Goal: Task Accomplishment & Management: Manage account settings

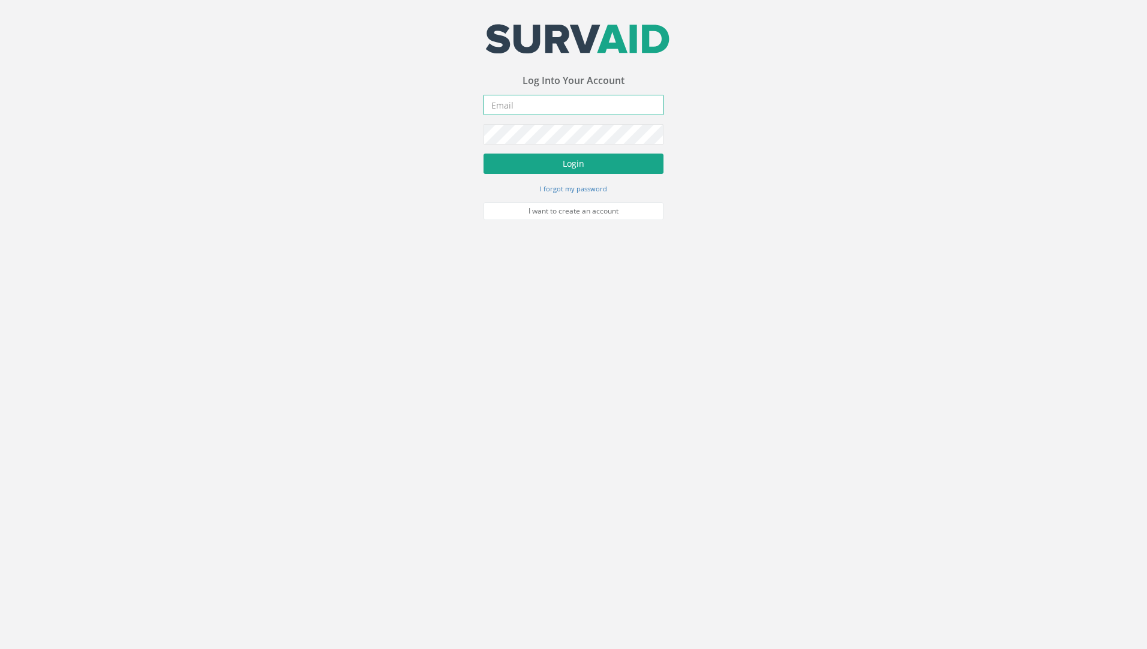
type input "[PERSON_NAME][EMAIL_ADDRESS][PERSON_NAME][DOMAIN_NAME]"
click at [563, 170] on button "Login" at bounding box center [574, 164] width 180 height 20
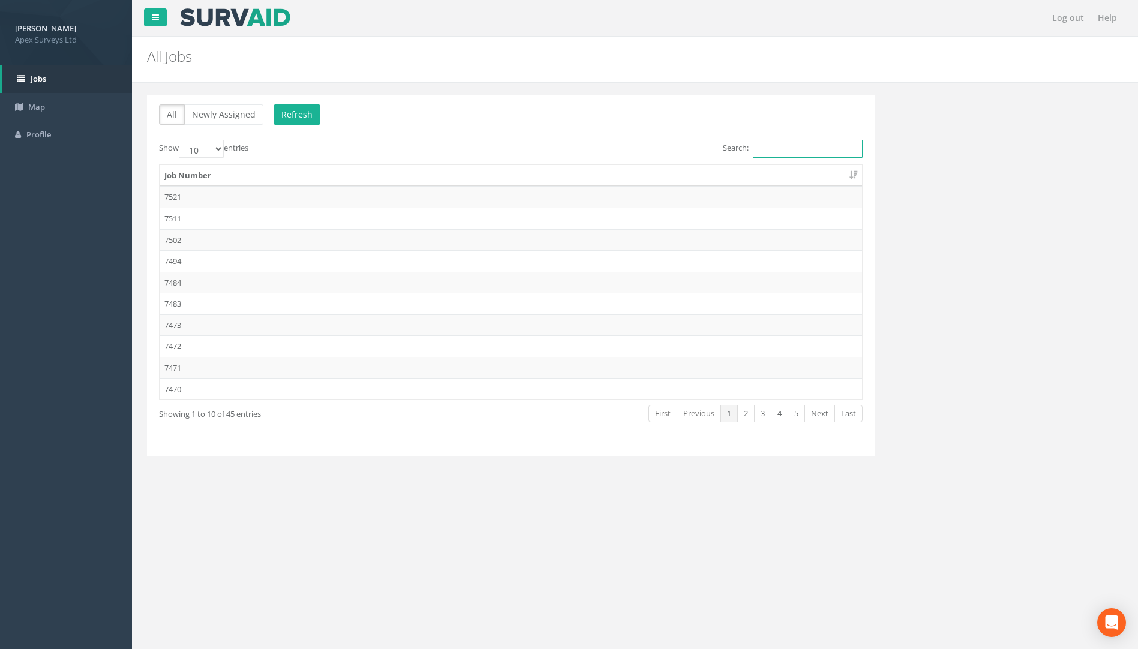
click at [814, 152] on input "Search:" at bounding box center [808, 149] width 110 height 18
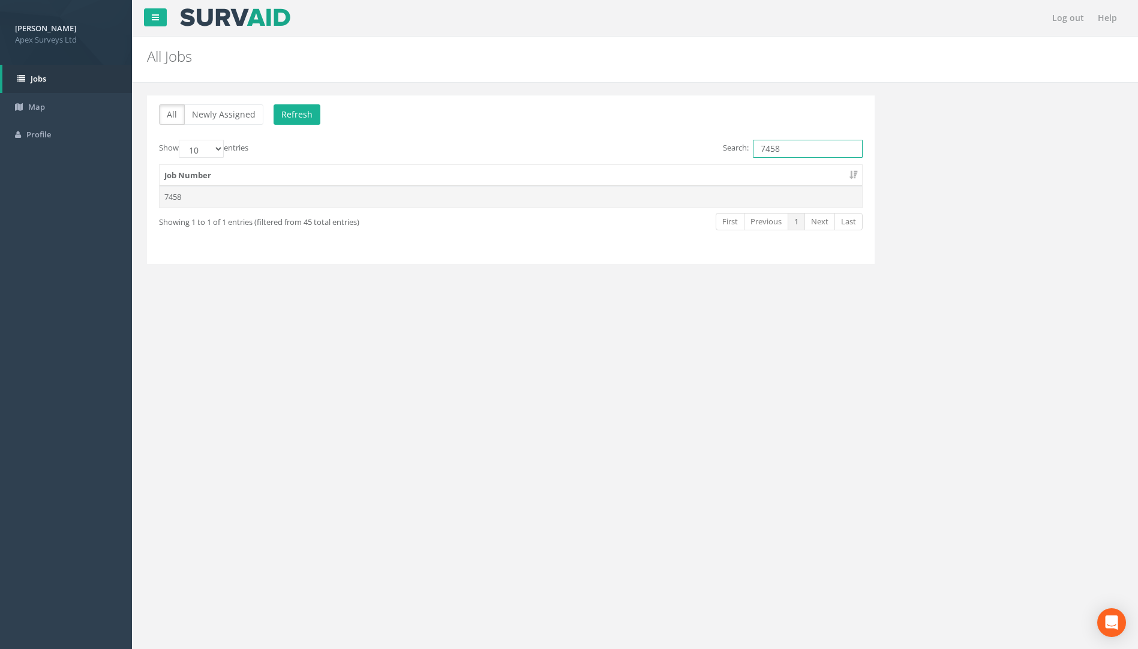
type input "7458"
click at [172, 201] on td "7458" at bounding box center [511, 197] width 703 height 22
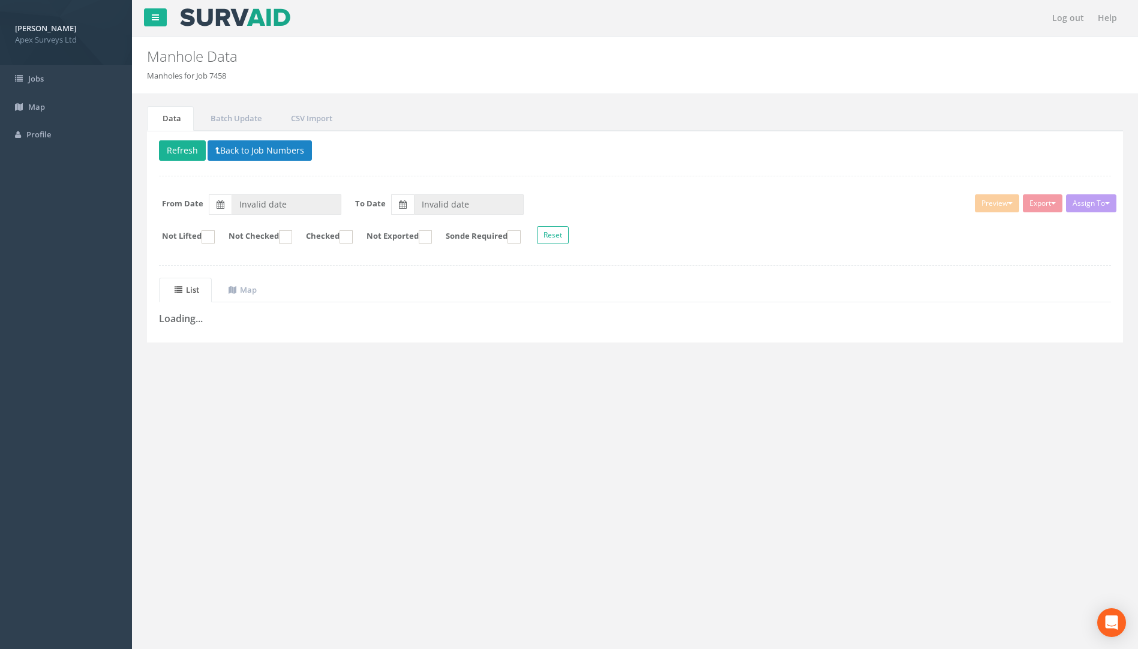
type input "[DATE]"
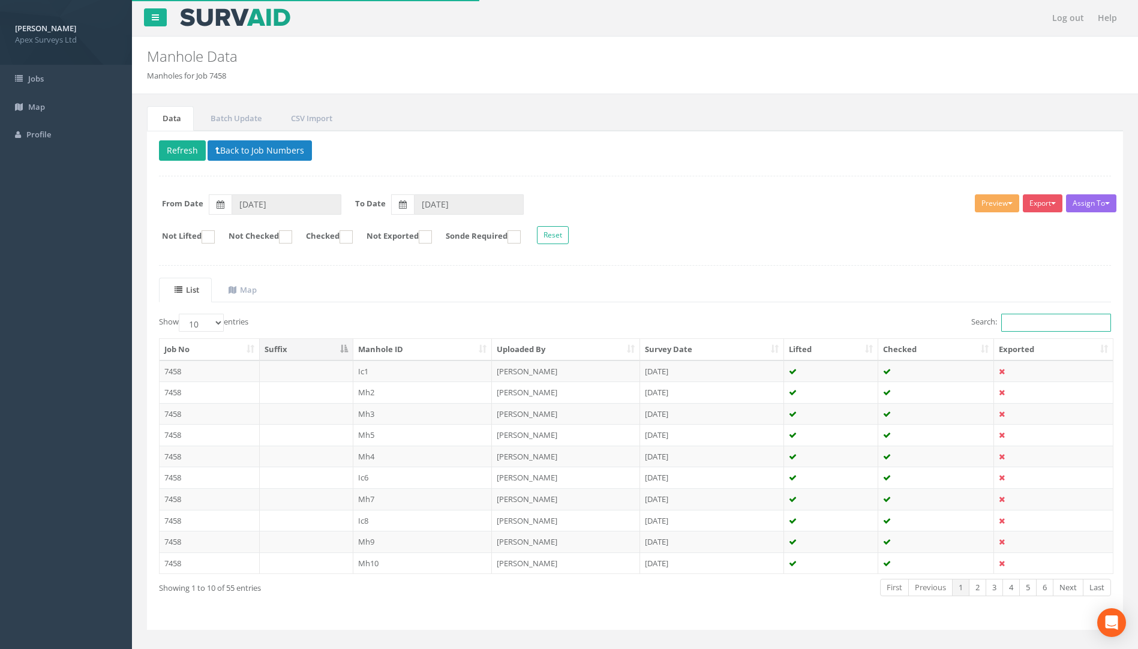
click at [1012, 318] on input "Search:" at bounding box center [1056, 323] width 110 height 18
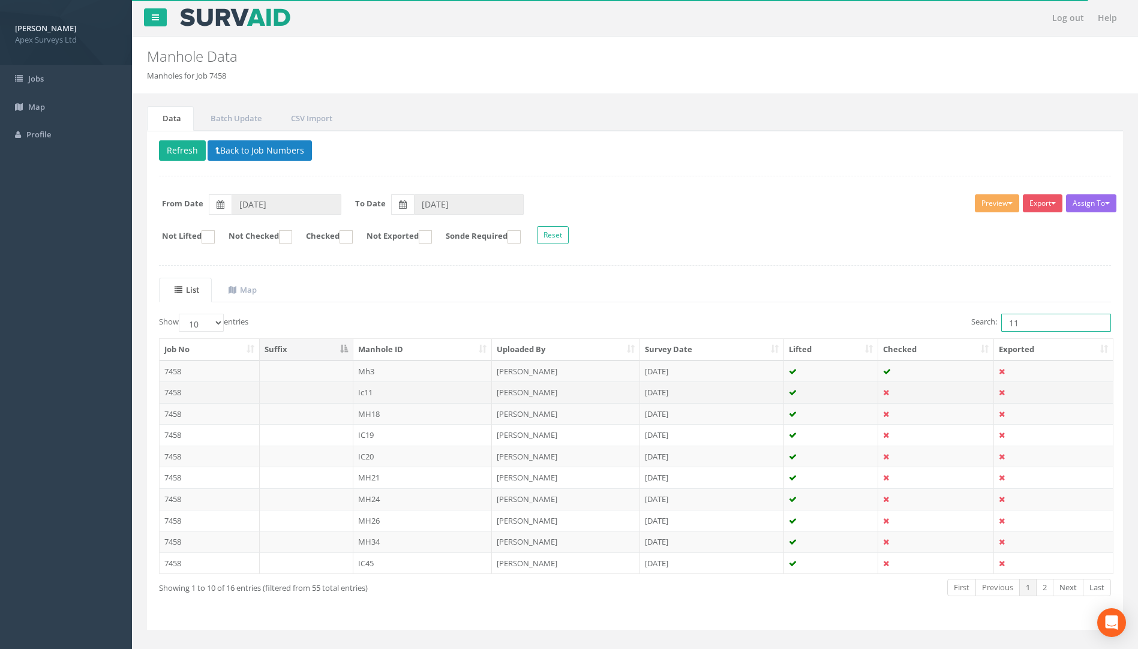
type input "11"
click at [178, 392] on td "7458" at bounding box center [210, 393] width 100 height 22
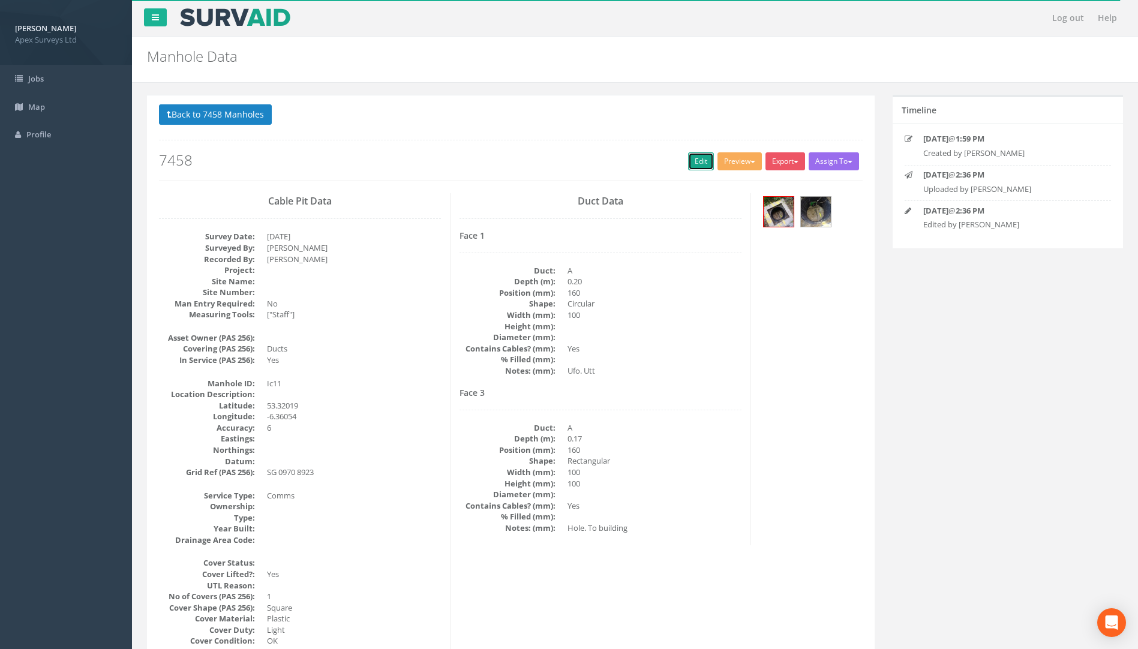
click at [694, 161] on link "Edit" at bounding box center [701, 161] width 26 height 18
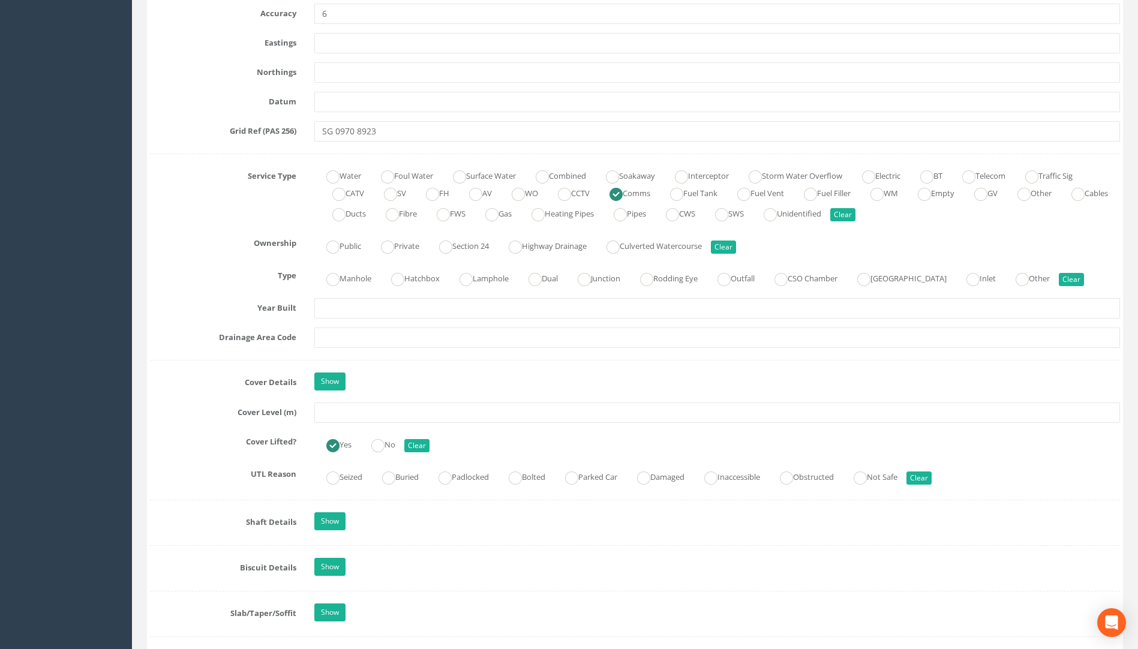
scroll to position [780, 0]
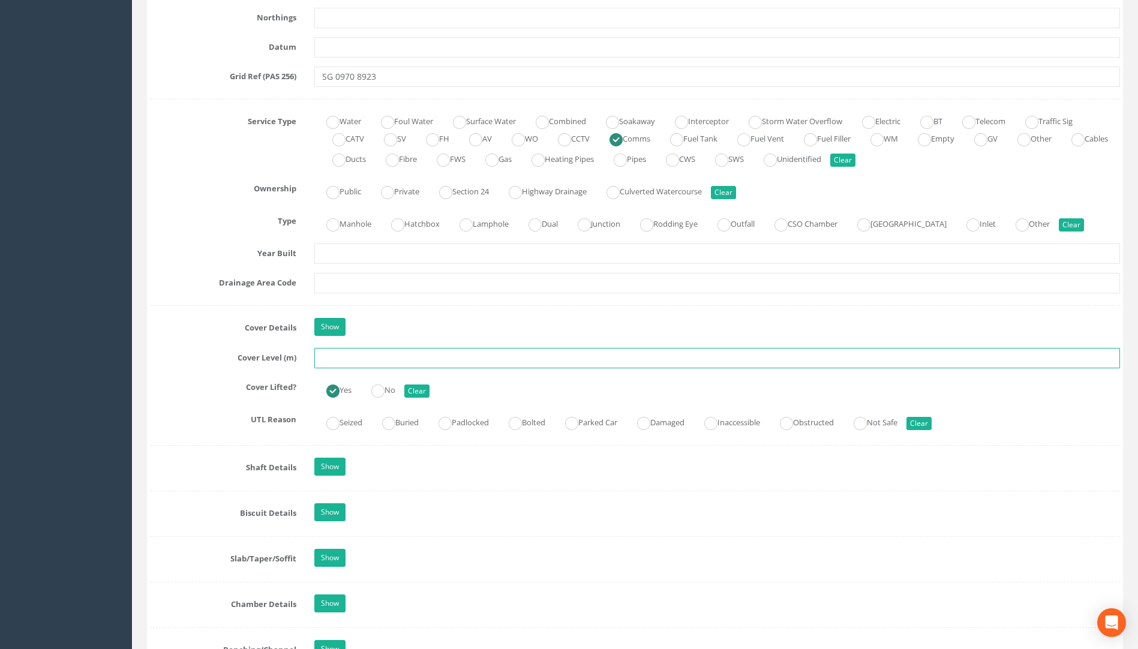
click at [331, 364] on input "text" at bounding box center [717, 358] width 806 height 20
type input "59.11"
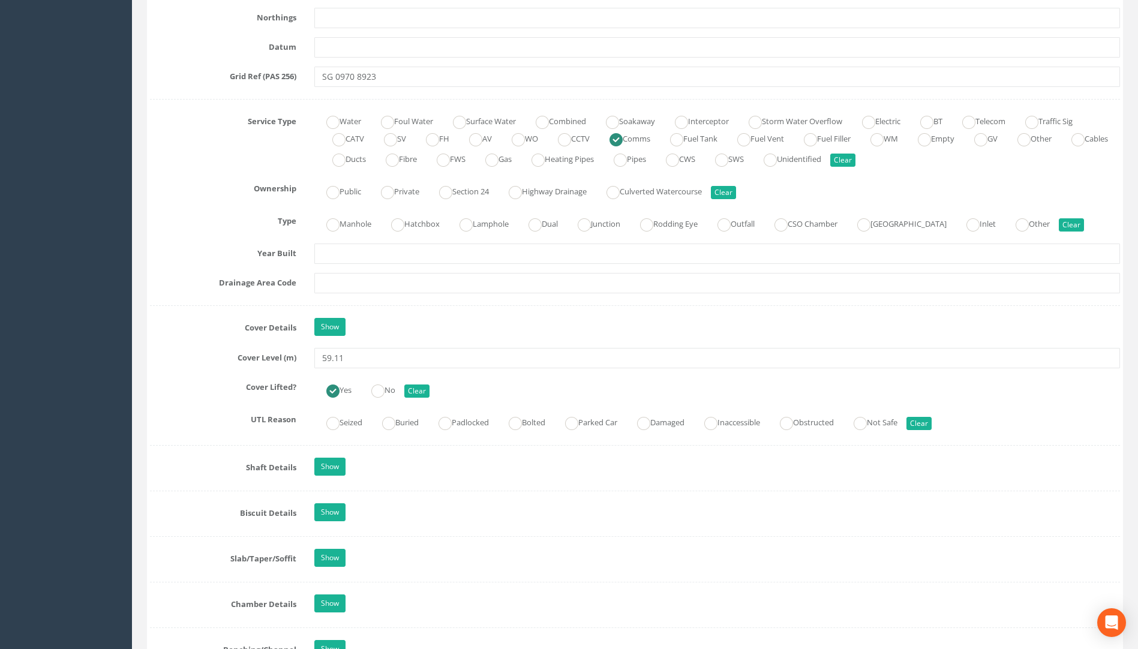
click at [172, 423] on label "UTL Reason" at bounding box center [223, 418] width 164 height 16
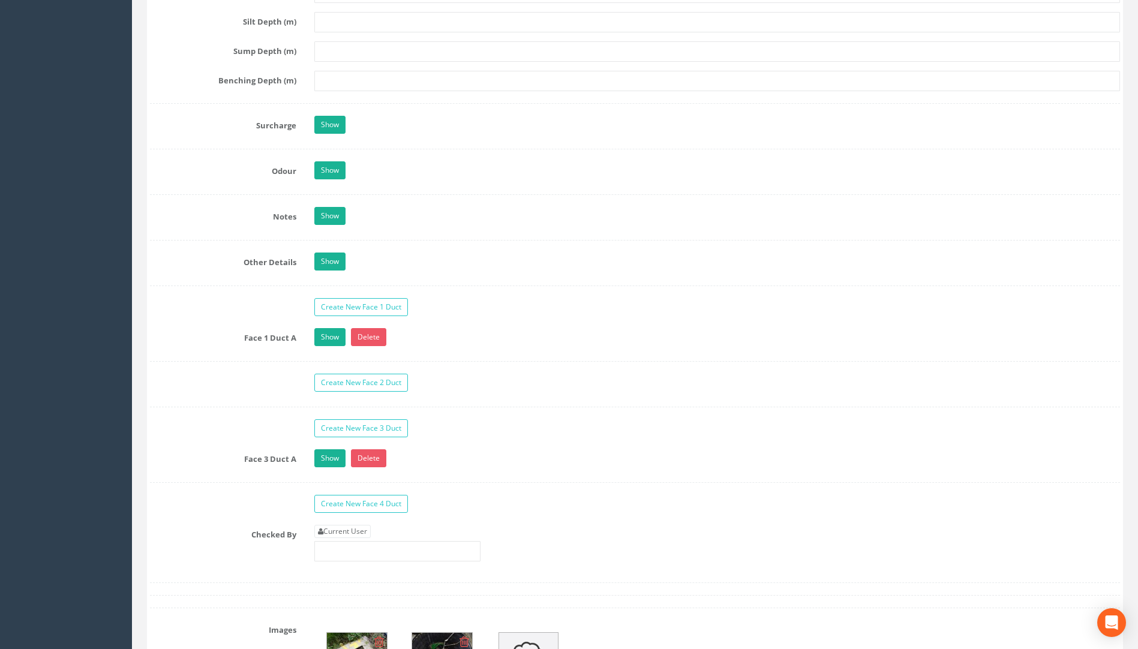
scroll to position [1920, 0]
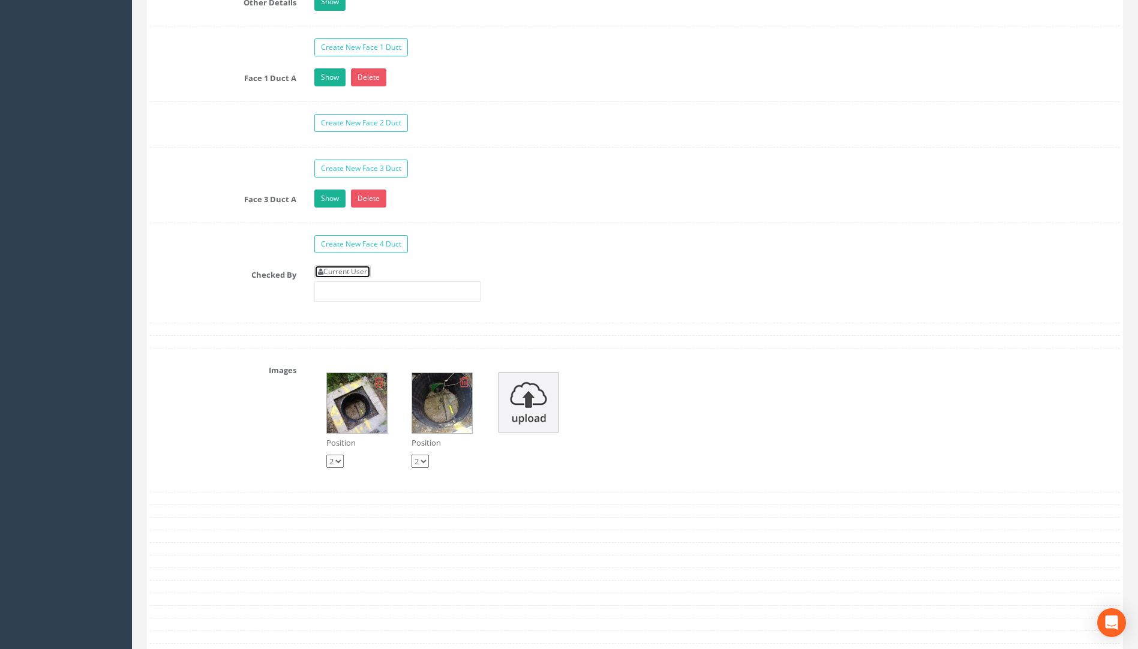
click at [364, 268] on link "Current User" at bounding box center [342, 271] width 56 height 13
type input "[PERSON_NAME]"
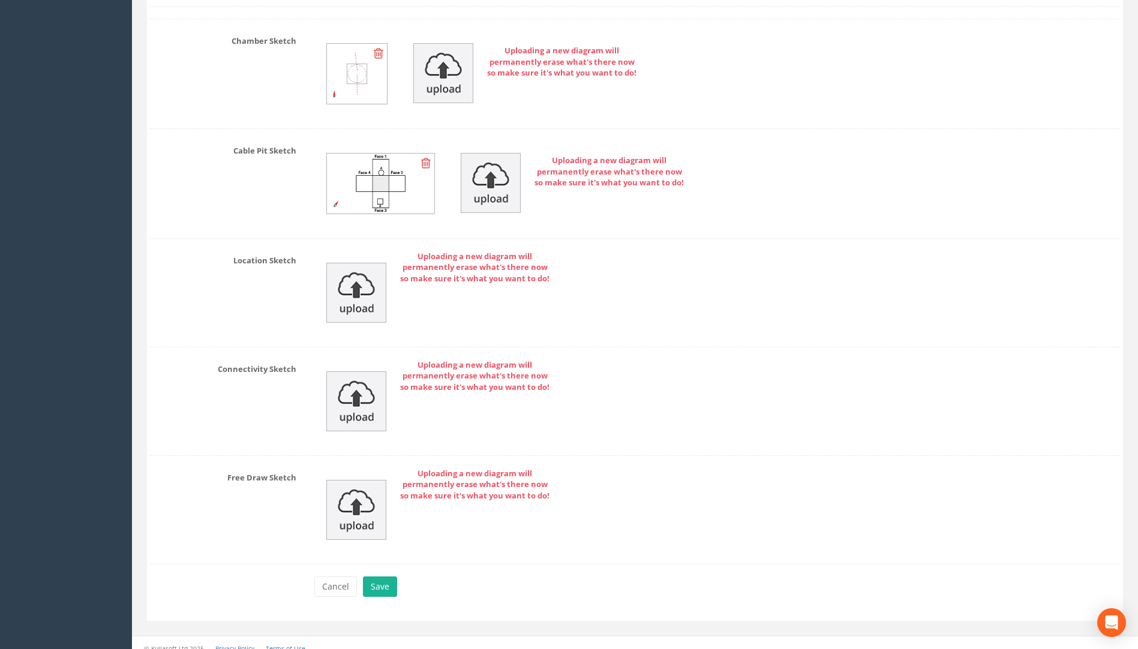
scroll to position [2568, 0]
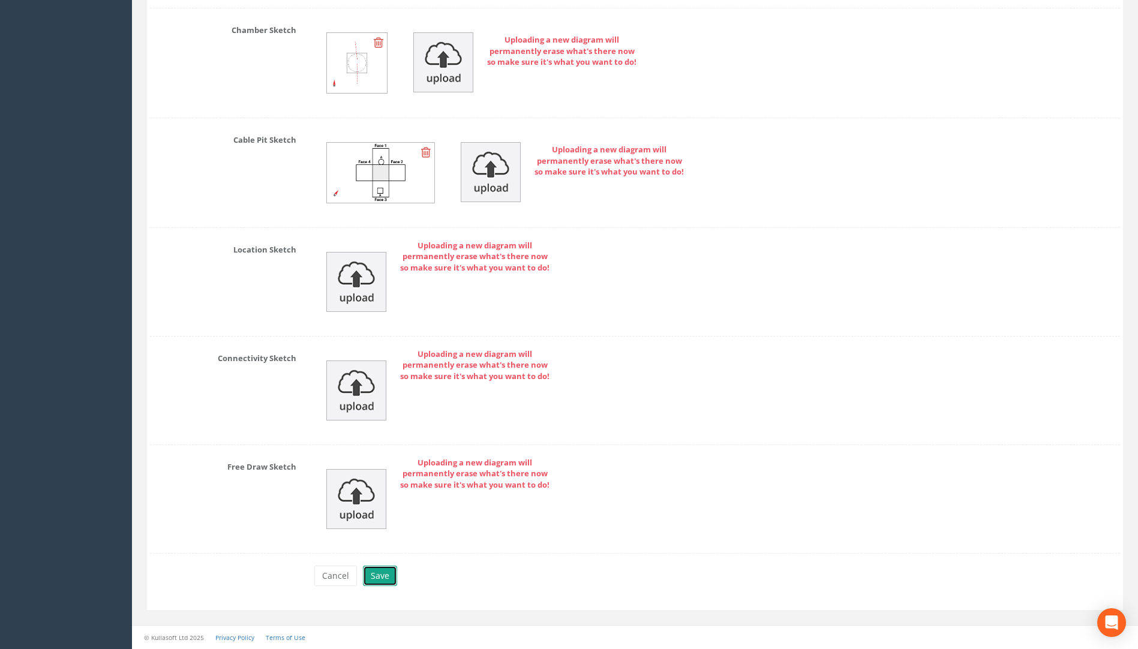
click at [383, 578] on button "Save" at bounding box center [380, 576] width 34 height 20
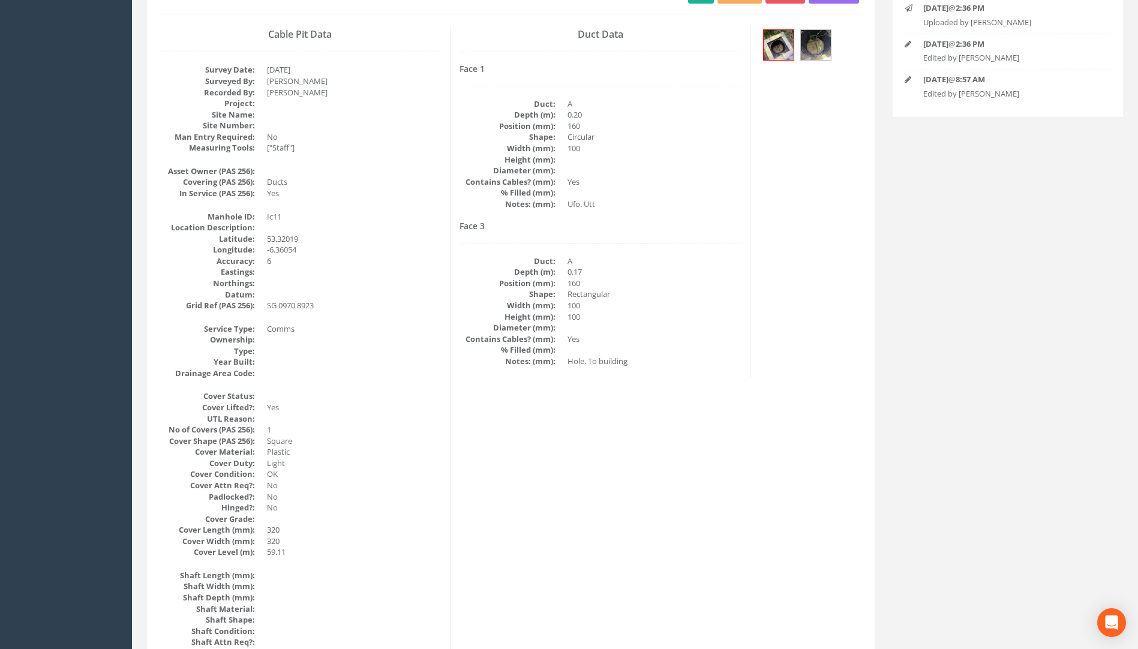
scroll to position [56, 0]
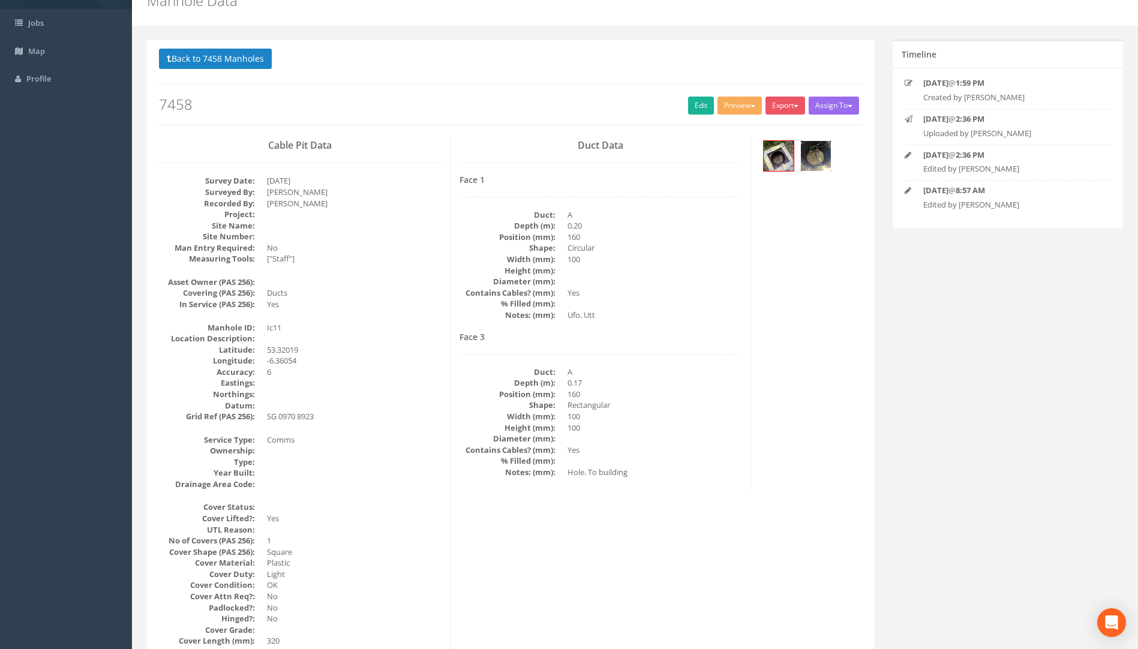
click at [825, 157] on img at bounding box center [816, 156] width 30 height 30
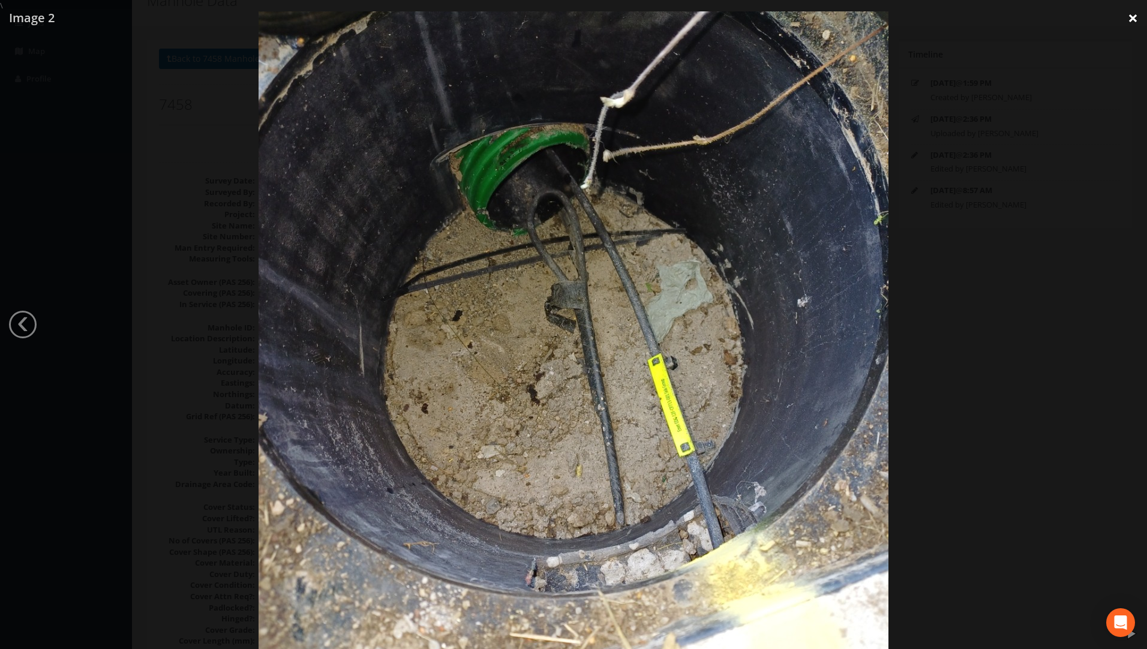
click at [1136, 17] on link "×" at bounding box center [1133, 18] width 28 height 36
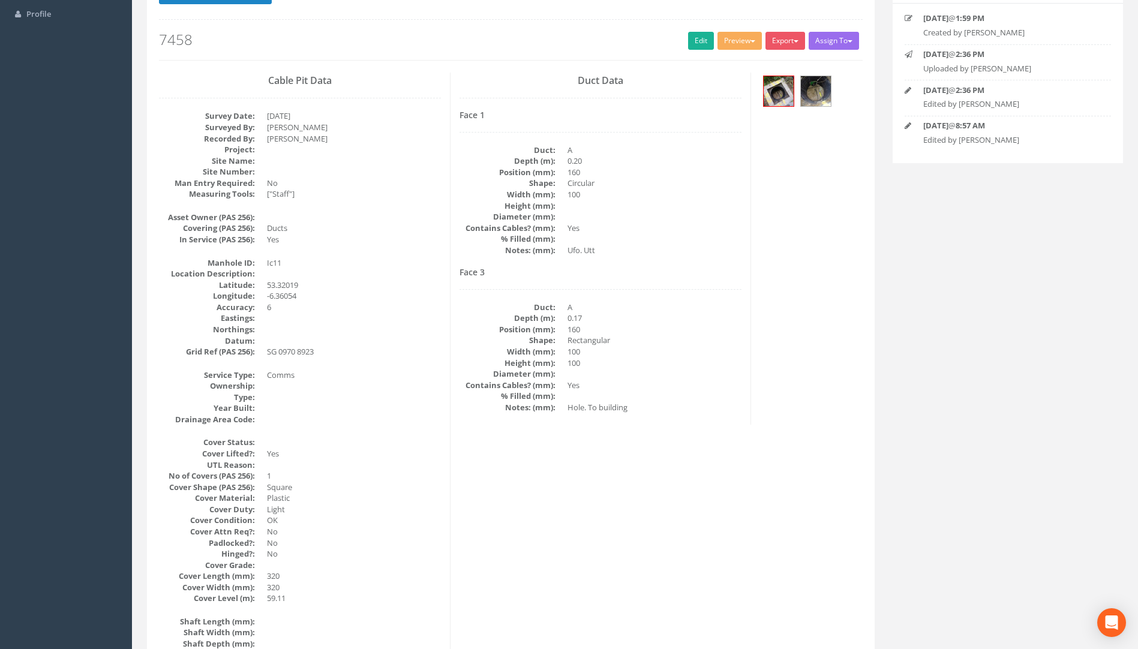
scroll to position [0, 0]
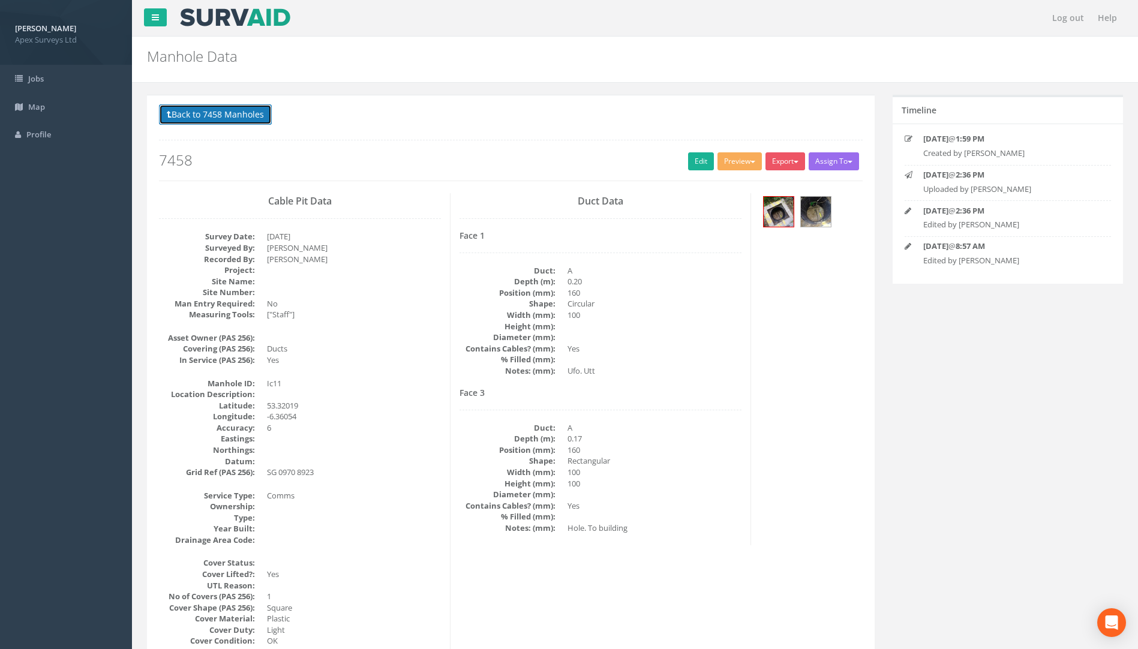
drag, startPoint x: 200, startPoint y: 118, endPoint x: 324, endPoint y: 119, distance: 124.2
click at [200, 118] on button "Back to 7458 Manholes" at bounding box center [215, 114] width 113 height 20
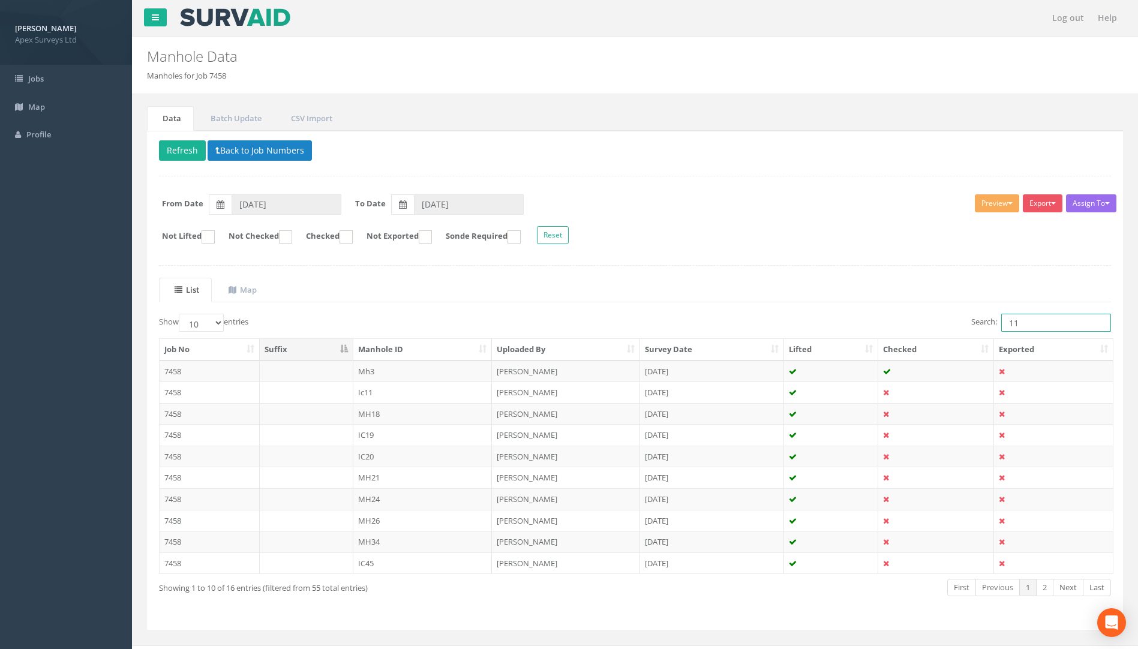
drag, startPoint x: 969, startPoint y: 328, endPoint x: 805, endPoint y: 353, distance: 165.8
click at [827, 355] on div "Show 10 25 50 100 entries Search: 11 Job No Suffix Manhole ID Uploaded By Surve…" at bounding box center [635, 466] width 952 height 304
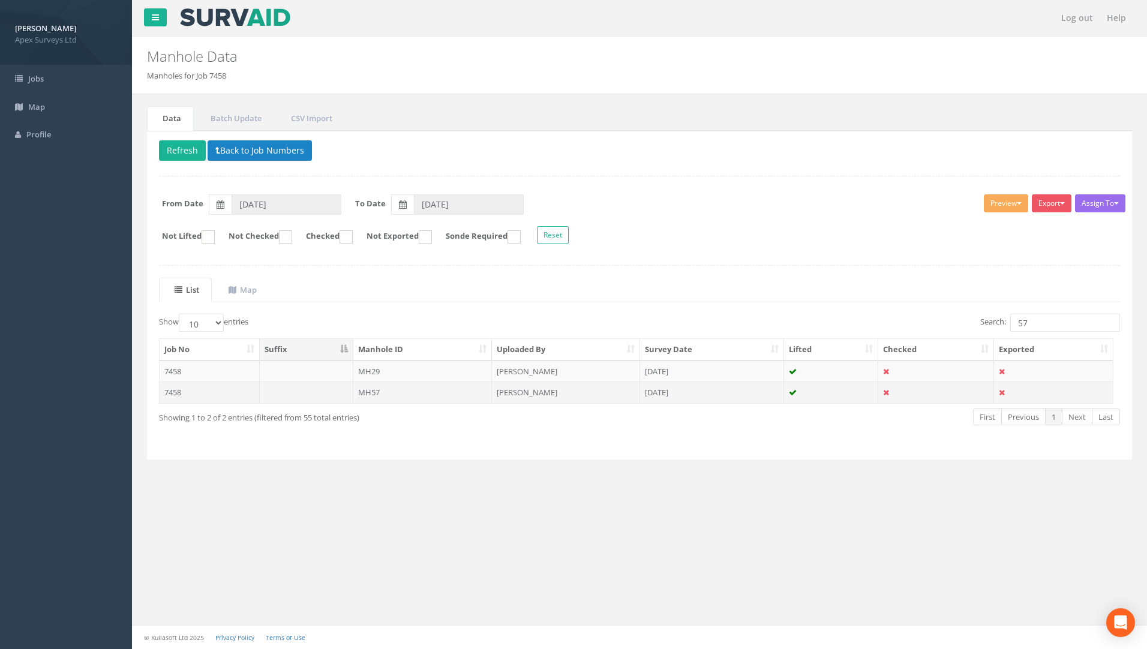
click at [173, 389] on td "7458" at bounding box center [210, 393] width 100 height 22
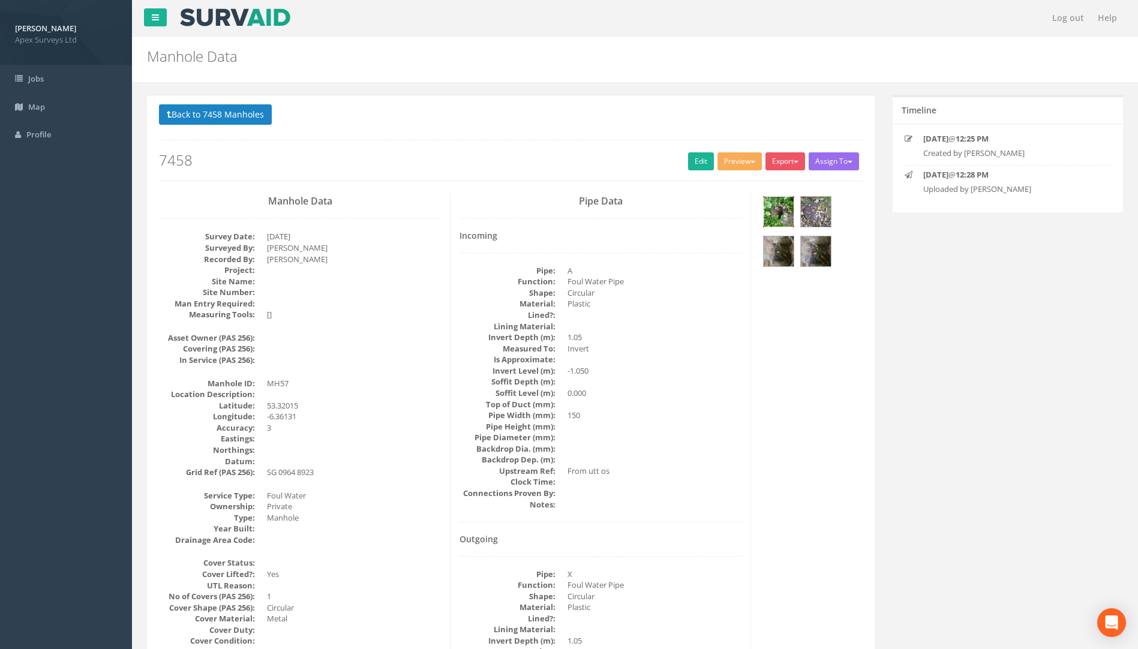
click at [775, 209] on img at bounding box center [779, 212] width 30 height 30
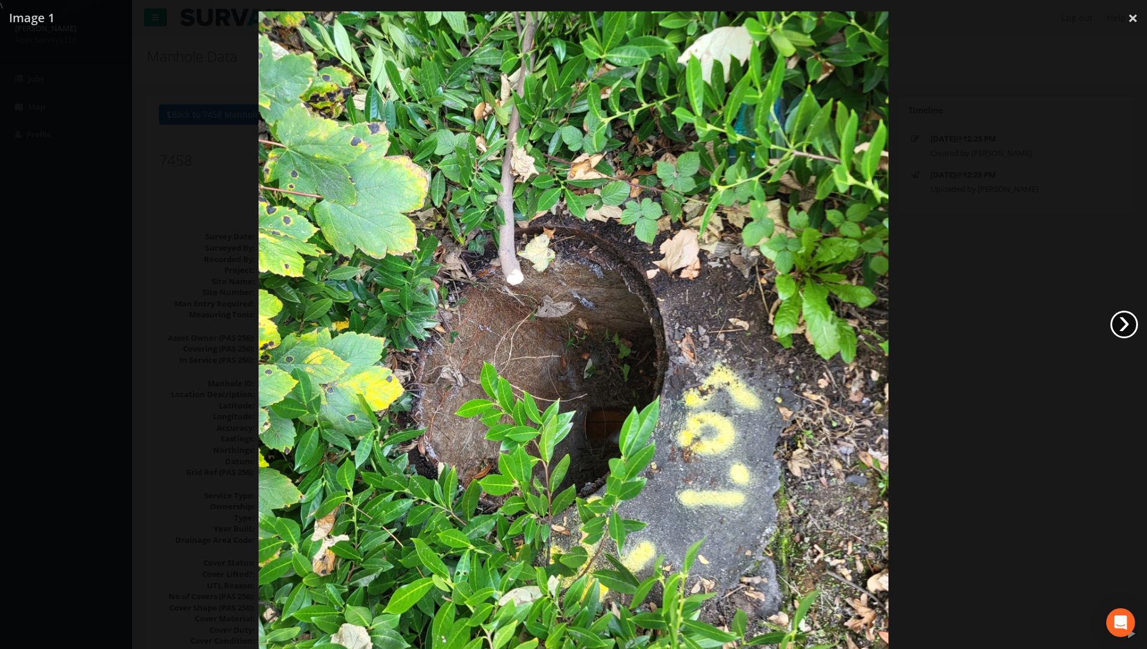
click at [1118, 326] on link "›" at bounding box center [1124, 325] width 28 height 28
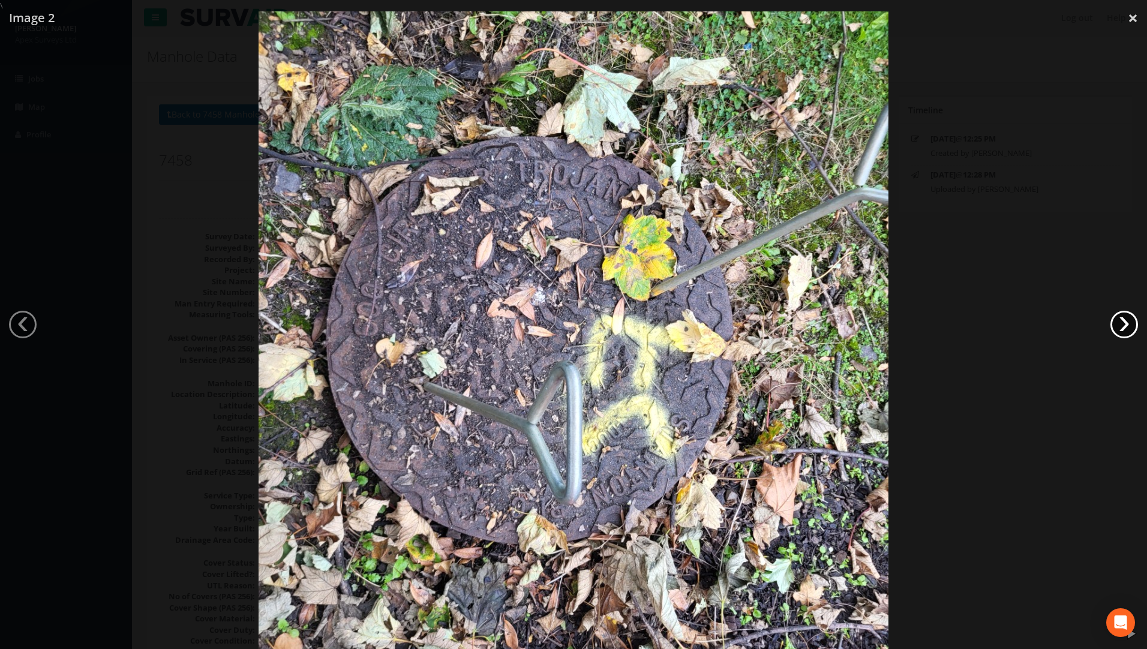
click at [1117, 327] on link "›" at bounding box center [1124, 325] width 28 height 28
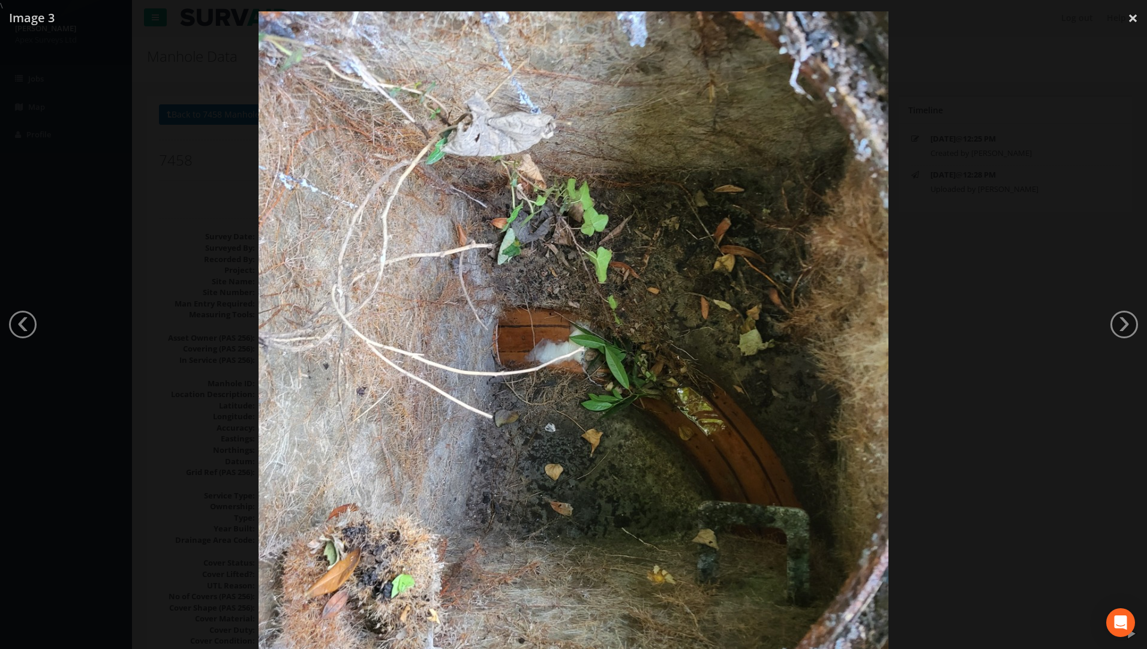
click at [1121, 319] on link "›" at bounding box center [1124, 325] width 28 height 28
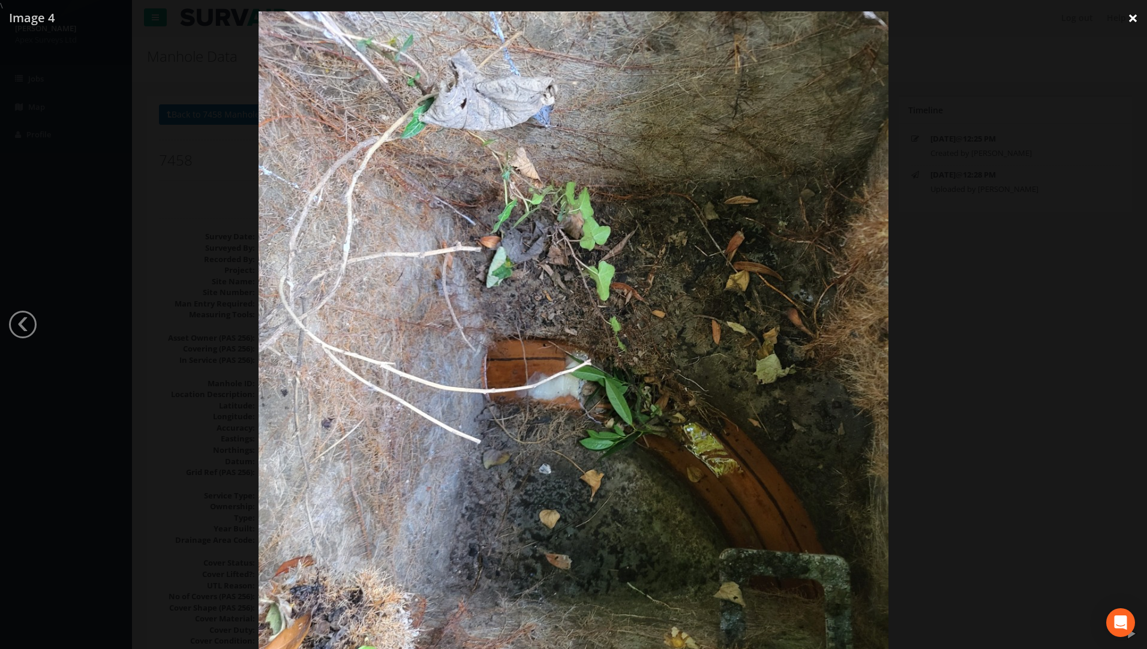
click at [1142, 16] on link "×" at bounding box center [1133, 18] width 28 height 36
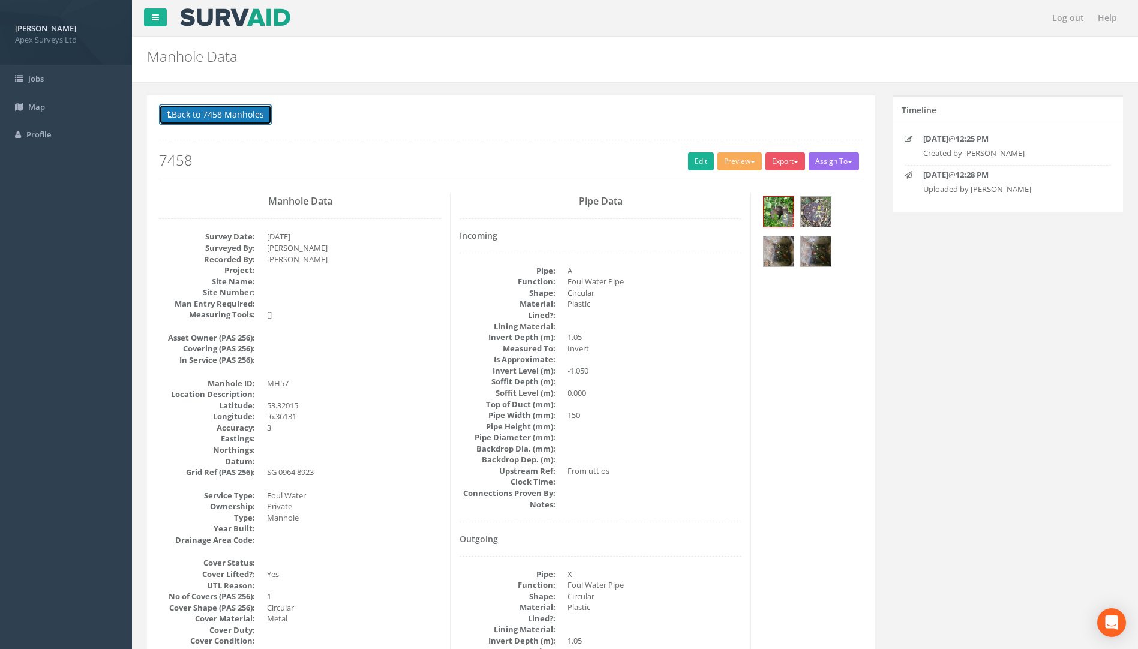
drag, startPoint x: 227, startPoint y: 113, endPoint x: 318, endPoint y: 131, distance: 92.9
click at [226, 113] on button "Back to 7458 Manholes" at bounding box center [215, 114] width 113 height 20
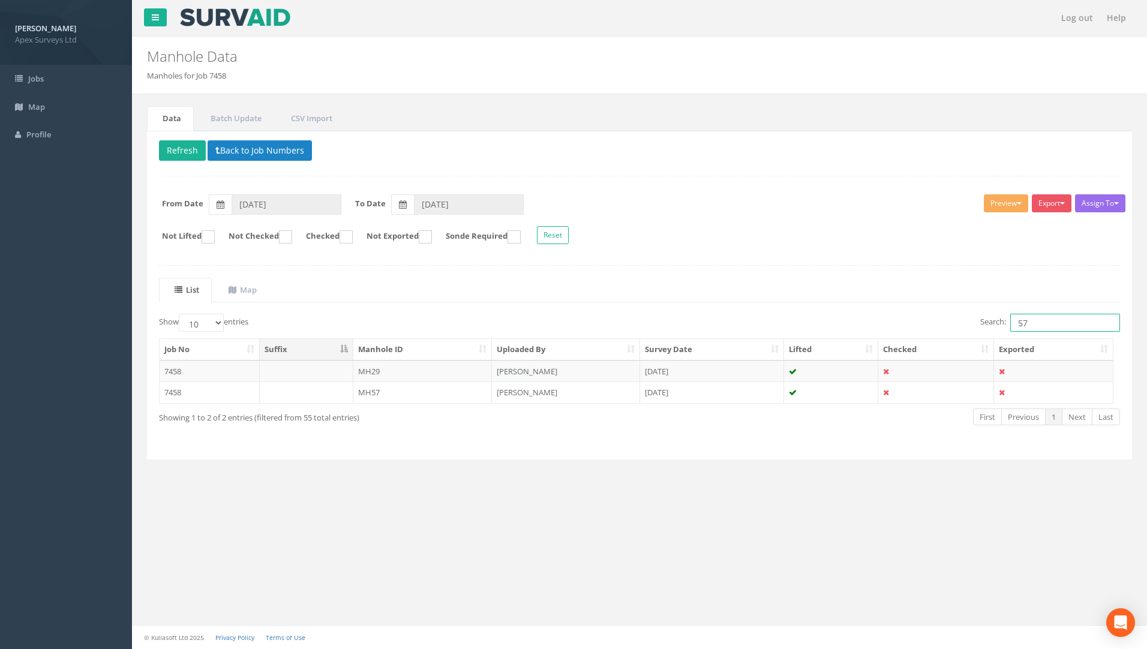
drag, startPoint x: 1046, startPoint y: 323, endPoint x: 842, endPoint y: 323, distance: 204.0
click at [871, 323] on div "Search: 57" at bounding box center [885, 324] width 472 height 21
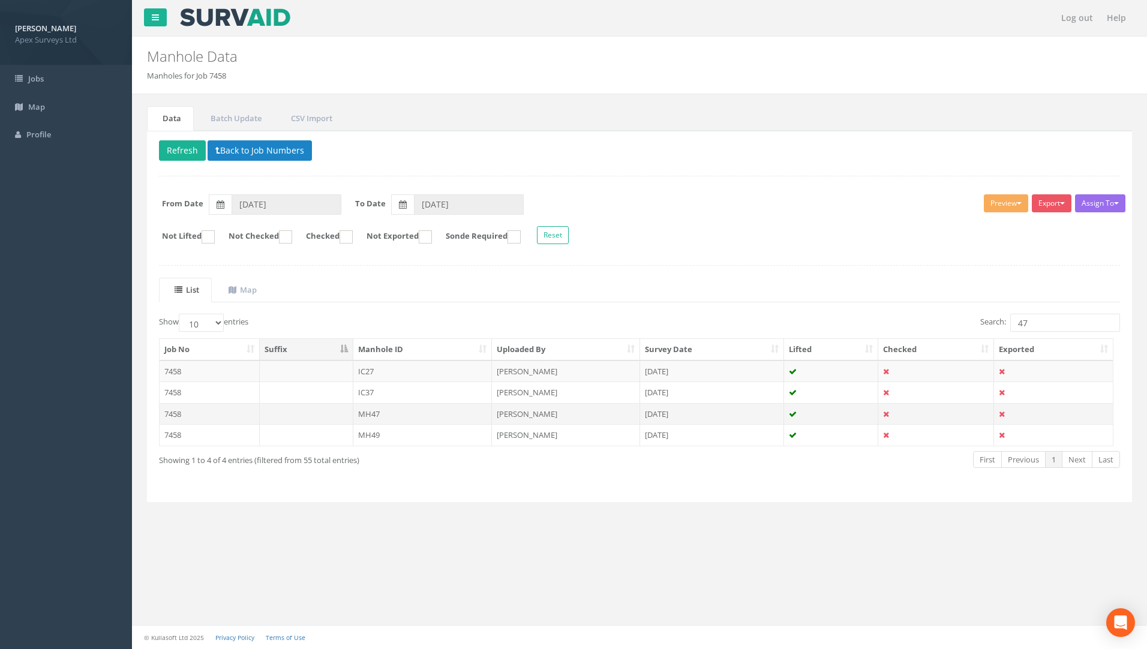
click at [176, 414] on td "7458" at bounding box center [210, 414] width 100 height 22
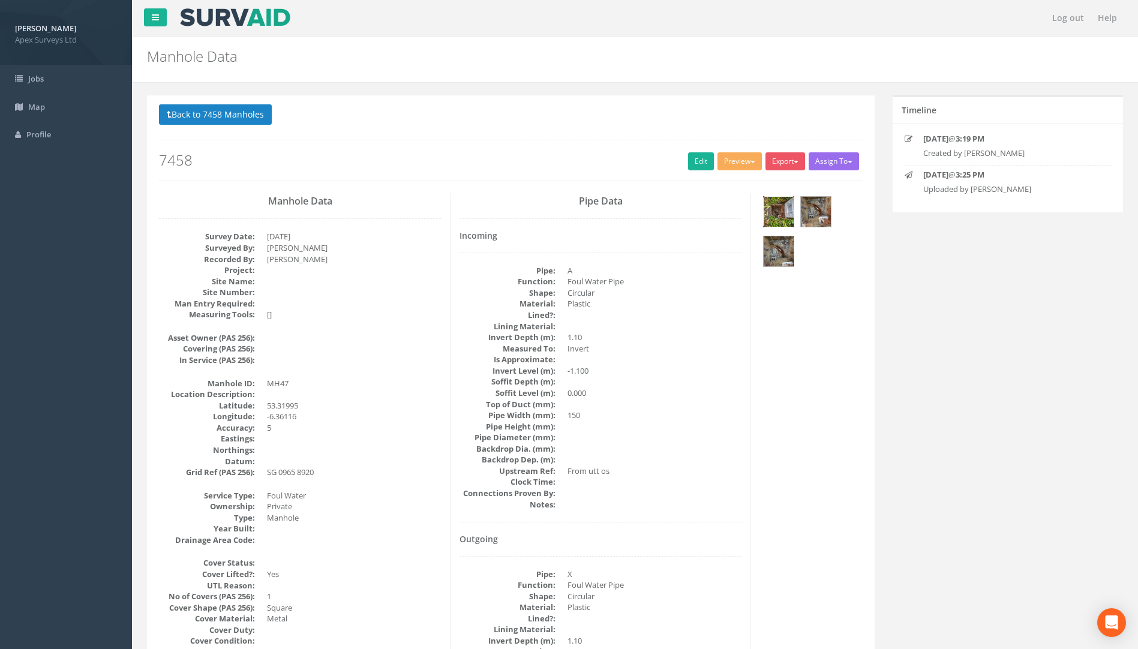
click at [785, 203] on img at bounding box center [779, 212] width 30 height 30
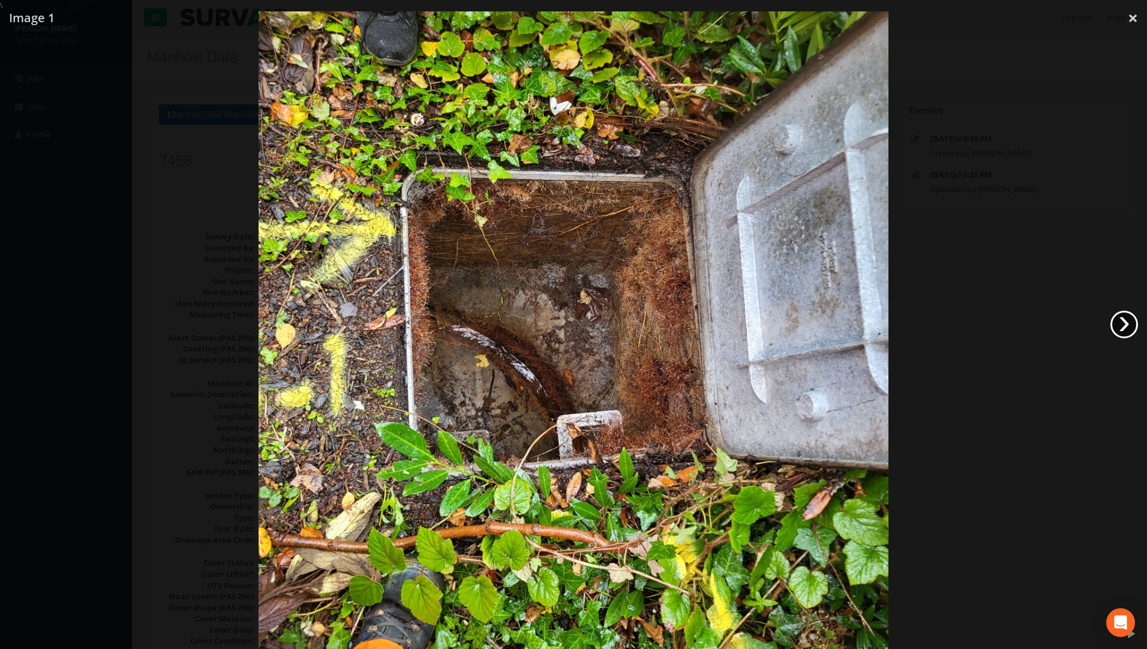
click at [1127, 328] on link "›" at bounding box center [1124, 325] width 28 height 28
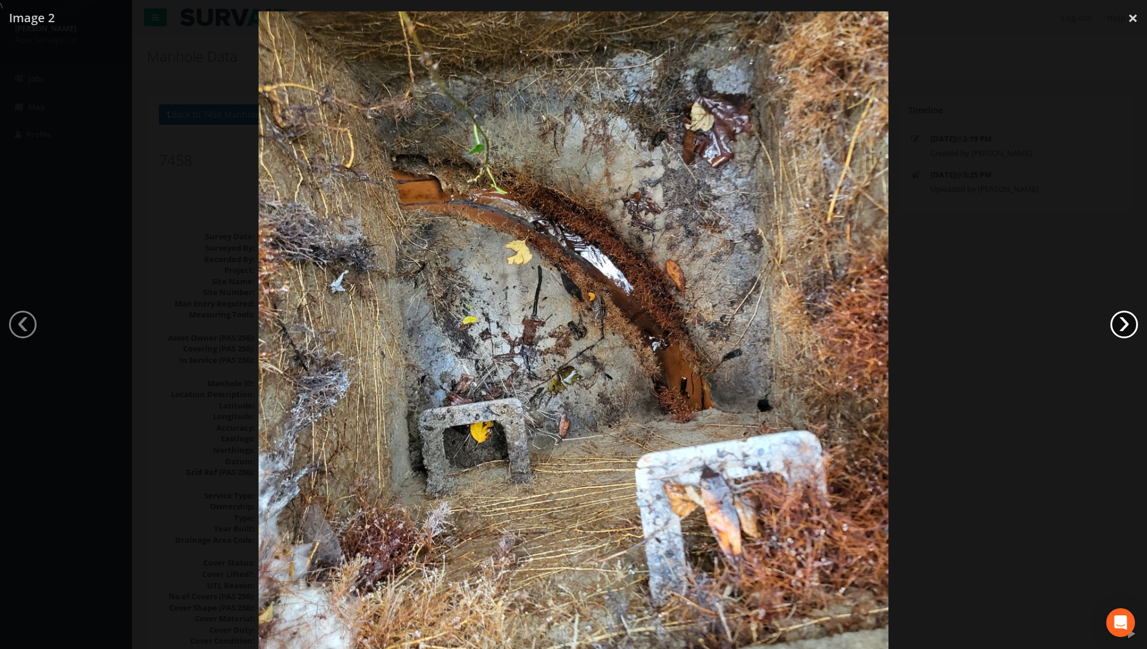
click at [1127, 328] on link "›" at bounding box center [1124, 325] width 28 height 28
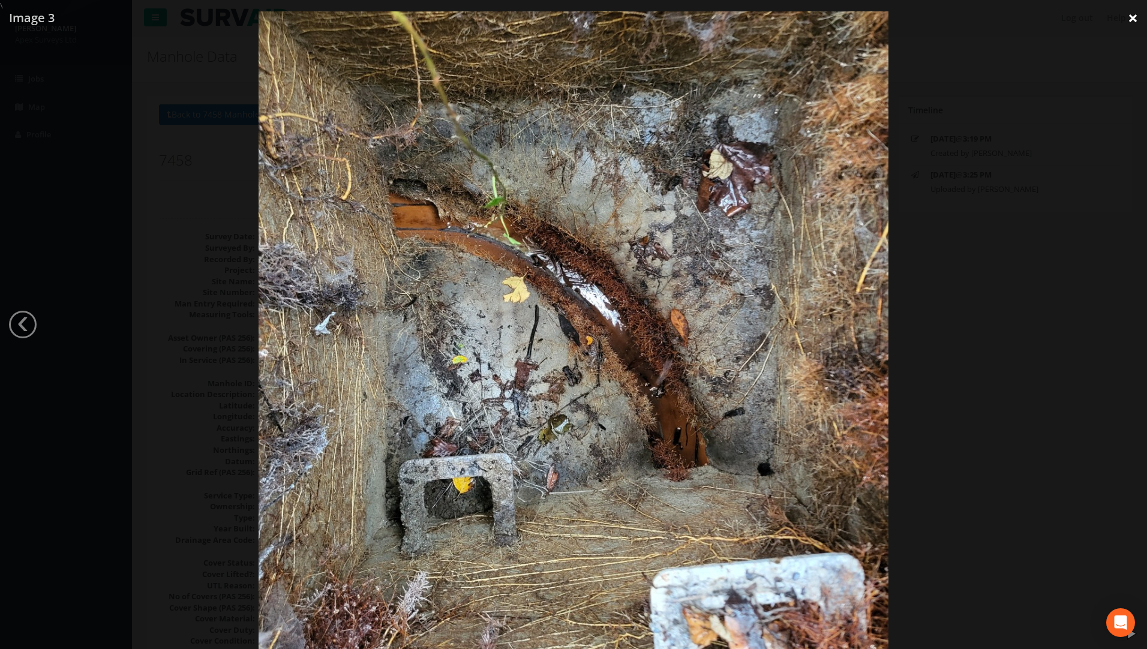
click at [1133, 23] on link "×" at bounding box center [1133, 18] width 28 height 36
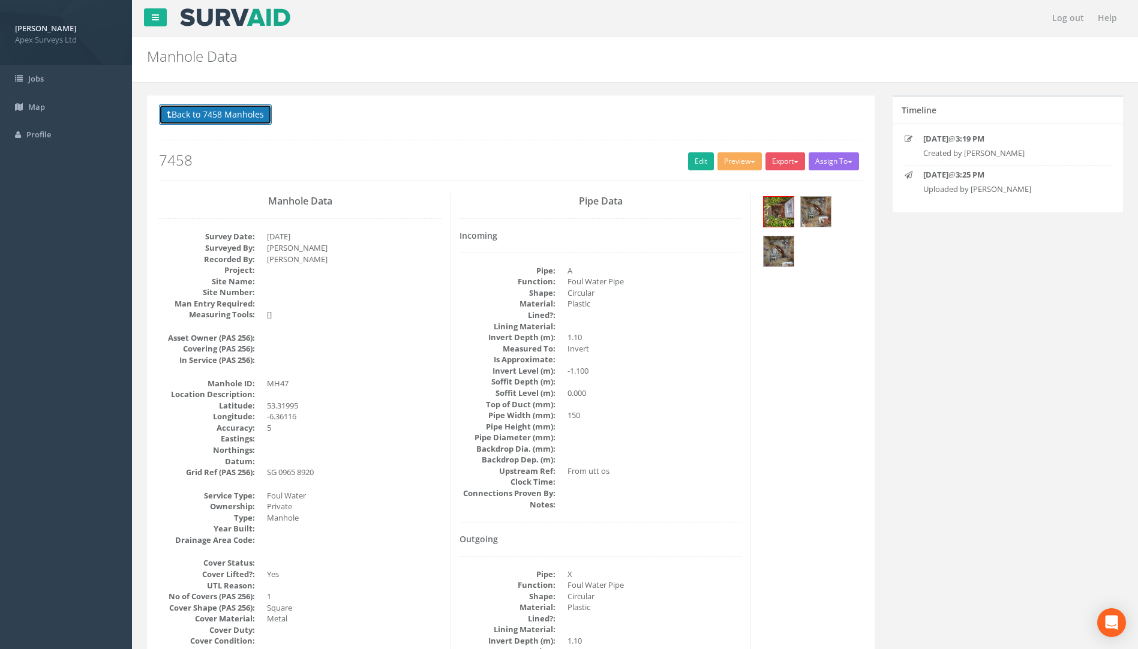
click at [211, 116] on button "Back to 7458 Manholes" at bounding box center [215, 114] width 113 height 20
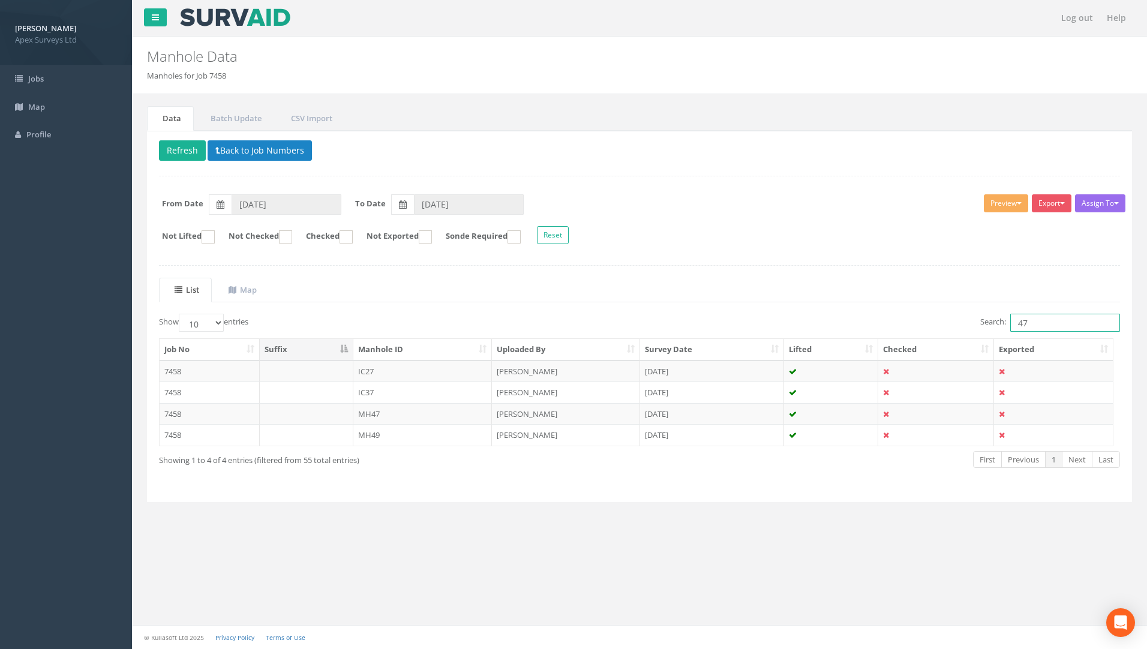
drag, startPoint x: 1049, startPoint y: 324, endPoint x: 627, endPoint y: 324, distance: 422.3
click at [632, 324] on div "Show 10 25 50 100 entries Search: 47" at bounding box center [639, 324] width 979 height 21
click at [1029, 321] on input "47" at bounding box center [1065, 323] width 110 height 18
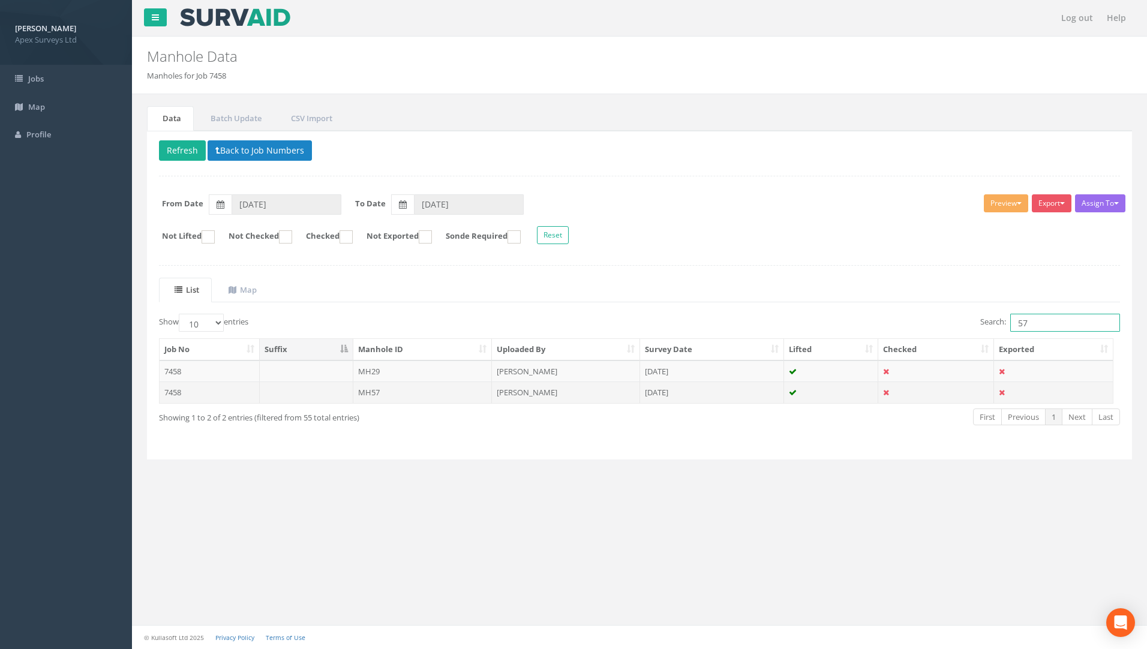
type input "57"
click at [180, 389] on td "7458" at bounding box center [210, 393] width 100 height 22
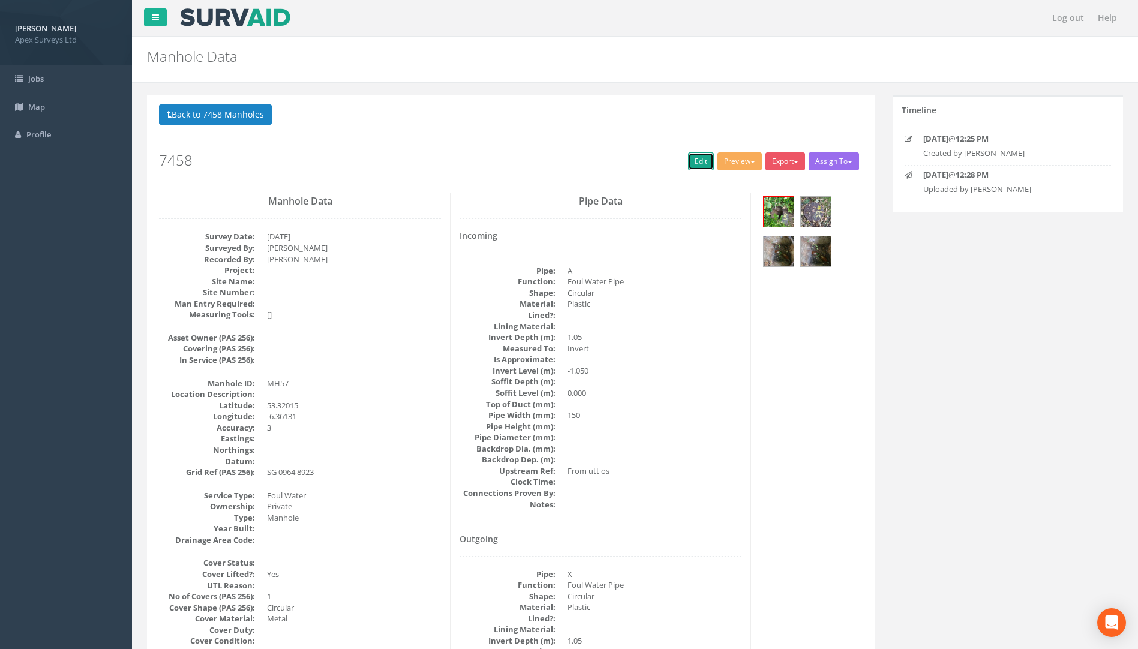
click at [694, 162] on link "Edit" at bounding box center [701, 161] width 26 height 18
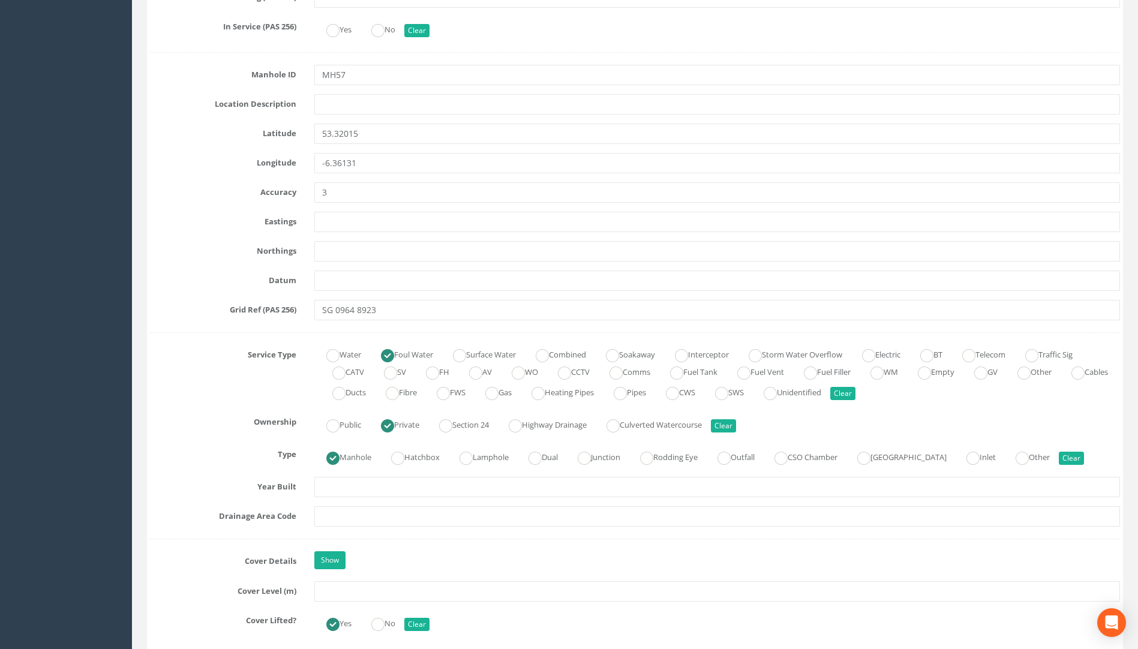
scroll to position [660, 0]
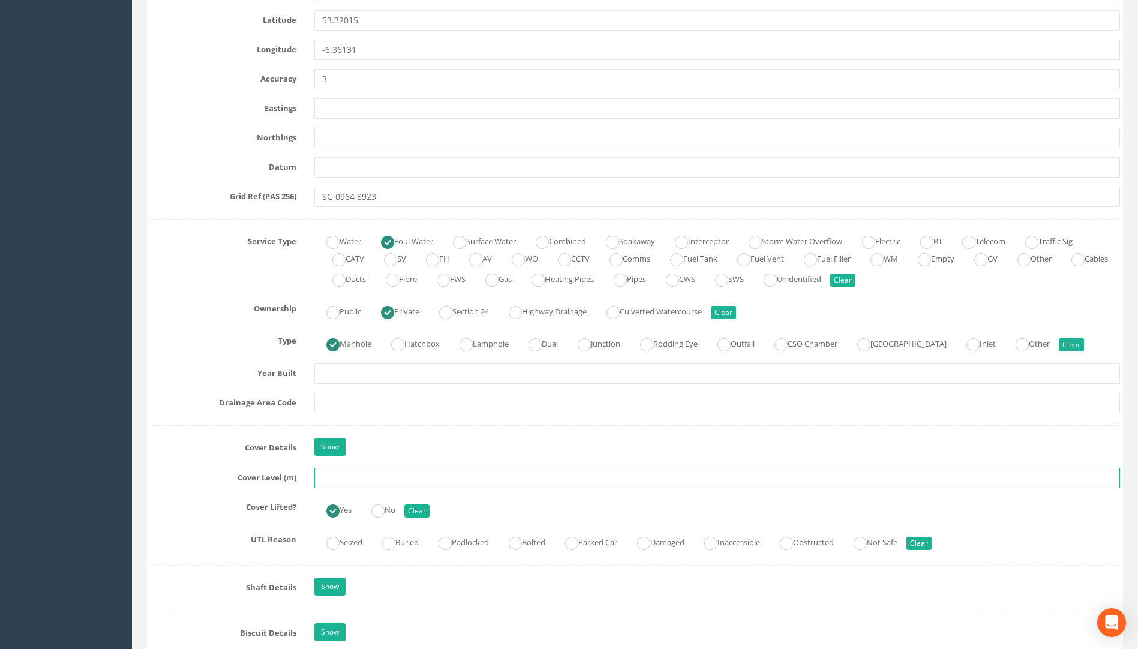
click at [338, 482] on input "text" at bounding box center [717, 478] width 806 height 20
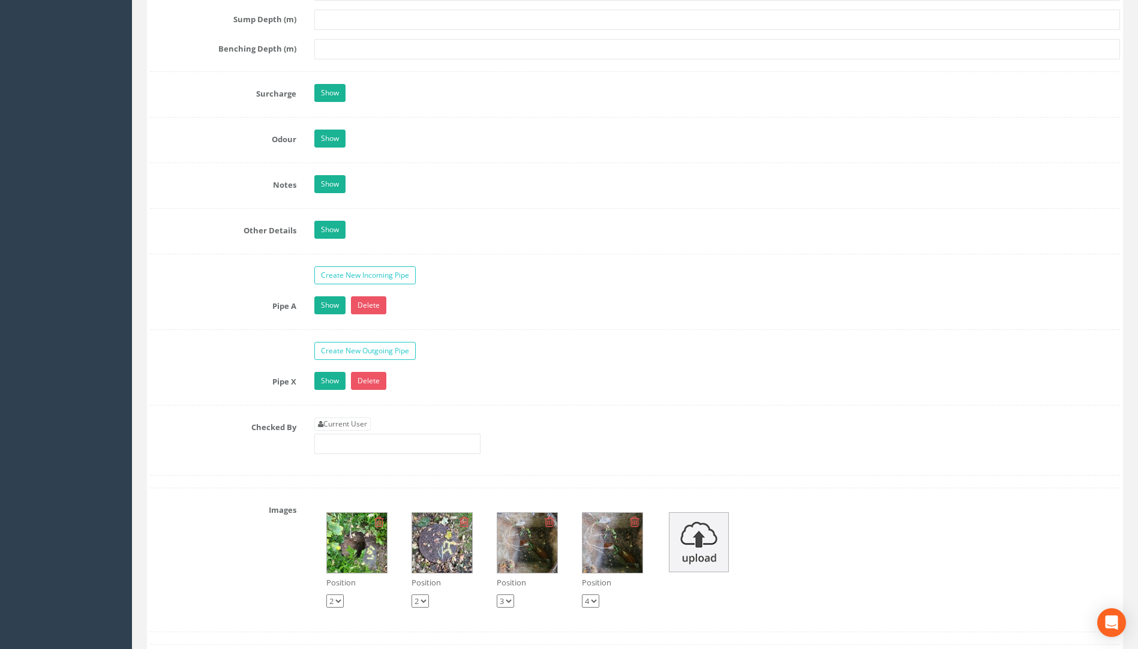
scroll to position [1800, 0]
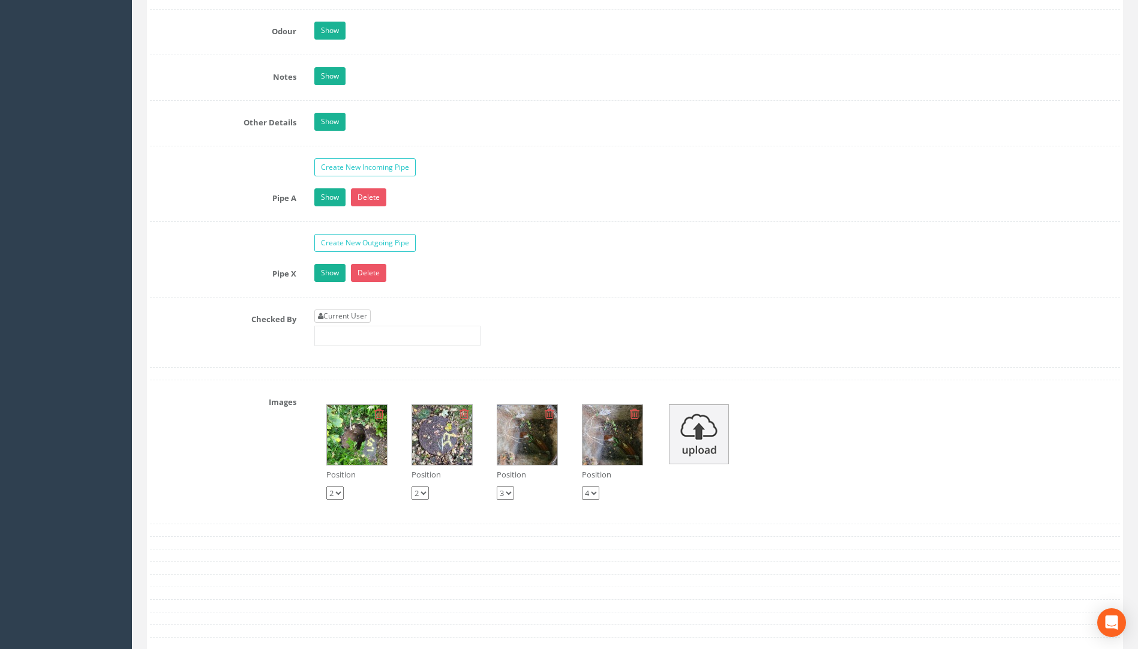
type input "59.75"
click at [353, 317] on link "Current User" at bounding box center [342, 316] width 56 height 13
type input "[PERSON_NAME]"
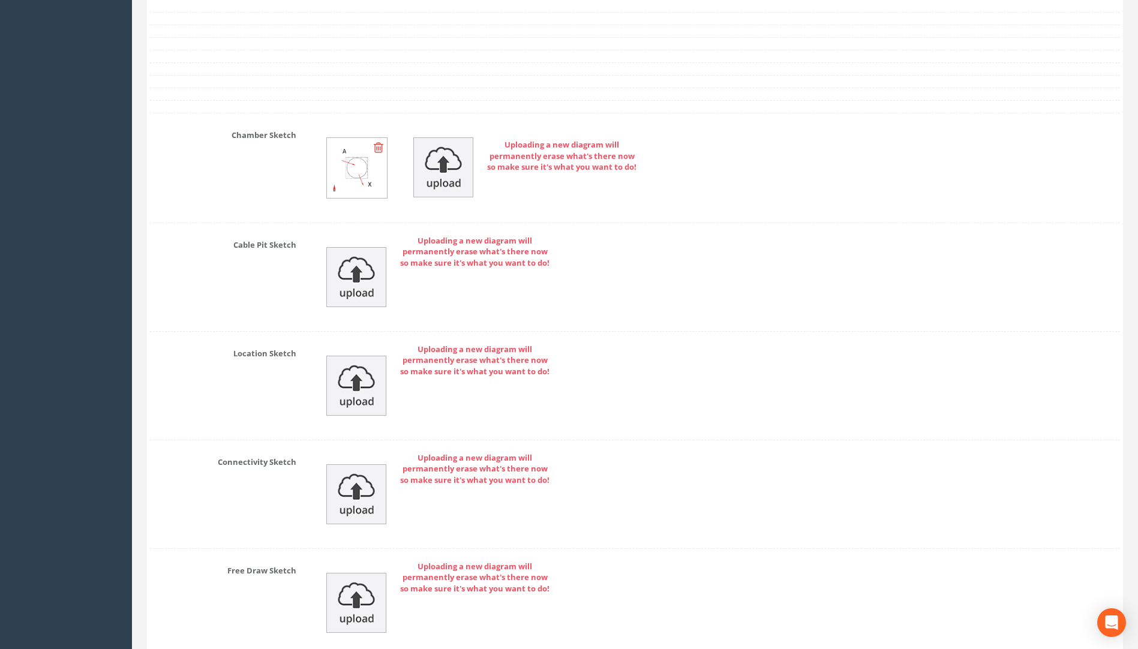
scroll to position [2478, 0]
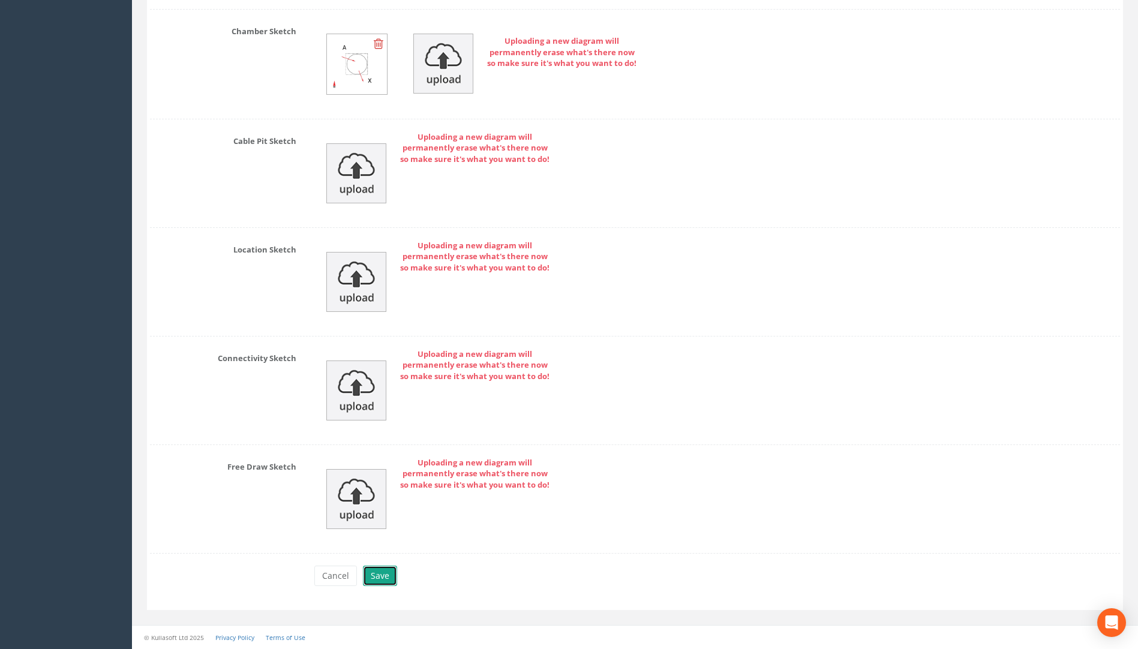
click at [380, 578] on button "Save" at bounding box center [380, 576] width 34 height 20
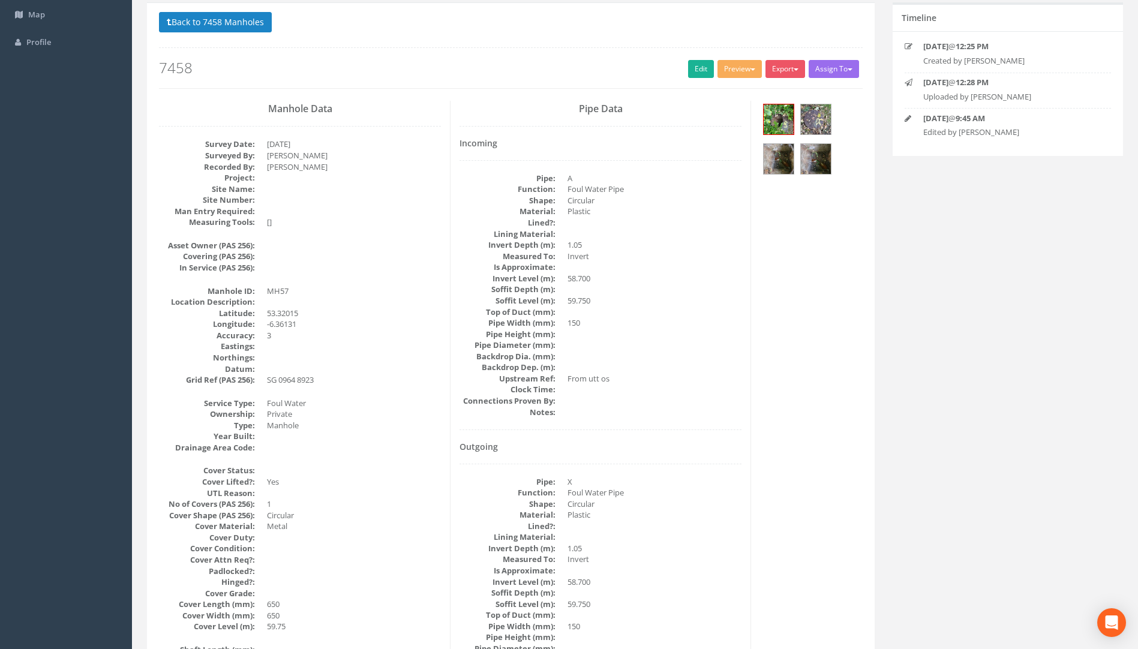
scroll to position [0, 0]
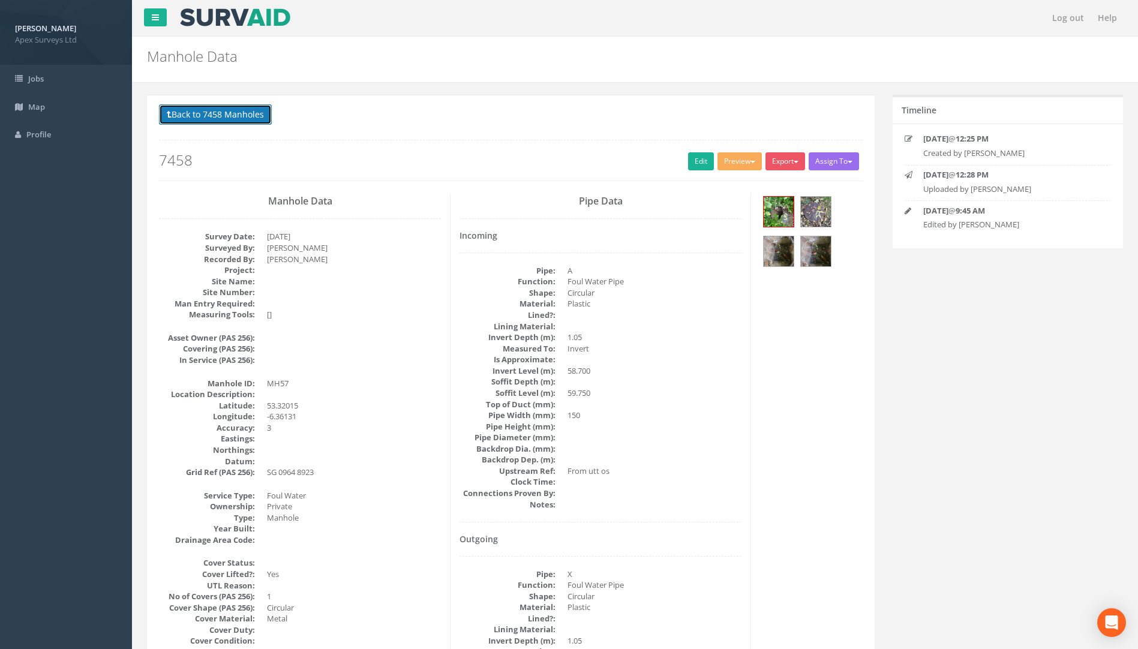
click at [205, 110] on button "Back to 7458 Manholes" at bounding box center [215, 114] width 113 height 20
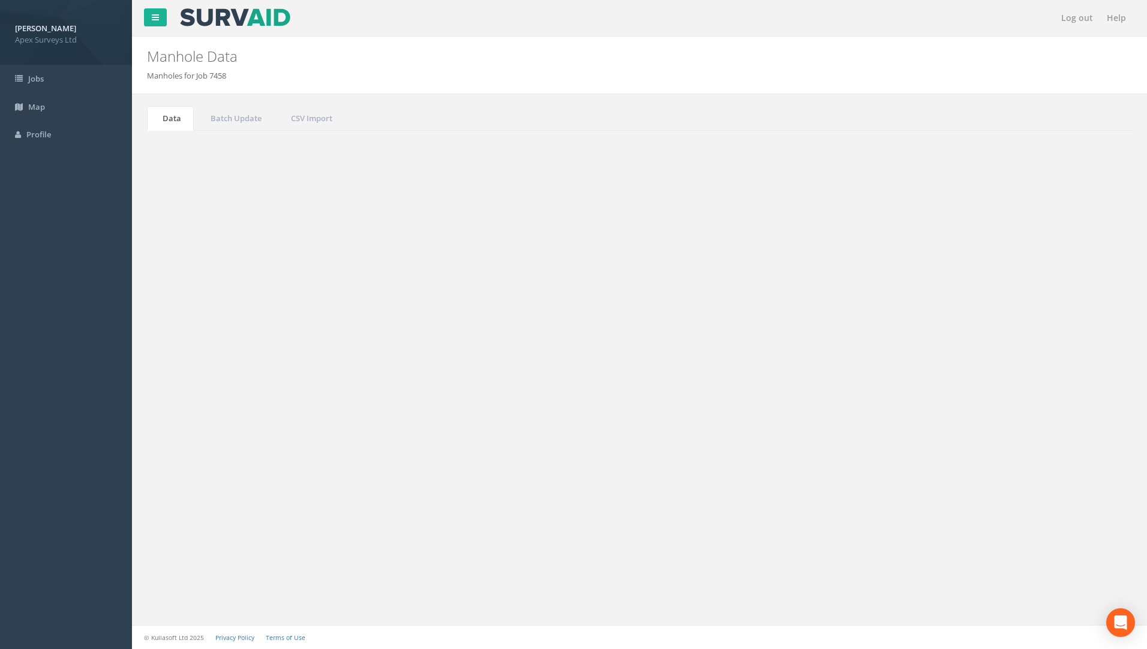
click at [924, 324] on div "Search: 57" at bounding box center [885, 324] width 472 height 21
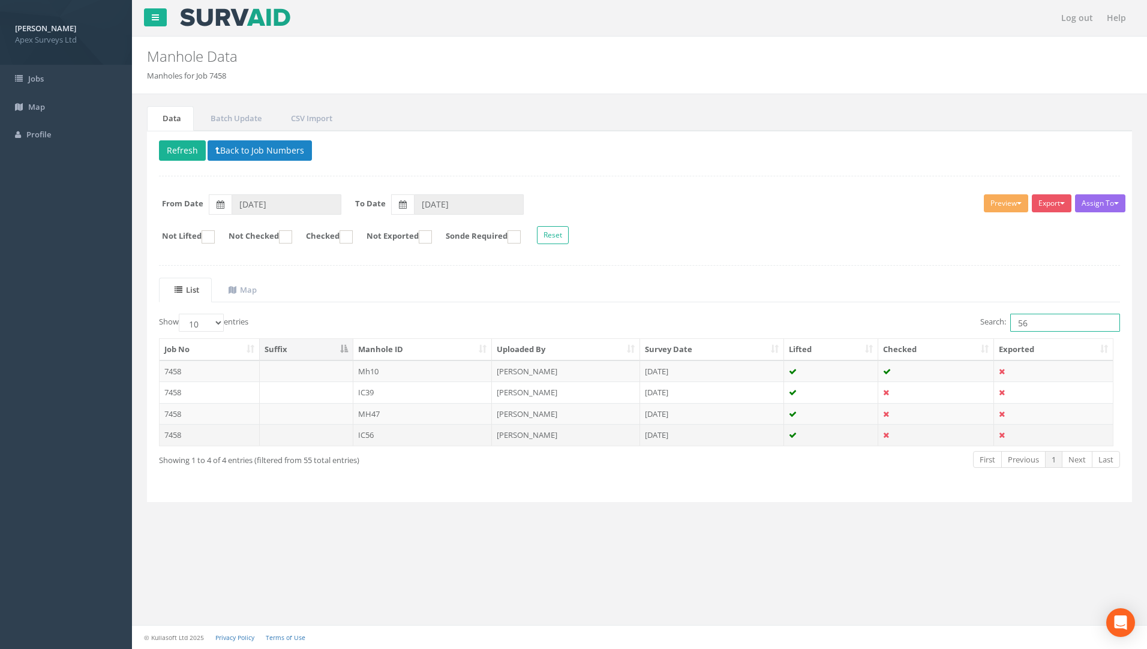
type input "56"
click at [175, 439] on td "7458" at bounding box center [210, 435] width 100 height 22
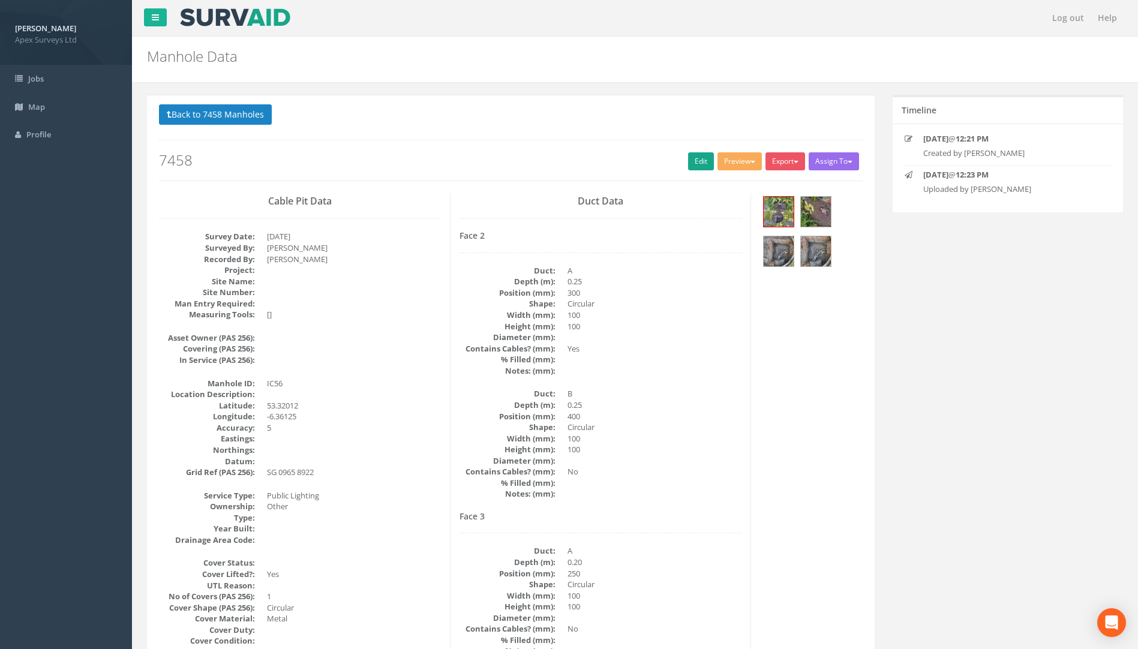
click at [688, 152] on div "Back to 7458 Manholes Back to Map Assign To No Companies Added Export Heathrow …" at bounding box center [511, 142] width 704 height 76
drag, startPoint x: 688, startPoint y: 152, endPoint x: 688, endPoint y: 170, distance: 17.4
click at [688, 170] on link "Edit" at bounding box center [701, 161] width 26 height 18
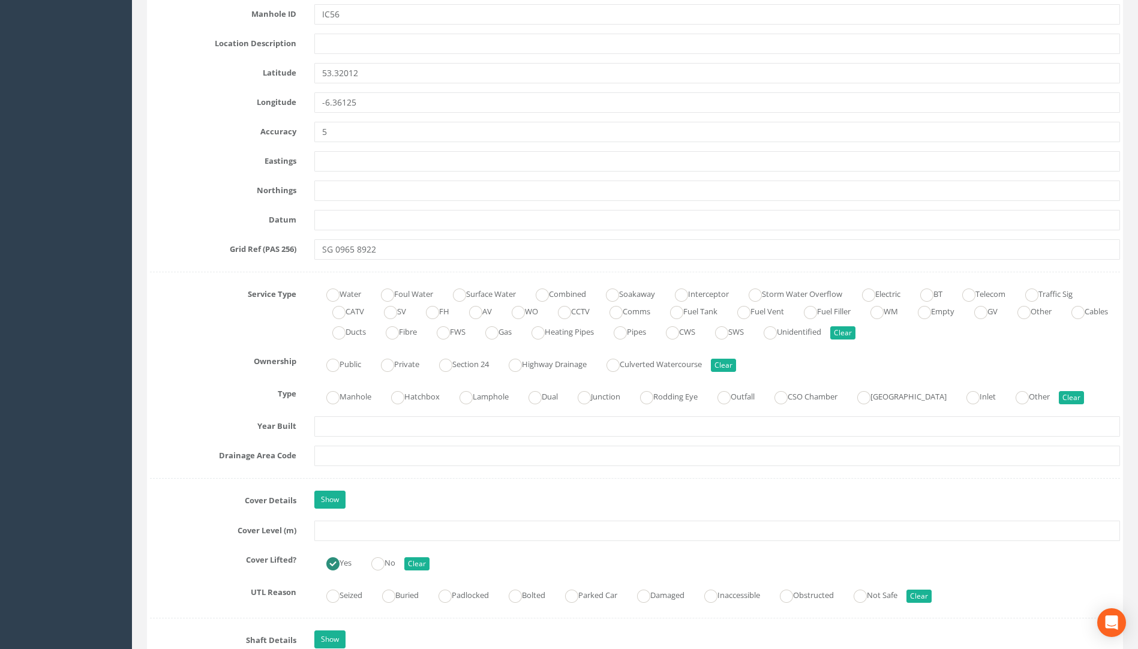
scroll to position [660, 0]
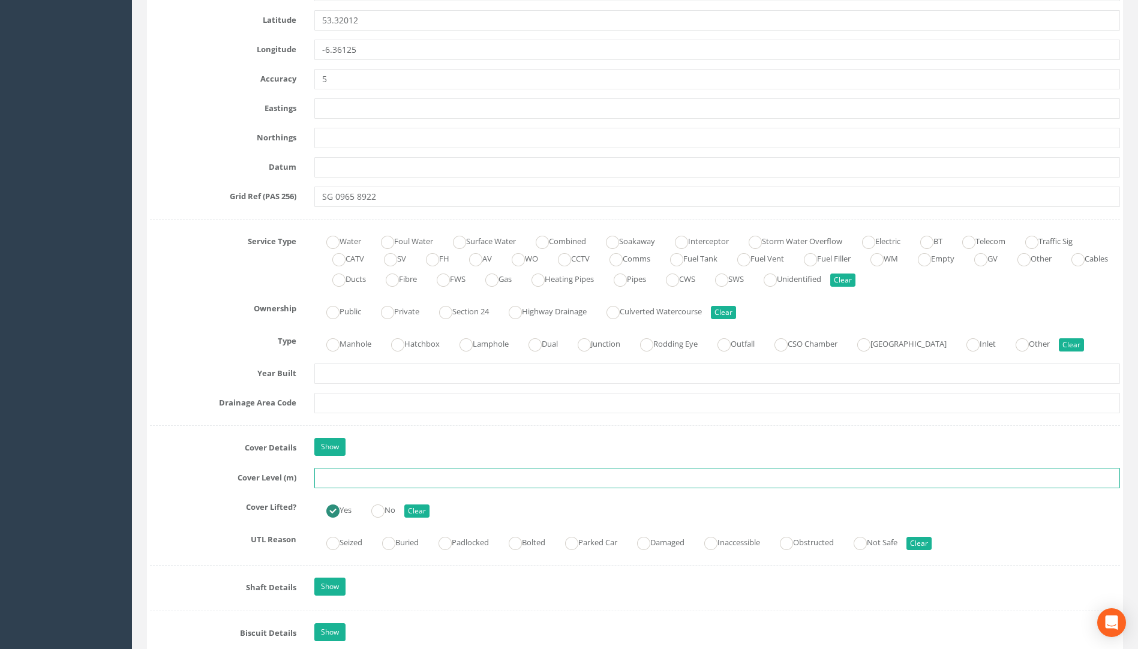
click at [347, 486] on input "text" at bounding box center [717, 478] width 806 height 20
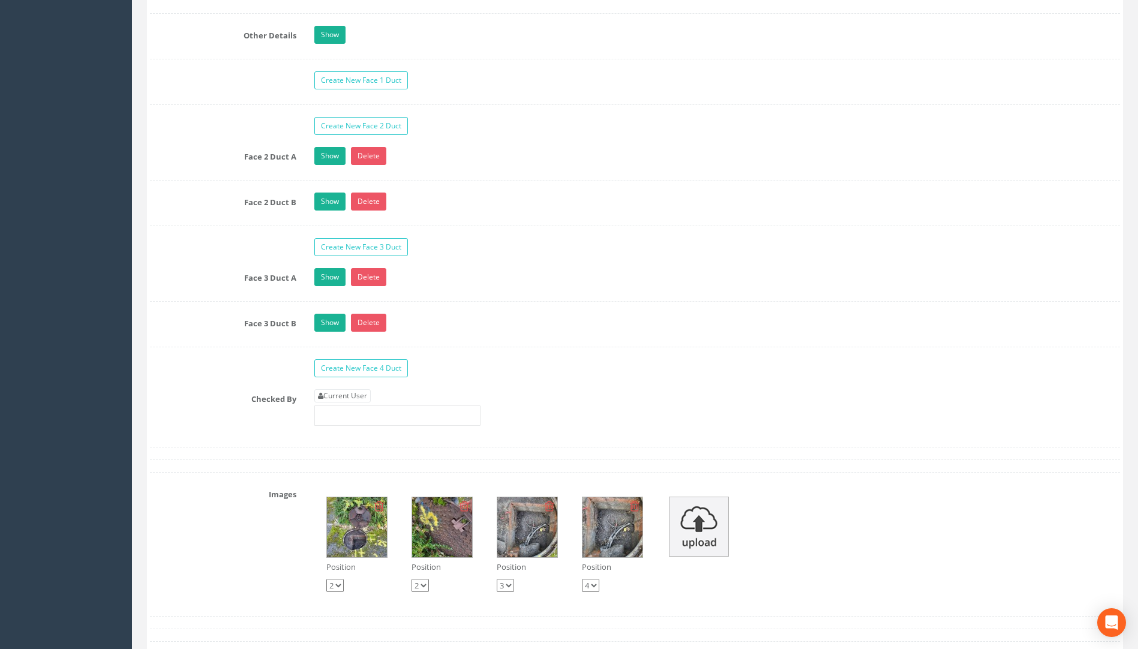
scroll to position [1980, 0]
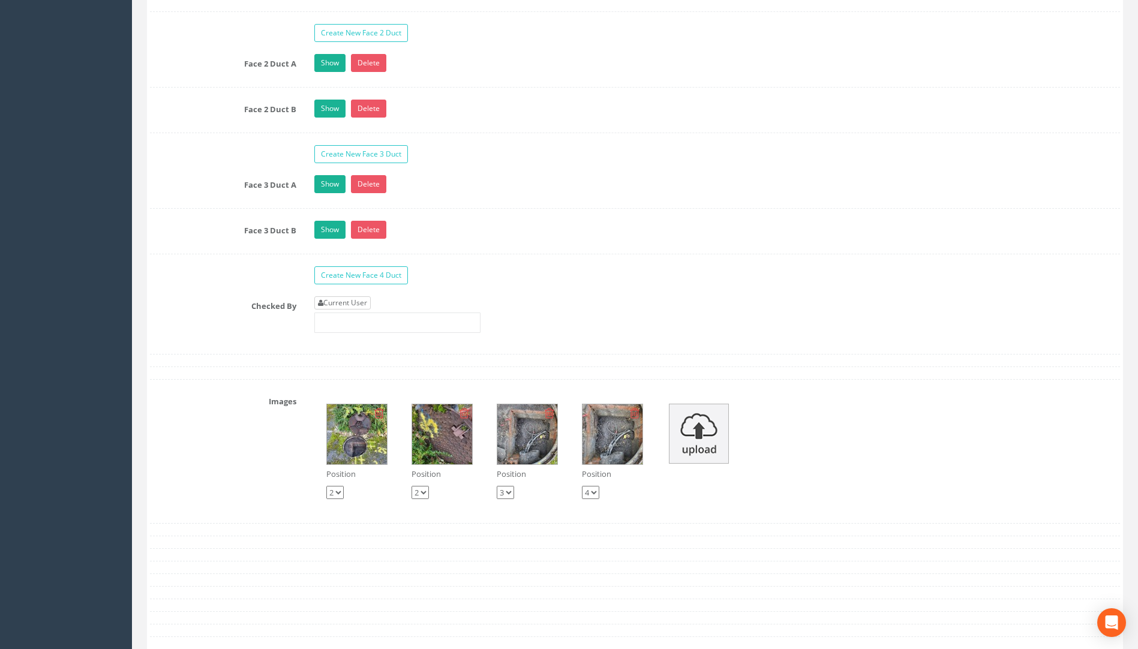
type input "59.03"
click at [356, 306] on link "Current User" at bounding box center [342, 302] width 56 height 13
type input "[PERSON_NAME]"
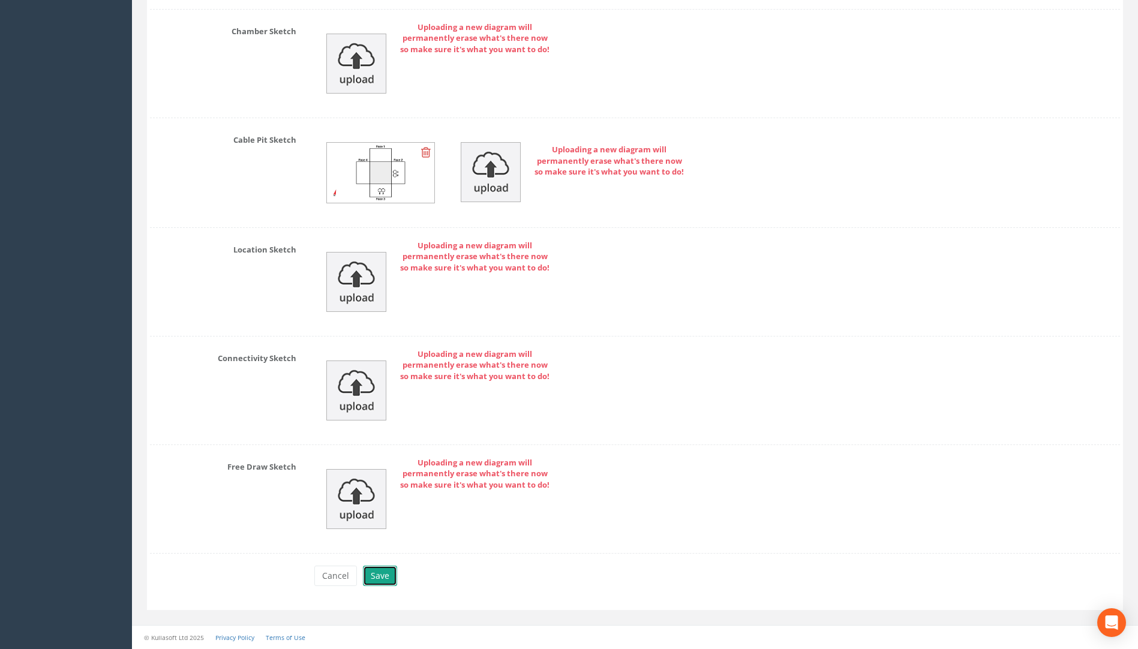
click at [381, 571] on button "Save" at bounding box center [380, 576] width 34 height 20
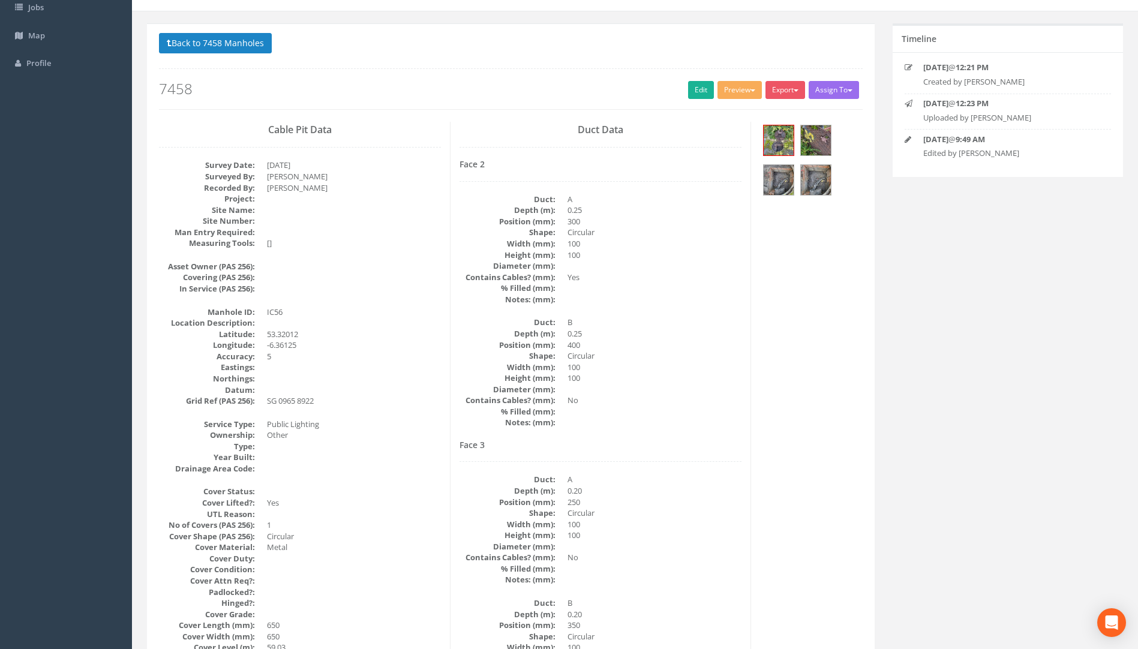
scroll to position [0, 0]
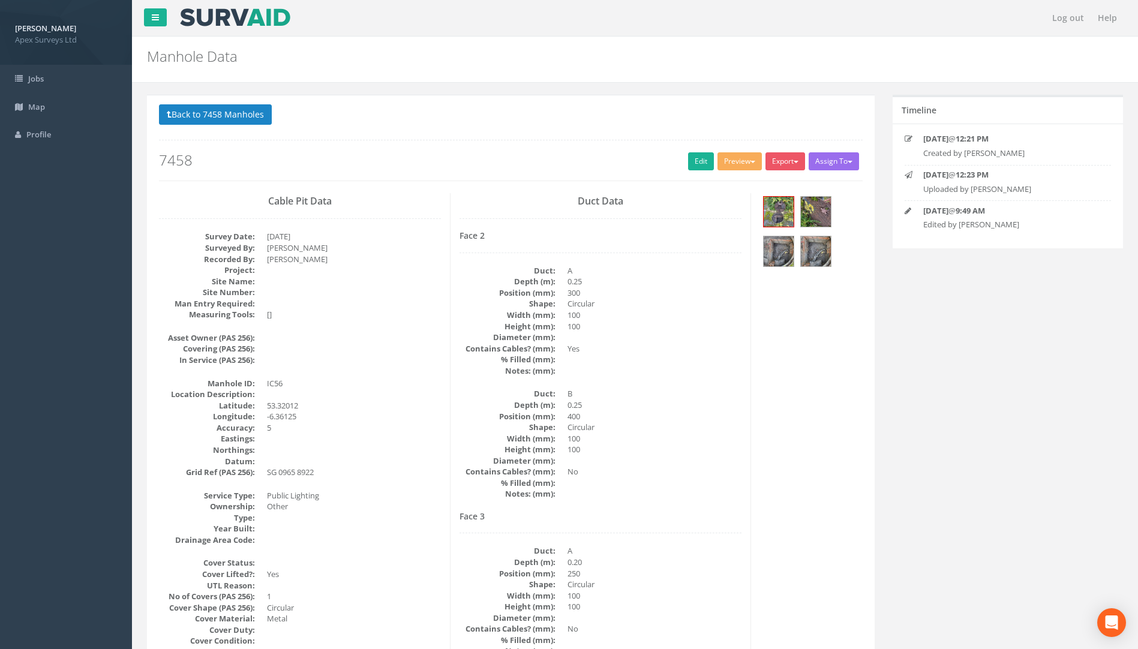
click at [220, 130] on div "Back to 7458 Manholes Back to Map Assign To No Companies Added Export Heathrow …" at bounding box center [511, 142] width 704 height 76
drag, startPoint x: 218, startPoint y: 115, endPoint x: 211, endPoint y: 119, distance: 7.8
click at [214, 118] on button "Back to 7458 Manholes" at bounding box center [215, 114] width 113 height 20
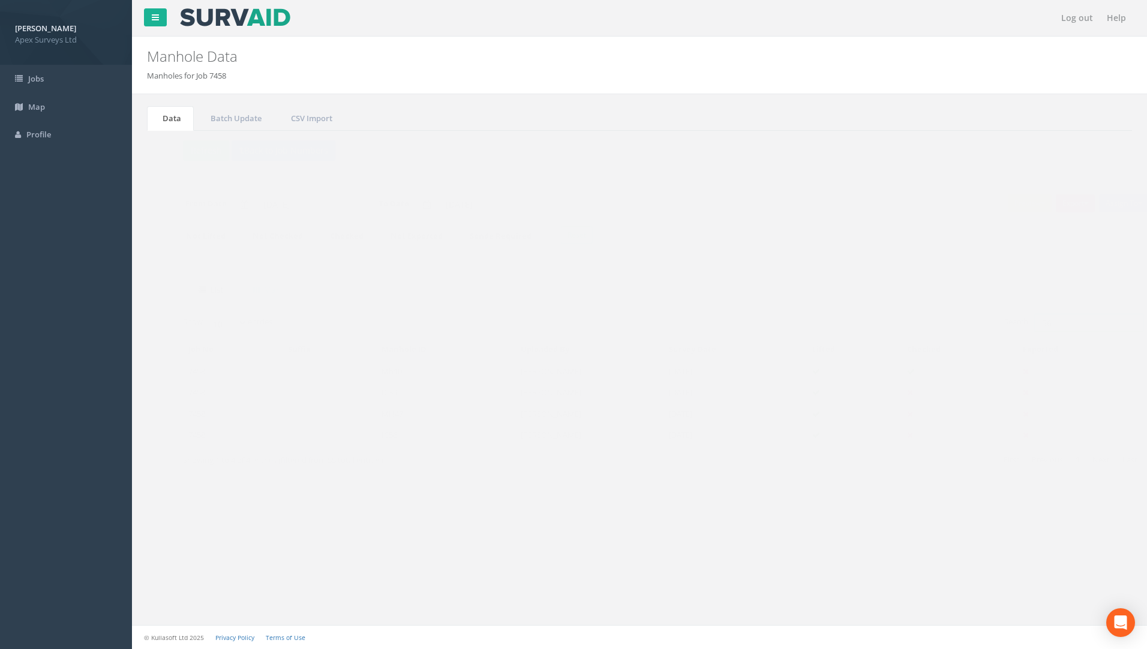
drag, startPoint x: 1026, startPoint y: 318, endPoint x: 915, endPoint y: 325, distance: 111.8
click at [920, 324] on div "Search: 56" at bounding box center [885, 324] width 472 height 21
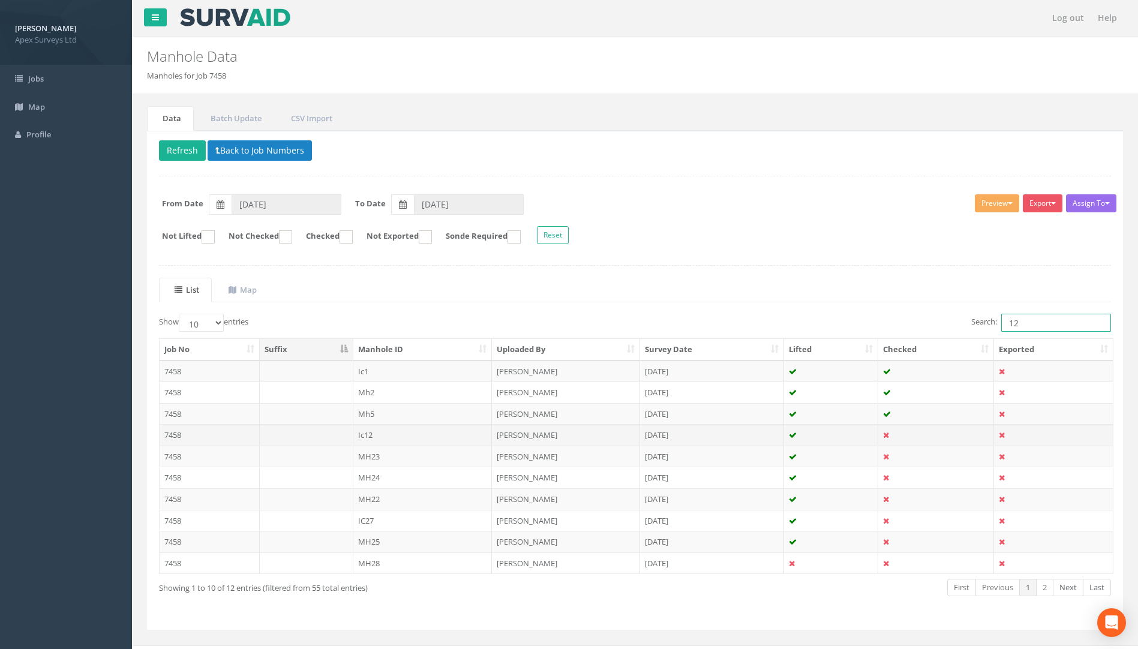
type input "12"
click at [171, 433] on td "7458" at bounding box center [210, 435] width 100 height 22
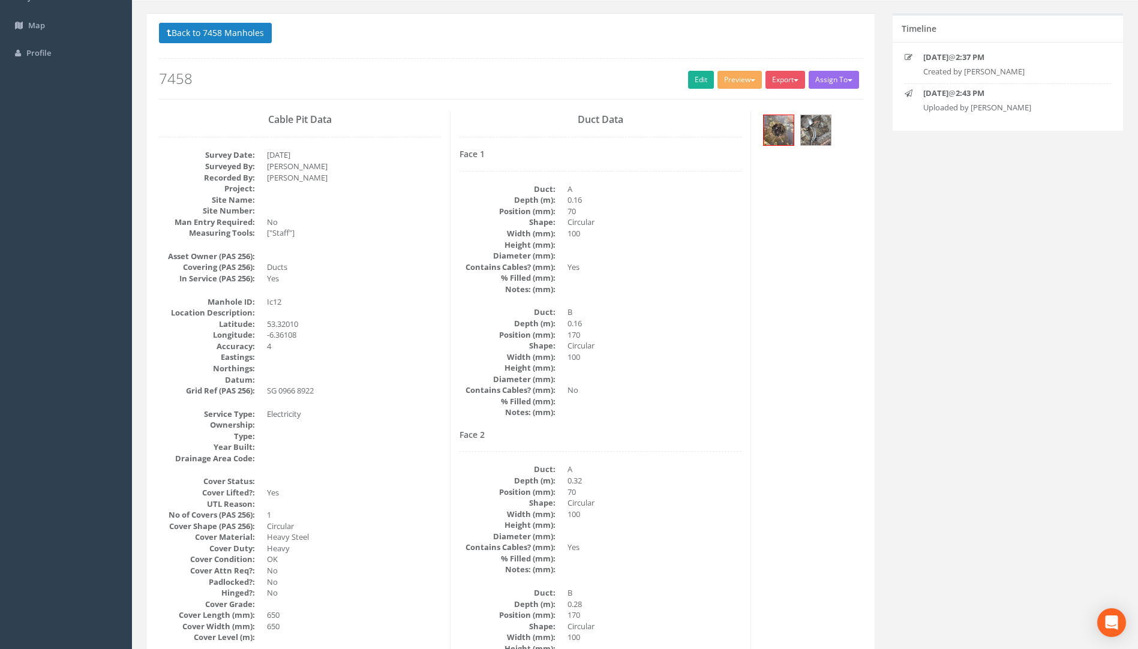
scroll to position [1, 0]
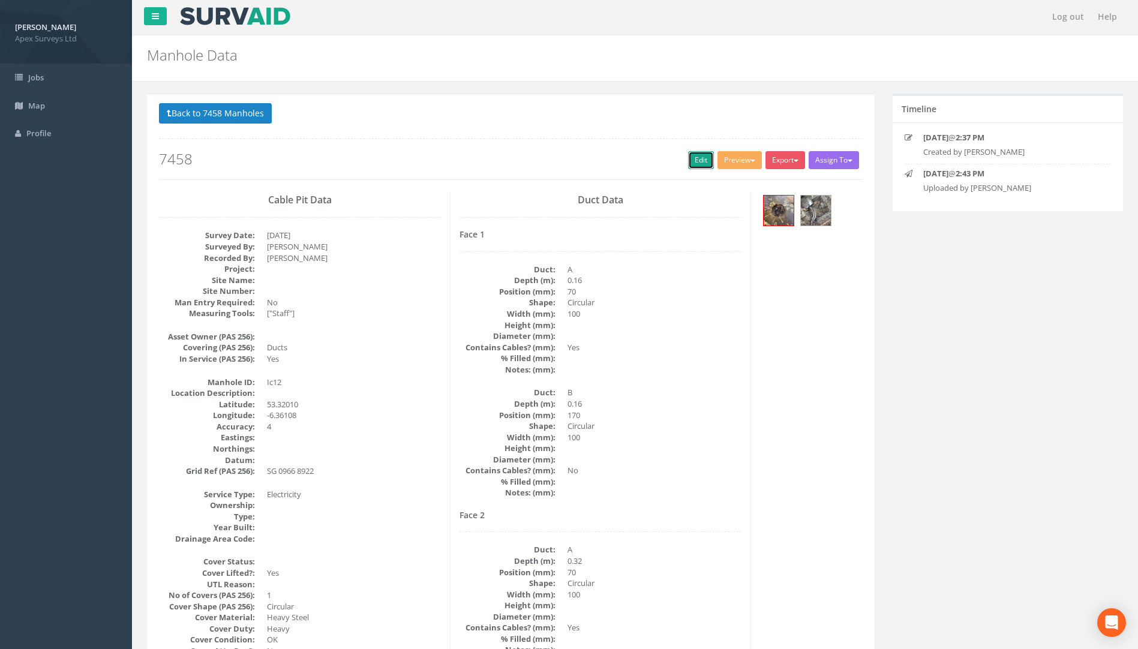
click at [695, 157] on link "Edit" at bounding box center [701, 160] width 26 height 18
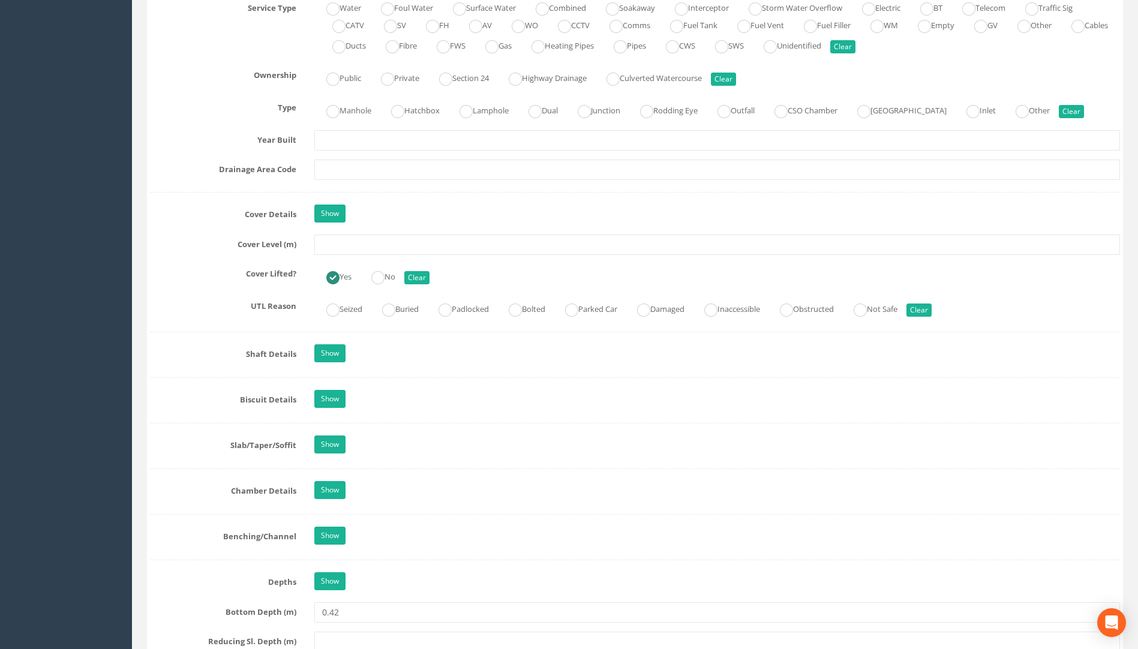
scroll to position [1081, 0]
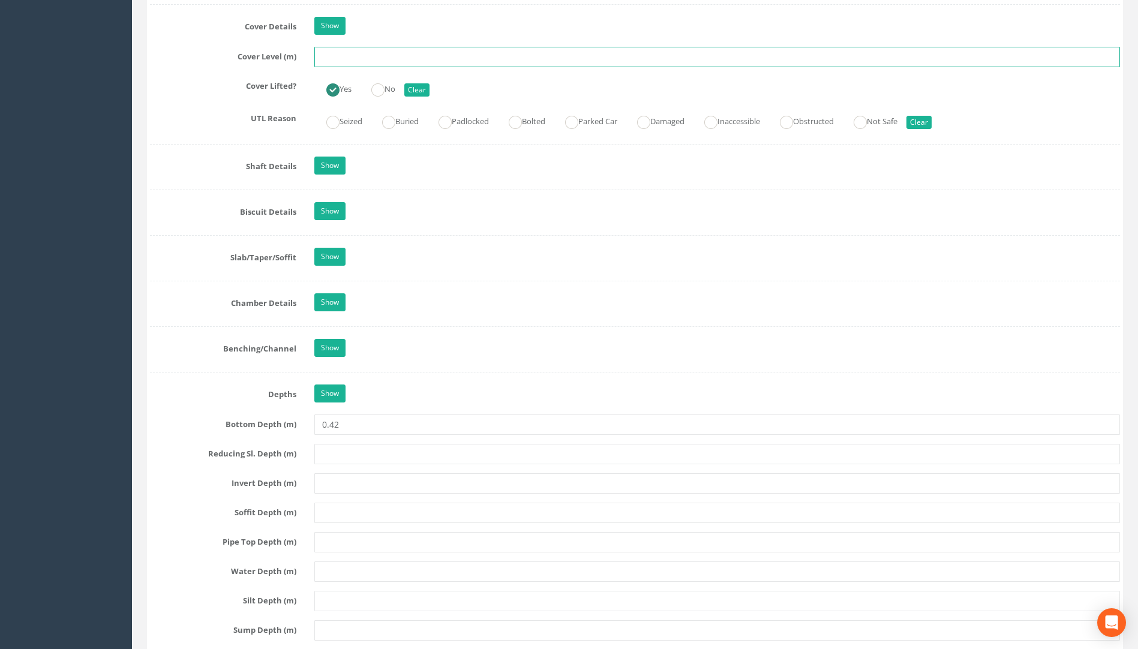
click at [324, 59] on input "text" at bounding box center [717, 57] width 806 height 20
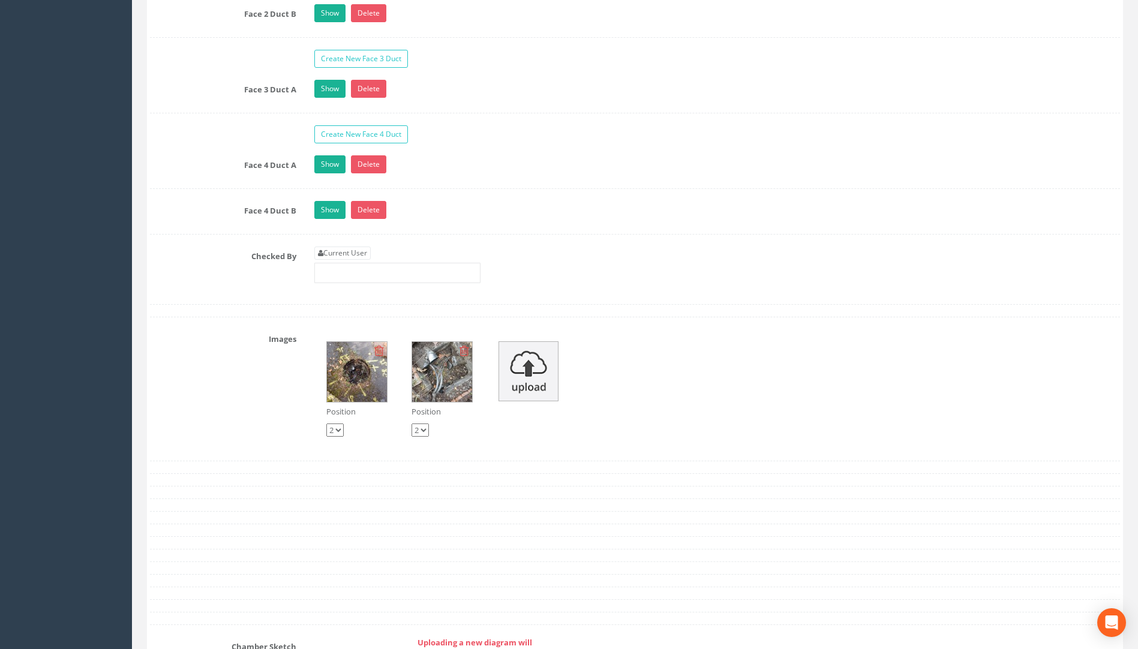
scroll to position [2281, 0]
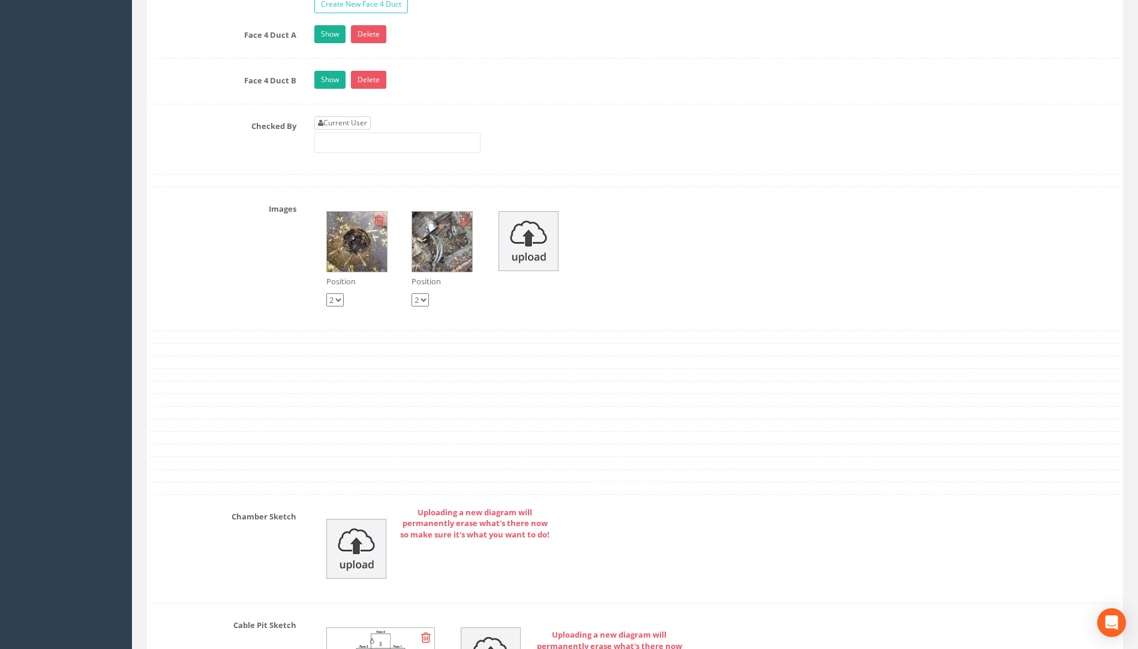
type input "58.97"
click at [350, 125] on link "Current User" at bounding box center [342, 122] width 56 height 13
type input "[PERSON_NAME]"
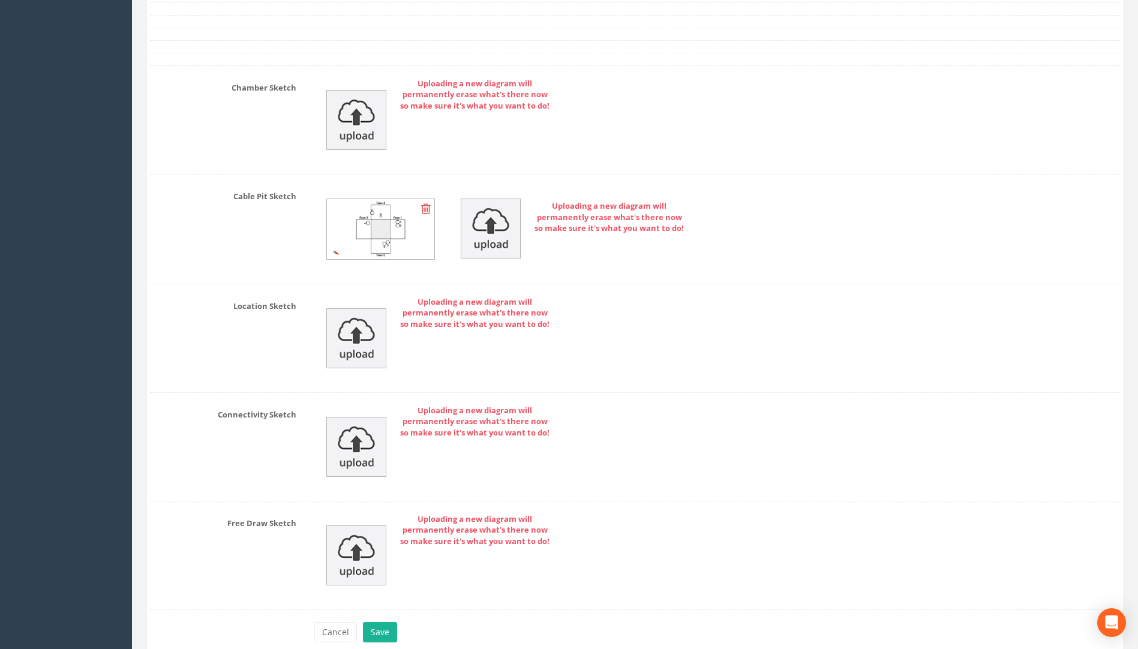
scroll to position [2766, 0]
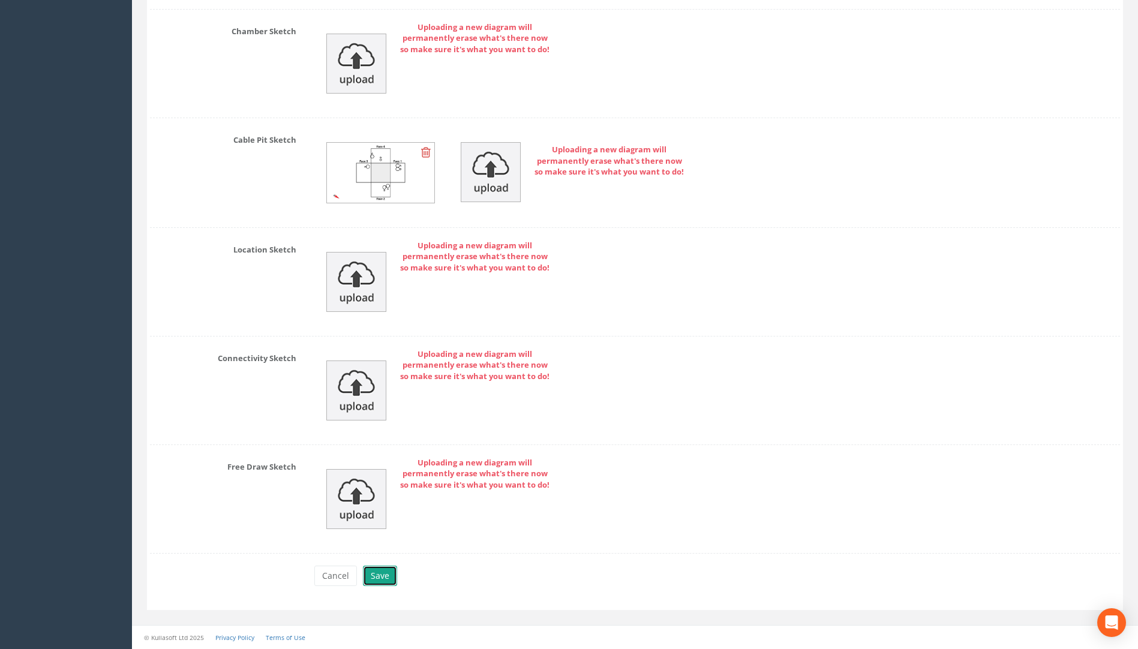
click at [394, 571] on button "Save" at bounding box center [380, 576] width 34 height 20
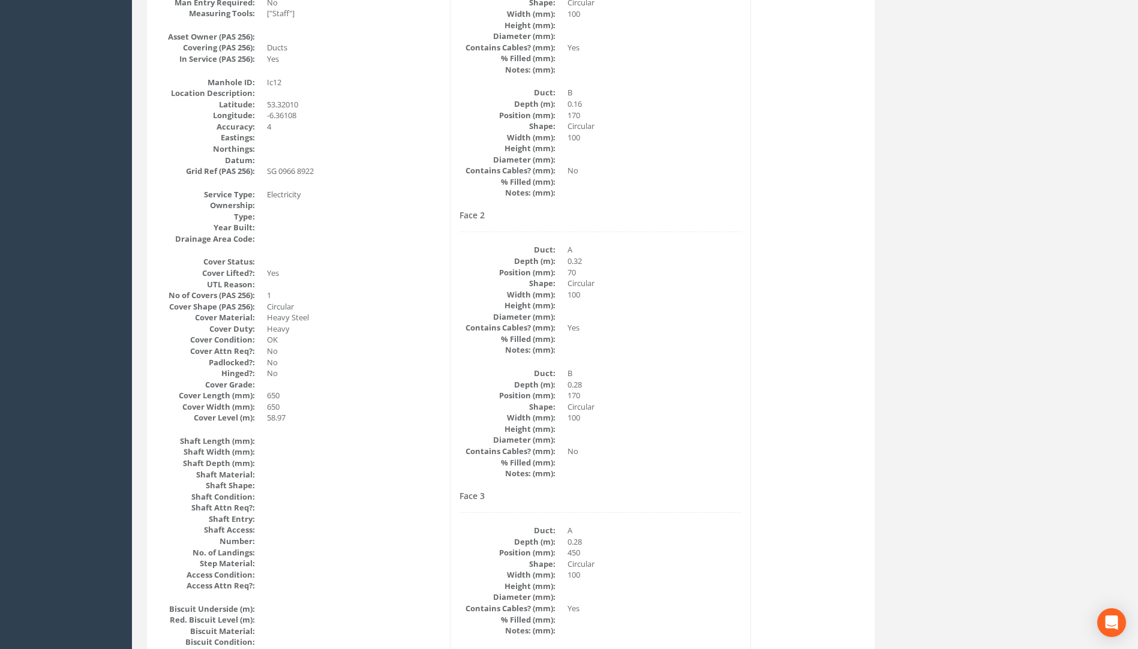
scroll to position [0, 0]
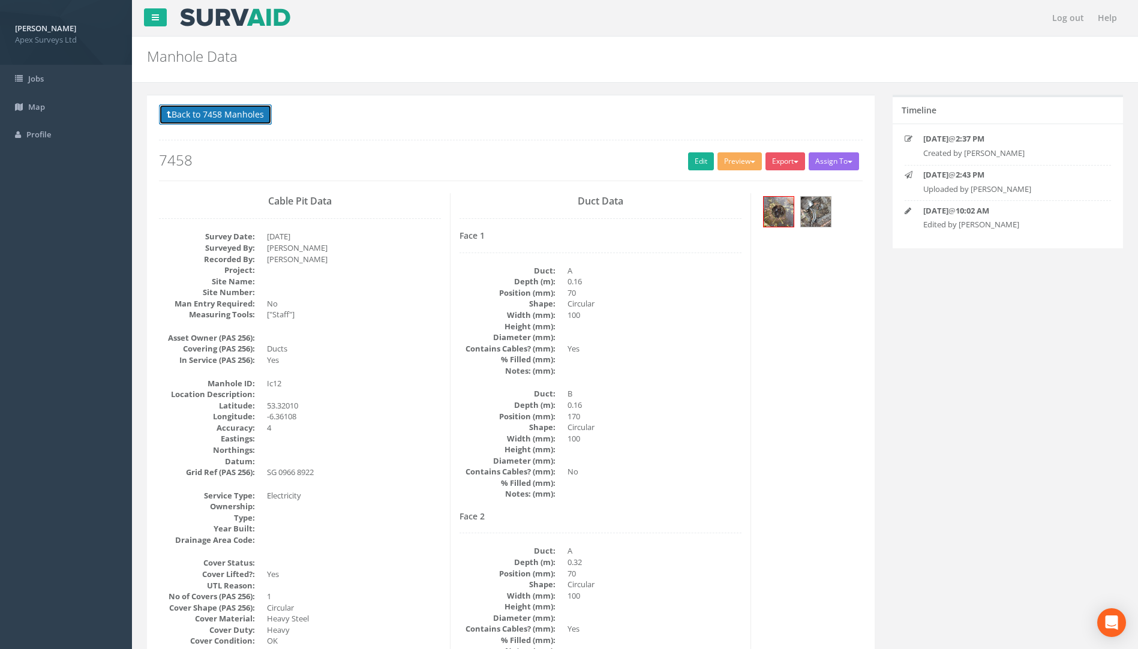
click at [229, 113] on button "Back to 7458 Manholes" at bounding box center [215, 114] width 113 height 20
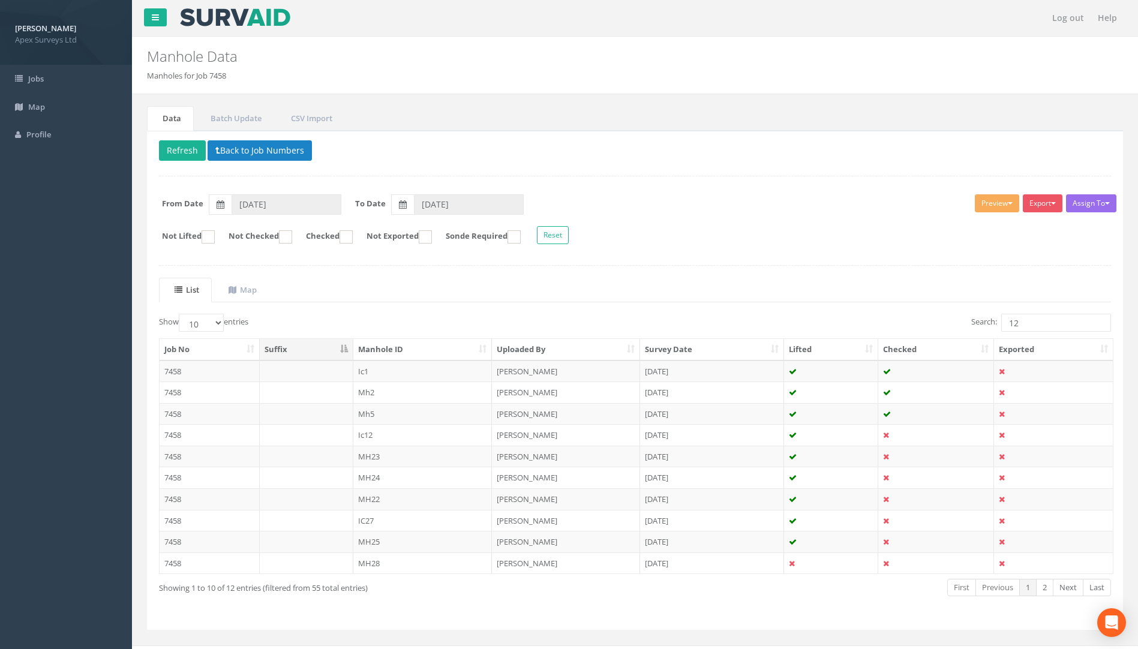
drag, startPoint x: 1021, startPoint y: 337, endPoint x: 894, endPoint y: 341, distance: 127.3
click at [904, 339] on div "Job No Suffix Manhole ID Uploaded By Survey Date Lifted Checked Exported 7458 I…" at bounding box center [635, 456] width 970 height 243
drag, startPoint x: 894, startPoint y: 341, endPoint x: 980, endPoint y: 332, distance: 86.3
click at [981, 331] on label "Search: 12" at bounding box center [1041, 323] width 140 height 18
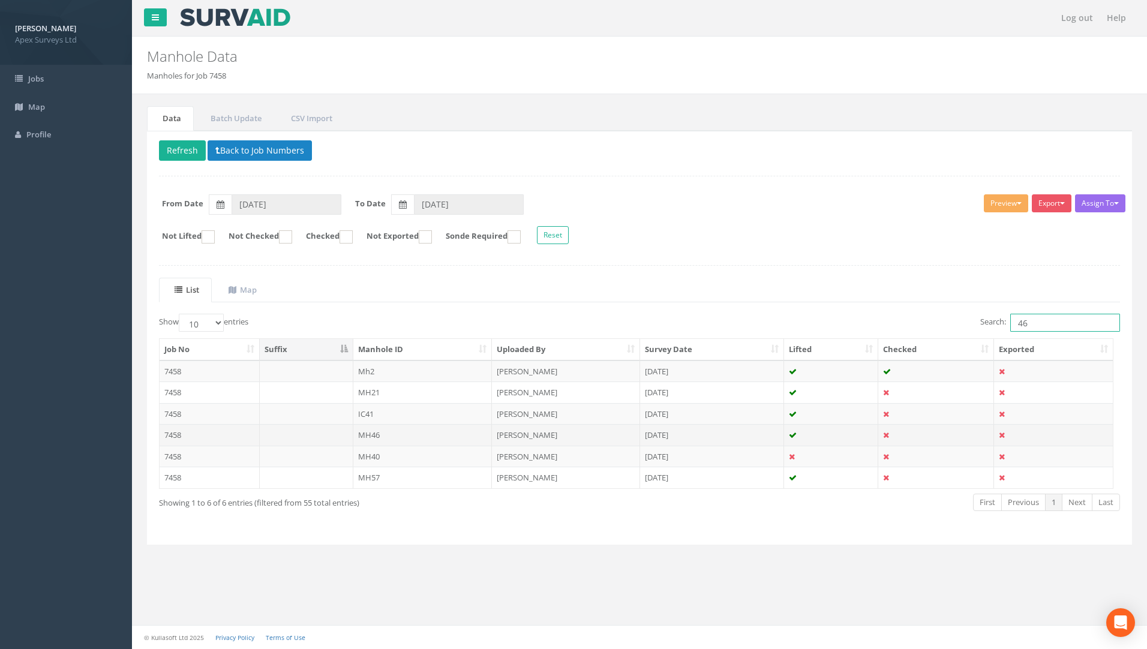
type input "46"
click at [179, 440] on td "7458" at bounding box center [210, 435] width 100 height 22
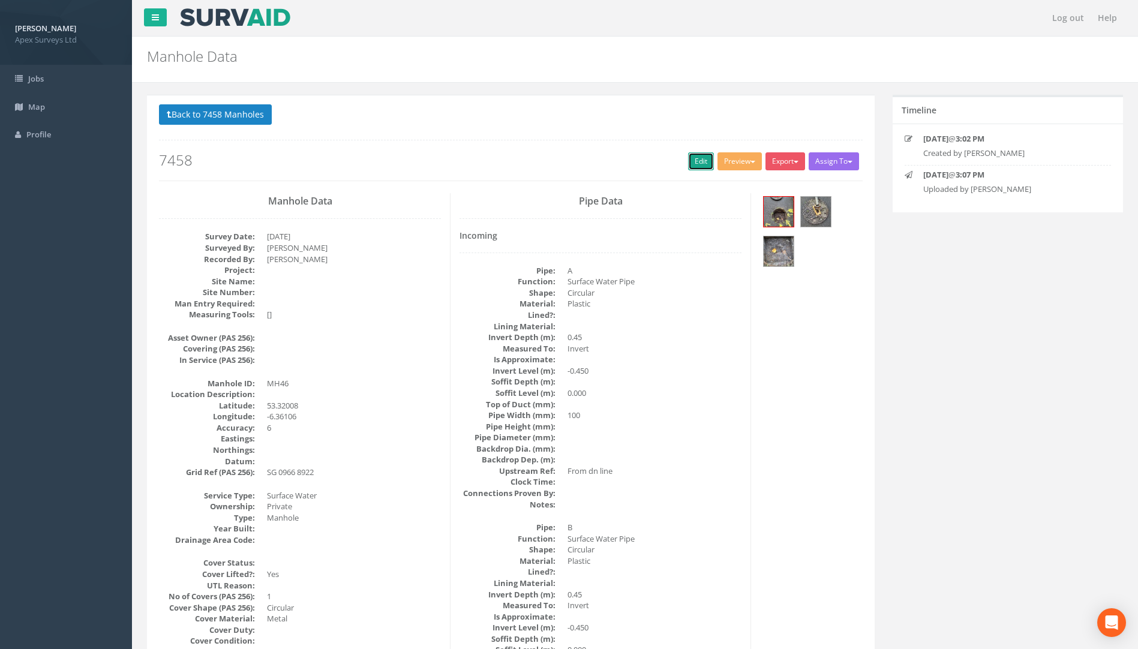
click at [698, 160] on link "Edit" at bounding box center [701, 161] width 26 height 18
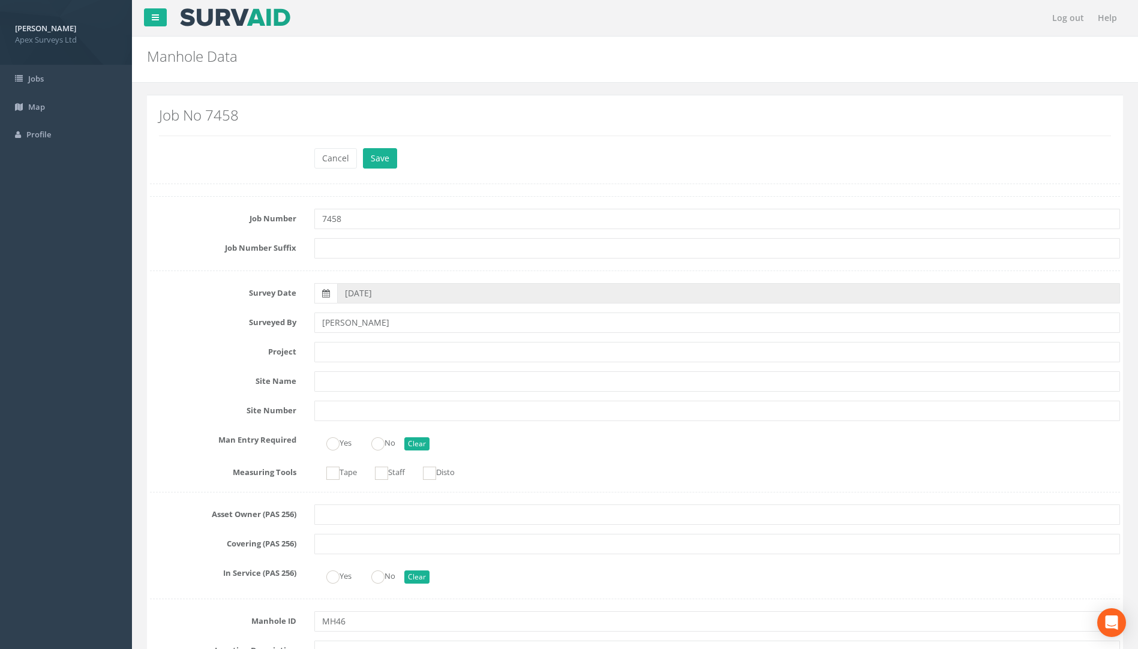
scroll to position [540, 0]
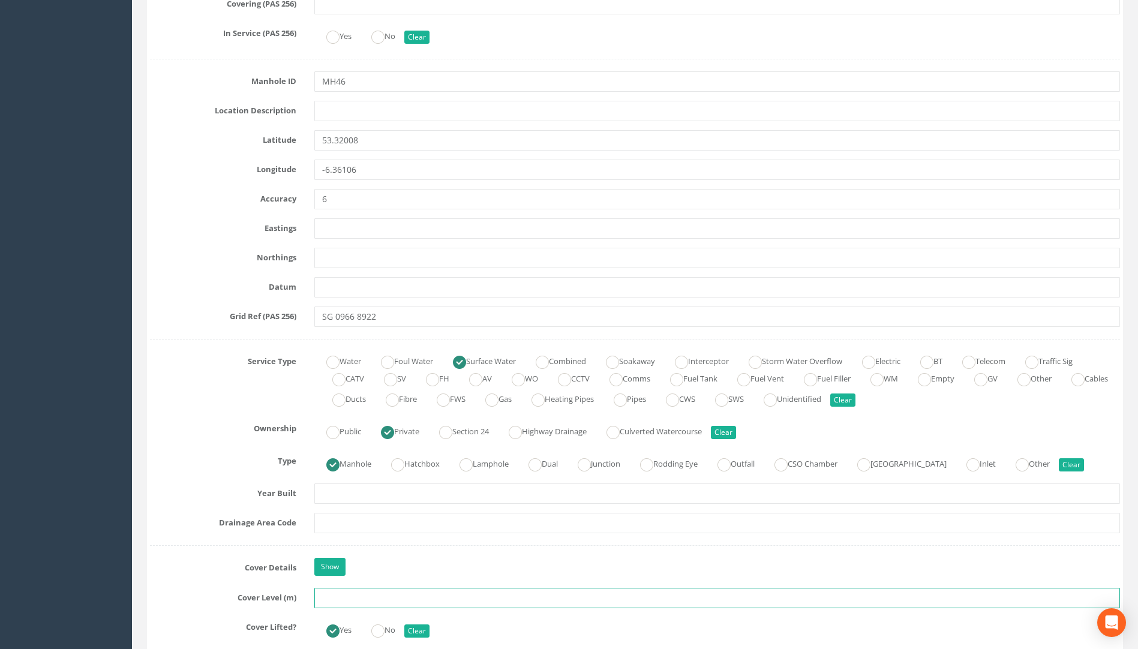
click at [338, 600] on input "text" at bounding box center [717, 598] width 806 height 20
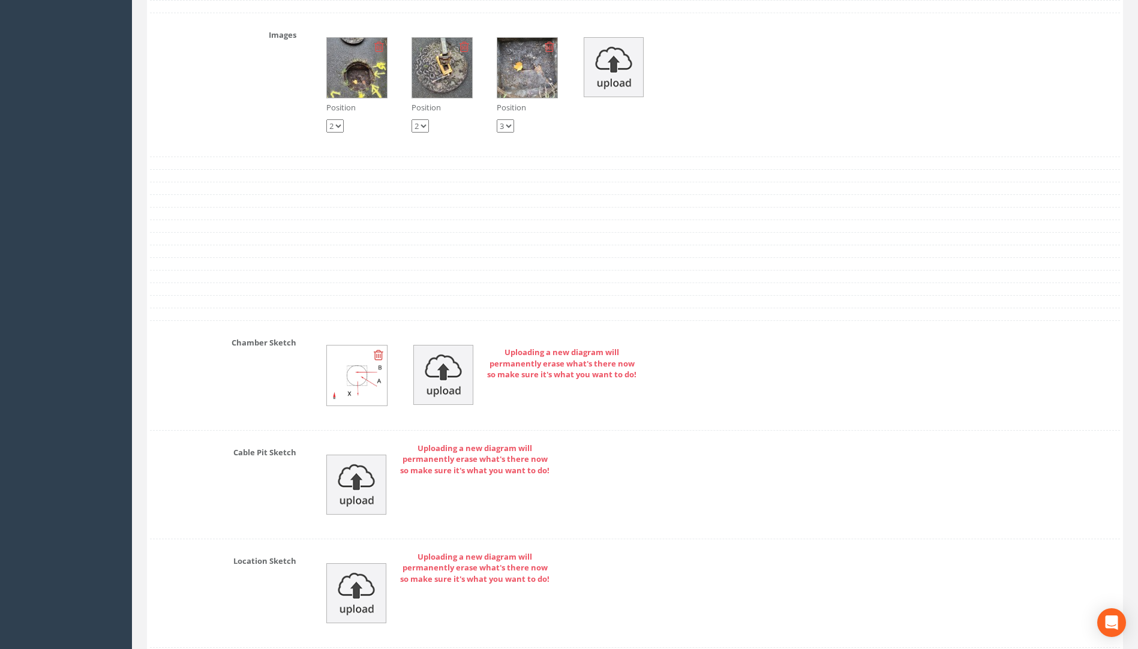
scroll to position [1980, 0]
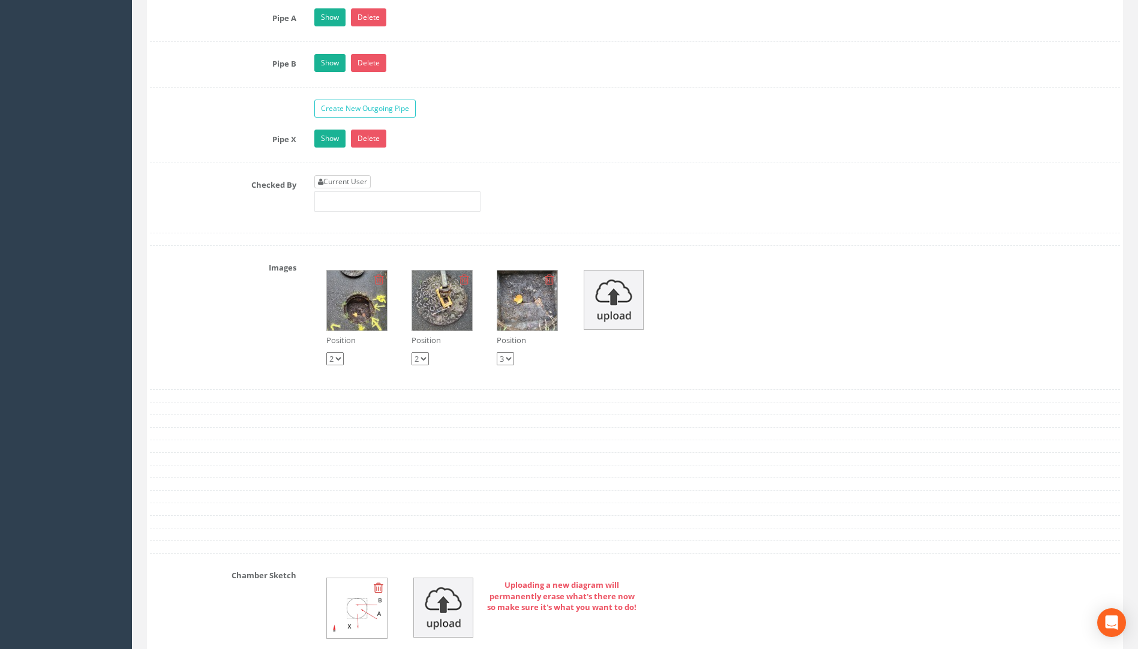
type input "58.81"
click at [353, 179] on link "Current User" at bounding box center [342, 181] width 56 height 13
type input "[PERSON_NAME]"
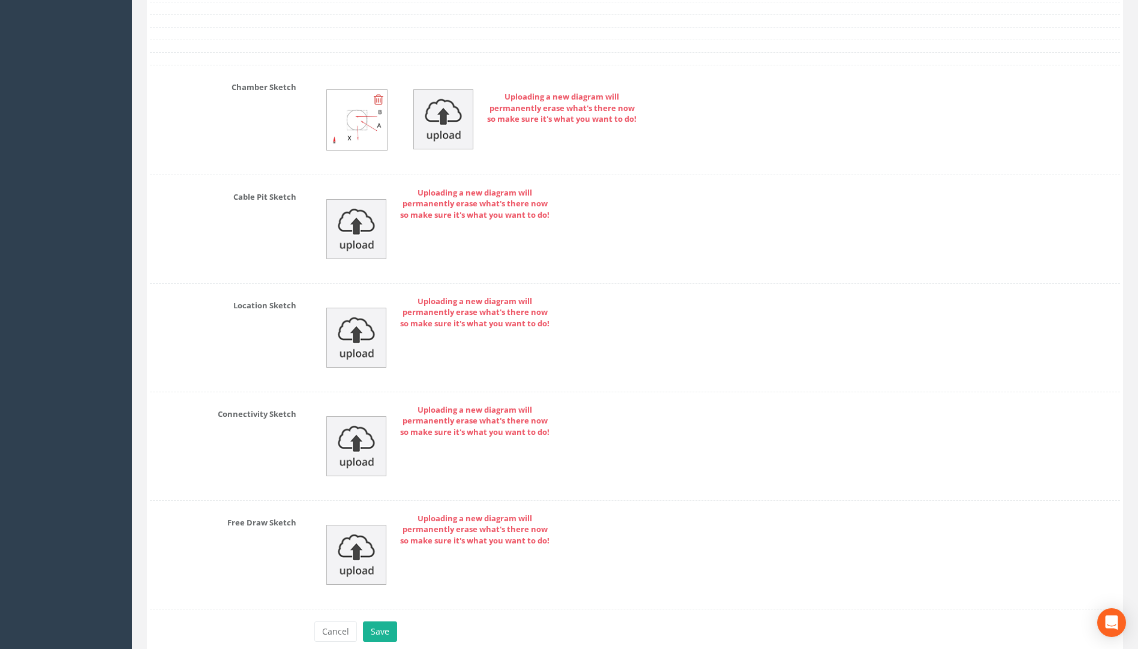
scroll to position [2524, 0]
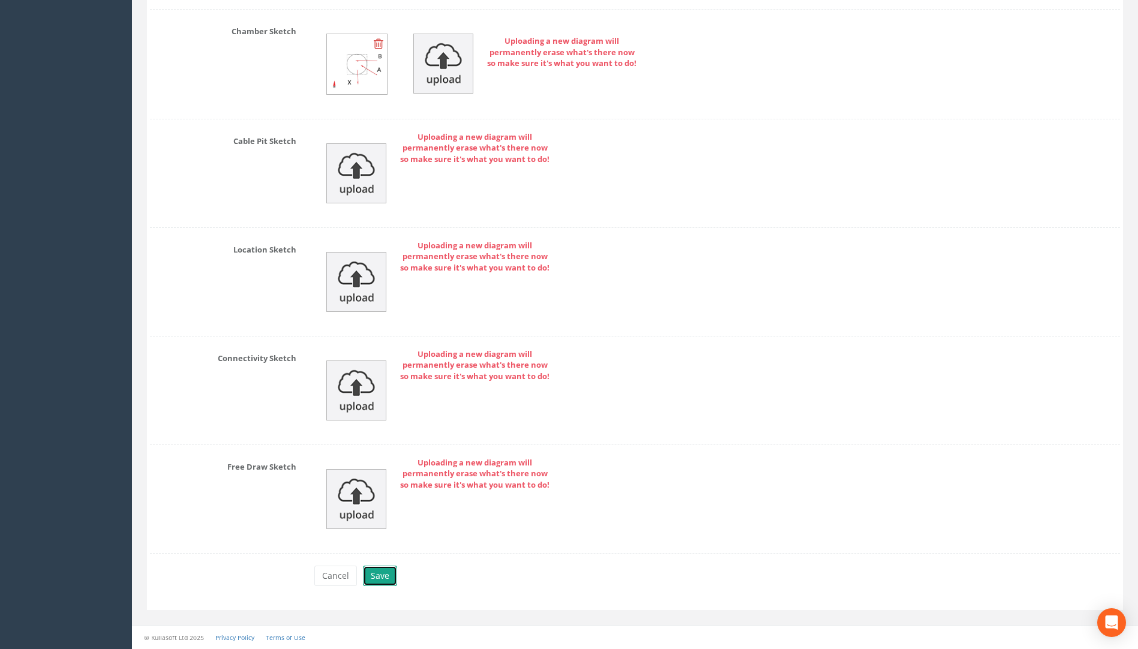
click at [382, 580] on button "Save" at bounding box center [380, 576] width 34 height 20
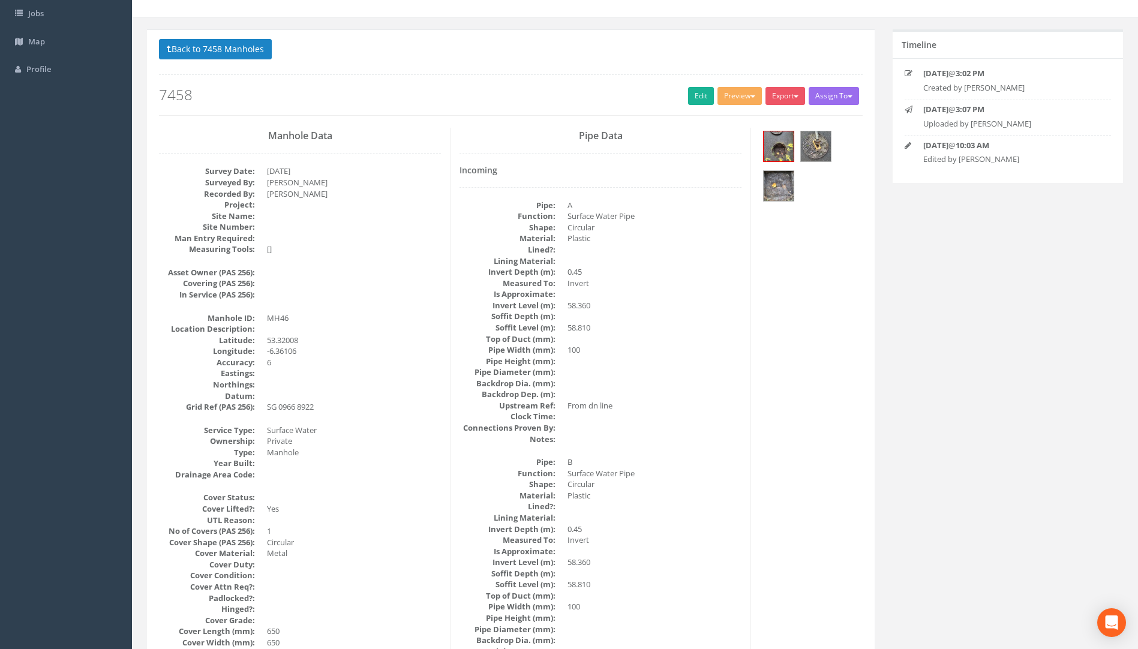
scroll to position [0, 0]
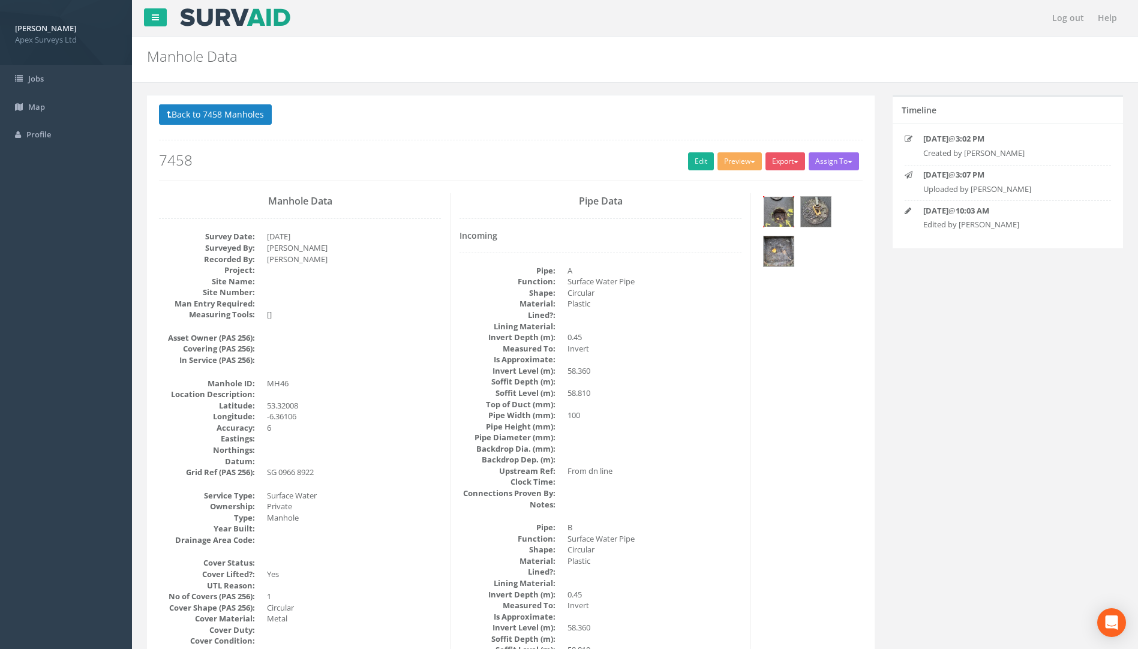
click at [781, 215] on img at bounding box center [779, 212] width 30 height 30
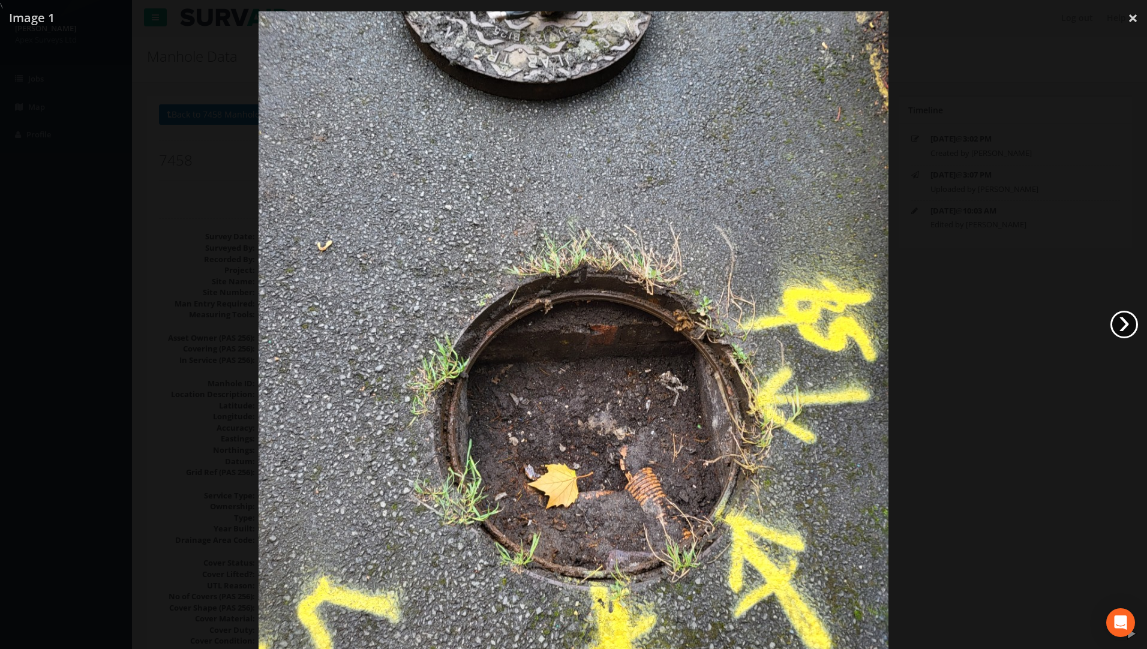
click at [1121, 334] on link "›" at bounding box center [1124, 325] width 28 height 28
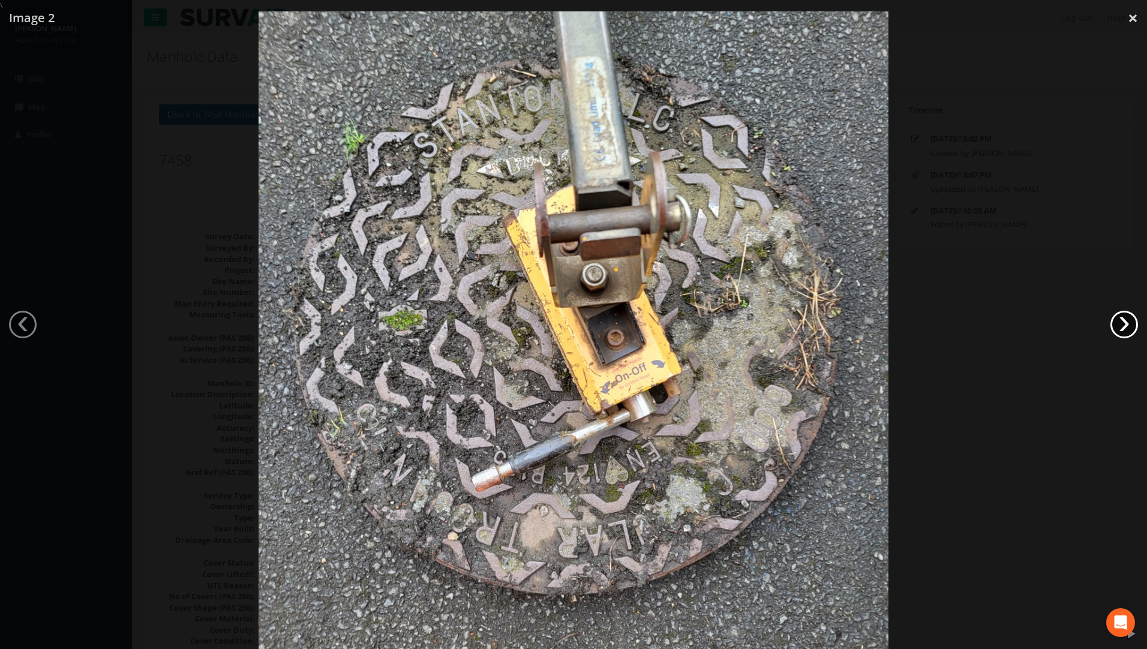
click at [1126, 322] on link "›" at bounding box center [1124, 325] width 28 height 28
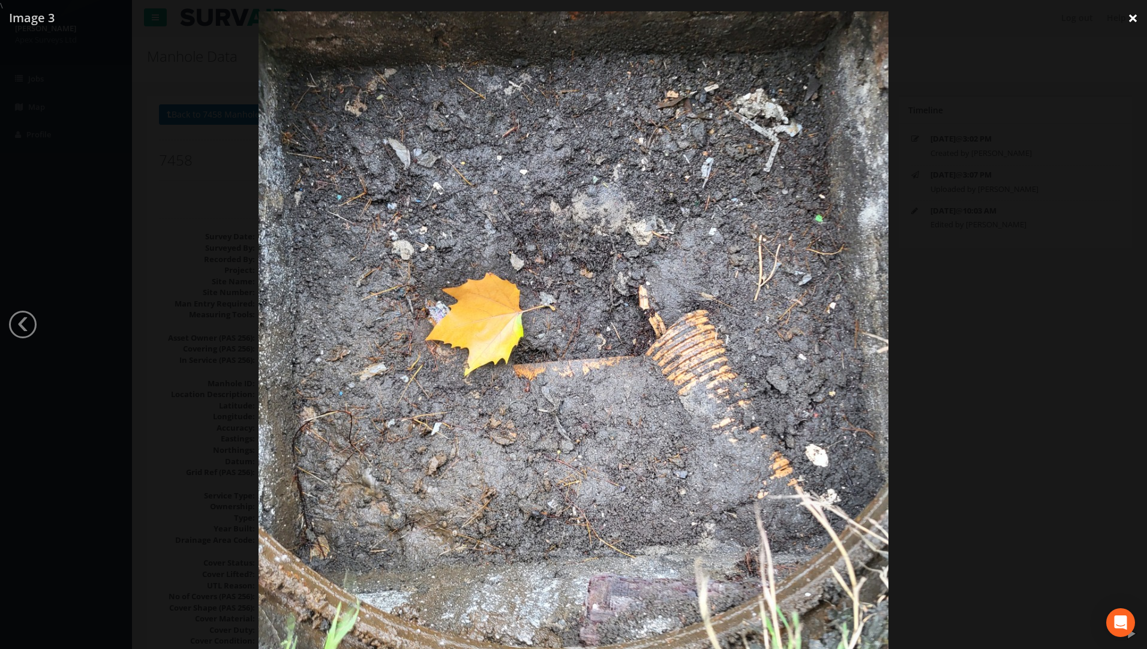
click at [1133, 18] on link "×" at bounding box center [1133, 18] width 28 height 36
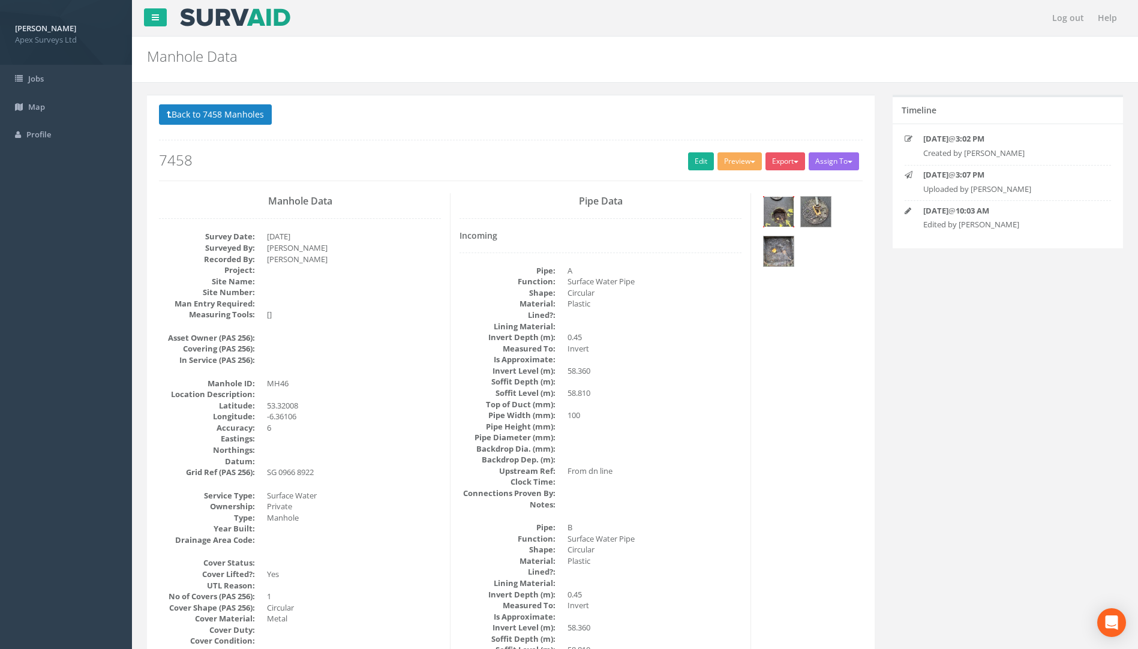
click at [778, 209] on img at bounding box center [779, 212] width 30 height 30
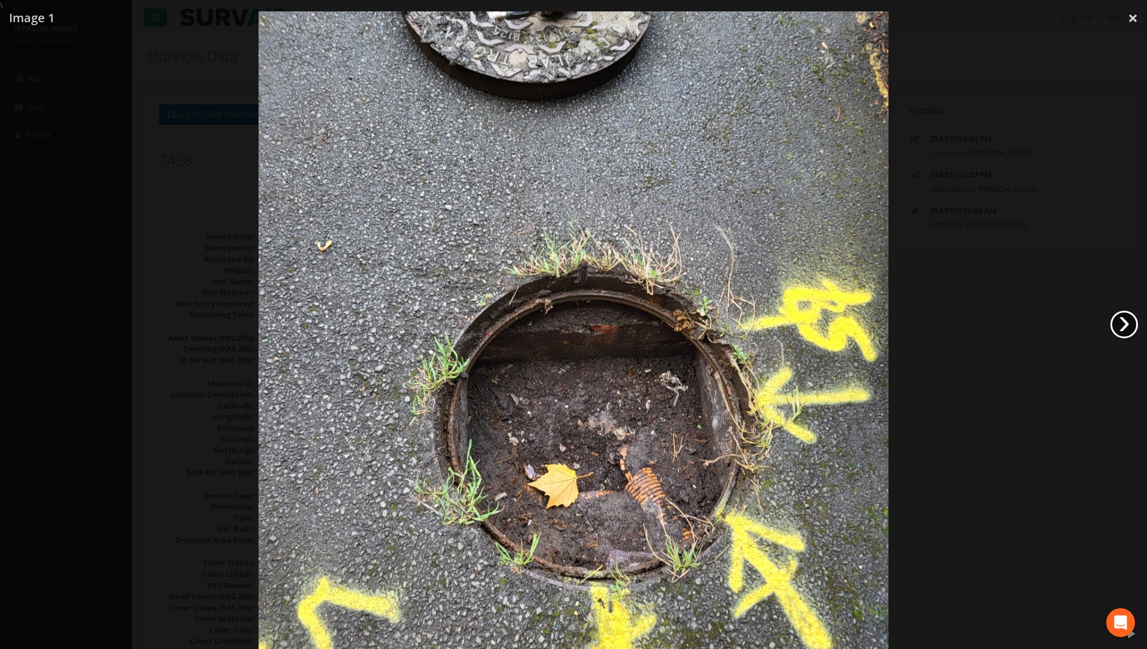
click at [1127, 325] on link "›" at bounding box center [1124, 325] width 28 height 28
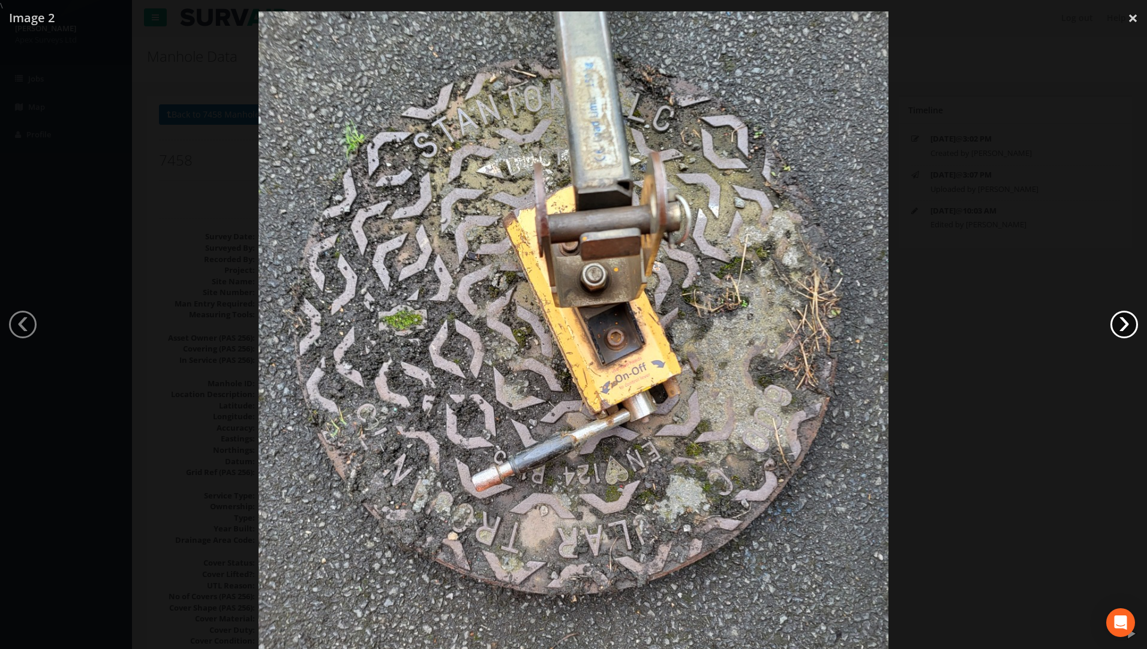
click at [1127, 325] on link "›" at bounding box center [1124, 325] width 28 height 28
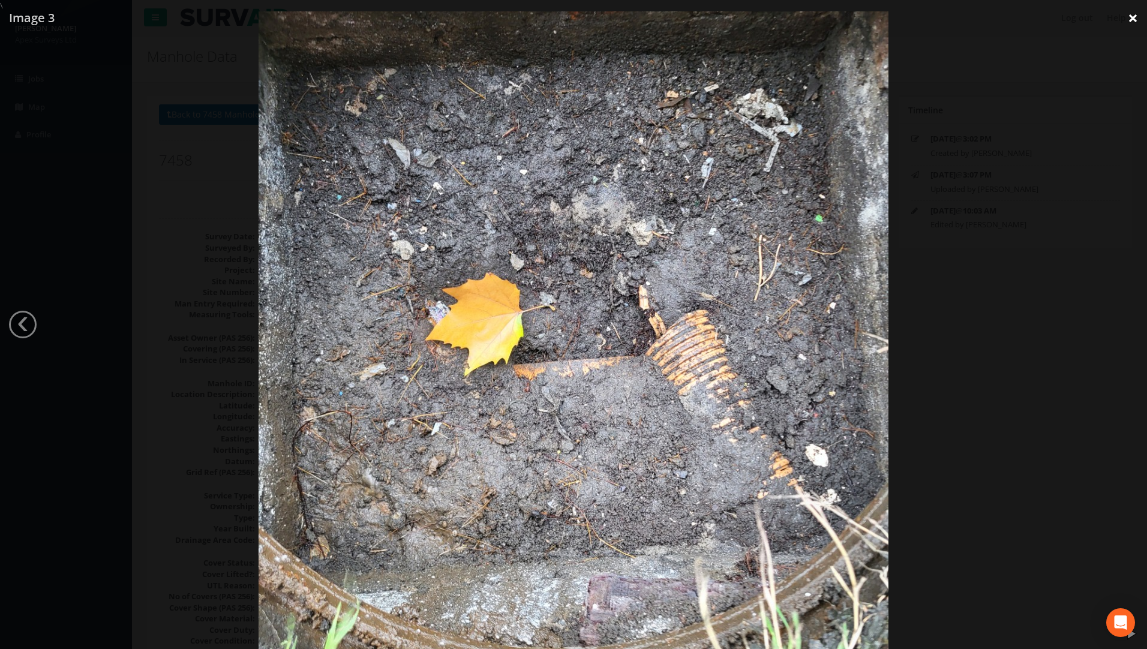
click at [1130, 20] on link "×" at bounding box center [1133, 18] width 28 height 36
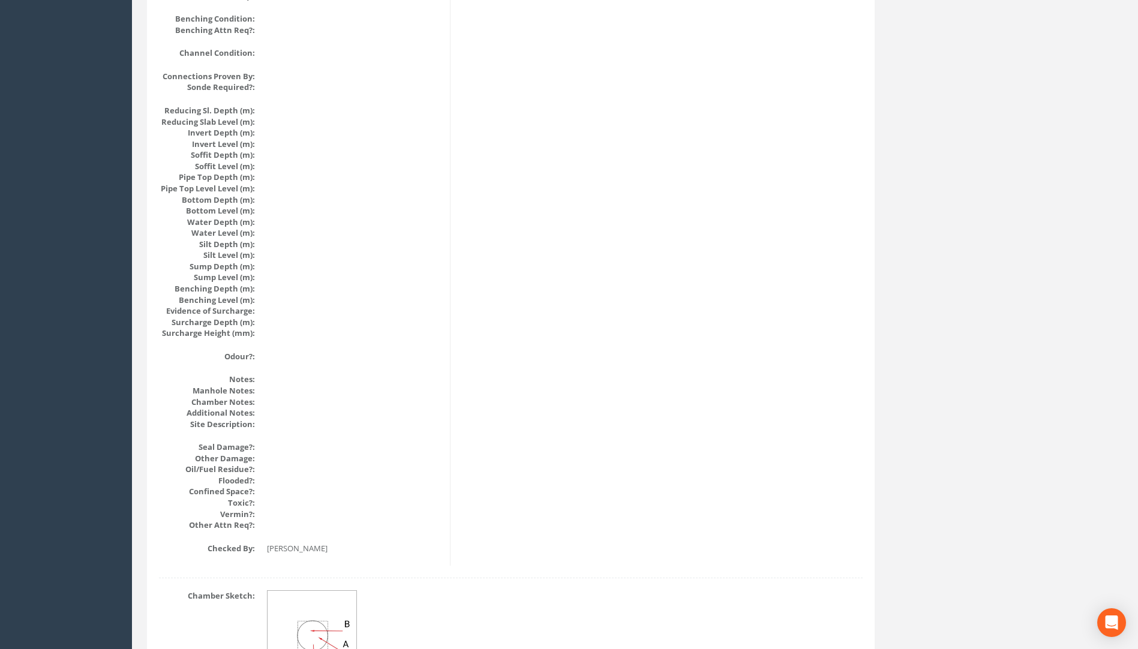
scroll to position [1201, 0]
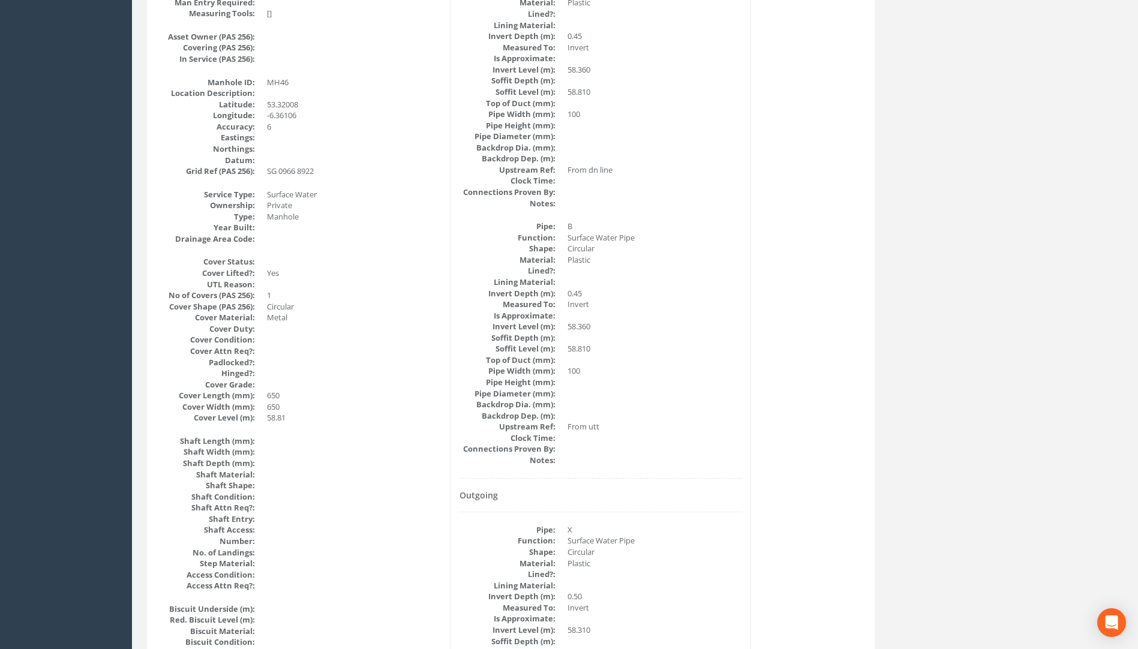
scroll to position [0, 0]
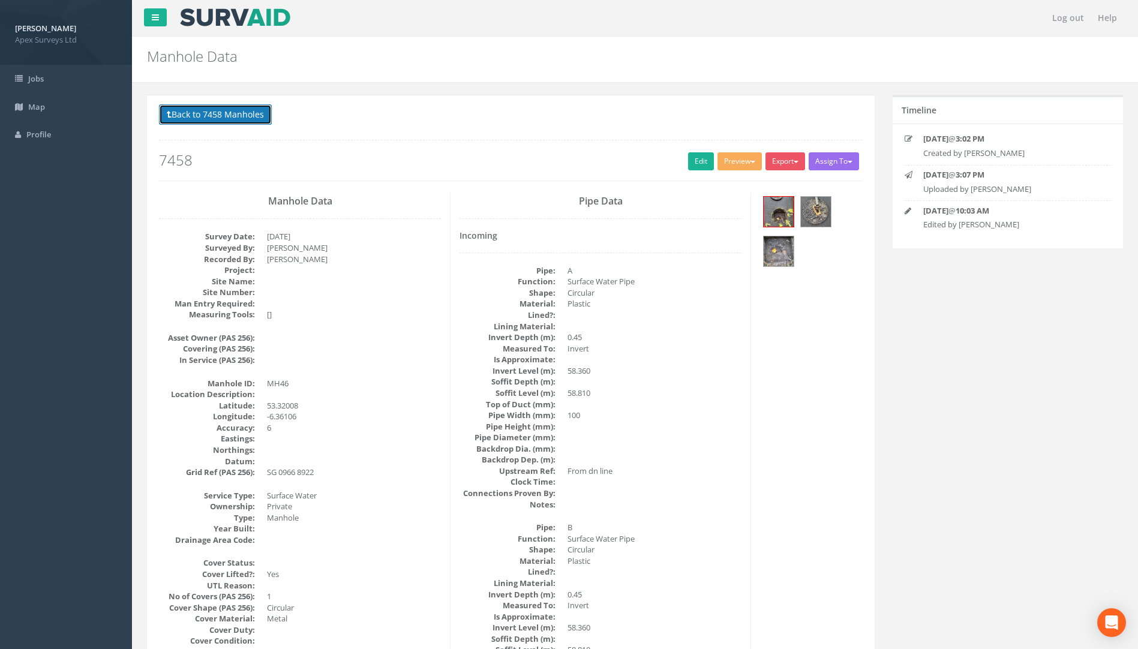
click at [239, 120] on button "Back to 7458 Manholes" at bounding box center [215, 114] width 113 height 20
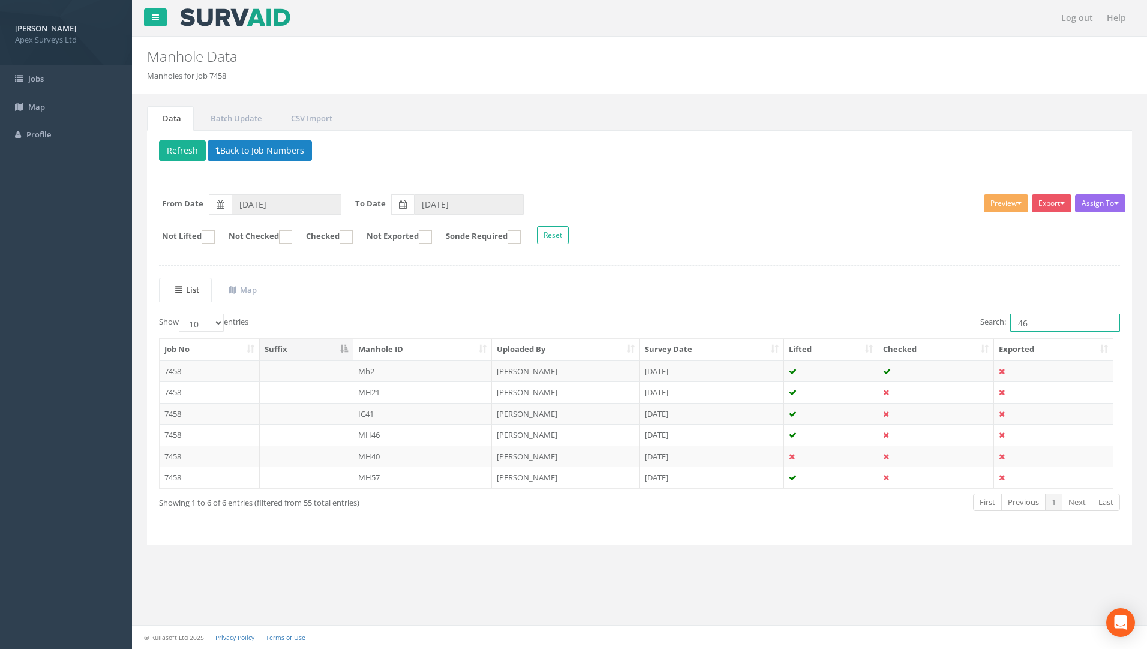
drag, startPoint x: 1037, startPoint y: 322, endPoint x: 907, endPoint y: 330, distance: 130.5
click at [939, 331] on div "Search: 46" at bounding box center [885, 324] width 472 height 21
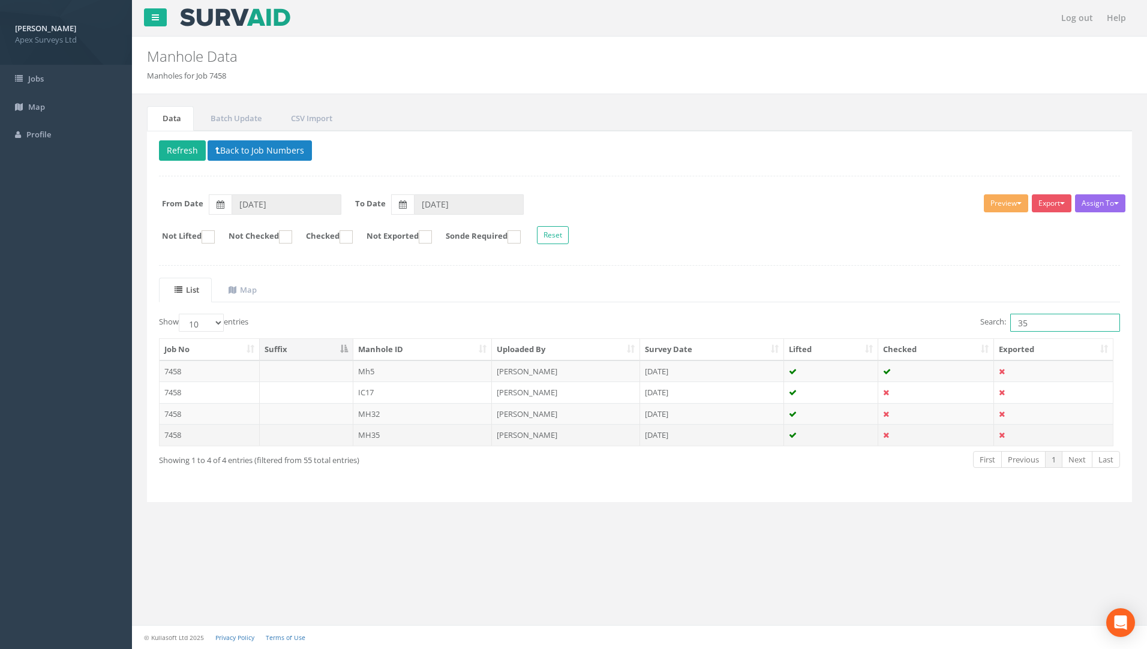
type input "35"
click at [175, 434] on td "7458" at bounding box center [210, 435] width 100 height 22
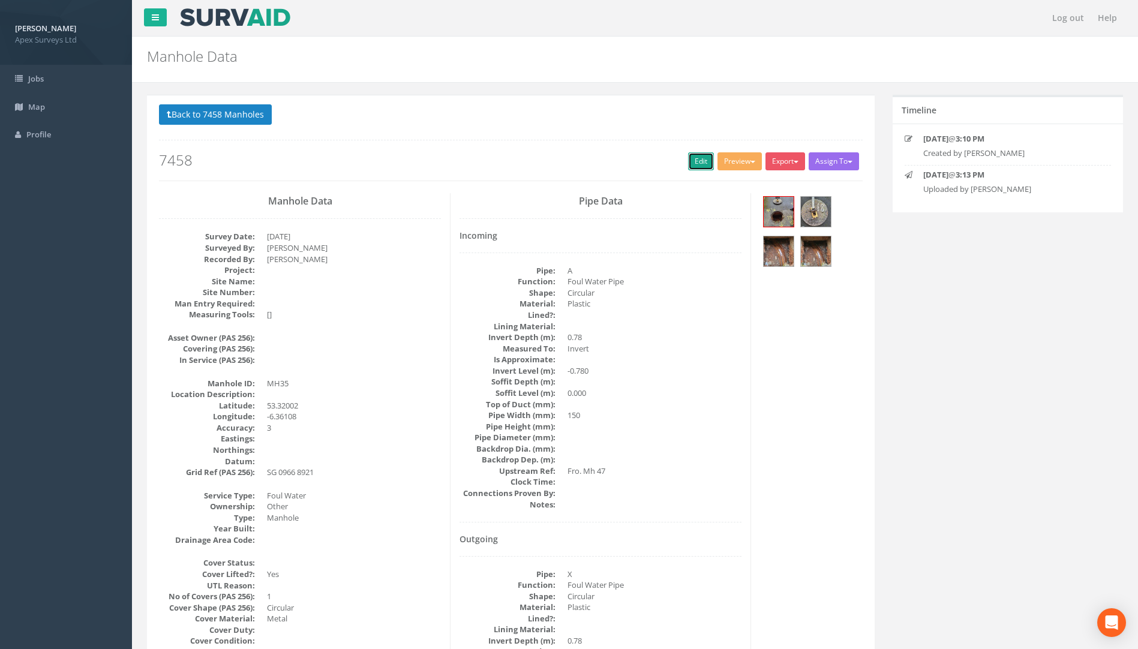
click at [700, 158] on link "Edit" at bounding box center [701, 161] width 26 height 18
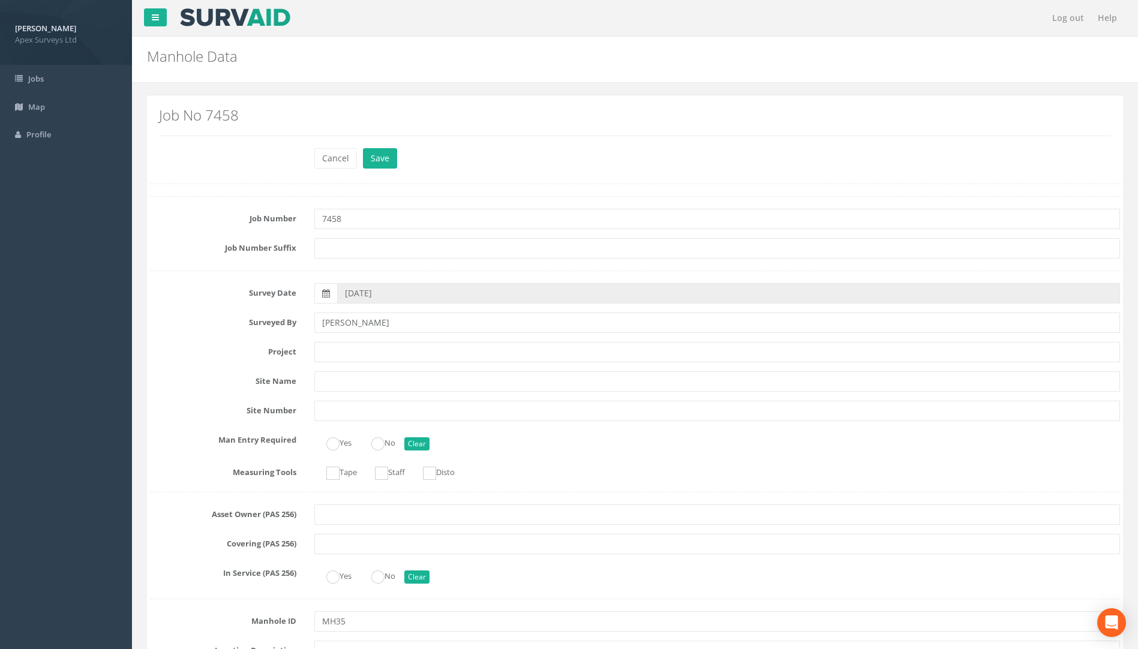
scroll to position [840, 0]
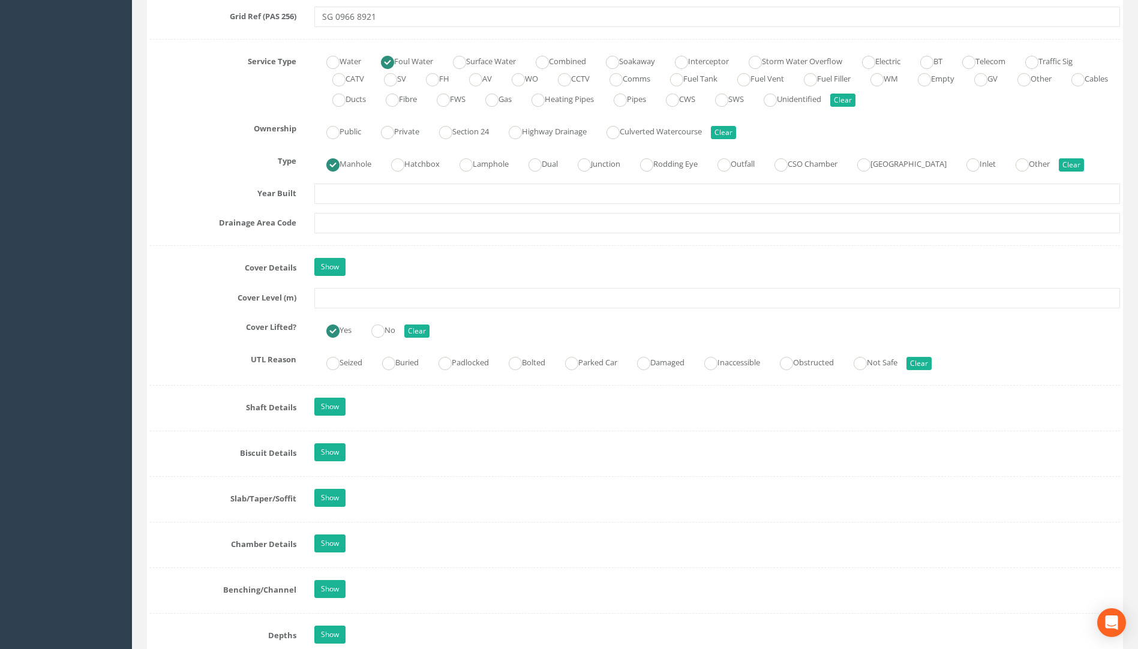
click at [356, 286] on div "Job Number 7458 Job Number Suffix Survey Date [DATE] Surveyed By [PERSON_NAME] …" at bounding box center [635, 348] width 970 height 1984
click at [350, 292] on input "text" at bounding box center [717, 298] width 806 height 20
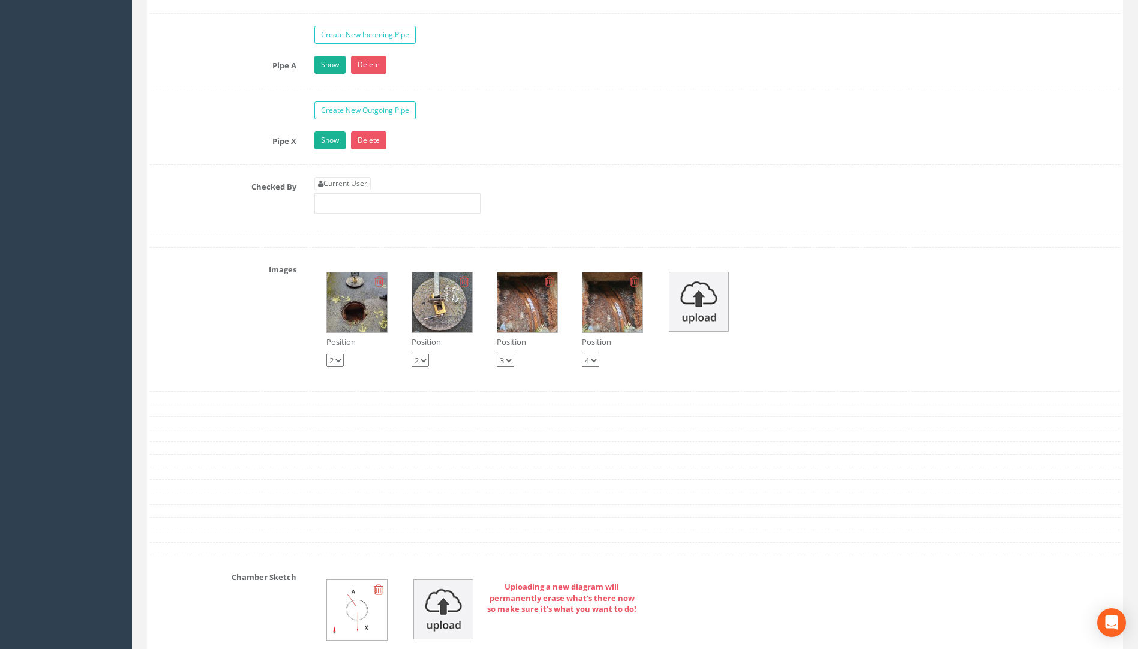
scroll to position [2040, 0]
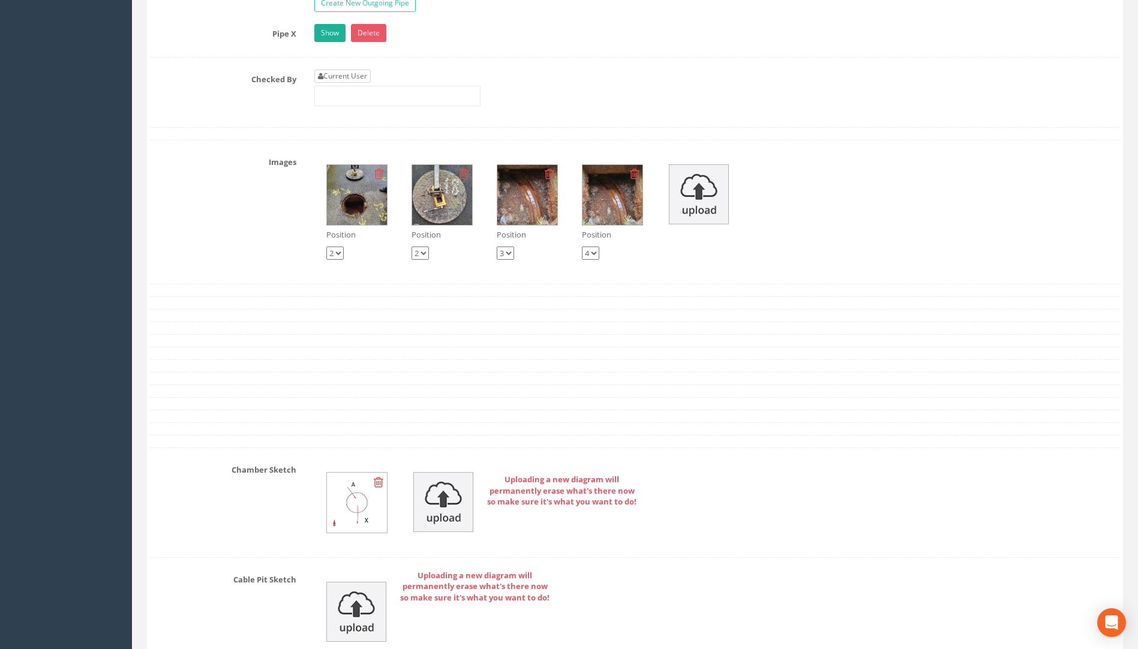
type input "58.82"
click at [354, 72] on link "Current User" at bounding box center [342, 76] width 56 height 13
type input "[PERSON_NAME]"
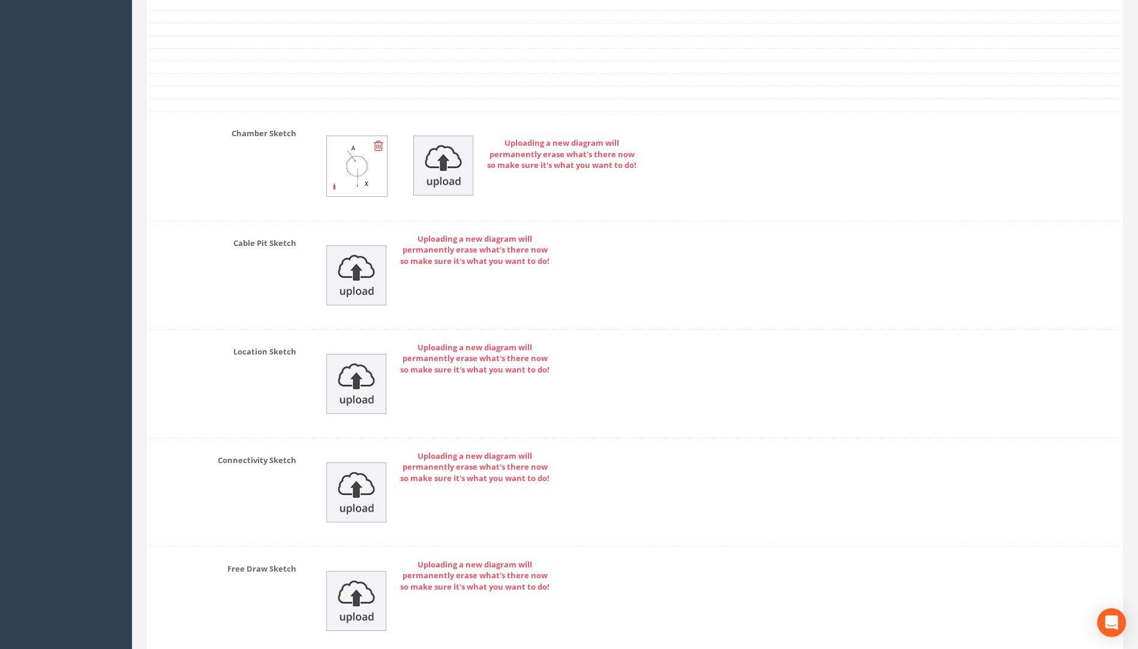
scroll to position [2478, 0]
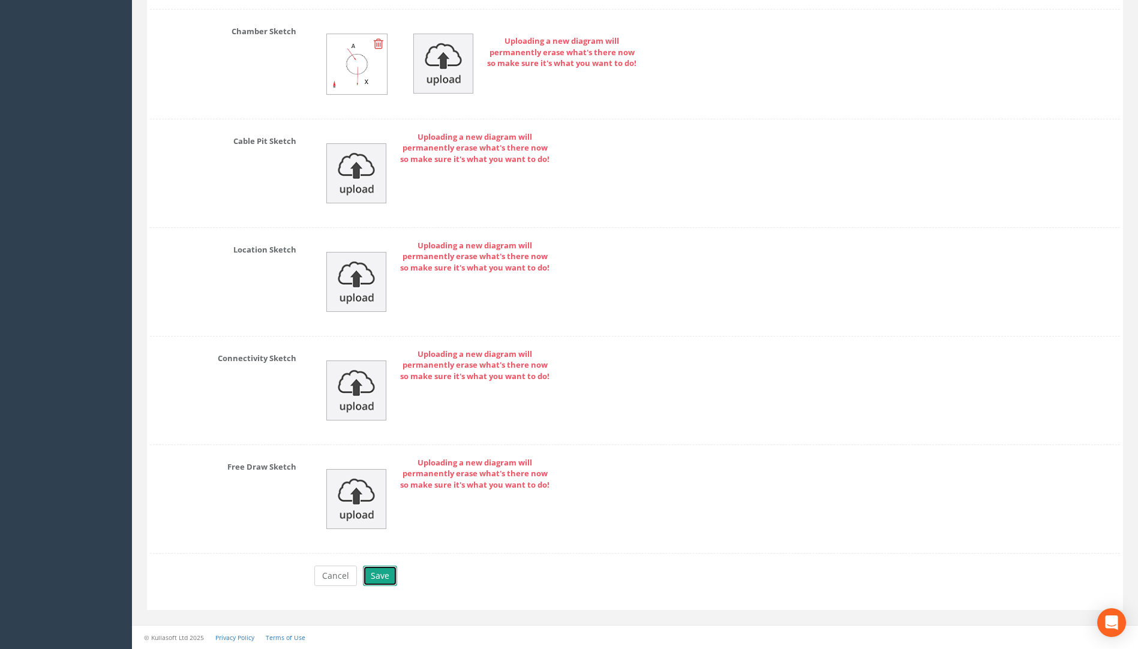
drag, startPoint x: 370, startPoint y: 577, endPoint x: 353, endPoint y: 575, distance: 16.9
click at [370, 577] on button "Save" at bounding box center [380, 576] width 34 height 20
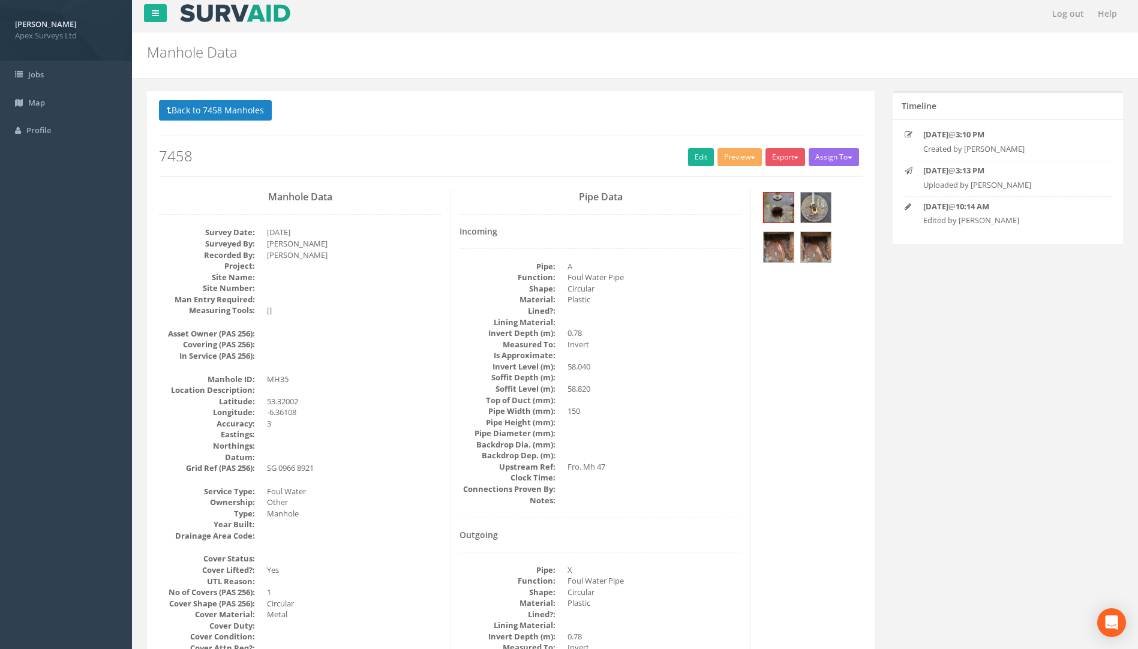
scroll to position [0, 0]
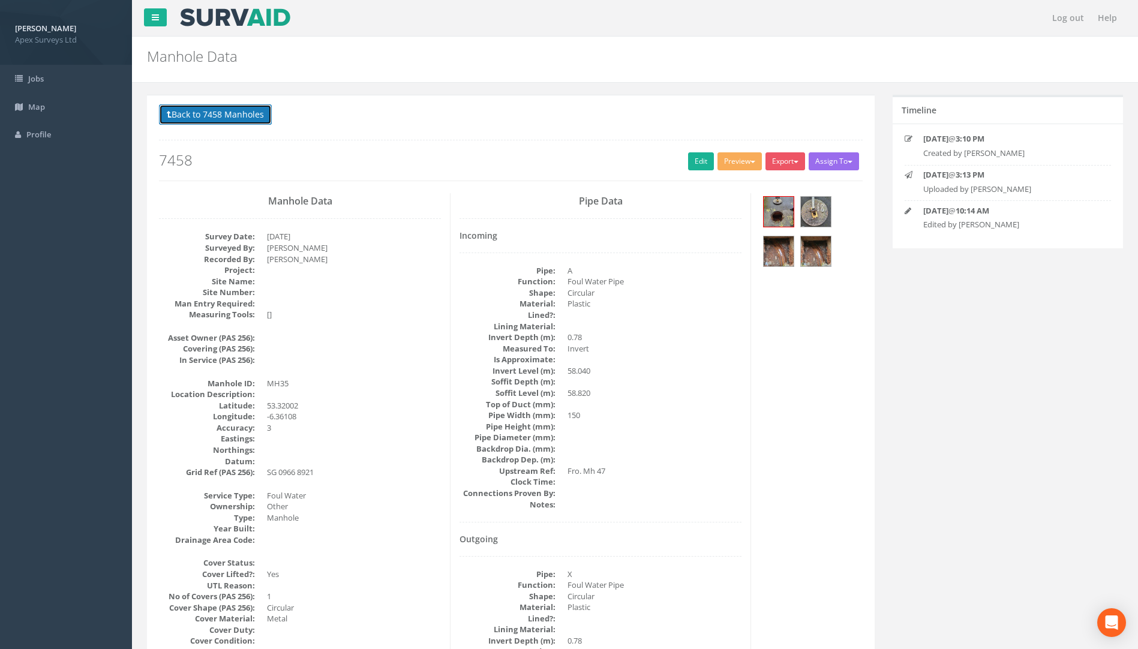
drag, startPoint x: 209, startPoint y: 120, endPoint x: 553, endPoint y: 364, distance: 421.7
click at [197, 117] on button "Back to 7458 Manholes" at bounding box center [215, 114] width 113 height 20
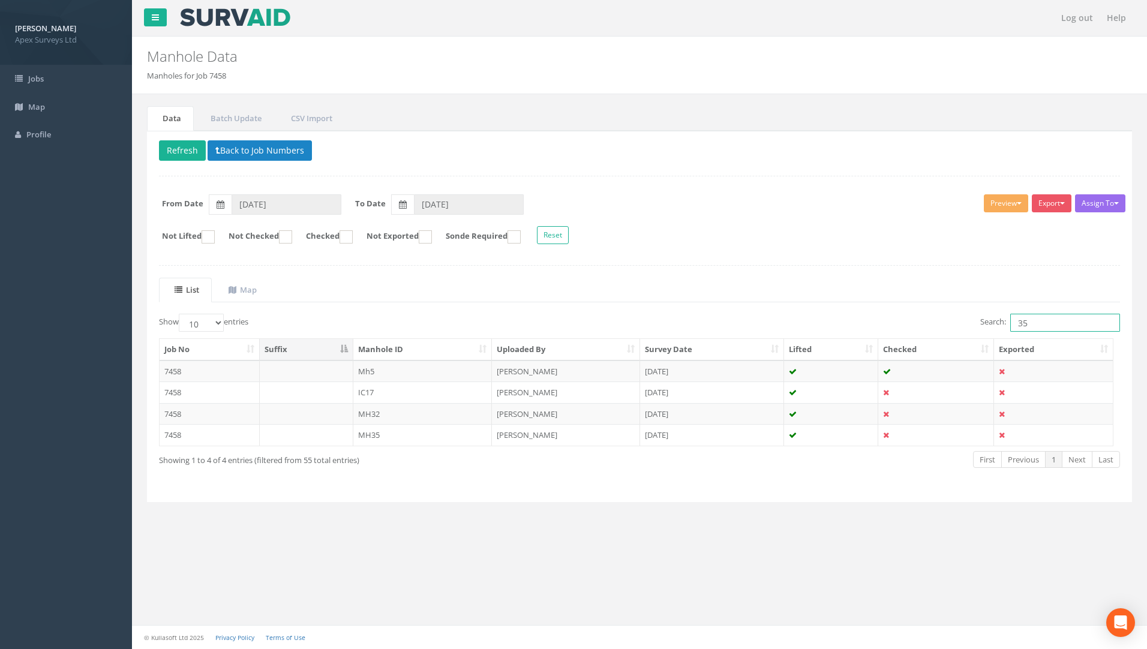
drag, startPoint x: 1028, startPoint y: 323, endPoint x: 942, endPoint y: 335, distance: 86.6
click at [948, 331] on div "Search: 35" at bounding box center [885, 324] width 472 height 21
type input "47"
click at [178, 412] on td "7458" at bounding box center [210, 414] width 100 height 22
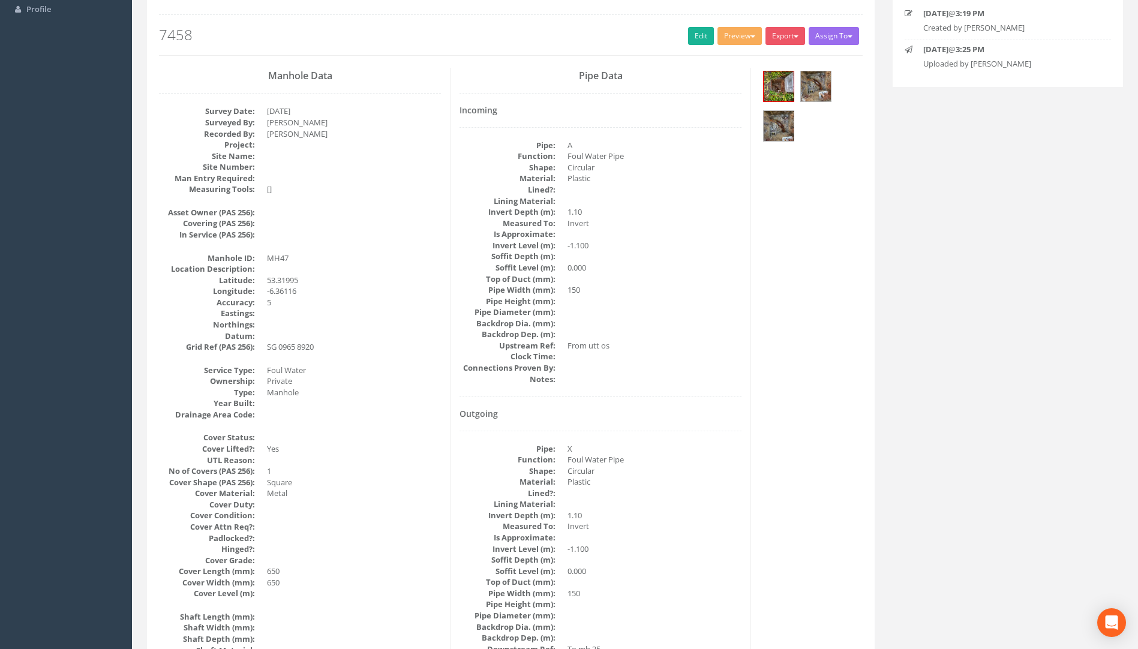
scroll to position [1, 0]
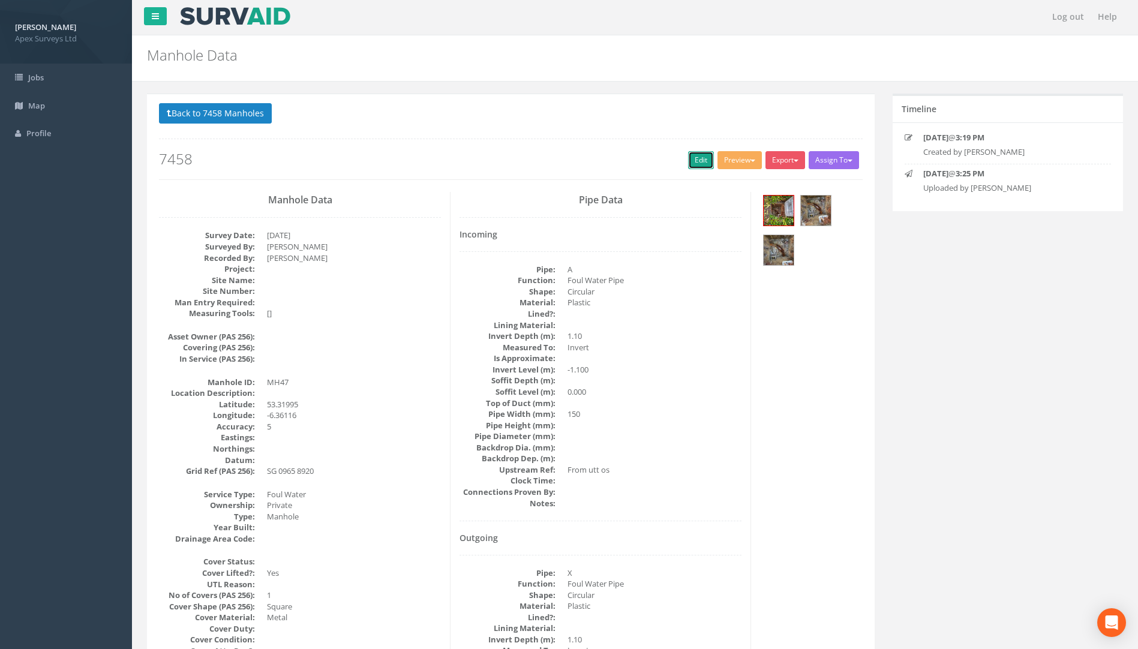
click at [691, 163] on link "Edit" at bounding box center [701, 160] width 26 height 18
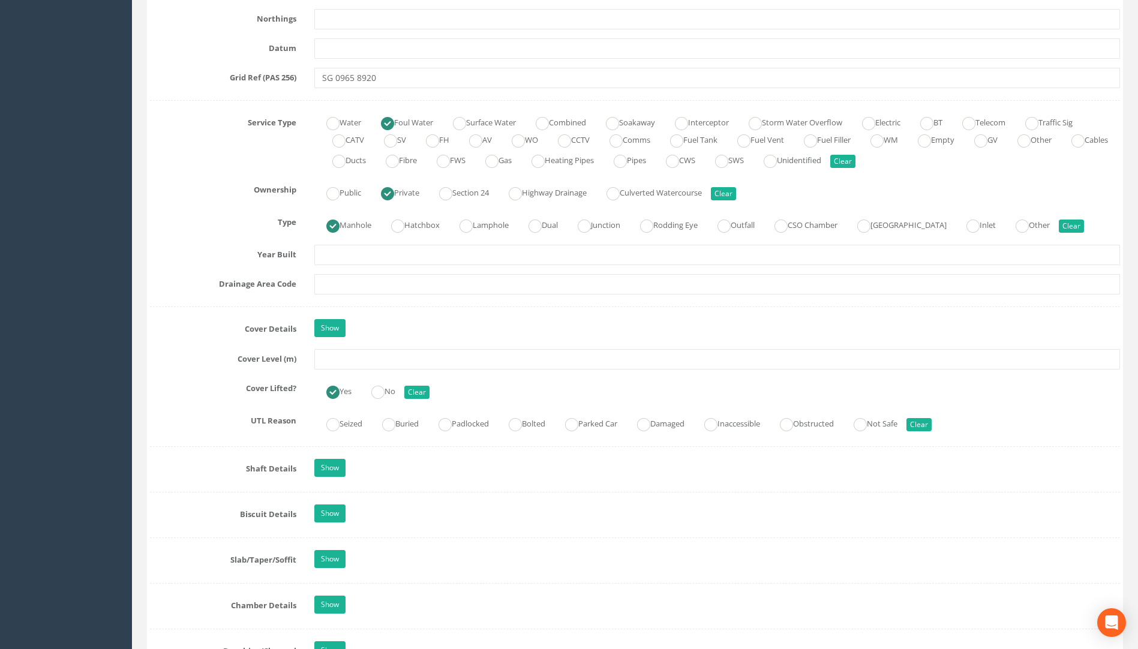
scroll to position [781, 0]
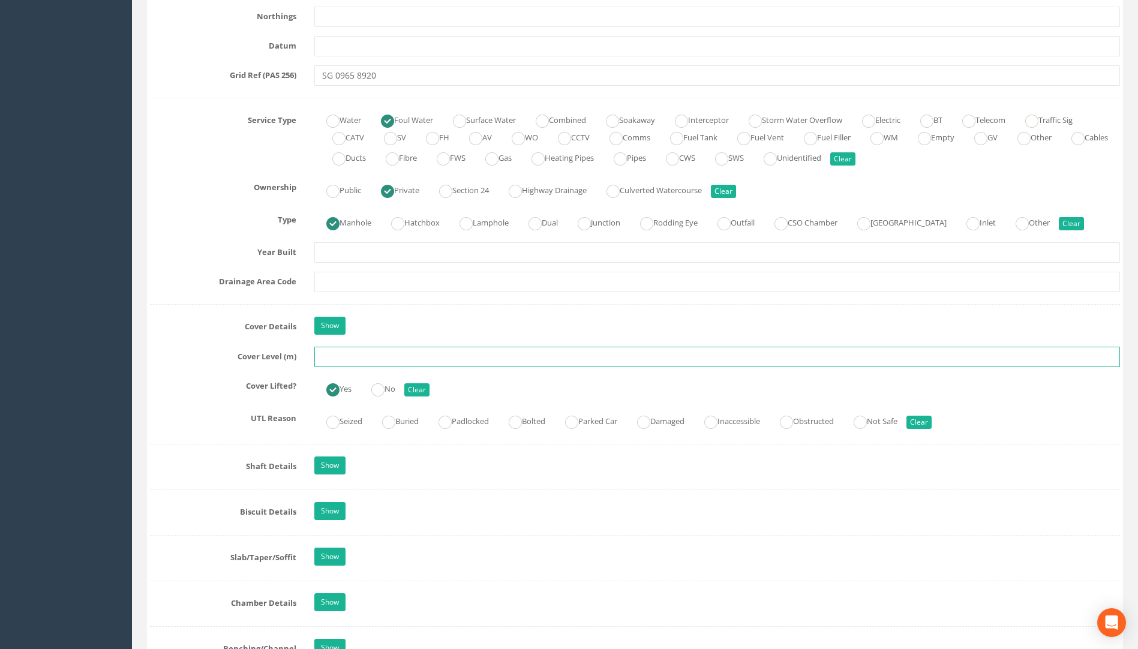
click at [340, 359] on input "text" at bounding box center [717, 357] width 806 height 20
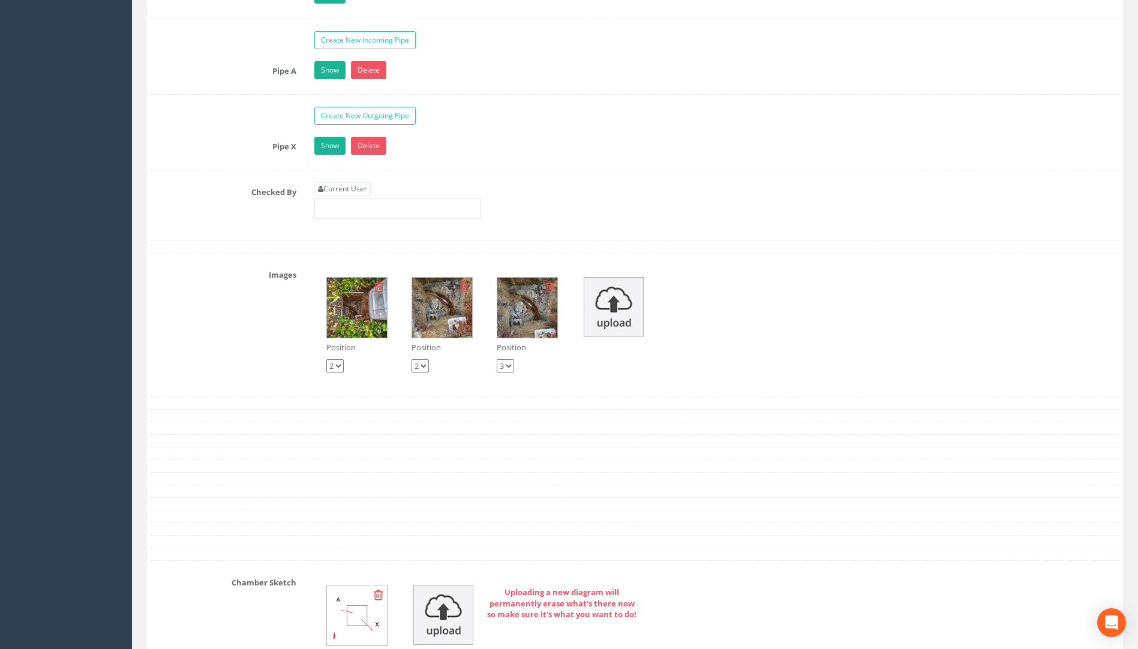
scroll to position [1981, 0]
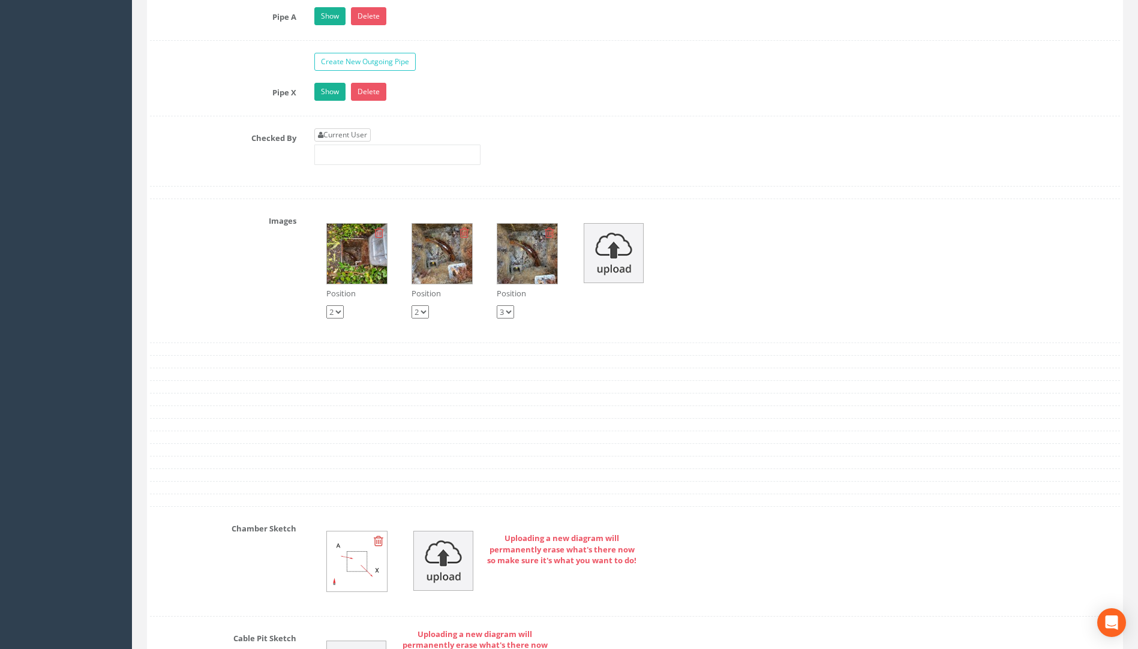
type input "59.11"
click at [362, 136] on link "Current User" at bounding box center [342, 134] width 56 height 13
type input "[PERSON_NAME]"
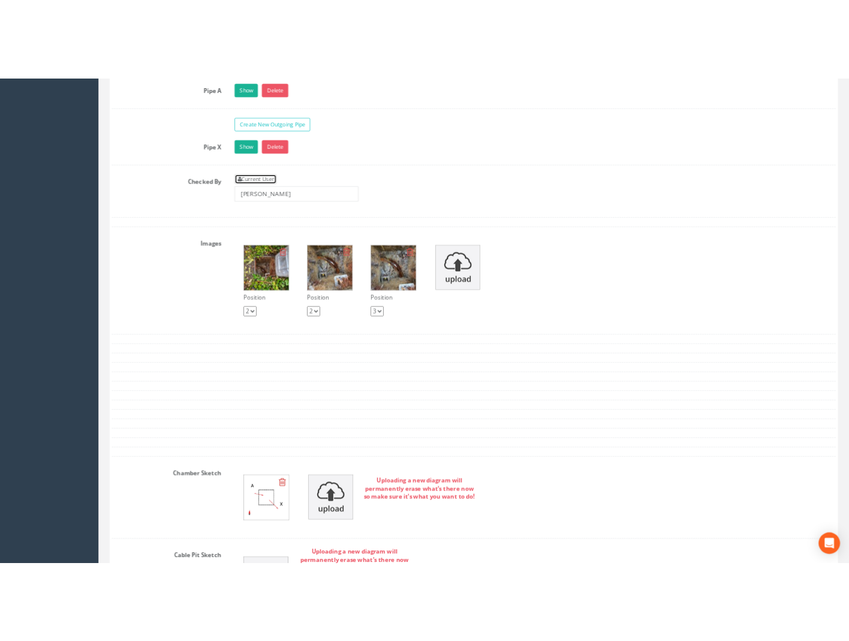
scroll to position [2033, 0]
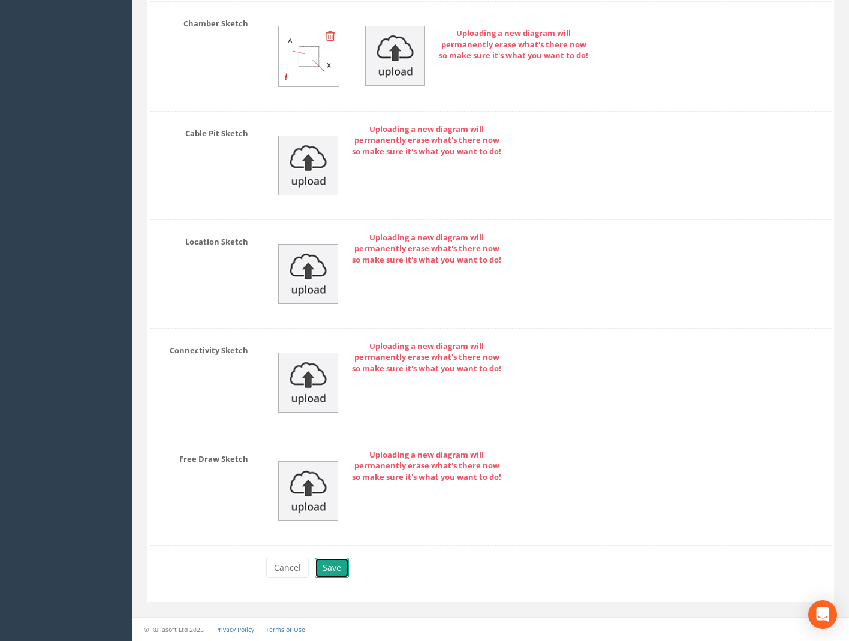
click at [332, 578] on button "Save" at bounding box center [332, 568] width 34 height 20
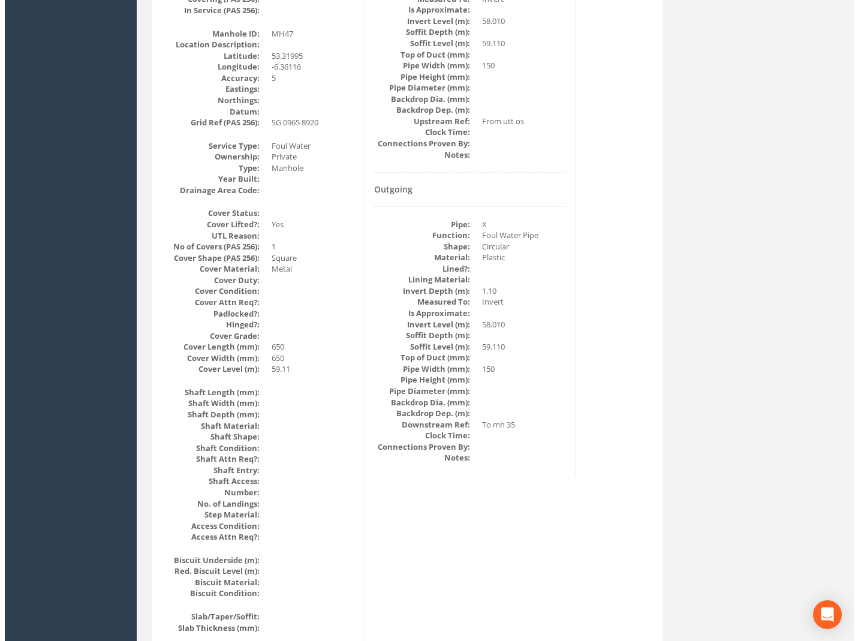
scroll to position [69, 0]
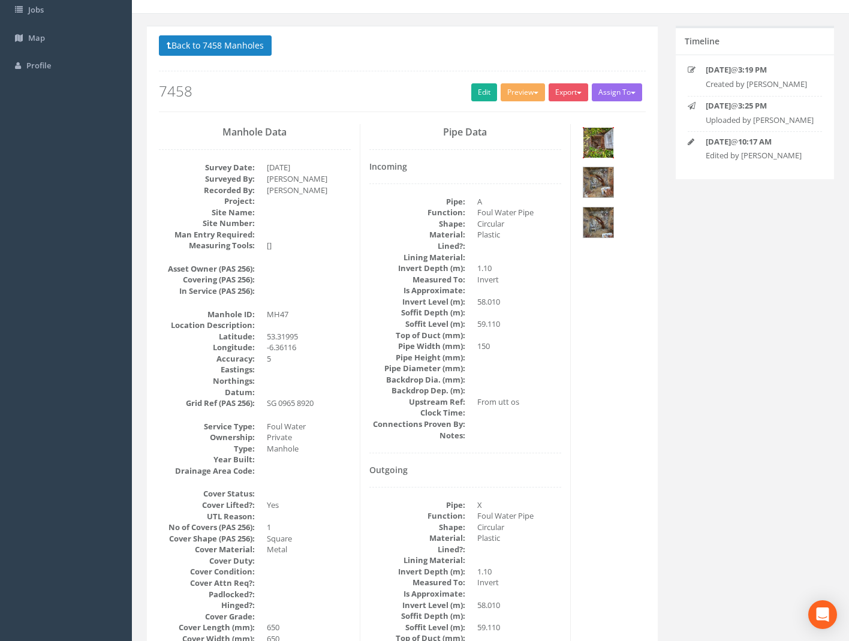
click at [597, 151] on img at bounding box center [599, 143] width 30 height 30
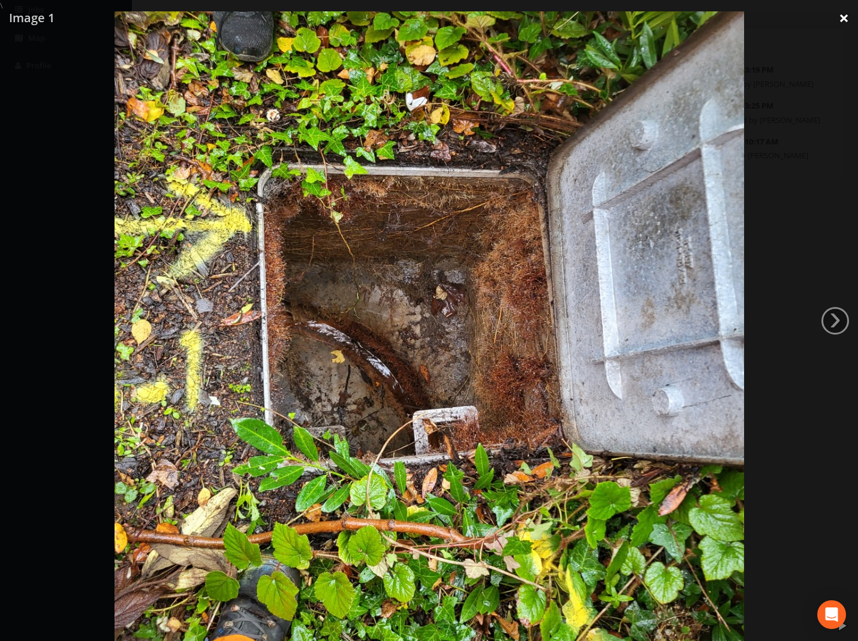
click at [839, 16] on link "×" at bounding box center [844, 18] width 28 height 36
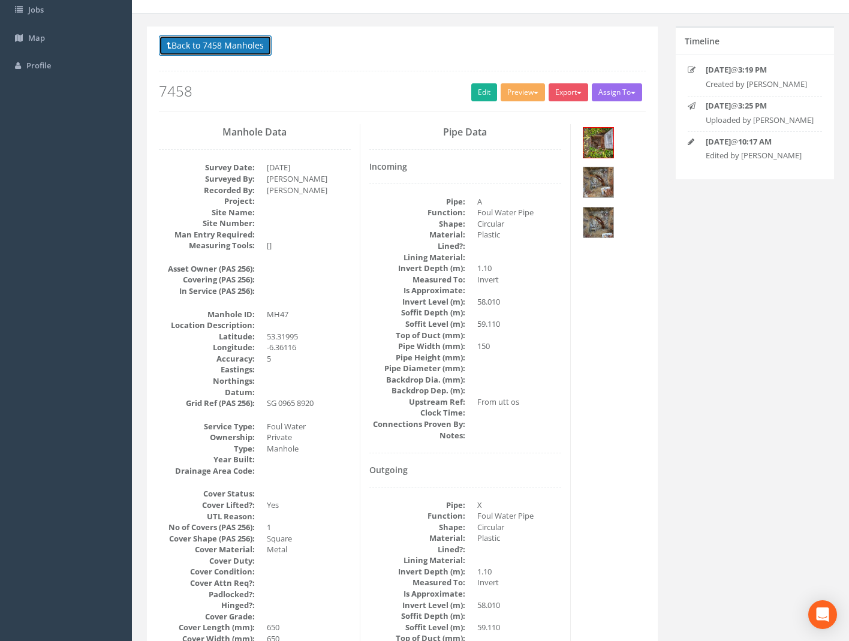
drag, startPoint x: 200, startPoint y: 47, endPoint x: 127, endPoint y: 59, distance: 73.6
click at [200, 47] on button "Back to 7458 Manholes" at bounding box center [215, 45] width 113 height 20
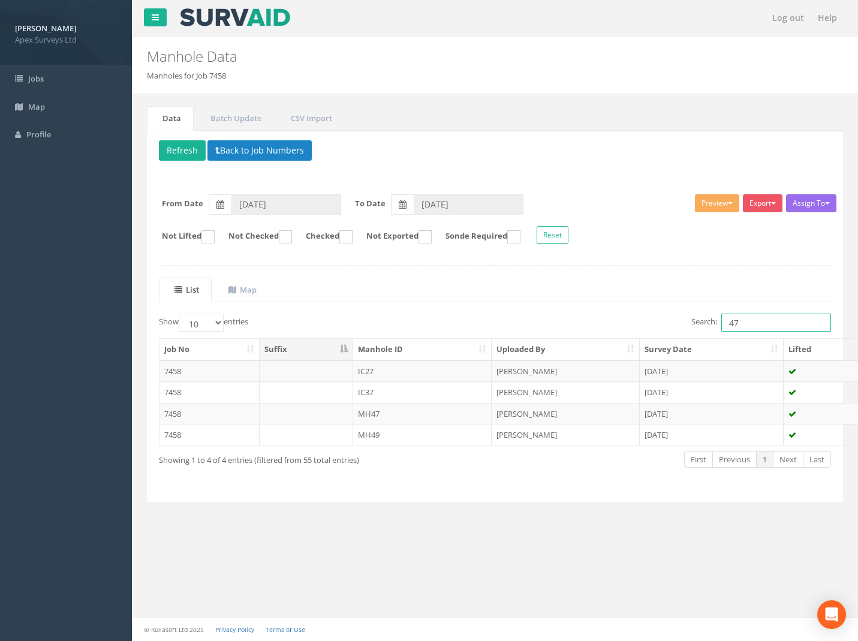
drag, startPoint x: 704, startPoint y: 317, endPoint x: 515, endPoint y: 324, distance: 188.5
click at [527, 323] on div "Search: 47" at bounding box center [669, 324] width 328 height 21
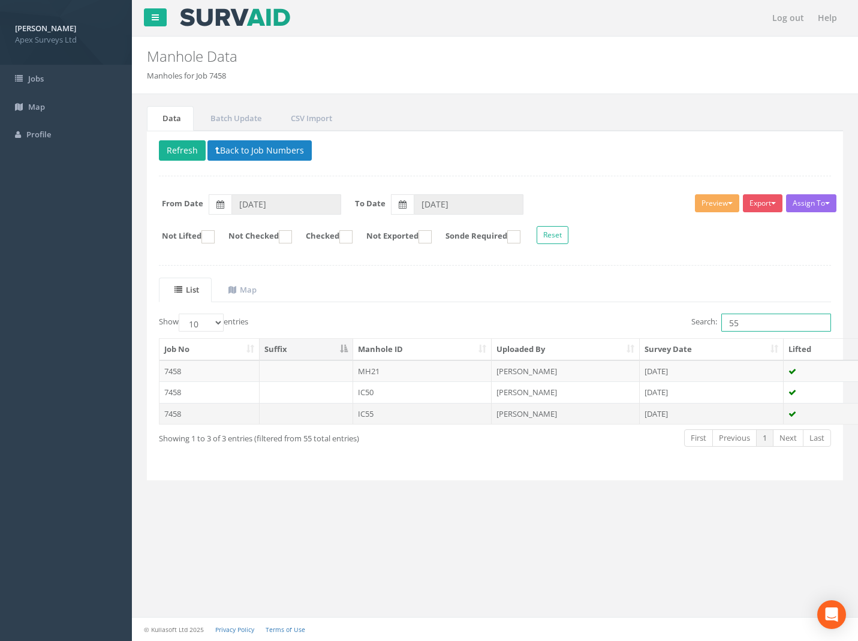
type input "55"
click at [181, 418] on td "7458" at bounding box center [210, 414] width 100 height 22
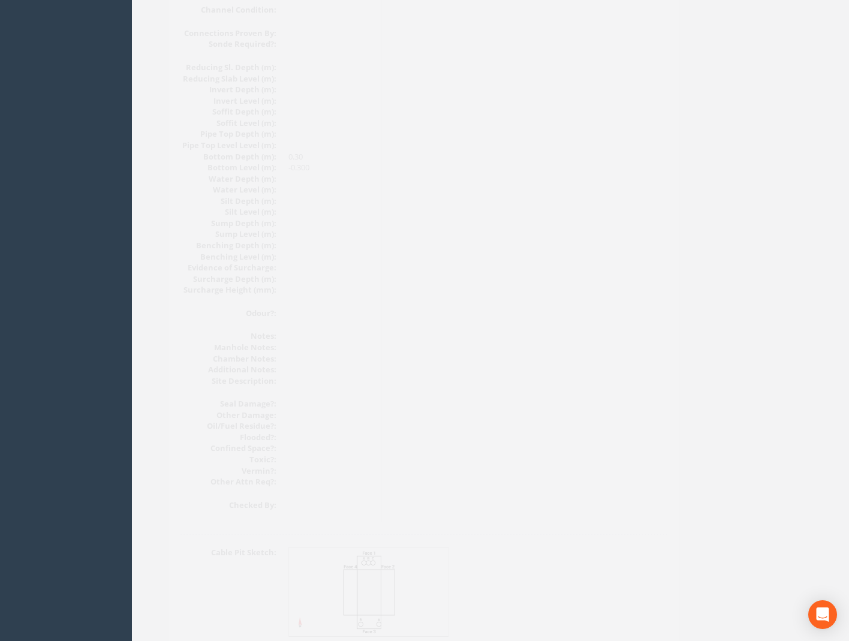
scroll to position [1200, 0]
click at [359, 534] on img at bounding box center [348, 529] width 160 height 89
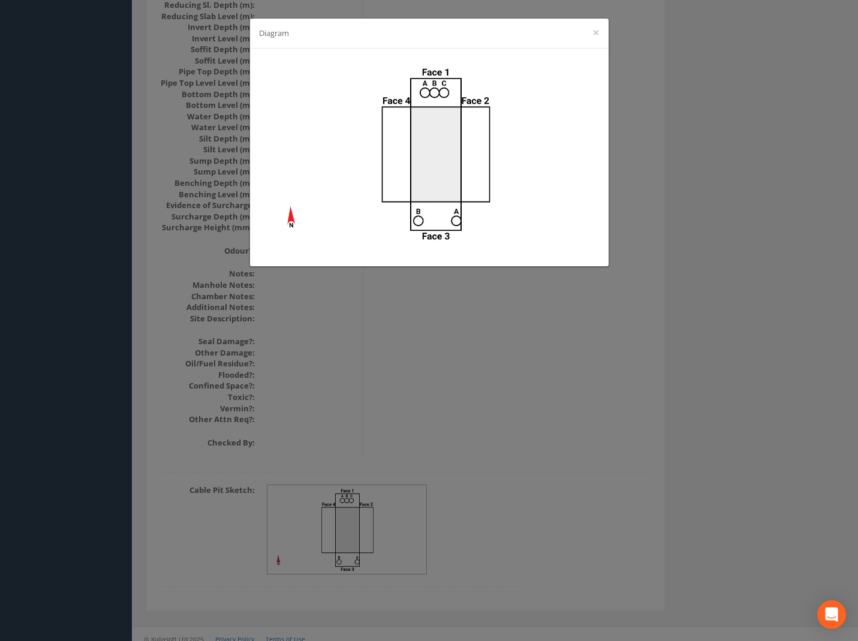
click at [681, 258] on div "Diagram ×" at bounding box center [429, 320] width 858 height 641
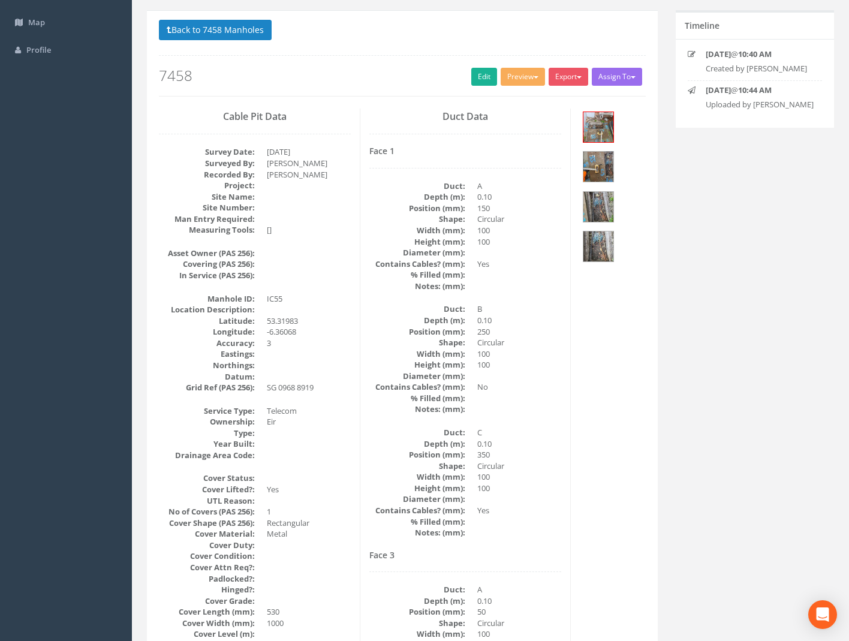
scroll to position [9, 0]
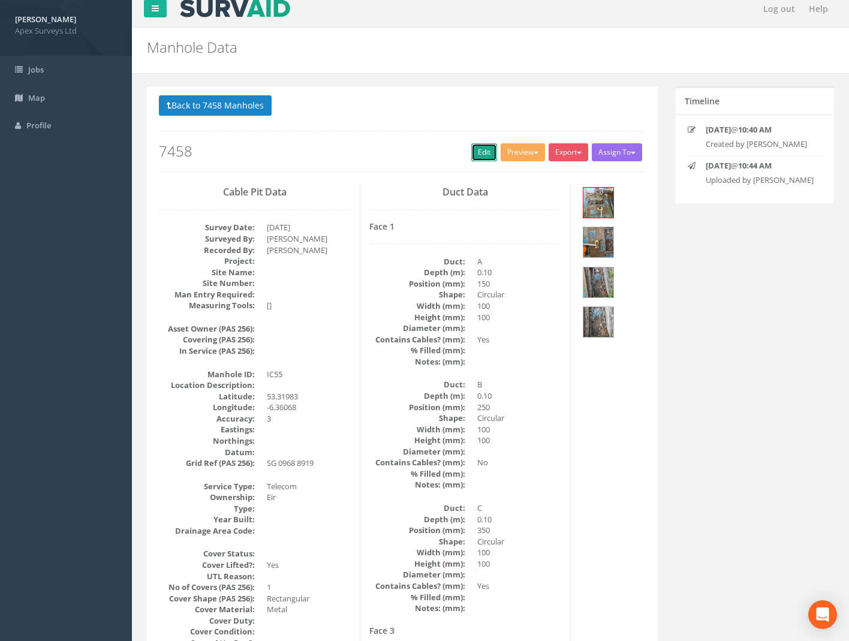
click at [475, 152] on link "Edit" at bounding box center [485, 152] width 26 height 18
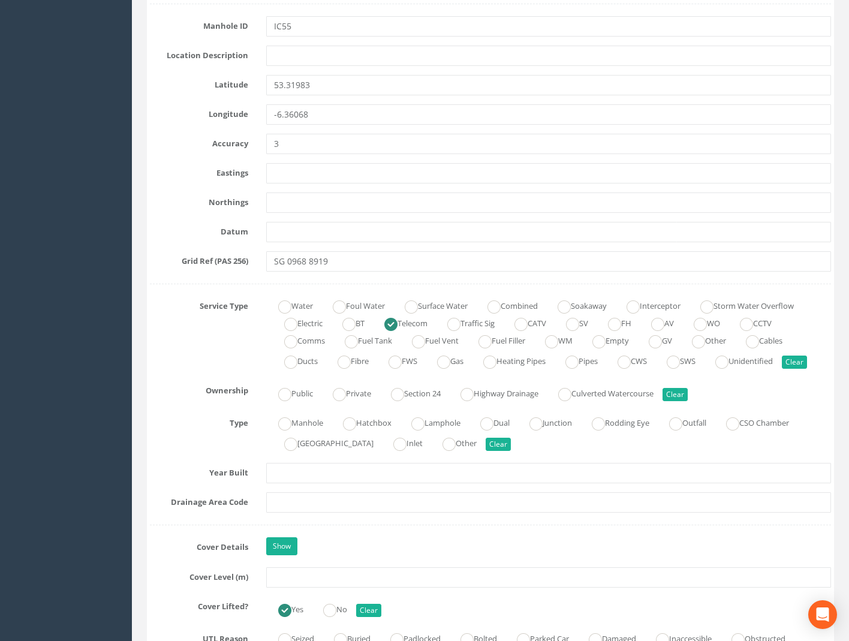
scroll to position [609, 0]
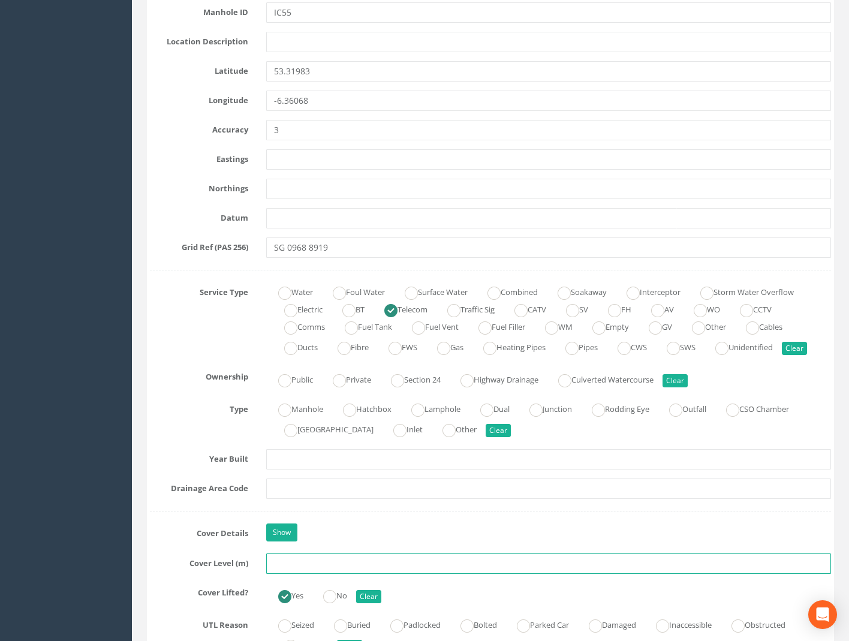
click at [285, 568] on input "text" at bounding box center [548, 564] width 565 height 20
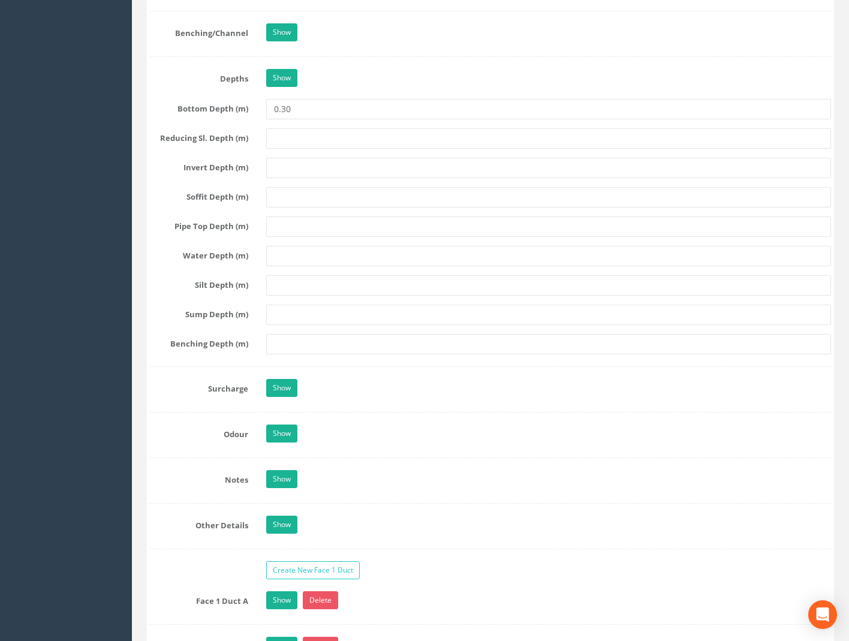
scroll to position [1809, 0]
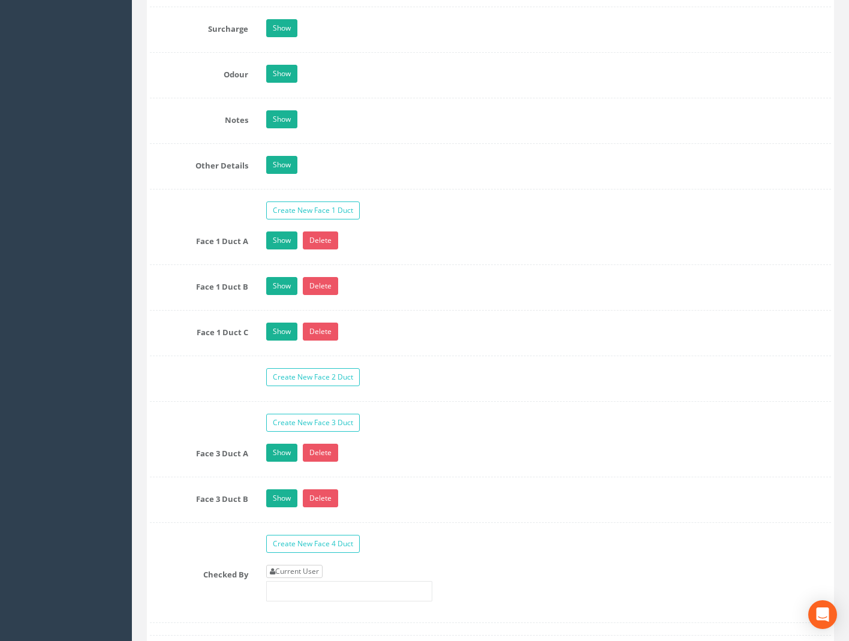
type input "58.83"
drag, startPoint x: 308, startPoint y: 571, endPoint x: 316, endPoint y: 571, distance: 7.8
click at [308, 571] on link "Current User" at bounding box center [294, 571] width 56 height 13
type input "[PERSON_NAME]"
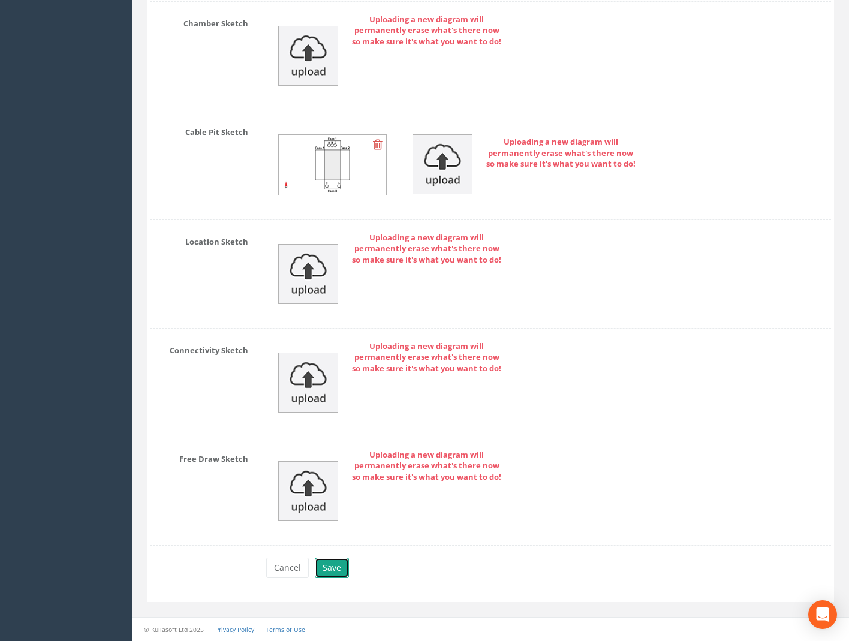
click at [335, 569] on button "Save" at bounding box center [332, 568] width 34 height 20
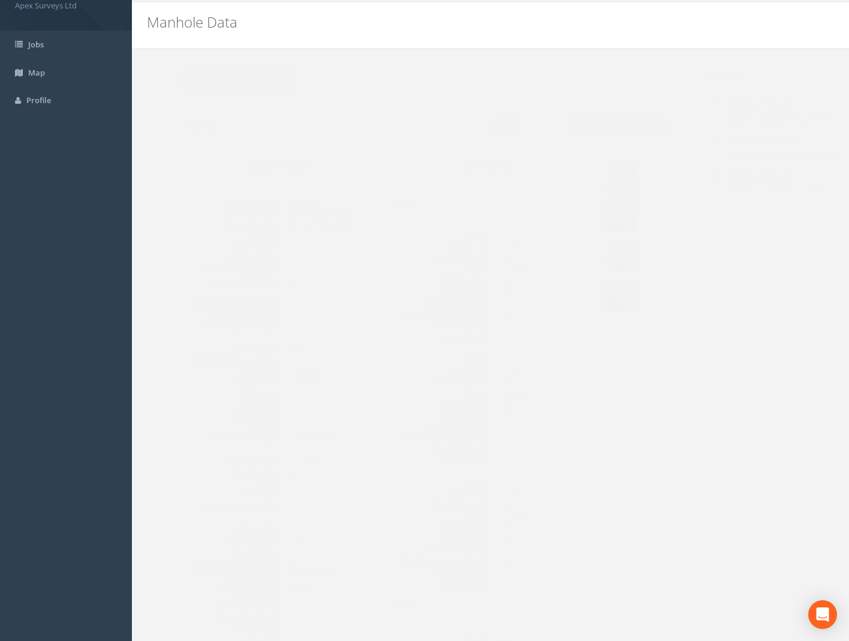
scroll to position [0, 0]
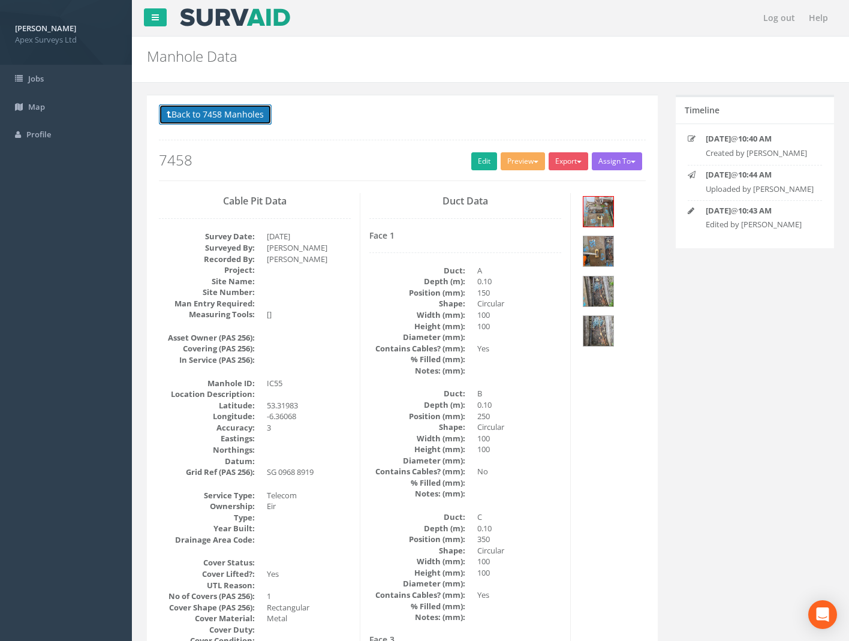
click at [220, 115] on button "Back to 7458 Manholes" at bounding box center [215, 114] width 113 height 20
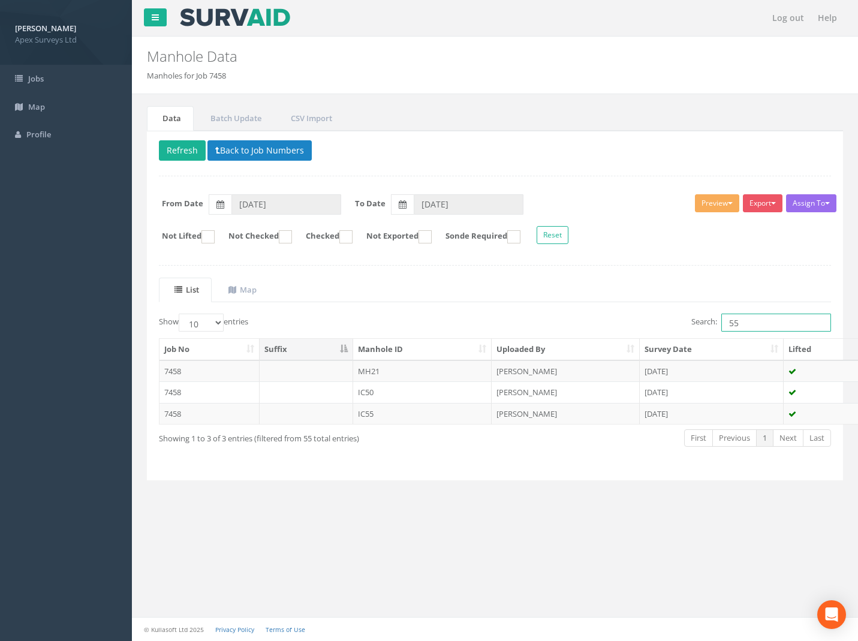
drag, startPoint x: 763, startPoint y: 318, endPoint x: 626, endPoint y: 341, distance: 138.7
click at [629, 341] on div "Show 10 25 50 100 entries Search: 55 Job No Suffix Manhole ID Uploaded By Surve…" at bounding box center [495, 391] width 673 height 155
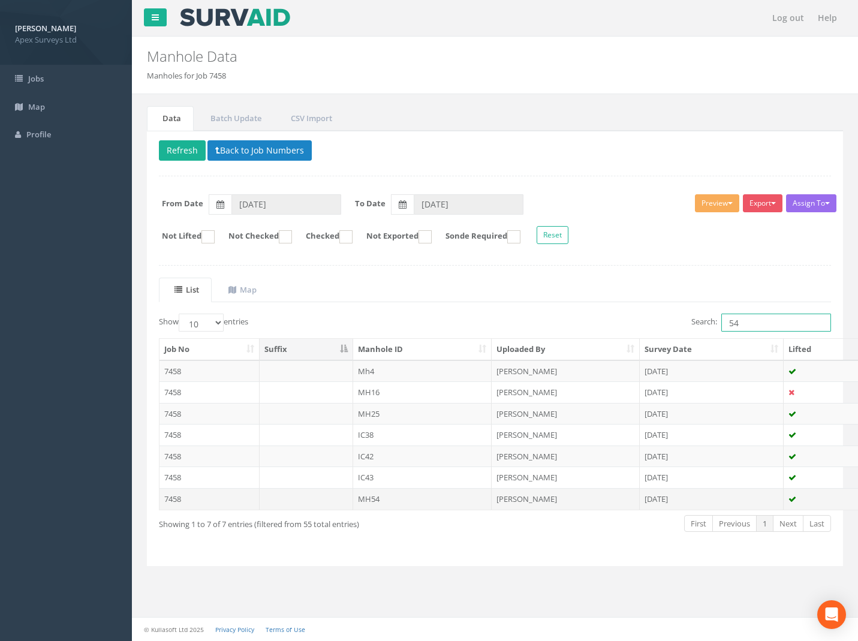
type input "54"
click at [170, 500] on td "7458" at bounding box center [210, 499] width 100 height 22
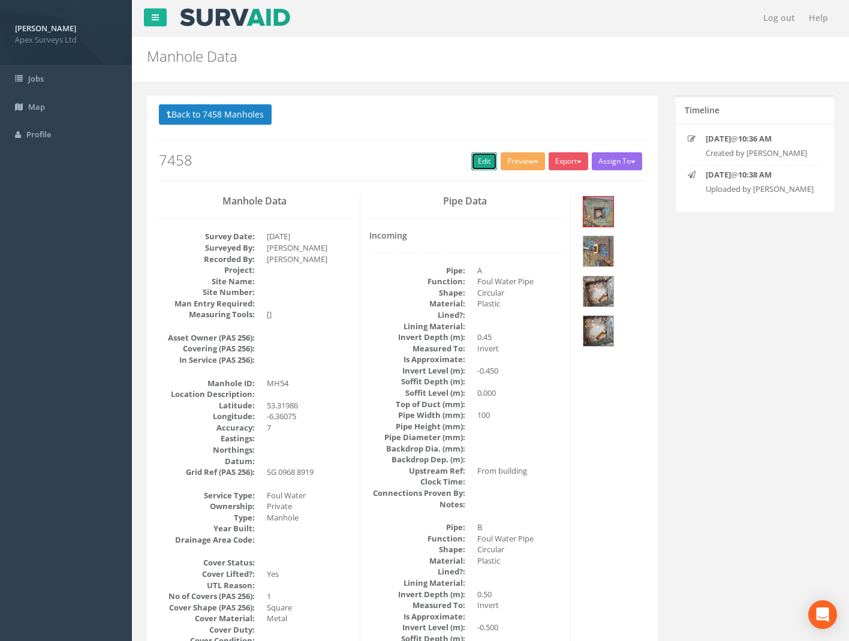
click at [476, 160] on link "Edit" at bounding box center [485, 161] width 26 height 18
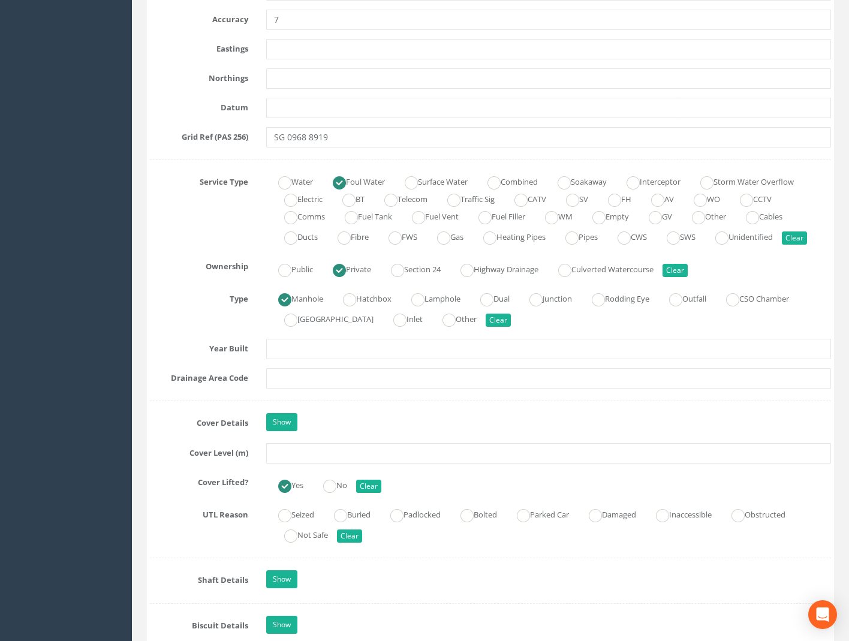
scroll to position [720, 0]
click at [299, 458] on input "text" at bounding box center [548, 453] width 565 height 20
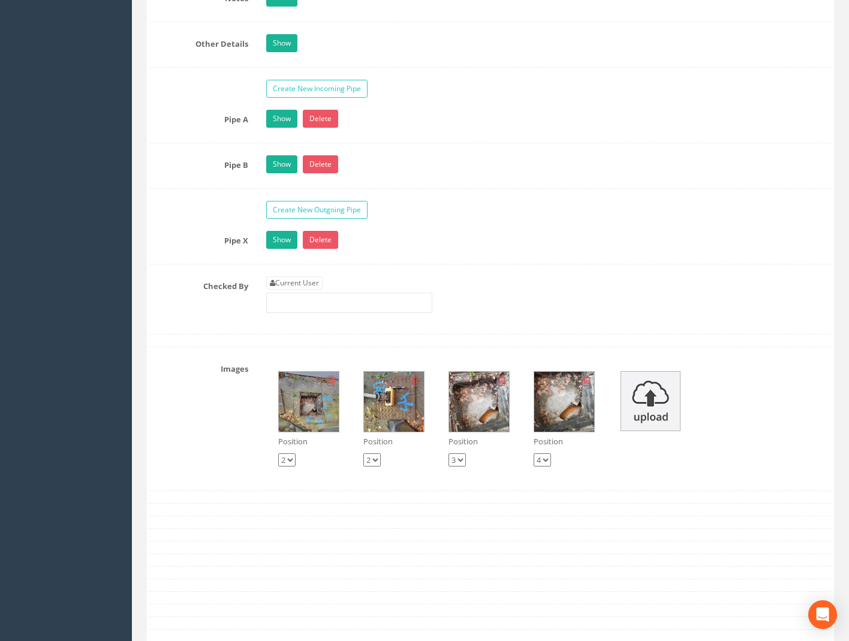
scroll to position [2040, 0]
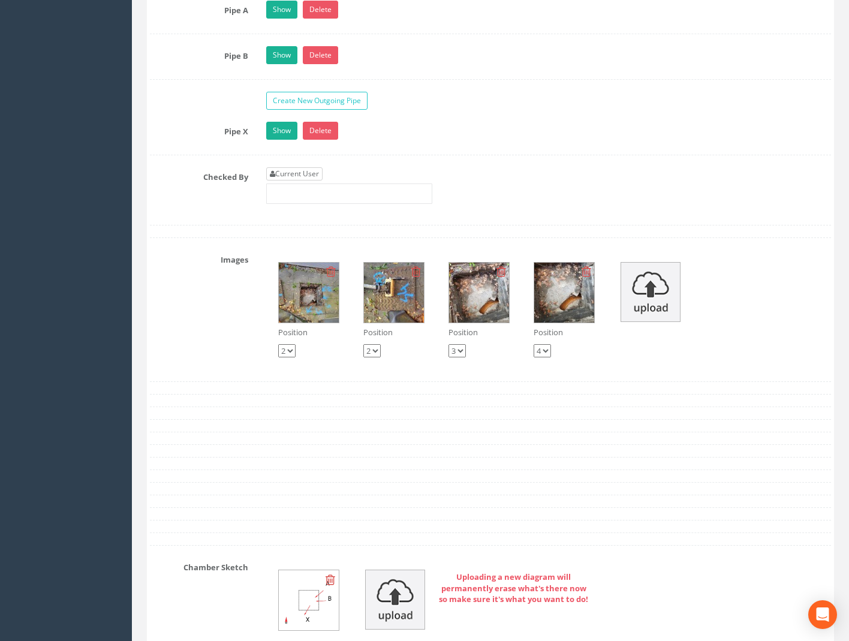
type input "58.83"
click at [288, 176] on link "Current User" at bounding box center [294, 173] width 56 height 13
type input "[PERSON_NAME]"
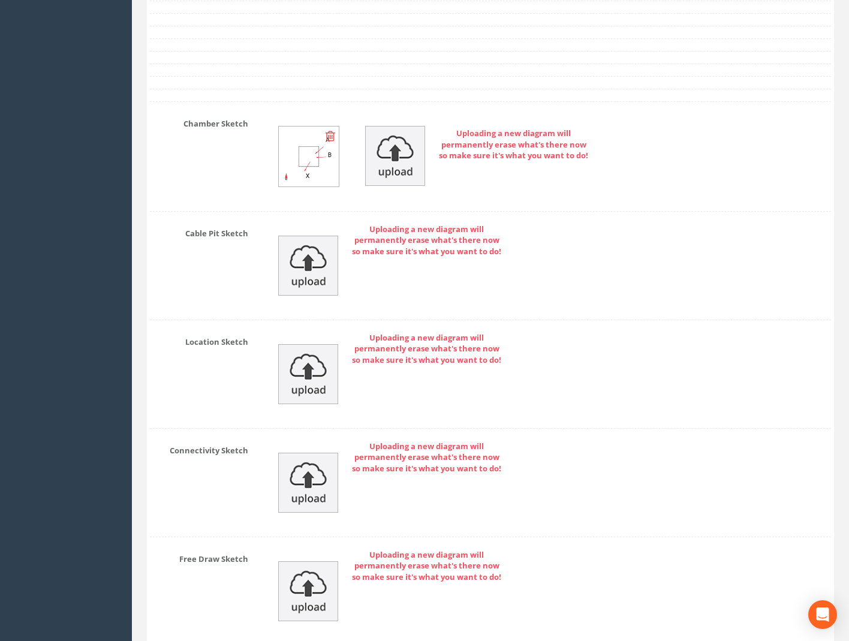
scroll to position [2584, 0]
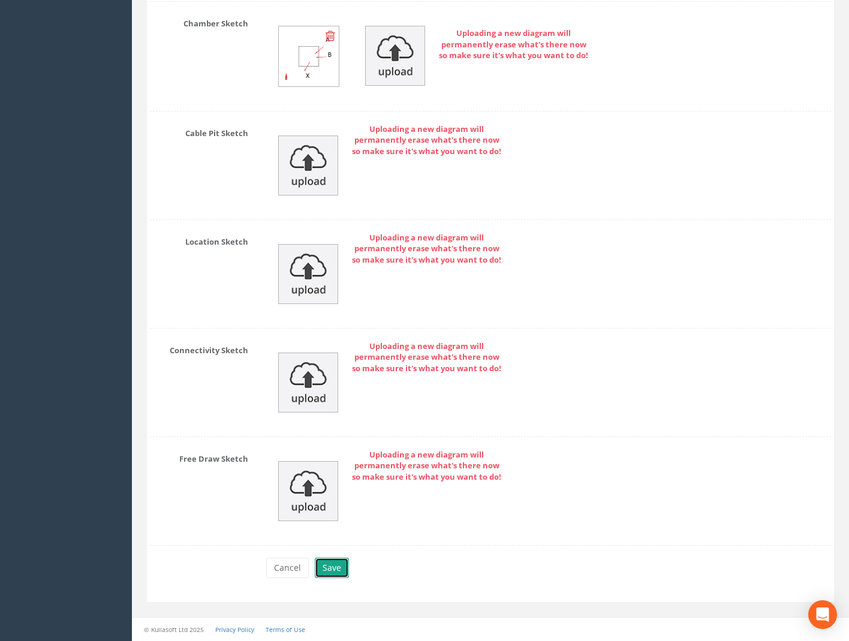
click at [334, 564] on button "Save" at bounding box center [332, 568] width 34 height 20
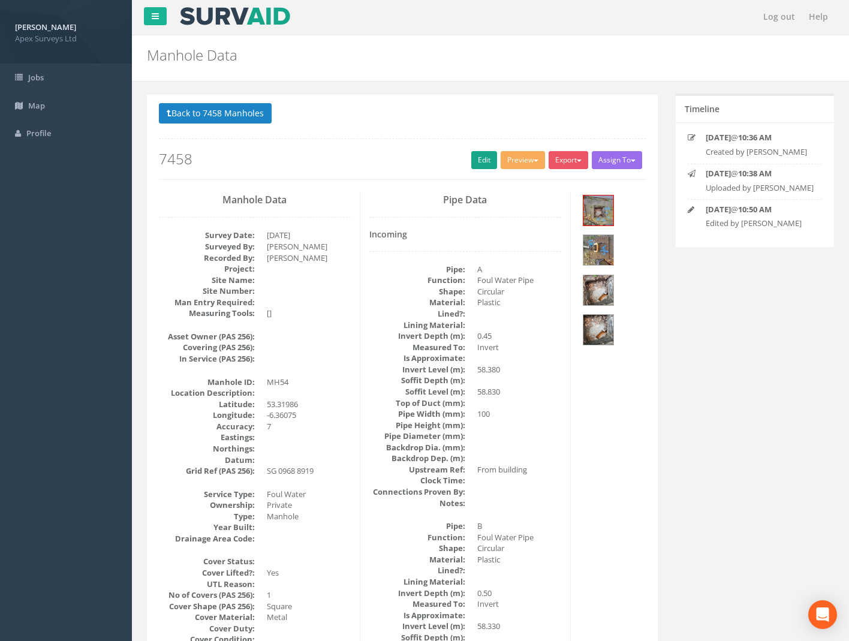
scroll to position [0, 0]
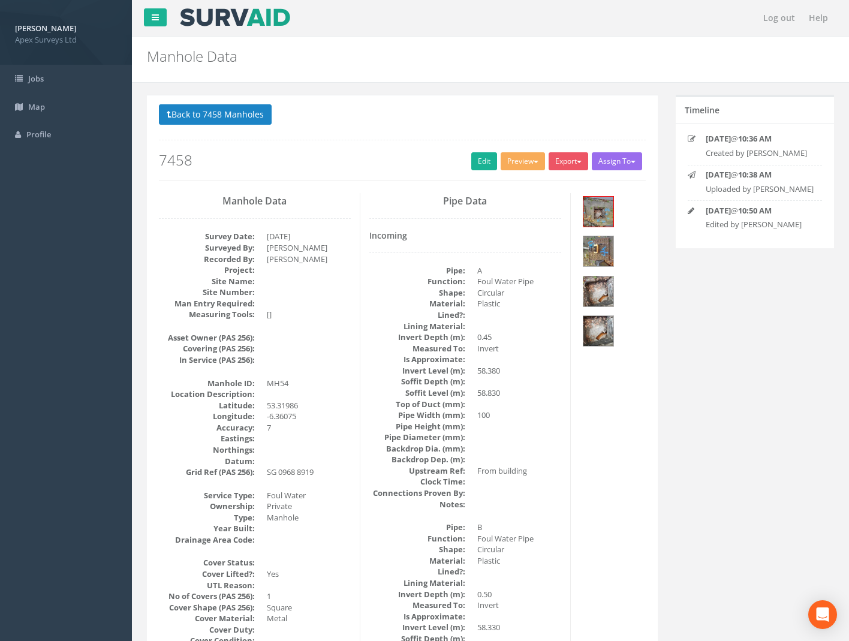
click at [178, 114] on button "Back to 7458 Manholes" at bounding box center [215, 114] width 113 height 20
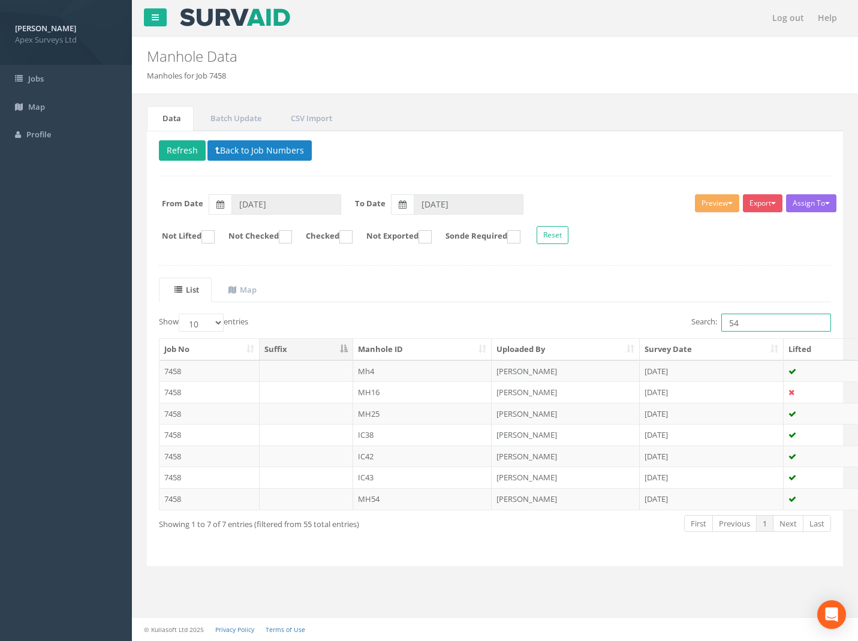
drag, startPoint x: 758, startPoint y: 328, endPoint x: 628, endPoint y: 349, distance: 131.9
click at [628, 349] on div "Show 10 25 50 100 entries Search: 54 Job No Suffix Manhole ID Uploaded By Surve…" at bounding box center [495, 434] width 673 height 241
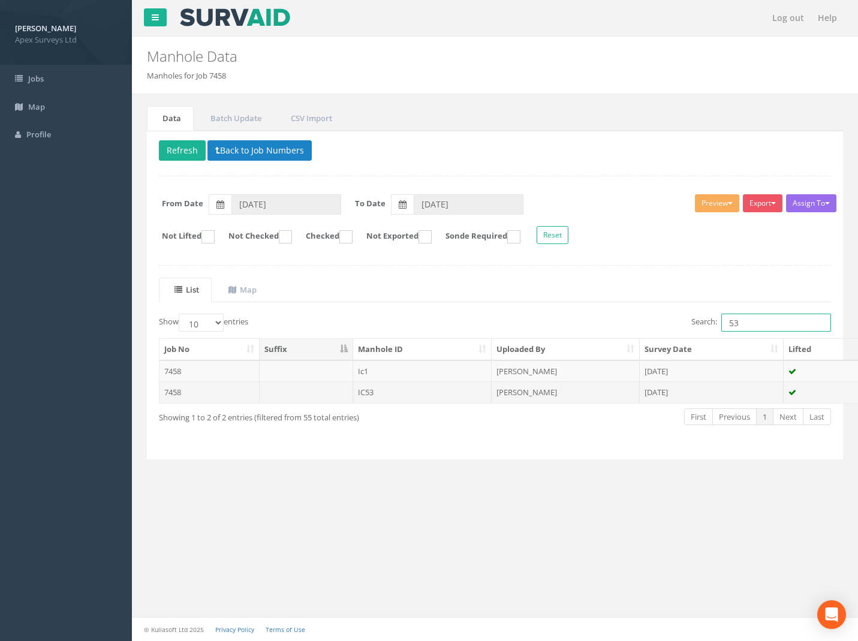
type input "53"
click at [167, 395] on td "7458" at bounding box center [210, 393] width 100 height 22
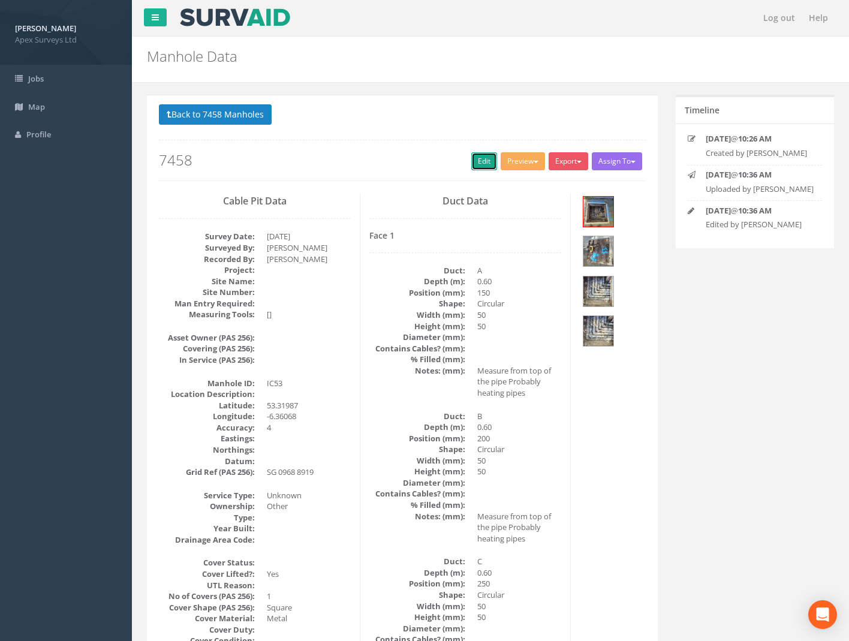
click at [472, 166] on link "Edit" at bounding box center [485, 161] width 26 height 18
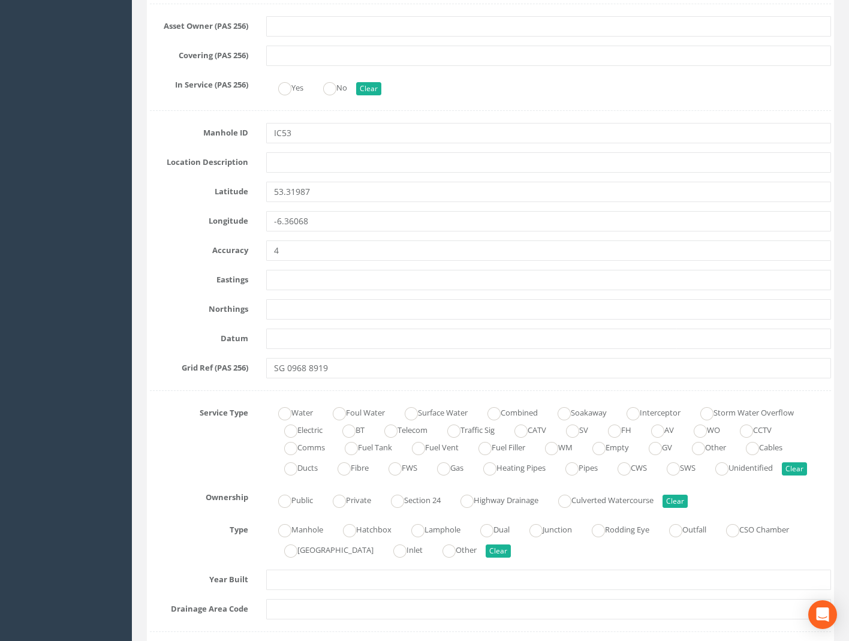
scroll to position [720, 0]
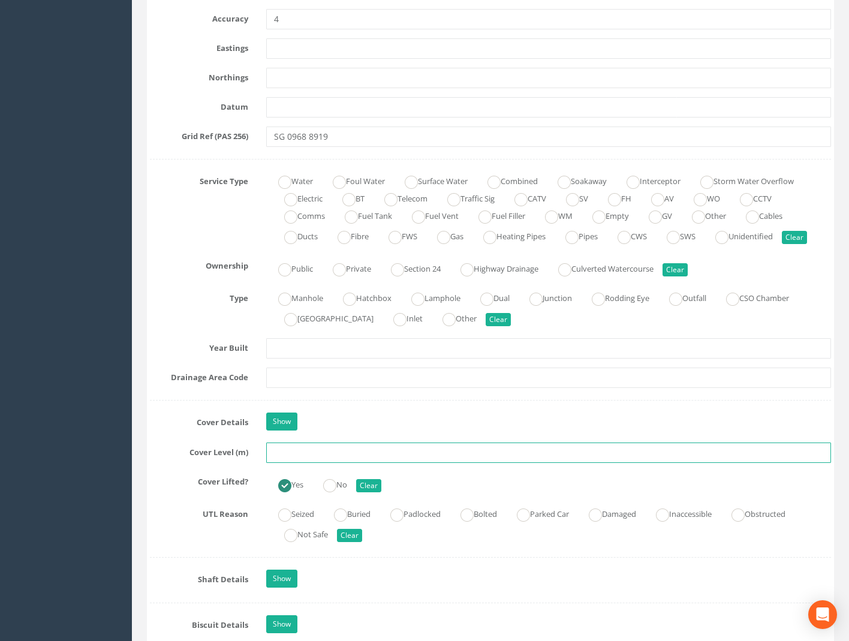
click at [300, 452] on input "text" at bounding box center [548, 453] width 565 height 20
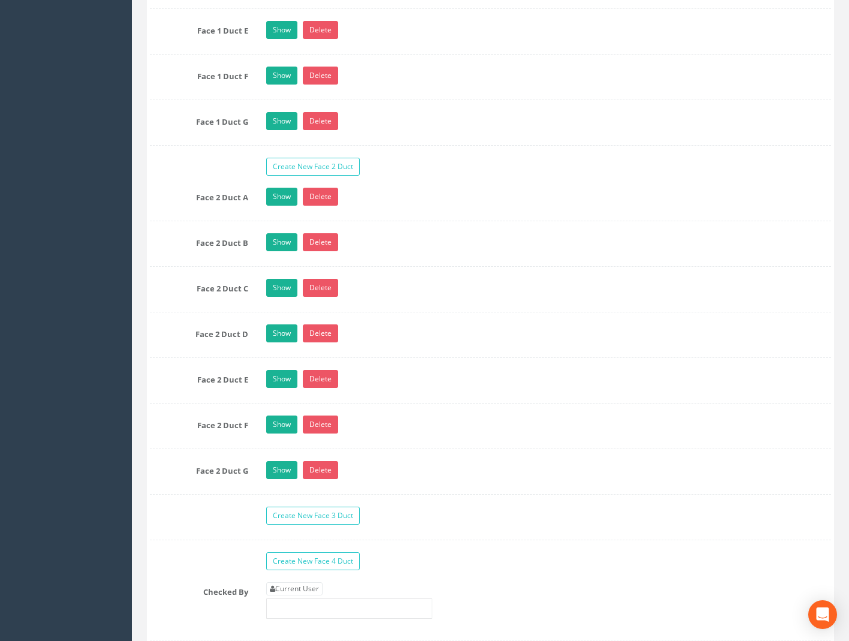
scroll to position [2340, 0]
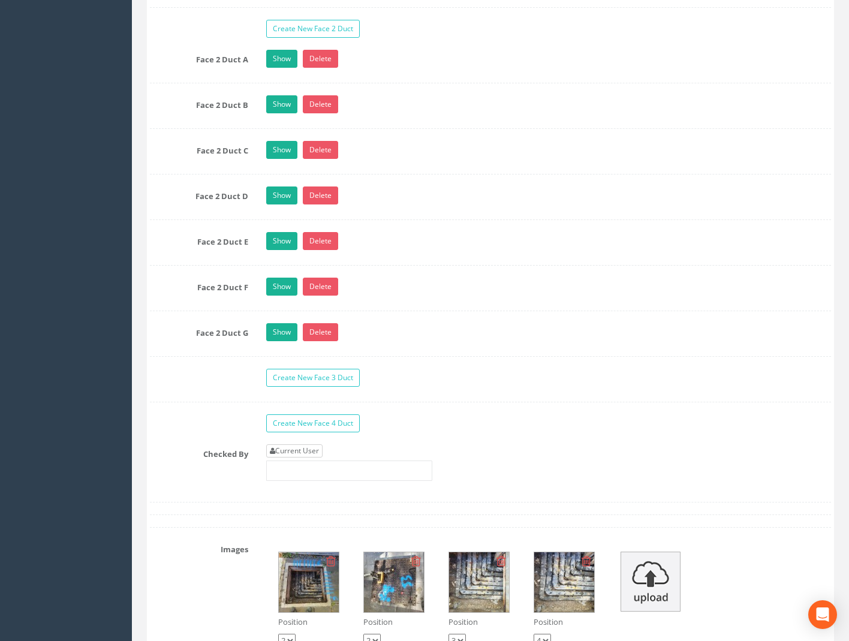
type input "58.86"
click at [290, 448] on link "Current User" at bounding box center [294, 451] width 56 height 13
type input "[PERSON_NAME]"
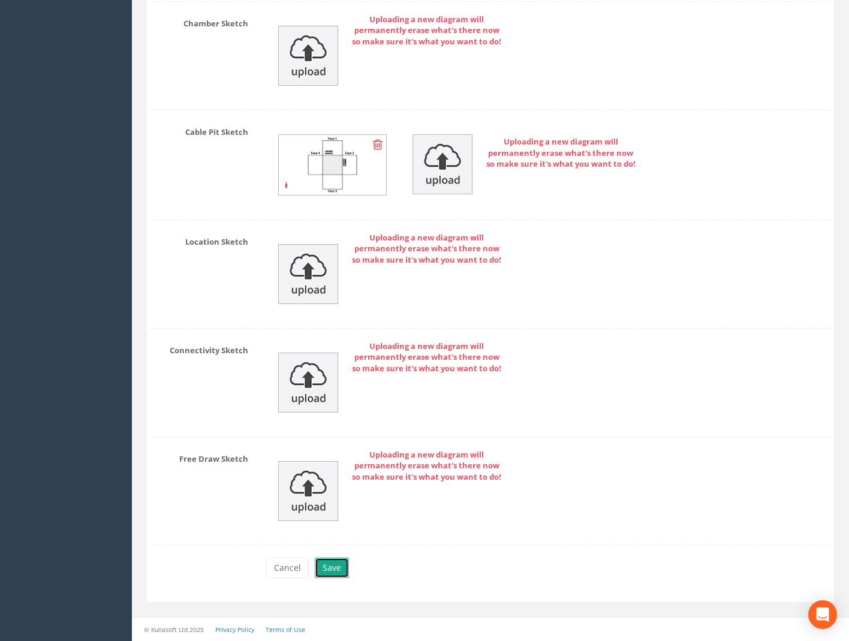
click at [329, 569] on button "Save" at bounding box center [332, 568] width 34 height 20
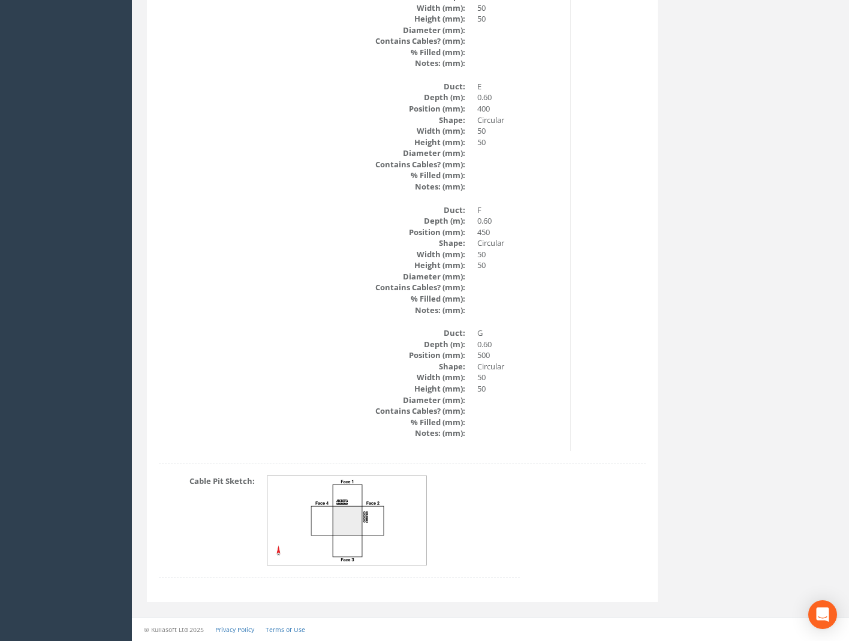
click at [371, 521] on img at bounding box center [348, 520] width 160 height 89
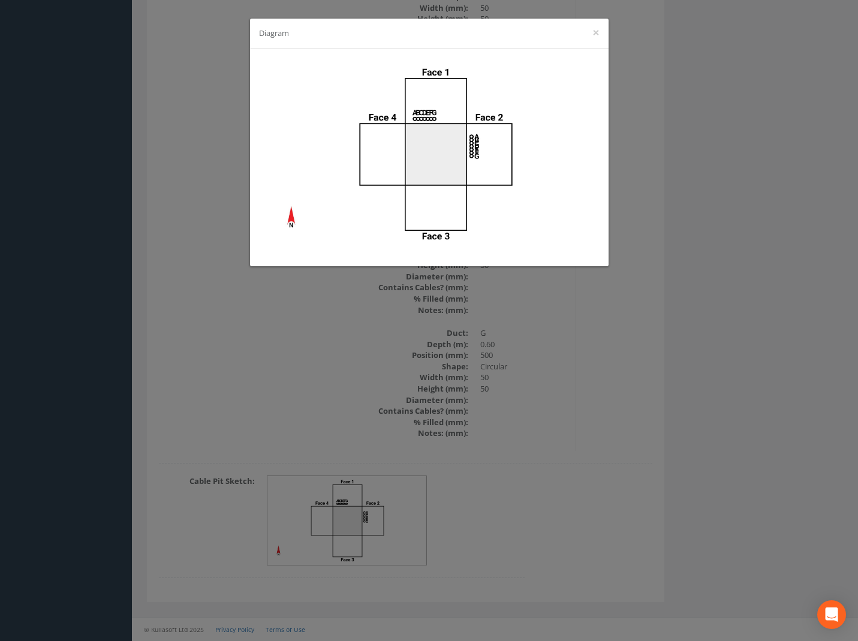
click at [700, 215] on div "Diagram ×" at bounding box center [429, 320] width 858 height 641
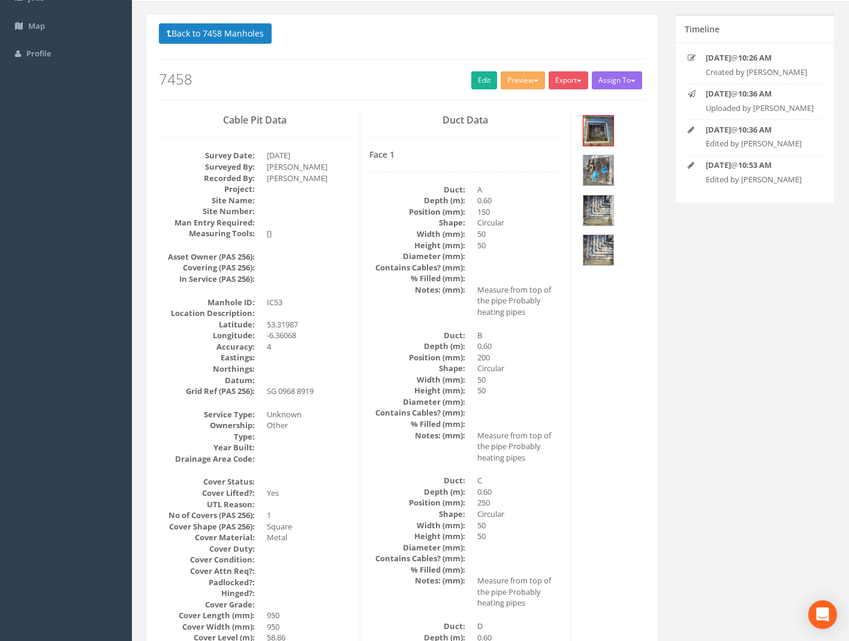
scroll to position [0, 0]
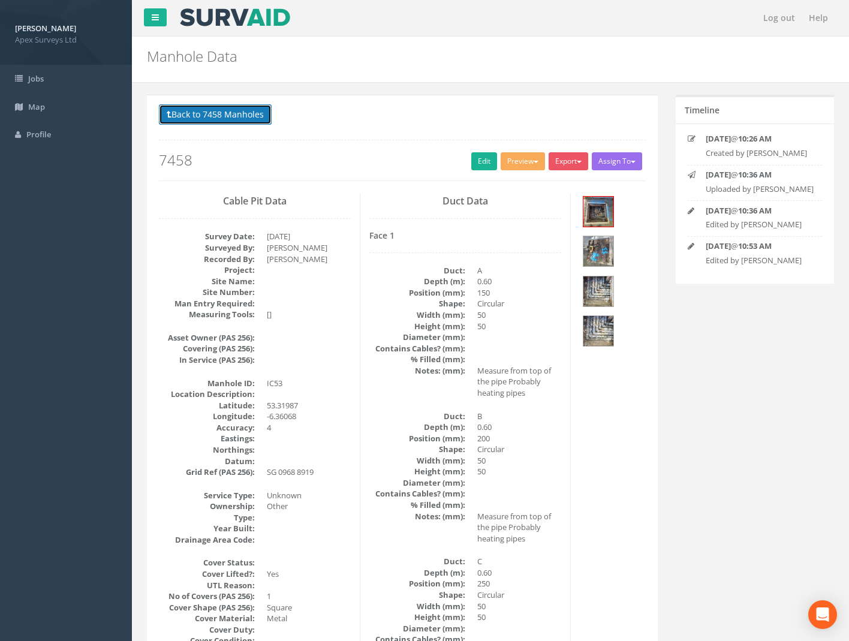
click at [208, 114] on button "Back to 7458 Manholes" at bounding box center [215, 114] width 113 height 20
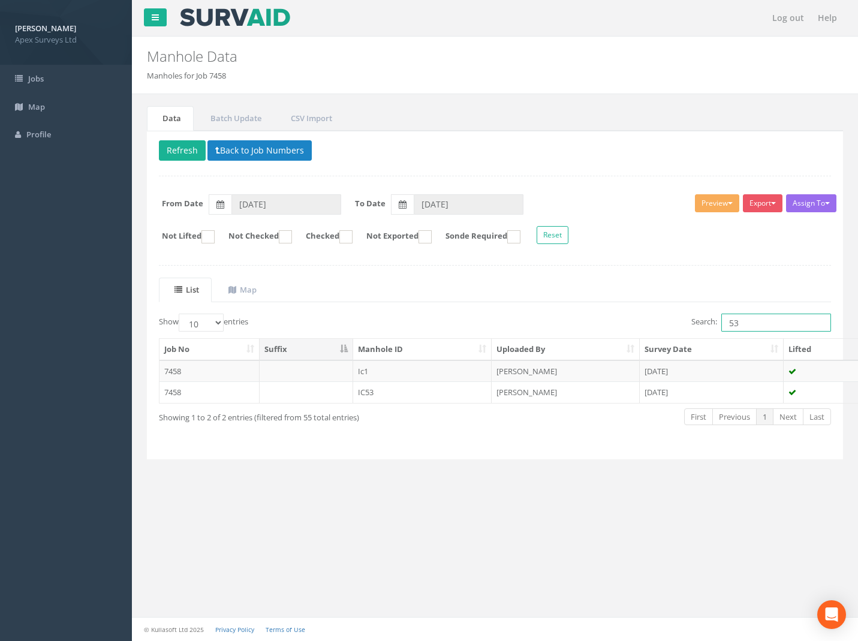
drag, startPoint x: 736, startPoint y: 328, endPoint x: 586, endPoint y: 347, distance: 151.2
click at [588, 346] on div "Show 10 25 50 100 entries Search: 53 Job No Suffix Manhole ID Uploaded By Surve…" at bounding box center [495, 381] width 673 height 134
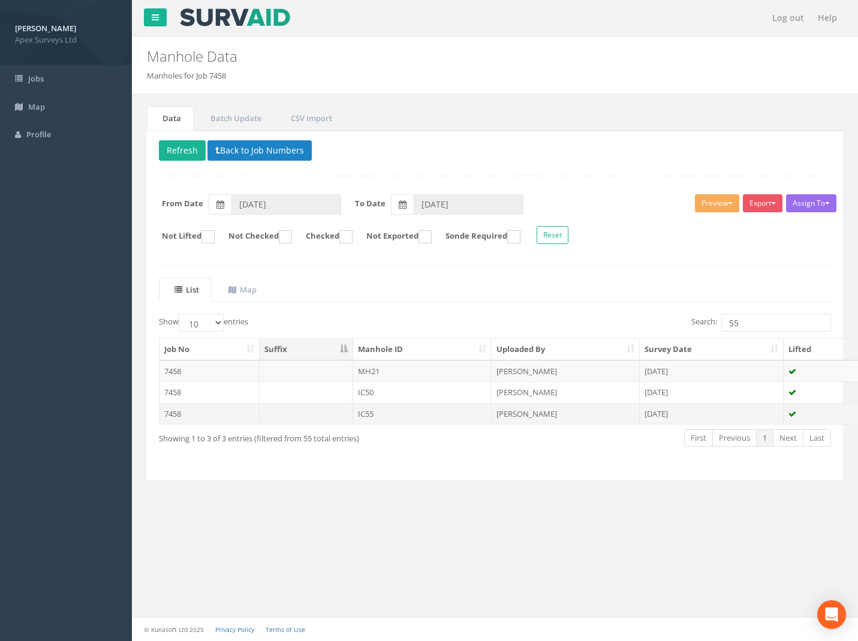
click at [175, 421] on td "7458" at bounding box center [210, 414] width 100 height 22
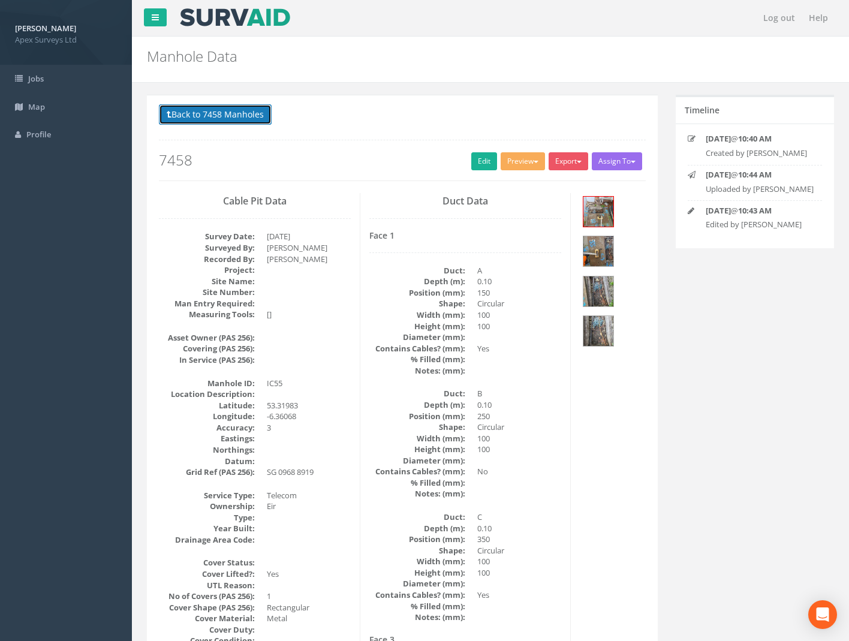
click at [206, 115] on button "Back to 7458 Manholes" at bounding box center [215, 114] width 113 height 20
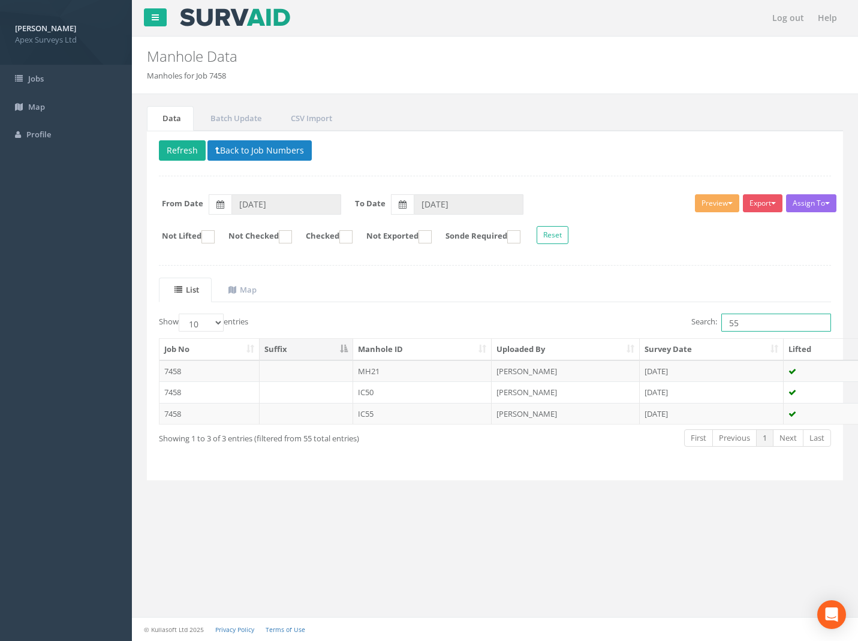
drag, startPoint x: 745, startPoint y: 318, endPoint x: 589, endPoint y: 350, distance: 159.8
click at [595, 350] on div "Show 10 25 50 100 entries Search: 55 Job No Suffix Manhole ID Uploaded By Surve…" at bounding box center [495, 391] width 673 height 155
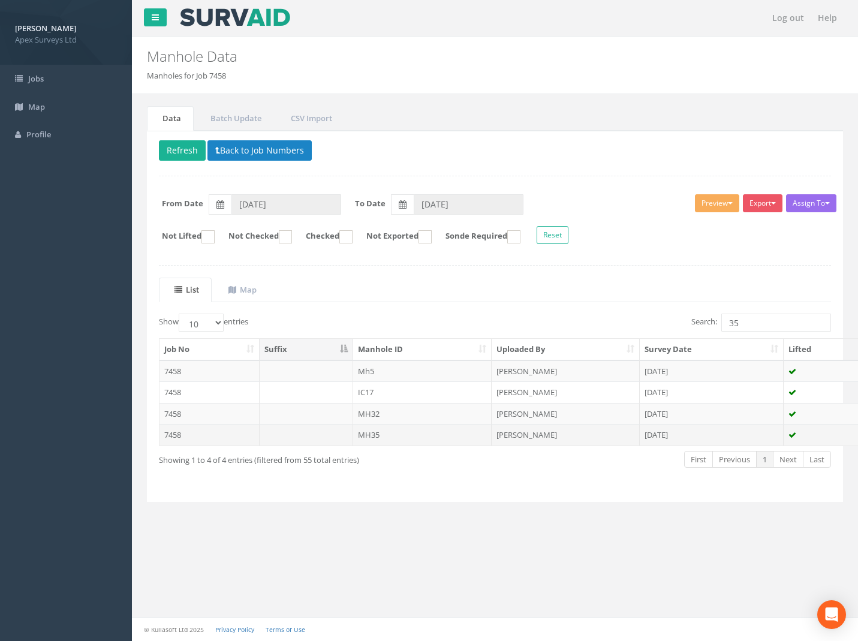
click at [176, 437] on td "7458" at bounding box center [210, 435] width 100 height 22
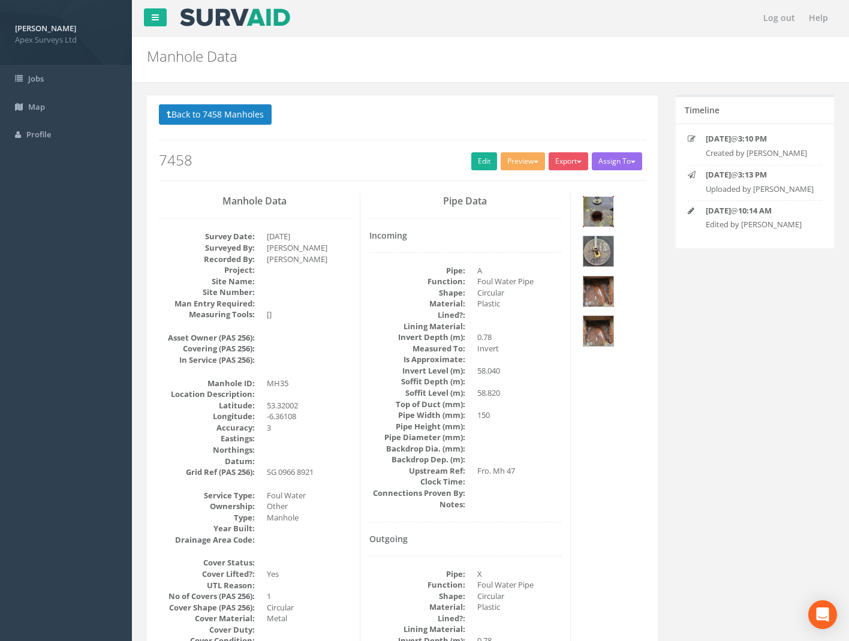
click at [601, 214] on img at bounding box center [599, 212] width 30 height 30
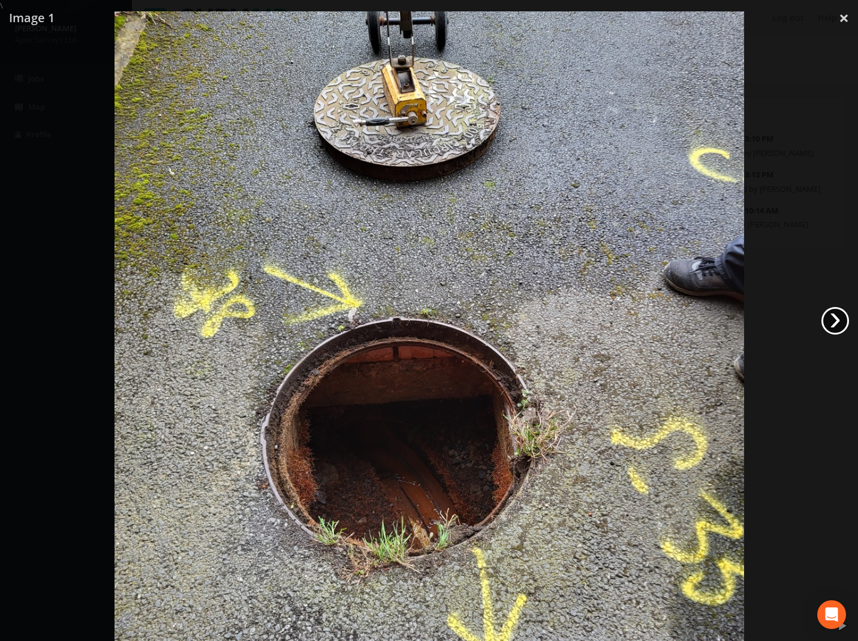
click at [829, 317] on link "›" at bounding box center [836, 321] width 28 height 28
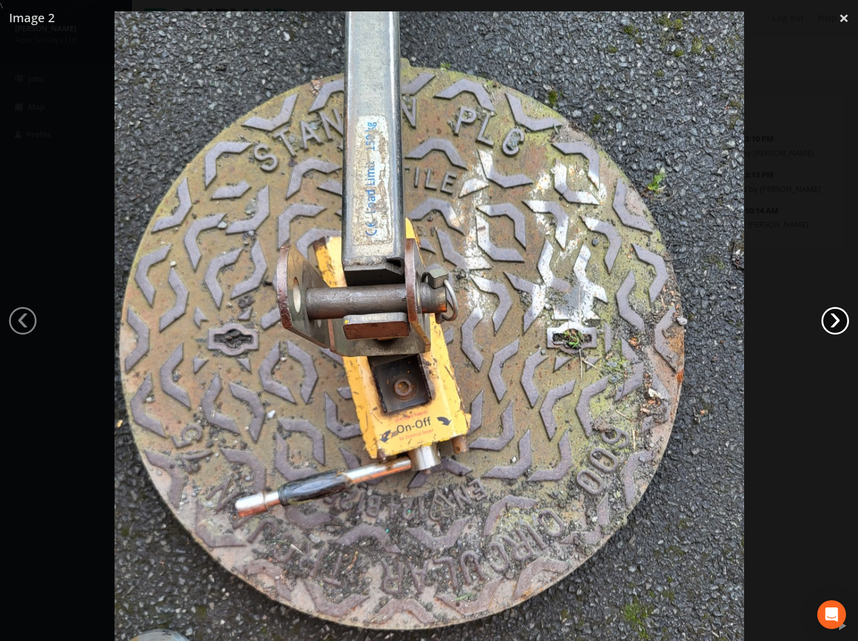
click at [829, 317] on link "›" at bounding box center [836, 321] width 28 height 28
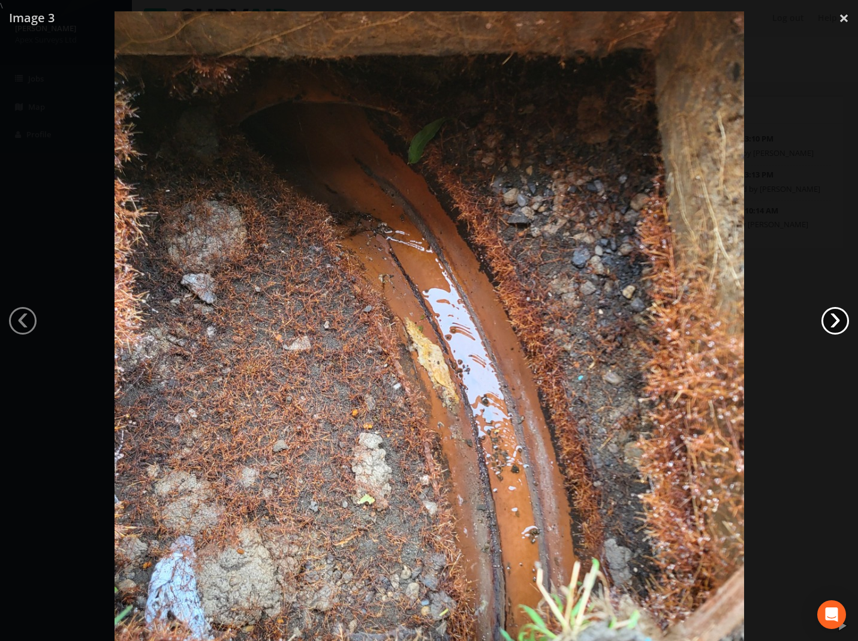
click at [829, 317] on link "›" at bounding box center [836, 321] width 28 height 28
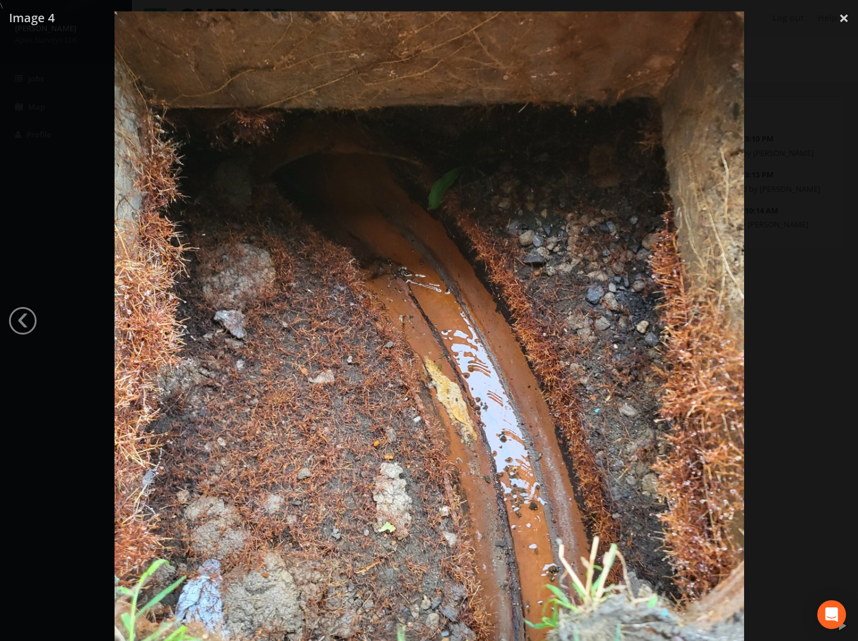
click at [829, 317] on div at bounding box center [429, 331] width 858 height 641
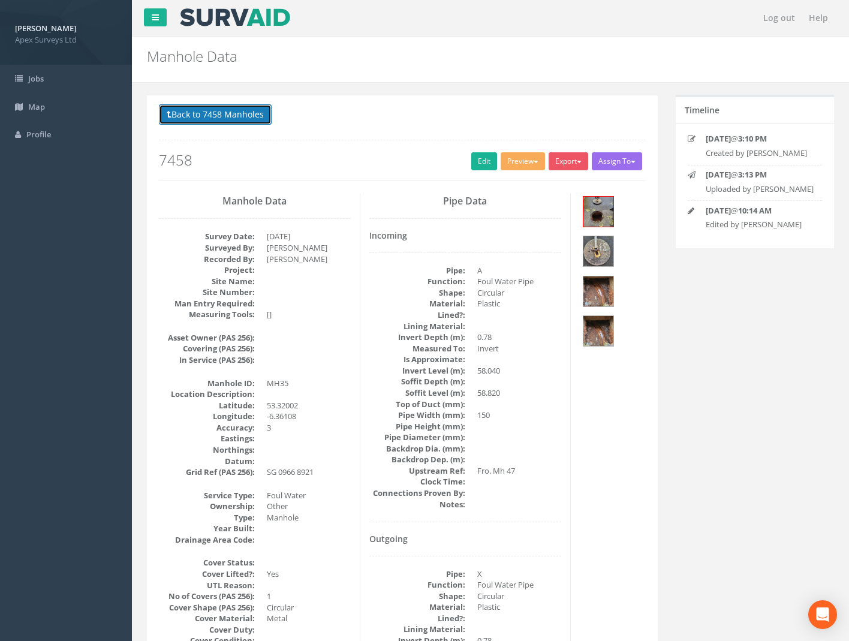
click at [190, 115] on button "Back to 7458 Manholes" at bounding box center [215, 114] width 113 height 20
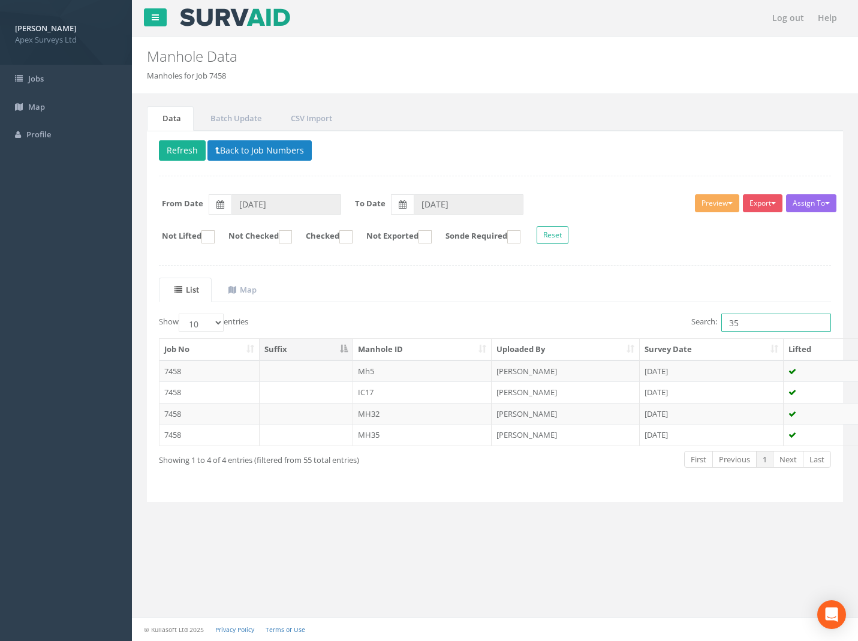
drag, startPoint x: 637, startPoint y: 330, endPoint x: 446, endPoint y: 326, distance: 190.2
click at [499, 330] on div "Search: 35" at bounding box center [669, 324] width 346 height 21
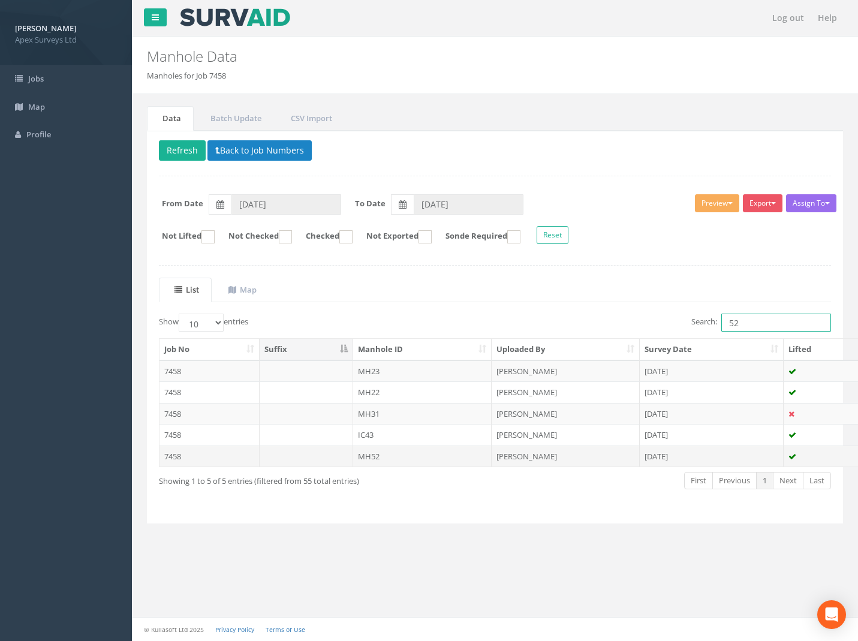
type input "52"
click at [174, 461] on td "7458" at bounding box center [210, 457] width 100 height 22
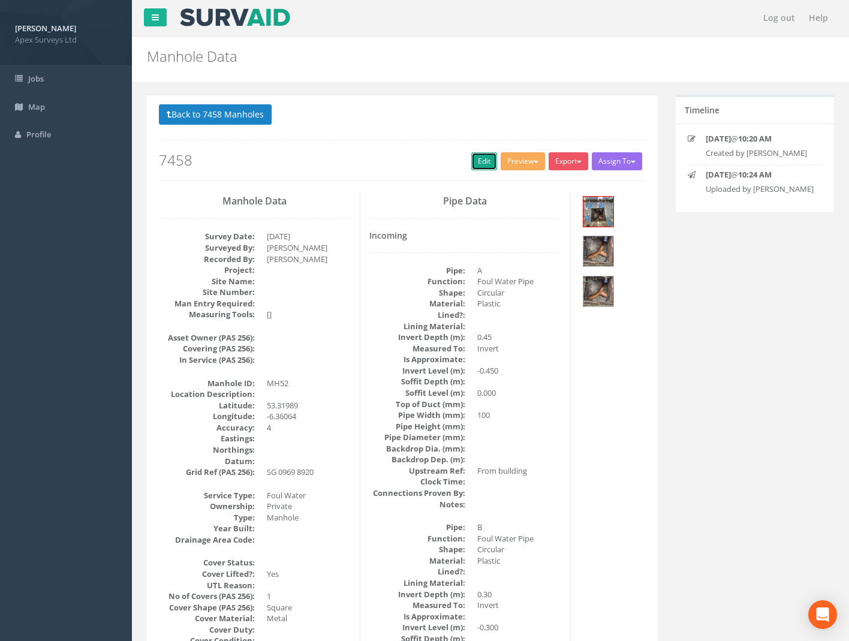
click at [481, 154] on link "Edit" at bounding box center [485, 161] width 26 height 18
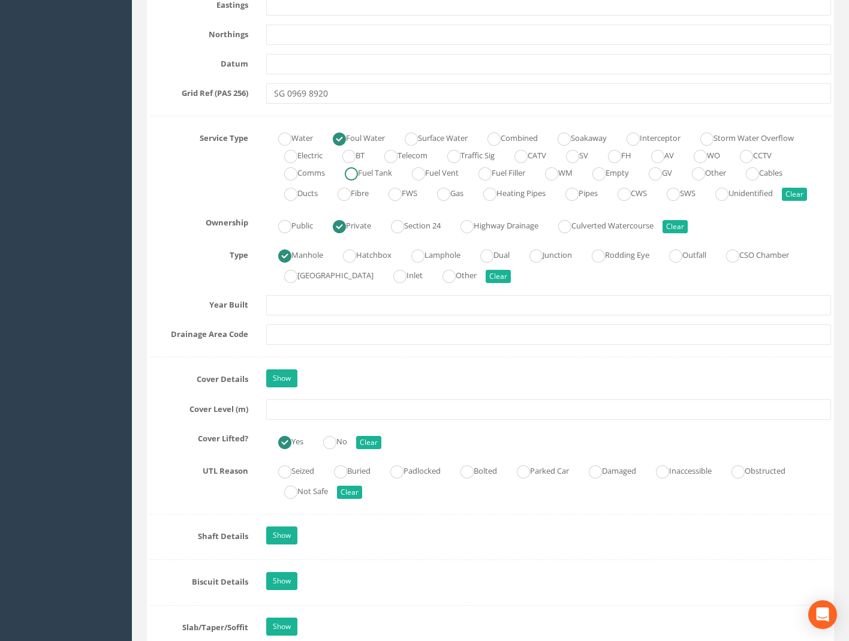
scroll to position [1020, 0]
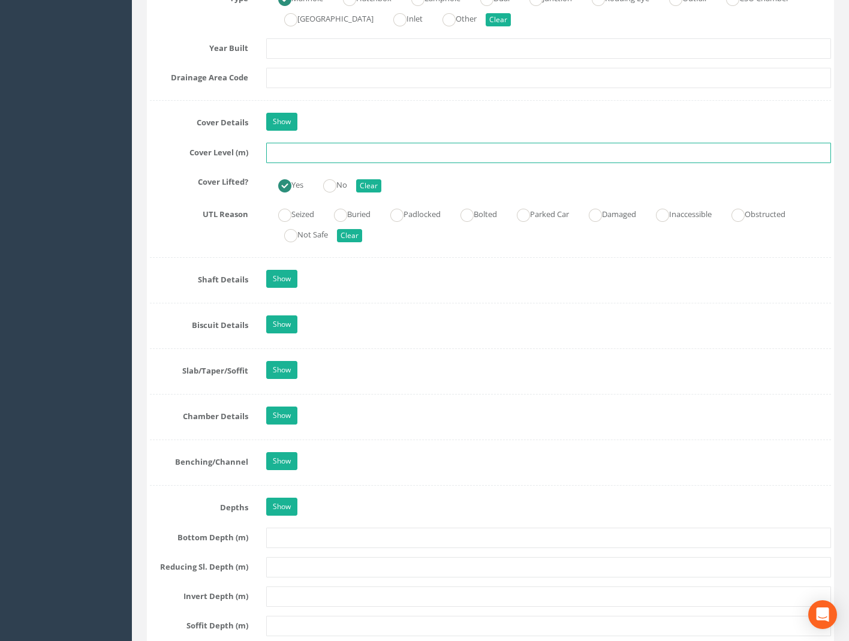
drag, startPoint x: 291, startPoint y: 151, endPoint x: 292, endPoint y: 159, distance: 8.4
click at [291, 151] on input "text" at bounding box center [548, 153] width 565 height 20
click at [290, 158] on input "text" at bounding box center [548, 153] width 565 height 20
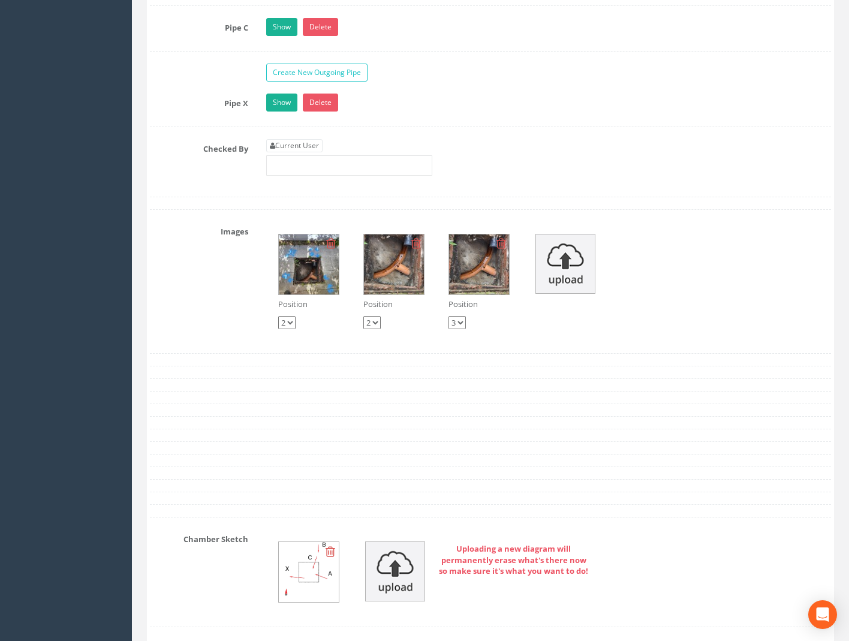
scroll to position [2160, 0]
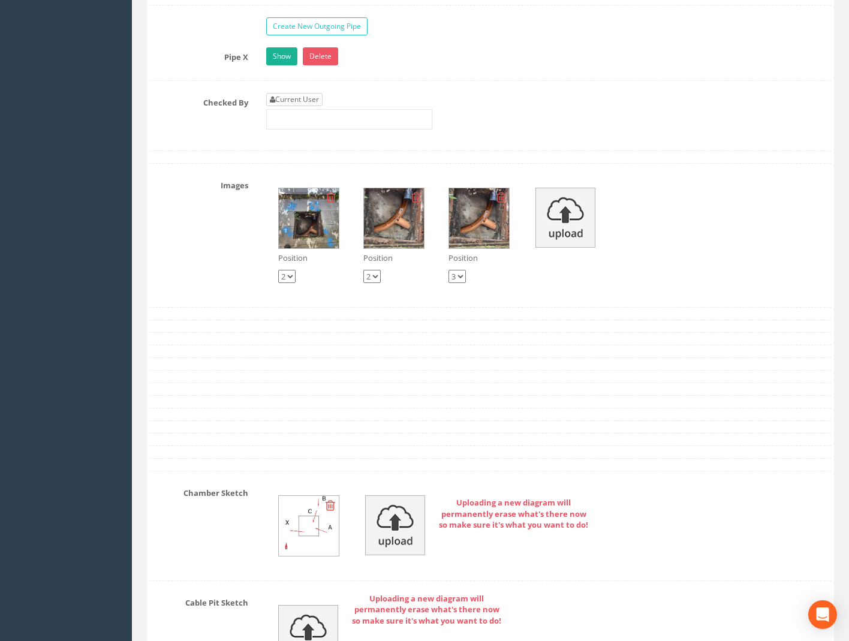
type input "58.86"
click at [290, 103] on link "Current User" at bounding box center [294, 99] width 56 height 13
type input "[PERSON_NAME]"
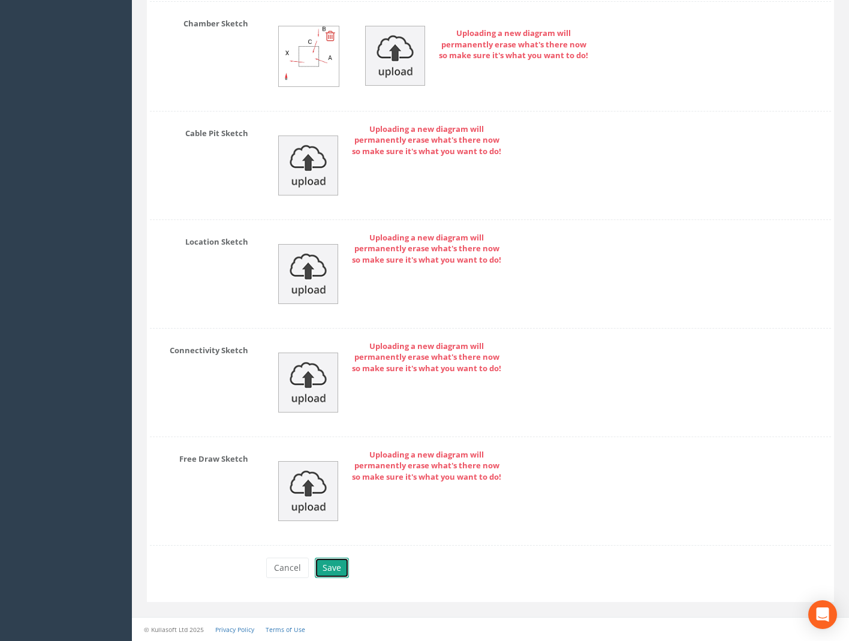
click at [338, 565] on button "Save" at bounding box center [332, 568] width 34 height 20
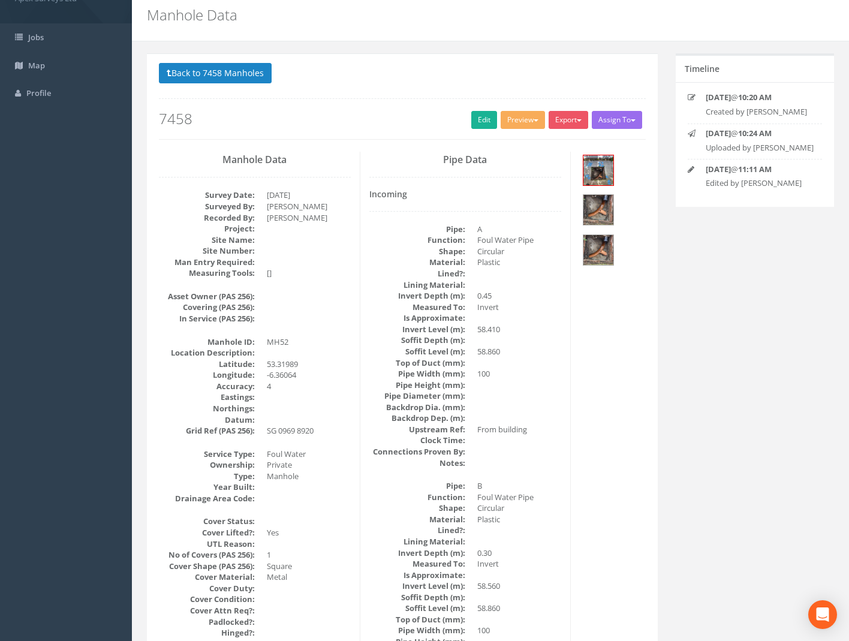
scroll to position [0, 0]
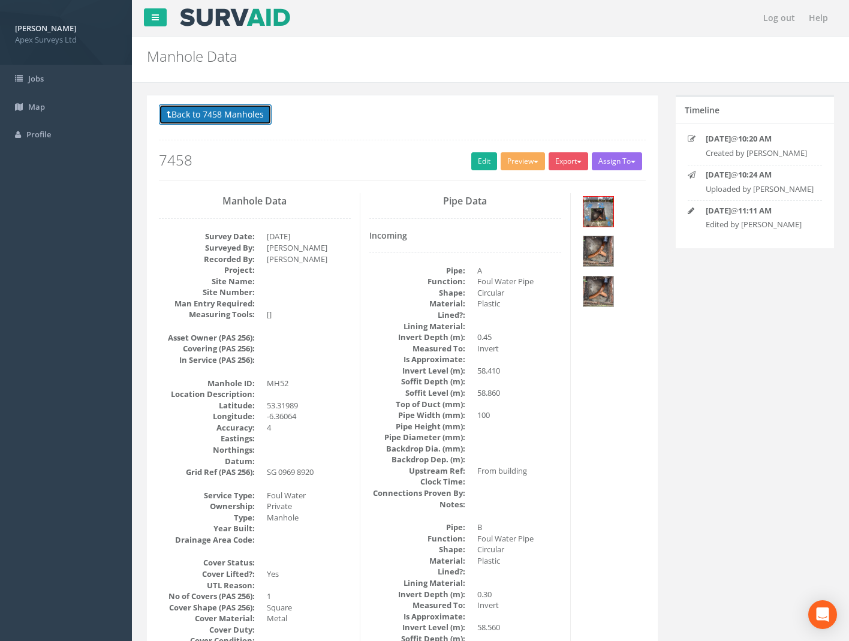
drag, startPoint x: 246, startPoint y: 116, endPoint x: 324, endPoint y: 122, distance: 78.2
click at [245, 116] on button "Back to 7458 Manholes" at bounding box center [215, 114] width 113 height 20
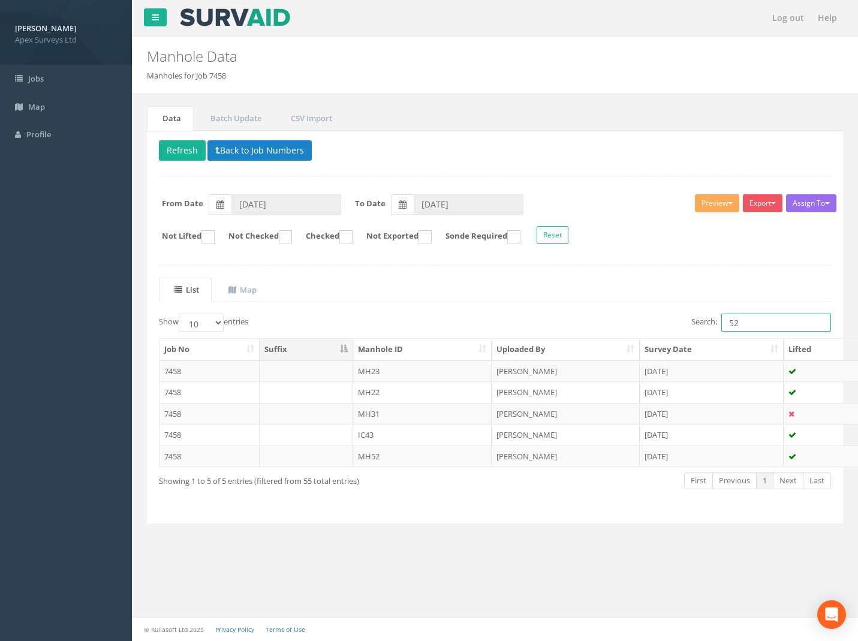
drag, startPoint x: 739, startPoint y: 323, endPoint x: 657, endPoint y: 329, distance: 81.8
click at [662, 329] on div "Search: 52" at bounding box center [669, 324] width 328 height 21
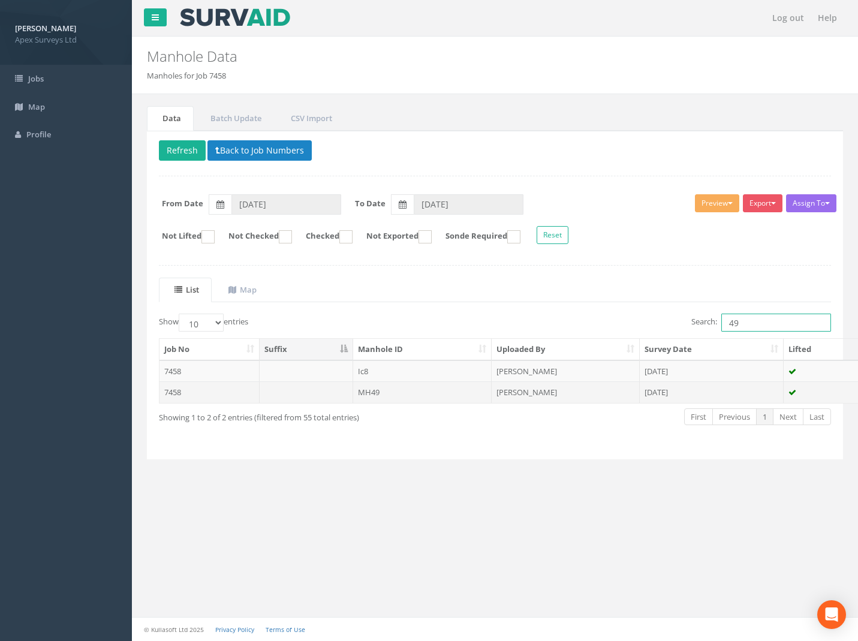
type input "49"
click at [172, 392] on td "7458" at bounding box center [210, 393] width 100 height 22
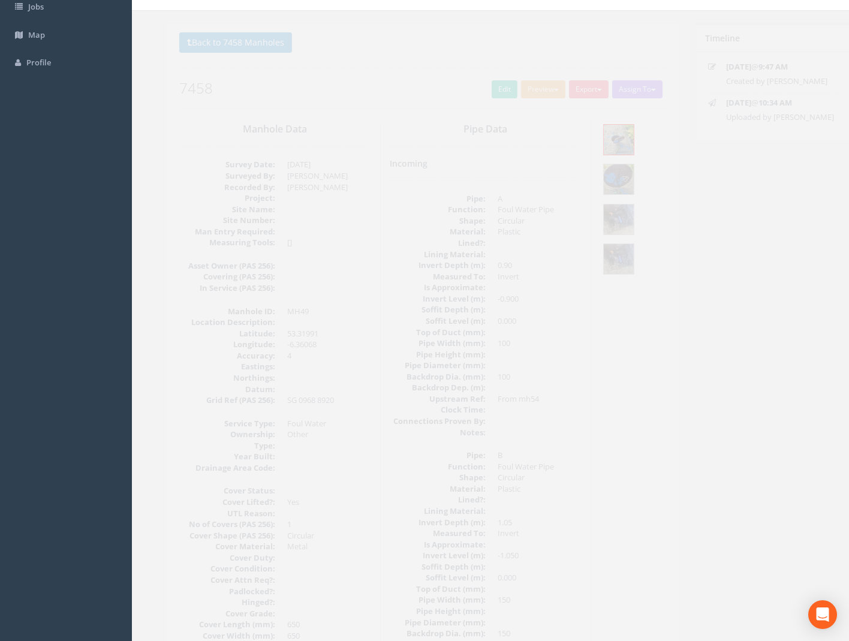
scroll to position [9, 0]
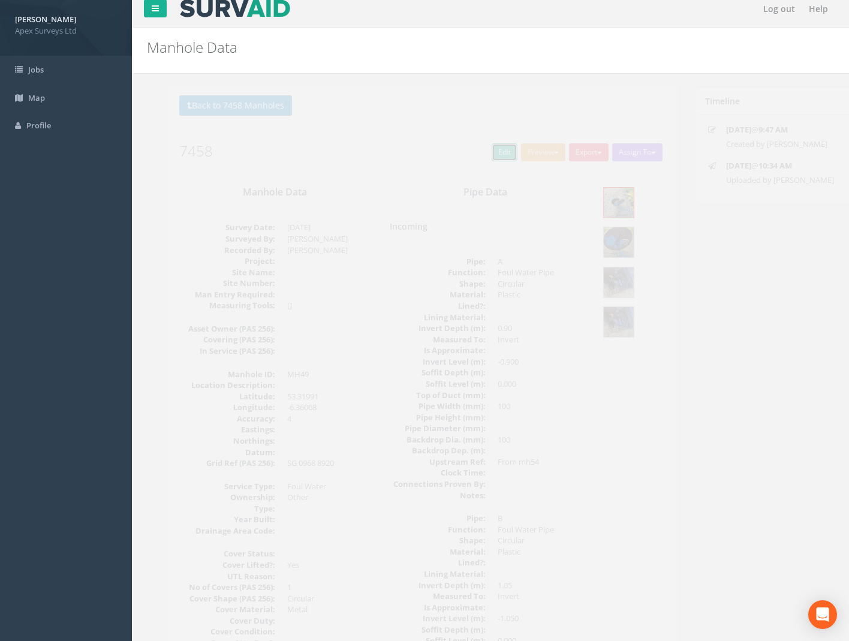
click at [483, 157] on link "Edit" at bounding box center [485, 152] width 26 height 18
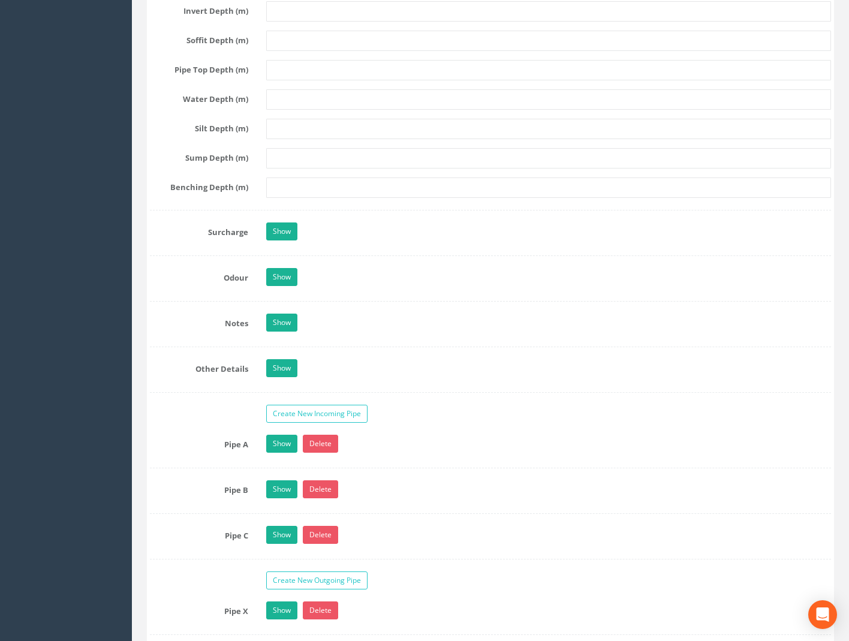
scroll to position [1629, 0]
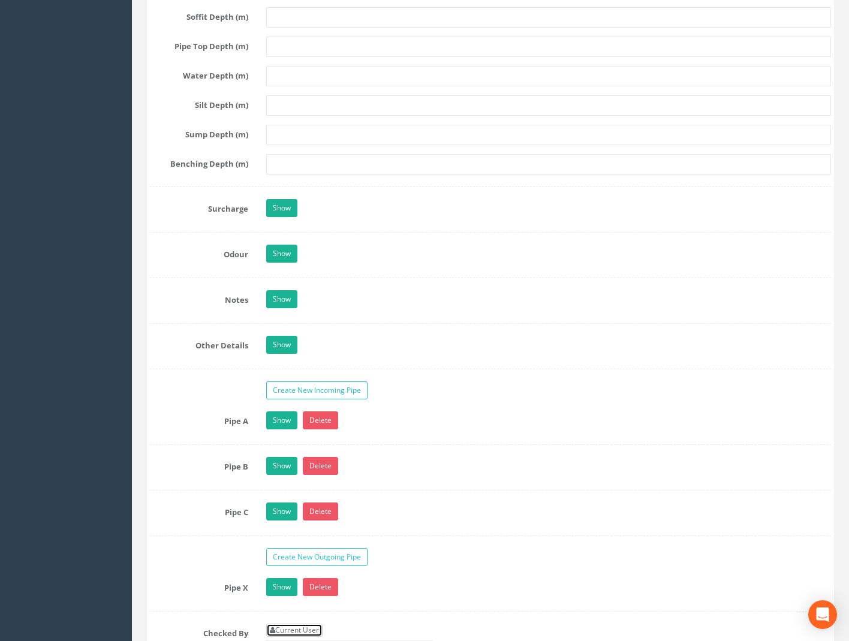
click at [286, 634] on link "Current User" at bounding box center [294, 630] width 56 height 13
type input "[PERSON_NAME]"
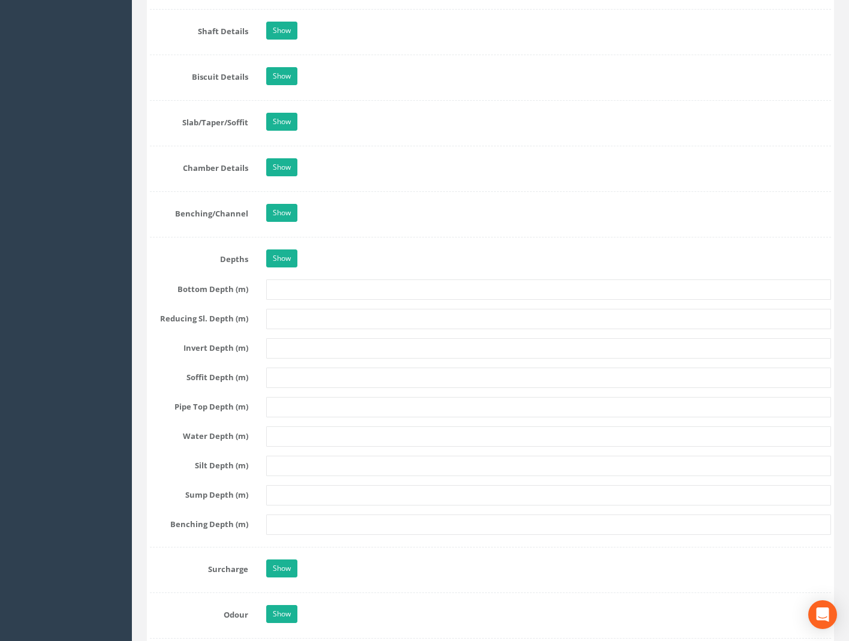
scroll to position [969, 0]
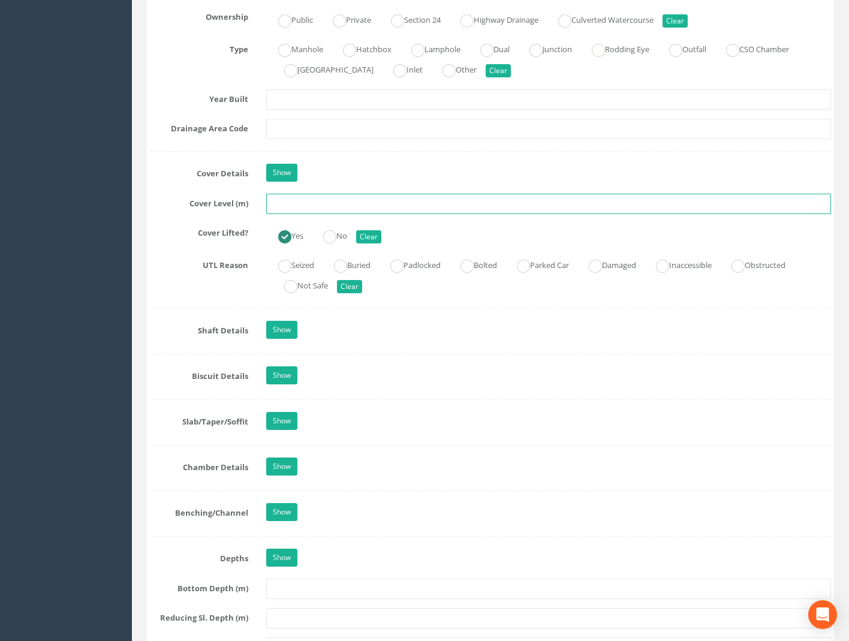
click at [282, 200] on input "text" at bounding box center [548, 204] width 565 height 20
drag, startPoint x: 296, startPoint y: 203, endPoint x: 293, endPoint y: 197, distance: 7.0
click at [296, 203] on input "text" at bounding box center [548, 204] width 565 height 20
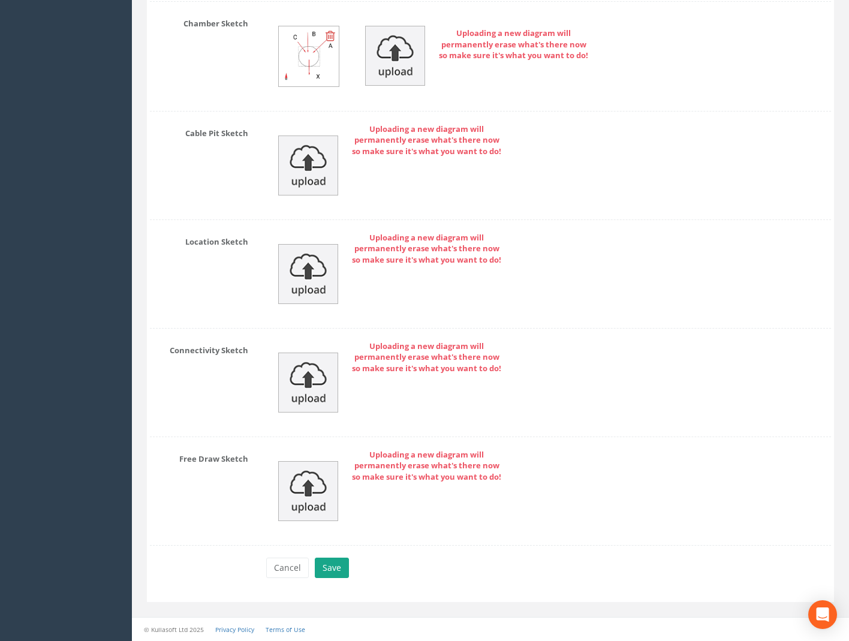
type input "59.17"
click at [340, 571] on button "Save" at bounding box center [332, 568] width 34 height 20
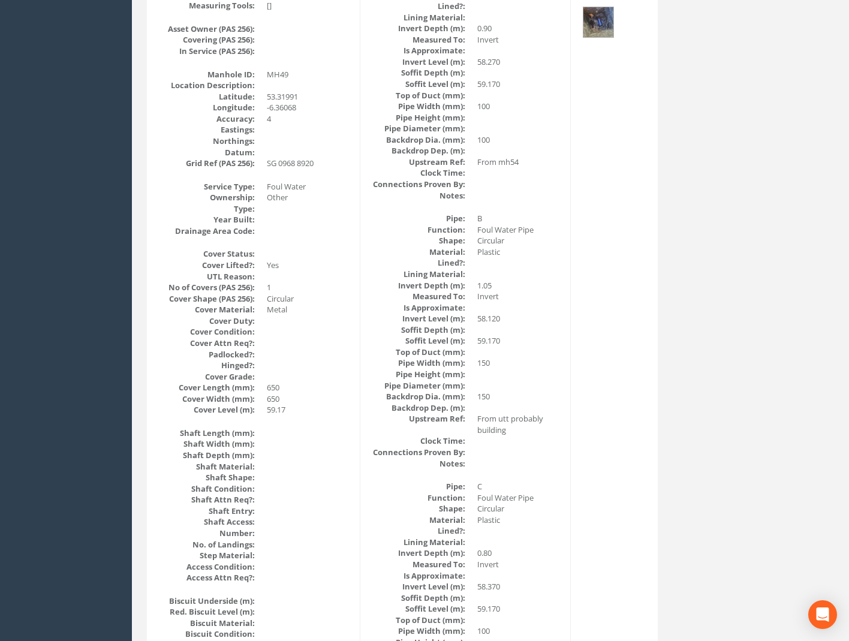
scroll to position [0, 0]
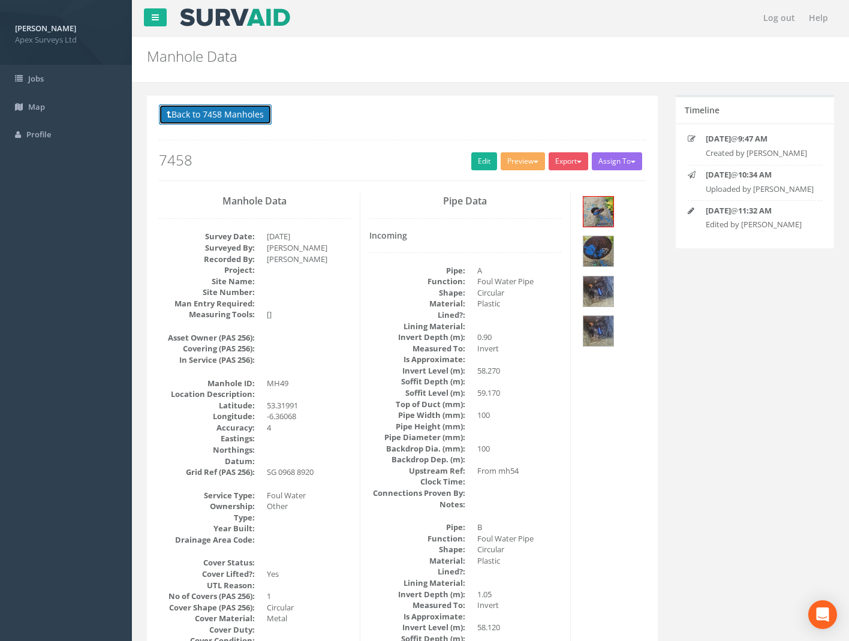
click at [215, 121] on button "Back to 7458 Manholes" at bounding box center [215, 114] width 113 height 20
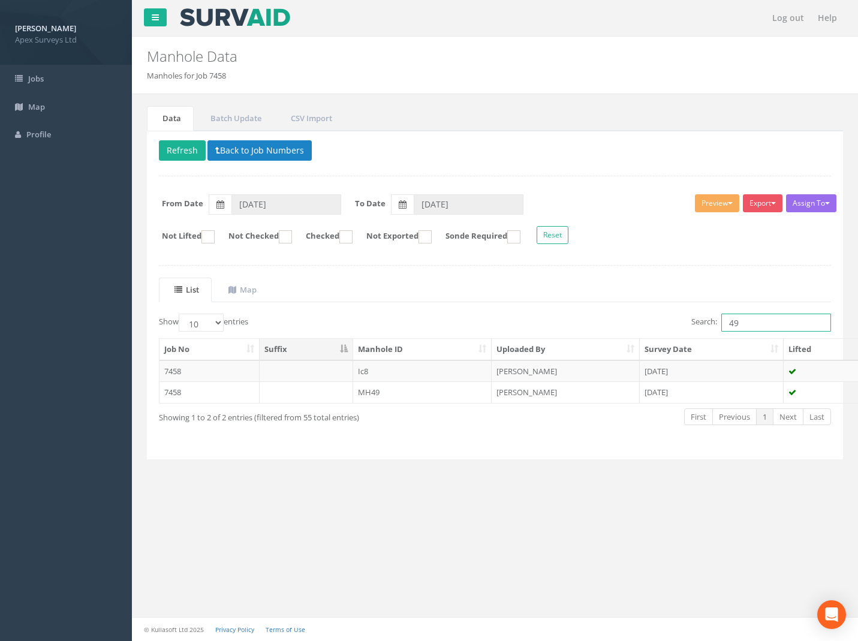
drag, startPoint x: 742, startPoint y: 320, endPoint x: 548, endPoint y: 341, distance: 195.5
click at [614, 328] on div "Search: 49" at bounding box center [669, 324] width 328 height 21
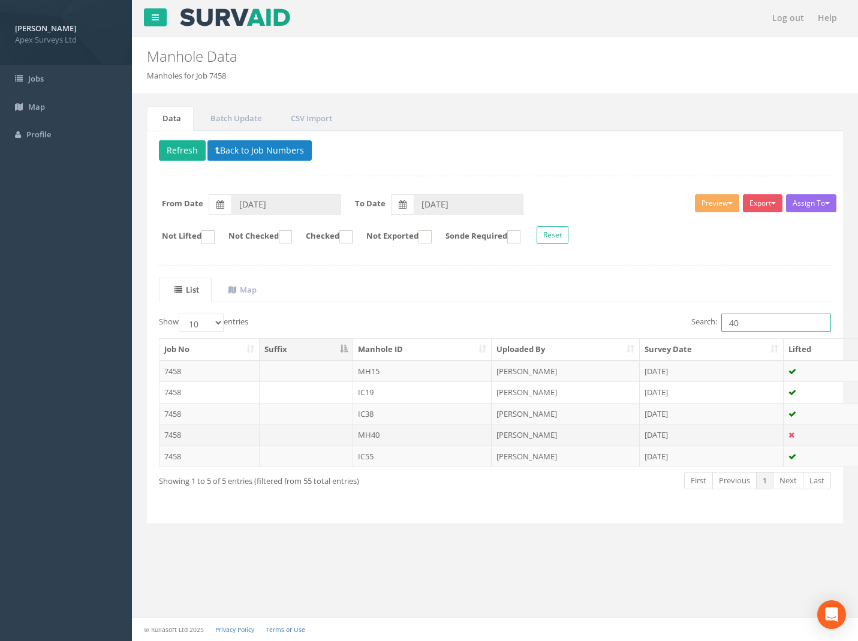
type input "40"
click at [170, 437] on td "7458" at bounding box center [210, 435] width 100 height 22
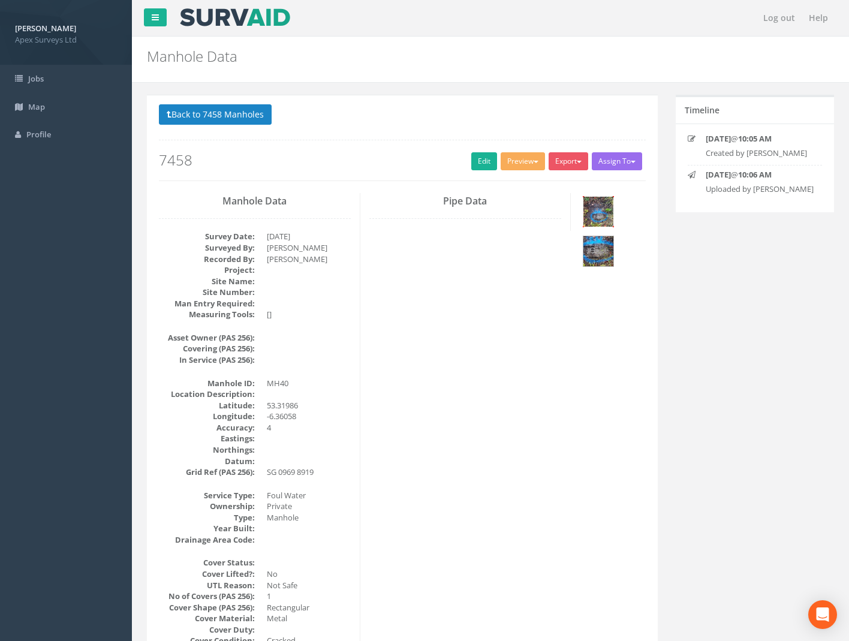
click at [596, 213] on img at bounding box center [599, 212] width 30 height 30
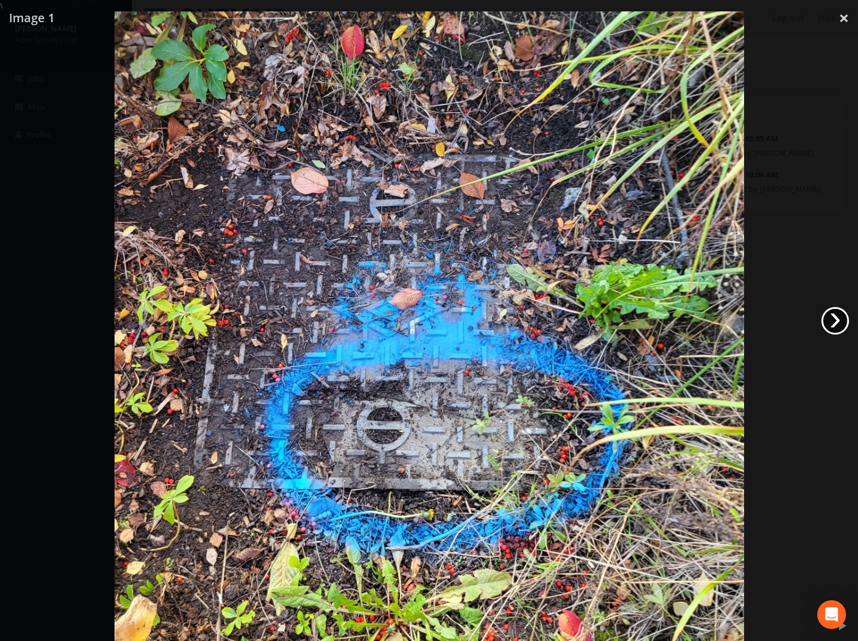
click at [832, 322] on link "›" at bounding box center [836, 321] width 28 height 28
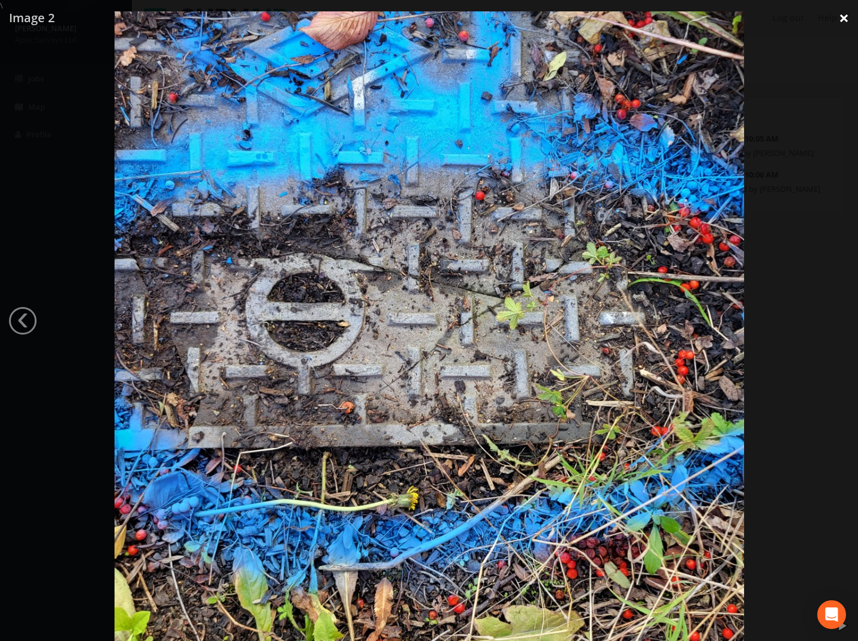
click at [838, 18] on link "×" at bounding box center [844, 18] width 28 height 36
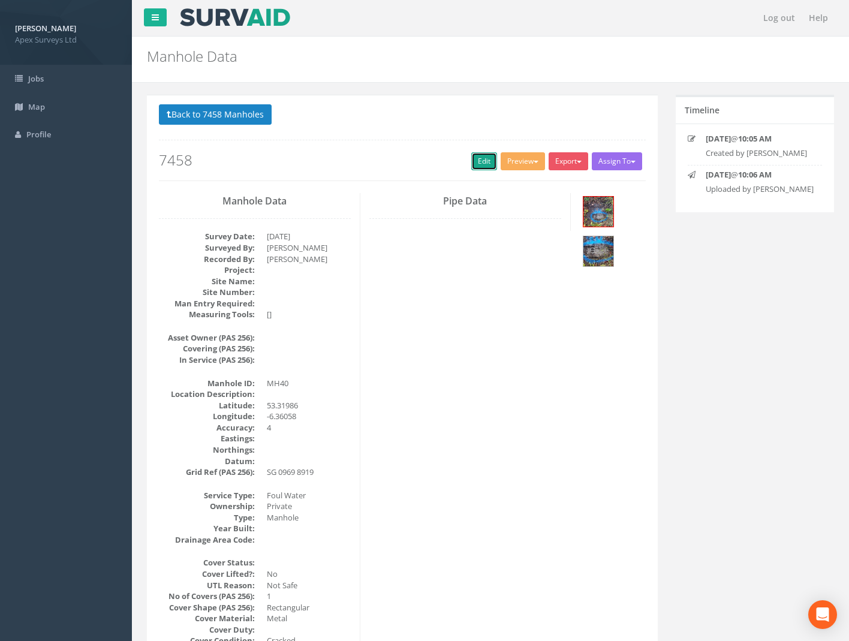
click at [481, 157] on link "Edit" at bounding box center [485, 161] width 26 height 18
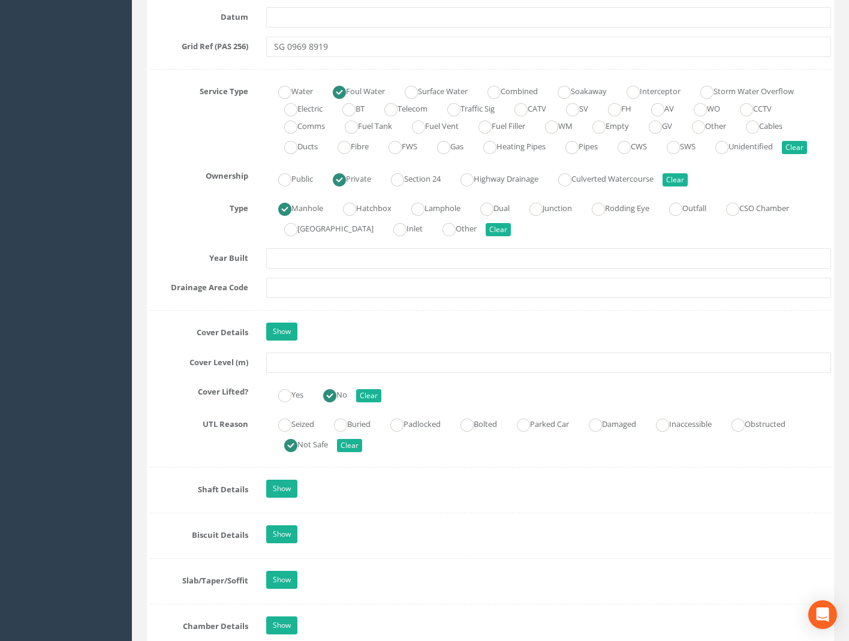
scroll to position [840, 0]
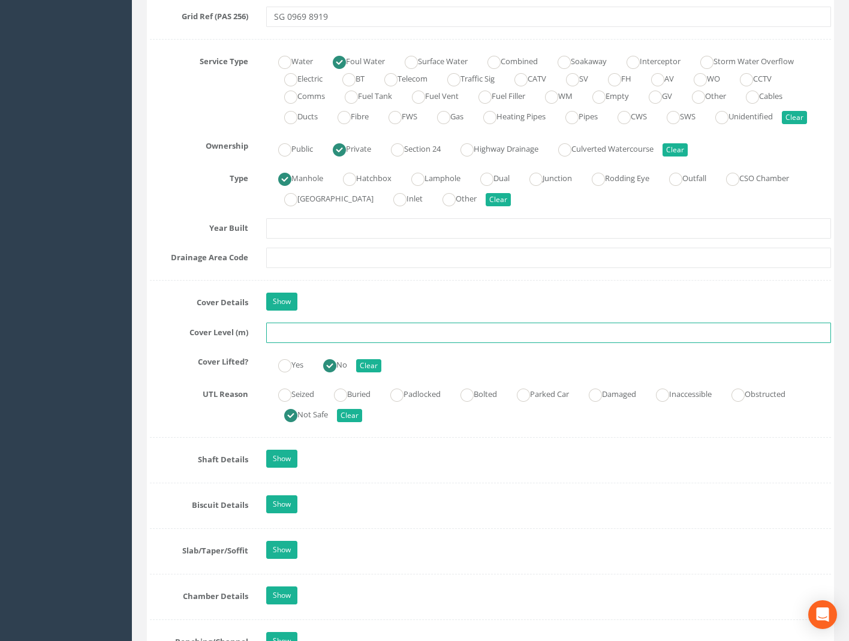
click at [284, 334] on input "text" at bounding box center [548, 333] width 565 height 20
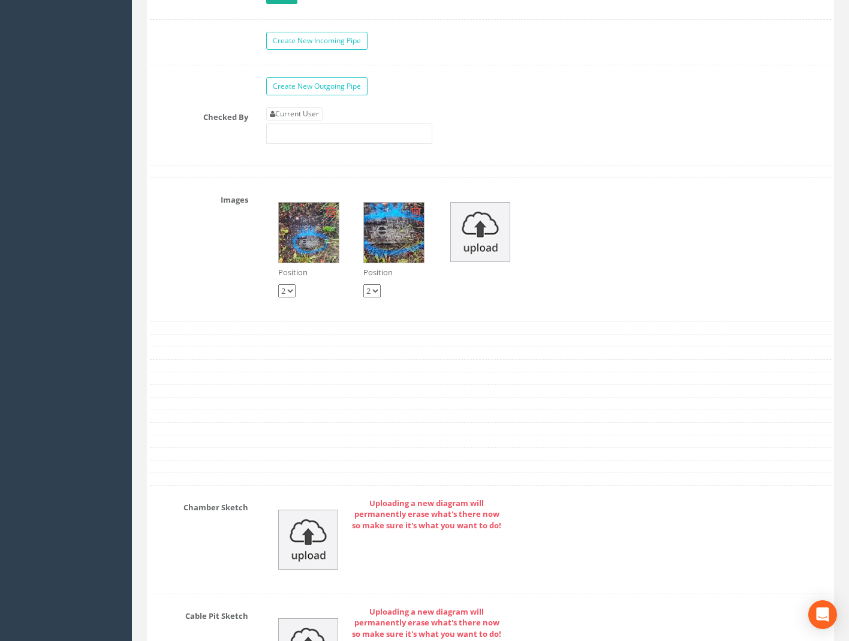
scroll to position [2040, 0]
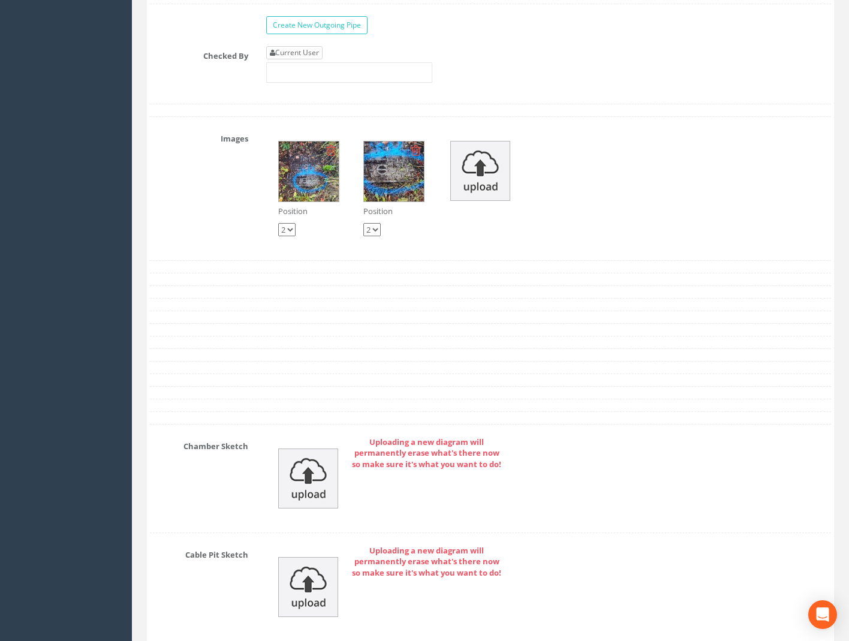
type input "59.23"
click at [298, 53] on link "Current User" at bounding box center [294, 52] width 56 height 13
type input "[PERSON_NAME]"
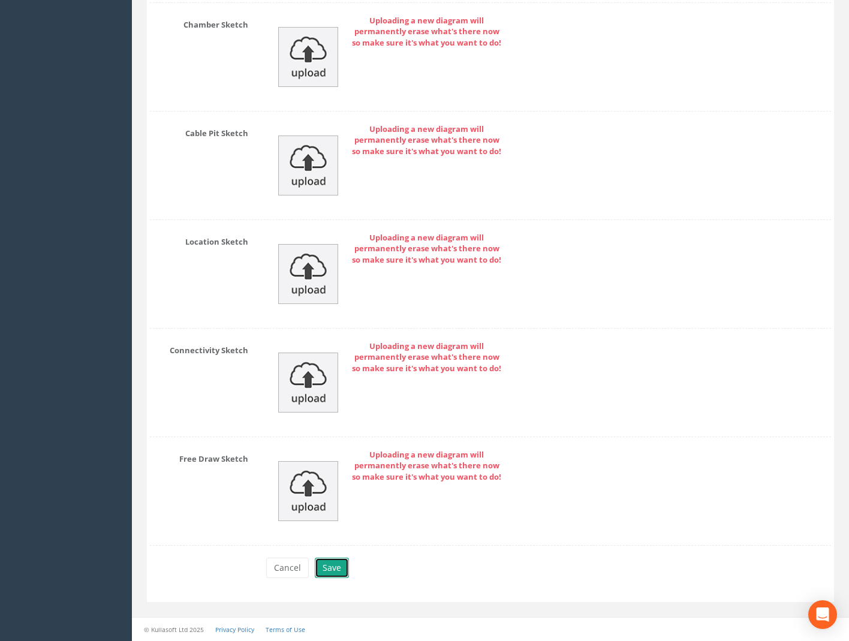
click at [337, 567] on button "Save" at bounding box center [332, 568] width 34 height 20
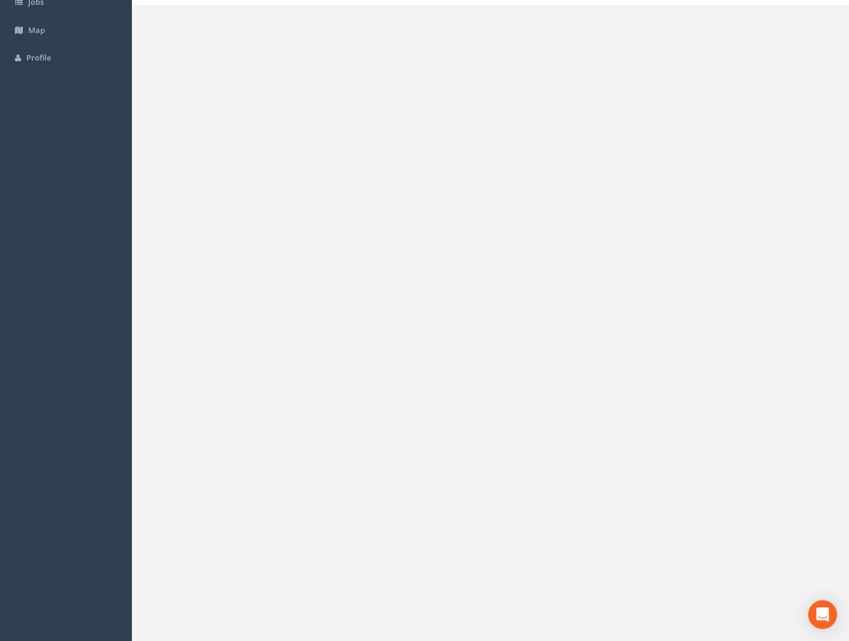
scroll to position [0, 0]
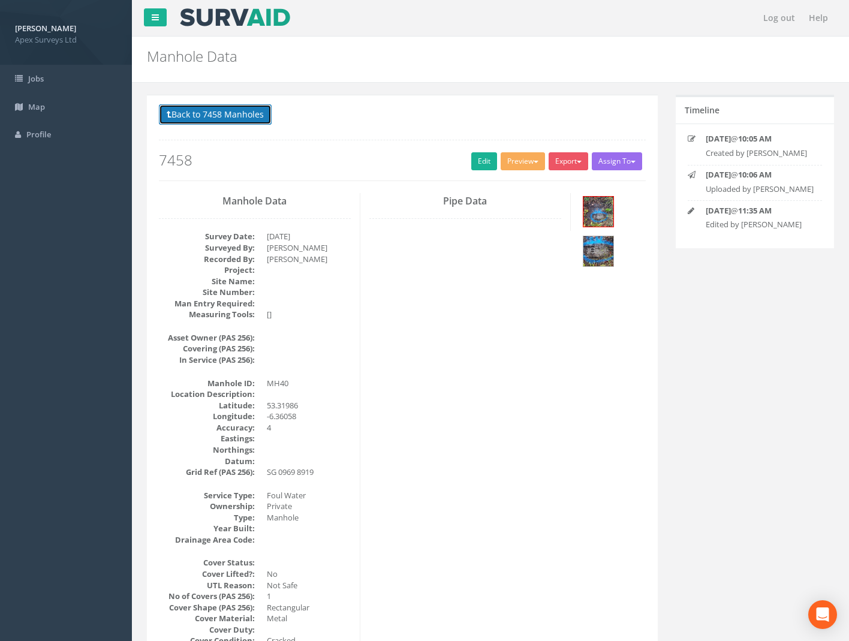
click at [235, 125] on button "Back to 7458 Manholes" at bounding box center [215, 114] width 113 height 20
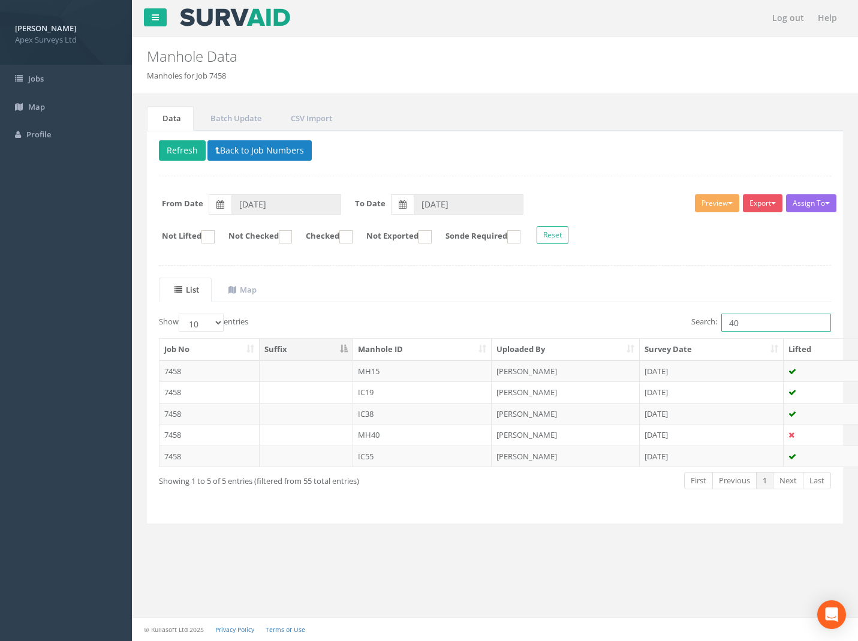
drag, startPoint x: 755, startPoint y: 327, endPoint x: 537, endPoint y: 354, distance: 219.4
click at [565, 349] on div "Show 10 25 50 100 entries Search: 40 Job No Suffix Manhole ID Uploaded By Surve…" at bounding box center [495, 413] width 673 height 198
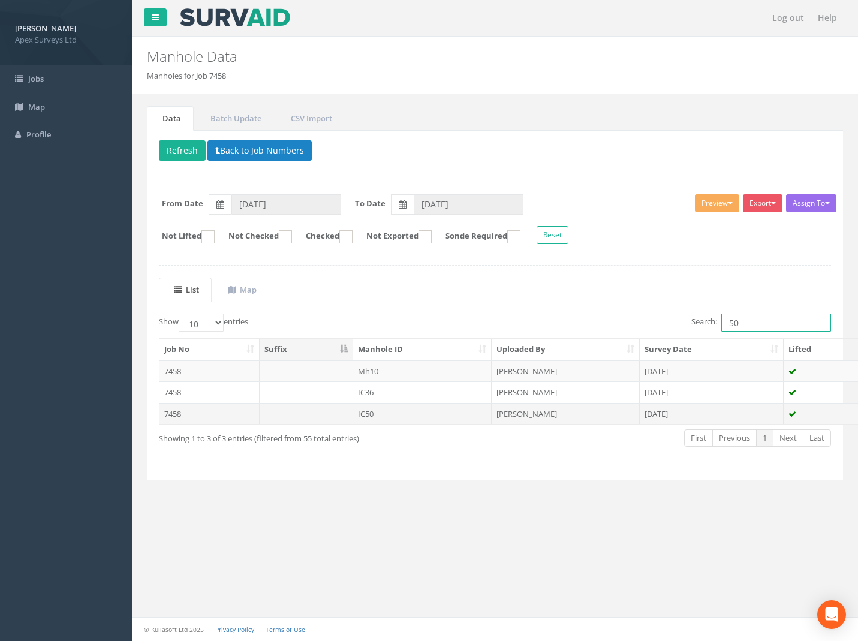
type input "50"
click at [178, 416] on td "7458" at bounding box center [210, 414] width 100 height 22
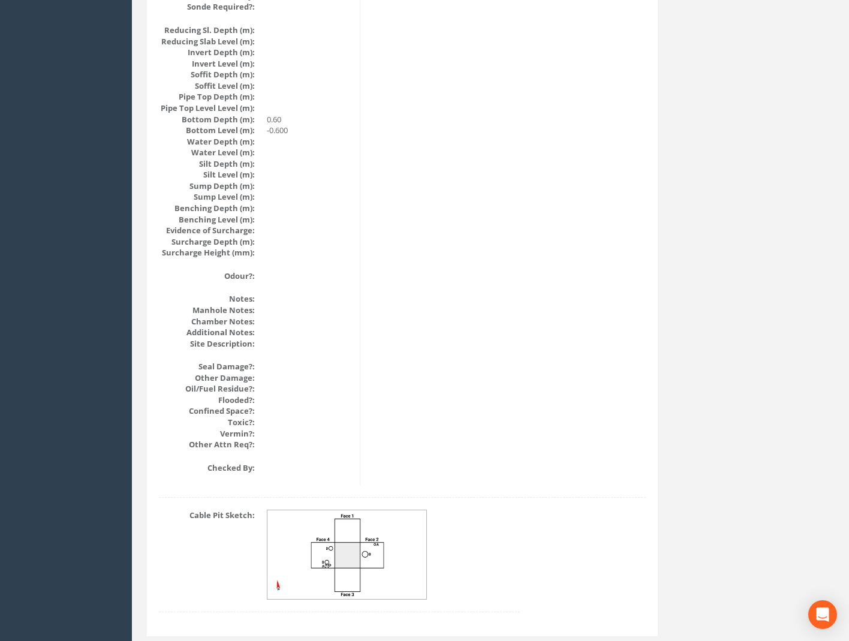
scroll to position [1209, 0]
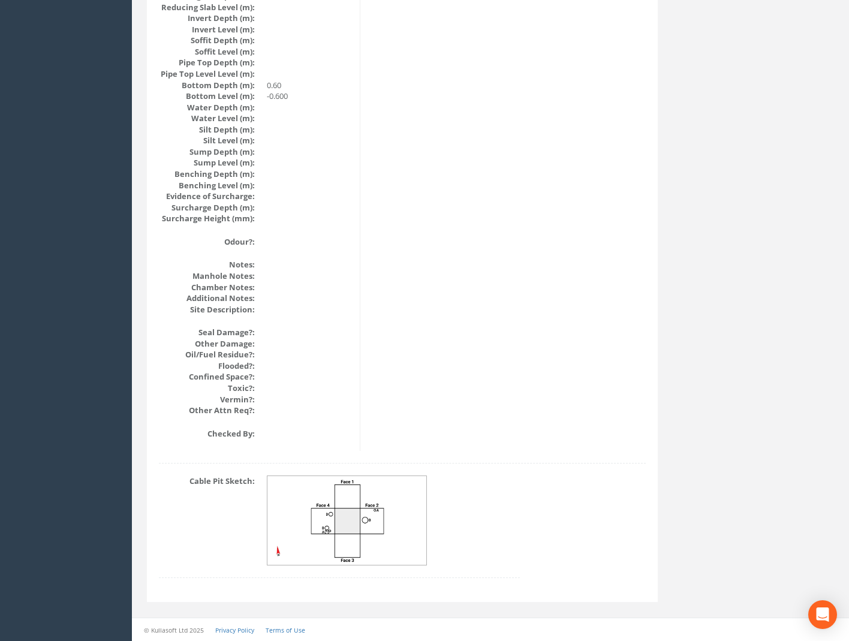
click at [331, 535] on img at bounding box center [348, 520] width 160 height 89
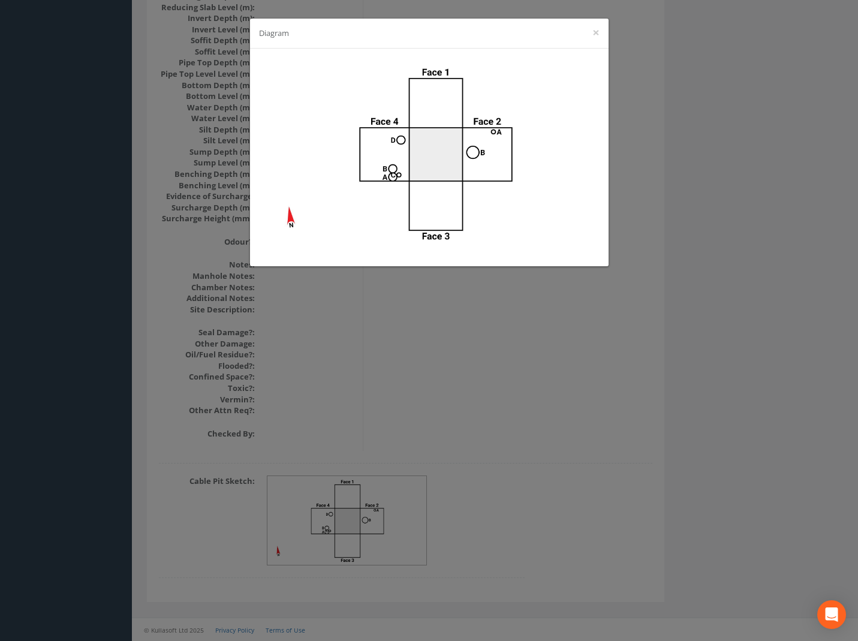
click at [574, 353] on div "Diagram ×" at bounding box center [429, 320] width 858 height 641
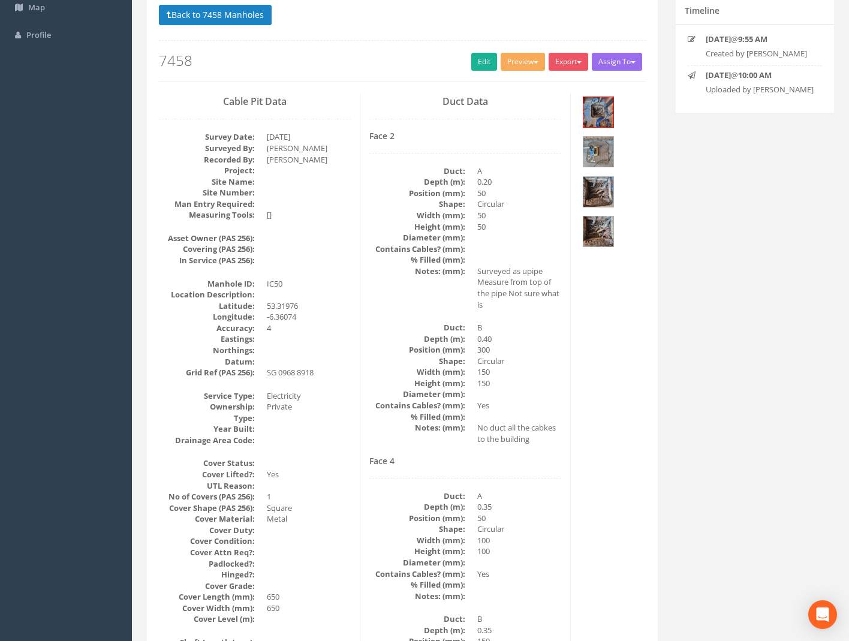
scroll to position [0, 0]
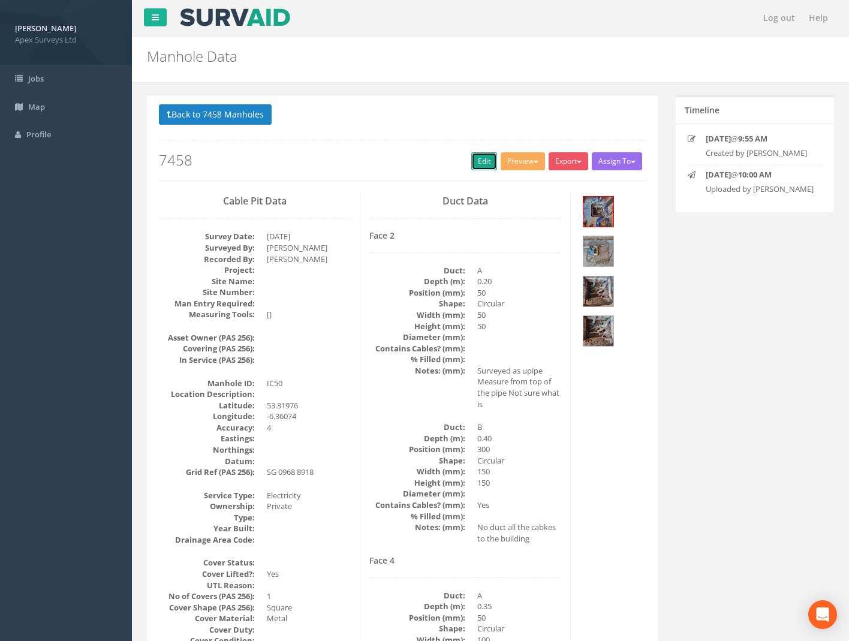
click at [479, 161] on link "Edit" at bounding box center [485, 161] width 26 height 18
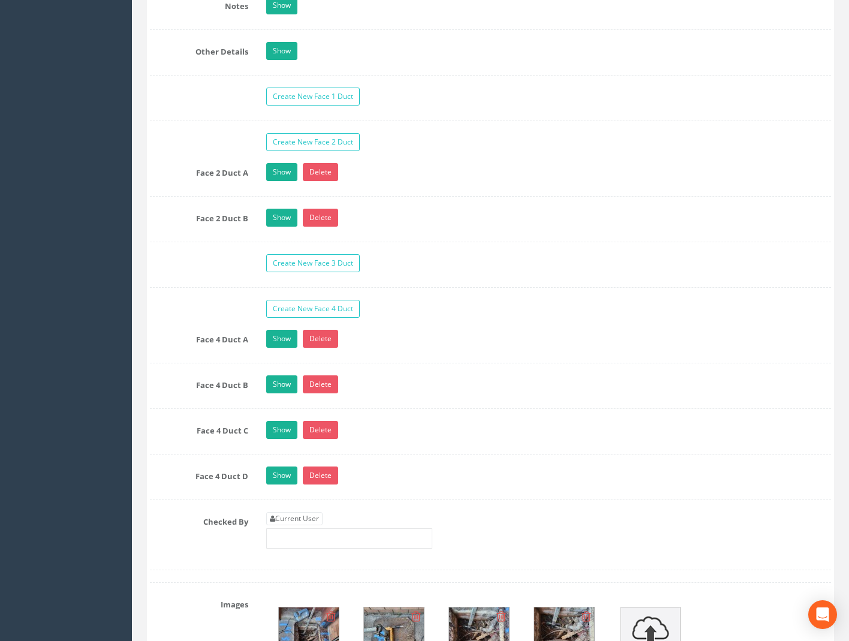
scroll to position [1980, 0]
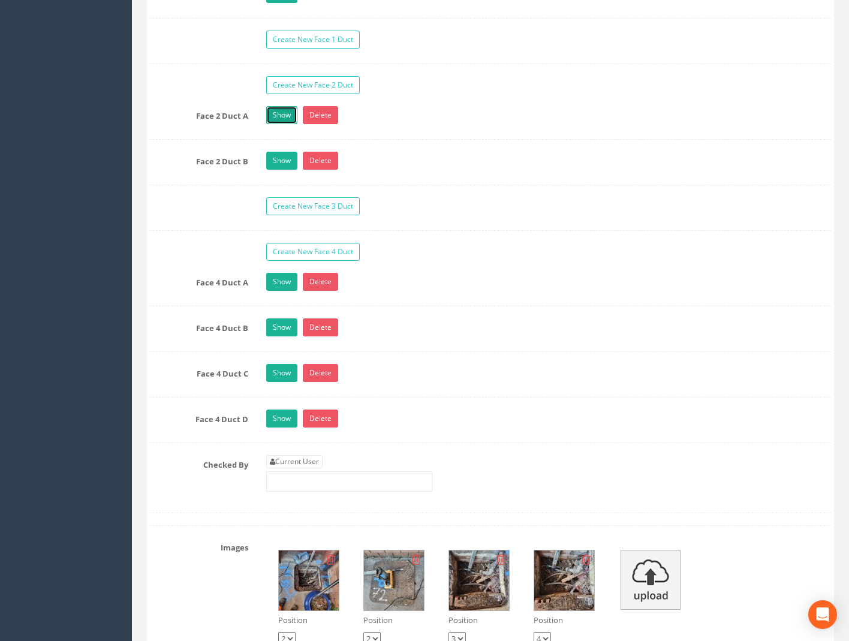
click at [274, 114] on link "Show" at bounding box center [281, 115] width 31 height 18
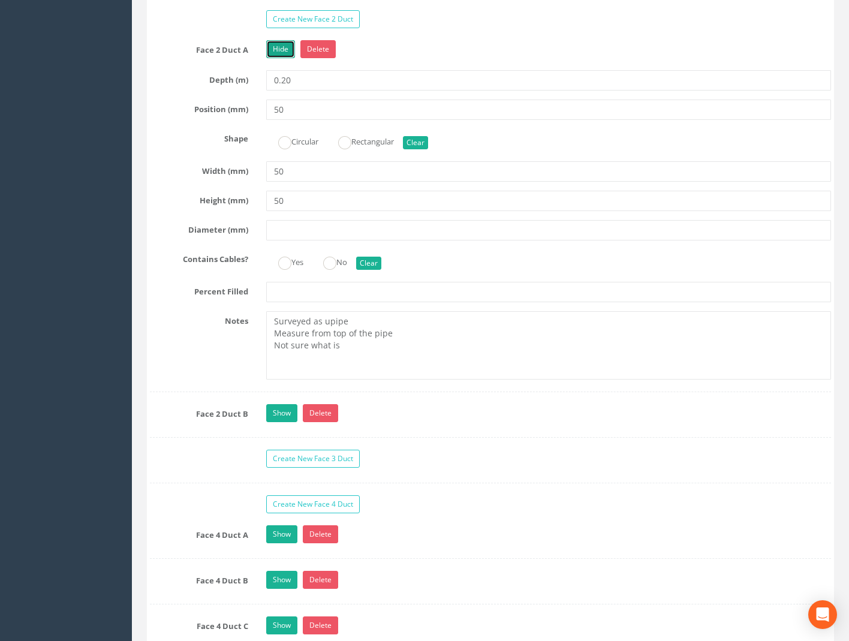
scroll to position [2040, 0]
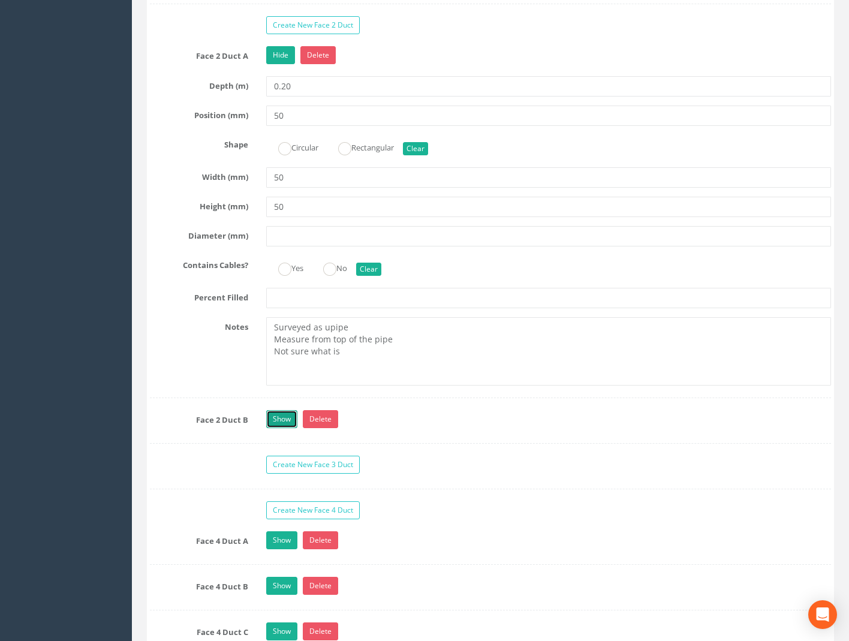
click at [281, 420] on link "Show" at bounding box center [281, 419] width 31 height 18
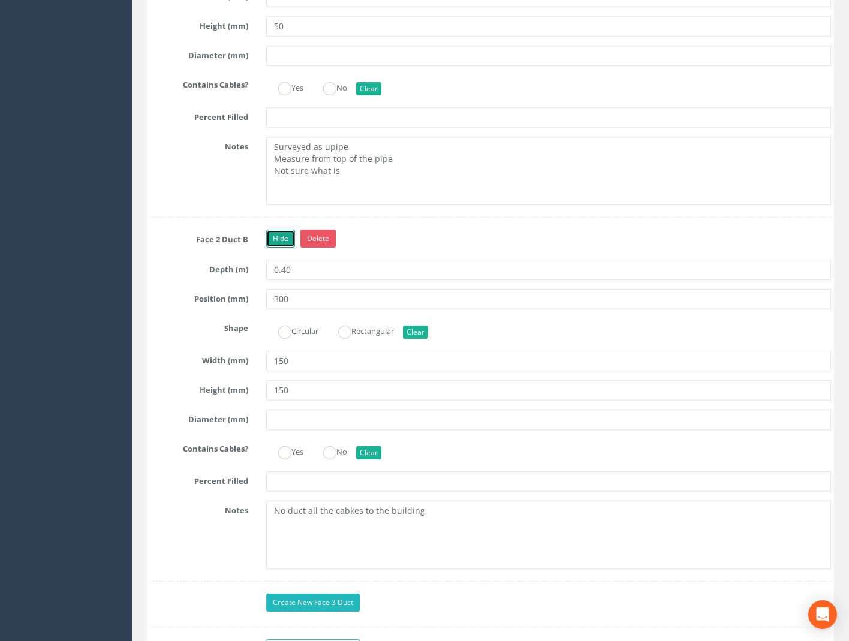
scroll to position [2400, 0]
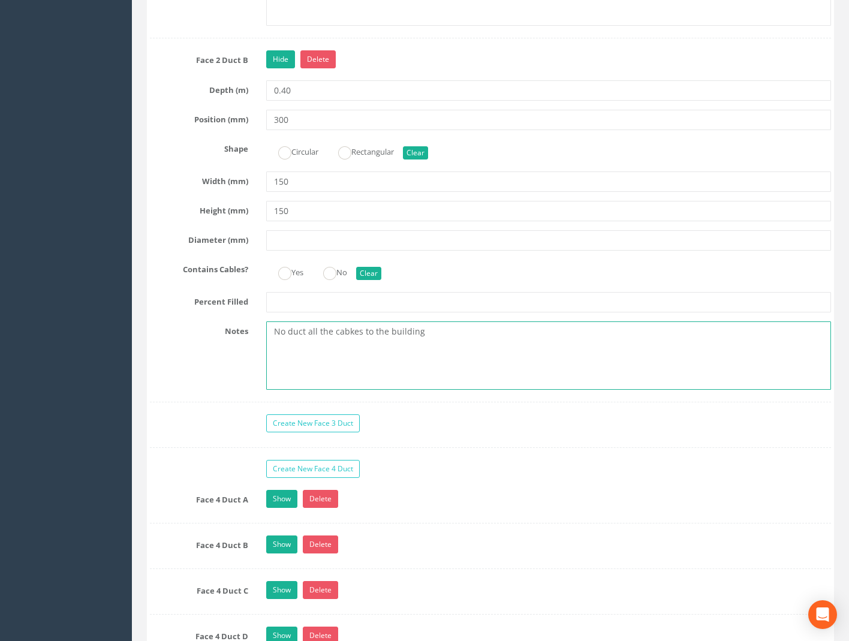
click at [353, 329] on textarea "No duct all the cabkes to the building" at bounding box center [548, 356] width 565 height 68
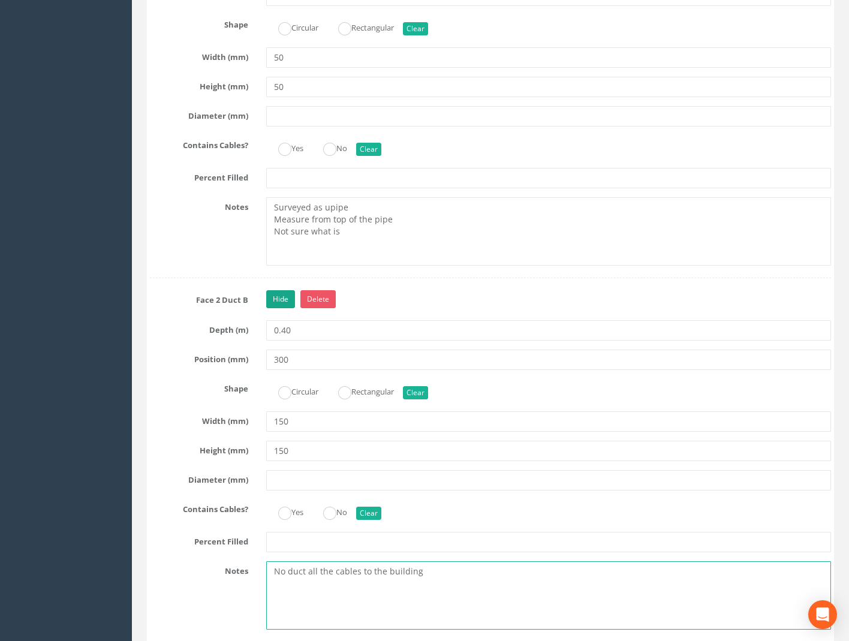
type textarea "No duct all the cables to the building"
click at [286, 302] on link "Hide" at bounding box center [280, 299] width 29 height 18
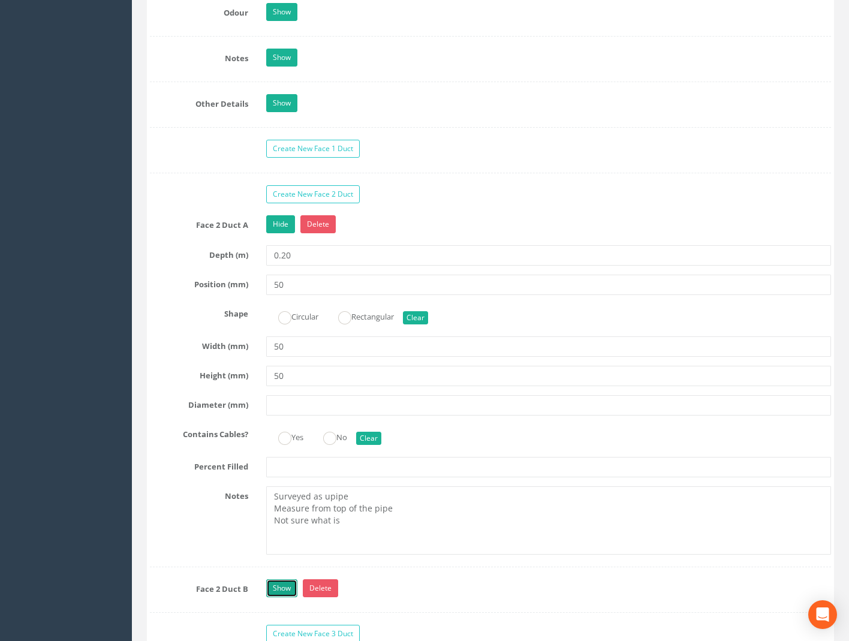
scroll to position [1860, 0]
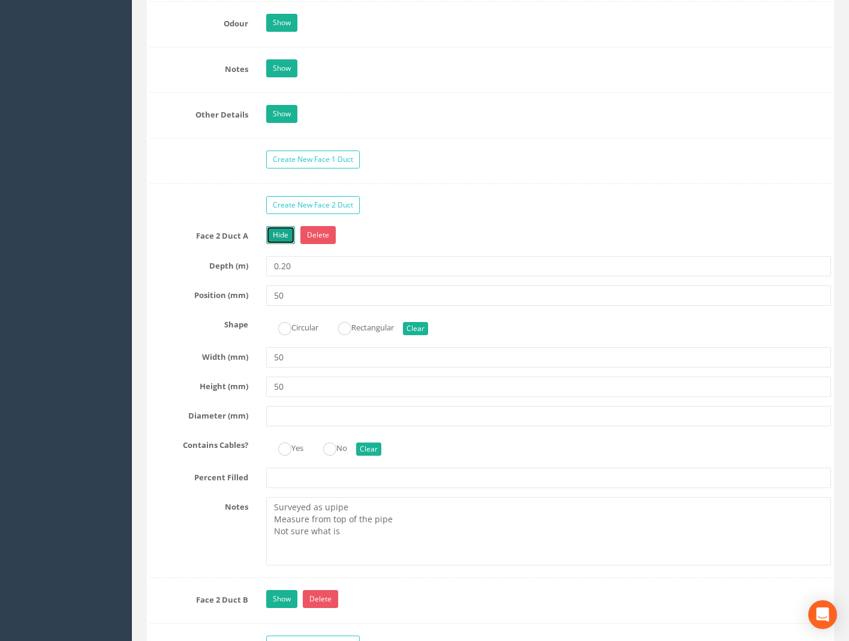
click at [280, 238] on link "Hide" at bounding box center [280, 235] width 29 height 18
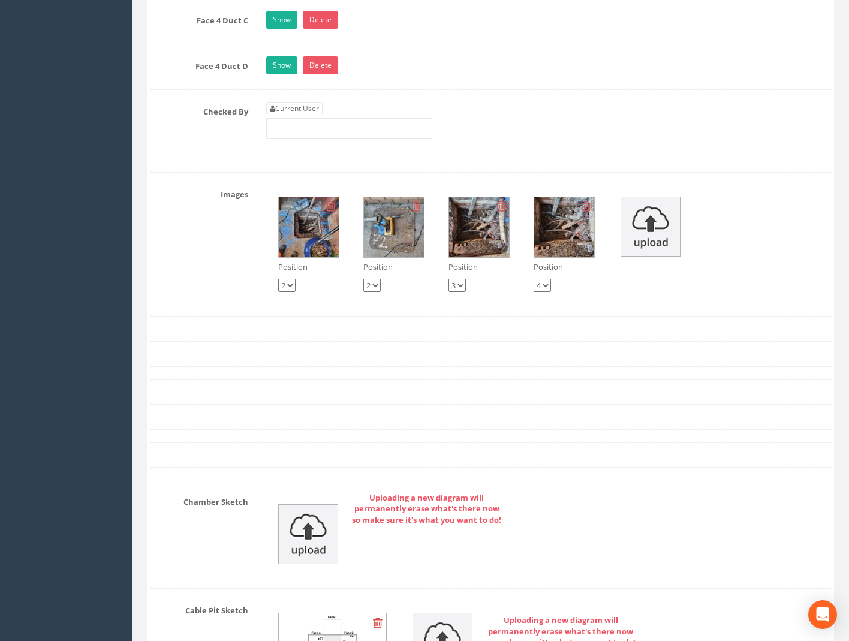
scroll to position [2212, 0]
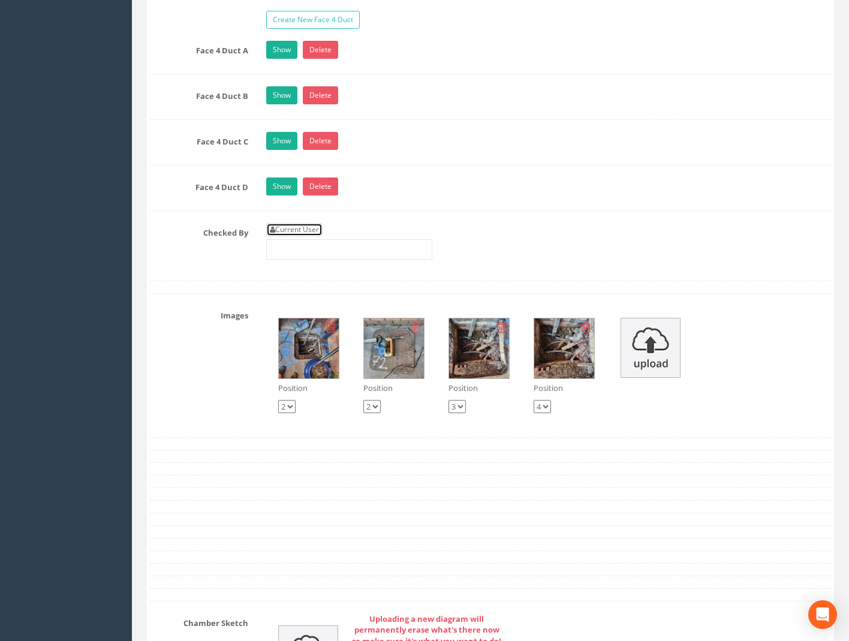
click at [288, 229] on link "Current User" at bounding box center [294, 229] width 56 height 13
type input "[PERSON_NAME]"
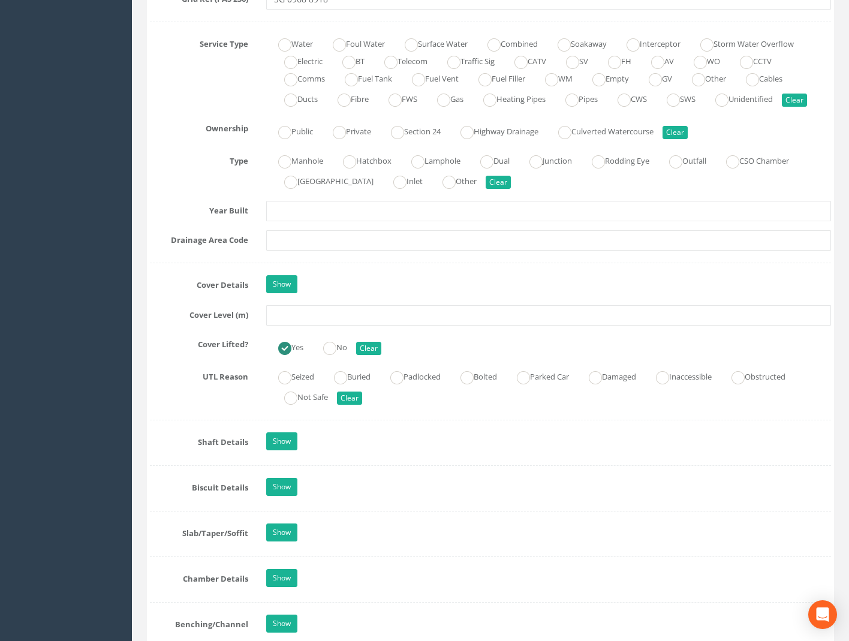
scroll to position [772, 0]
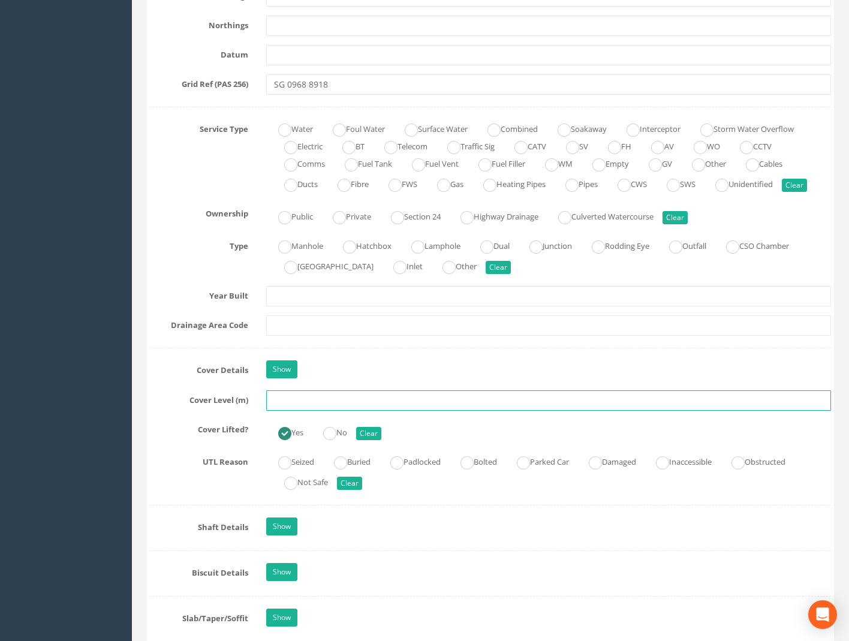
click at [290, 399] on input "text" at bounding box center [548, 401] width 565 height 20
type input "9"
type input "59.27"
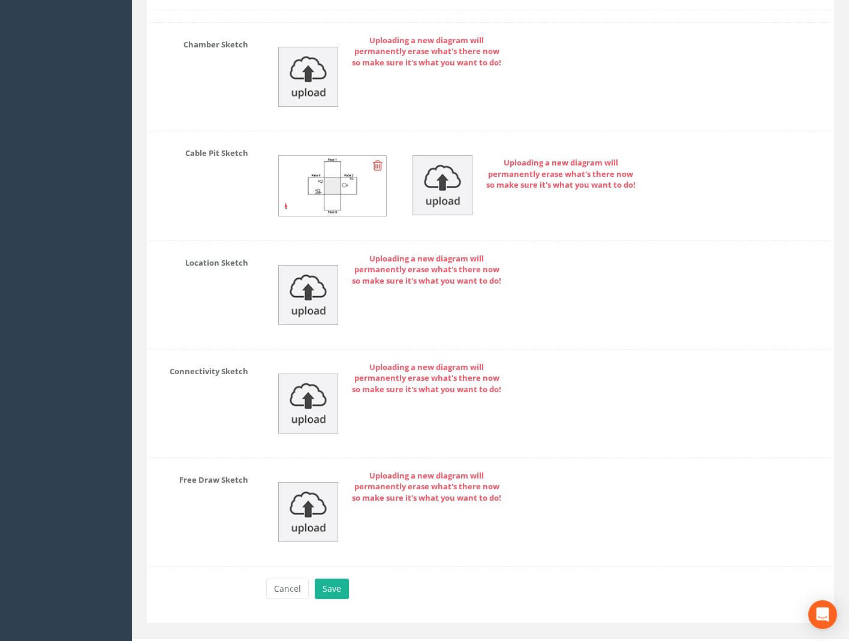
scroll to position [2812, 0]
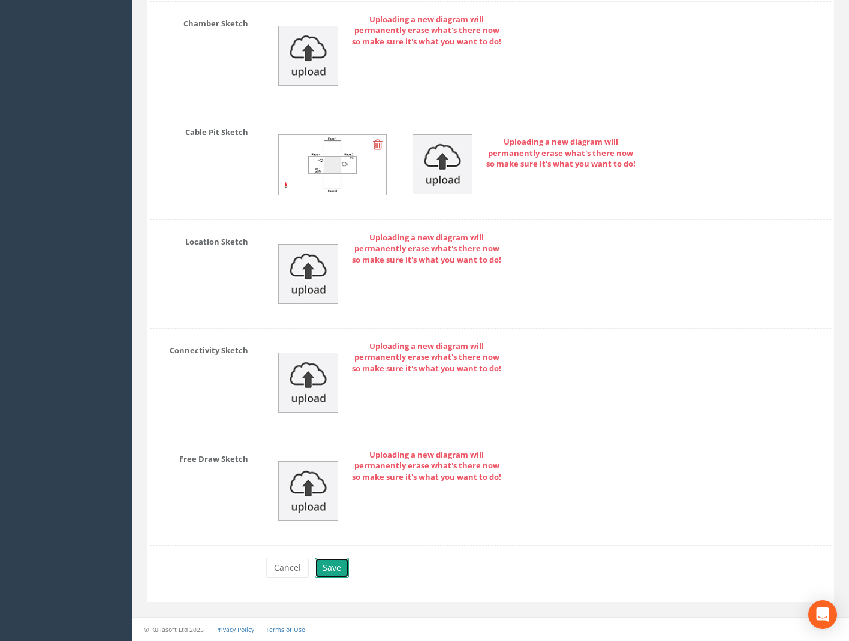
click at [334, 569] on button "Save" at bounding box center [332, 568] width 34 height 20
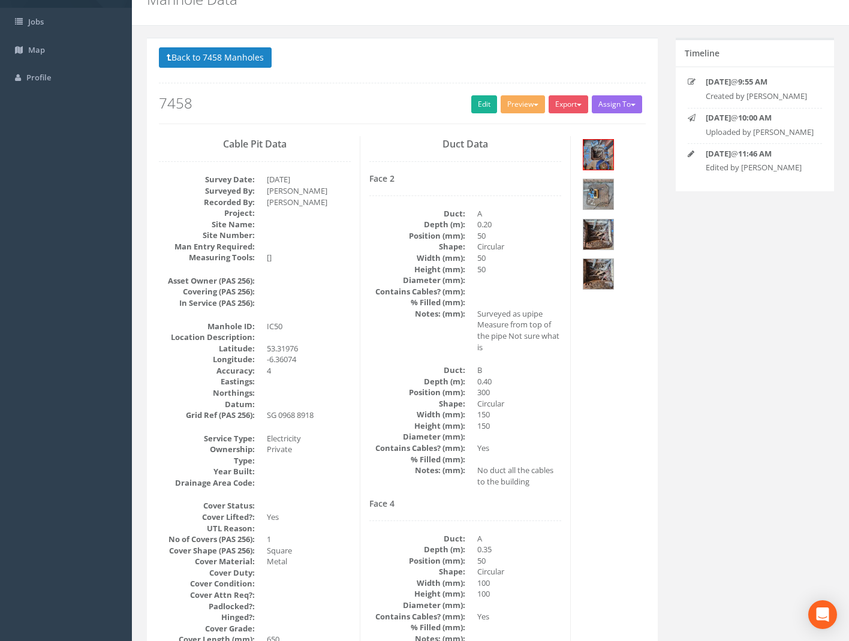
scroll to position [0, 0]
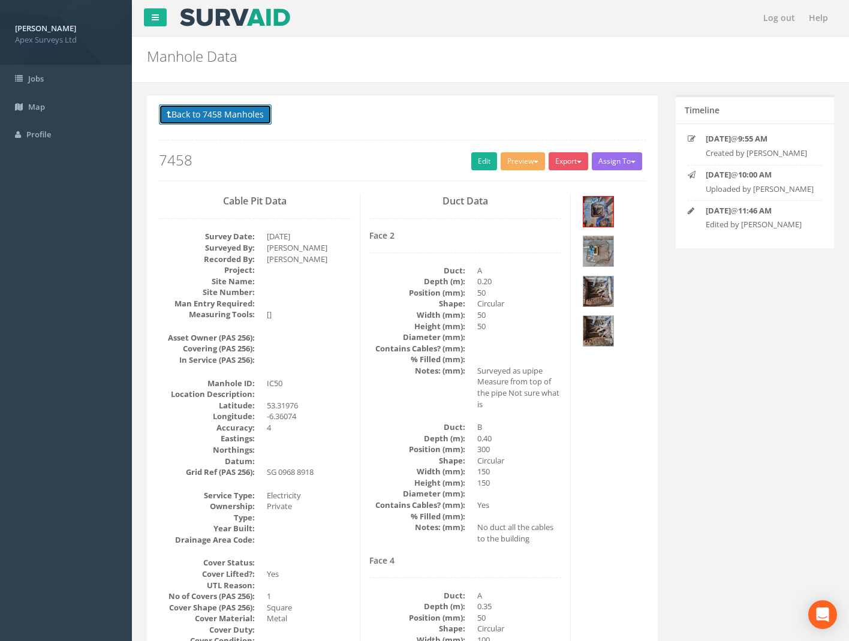
drag, startPoint x: 221, startPoint y: 111, endPoint x: 209, endPoint y: 112, distance: 12.1
click at [215, 112] on button "Back to 7458 Manholes" at bounding box center [215, 114] width 113 height 20
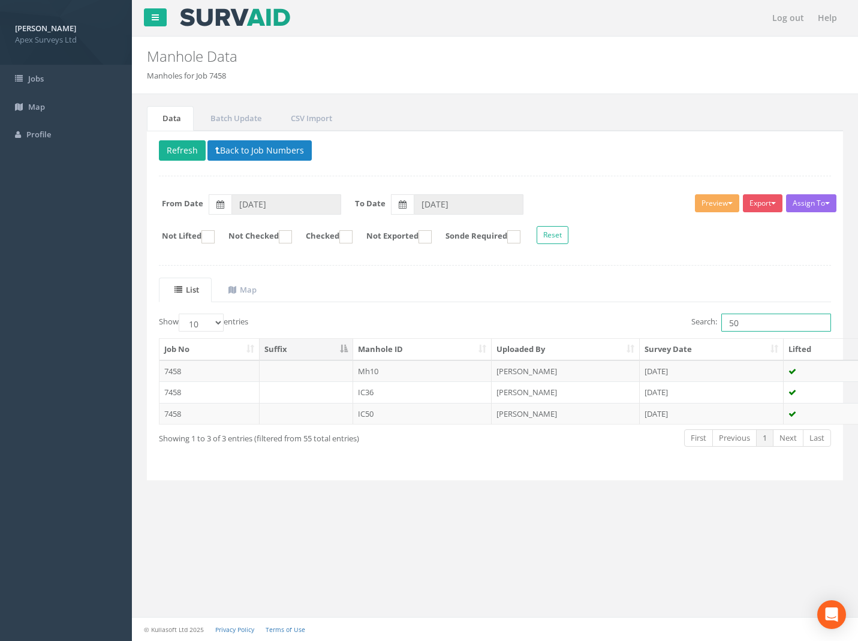
drag, startPoint x: 712, startPoint y: 333, endPoint x: 623, endPoint y: 343, distance: 89.4
click at [640, 343] on div "Show 10 25 50 100 entries Search: 50 Job No Suffix Manhole ID Uploaded By Surve…" at bounding box center [495, 391] width 673 height 155
type input "5"
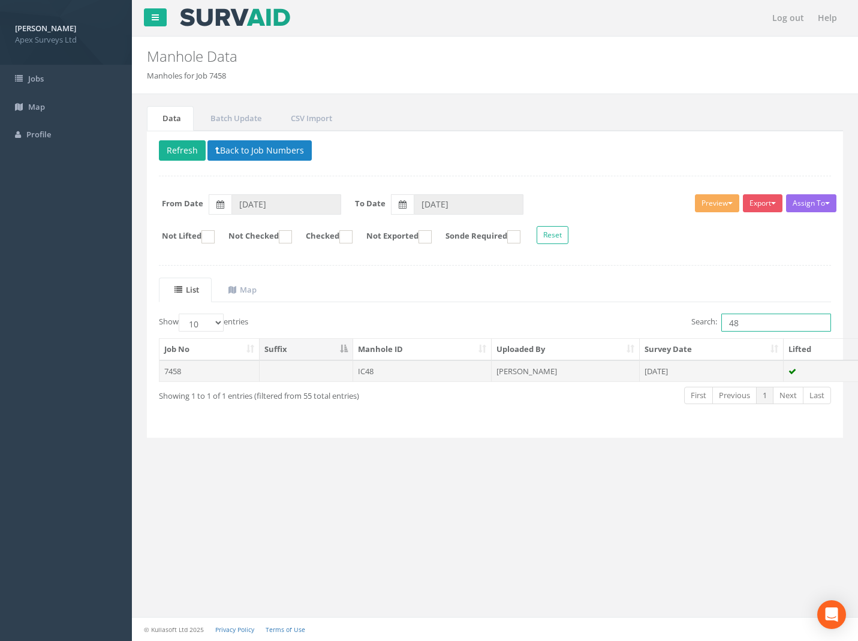
type input "48"
click at [166, 371] on td "7458" at bounding box center [210, 372] width 100 height 22
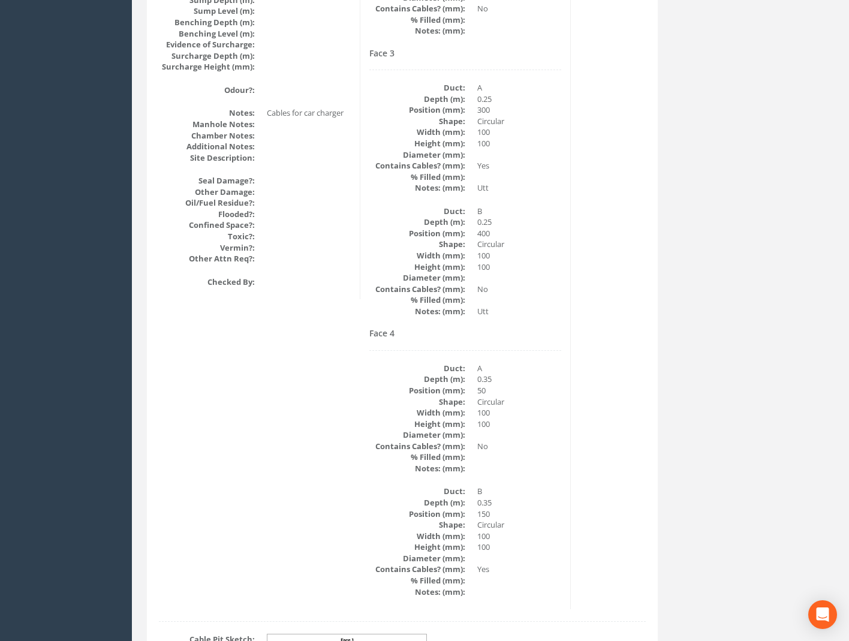
scroll to position [1519, 0]
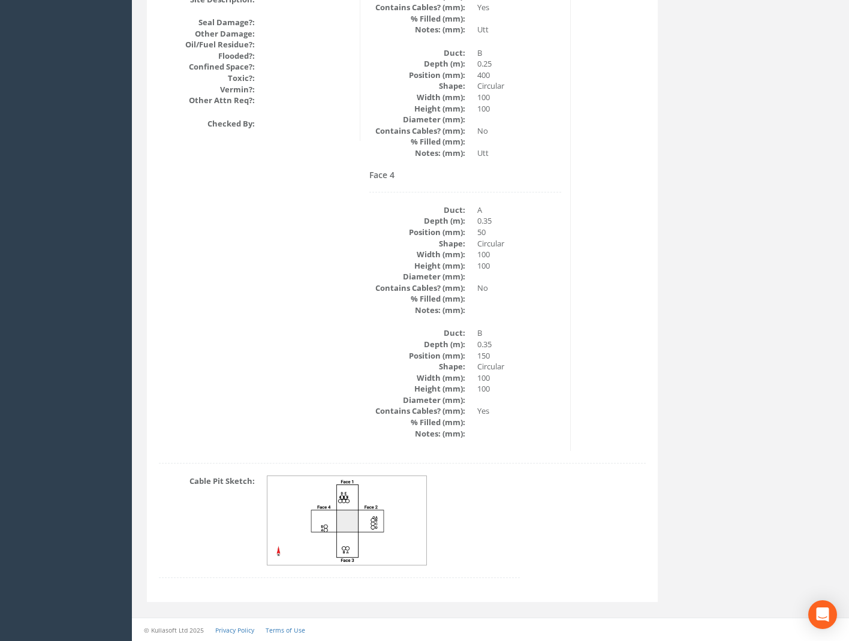
click at [331, 506] on img at bounding box center [348, 520] width 160 height 89
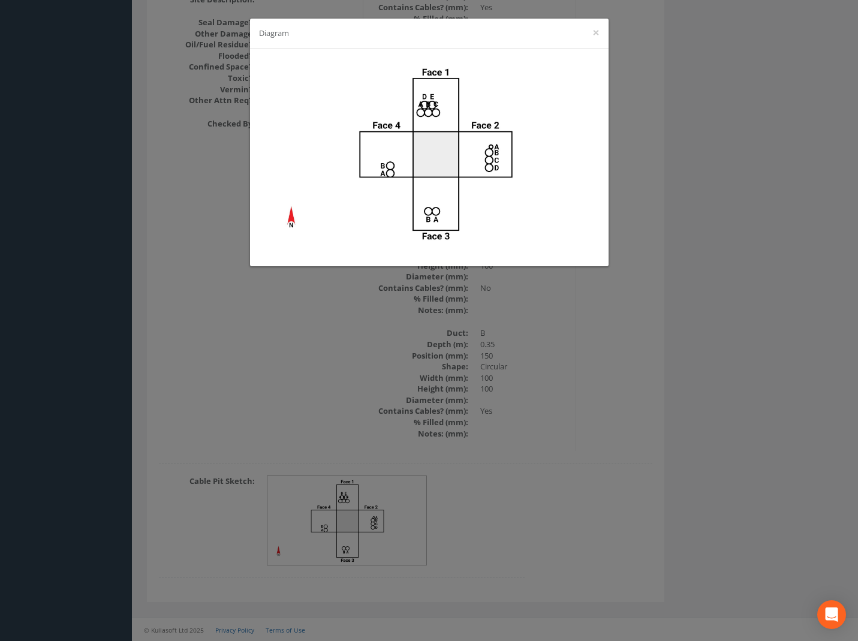
drag, startPoint x: 720, startPoint y: 330, endPoint x: 706, endPoint y: 331, distance: 14.4
click at [720, 330] on div "Diagram ×" at bounding box center [429, 320] width 858 height 641
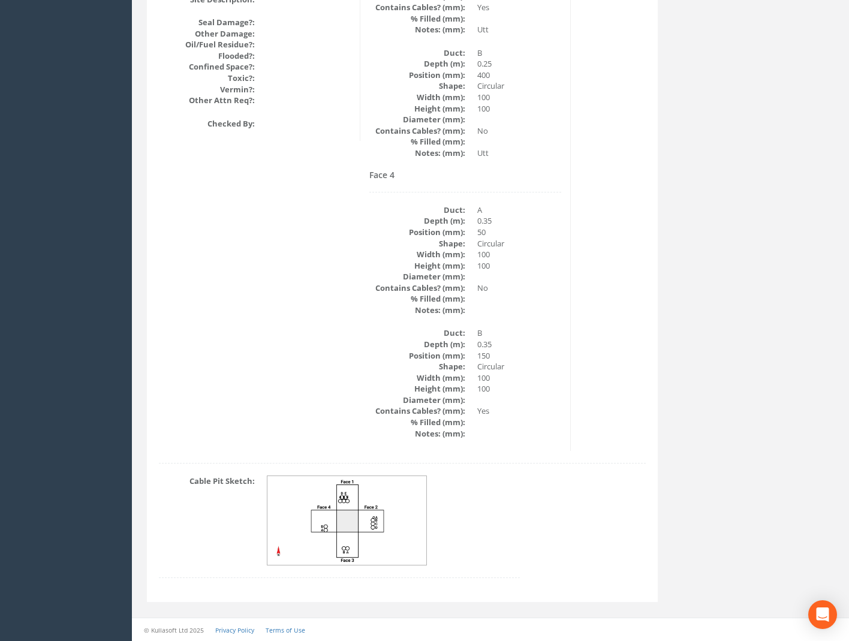
click at [387, 527] on img at bounding box center [348, 520] width 160 height 89
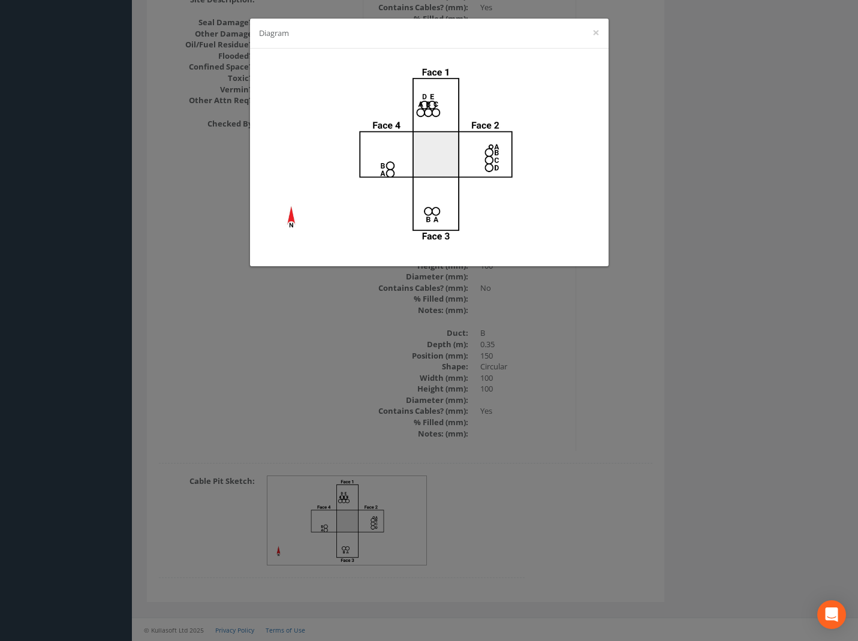
click at [713, 287] on div "Diagram ×" at bounding box center [429, 320] width 858 height 641
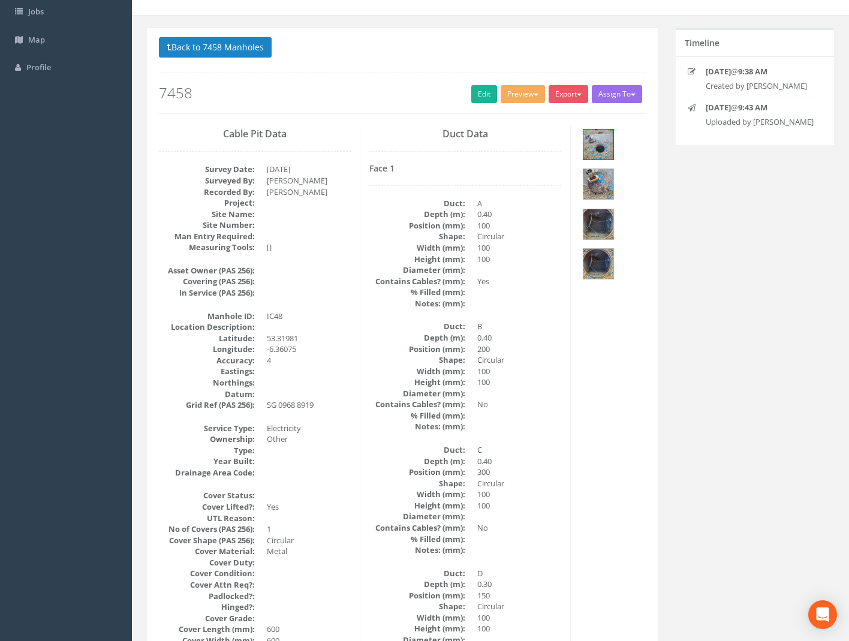
scroll to position [0, 0]
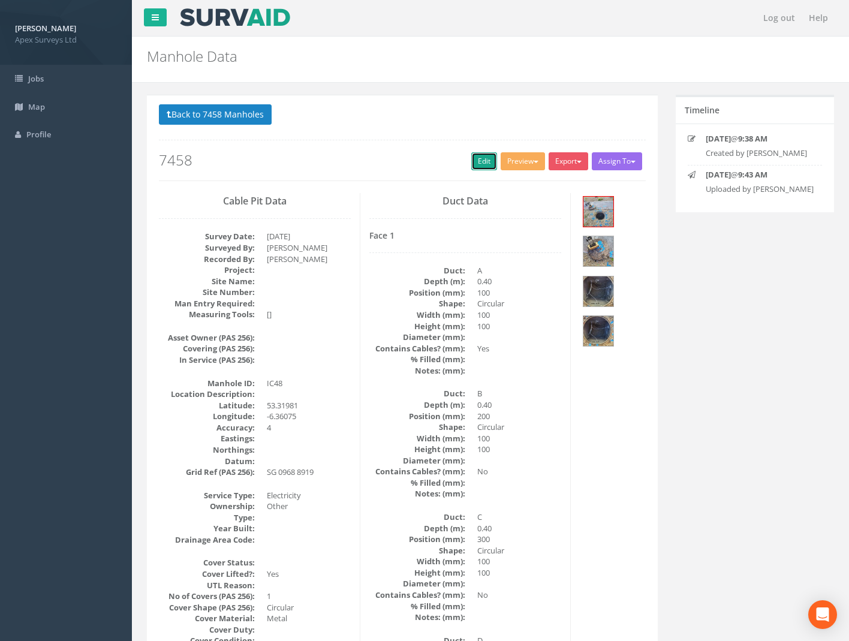
click at [472, 161] on link "Edit" at bounding box center [485, 161] width 26 height 18
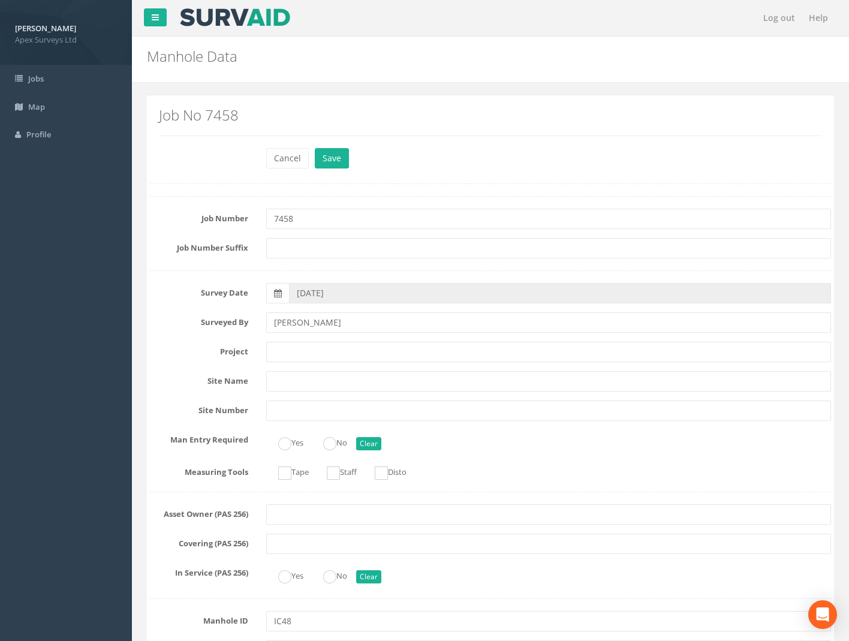
scroll to position [720, 0]
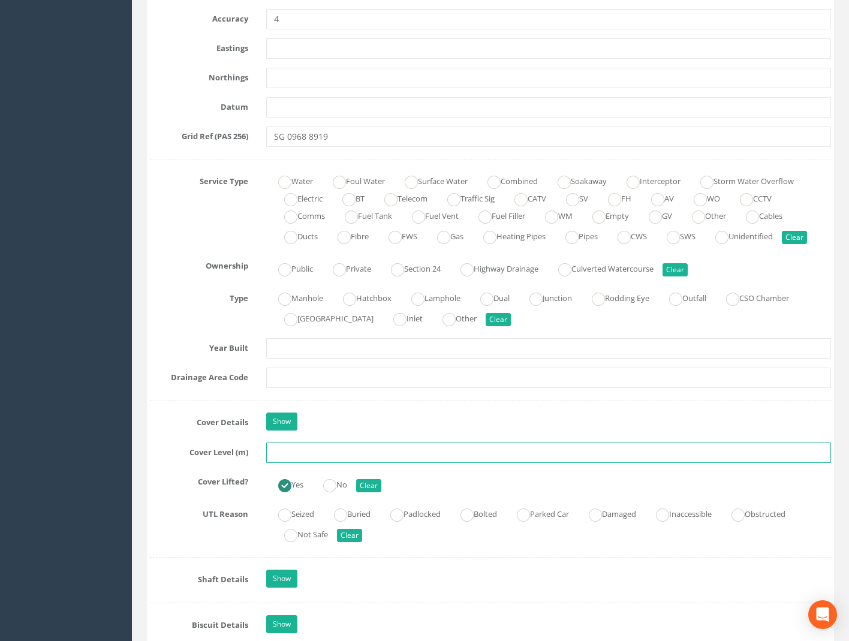
click at [301, 459] on input "text" at bounding box center [548, 453] width 565 height 20
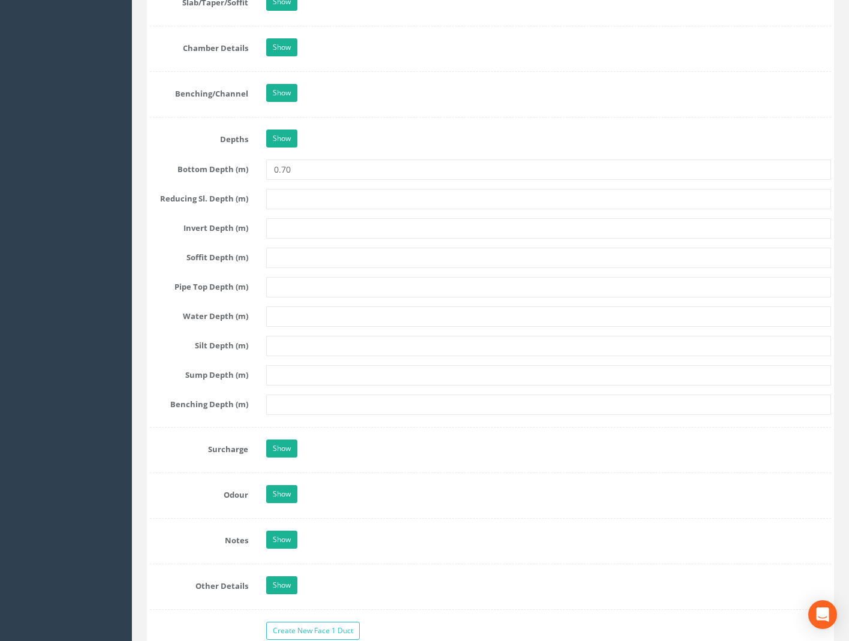
scroll to position [1500, 0]
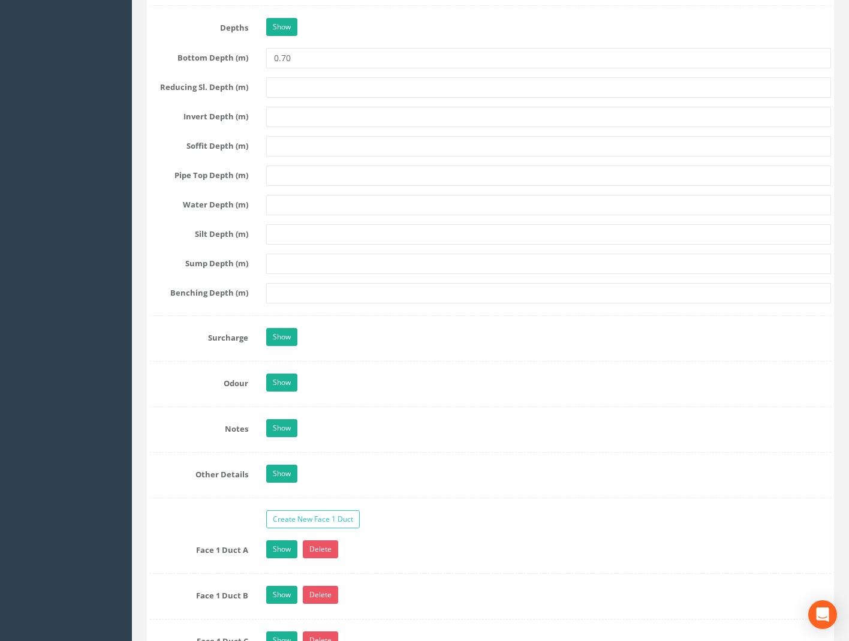
type input "59.16"
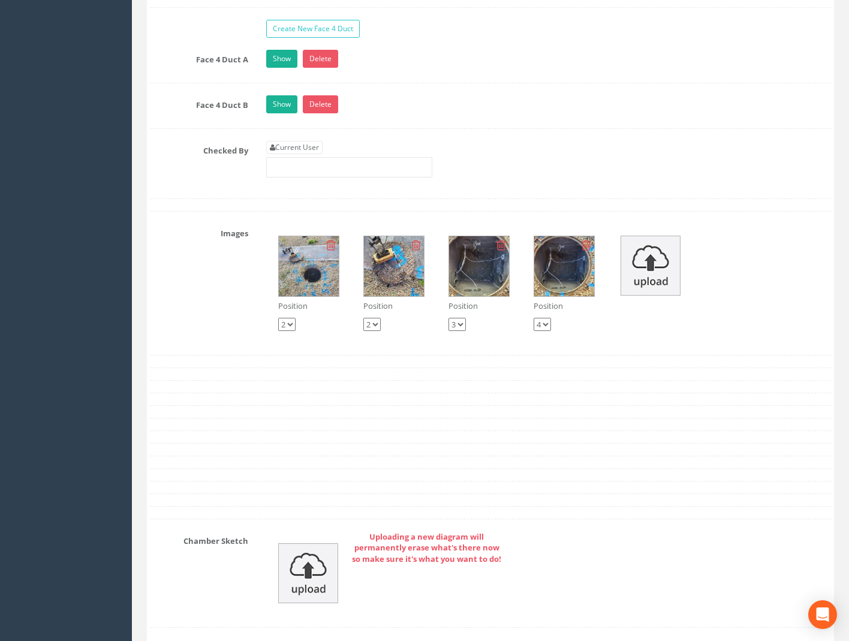
scroll to position [2640, 0]
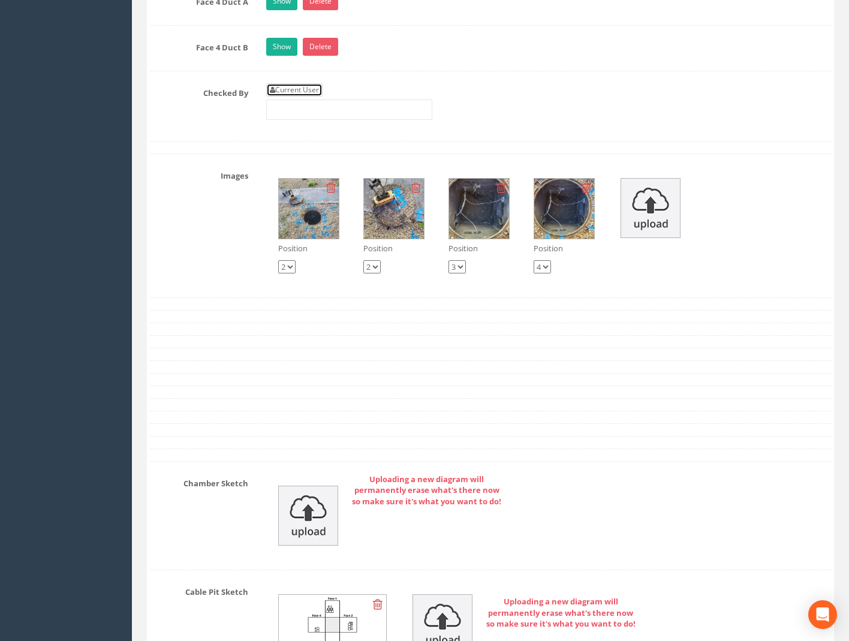
click at [287, 88] on link "Current User" at bounding box center [294, 89] width 56 height 13
type input "[PERSON_NAME]"
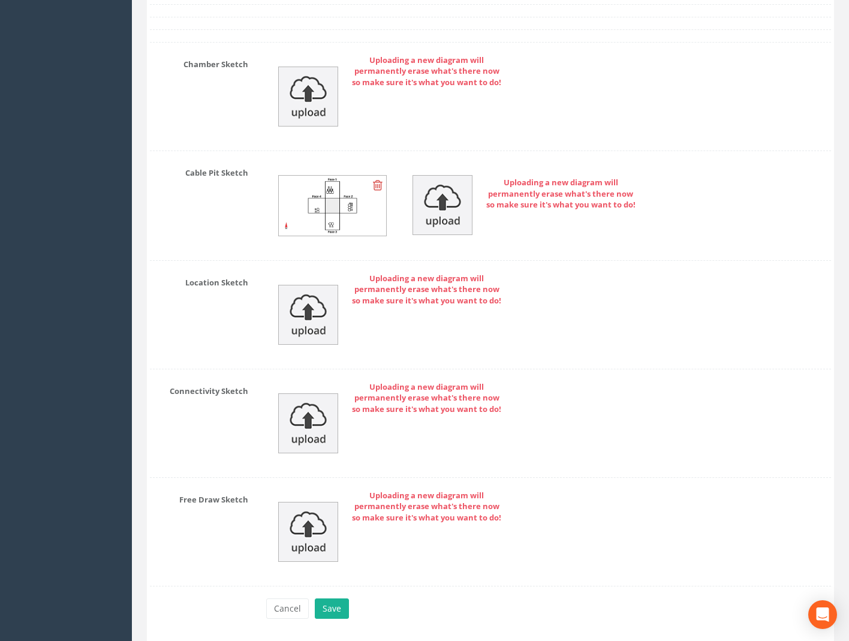
scroll to position [3100, 0]
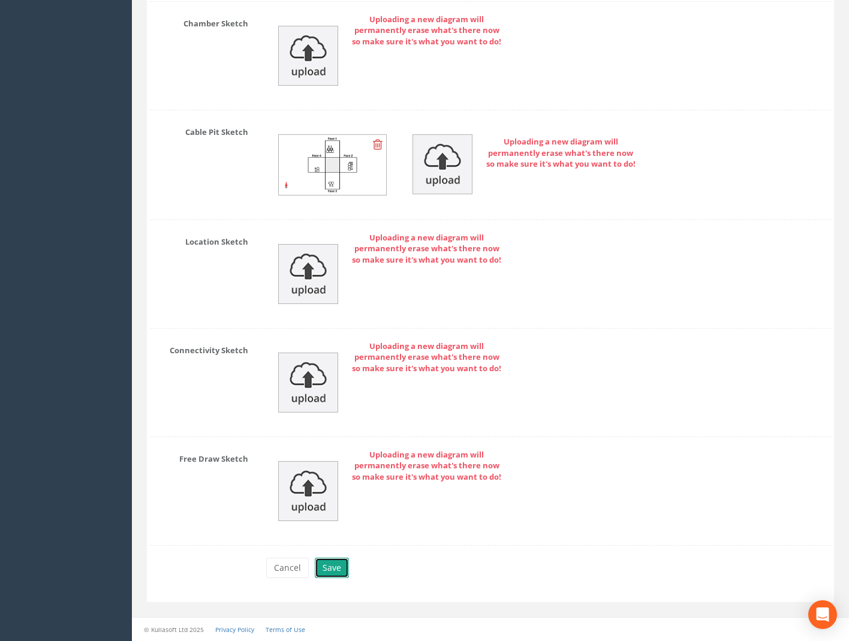
click at [340, 566] on button "Save" at bounding box center [332, 568] width 34 height 20
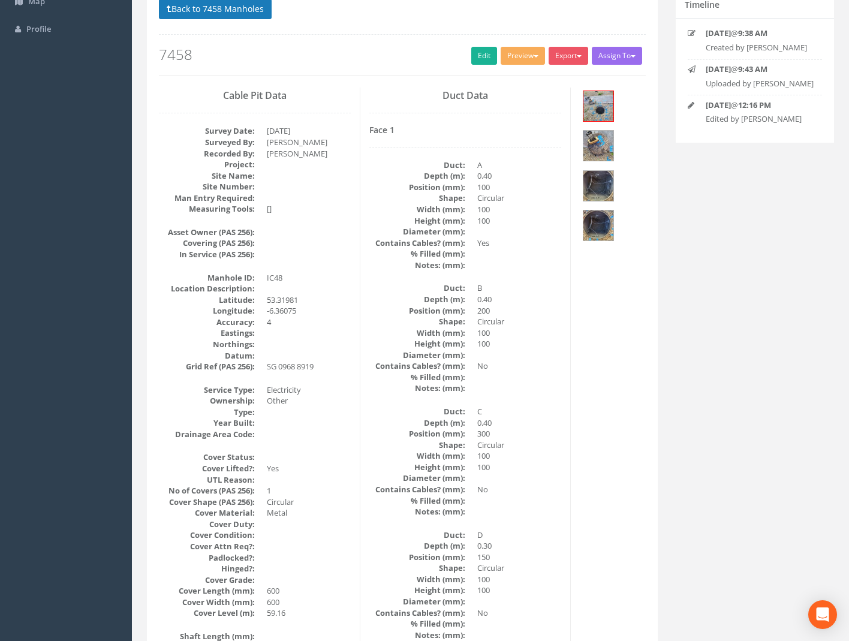
scroll to position [0, 0]
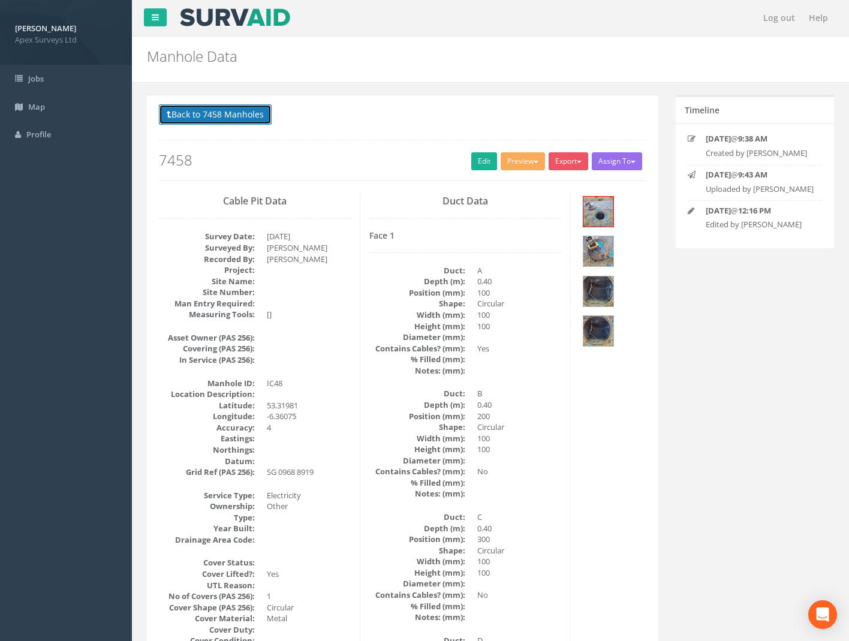
click at [246, 121] on button "Back to 7458 Manholes" at bounding box center [215, 114] width 113 height 20
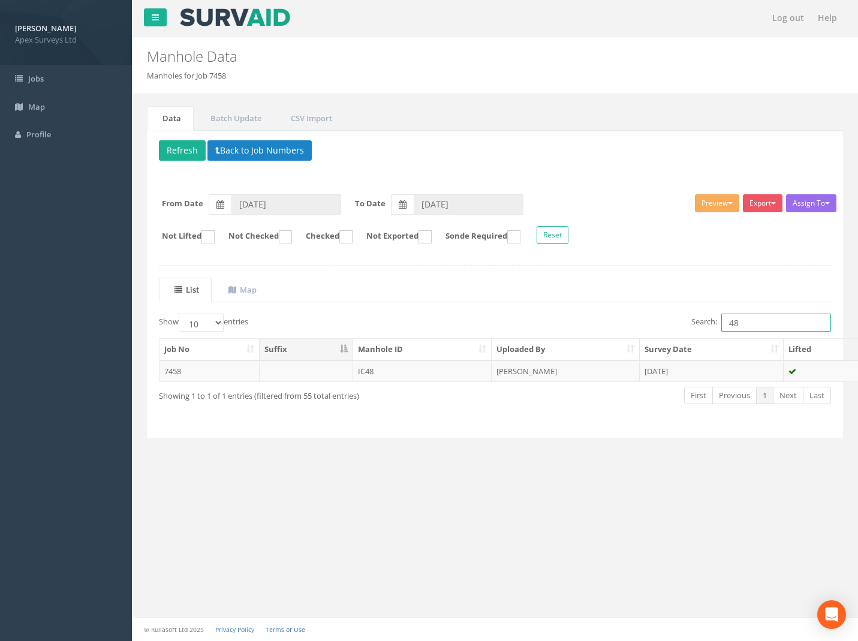
drag, startPoint x: 626, startPoint y: 333, endPoint x: 587, endPoint y: 347, distance: 41.6
click at [591, 343] on div "Show 10 25 50 100 entries Search: 48 Job No Suffix Manhole ID Uploaded By Surve…" at bounding box center [495, 370] width 673 height 112
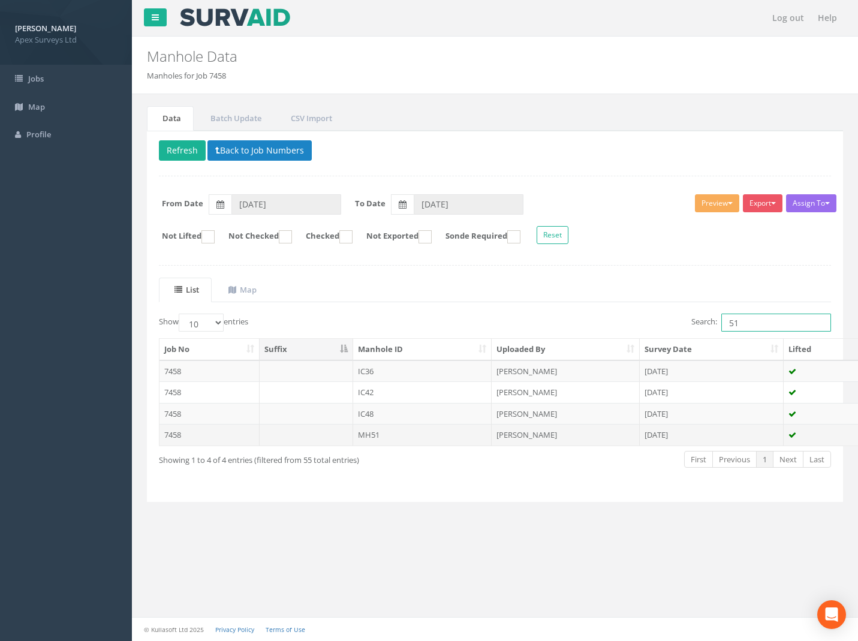
type input "51"
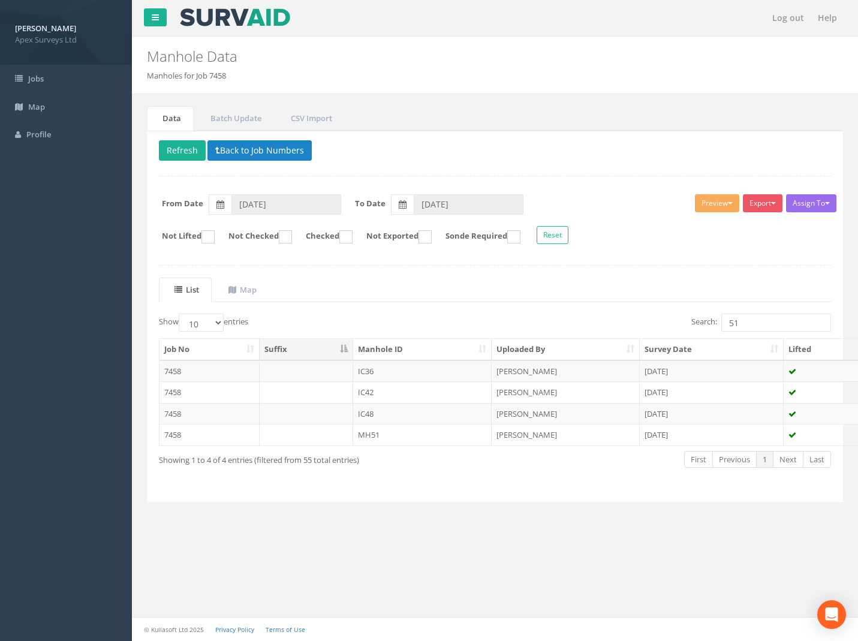
drag, startPoint x: 173, startPoint y: 434, endPoint x: 179, endPoint y: 437, distance: 7.0
click at [172, 436] on td "7458" at bounding box center [210, 435] width 100 height 22
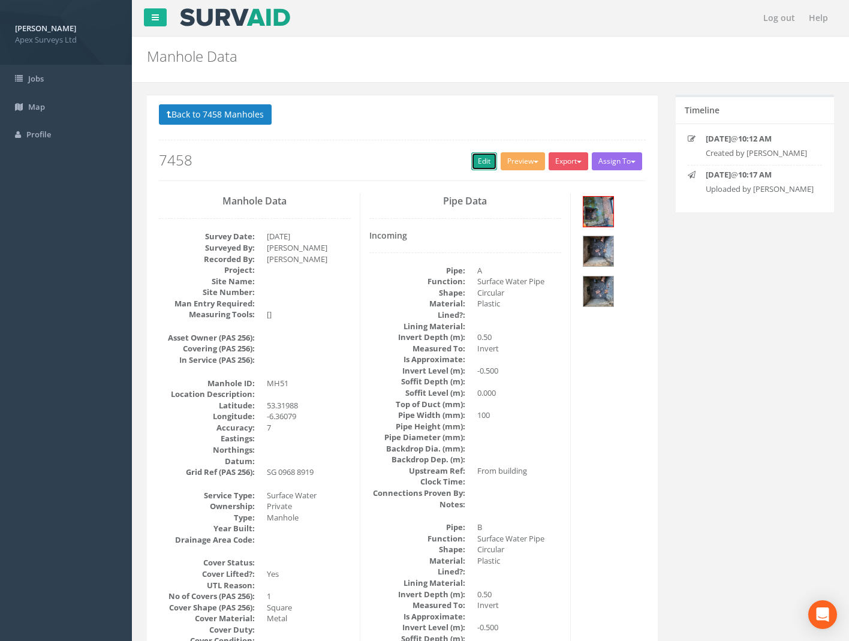
click at [472, 159] on link "Edit" at bounding box center [485, 161] width 26 height 18
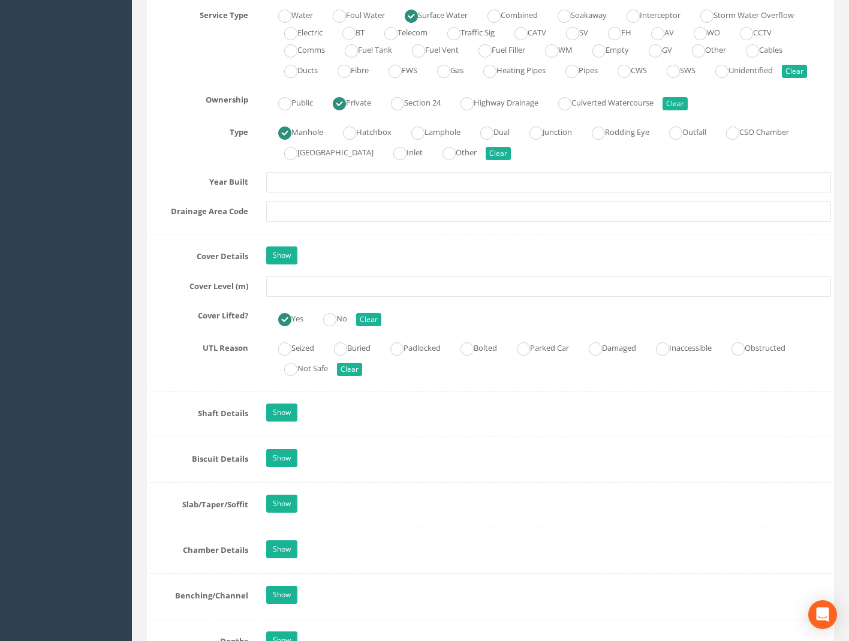
scroll to position [900, 0]
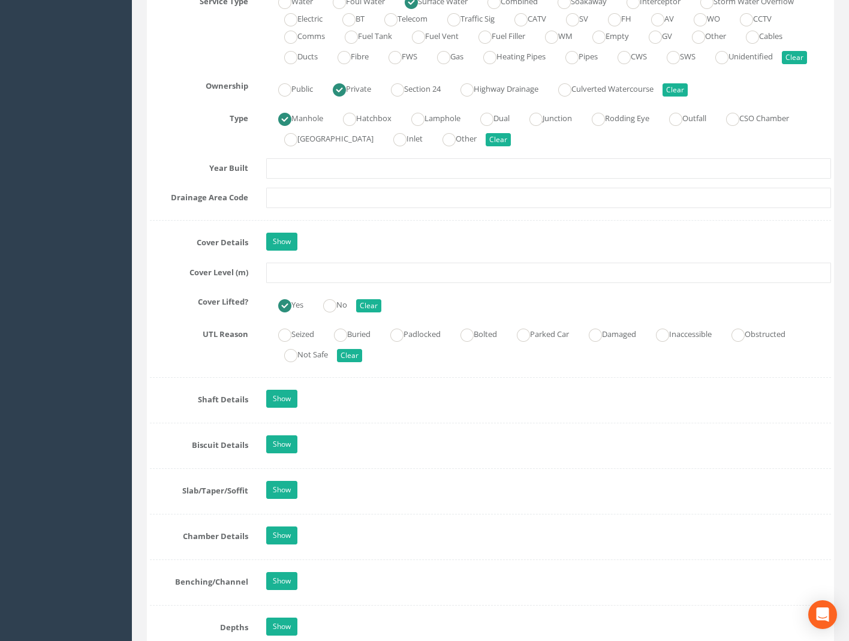
click at [268, 266] on div "Job Number 7458 Job Number Suffix Survey Date [DATE] Surveyed By [PERSON_NAME] …" at bounding box center [491, 382] width 682 height 2173
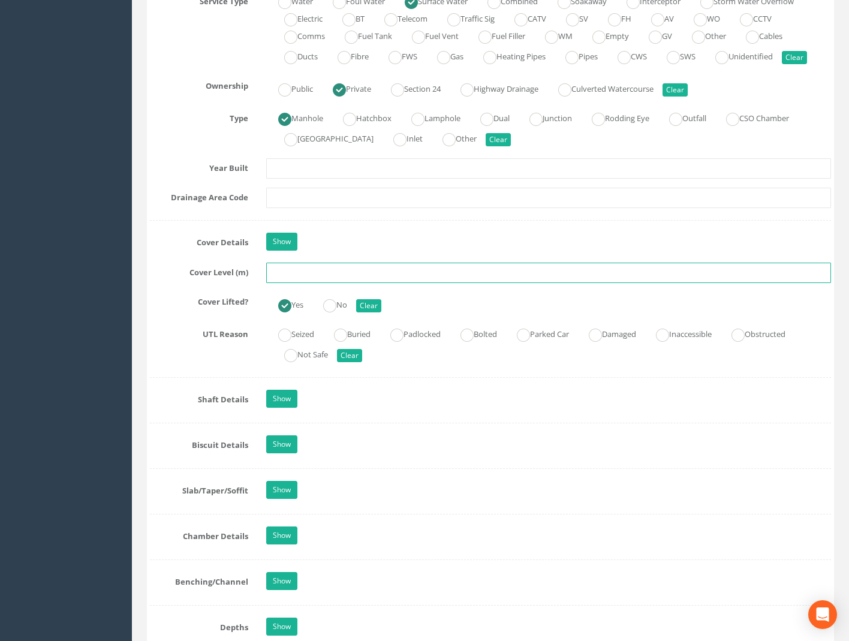
click at [277, 269] on input "text" at bounding box center [548, 273] width 565 height 20
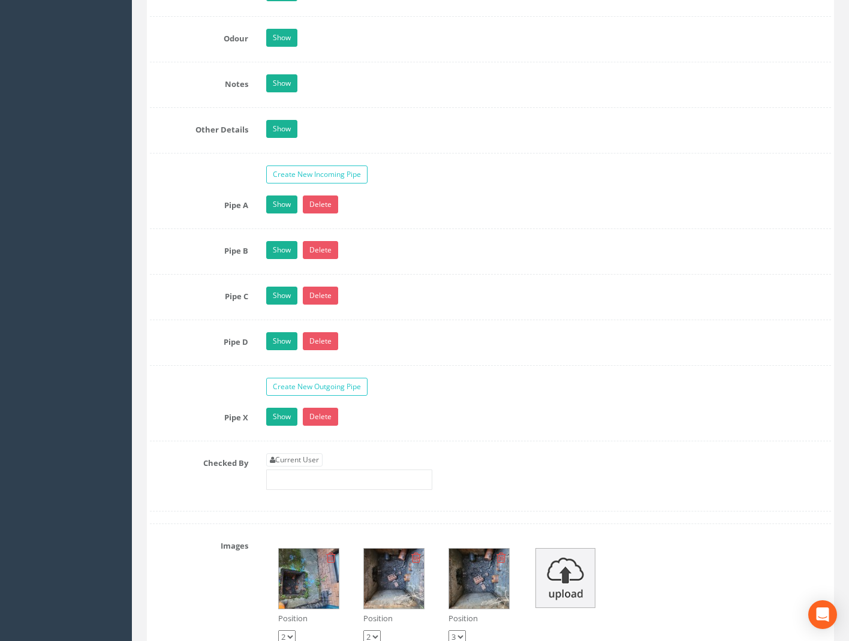
scroll to position [1980, 0]
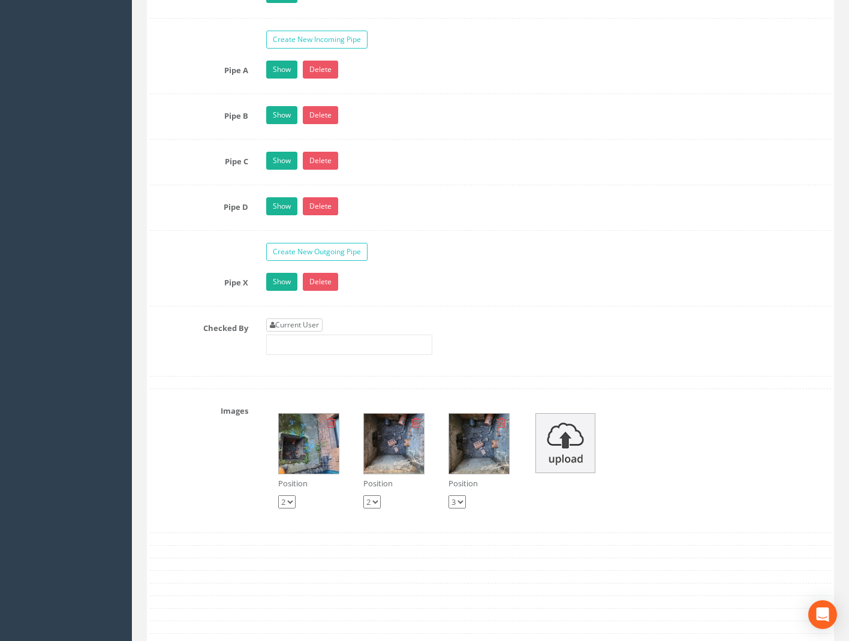
type input "59.26"
drag, startPoint x: 303, startPoint y: 327, endPoint x: 336, endPoint y: 327, distance: 33.0
click at [303, 327] on link "Current User" at bounding box center [294, 325] width 56 height 13
type input "[PERSON_NAME]"
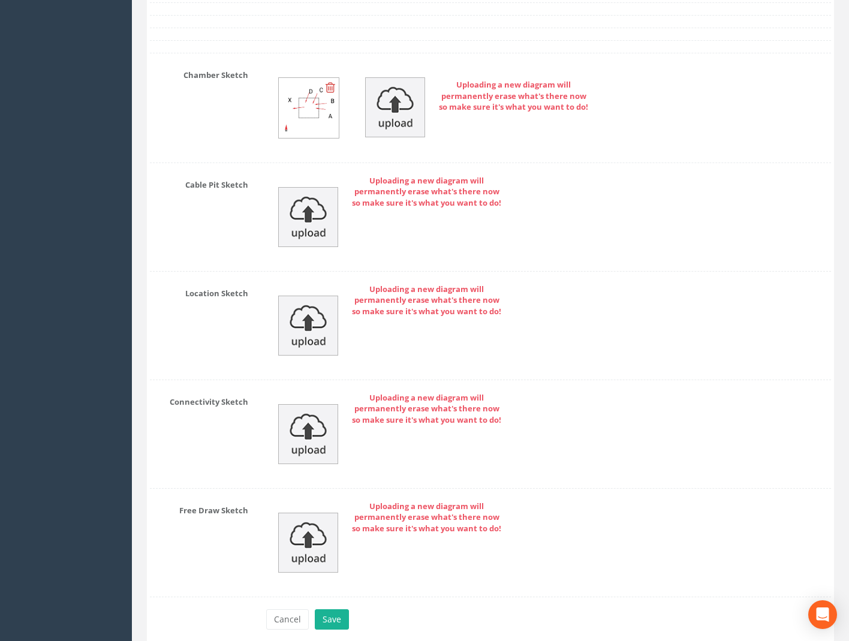
scroll to position [2675, 0]
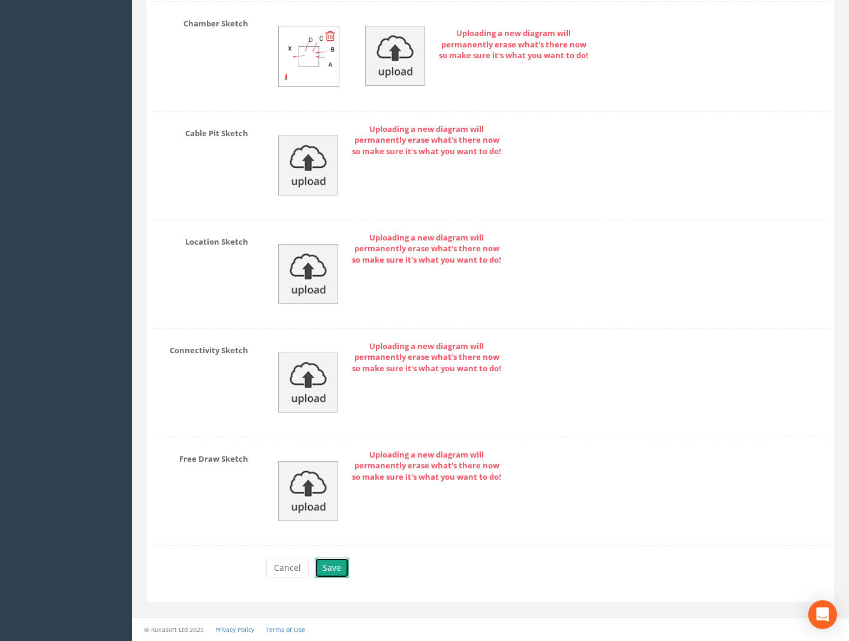
click at [334, 566] on button "Save" at bounding box center [332, 568] width 34 height 20
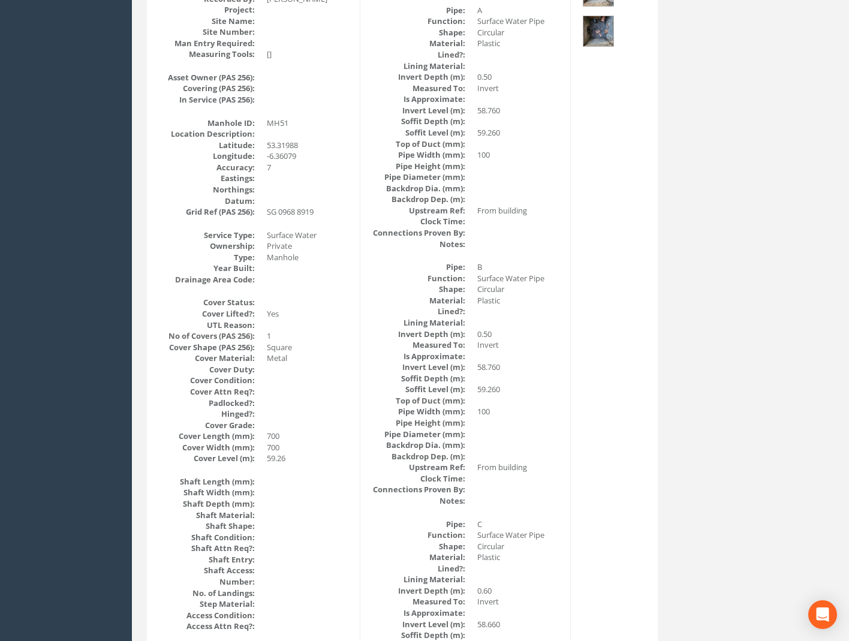
scroll to position [0, 0]
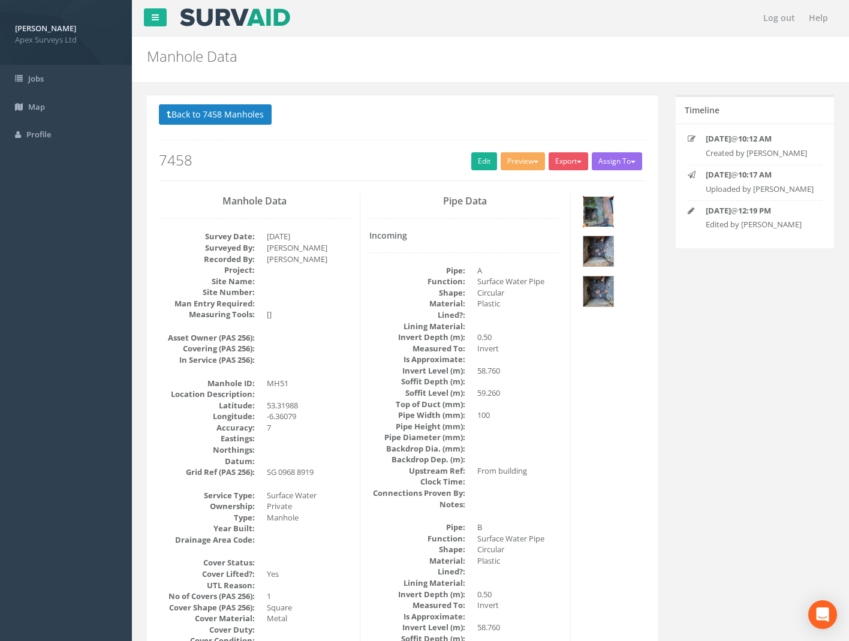
click at [594, 211] on img at bounding box center [599, 212] width 30 height 30
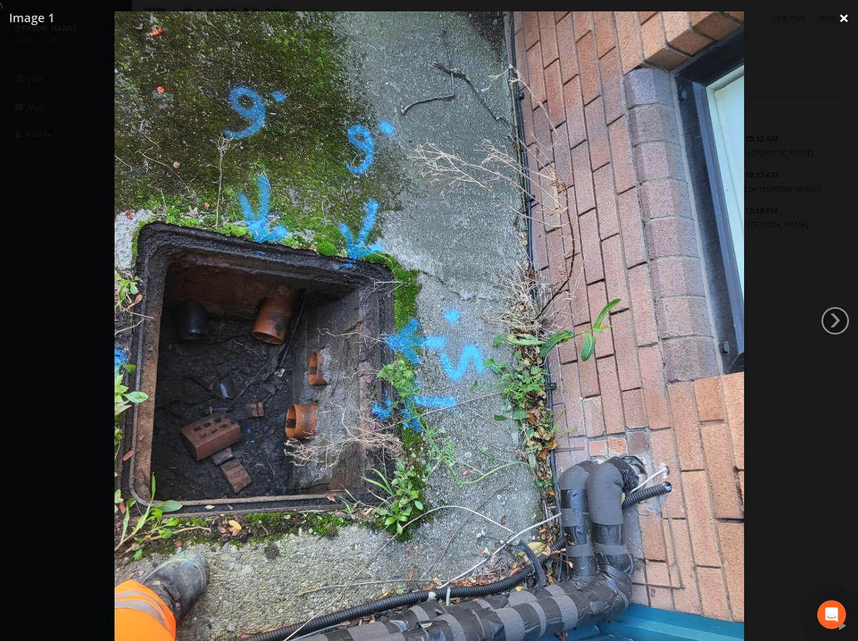
click at [843, 22] on link "×" at bounding box center [844, 18] width 28 height 36
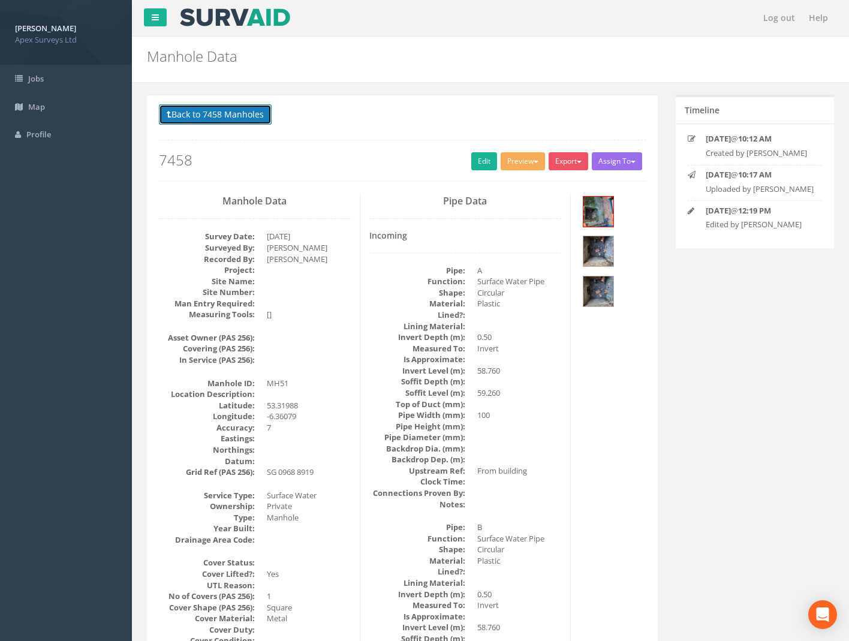
click at [211, 118] on button "Back to 7458 Manholes" at bounding box center [215, 114] width 113 height 20
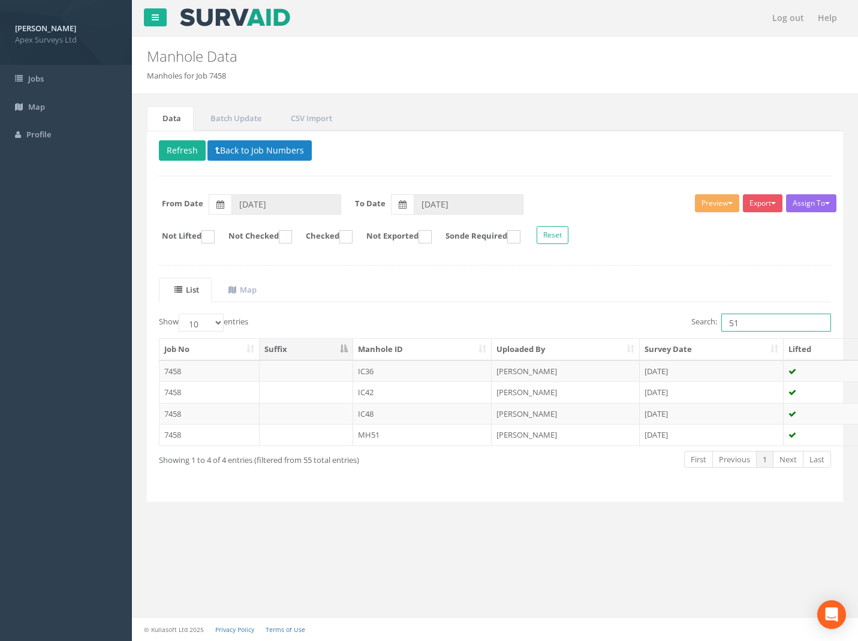
drag, startPoint x: 702, startPoint y: 323, endPoint x: 644, endPoint y: 334, distance: 59.3
click at [658, 331] on div "Search: 51" at bounding box center [669, 324] width 328 height 21
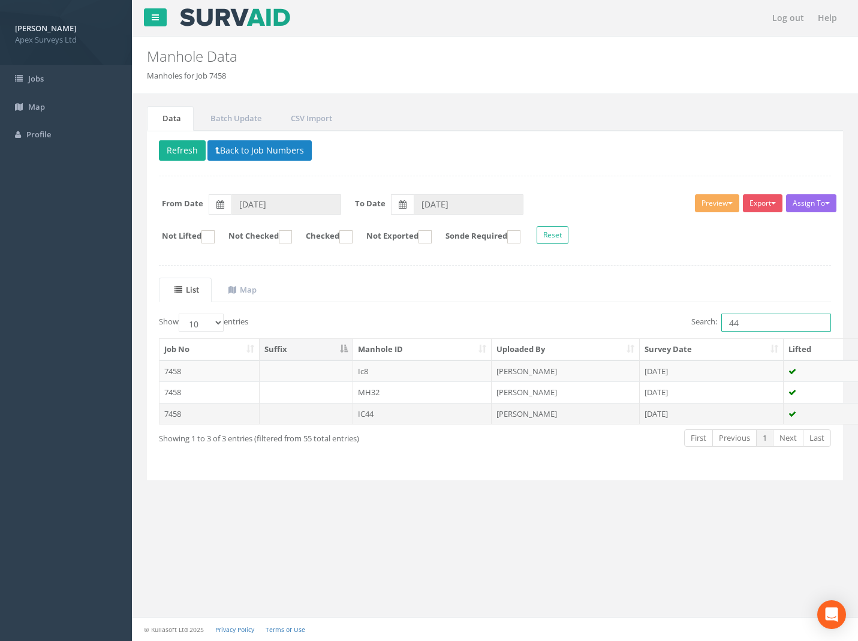
type input "44"
click at [160, 413] on td "7458" at bounding box center [210, 414] width 100 height 22
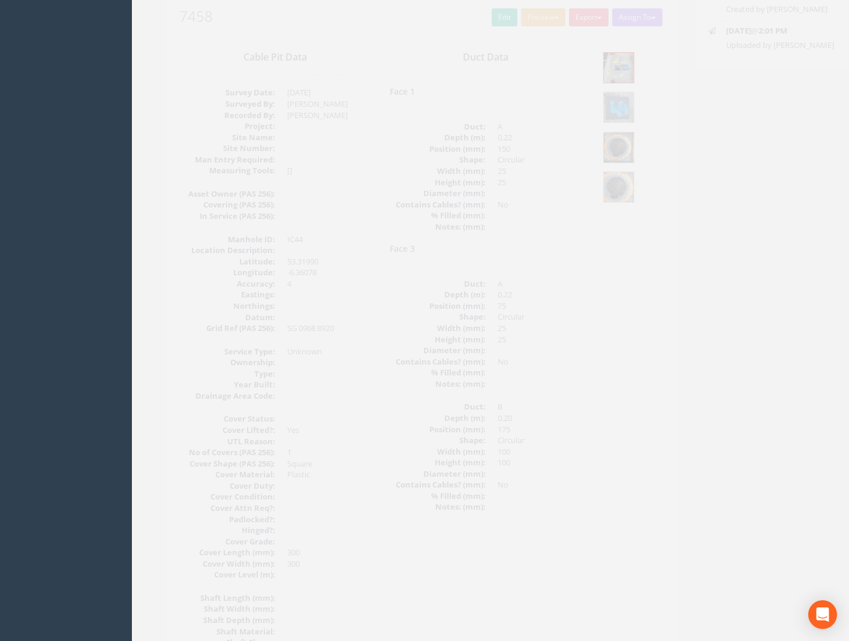
scroll to position [60, 0]
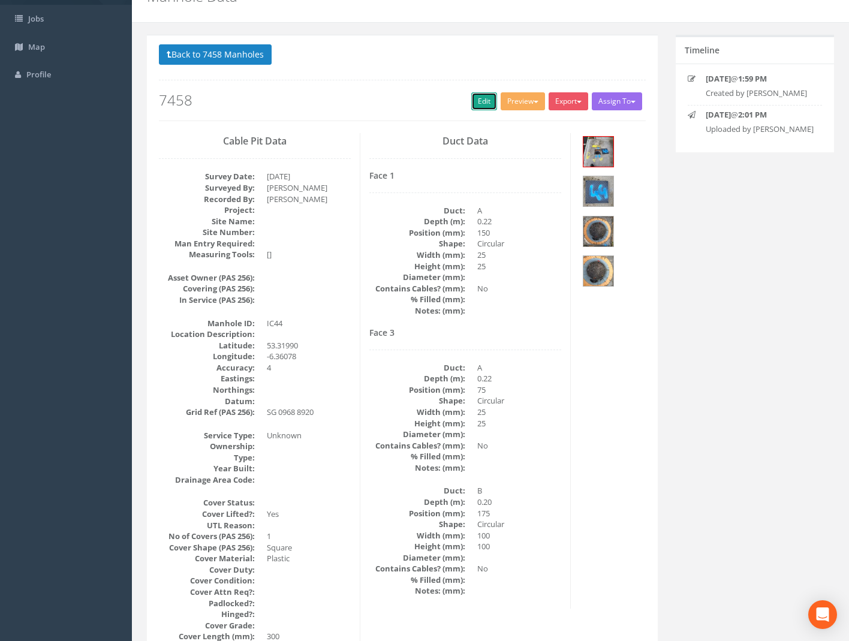
click at [472, 108] on link "Edit" at bounding box center [485, 101] width 26 height 18
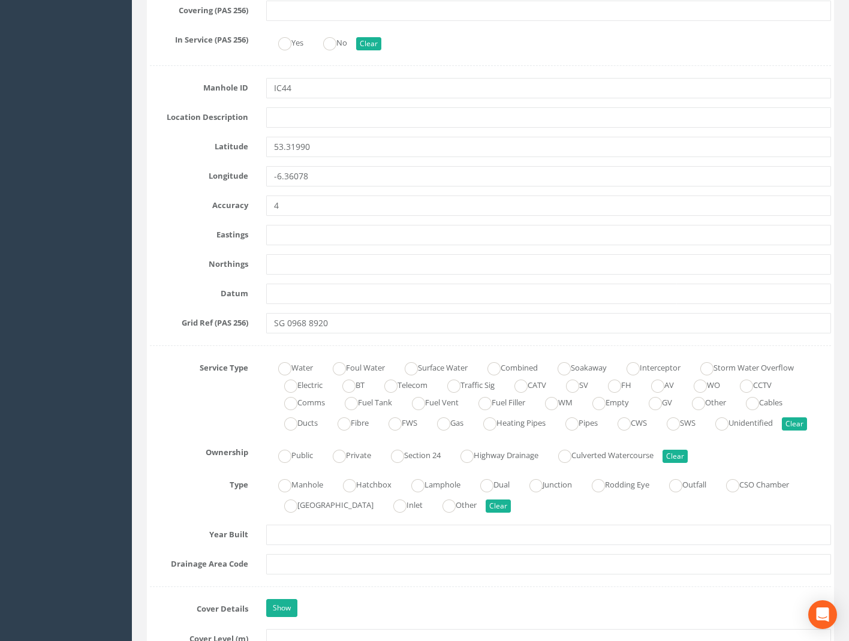
scroll to position [600, 0]
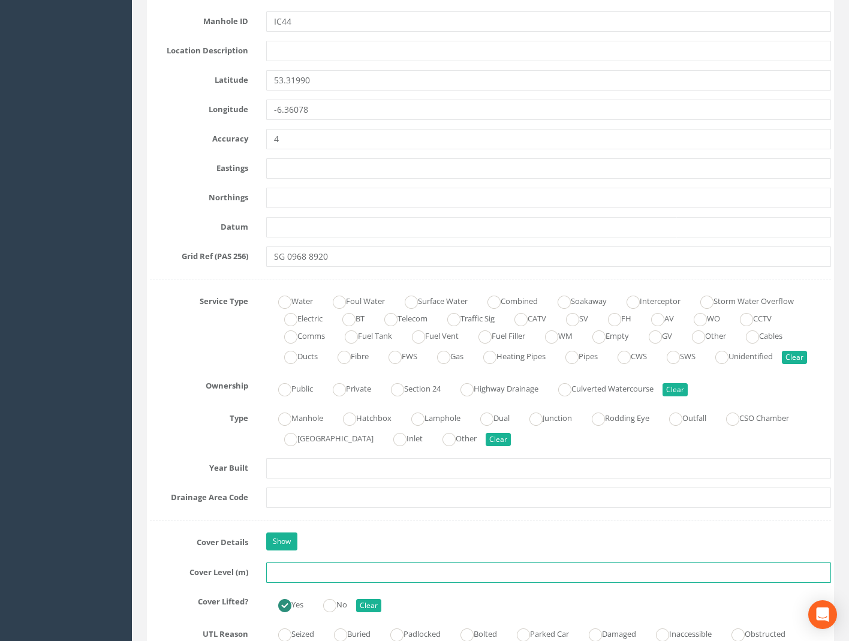
click at [291, 572] on input "text" at bounding box center [548, 573] width 565 height 20
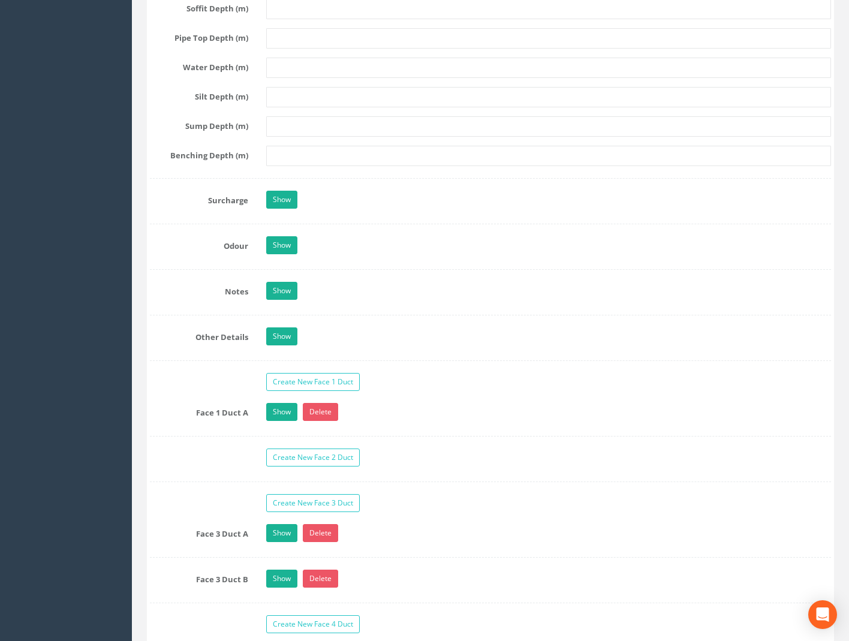
scroll to position [1680, 0]
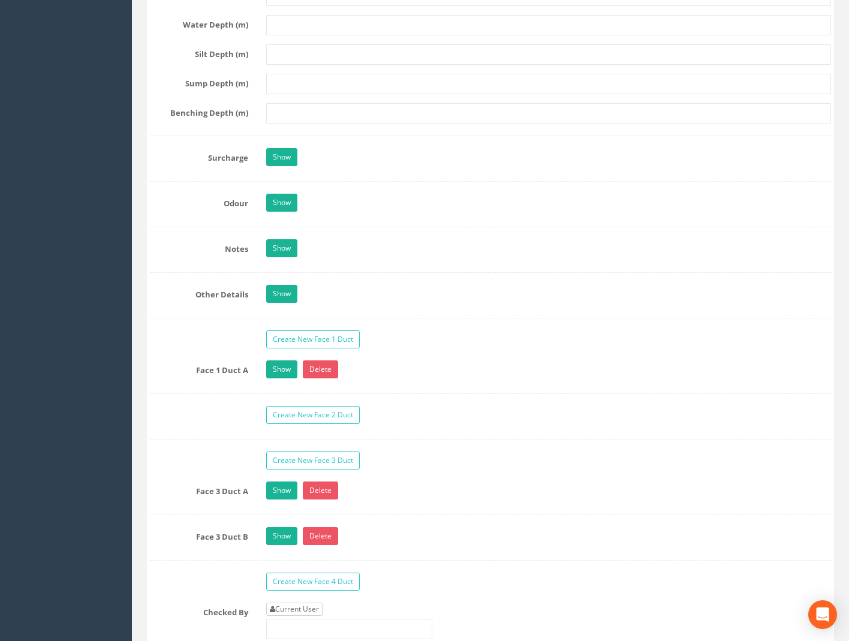
type input "59.05"
click at [289, 603] on link "Current User" at bounding box center [294, 609] width 56 height 13
type input "[PERSON_NAME]"
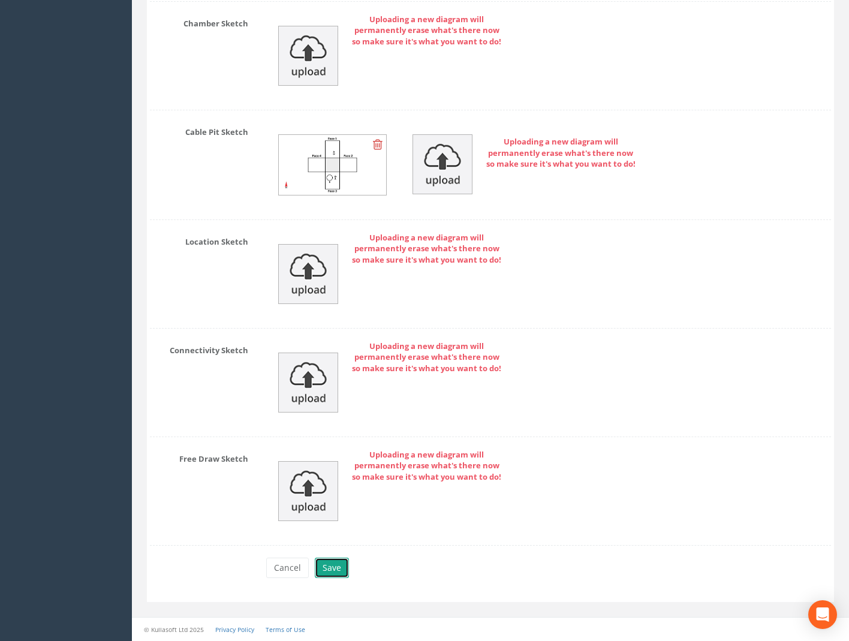
click at [333, 575] on button "Save" at bounding box center [332, 568] width 34 height 20
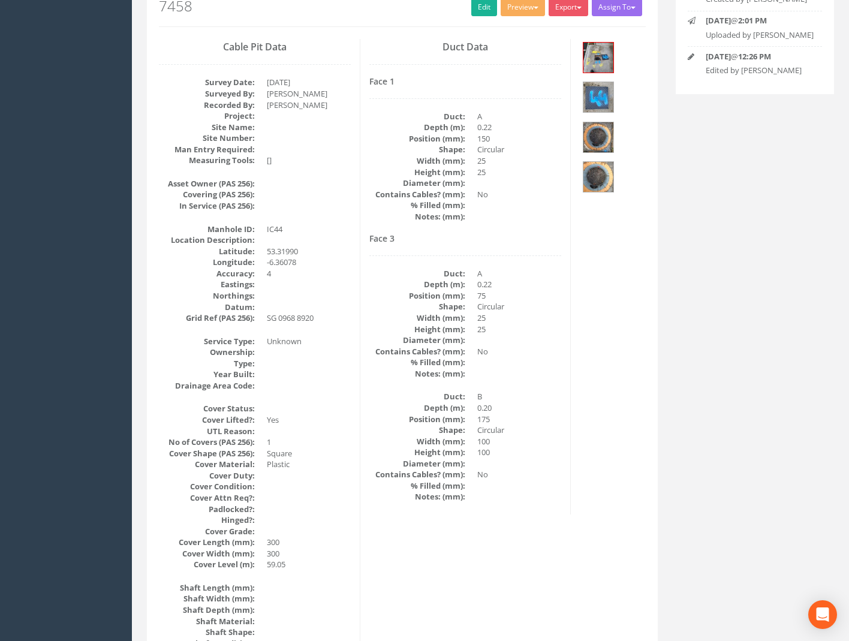
scroll to position [0, 0]
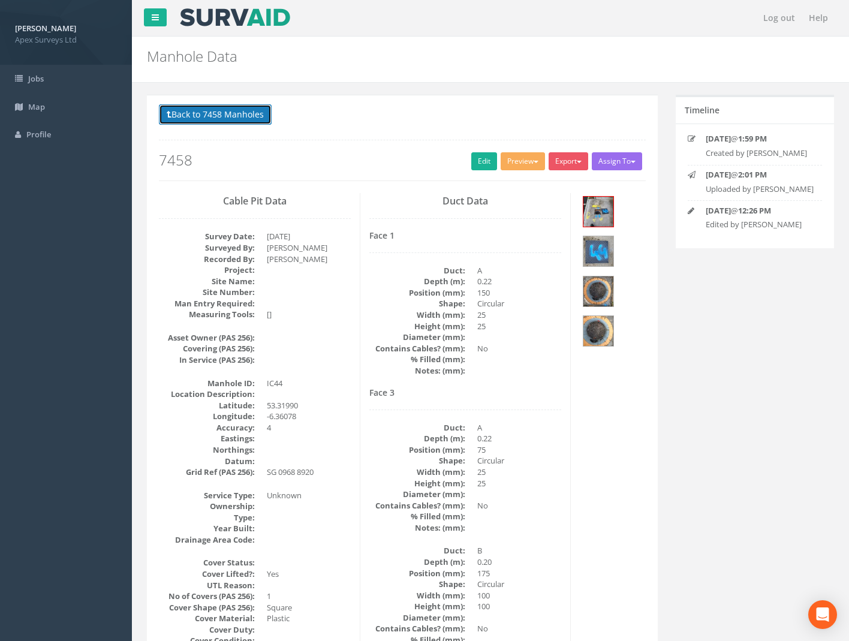
click at [226, 110] on button "Back to 7458 Manholes" at bounding box center [215, 114] width 113 height 20
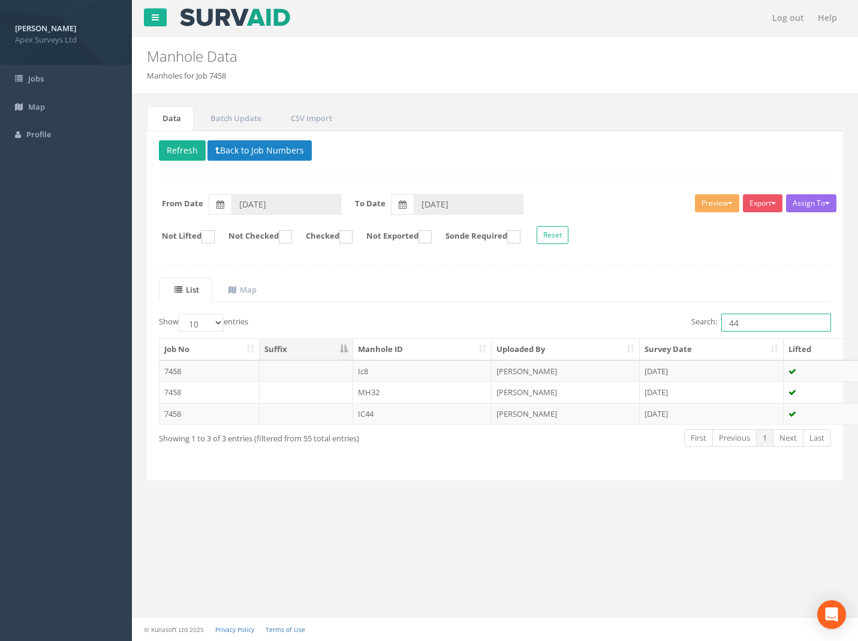
drag, startPoint x: 743, startPoint y: 327, endPoint x: 608, endPoint y: 351, distance: 136.5
click at [628, 344] on div "Show 10 25 50 100 entries Search: 44 Job No Suffix Manhole ID Uploaded By Surve…" at bounding box center [495, 391] width 673 height 155
type input "43"
click at [180, 418] on td "7458" at bounding box center [210, 414] width 100 height 22
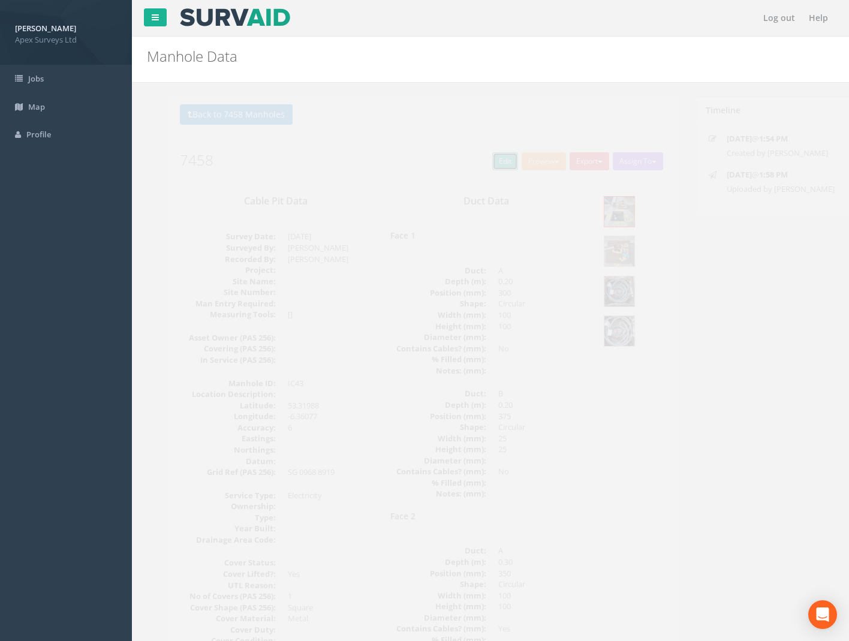
click at [478, 163] on link "Edit" at bounding box center [485, 161] width 26 height 18
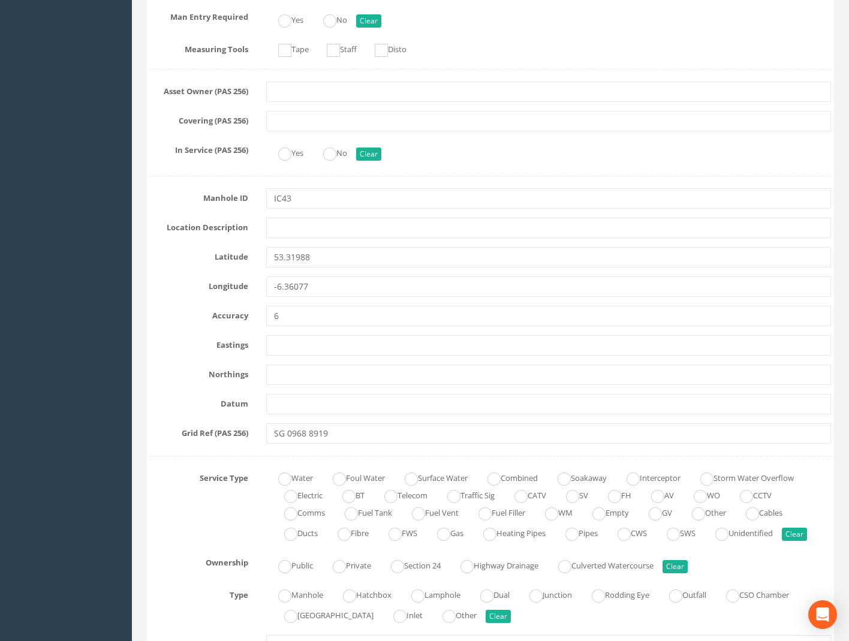
scroll to position [600, 0]
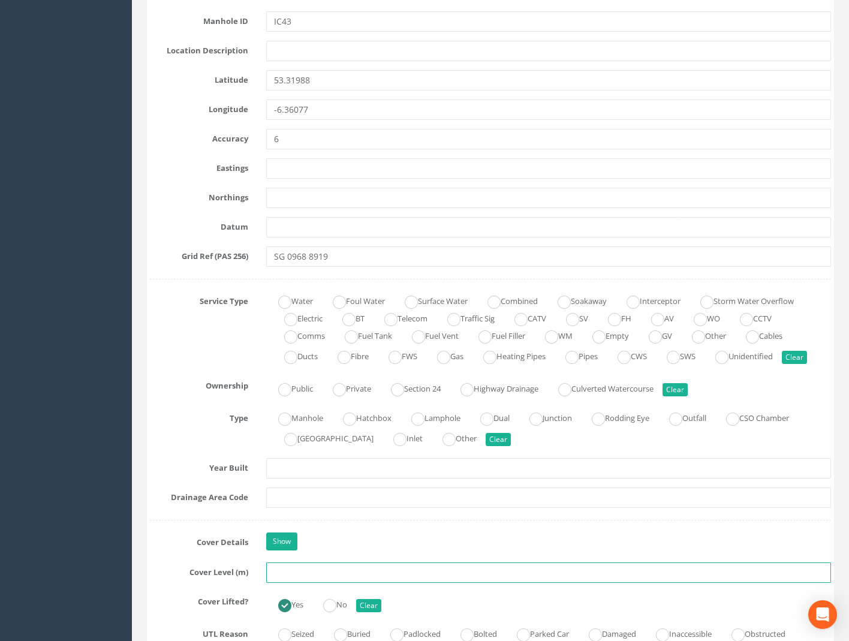
click at [289, 578] on input "text" at bounding box center [548, 573] width 565 height 20
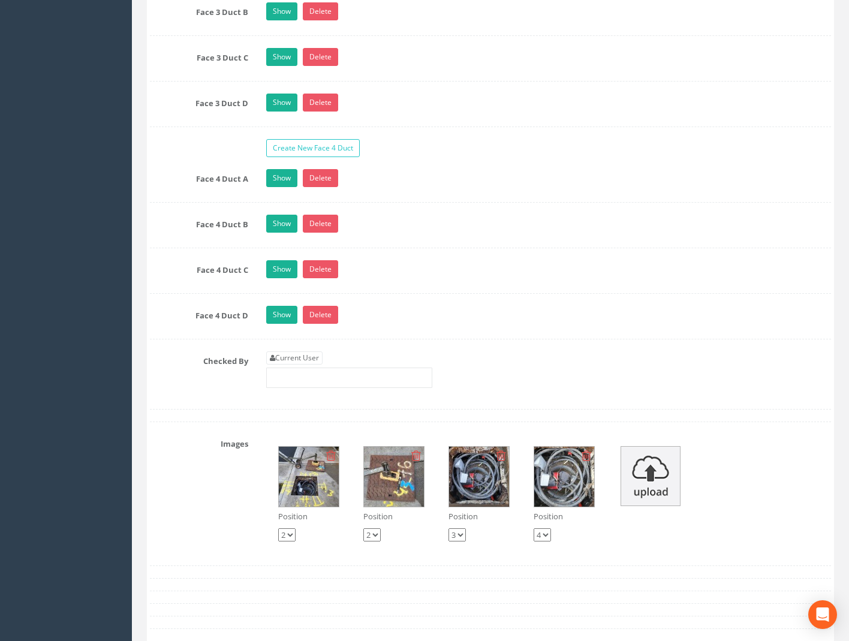
scroll to position [2460, 0]
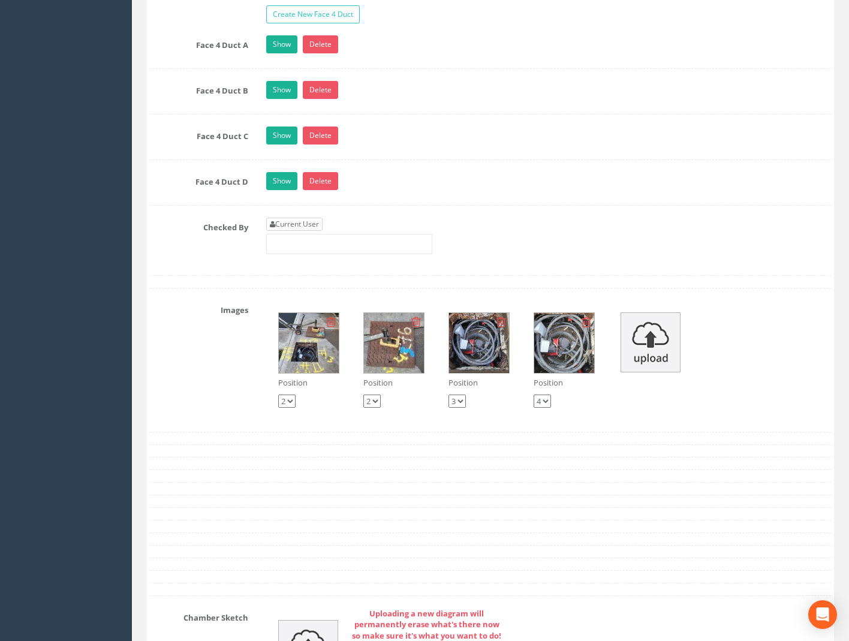
type input "59.17"
click at [289, 225] on link "Current User" at bounding box center [294, 224] width 56 height 13
type input "[PERSON_NAME]"
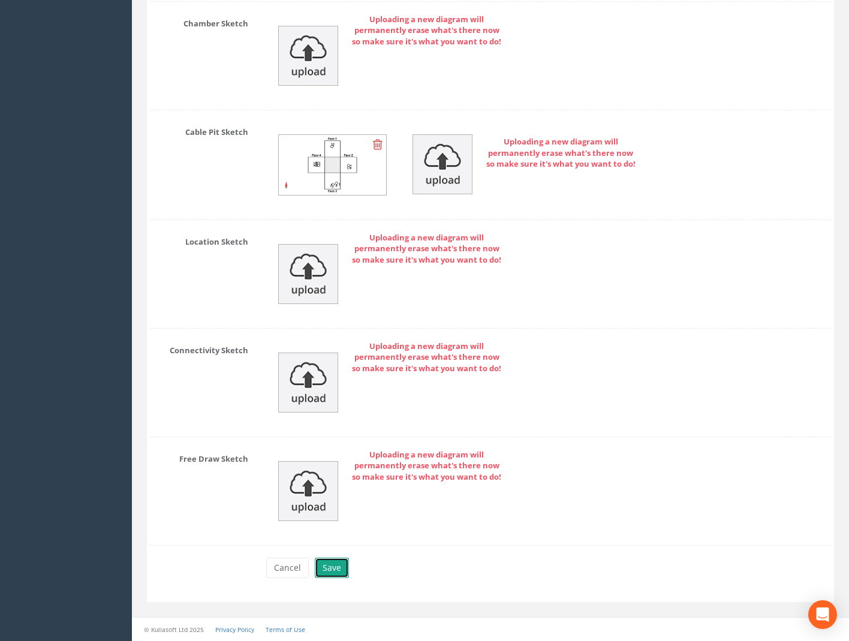
click at [328, 567] on button "Save" at bounding box center [332, 568] width 34 height 20
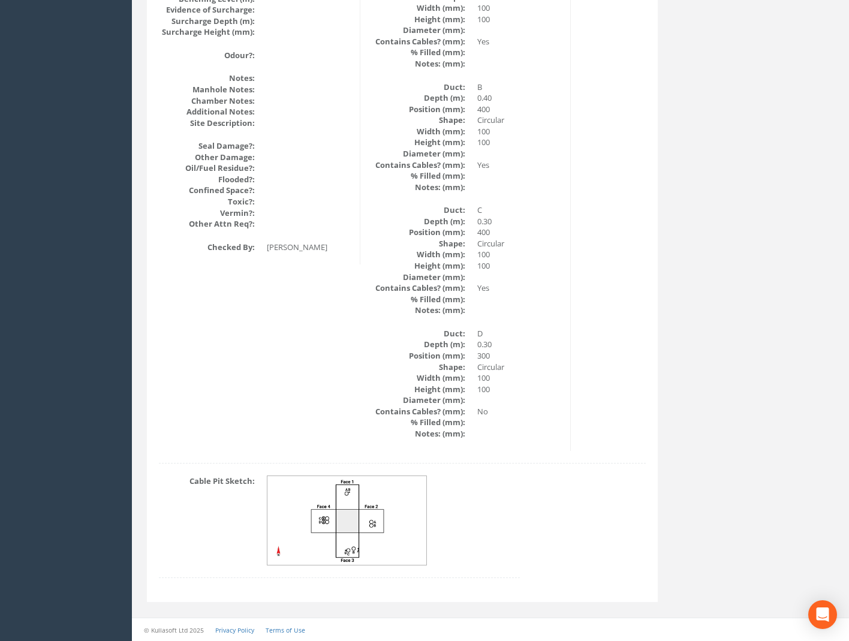
scroll to position [1395, 0]
click at [323, 516] on img at bounding box center [348, 520] width 160 height 89
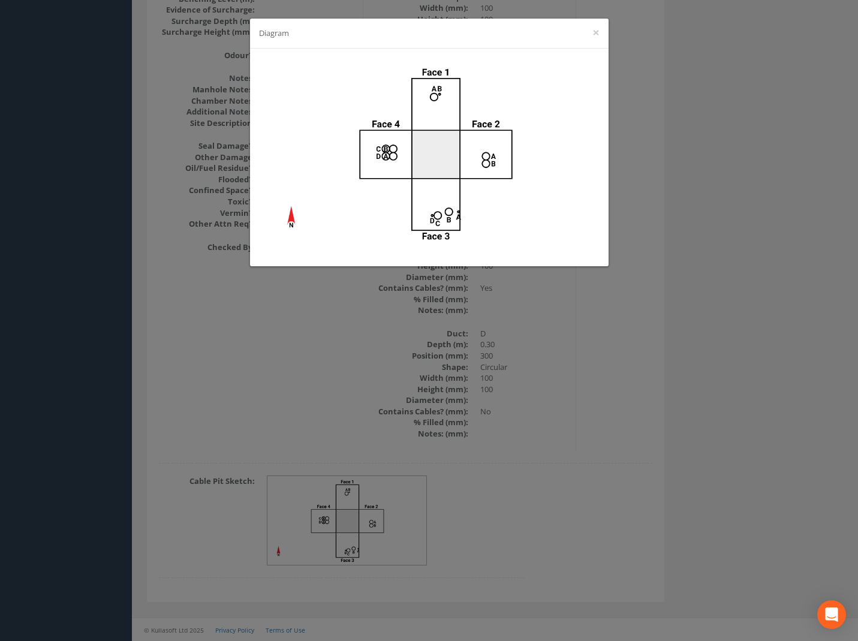
click at [642, 430] on div "Diagram ×" at bounding box center [429, 320] width 858 height 641
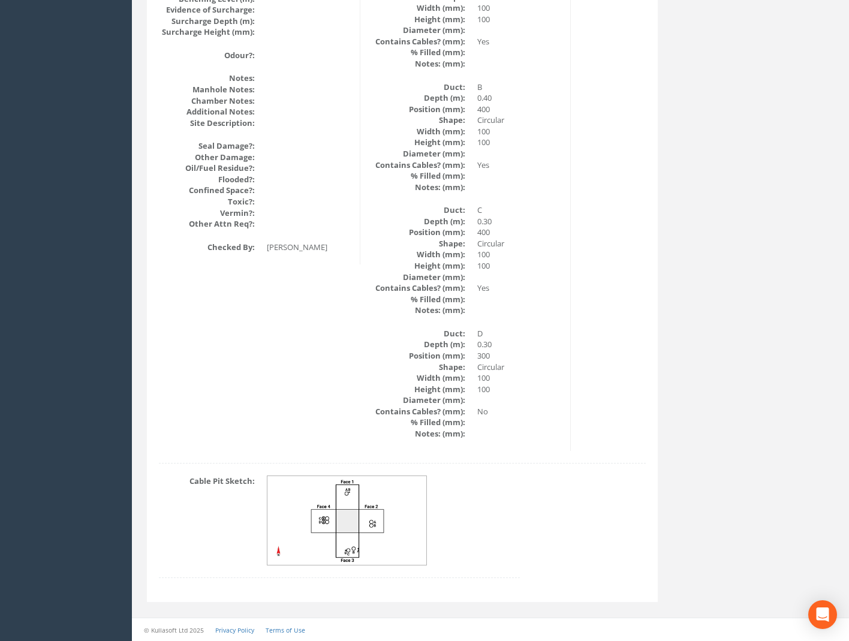
click at [376, 535] on img at bounding box center [348, 520] width 160 height 89
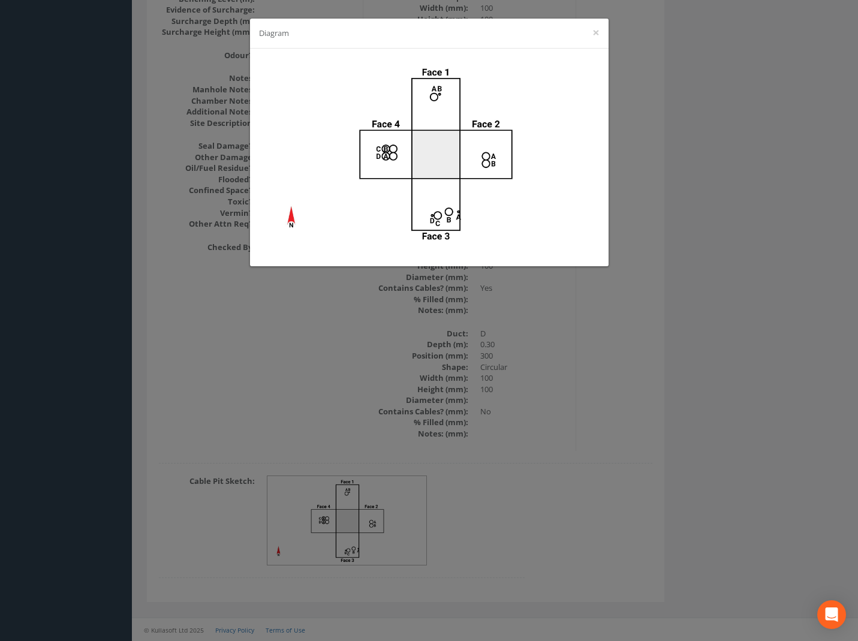
click at [622, 367] on div "Diagram ×" at bounding box center [429, 320] width 858 height 641
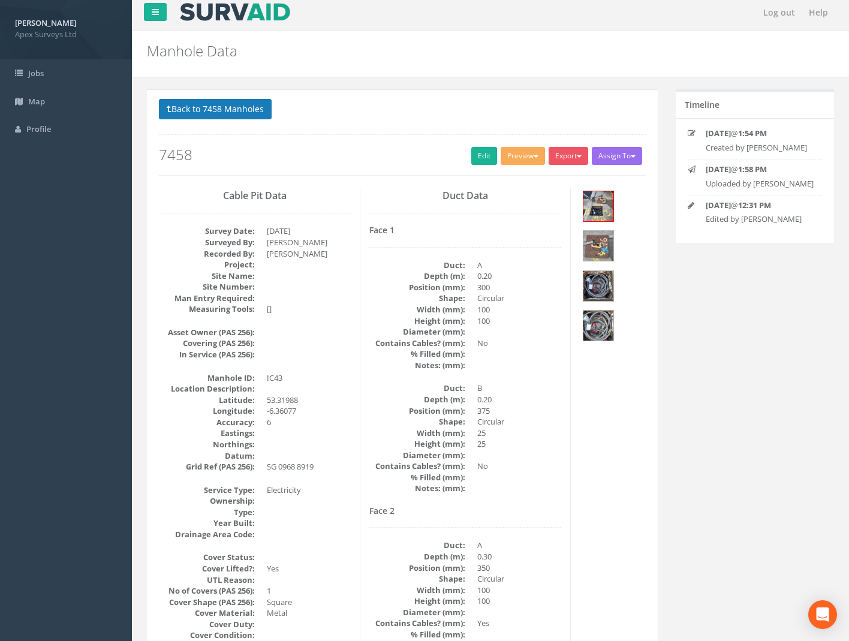
scroll to position [0, 0]
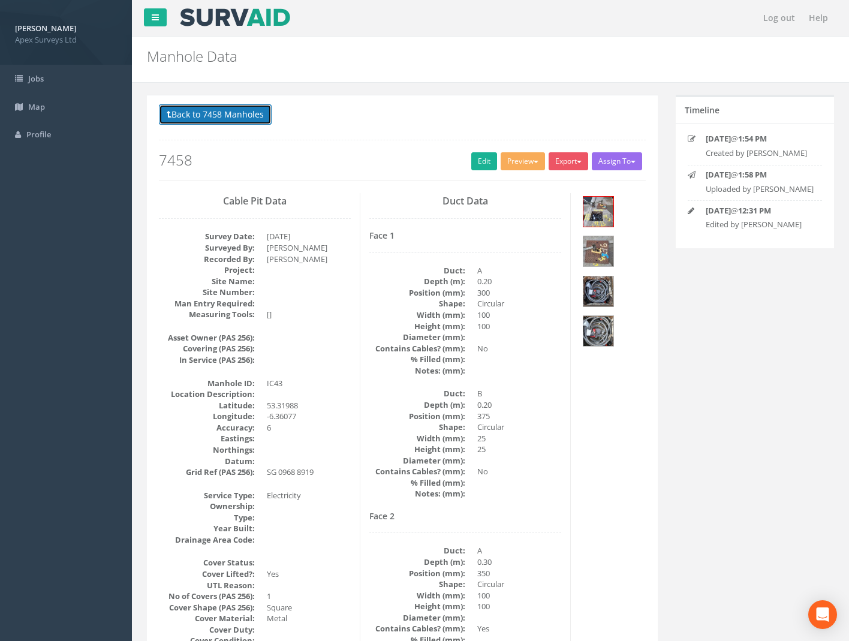
click at [238, 116] on button "Back to 7458 Manholes" at bounding box center [215, 114] width 113 height 20
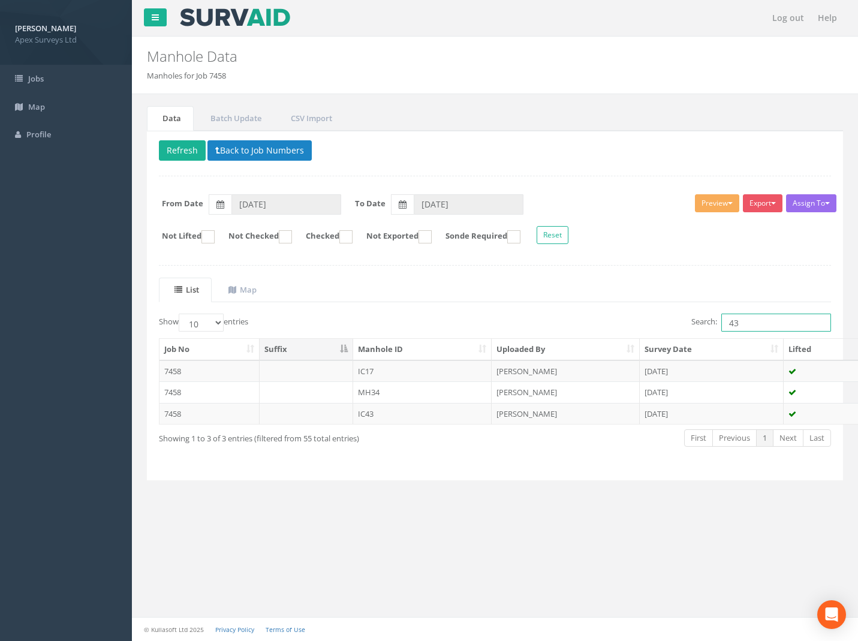
click at [645, 326] on div "Search: 43" at bounding box center [669, 324] width 328 height 21
type input "3"
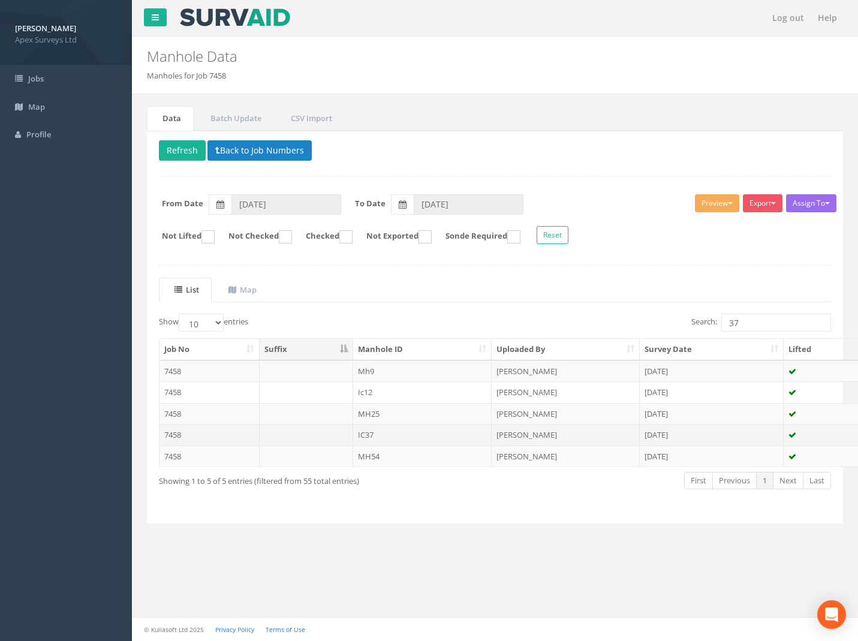
click at [172, 433] on td "7458" at bounding box center [210, 435] width 100 height 22
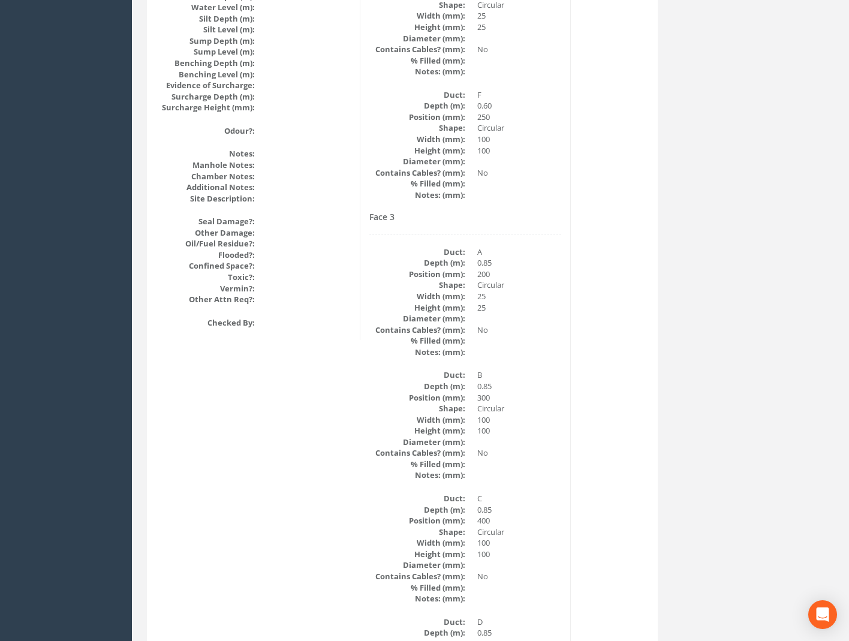
scroll to position [1608, 0]
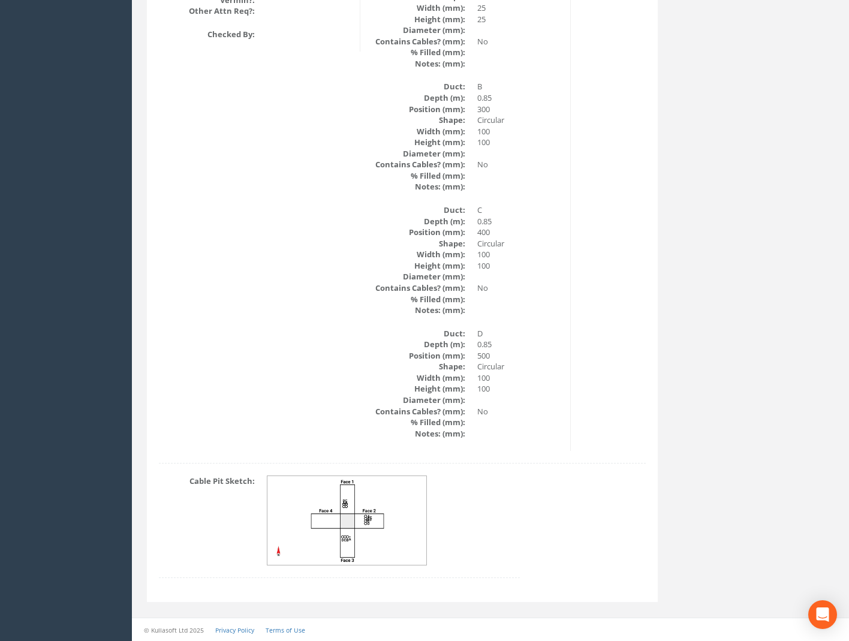
click at [361, 534] on img at bounding box center [348, 520] width 160 height 89
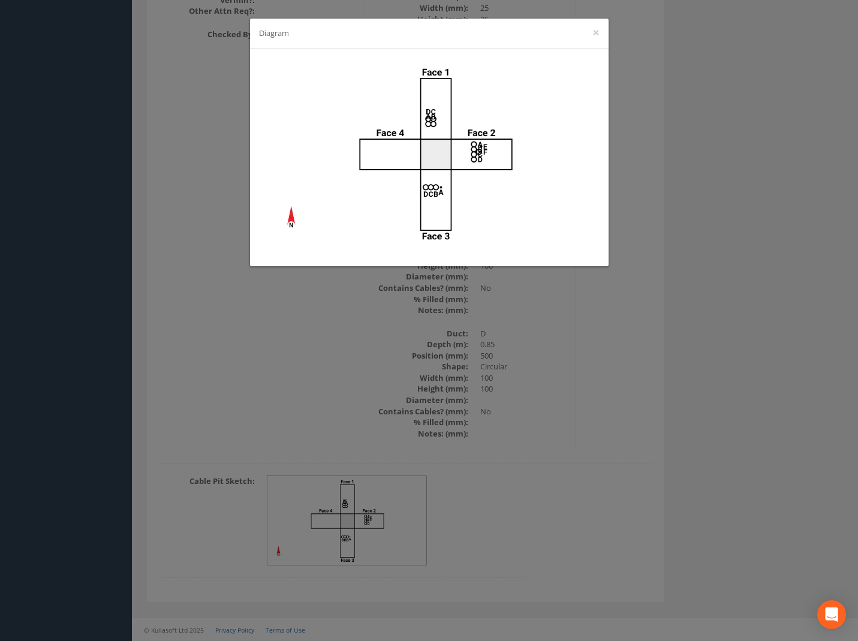
click at [464, 363] on div "Diagram ×" at bounding box center [429, 320] width 858 height 641
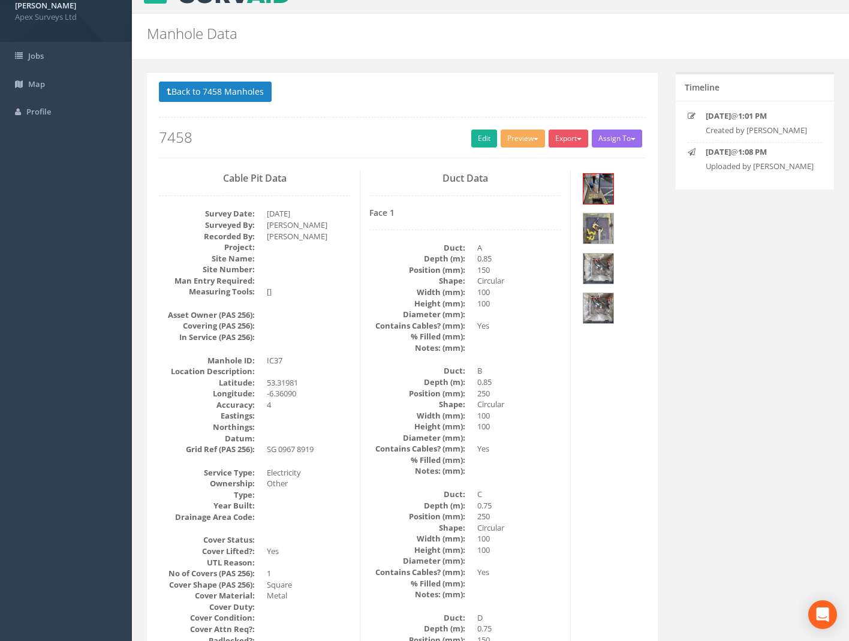
scroll to position [0, 0]
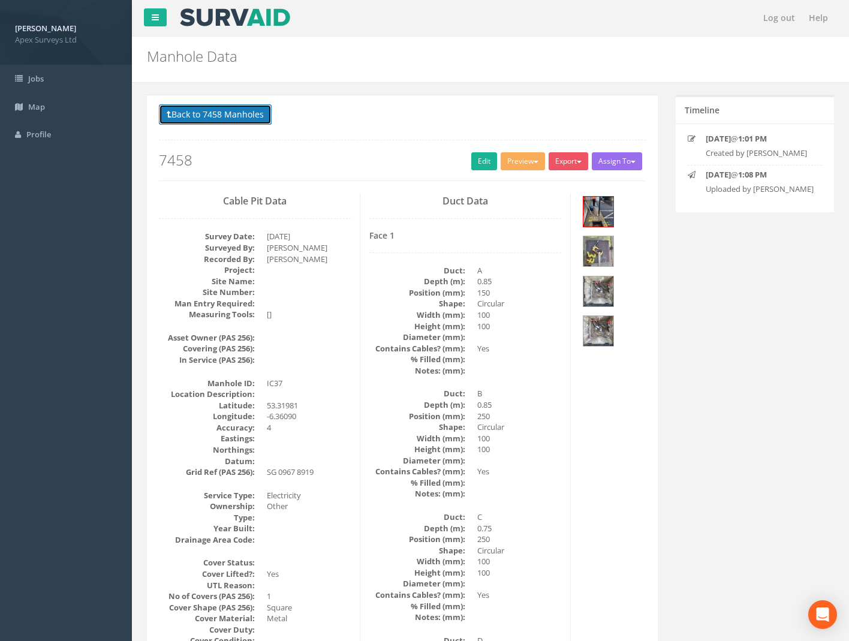
drag, startPoint x: 212, startPoint y: 110, endPoint x: 233, endPoint y: 115, distance: 21.4
click at [212, 110] on button "Back to 7458 Manholes" at bounding box center [215, 114] width 113 height 20
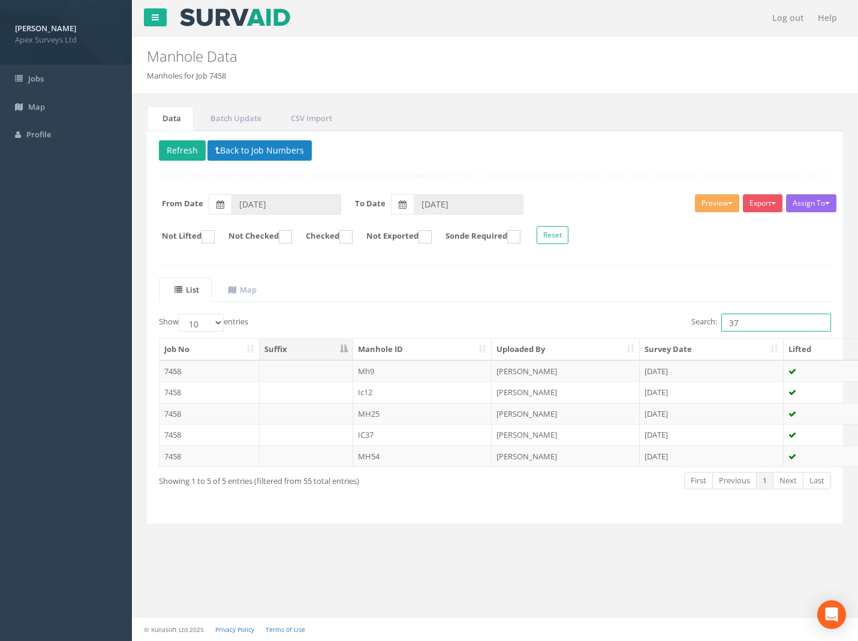
drag, startPoint x: 748, startPoint y: 324, endPoint x: 497, endPoint y: 334, distance: 251.0
click at [516, 347] on div "Show 10 25 50 100 entries Search: 37 Job No Suffix Manhole ID Uploaded By Surve…" at bounding box center [495, 413] width 673 height 198
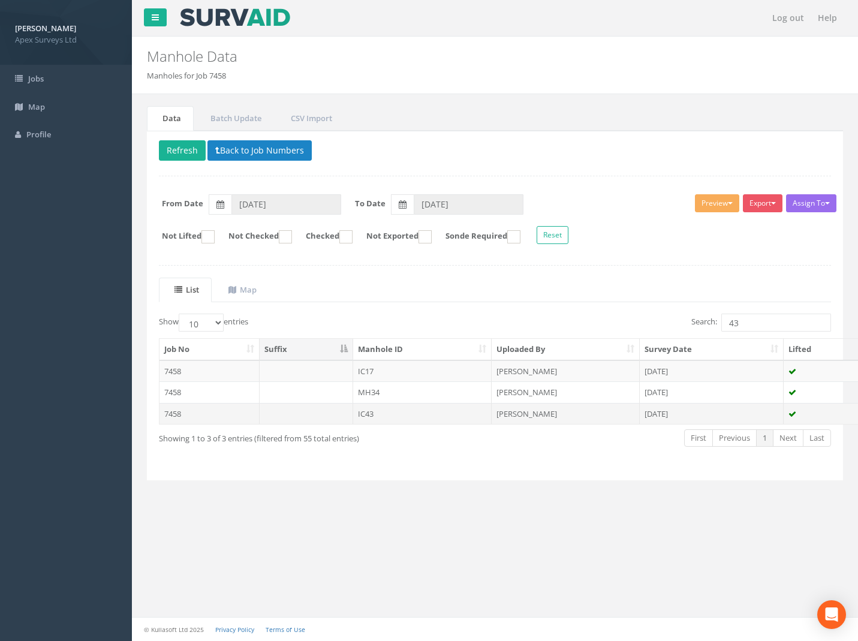
click at [176, 410] on td "7458" at bounding box center [210, 414] width 100 height 22
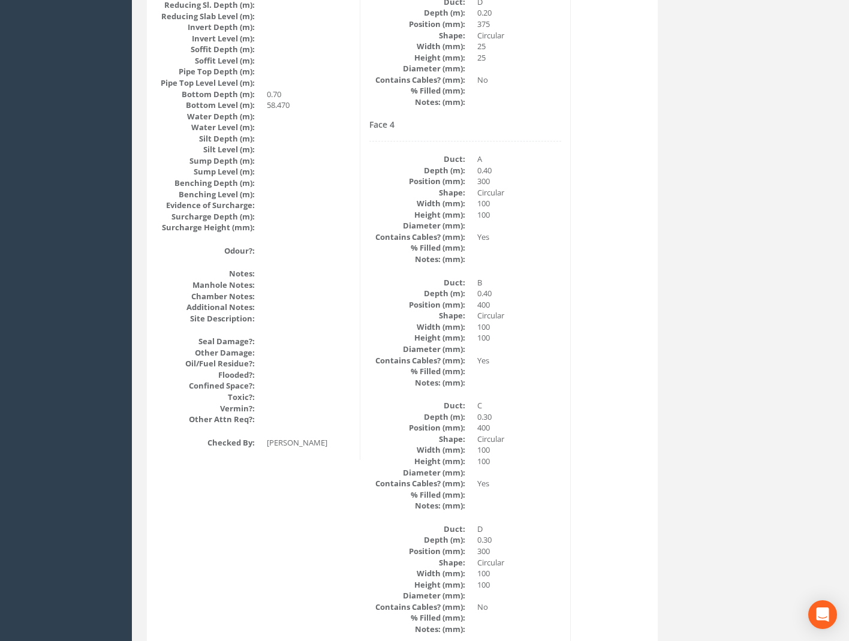
scroll to position [1395, 0]
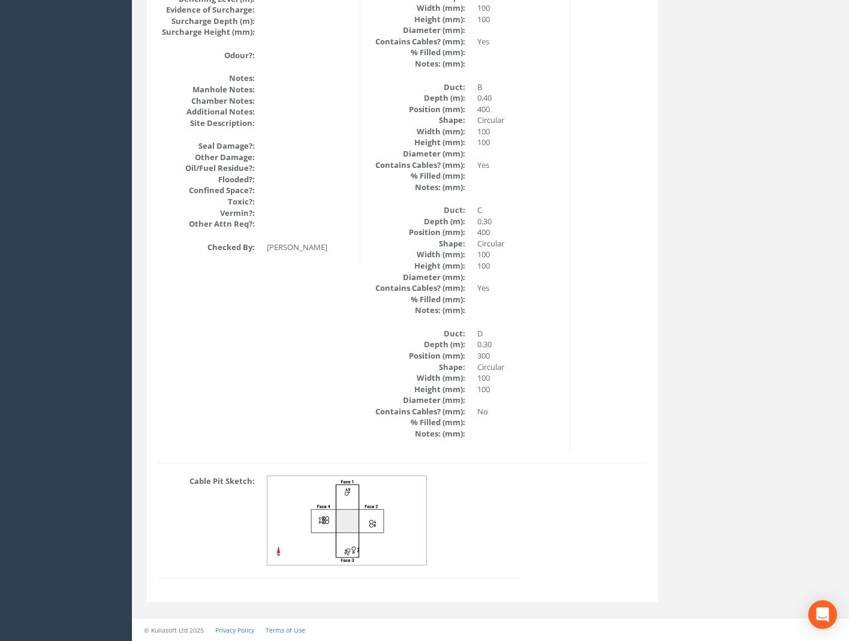
click at [358, 520] on img at bounding box center [348, 520] width 160 height 89
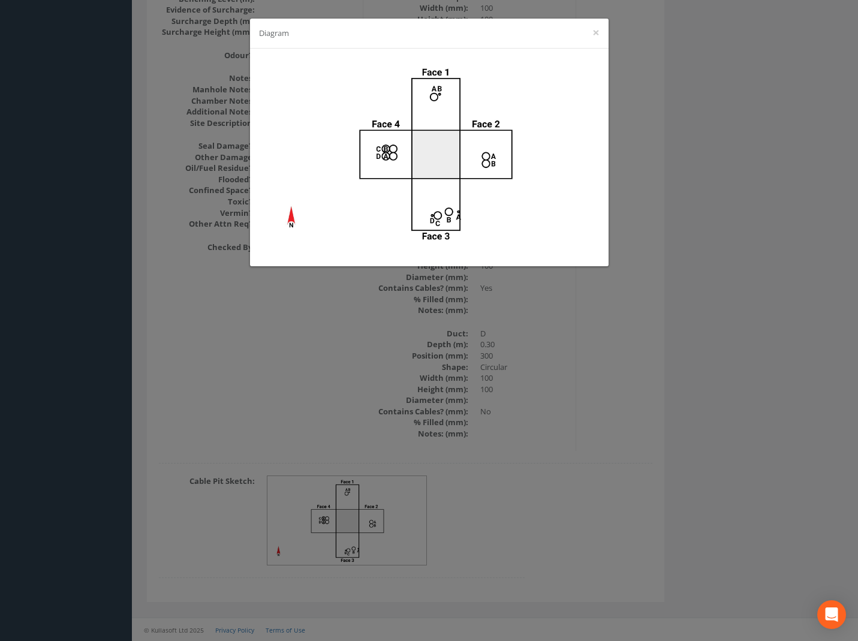
click at [684, 377] on div "Diagram ×" at bounding box center [429, 320] width 858 height 641
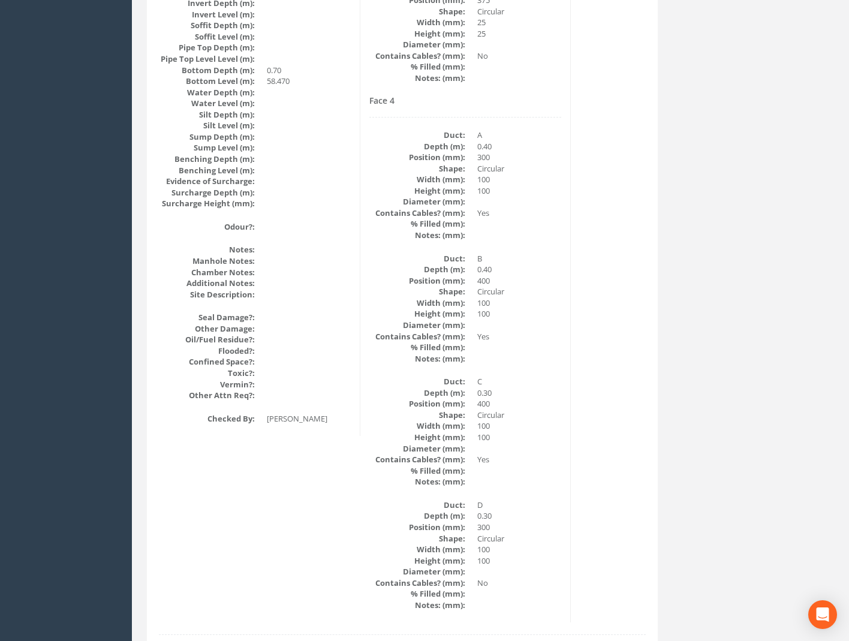
scroll to position [1335, 0]
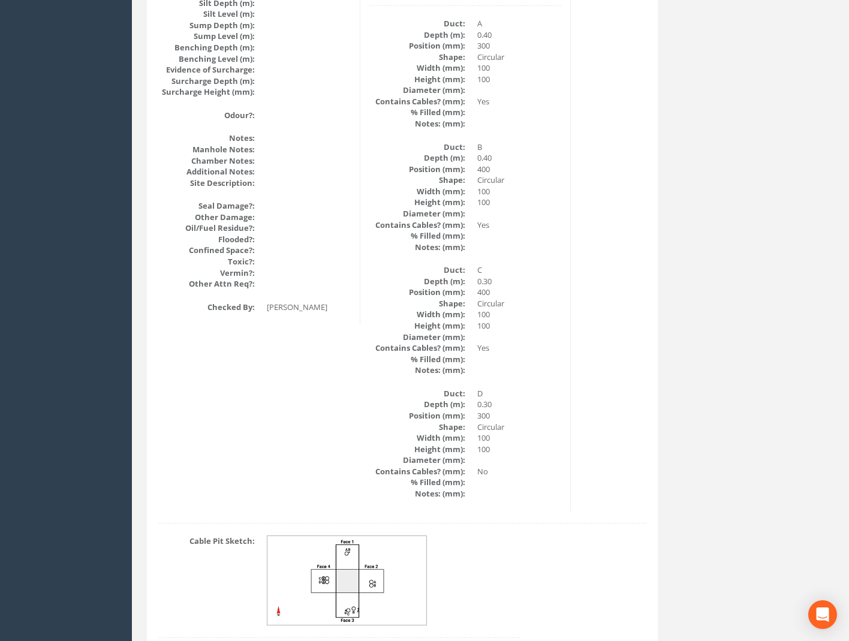
click at [363, 619] on img at bounding box center [348, 580] width 160 height 89
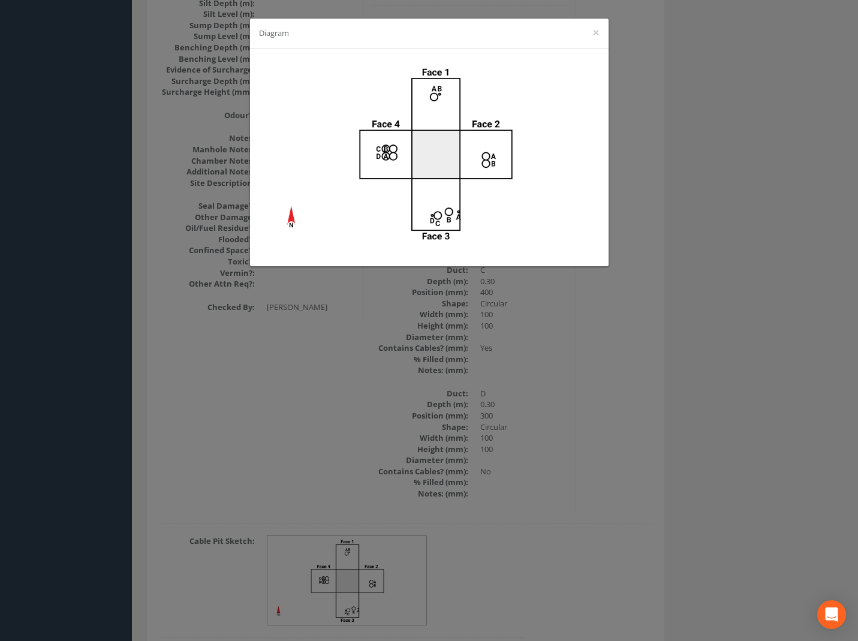
click at [645, 413] on div "Diagram ×" at bounding box center [429, 320] width 858 height 641
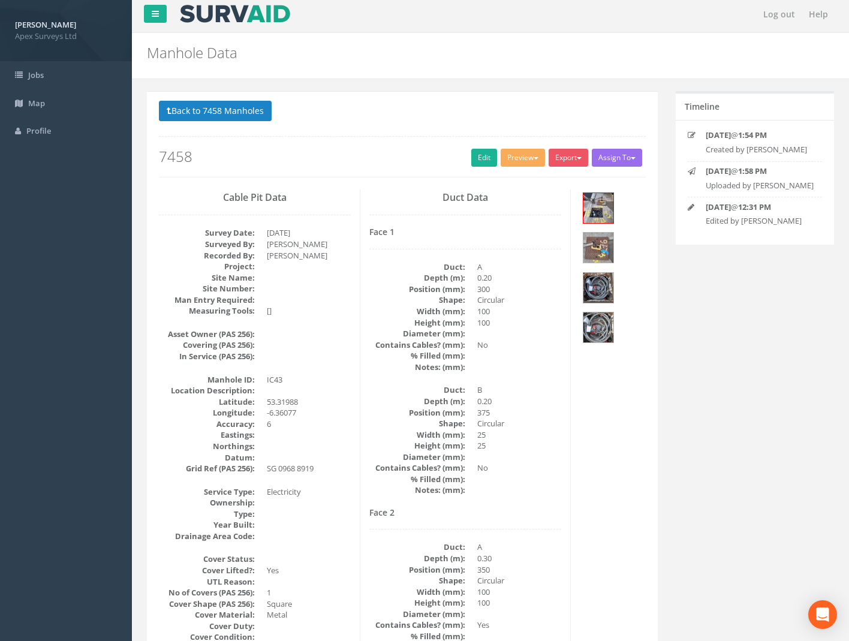
scroll to position [0, 0]
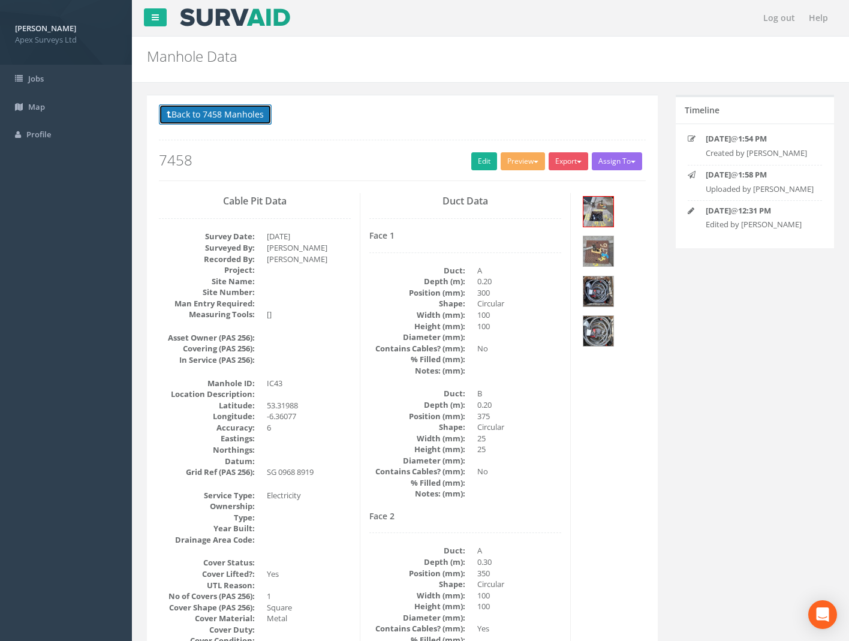
click at [199, 113] on button "Back to 7458 Manholes" at bounding box center [215, 114] width 113 height 20
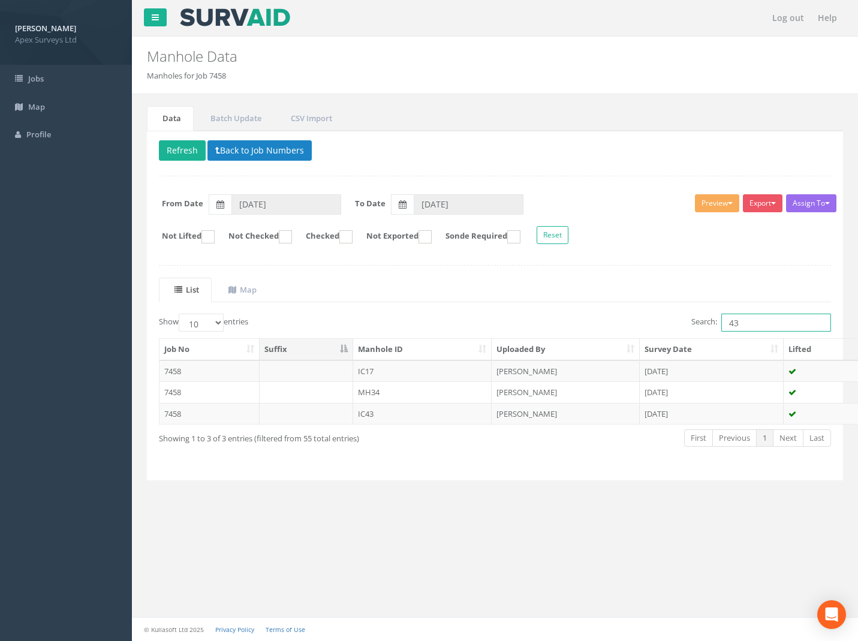
drag, startPoint x: 734, startPoint y: 336, endPoint x: 629, endPoint y: 339, distance: 104.4
click at [635, 344] on div "Show 10 25 50 100 entries Search: 43 Job No Suffix Manhole ID Uploaded By Surve…" at bounding box center [495, 391] width 673 height 155
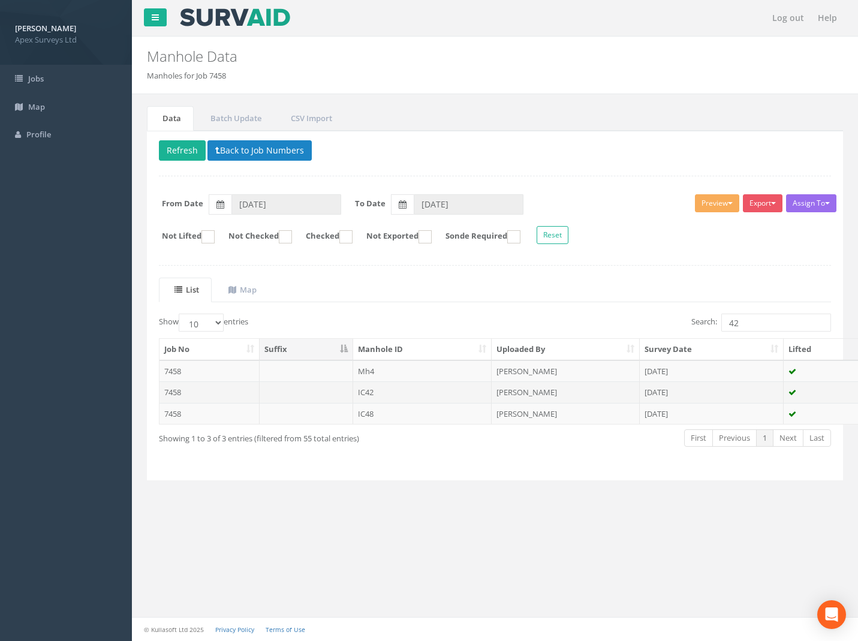
click at [169, 392] on td "7458" at bounding box center [210, 393] width 100 height 22
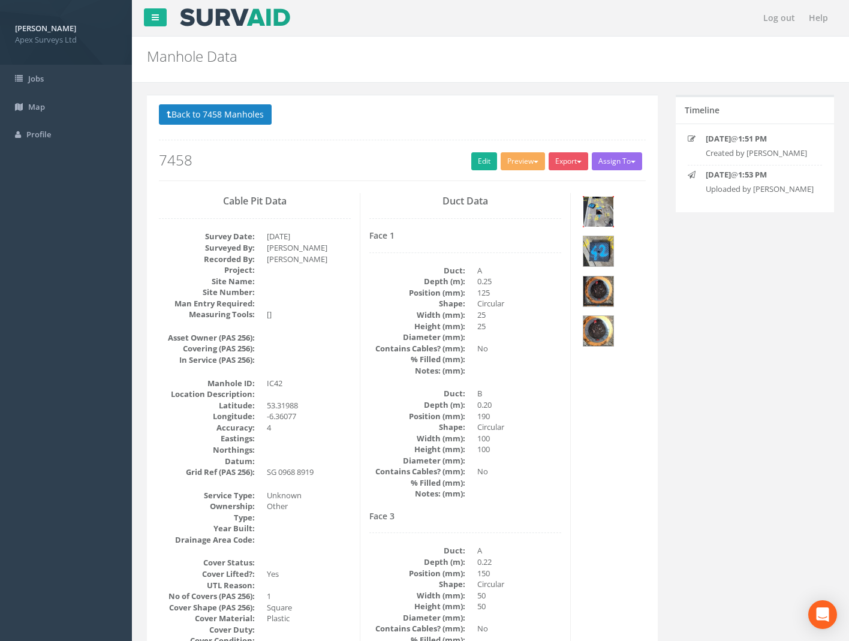
click at [596, 206] on img at bounding box center [599, 212] width 30 height 30
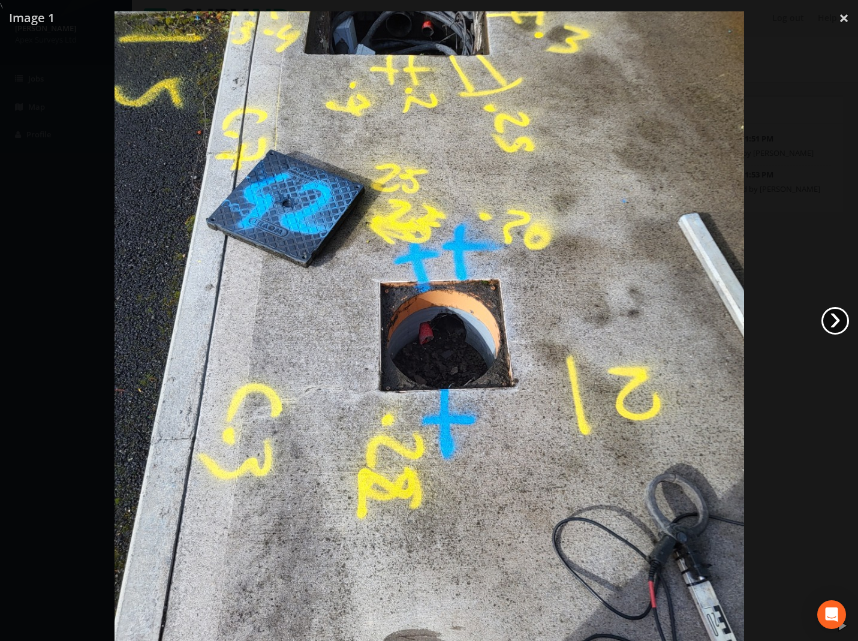
click at [830, 319] on link "›" at bounding box center [836, 321] width 28 height 28
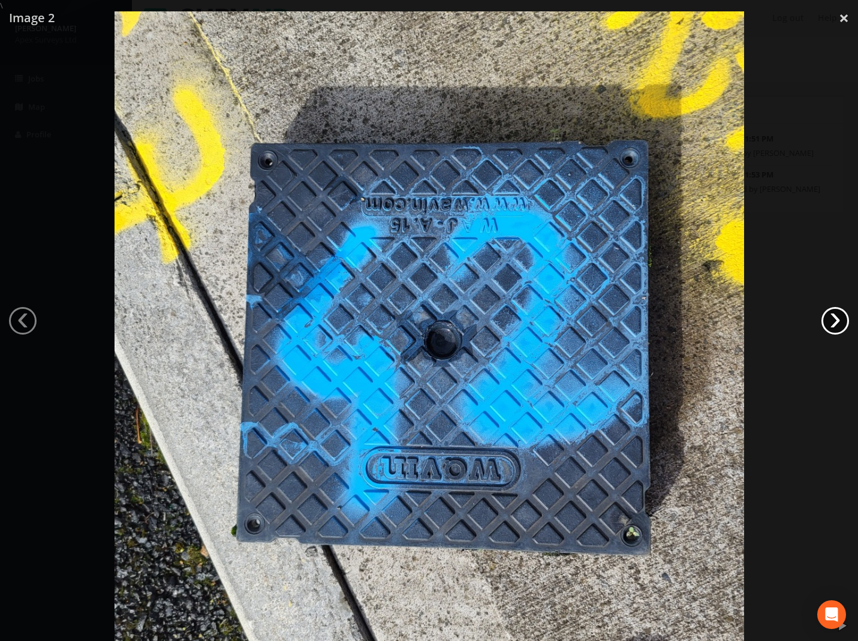
click at [830, 319] on link "›" at bounding box center [836, 321] width 28 height 28
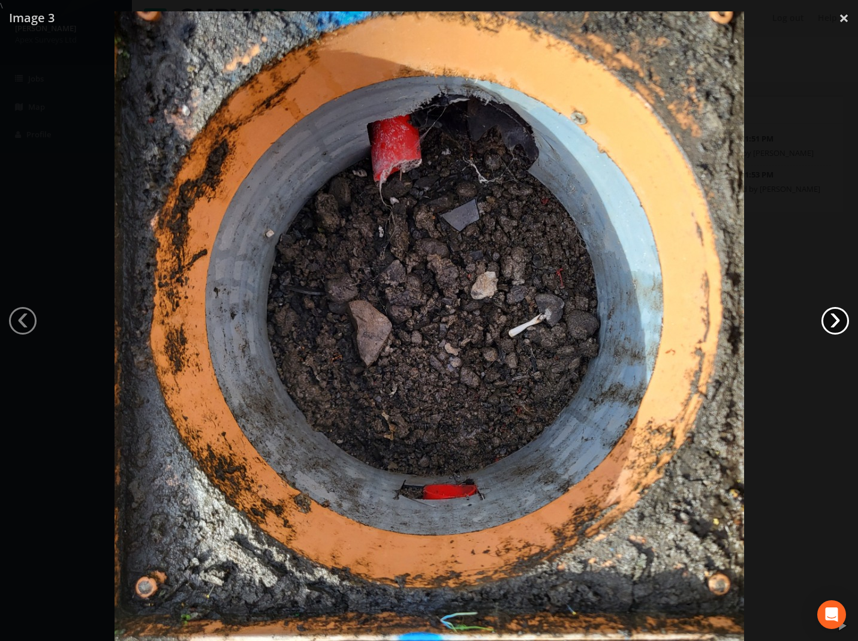
click at [830, 319] on link "›" at bounding box center [836, 321] width 28 height 28
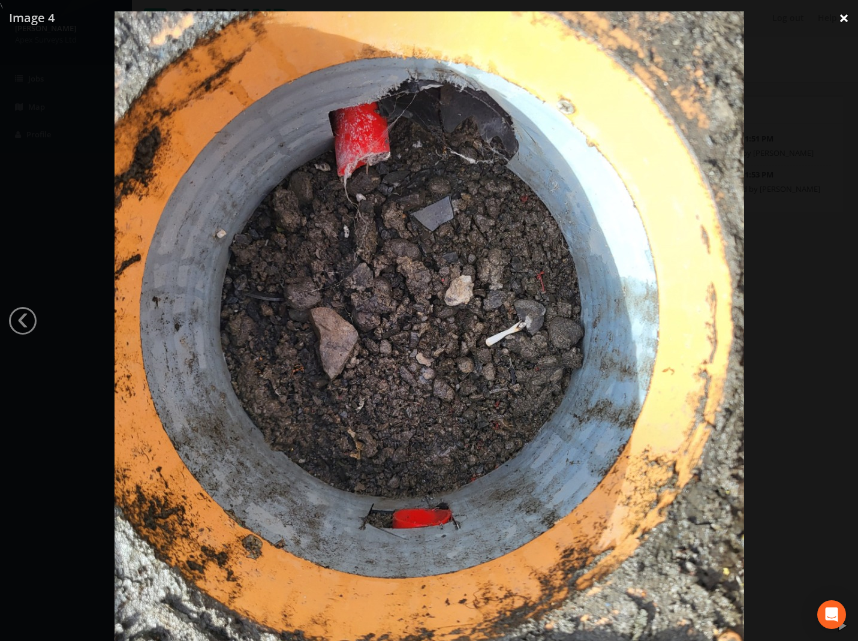
click at [838, 18] on link "×" at bounding box center [844, 18] width 28 height 36
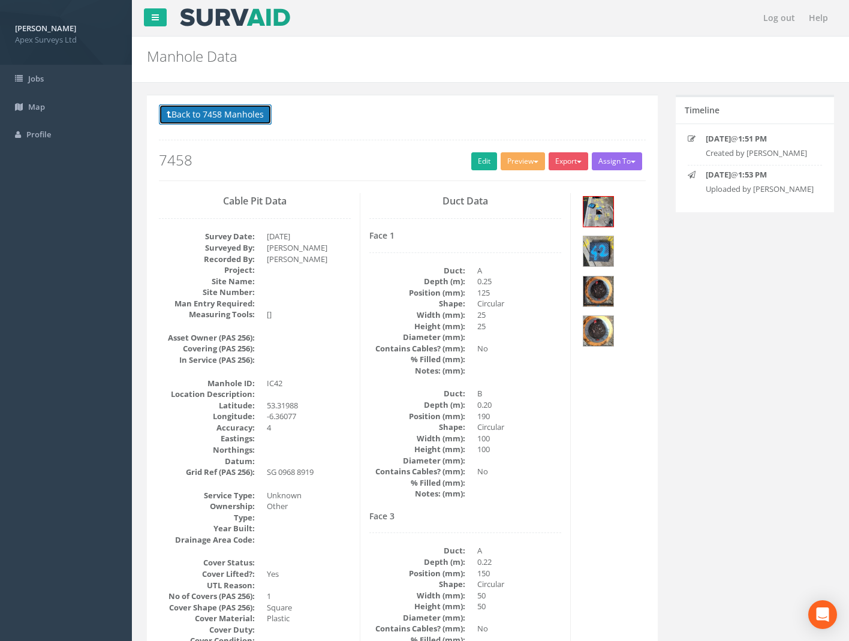
click at [208, 110] on button "Back to 7458 Manholes" at bounding box center [215, 114] width 113 height 20
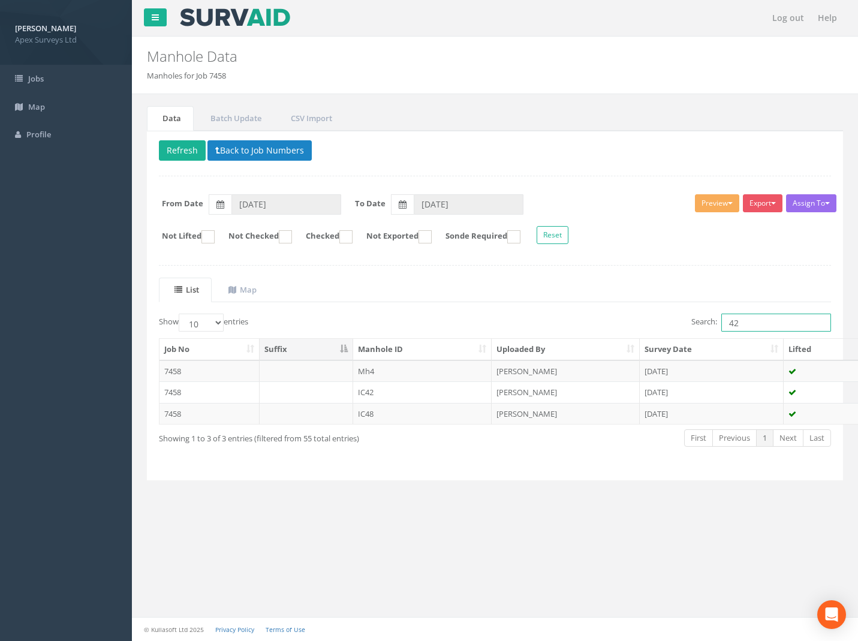
drag, startPoint x: 759, startPoint y: 320, endPoint x: 599, endPoint y: 340, distance: 160.8
click at [622, 341] on div "Show 10 25 50 100 entries Search: 42 Job No Suffix Manhole ID Uploaded By Surve…" at bounding box center [495, 391] width 673 height 155
click at [175, 417] on td "7458" at bounding box center [210, 414] width 100 height 22
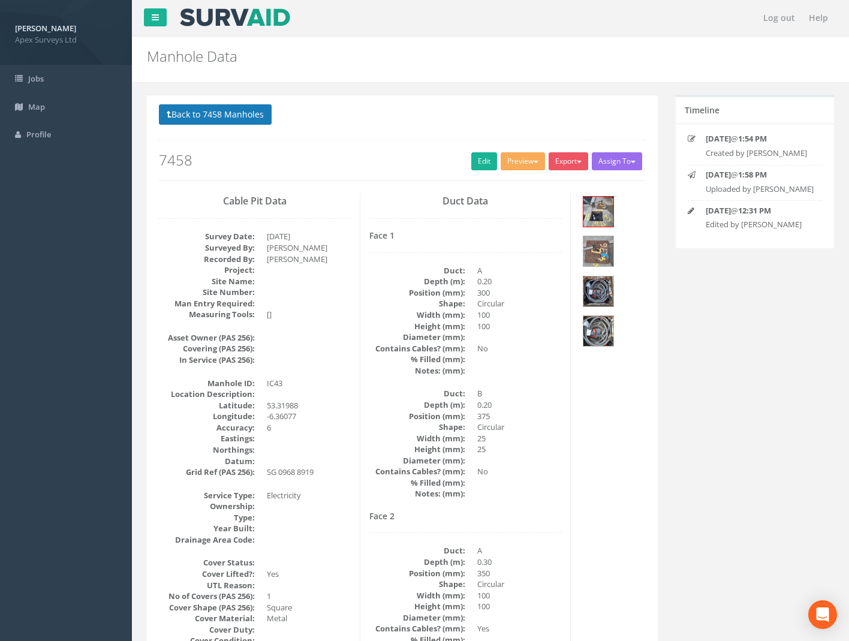
click at [212, 114] on button "Back to 7458 Manholes" at bounding box center [215, 114] width 113 height 20
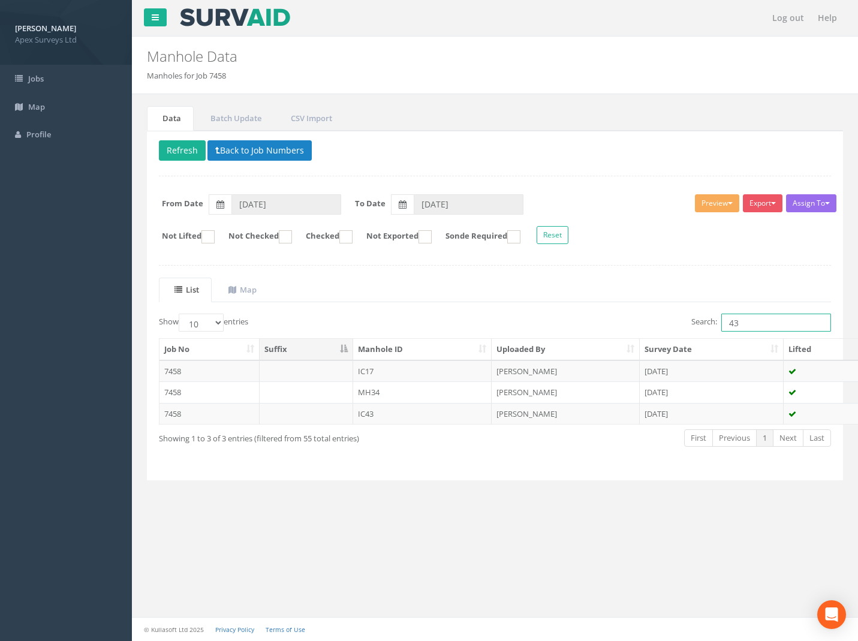
drag, startPoint x: 749, startPoint y: 325, endPoint x: 659, endPoint y: 328, distance: 90.0
click at [667, 328] on div "Search: 43" at bounding box center [669, 324] width 328 height 21
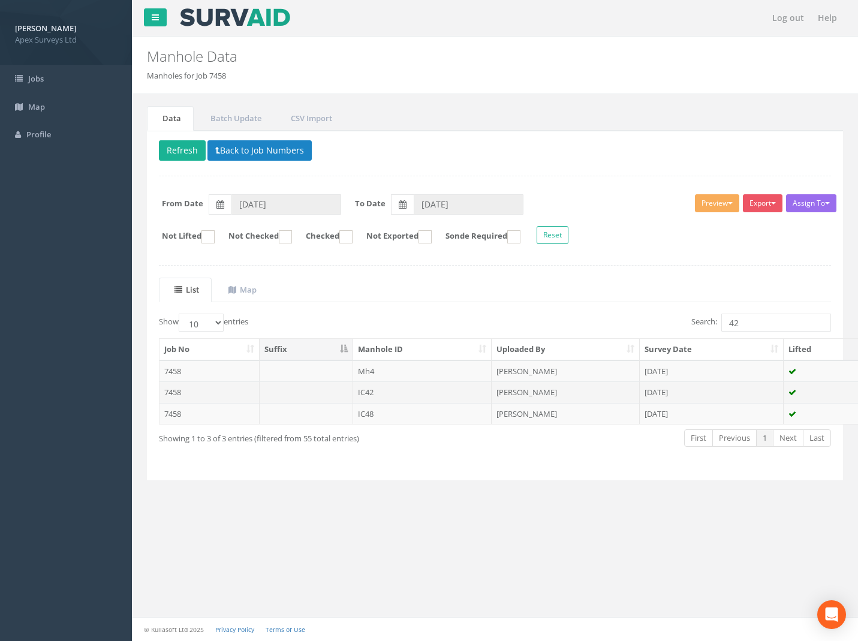
click at [181, 396] on td "7458" at bounding box center [210, 393] width 100 height 22
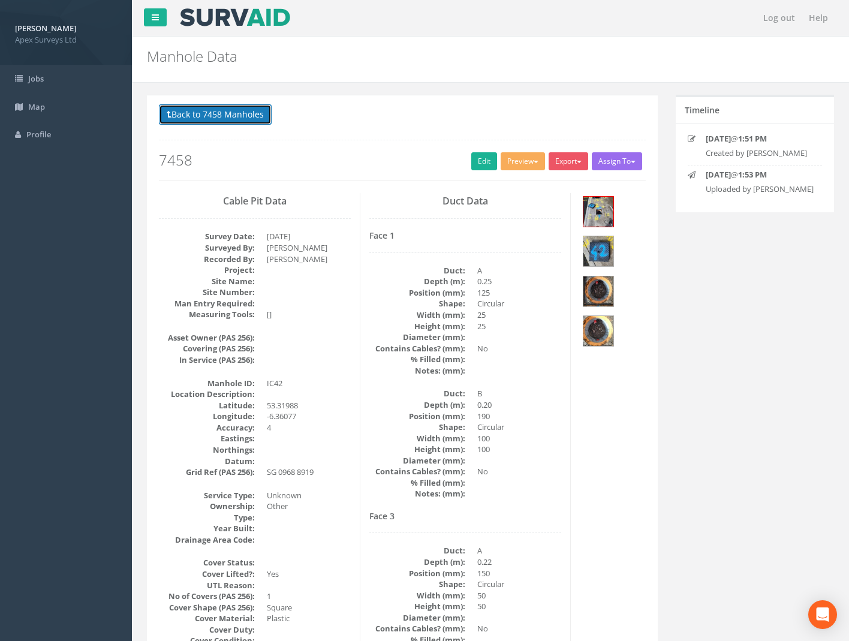
click at [175, 113] on button "Back to 7458 Manholes" at bounding box center [215, 114] width 113 height 20
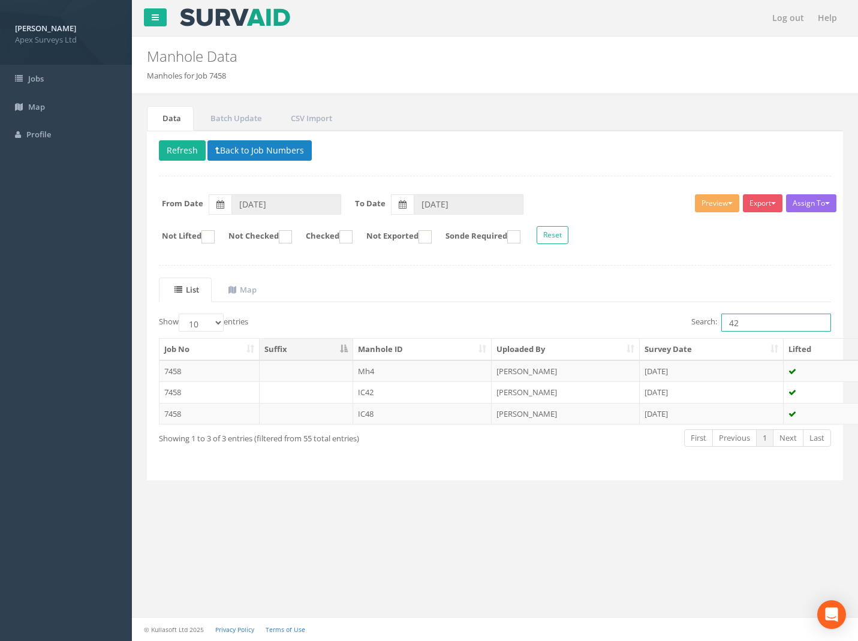
drag, startPoint x: 740, startPoint y: 326, endPoint x: 580, endPoint y: 326, distance: 160.2
click at [646, 326] on div "Search: 42" at bounding box center [669, 324] width 328 height 21
drag, startPoint x: 173, startPoint y: 415, endPoint x: 185, endPoint y: 412, distance: 12.8
click at [174, 415] on td "7458" at bounding box center [210, 414] width 100 height 22
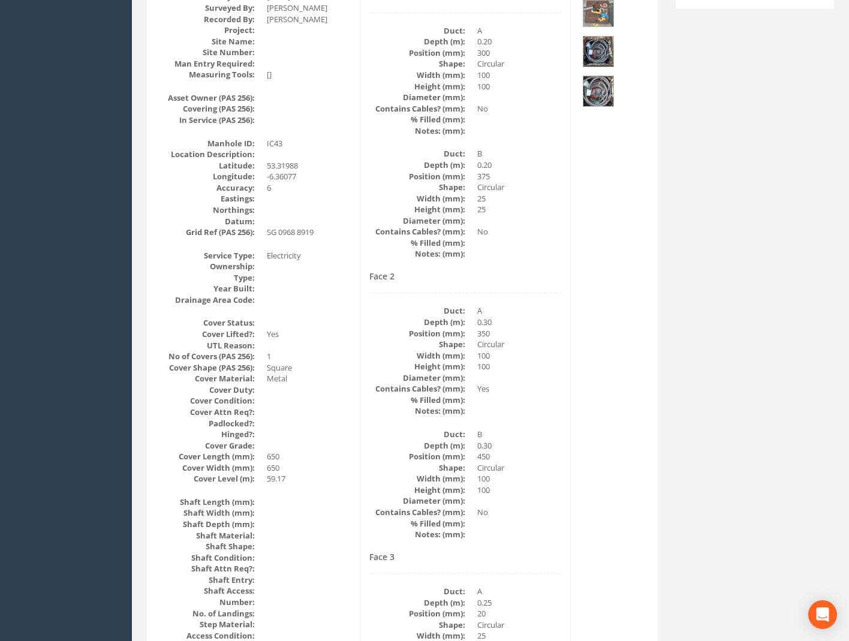
scroll to position [136, 0]
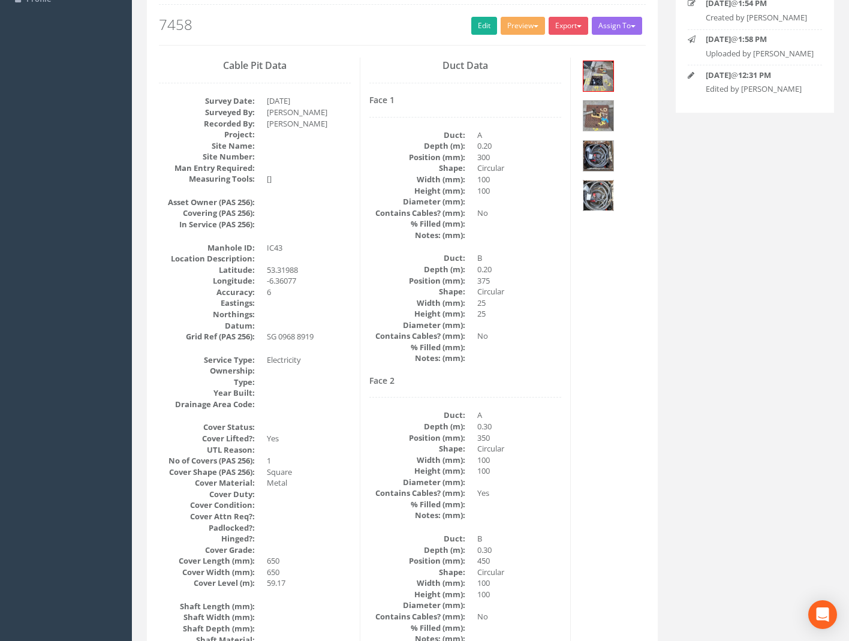
click at [590, 190] on img at bounding box center [599, 196] width 30 height 30
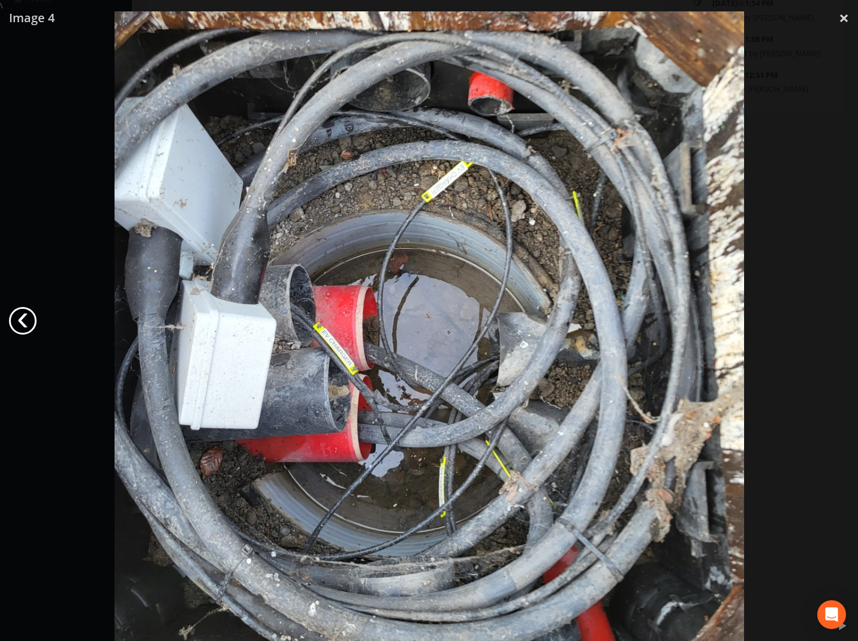
click at [15, 328] on link "‹" at bounding box center [23, 321] width 28 height 28
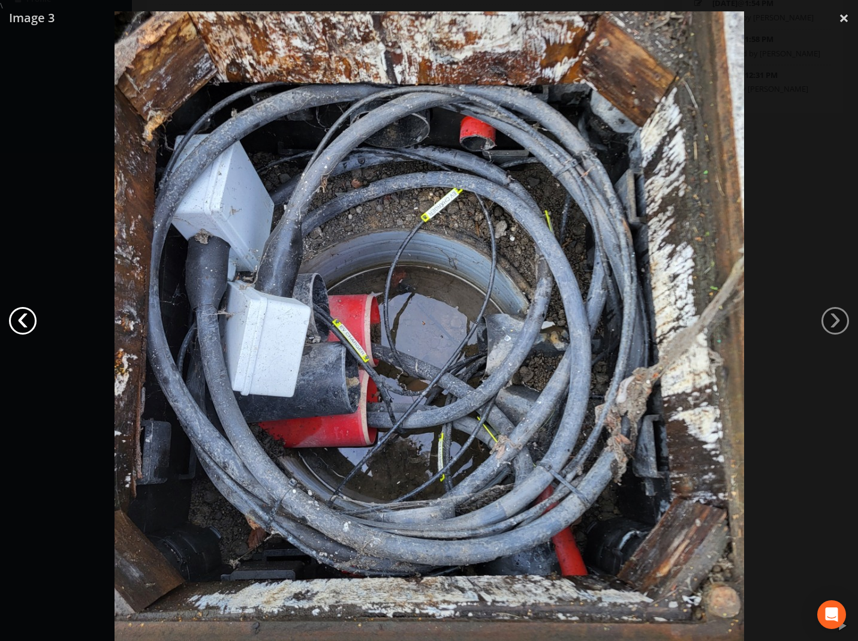
click at [16, 324] on link "‹" at bounding box center [23, 321] width 28 height 28
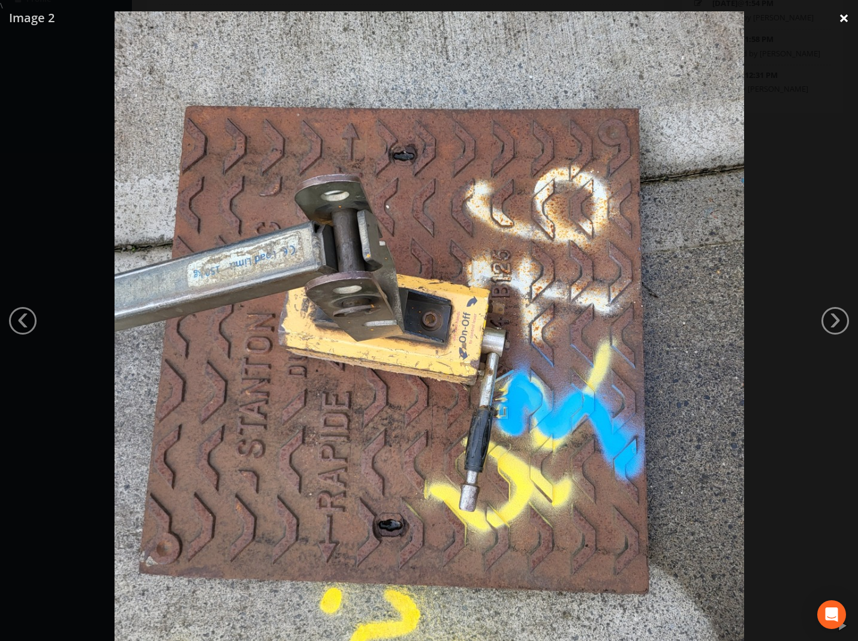
click at [841, 17] on link "×" at bounding box center [844, 18] width 28 height 36
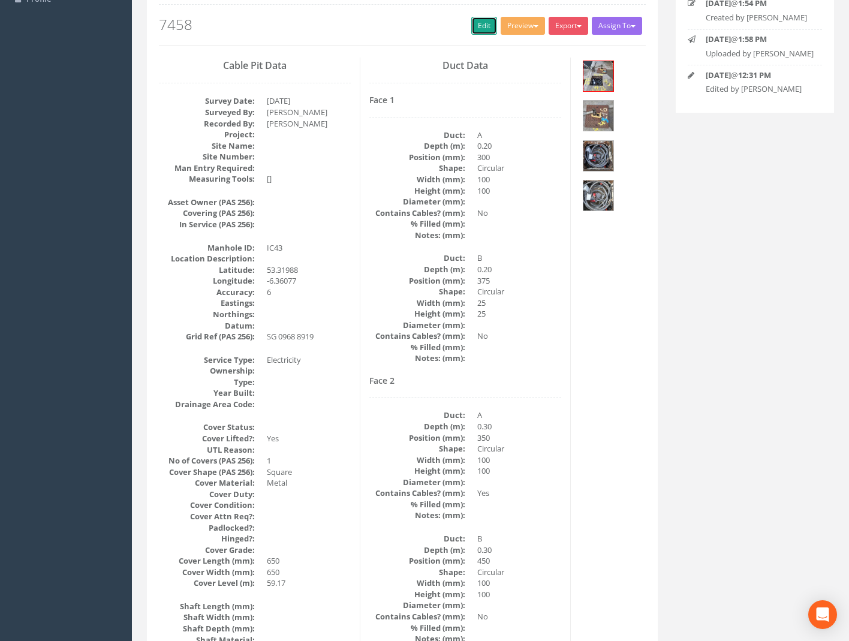
click at [483, 25] on link "Edit" at bounding box center [485, 26] width 26 height 18
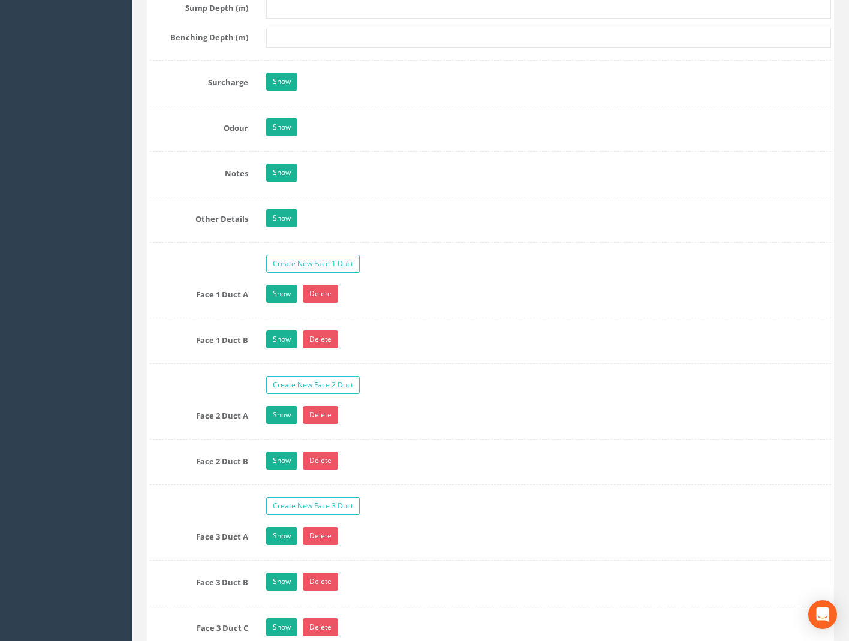
scroll to position [1980, 0]
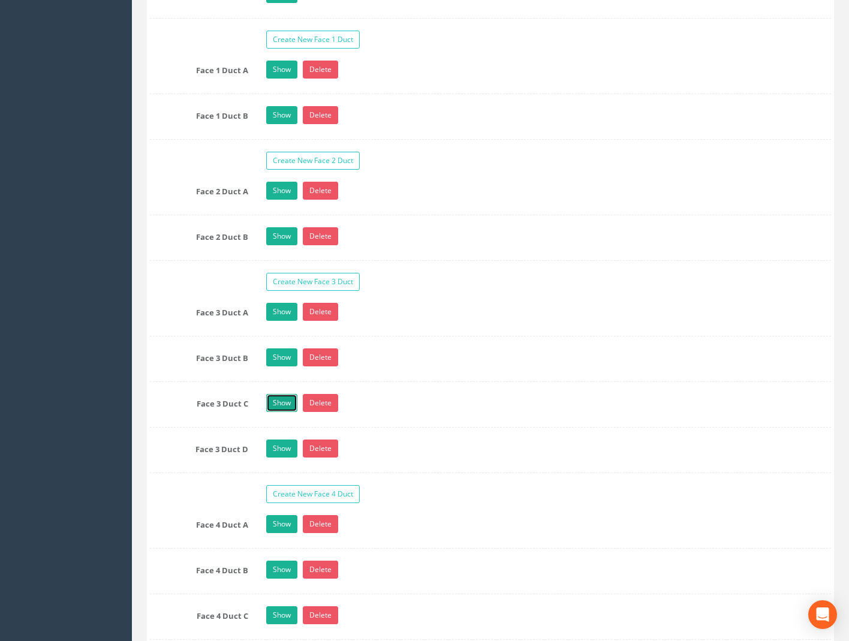
click at [270, 404] on link "Show" at bounding box center [281, 403] width 31 height 18
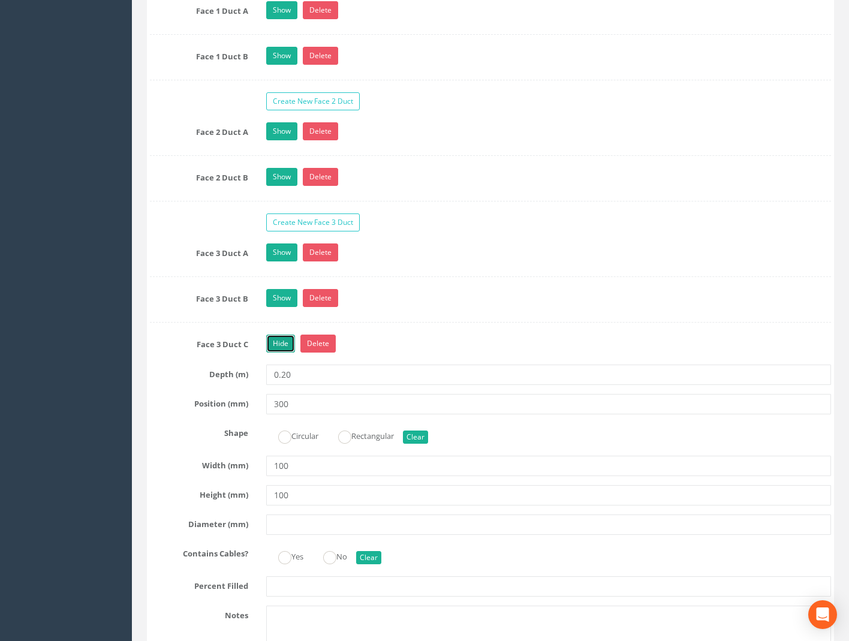
scroll to position [2160, 0]
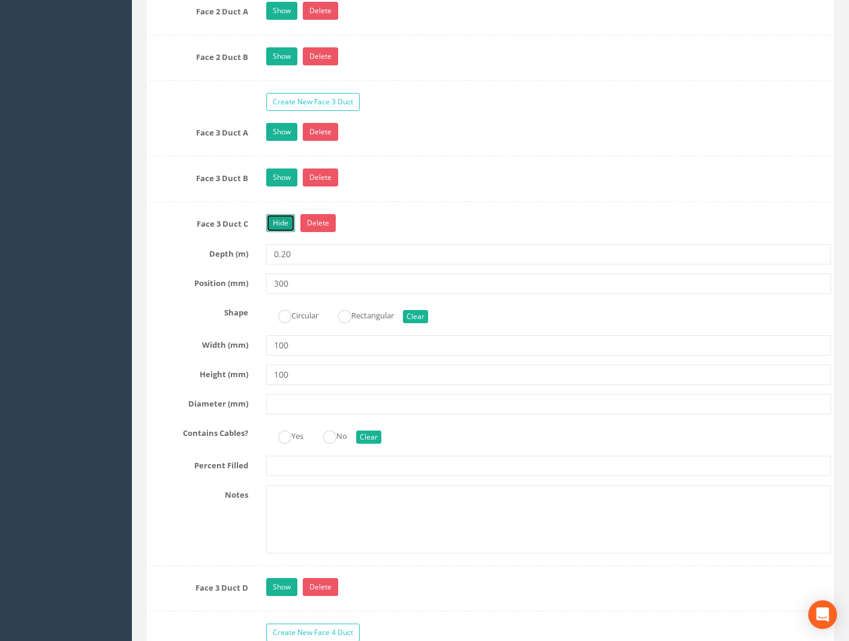
click at [282, 227] on link "Hide" at bounding box center [280, 223] width 29 height 18
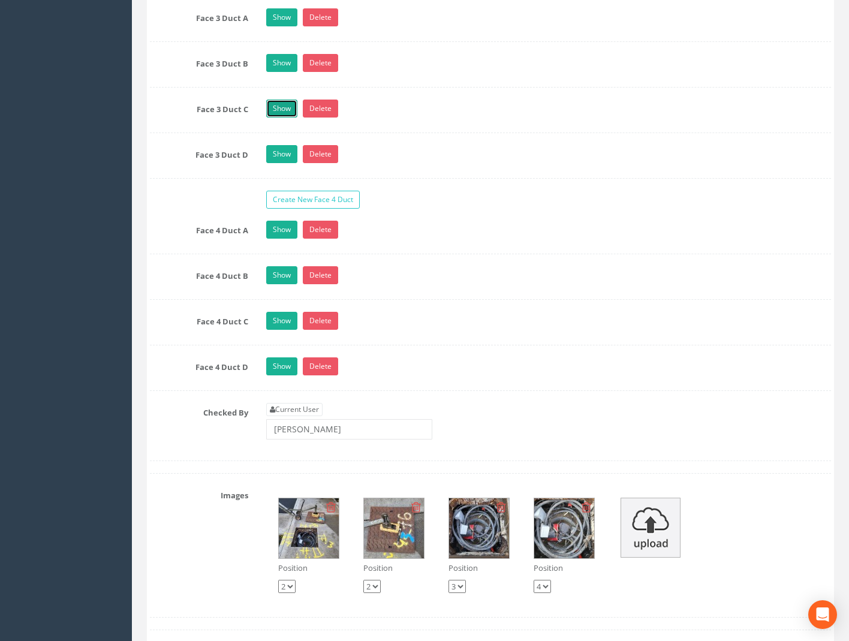
scroll to position [1974, 0]
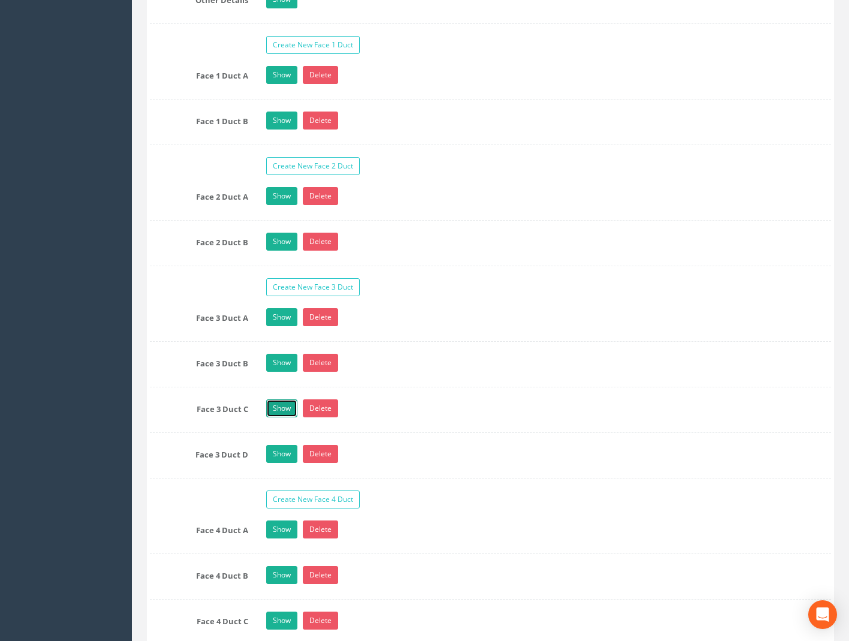
click at [271, 413] on link "Show" at bounding box center [281, 409] width 31 height 18
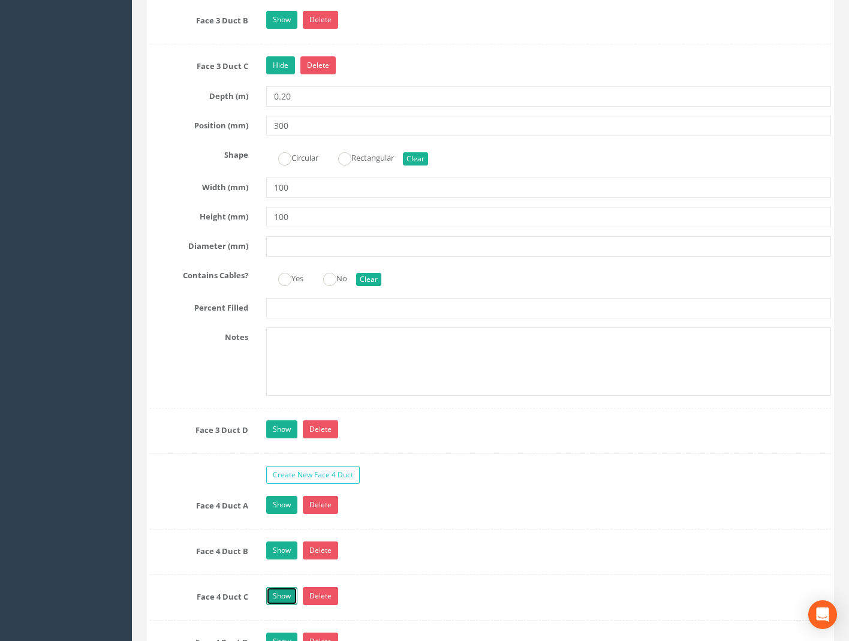
scroll to position [2293, 0]
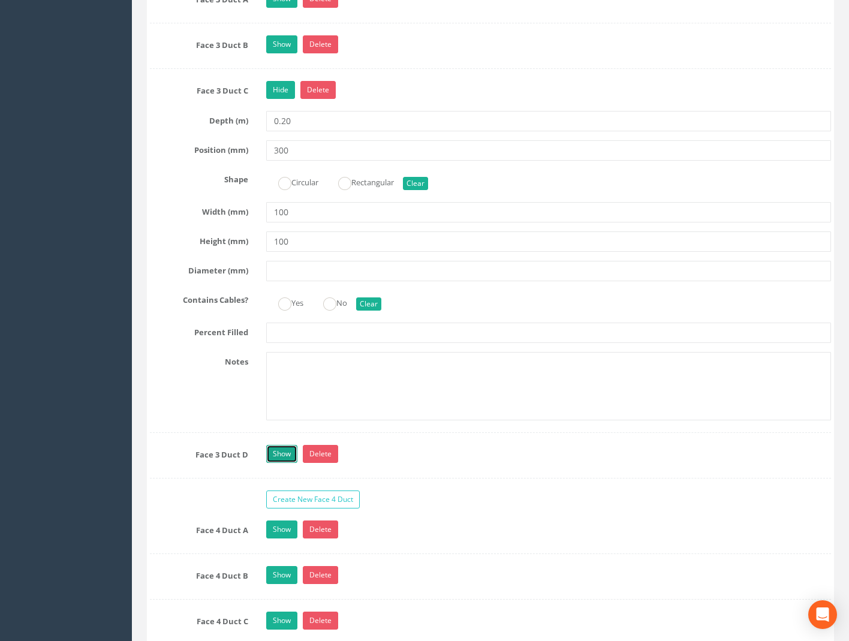
click at [273, 457] on link "Show" at bounding box center [281, 454] width 31 height 18
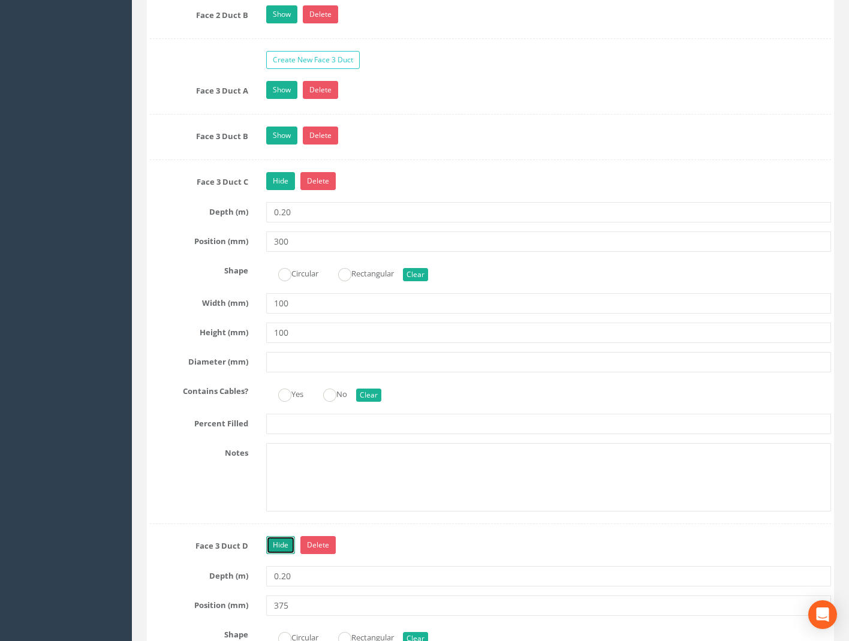
scroll to position [2173, 0]
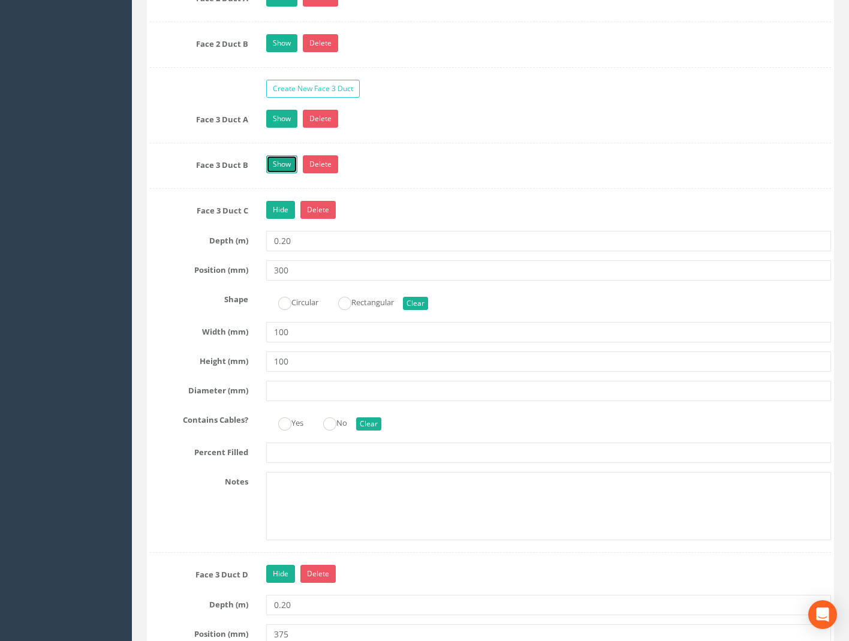
click at [274, 162] on link "Show" at bounding box center [281, 164] width 31 height 18
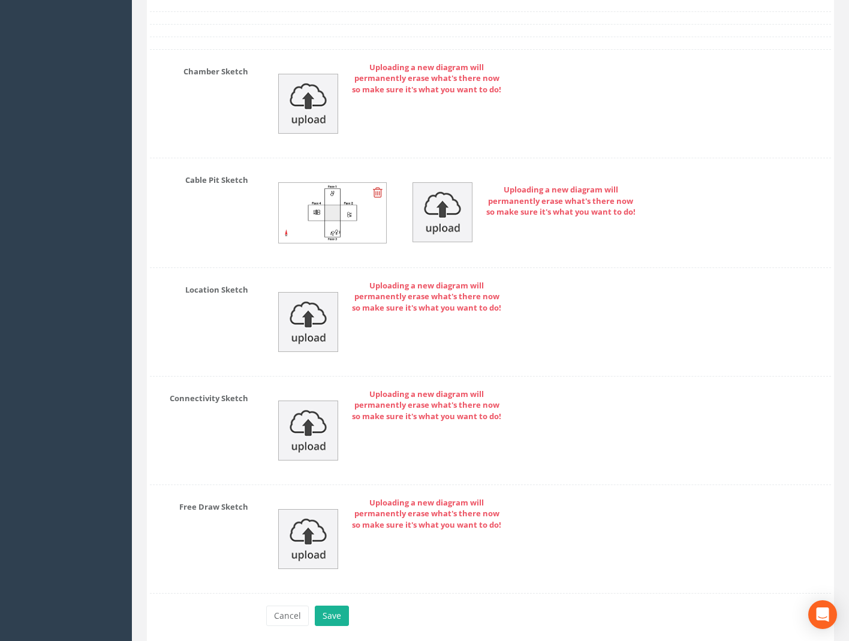
scroll to position [4010, 0]
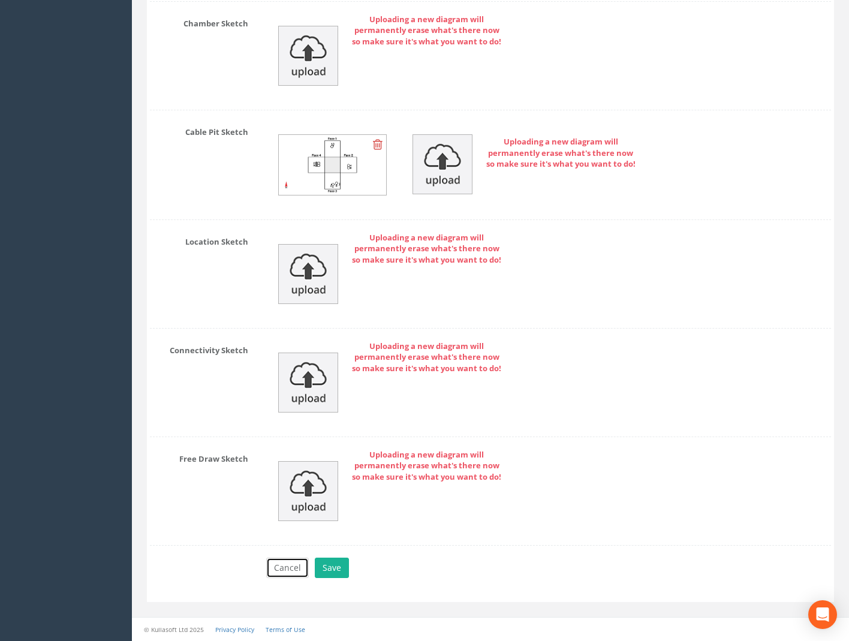
click at [283, 563] on button "Cancel" at bounding box center [287, 568] width 43 height 20
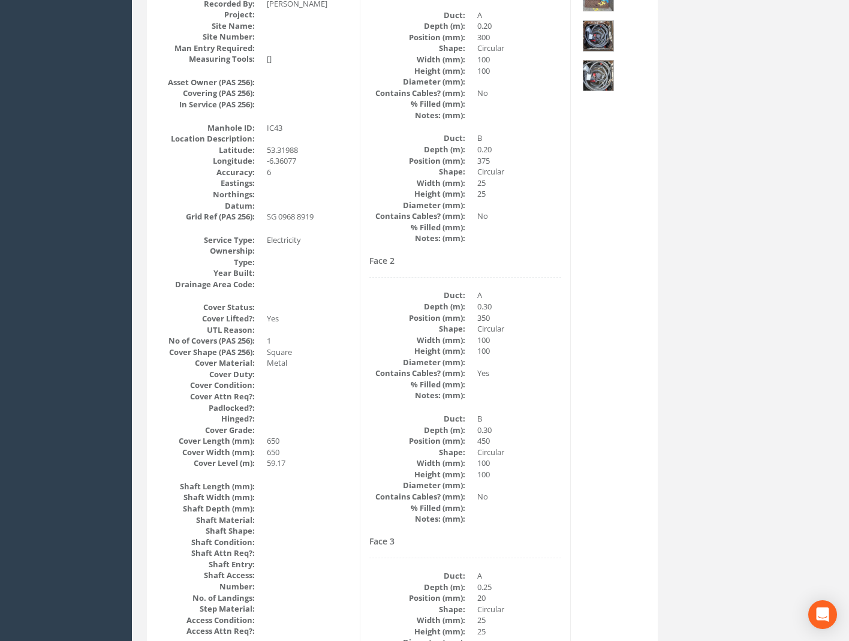
scroll to position [0, 0]
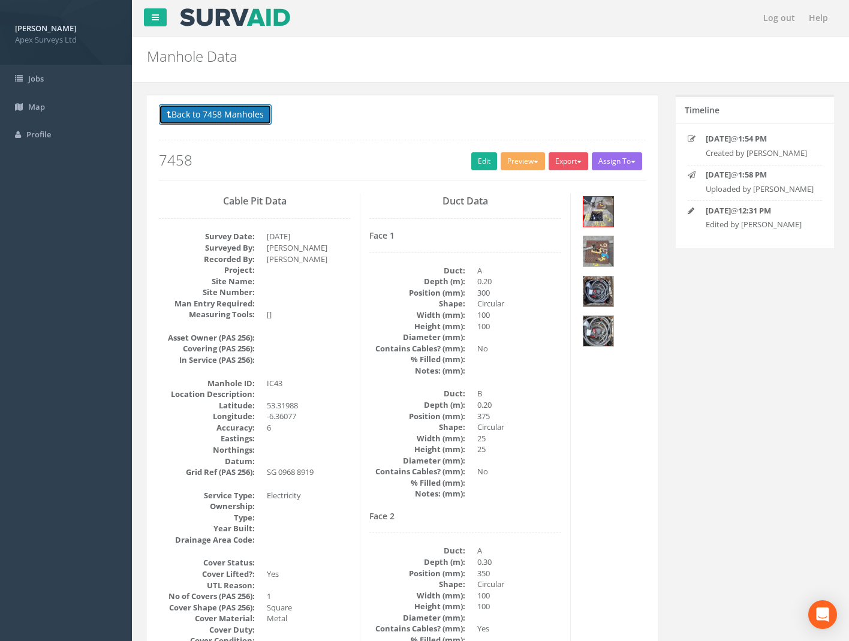
click at [211, 105] on button "Back to 7458 Manholes" at bounding box center [215, 114] width 113 height 20
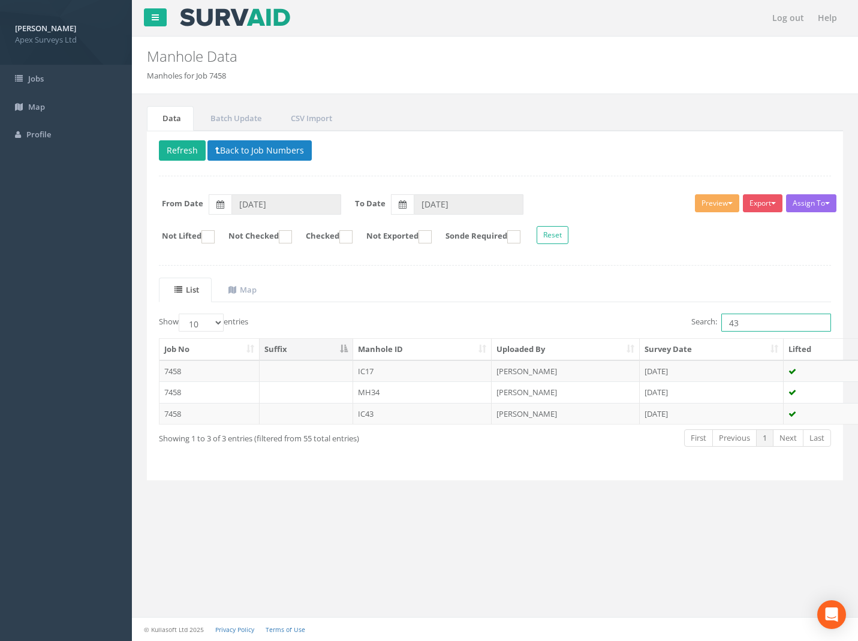
drag, startPoint x: 740, startPoint y: 323, endPoint x: 611, endPoint y: 329, distance: 129.2
click at [635, 332] on div "Search: 43" at bounding box center [669, 324] width 328 height 21
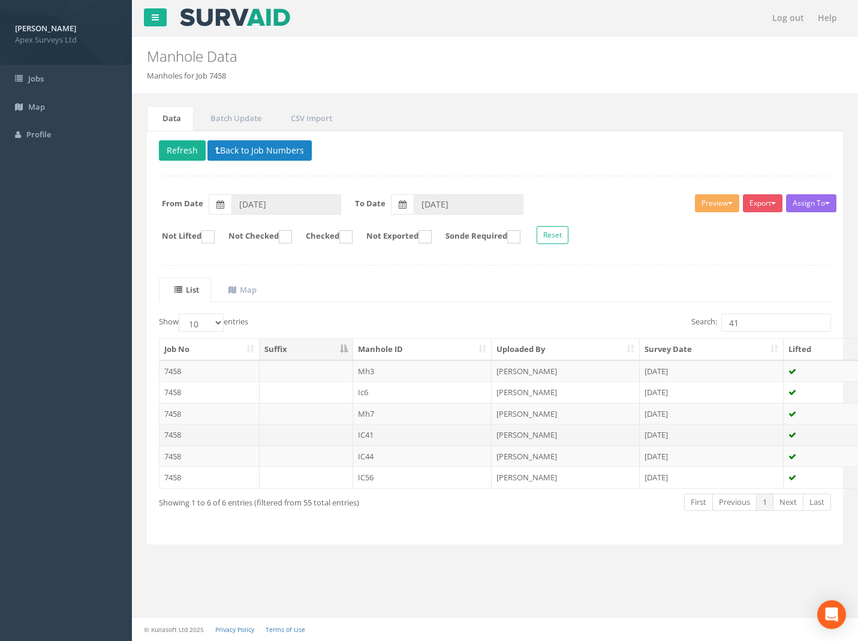
click at [169, 435] on td "7458" at bounding box center [210, 435] width 100 height 22
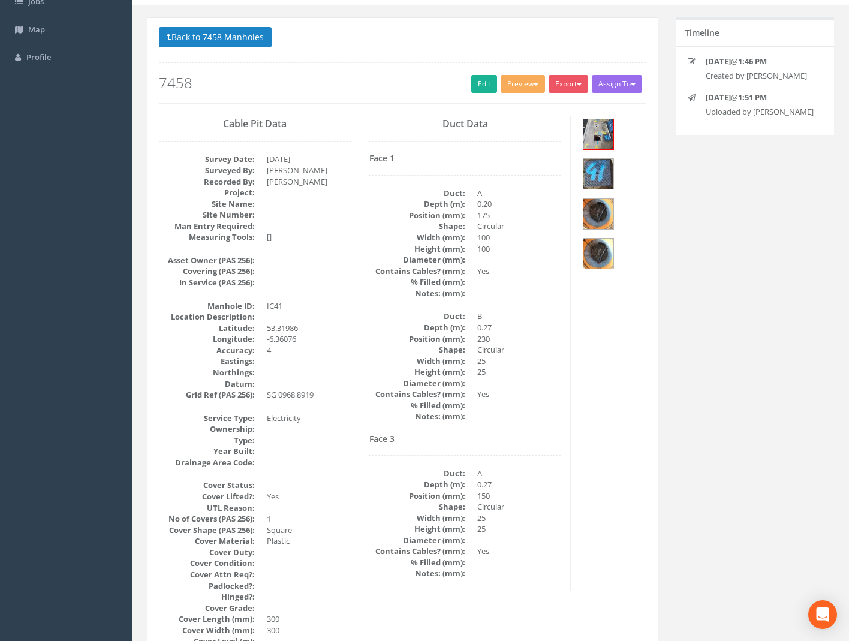
scroll to position [20, 0]
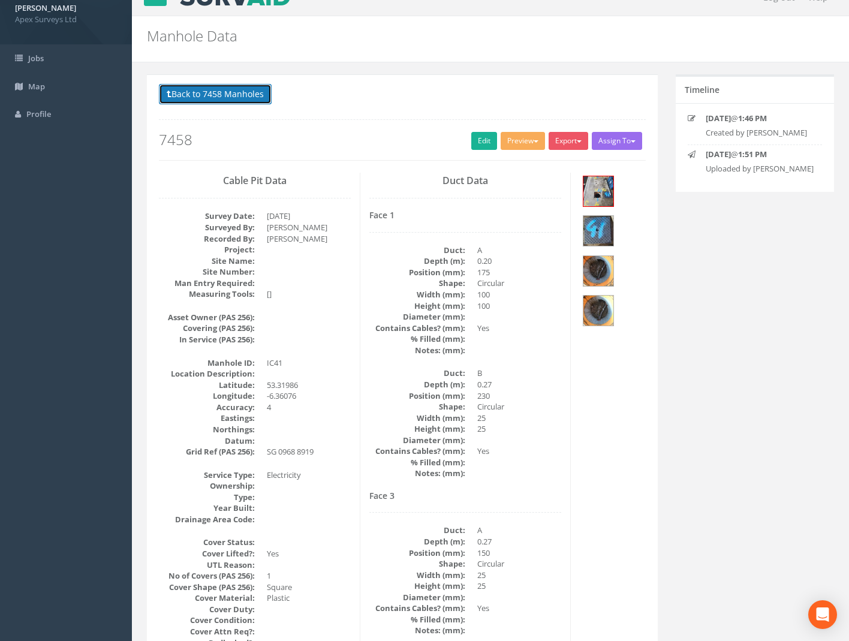
click at [217, 95] on button "Back to 7458 Manholes" at bounding box center [215, 94] width 113 height 20
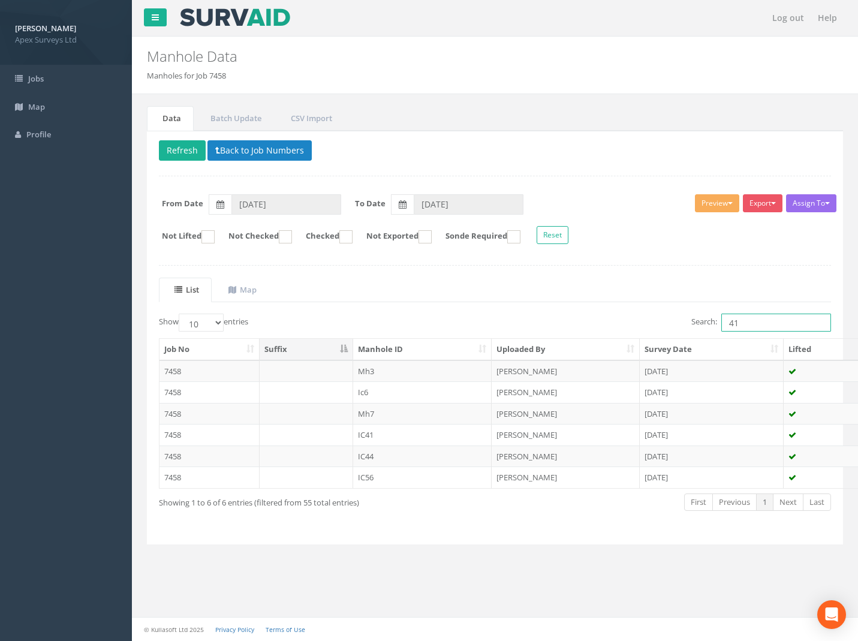
drag, startPoint x: 737, startPoint y: 326, endPoint x: 455, endPoint y: 332, distance: 282.0
click at [473, 334] on div "Show 10 25 50 100 entries Search: 41" at bounding box center [495, 324] width 691 height 21
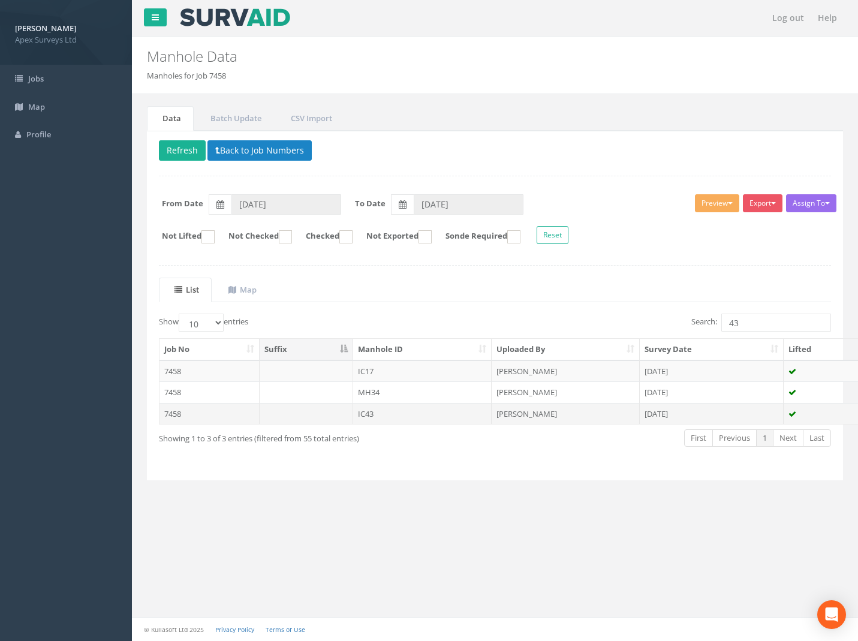
click at [176, 414] on td "7458" at bounding box center [210, 414] width 100 height 22
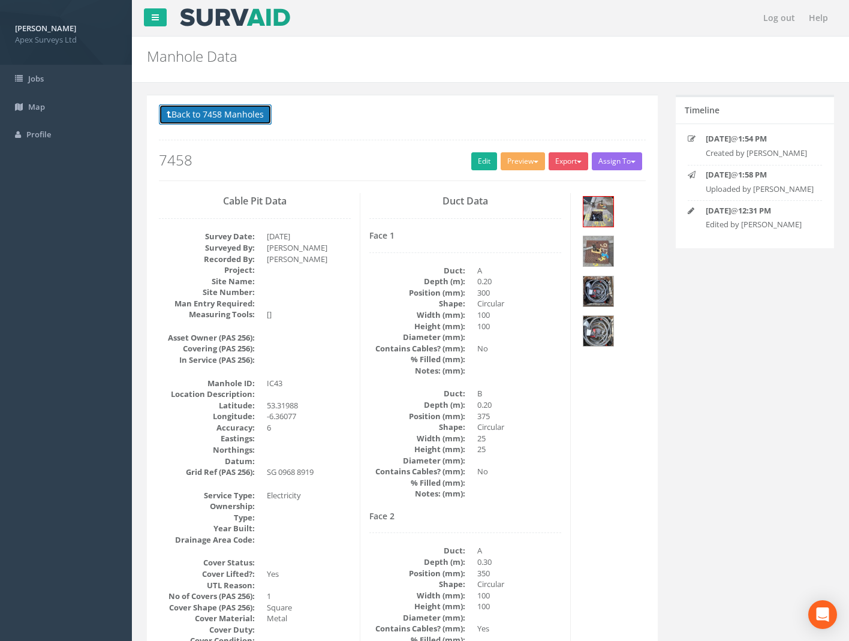
click at [251, 113] on button "Back to 7458 Manholes" at bounding box center [215, 114] width 113 height 20
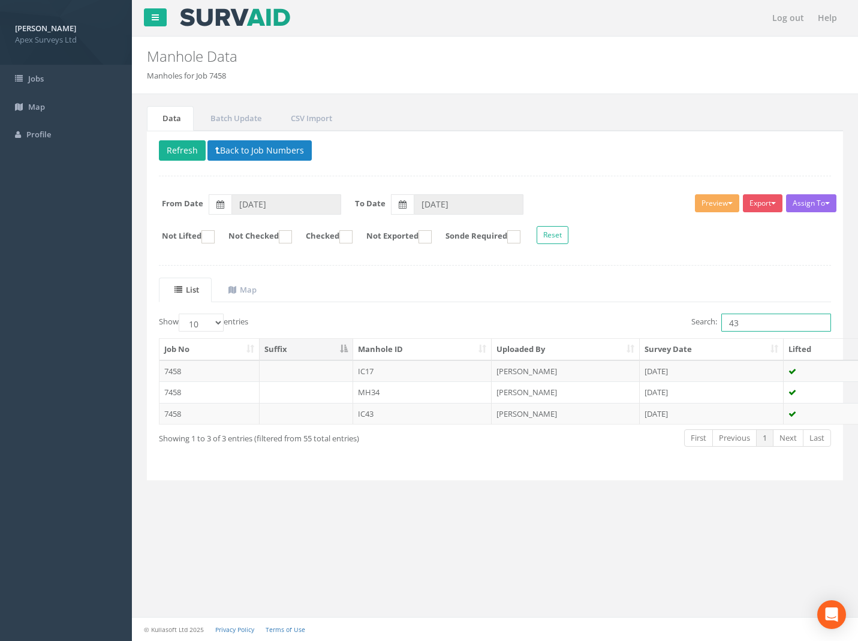
click at [501, 328] on div "Search: 43" at bounding box center [669, 324] width 346 height 21
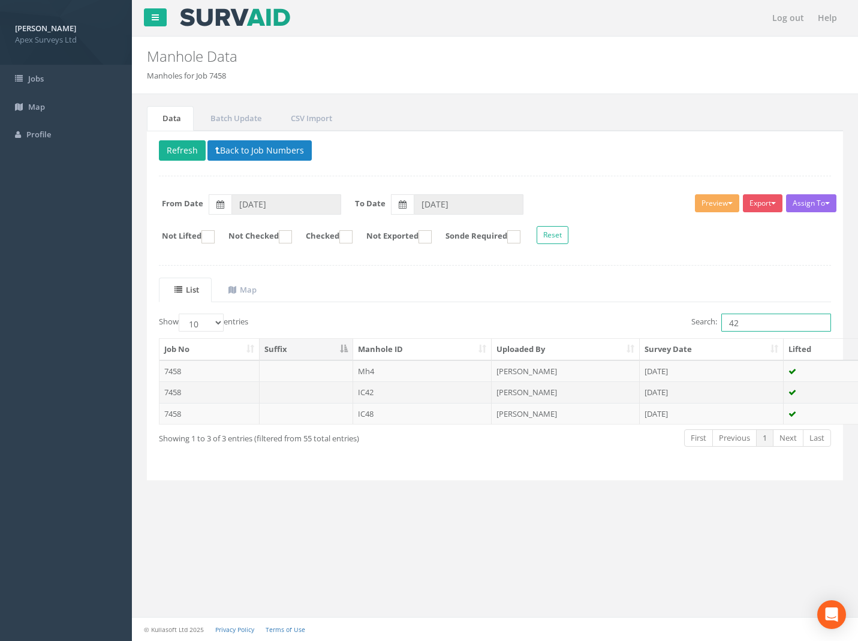
type input "42"
click at [179, 397] on td "7458" at bounding box center [210, 393] width 100 height 22
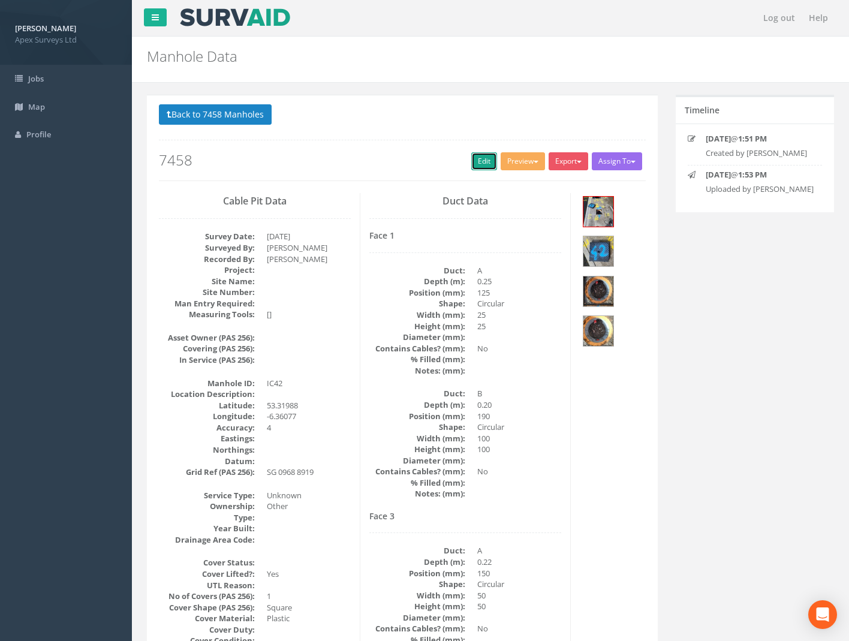
click at [475, 169] on link "Edit" at bounding box center [485, 161] width 26 height 18
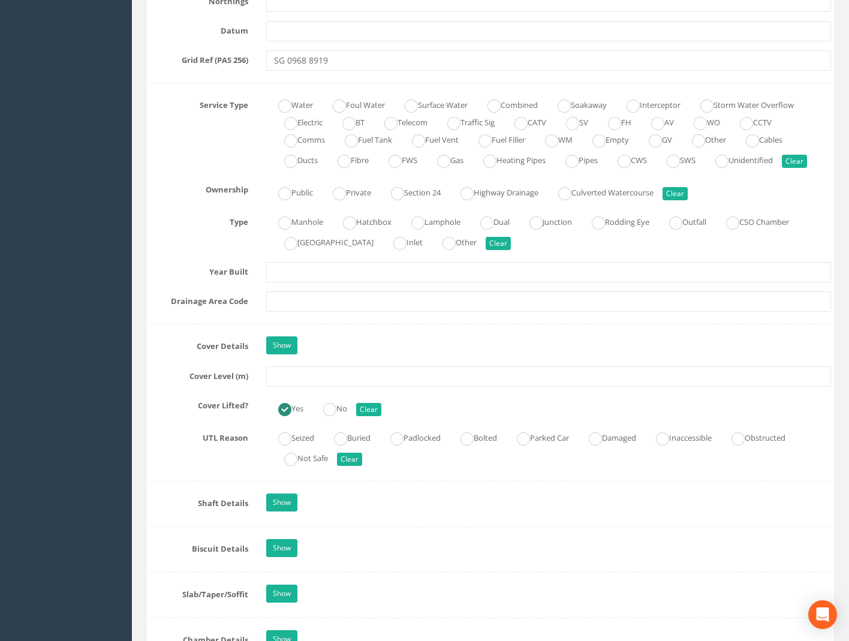
scroll to position [840, 0]
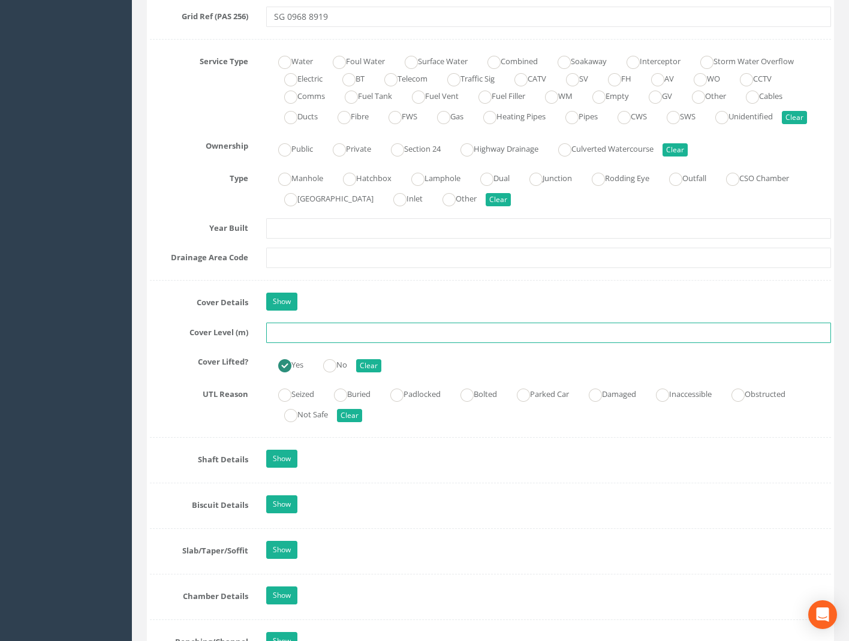
click at [298, 330] on input "text" at bounding box center [548, 333] width 565 height 20
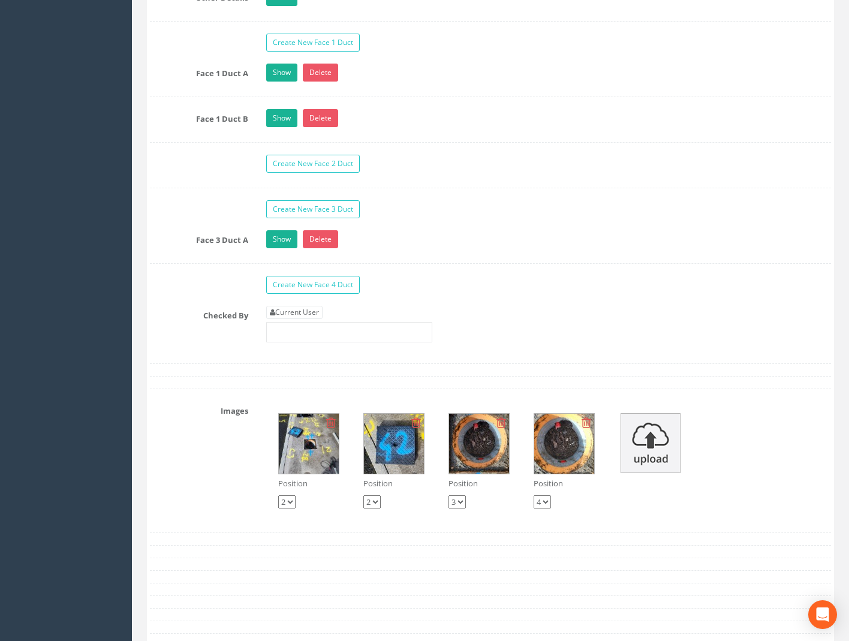
scroll to position [1980, 0]
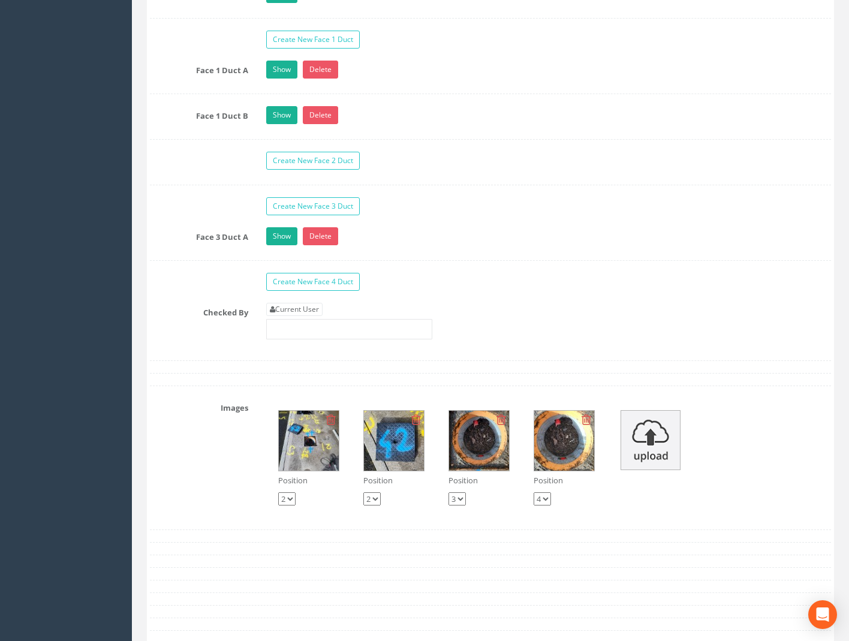
type input "59.19"
click at [295, 317] on div "Current User" at bounding box center [349, 321] width 166 height 37
click at [298, 314] on link "Current User" at bounding box center [294, 309] width 56 height 13
type input "[PERSON_NAME]"
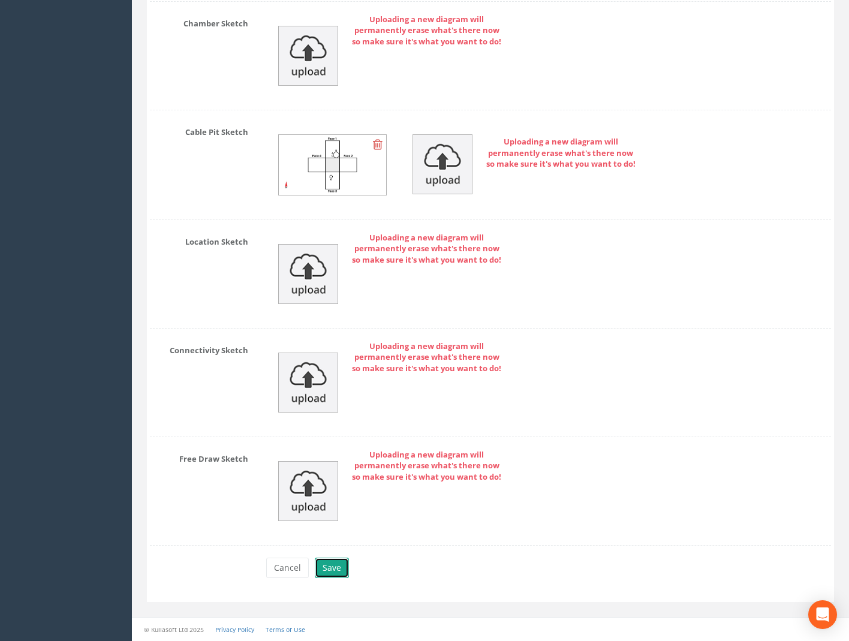
click at [333, 559] on button "Save" at bounding box center [332, 568] width 34 height 20
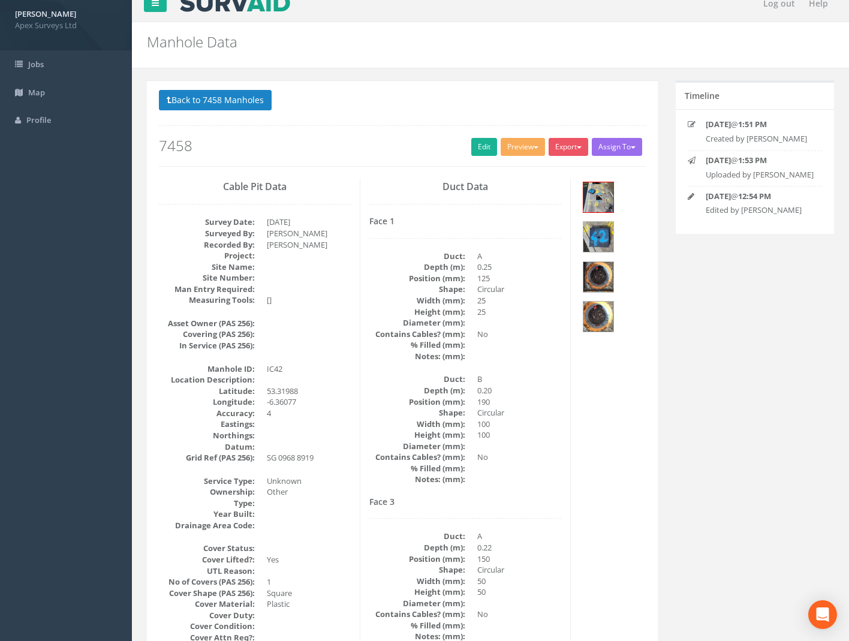
scroll to position [9, 0]
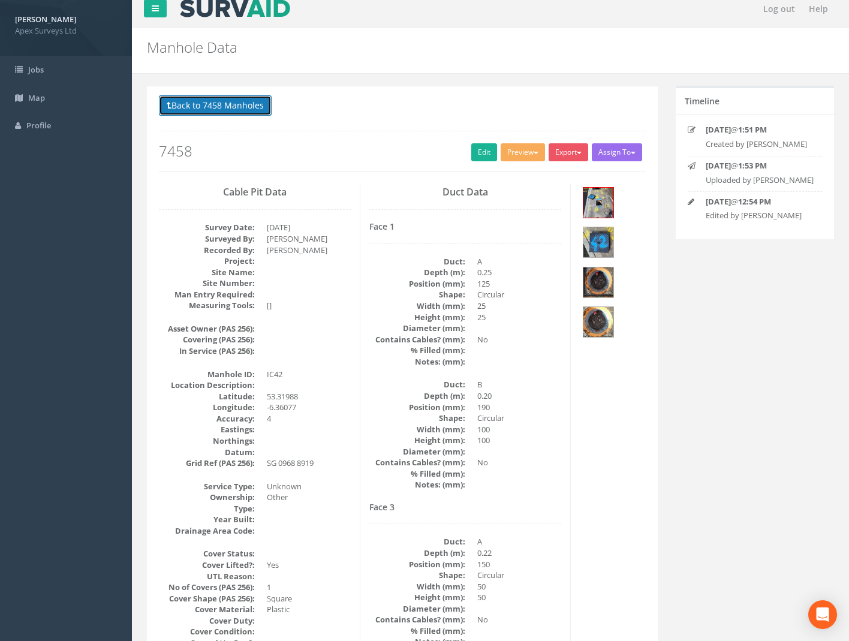
click at [239, 102] on button "Back to 7458 Manholes" at bounding box center [215, 105] width 113 height 20
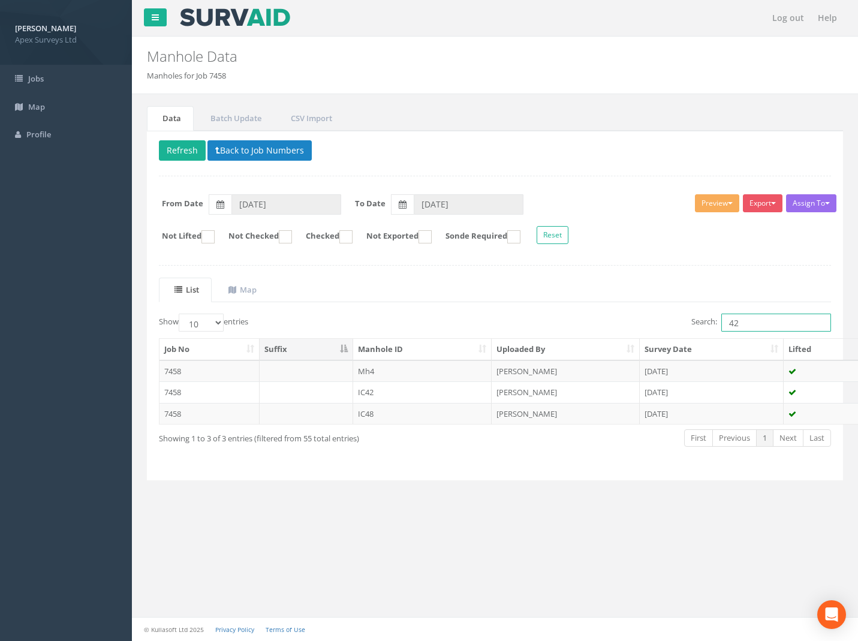
drag, startPoint x: 748, startPoint y: 320, endPoint x: 647, endPoint y: 333, distance: 101.6
click at [654, 334] on div "Search: 42" at bounding box center [669, 324] width 328 height 21
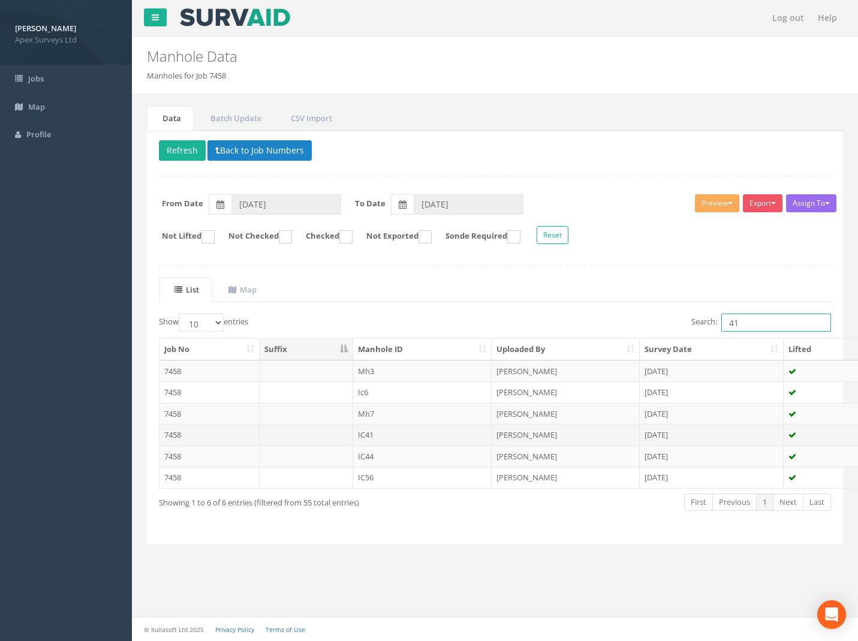
type input "41"
click at [181, 436] on td "7458" at bounding box center [210, 435] width 100 height 22
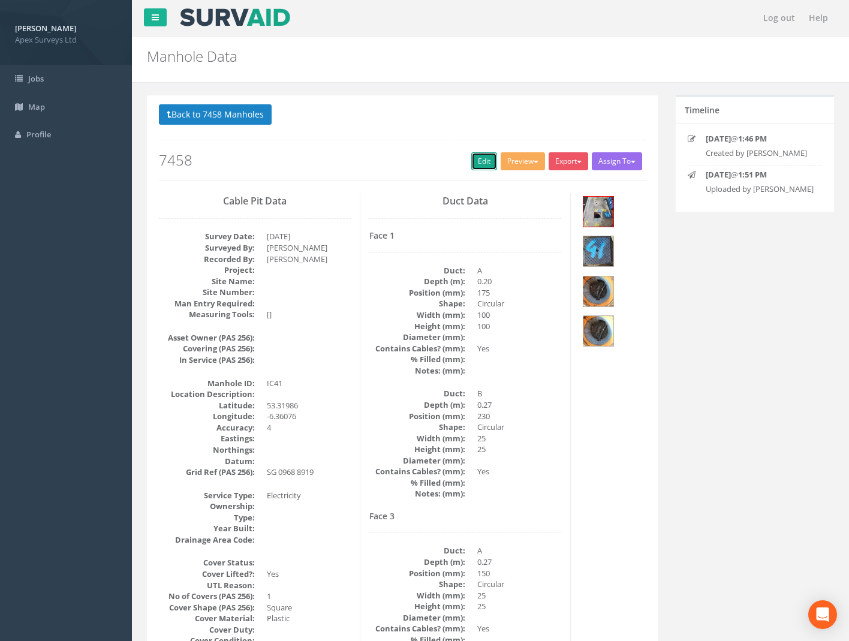
click at [483, 162] on link "Edit" at bounding box center [485, 161] width 26 height 18
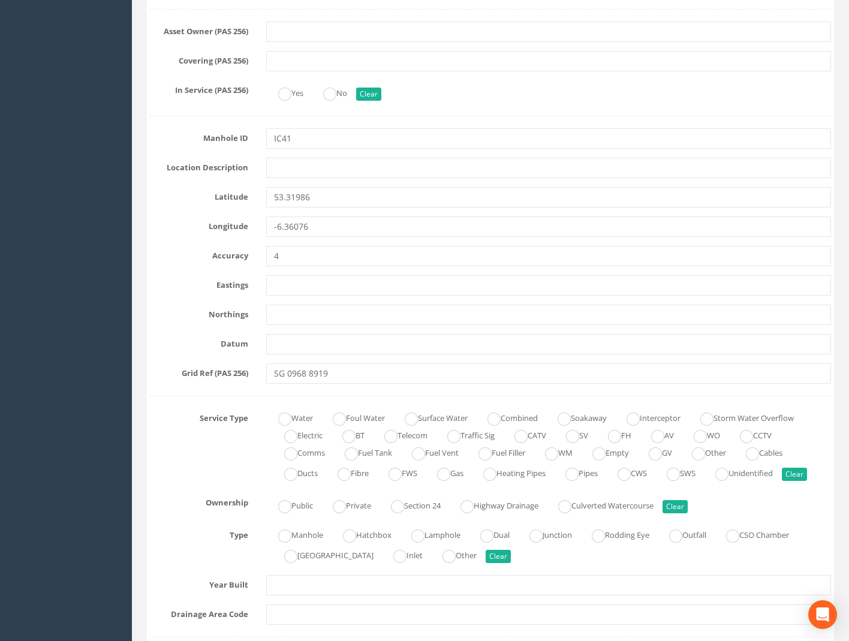
scroll to position [720, 0]
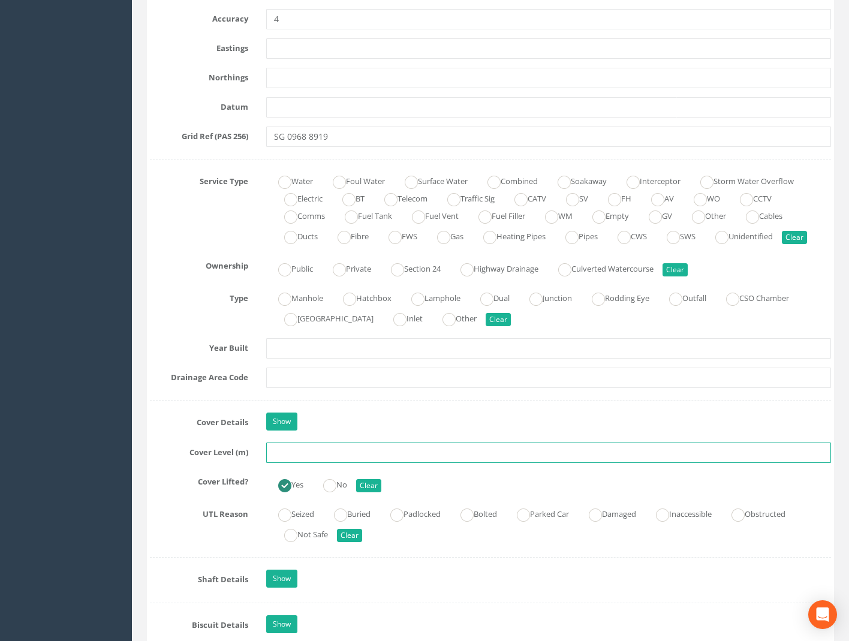
click at [292, 457] on input "text" at bounding box center [548, 453] width 565 height 20
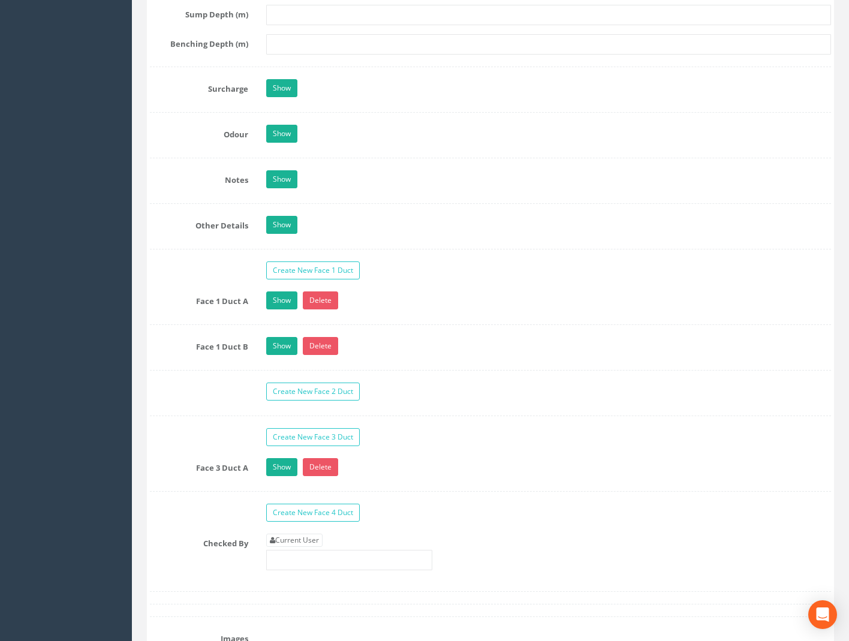
scroll to position [1920, 0]
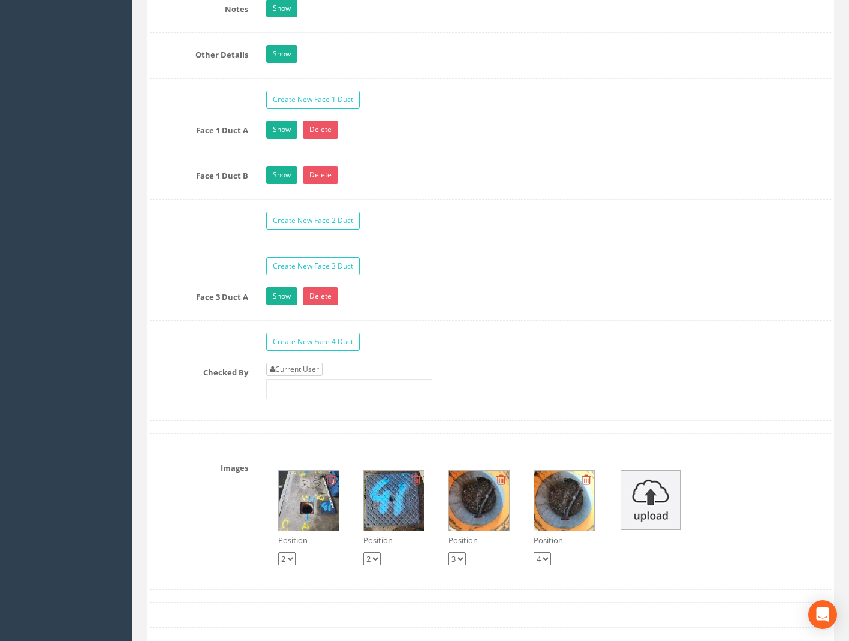
type input "59.22"
click at [308, 370] on link "Current User" at bounding box center [294, 369] width 56 height 13
type input "[PERSON_NAME]"
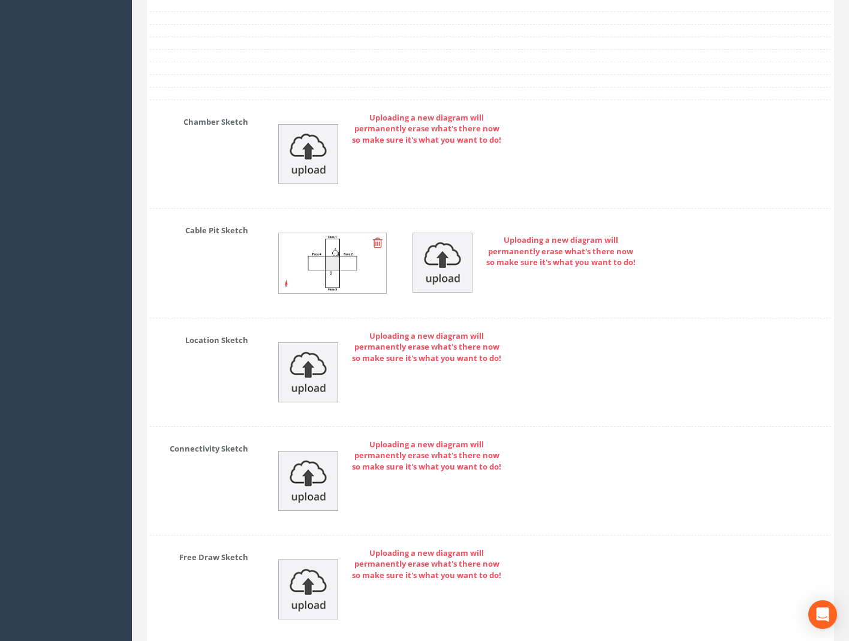
scroll to position [2672, 0]
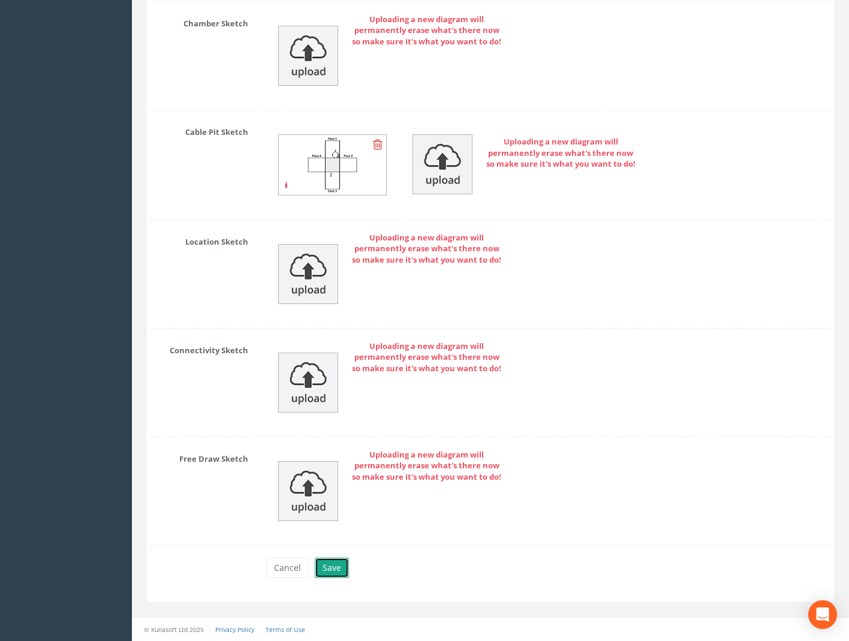
click at [333, 562] on button "Save" at bounding box center [332, 568] width 34 height 20
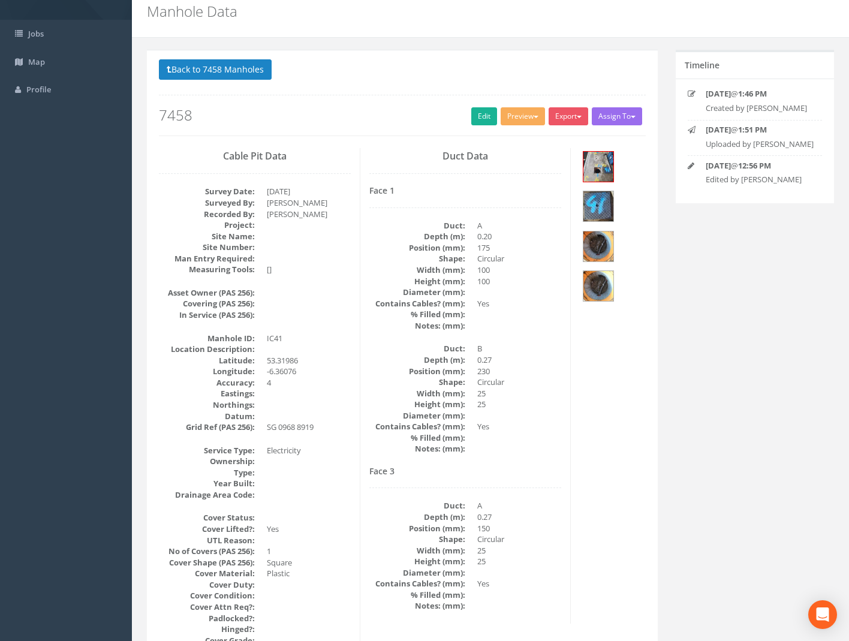
scroll to position [0, 0]
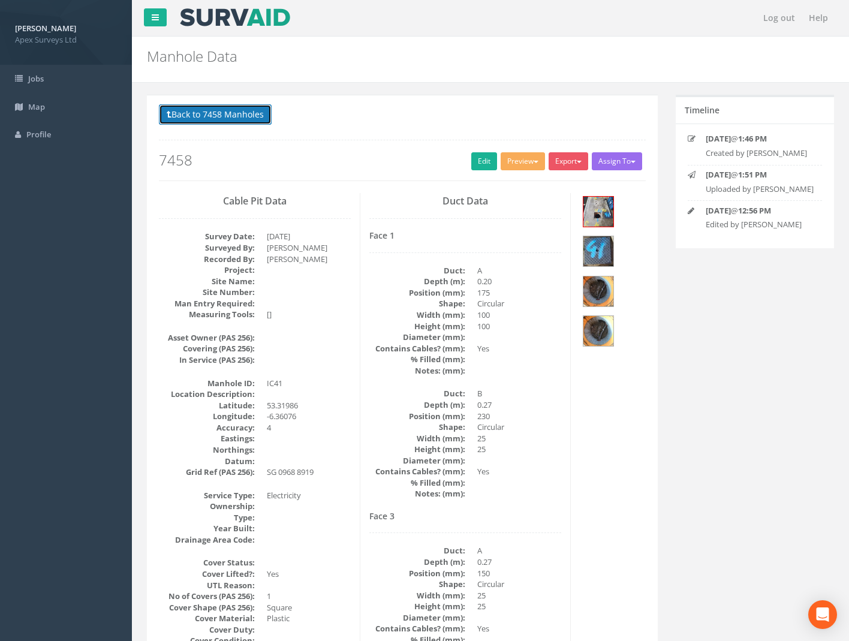
click at [185, 116] on button "Back to 7458 Manholes" at bounding box center [215, 114] width 113 height 20
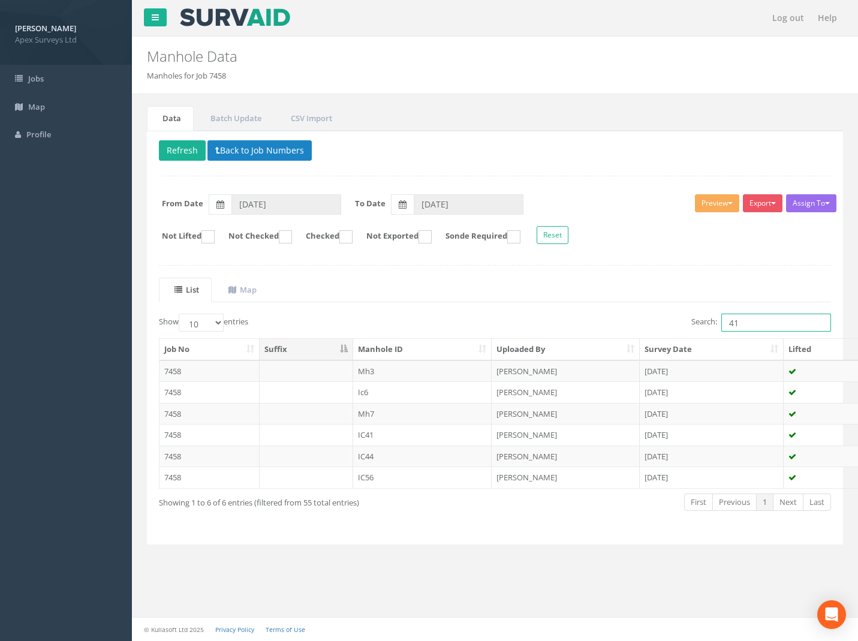
drag, startPoint x: 754, startPoint y: 326, endPoint x: 611, endPoint y: 329, distance: 142.8
click at [658, 329] on div "Search: 41" at bounding box center [669, 324] width 328 height 21
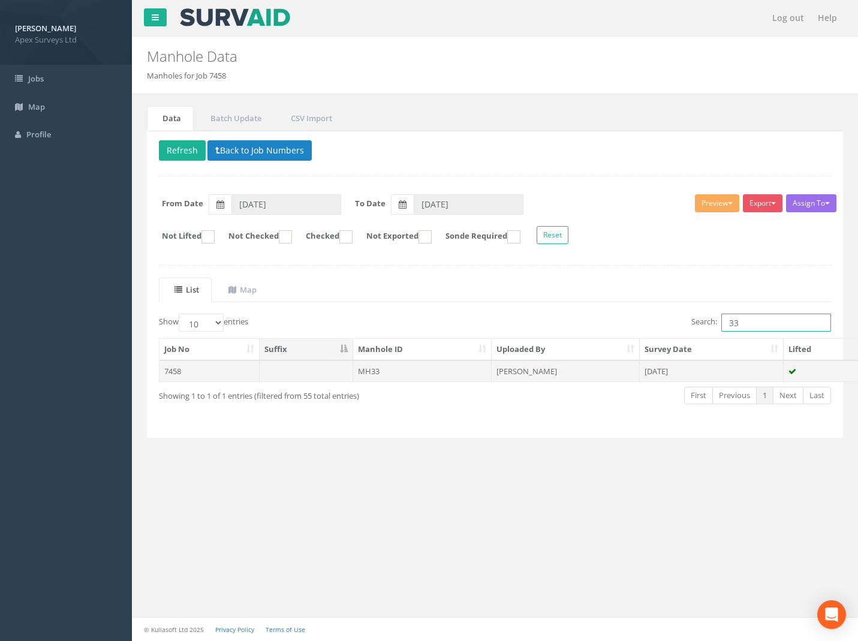
type input "33"
click at [176, 375] on td "7458" at bounding box center [210, 372] width 100 height 22
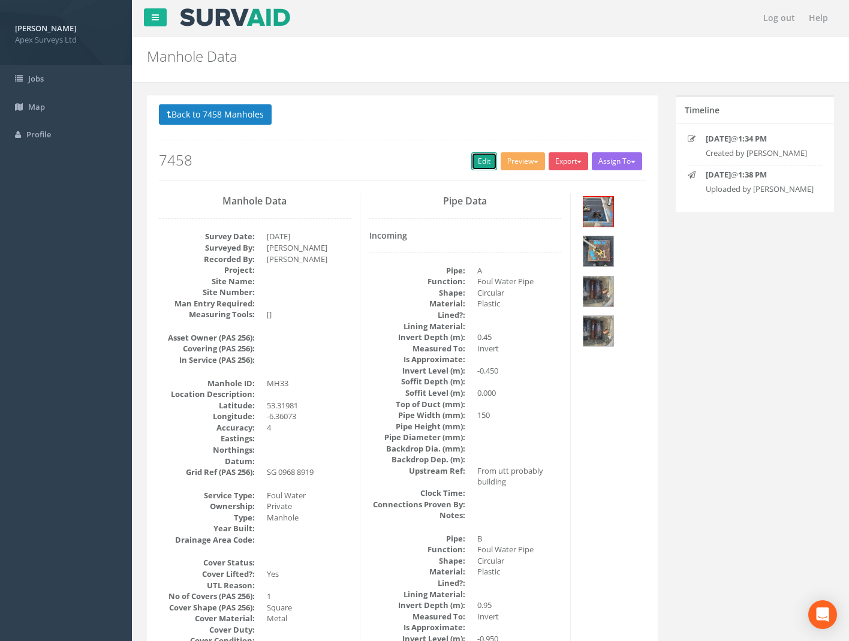
click at [482, 158] on link "Edit" at bounding box center [485, 161] width 26 height 18
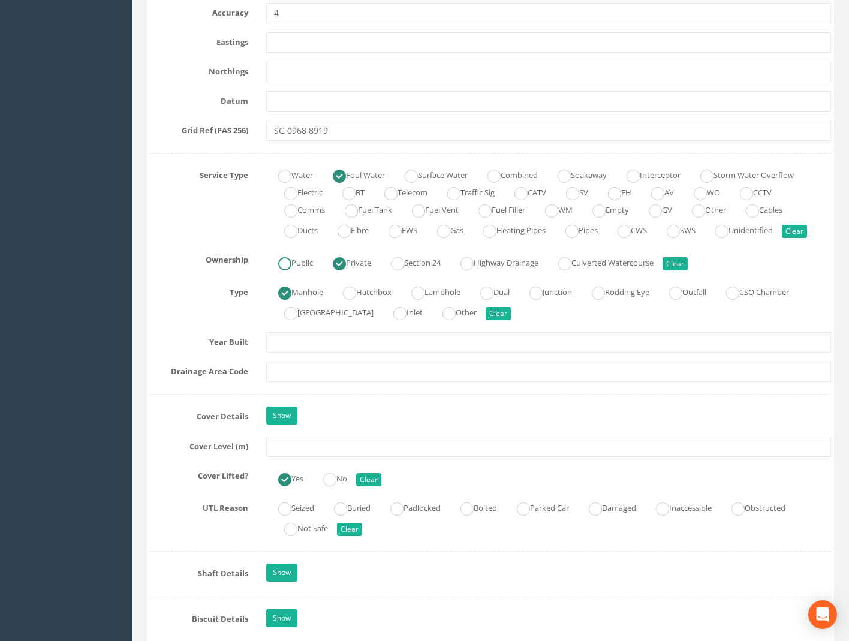
scroll to position [900, 0]
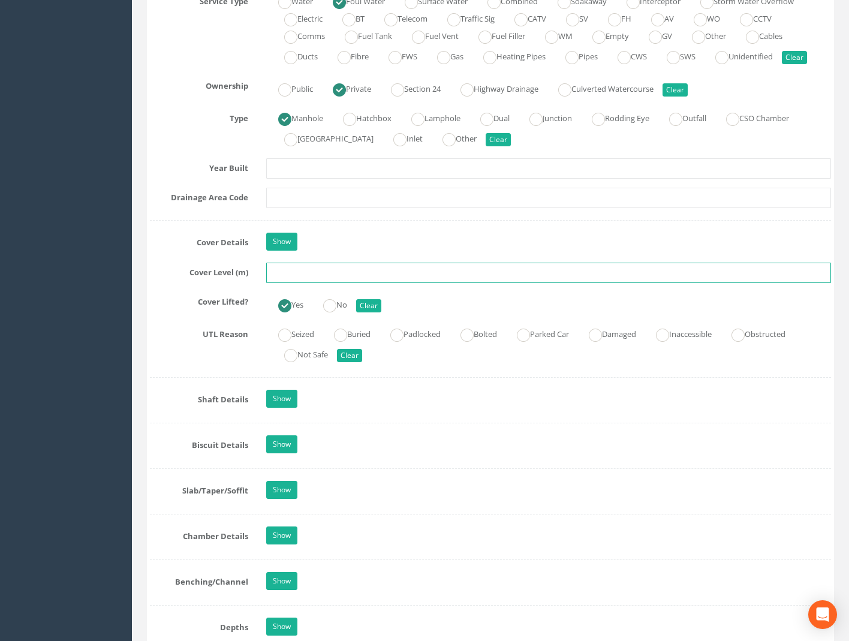
click at [287, 271] on input "text" at bounding box center [548, 273] width 565 height 20
type input "59.18"
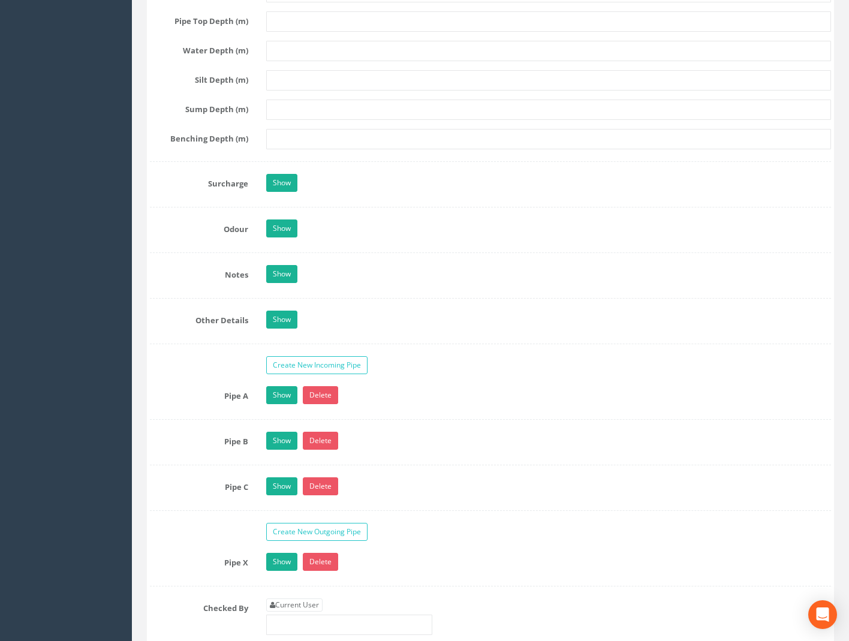
scroll to position [1800, 0]
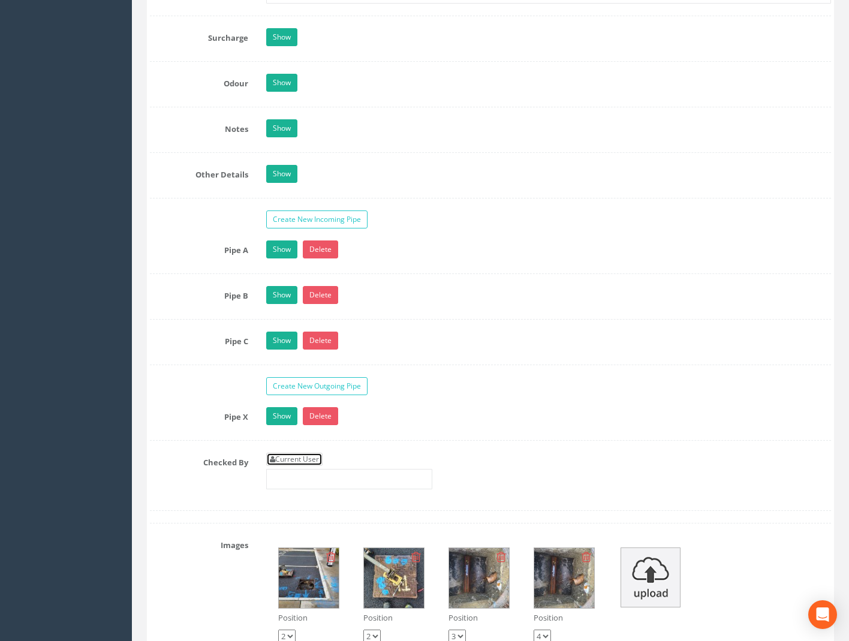
click at [295, 463] on link "Current User" at bounding box center [294, 459] width 56 height 13
type input "[PERSON_NAME]"
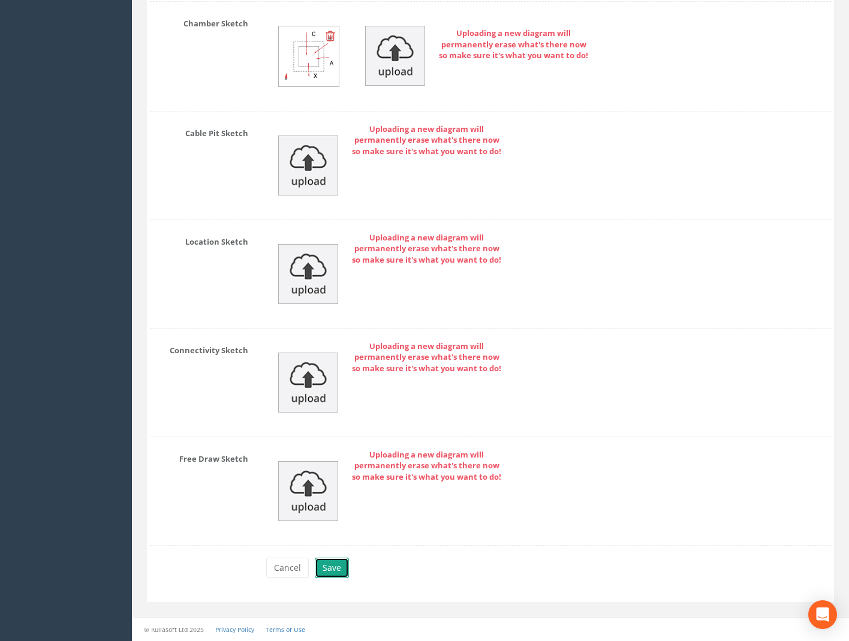
click at [333, 575] on button "Save" at bounding box center [332, 568] width 34 height 20
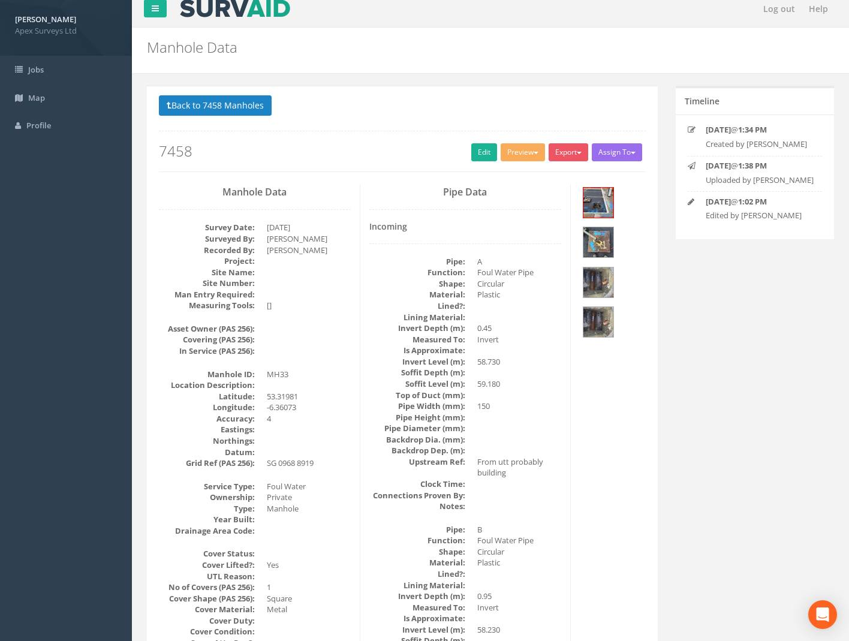
scroll to position [0, 0]
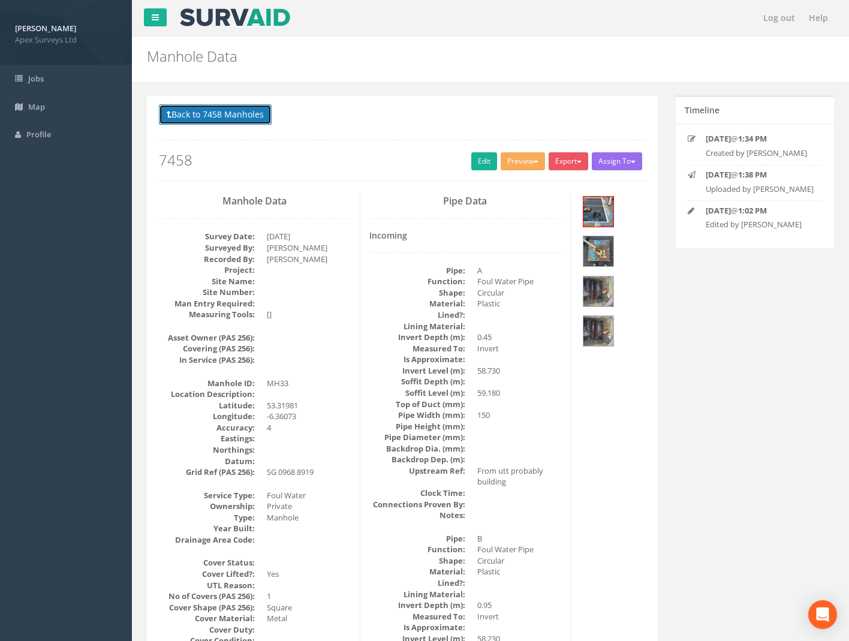
drag, startPoint x: 221, startPoint y: 111, endPoint x: 313, endPoint y: 133, distance: 94.9
click at [221, 111] on button "Back to 7458 Manholes" at bounding box center [215, 114] width 113 height 20
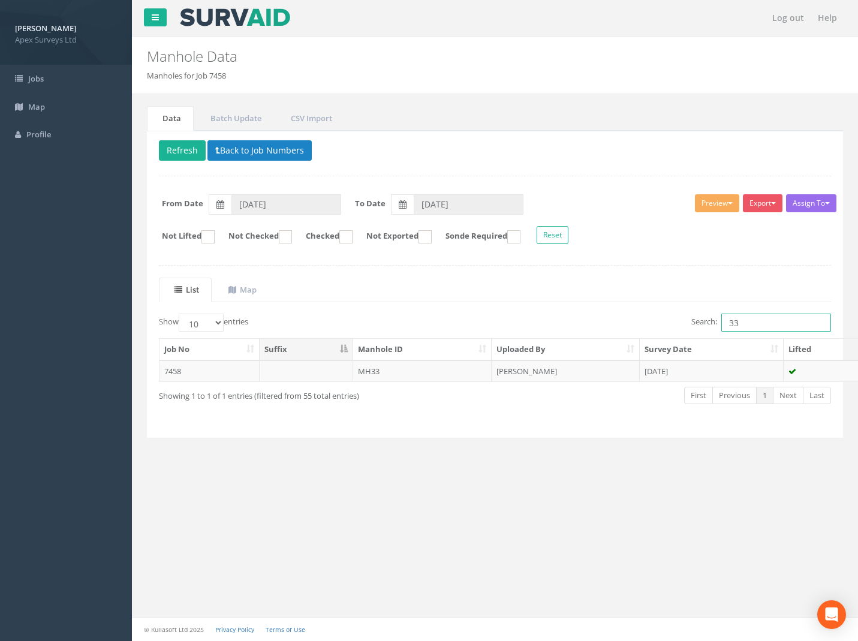
drag, startPoint x: 741, startPoint y: 320, endPoint x: 567, endPoint y: 328, distance: 174.2
click at [567, 328] on div "Search: 33" at bounding box center [669, 324] width 328 height 21
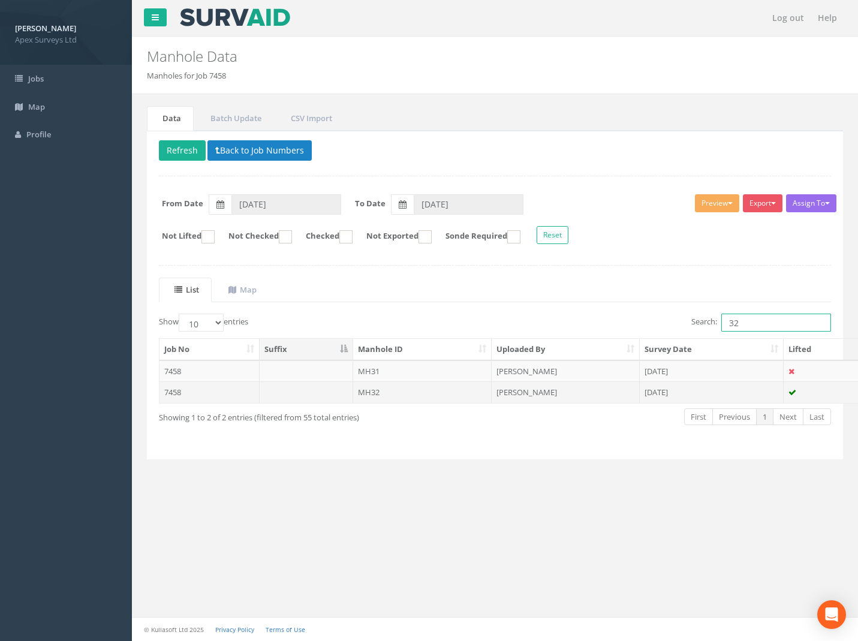
type input "32"
click at [176, 389] on td "7458" at bounding box center [210, 393] width 100 height 22
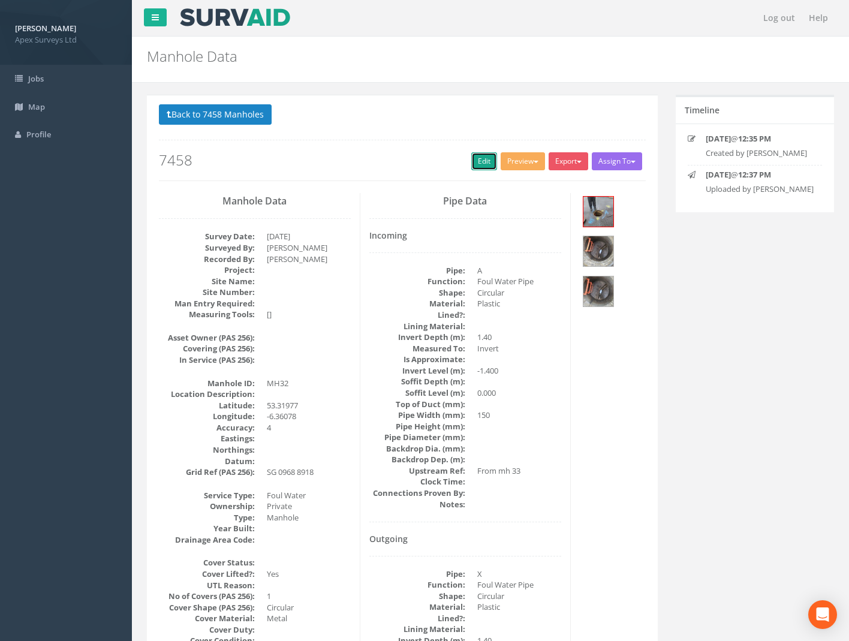
click at [483, 163] on link "Edit" at bounding box center [485, 161] width 26 height 18
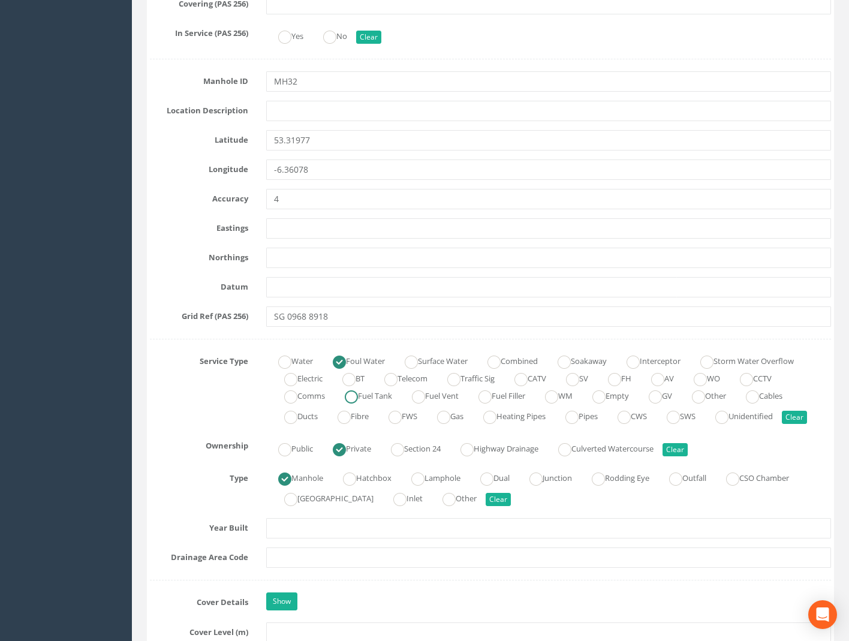
scroll to position [720, 0]
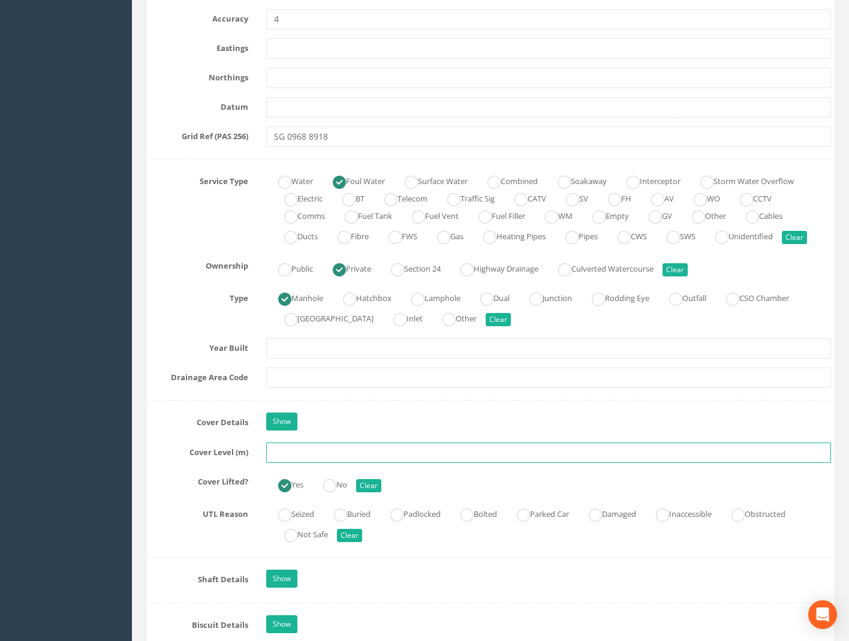
click at [286, 456] on input "text" at bounding box center [548, 453] width 565 height 20
click at [290, 457] on input "text" at bounding box center [548, 453] width 565 height 20
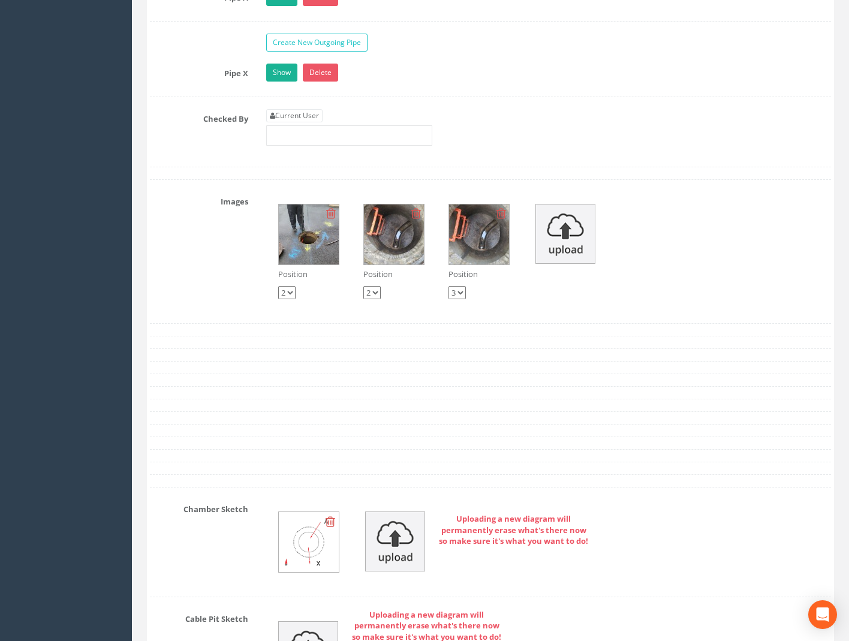
scroll to position [2160, 0]
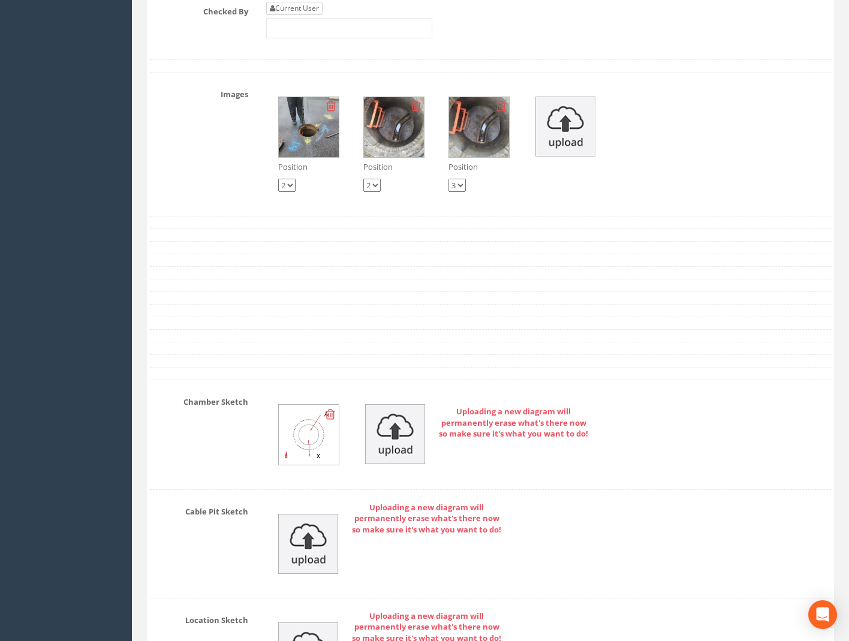
type input "59.15"
click at [296, 12] on link "Current User" at bounding box center [294, 8] width 56 height 13
type input "[PERSON_NAME]"
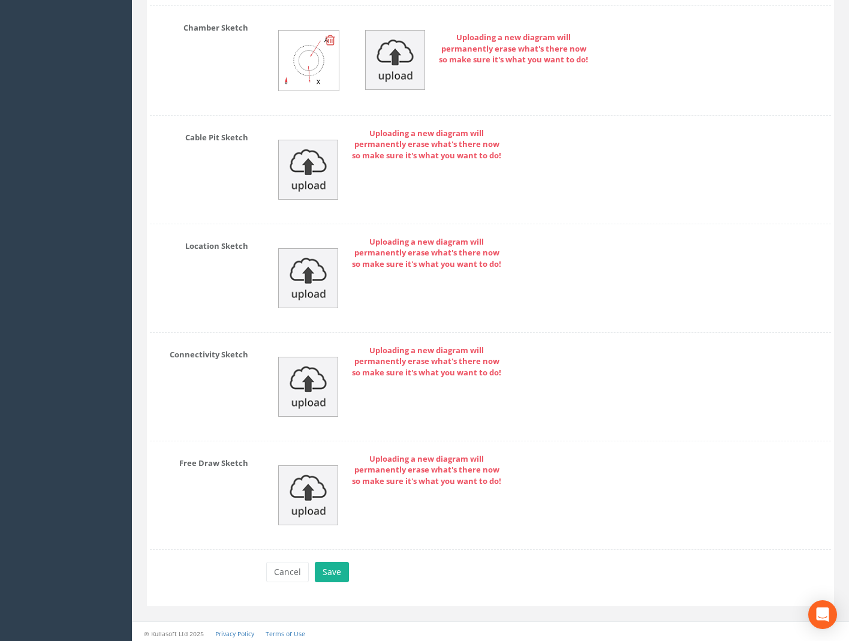
scroll to position [2538, 0]
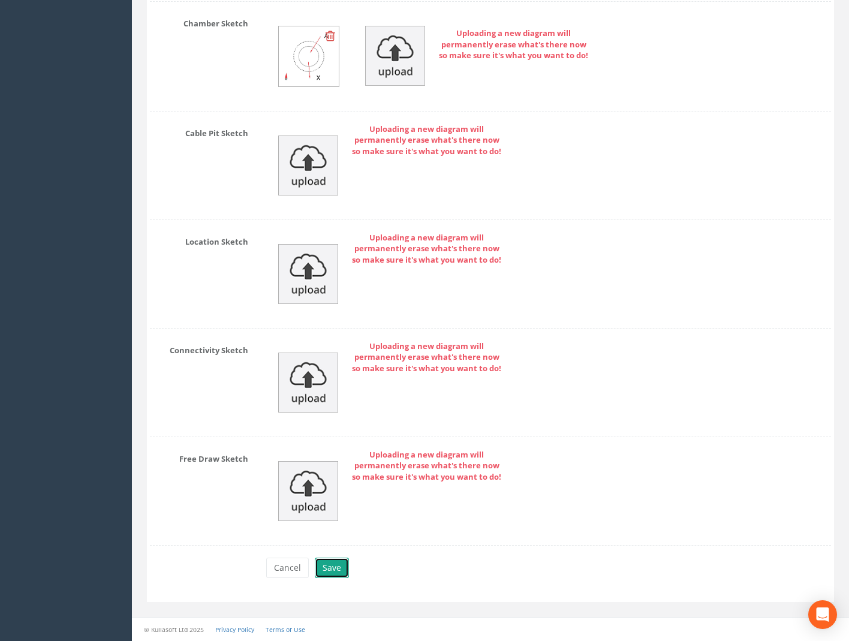
click at [321, 572] on button "Save" at bounding box center [332, 568] width 34 height 20
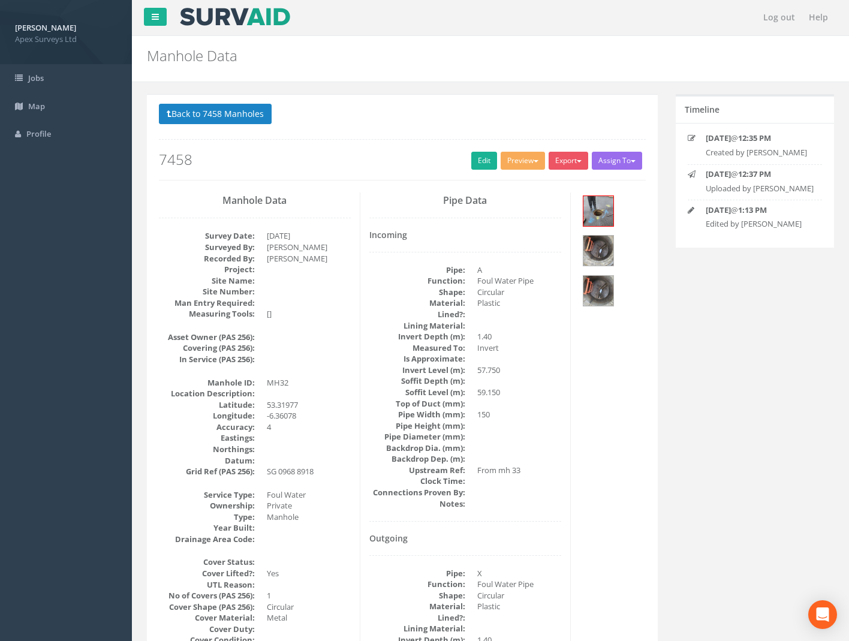
scroll to position [0, 0]
click at [200, 112] on button "Back to 7458 Manholes" at bounding box center [215, 114] width 113 height 20
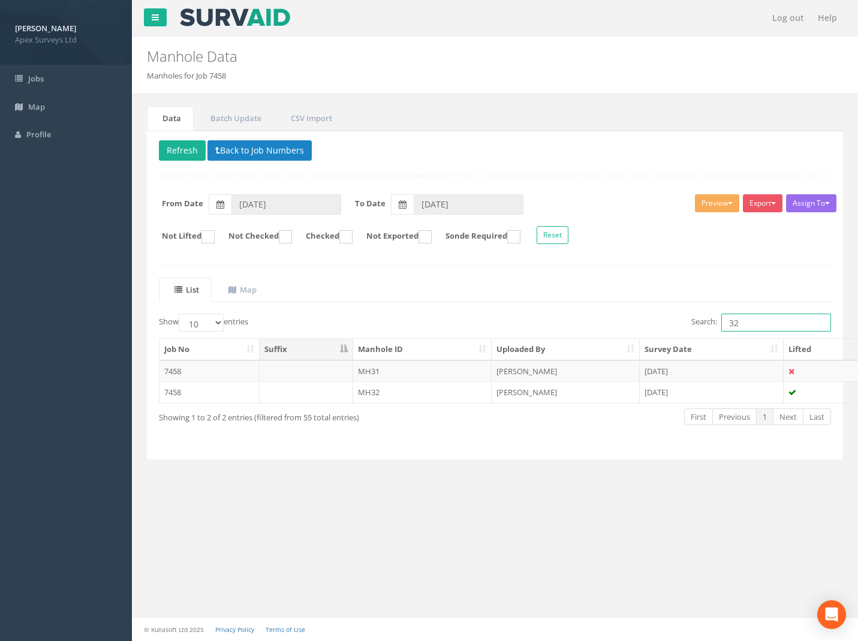
click at [671, 318] on div "Search: 32" at bounding box center [669, 324] width 328 height 21
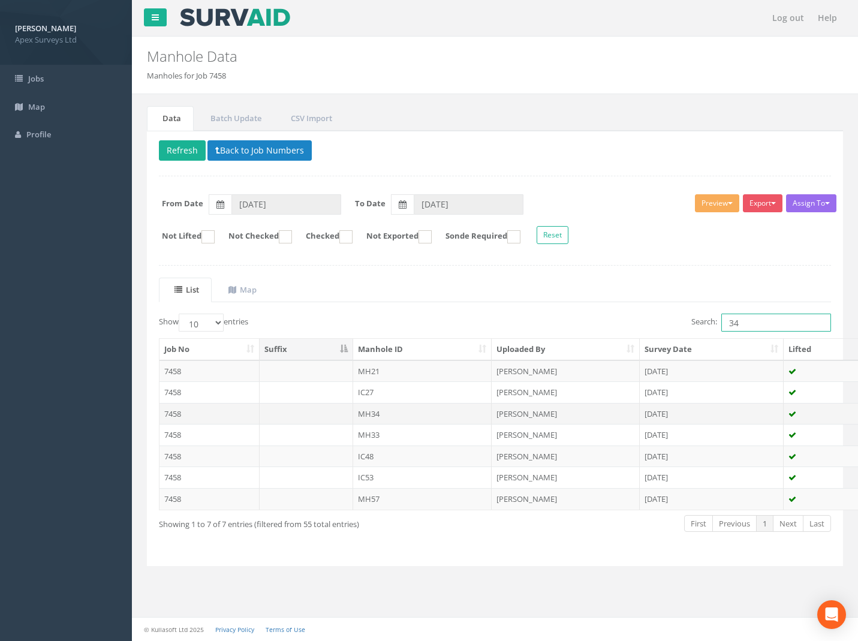
type input "34"
click at [173, 410] on td "7458" at bounding box center [210, 414] width 100 height 22
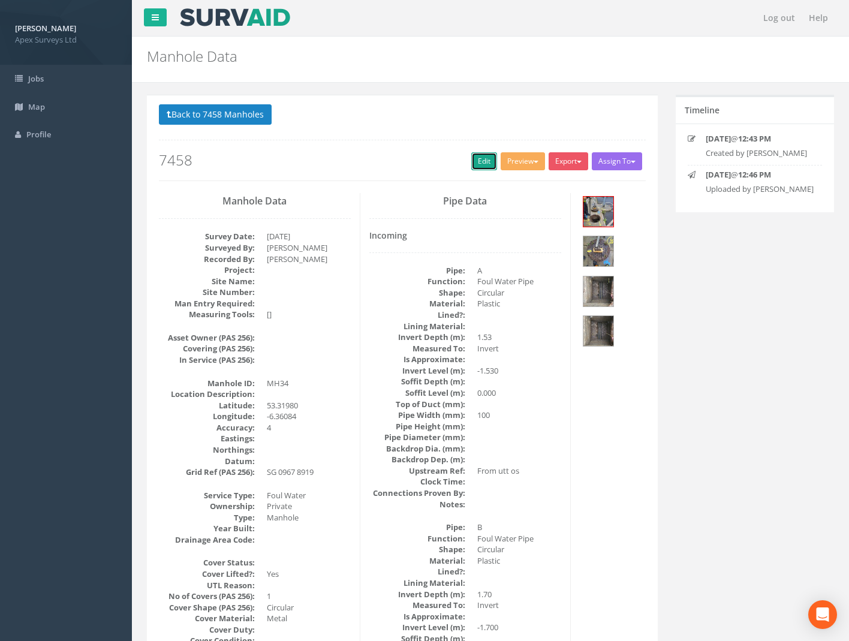
drag, startPoint x: 480, startPoint y: 166, endPoint x: 857, endPoint y: 374, distance: 430.4
click at [480, 166] on link "Edit" at bounding box center [485, 161] width 26 height 18
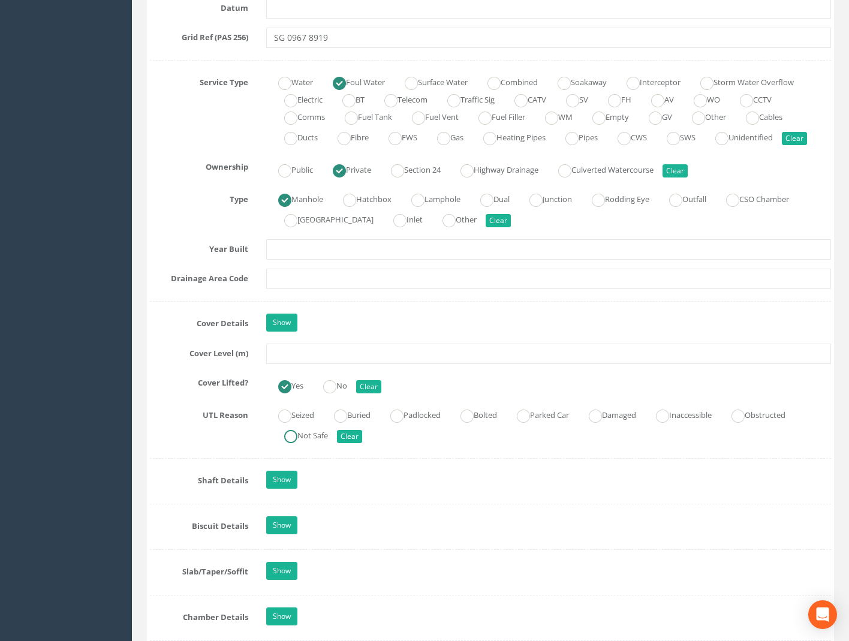
scroll to position [840, 0]
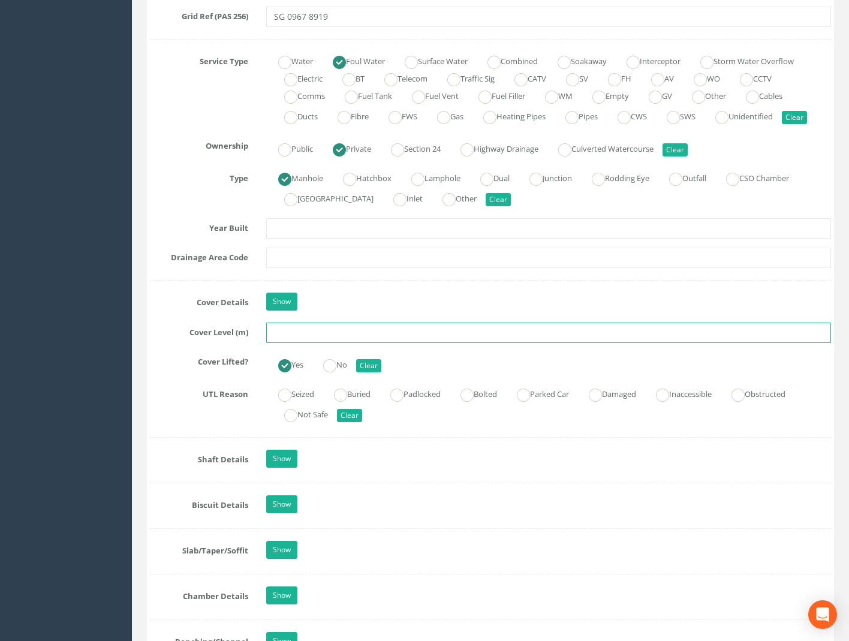
click at [316, 339] on input "text" at bounding box center [548, 333] width 565 height 20
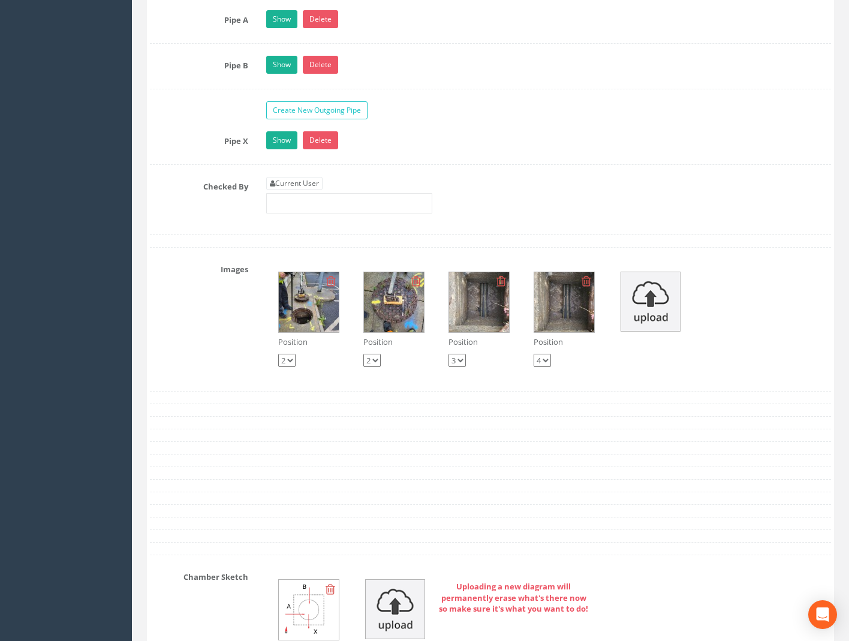
scroll to position [2100, 0]
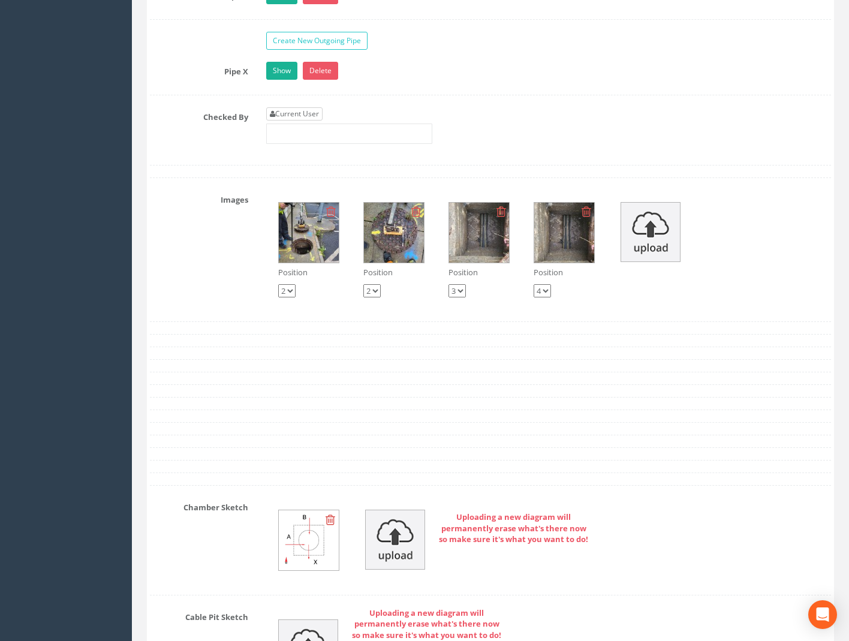
type input "59.31"
click at [304, 110] on link "Current User" at bounding box center [294, 113] width 56 height 13
type input "[PERSON_NAME]"
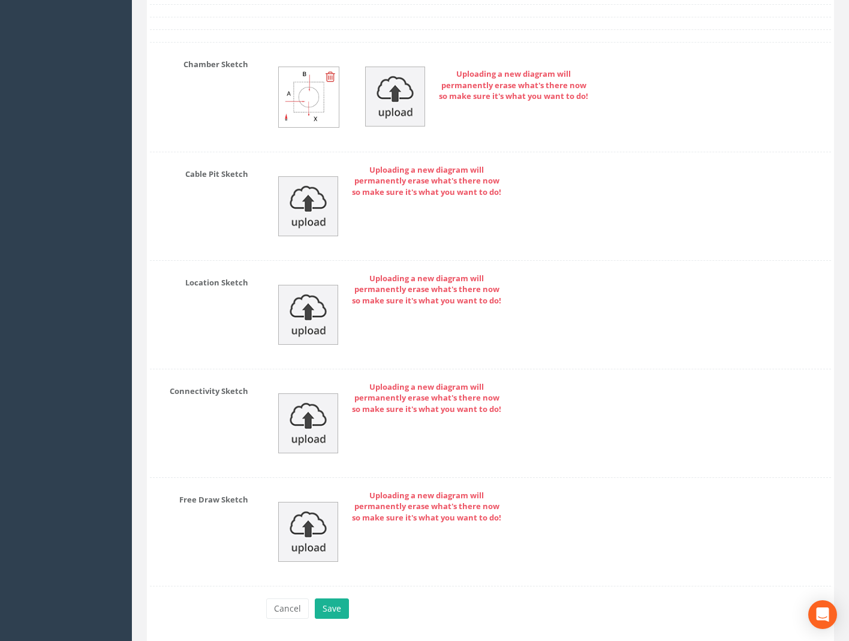
scroll to position [2584, 0]
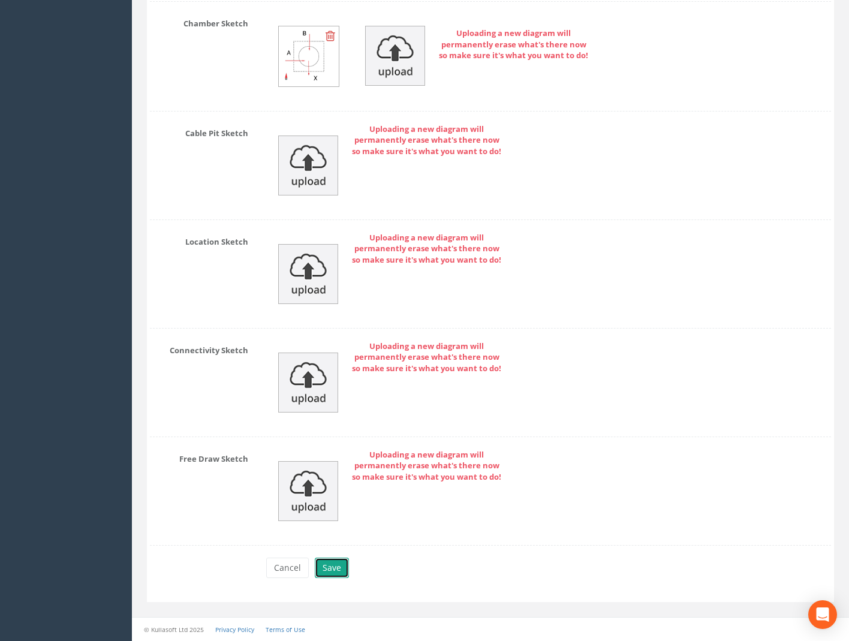
click at [327, 575] on button "Save" at bounding box center [332, 568] width 34 height 20
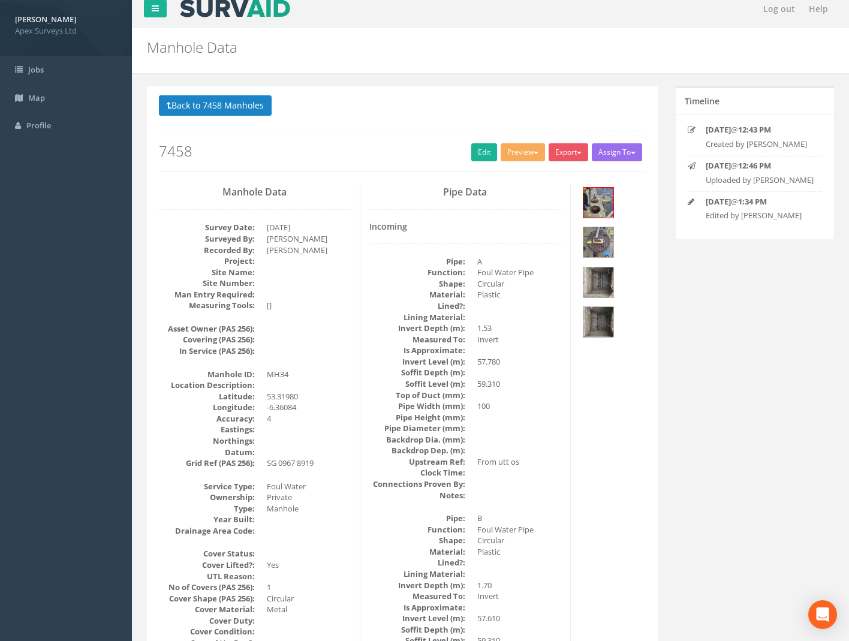
scroll to position [0, 0]
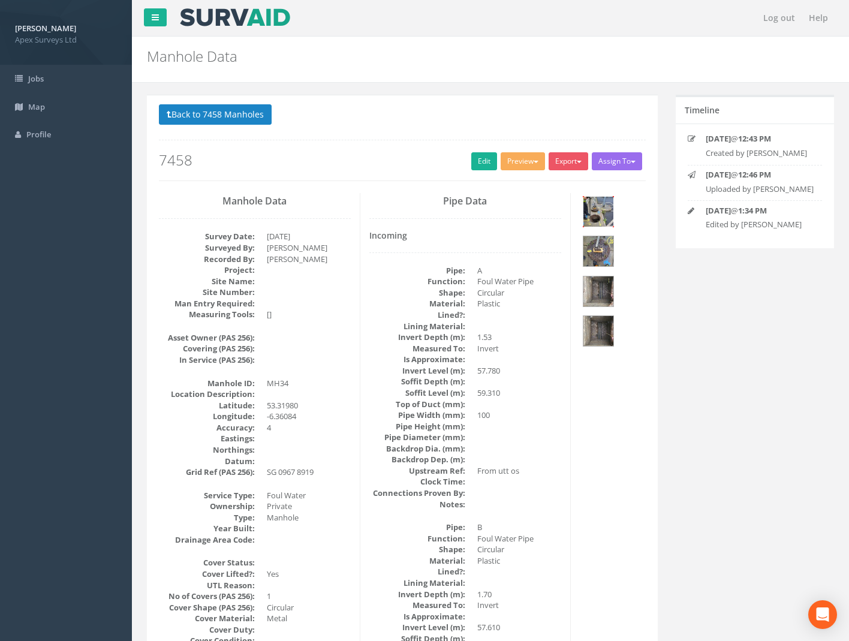
click at [607, 206] on img at bounding box center [599, 212] width 30 height 30
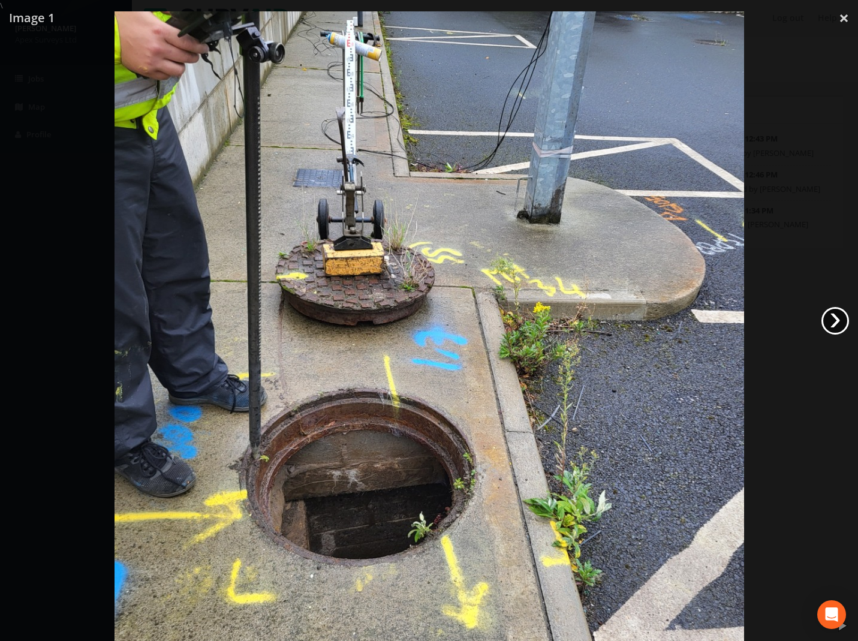
click at [832, 322] on link "›" at bounding box center [836, 321] width 28 height 28
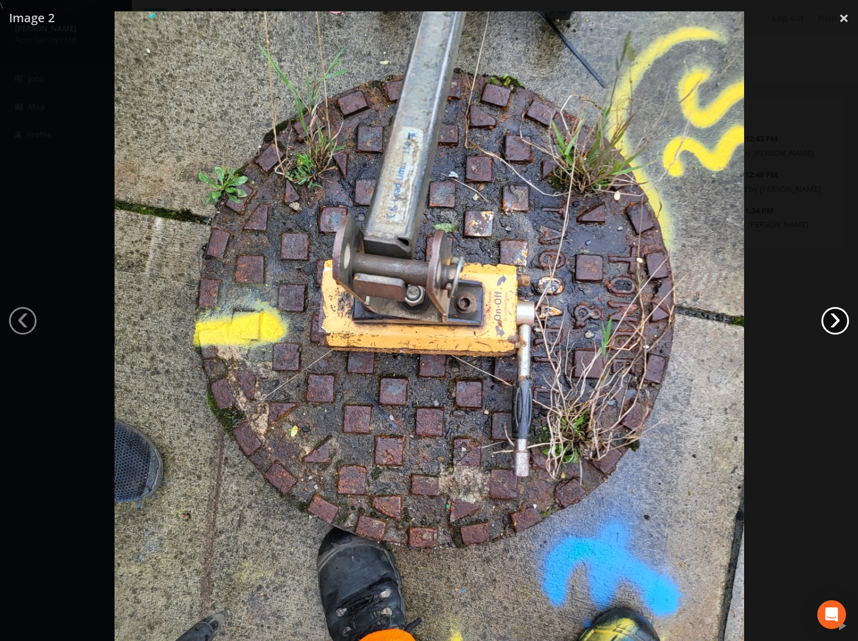
click at [832, 322] on link "›" at bounding box center [836, 321] width 28 height 28
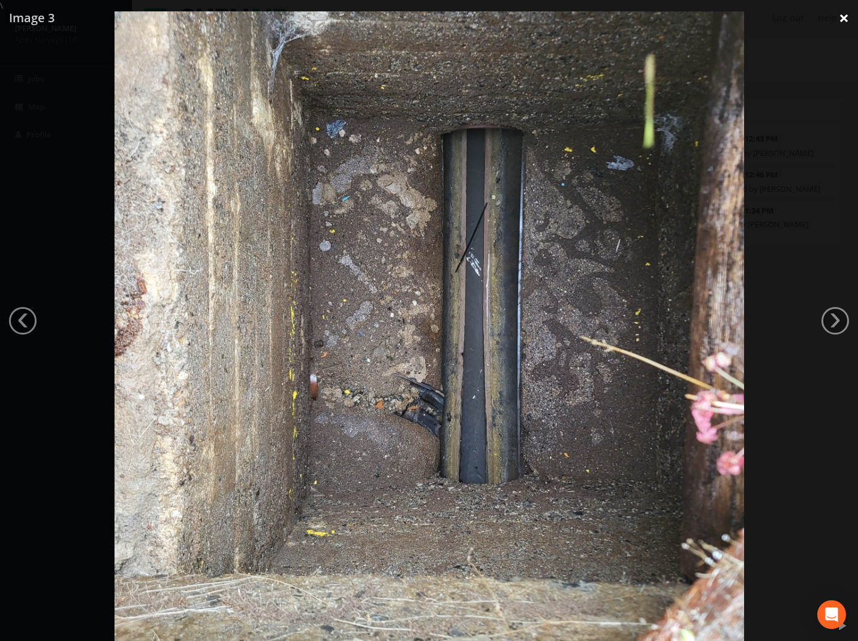
click at [843, 17] on link "×" at bounding box center [844, 18] width 28 height 36
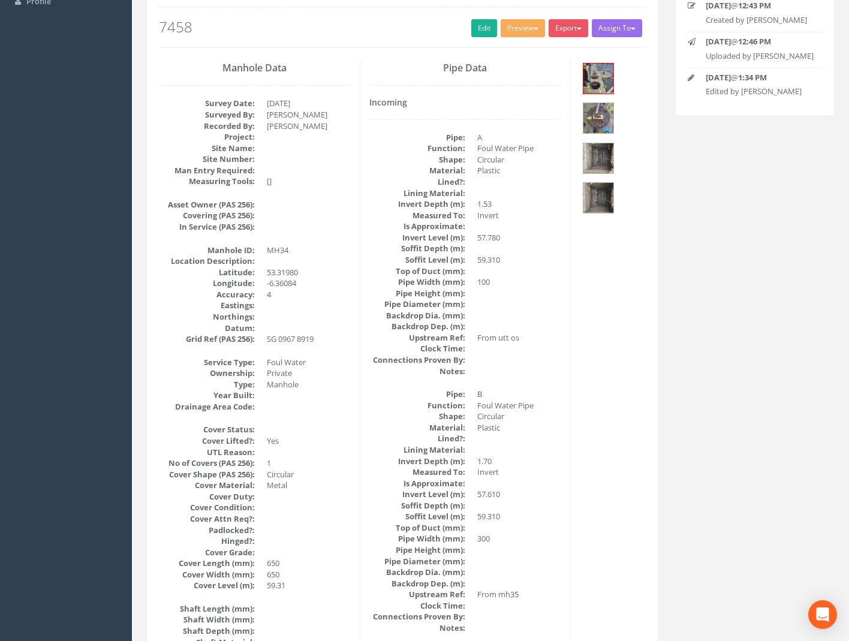
scroll to position [69, 0]
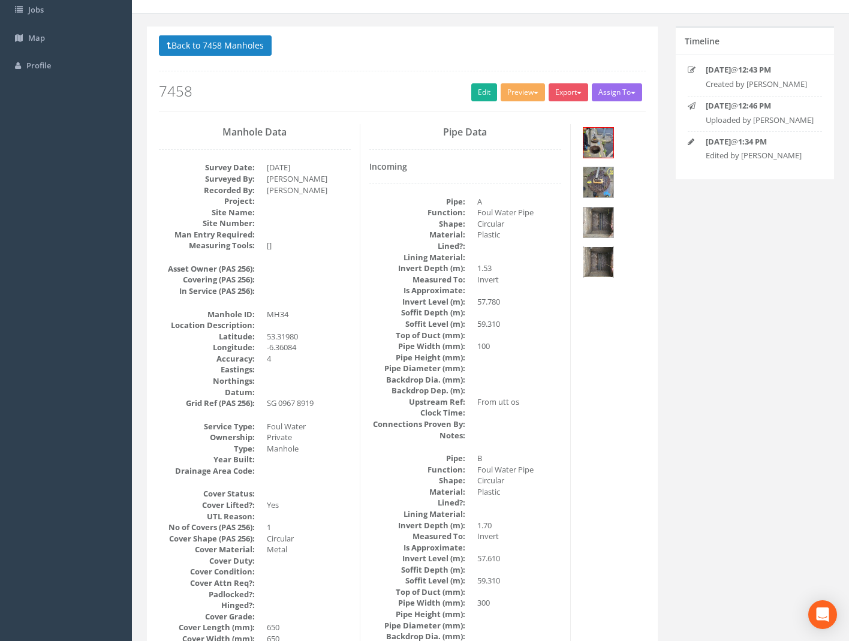
click at [589, 267] on img at bounding box center [599, 262] width 30 height 30
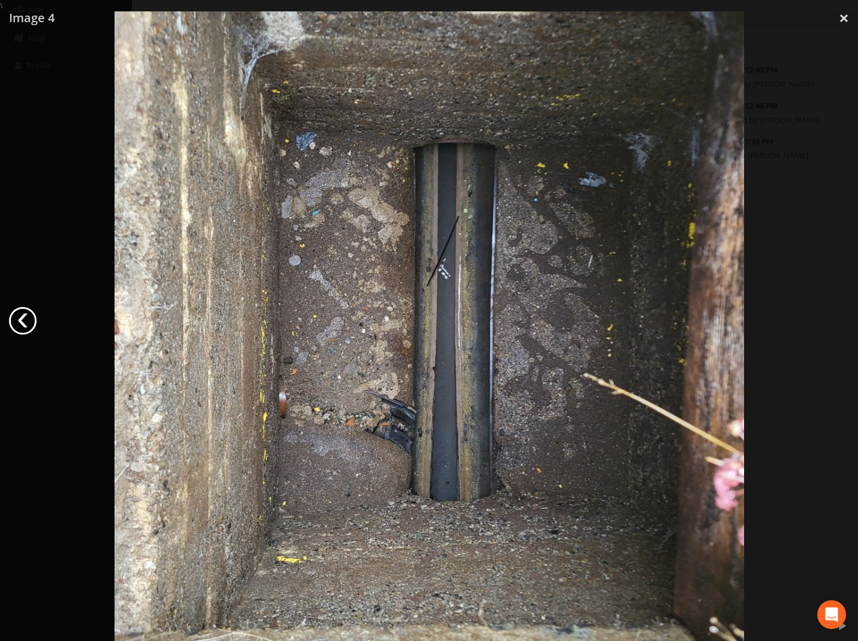
click at [32, 319] on link "‹" at bounding box center [23, 321] width 28 height 28
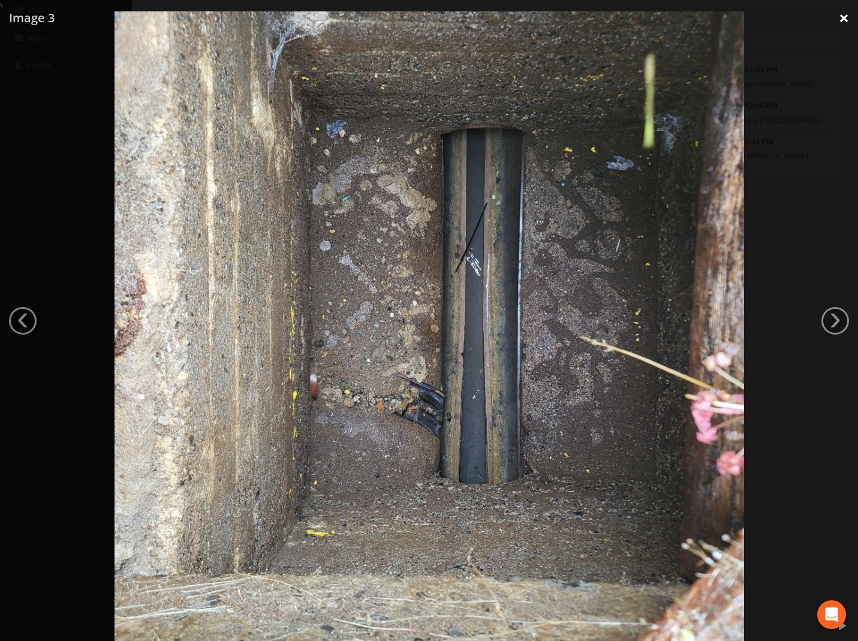
click at [837, 16] on link "×" at bounding box center [844, 18] width 28 height 36
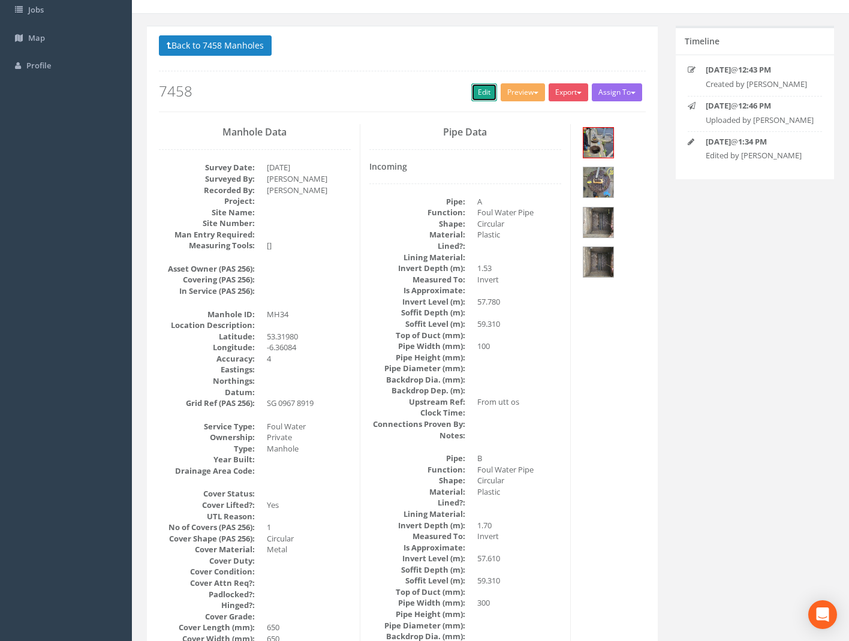
click at [479, 94] on link "Edit" at bounding box center [485, 92] width 26 height 18
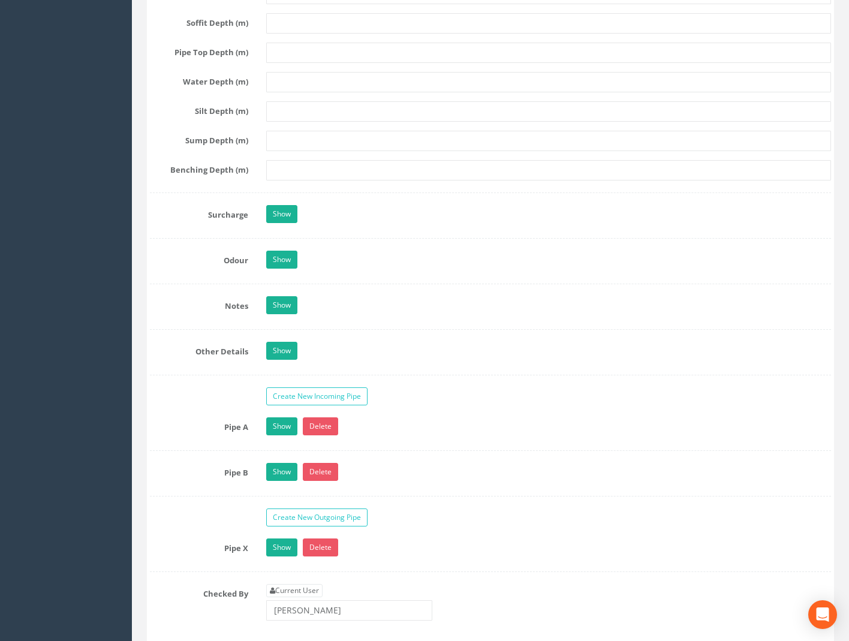
scroll to position [1689, 0]
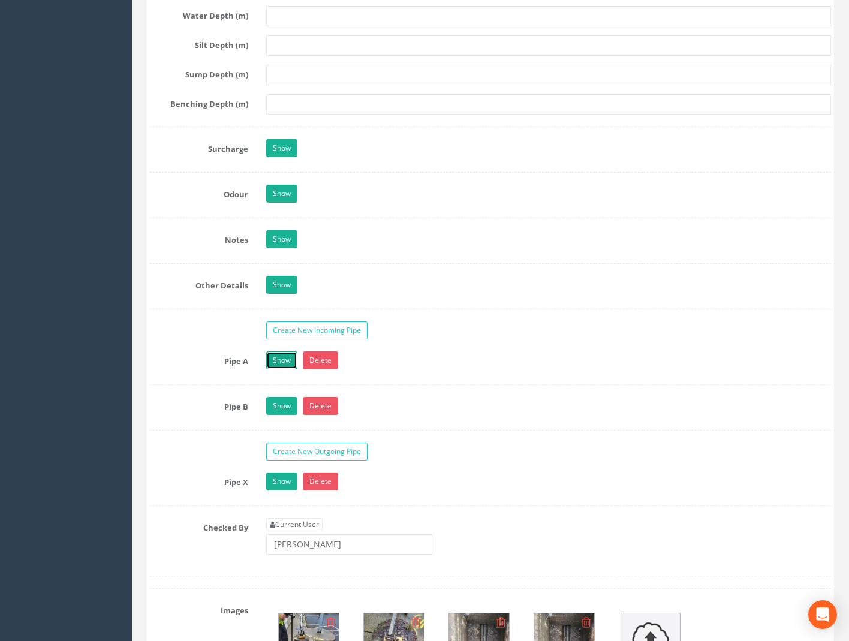
click at [281, 364] on link "Show" at bounding box center [281, 361] width 31 height 18
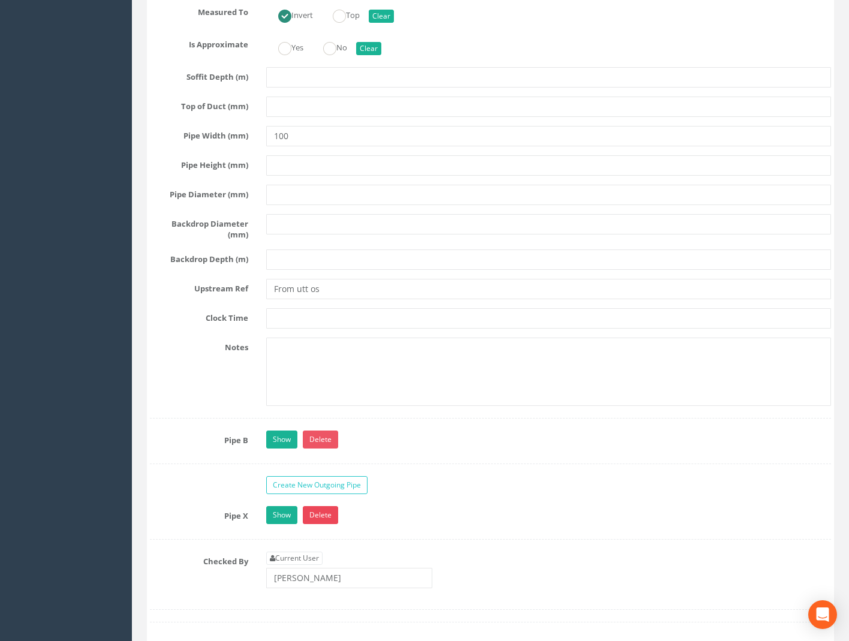
scroll to position [2469, 0]
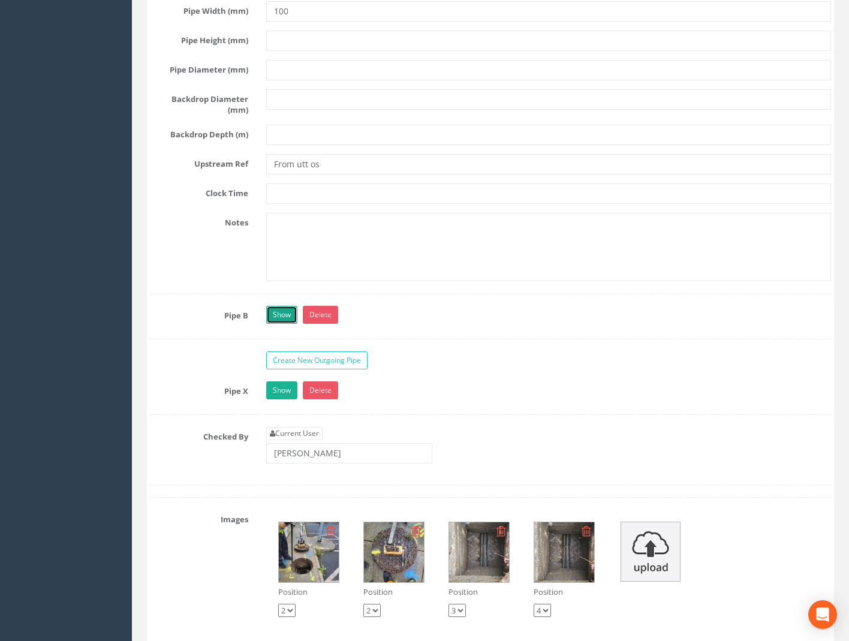
click at [275, 308] on link "Show" at bounding box center [281, 315] width 31 height 18
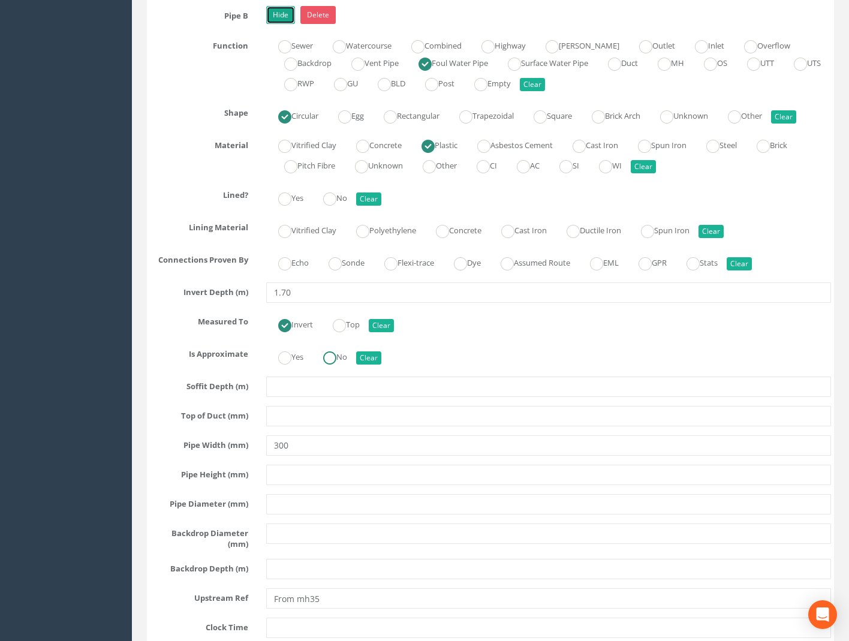
scroll to position [2829, 0]
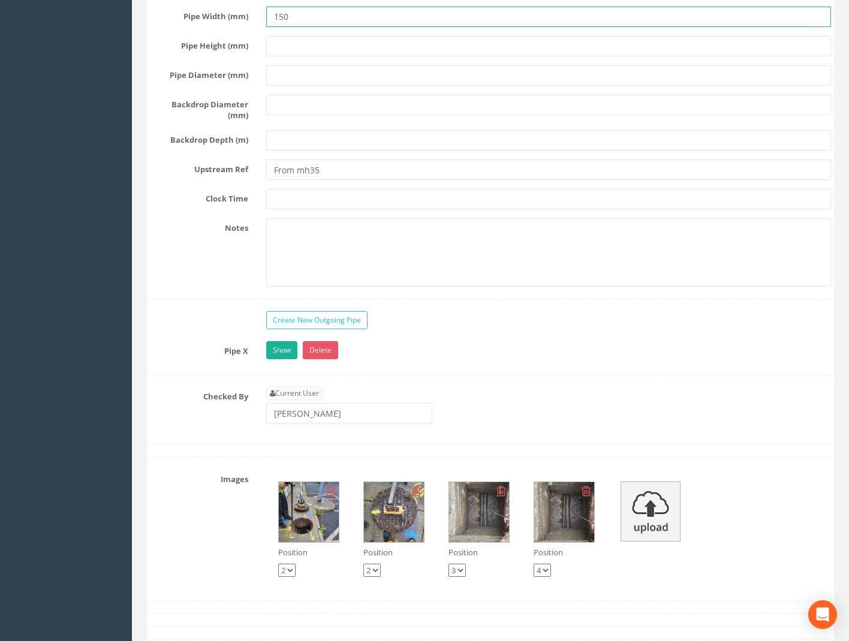
scroll to position [3429, 0]
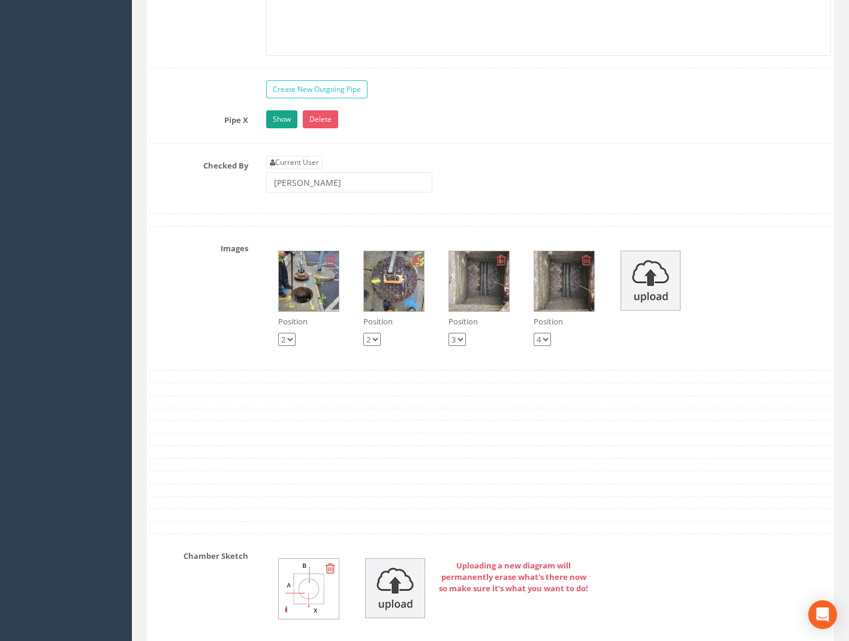
type input "150"
click at [279, 110] on link "Show" at bounding box center [281, 119] width 31 height 18
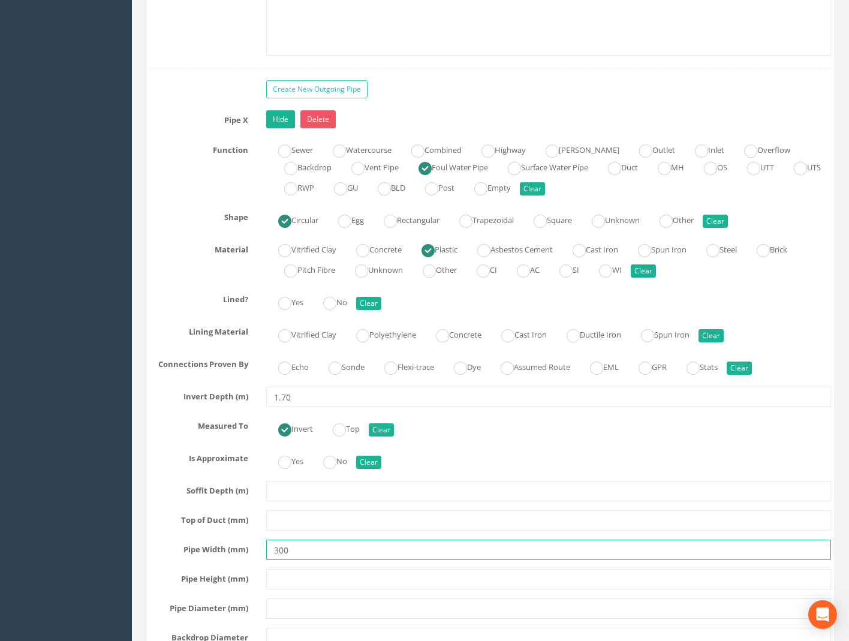
drag, startPoint x: 288, startPoint y: 535, endPoint x: 168, endPoint y: 555, distance: 121.6
click at [182, 548] on div "Pipe X Hide Delete Function Sewer Watercourse Combined Highway [PERSON_NAME] Ou…" at bounding box center [491, 471] width 682 height 722
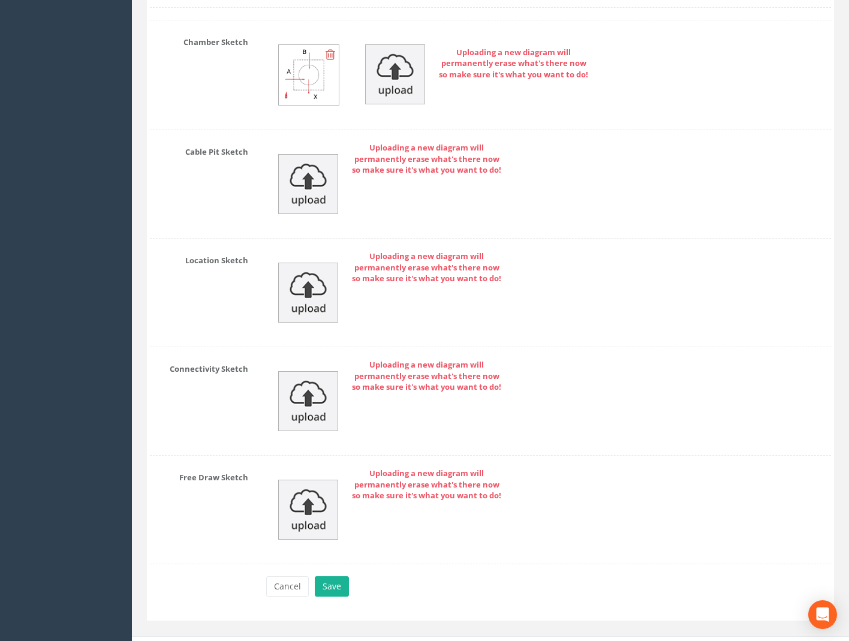
scroll to position [4632, 0]
type input "150"
click at [333, 576] on button "Save" at bounding box center [332, 586] width 34 height 20
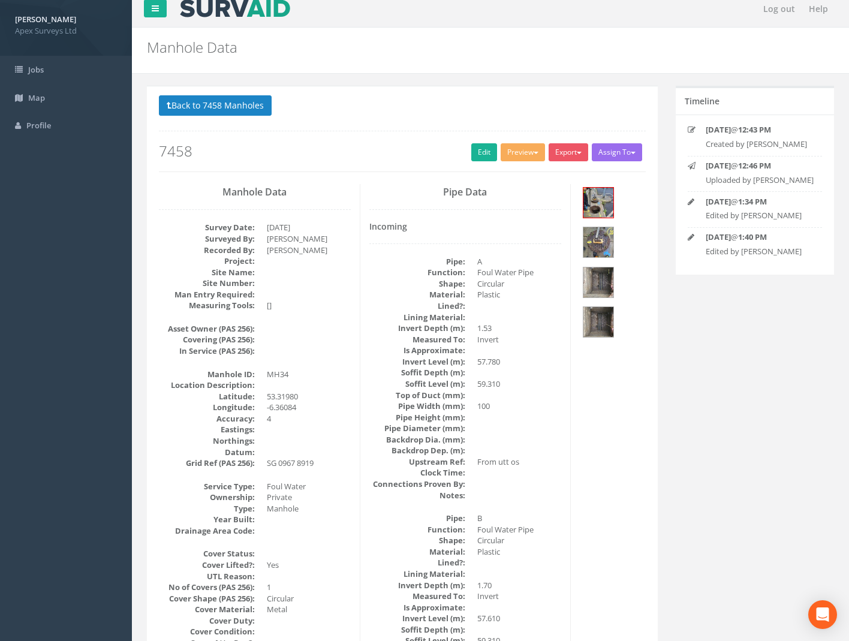
scroll to position [0, 0]
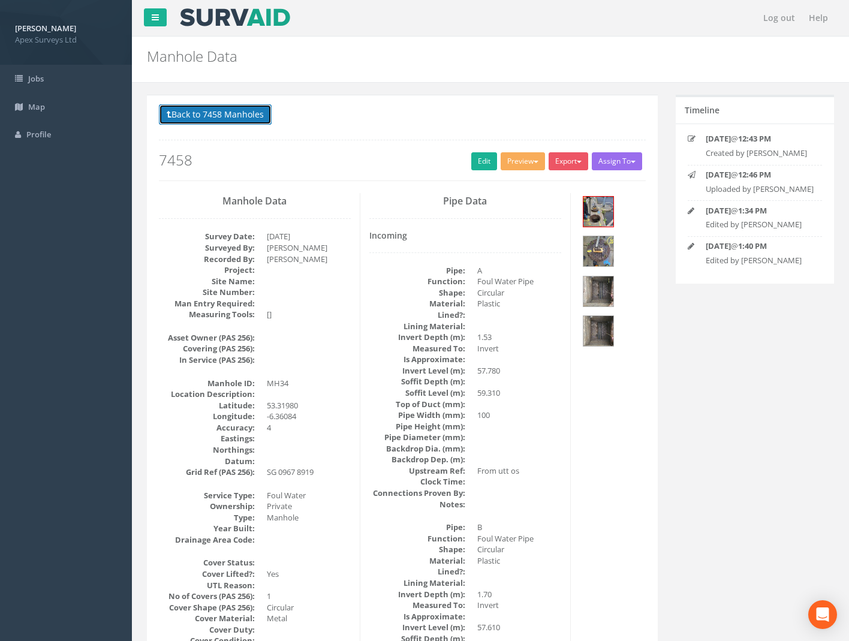
click at [215, 115] on button "Back to 7458 Manholes" at bounding box center [215, 114] width 113 height 20
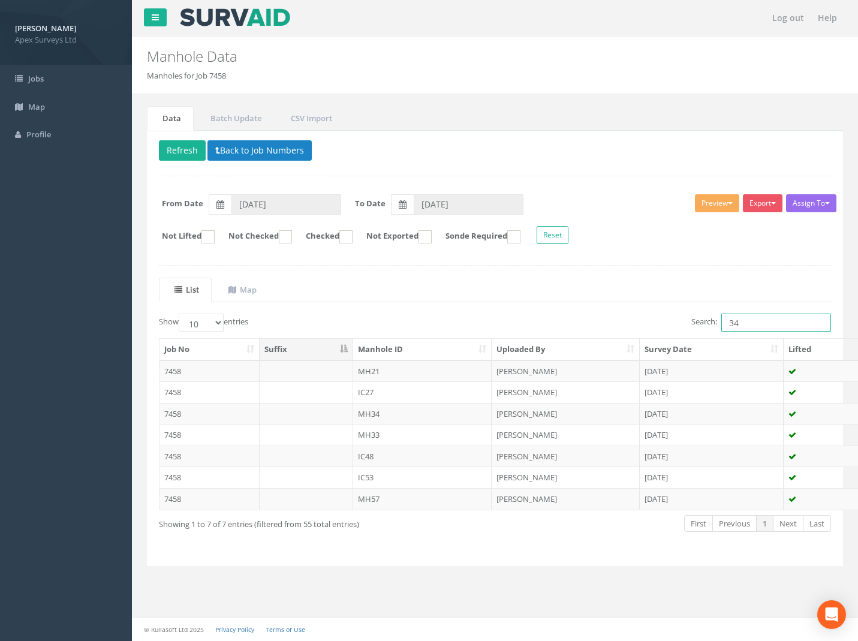
drag, startPoint x: 735, startPoint y: 315, endPoint x: 609, endPoint y: 335, distance: 127.5
click at [617, 333] on div "Search: 34" at bounding box center [669, 324] width 328 height 21
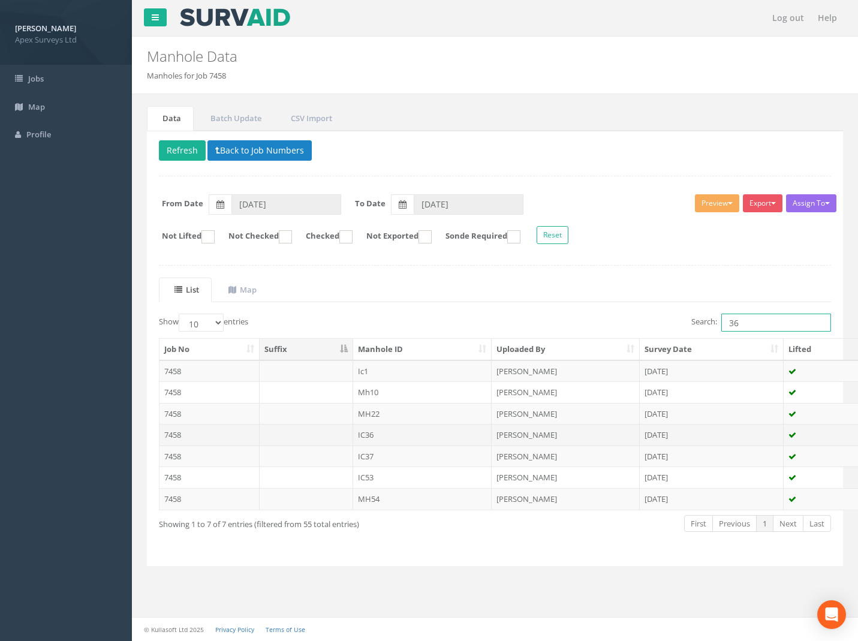
type input "36"
click at [176, 437] on td "7458" at bounding box center [210, 435] width 100 height 22
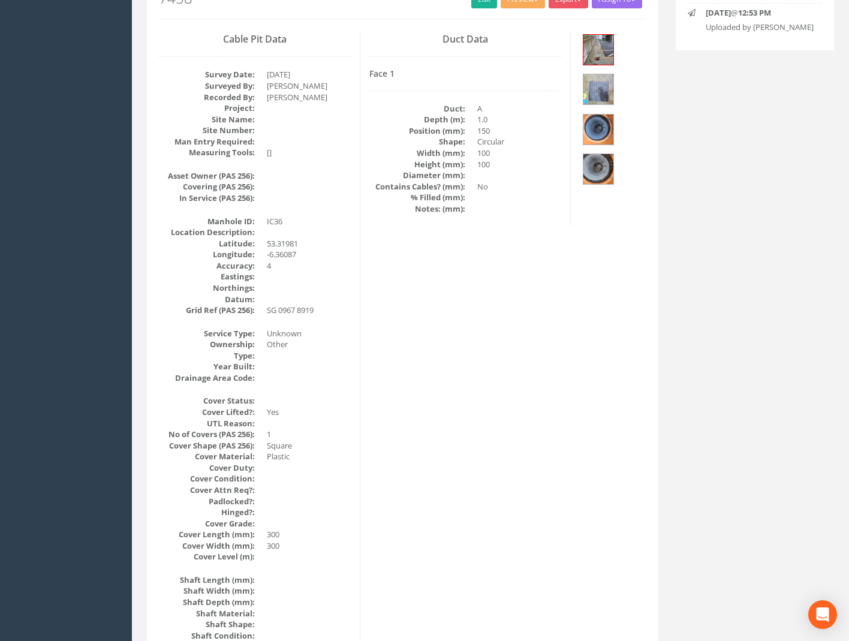
scroll to position [9, 0]
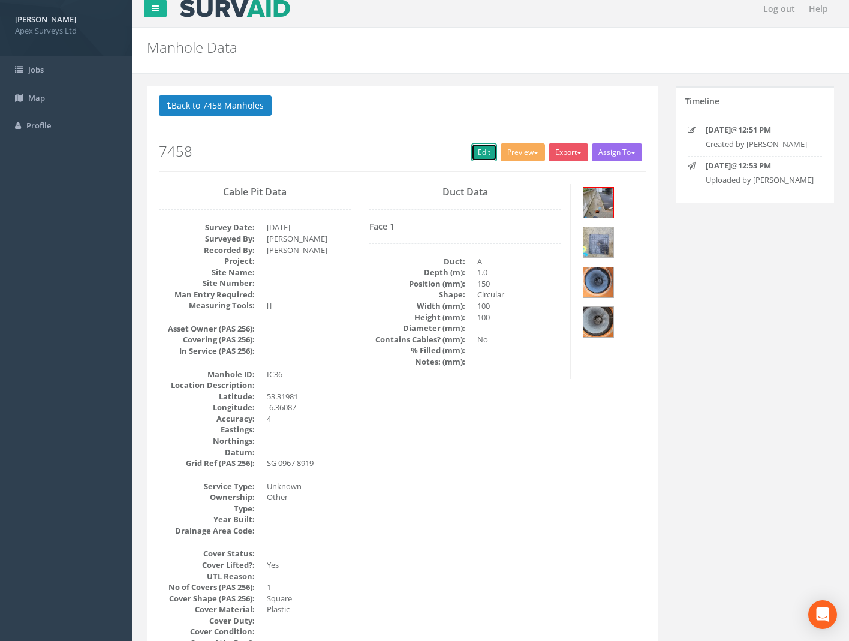
click at [482, 149] on link "Edit" at bounding box center [485, 152] width 26 height 18
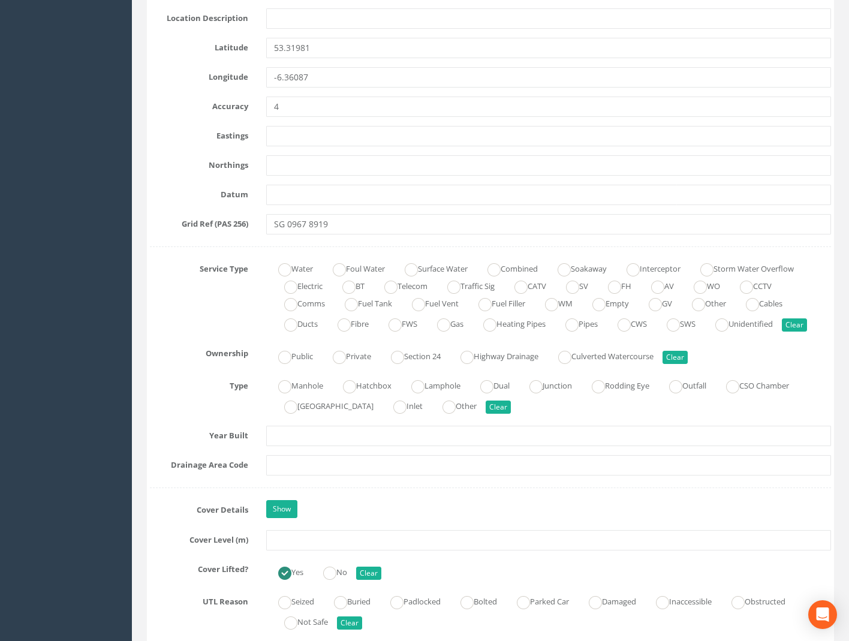
scroll to position [789, 0]
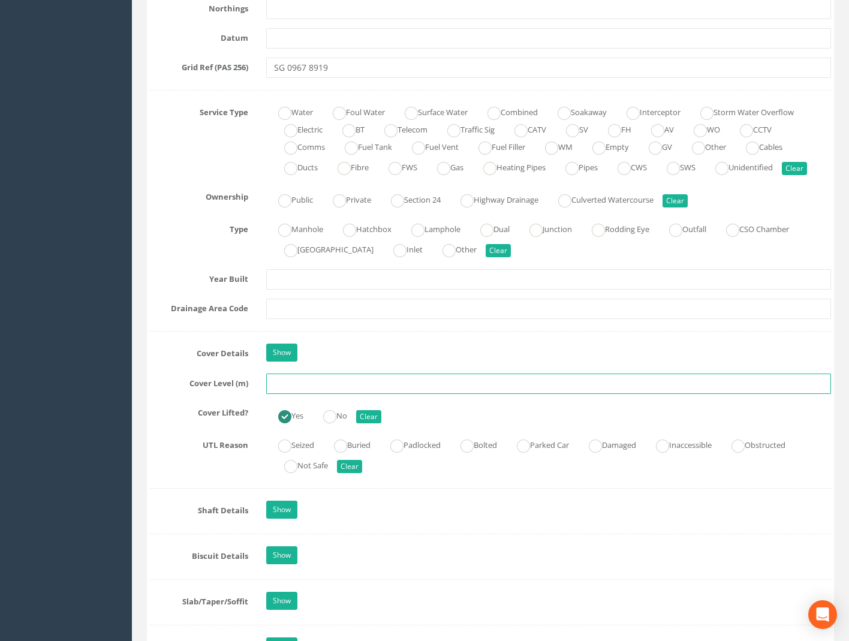
click at [286, 386] on input "text" at bounding box center [548, 384] width 565 height 20
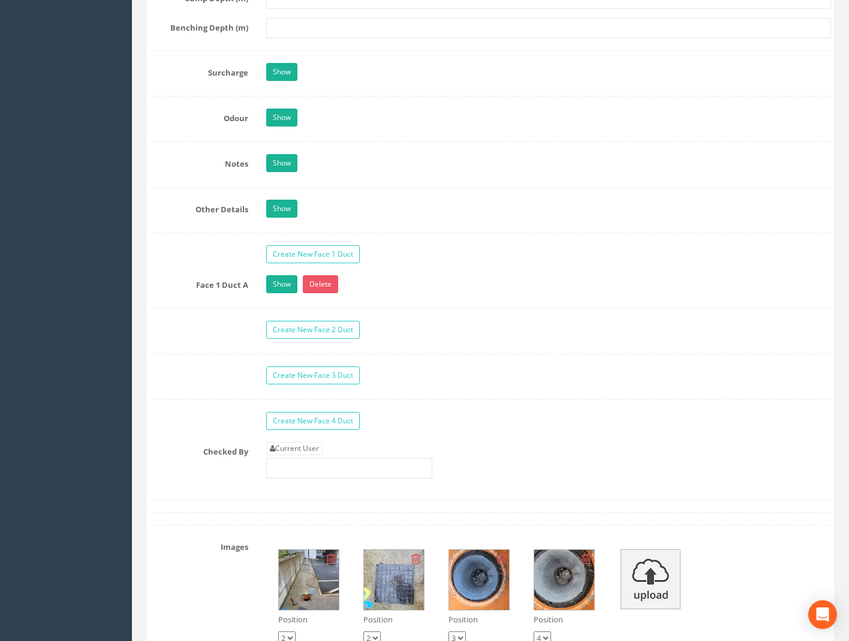
scroll to position [1989, 0]
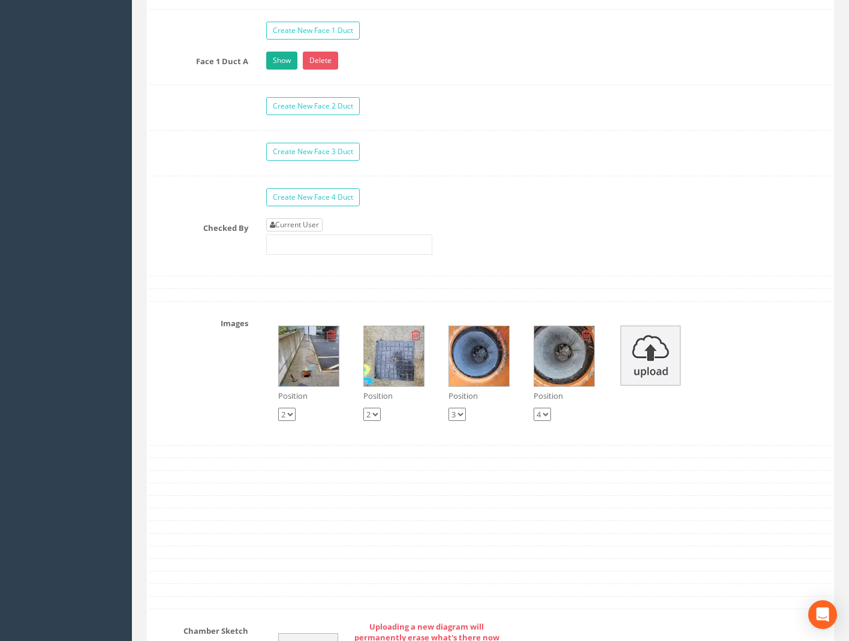
type input "59.32"
click at [281, 227] on link "Current User" at bounding box center [294, 224] width 56 height 13
type input "[PERSON_NAME]"
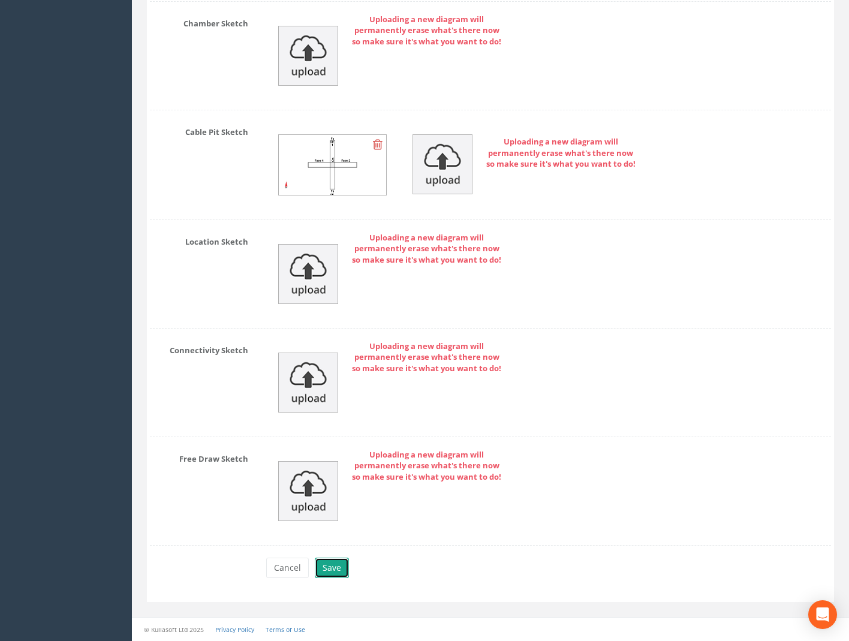
click at [337, 568] on button "Save" at bounding box center [332, 568] width 34 height 20
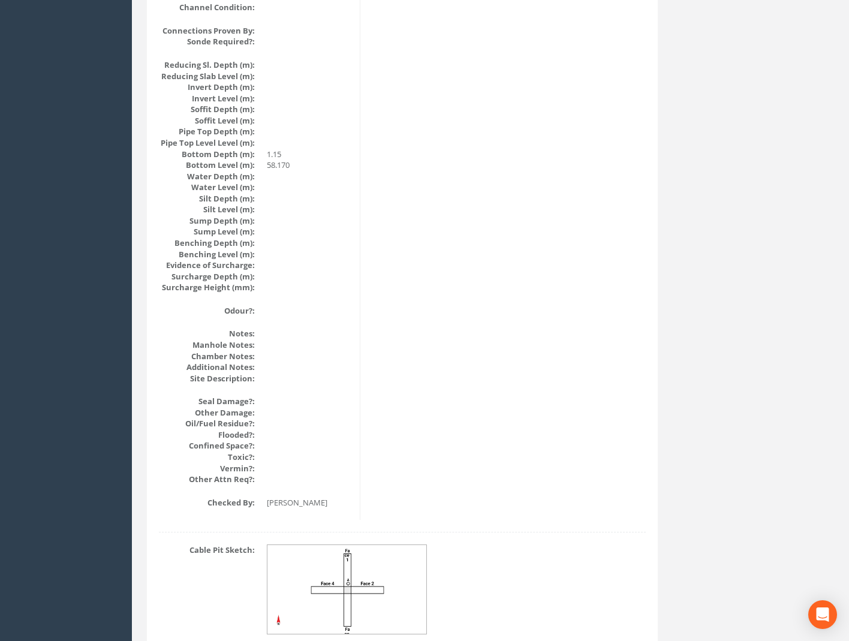
scroll to position [1209, 0]
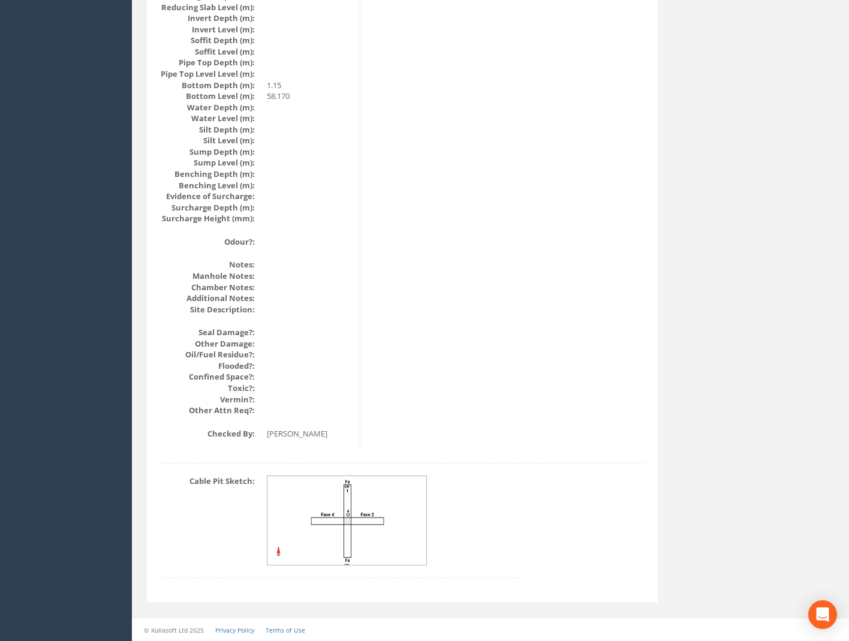
click at [350, 512] on img at bounding box center [348, 520] width 160 height 89
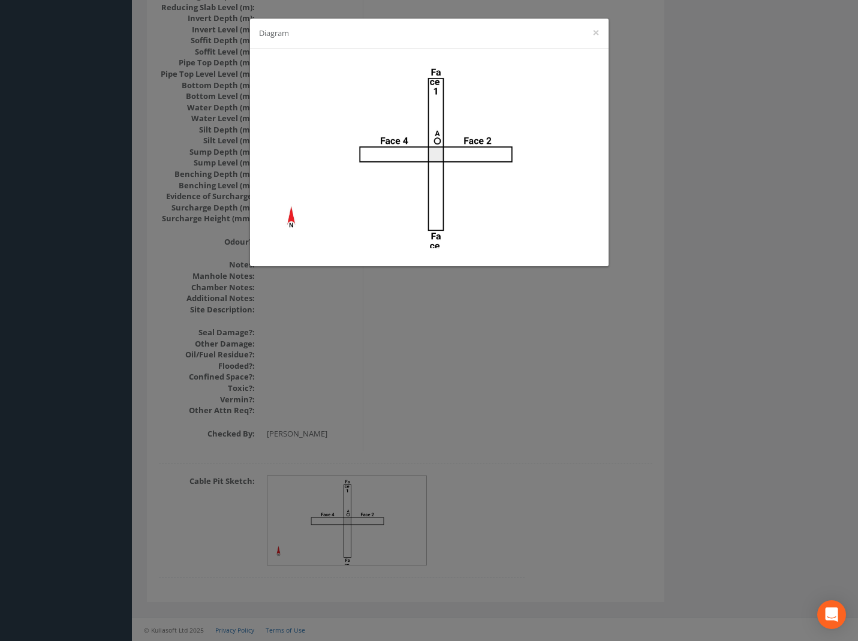
drag, startPoint x: 713, startPoint y: 338, endPoint x: 637, endPoint y: 315, distance: 79.7
click at [713, 338] on div "Diagram ×" at bounding box center [429, 320] width 858 height 641
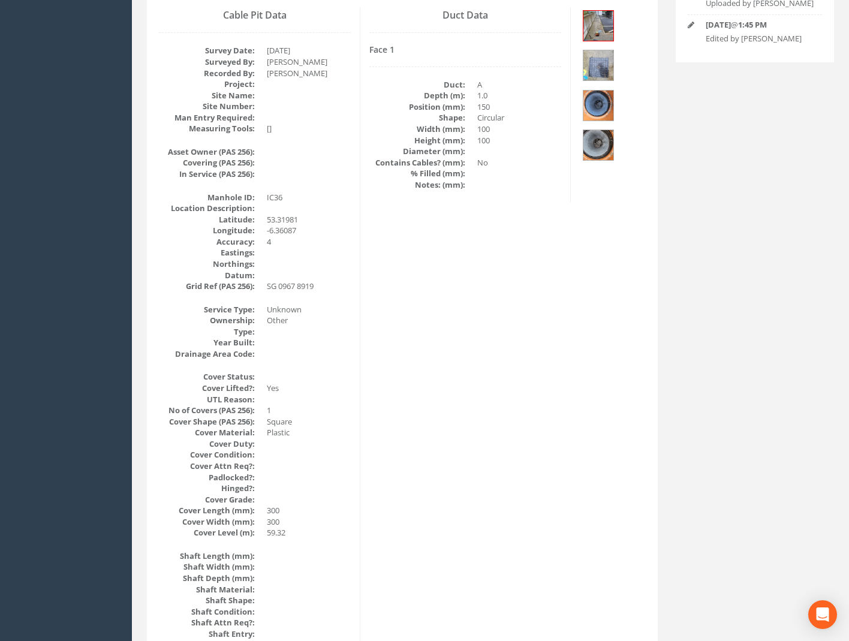
scroll to position [0, 0]
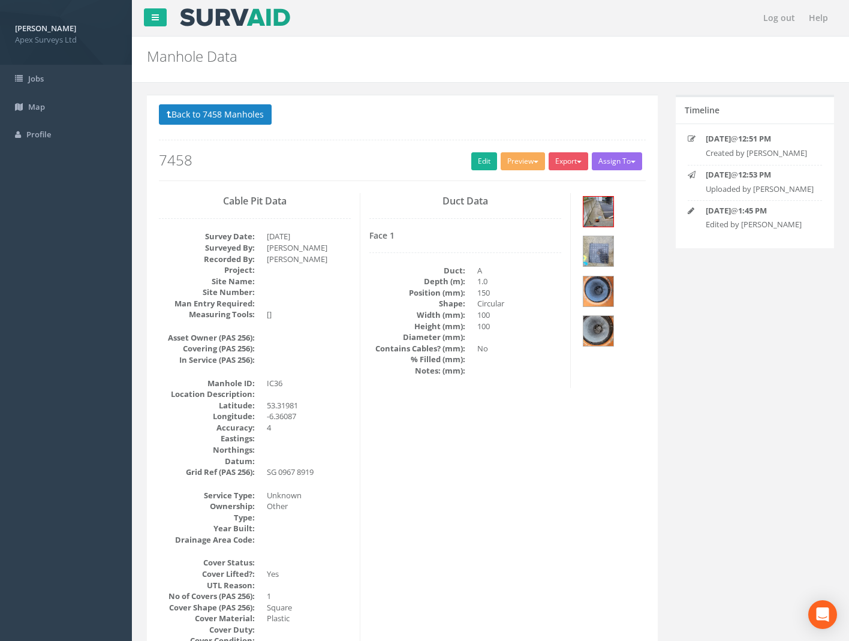
click at [213, 125] on p "Back to 7458 Manholes Back to Map" at bounding box center [402, 115] width 487 height 23
click at [221, 121] on button "Back to 7458 Manholes" at bounding box center [215, 114] width 113 height 20
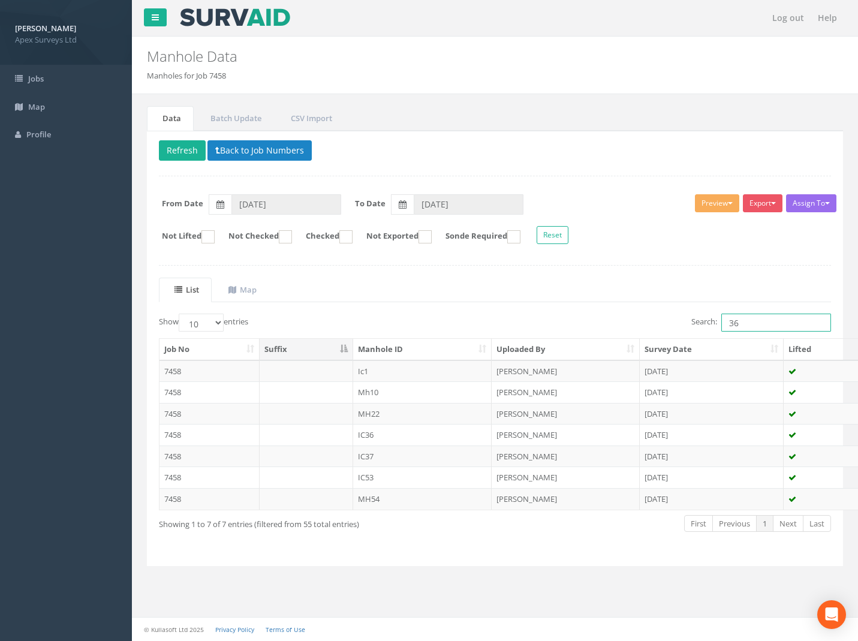
drag, startPoint x: 741, startPoint y: 328, endPoint x: 657, endPoint y: 335, distance: 84.4
click at [674, 337] on div "Show 10 25 50 100 entries Search: 36 Job No Suffix Manhole ID Uploaded By Surve…" at bounding box center [495, 434] width 673 height 241
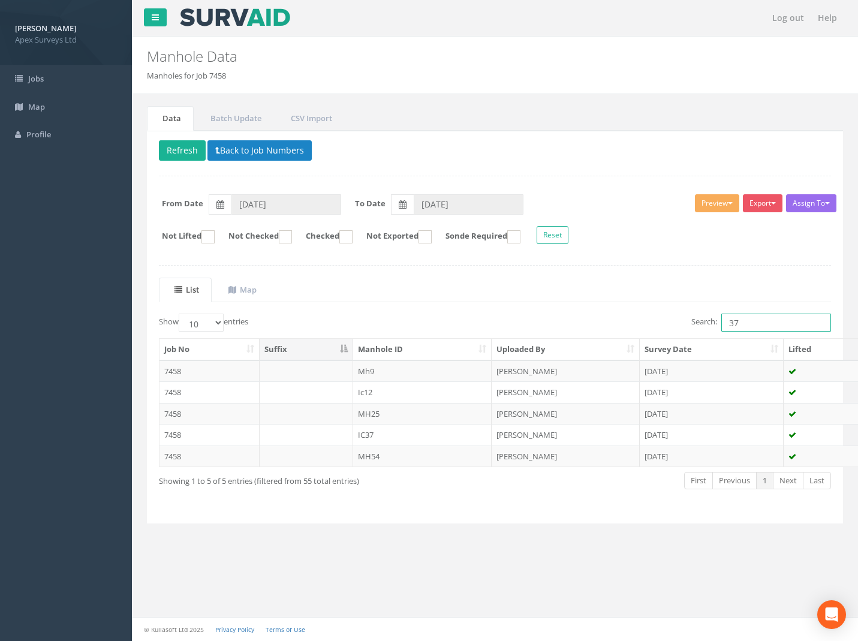
type input "37"
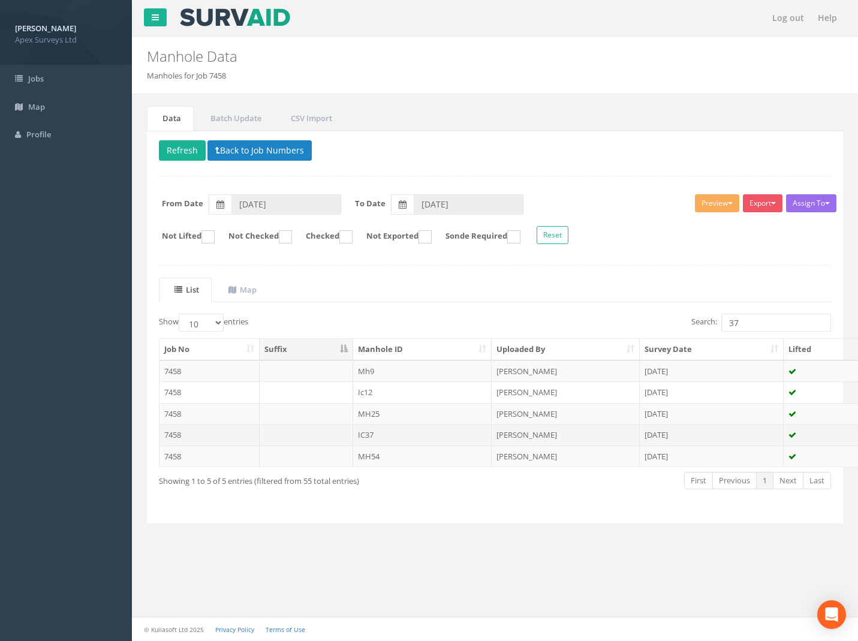
click at [167, 437] on td "7458" at bounding box center [210, 435] width 100 height 22
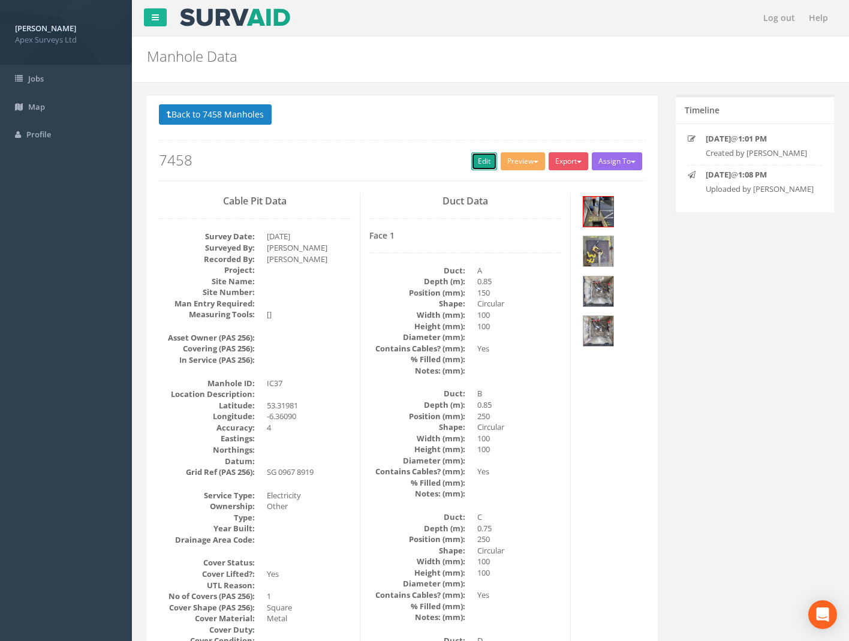
click at [472, 160] on link "Edit" at bounding box center [485, 161] width 26 height 18
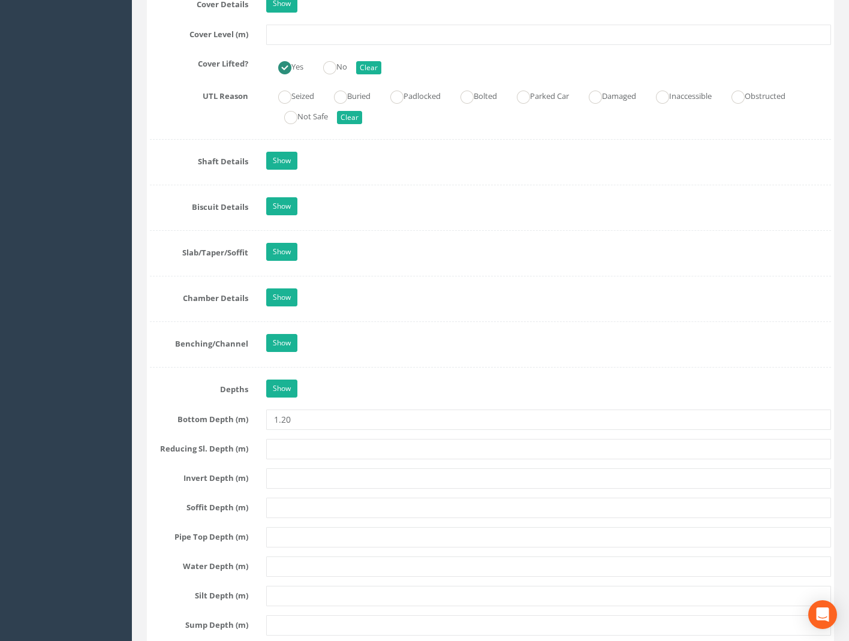
scroll to position [1140, 0]
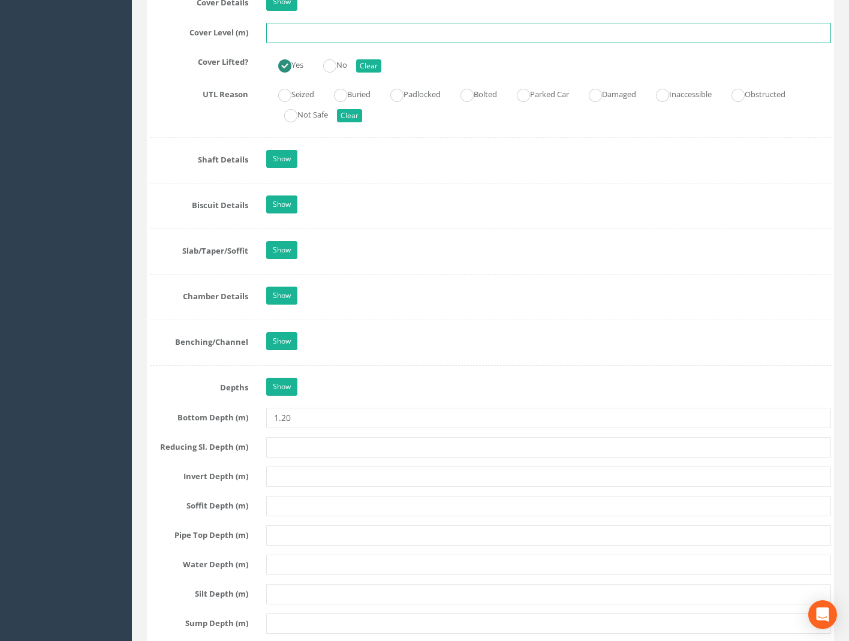
click at [295, 29] on input "text" at bounding box center [548, 33] width 565 height 20
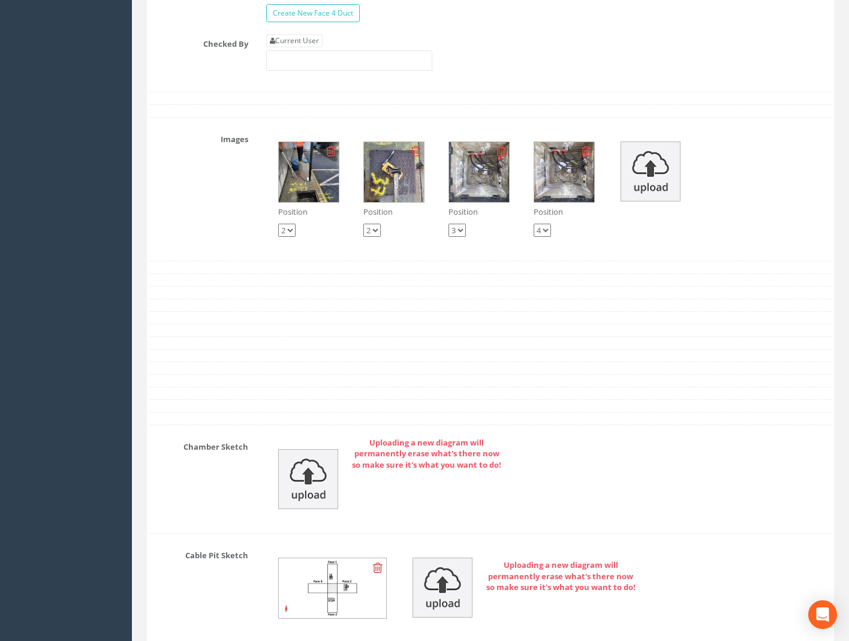
scroll to position [3540, 0]
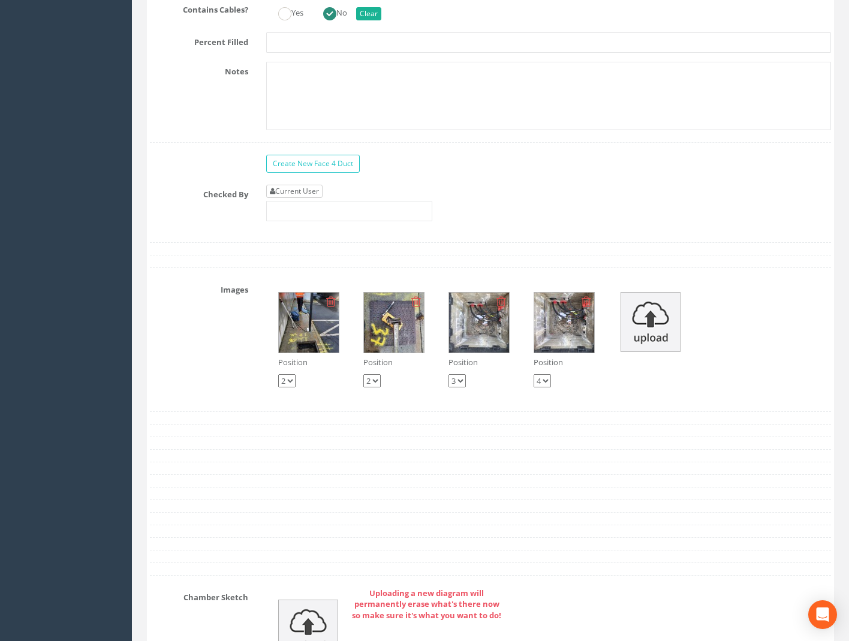
type input "59.19"
click at [302, 191] on link "Current User" at bounding box center [294, 191] width 56 height 13
type input "[PERSON_NAME]"
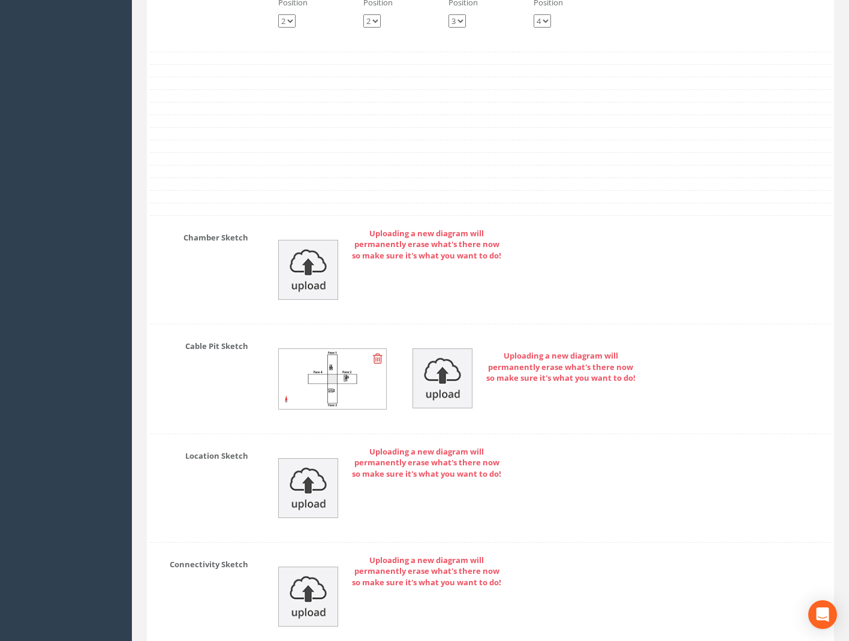
scroll to position [4114, 0]
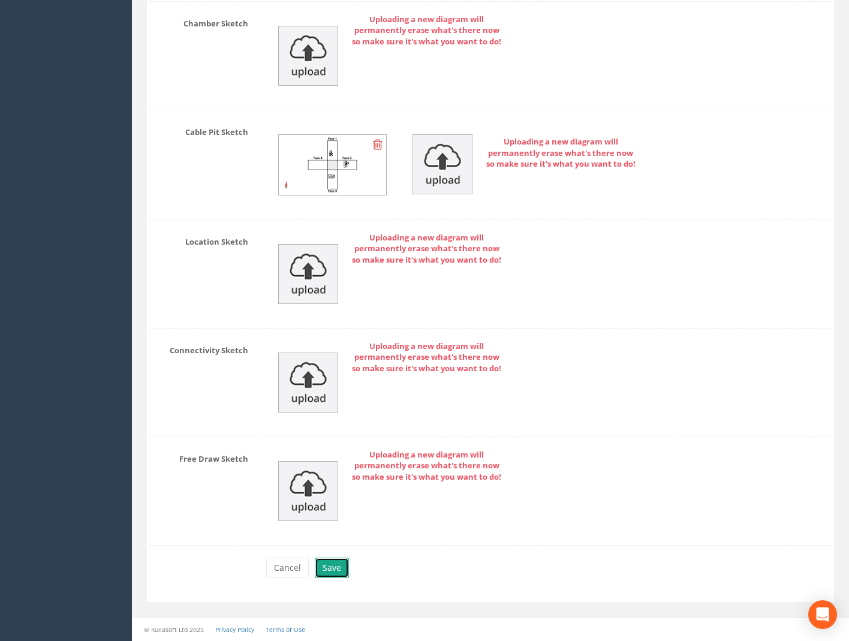
click at [335, 566] on button "Save" at bounding box center [332, 568] width 34 height 20
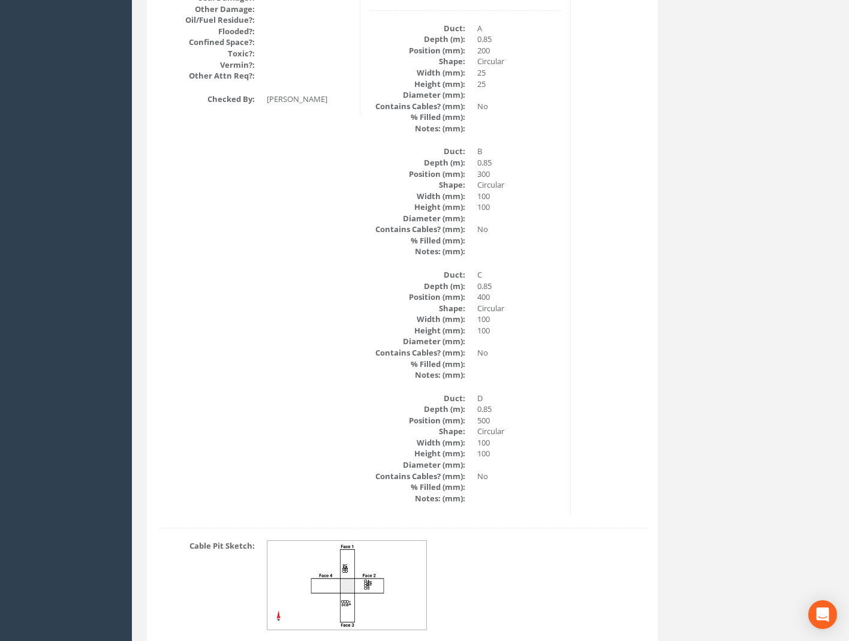
scroll to position [1608, 0]
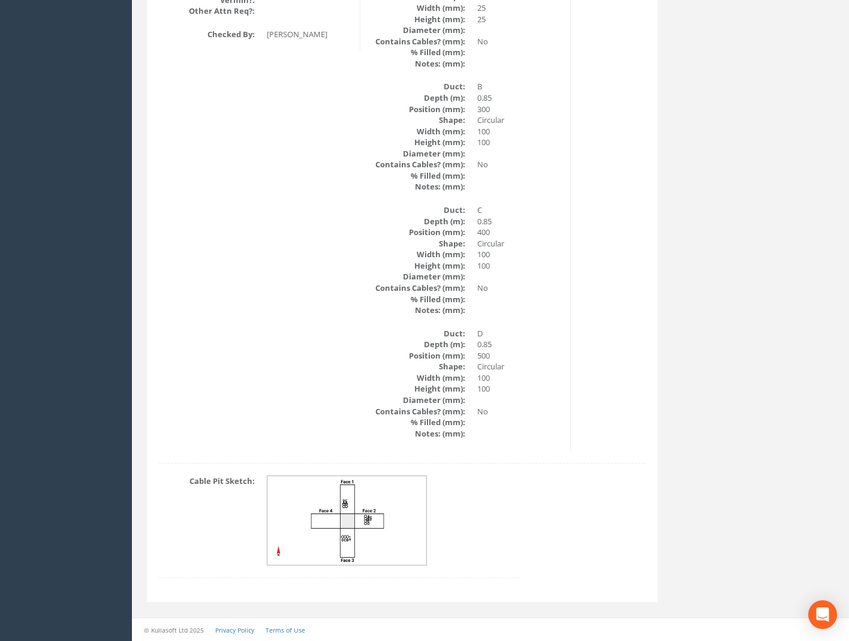
click at [376, 518] on img at bounding box center [348, 520] width 160 height 89
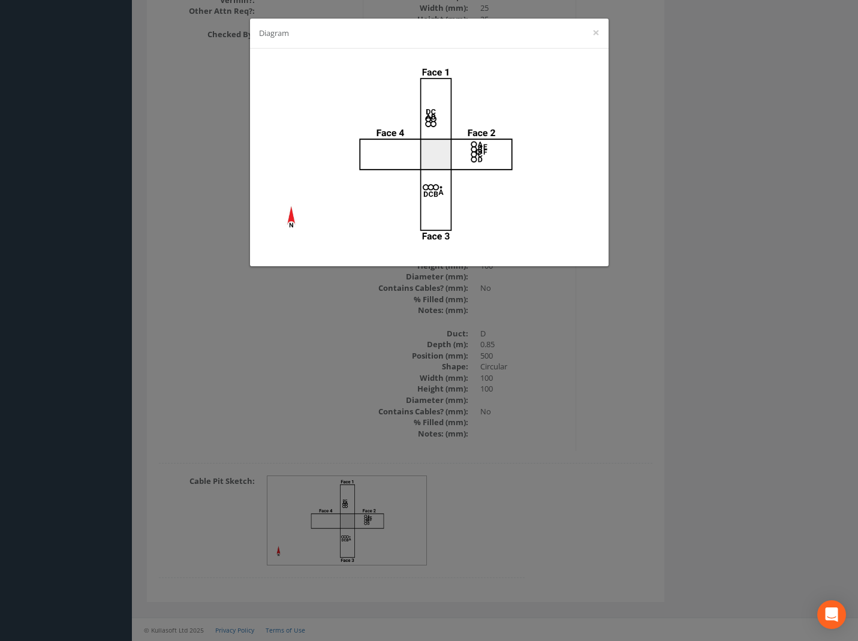
click at [642, 413] on div "Diagram ×" at bounding box center [429, 320] width 858 height 641
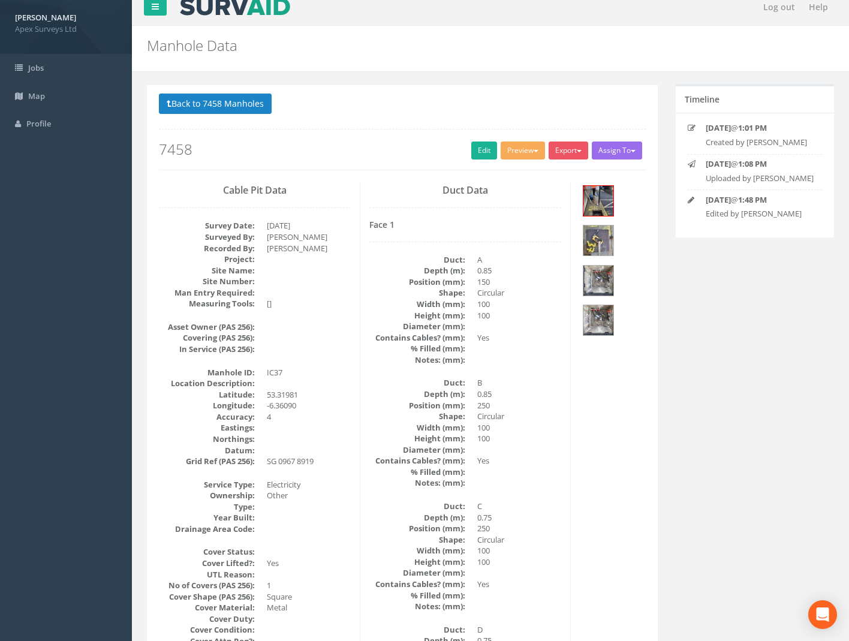
scroll to position [0, 0]
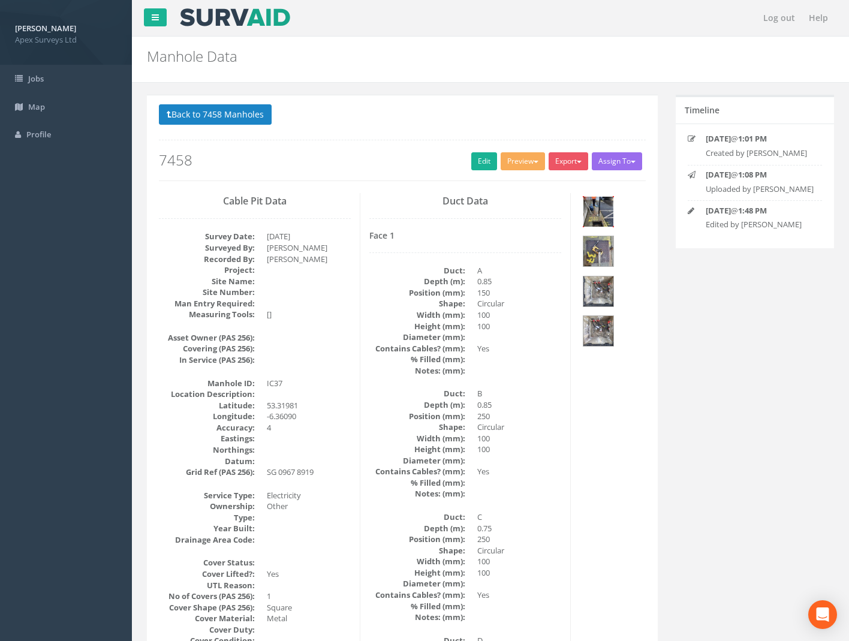
click at [594, 210] on img at bounding box center [599, 212] width 30 height 30
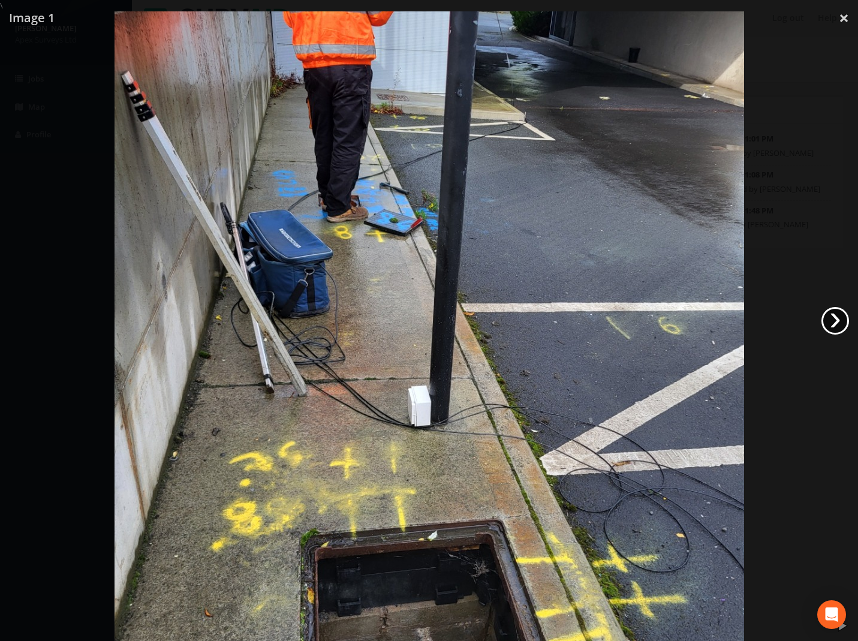
click at [835, 323] on link "›" at bounding box center [836, 321] width 28 height 28
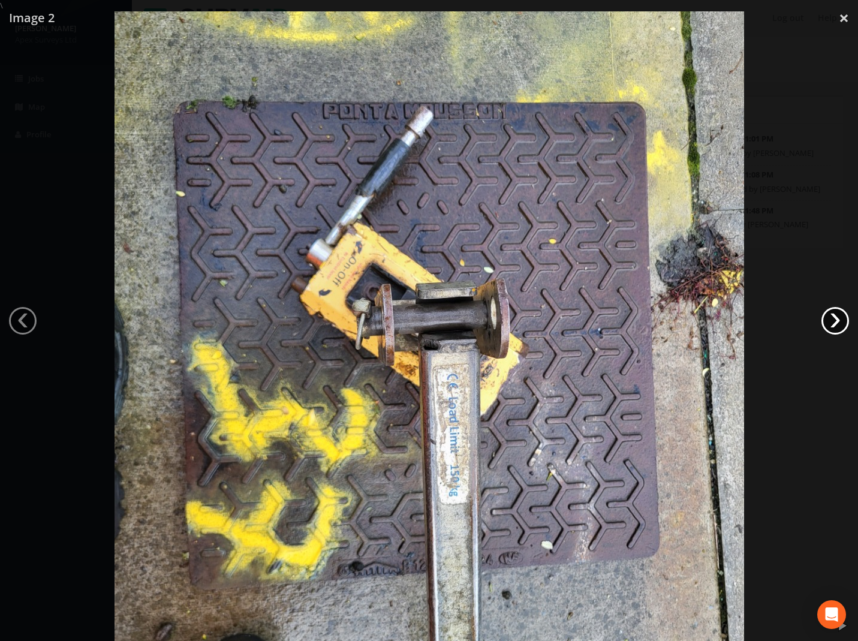
click at [835, 323] on link "›" at bounding box center [836, 321] width 28 height 28
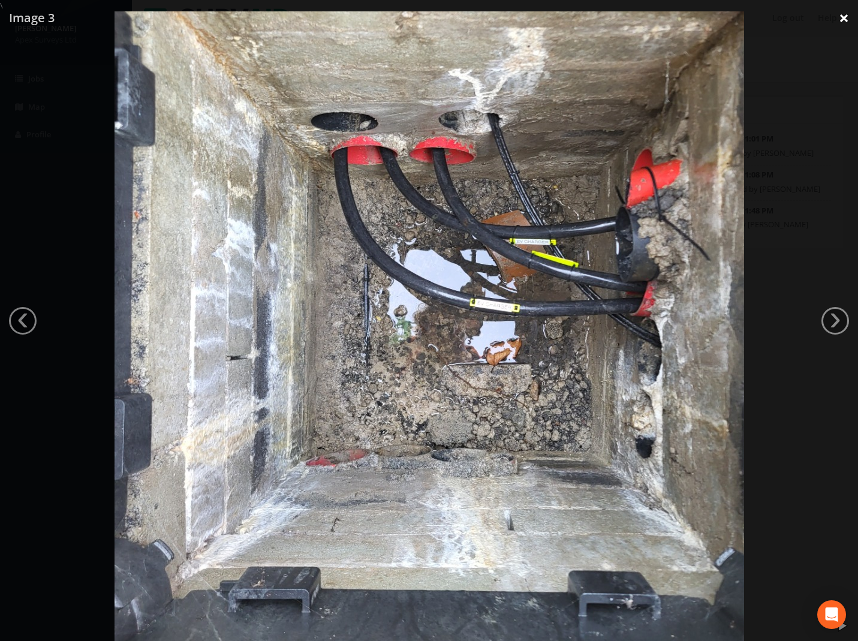
click at [842, 26] on link "×" at bounding box center [844, 18] width 28 height 36
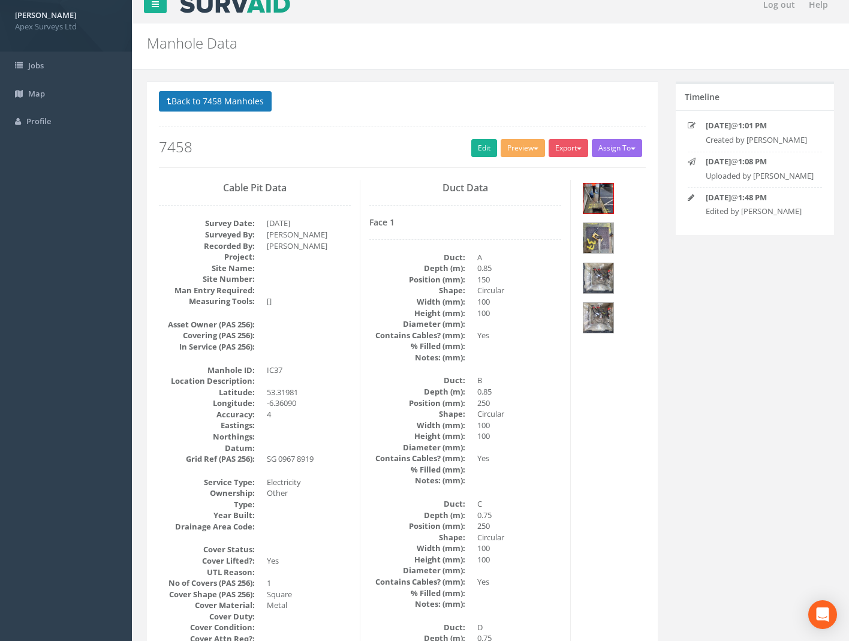
scroll to position [13, 0]
click at [239, 100] on button "Back to 7458 Manholes" at bounding box center [215, 102] width 113 height 20
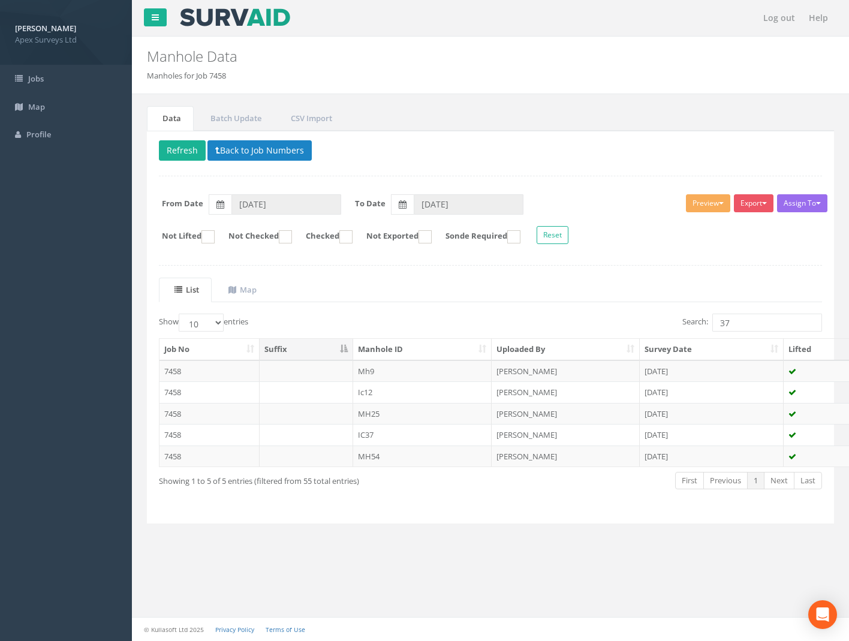
scroll to position [0, 0]
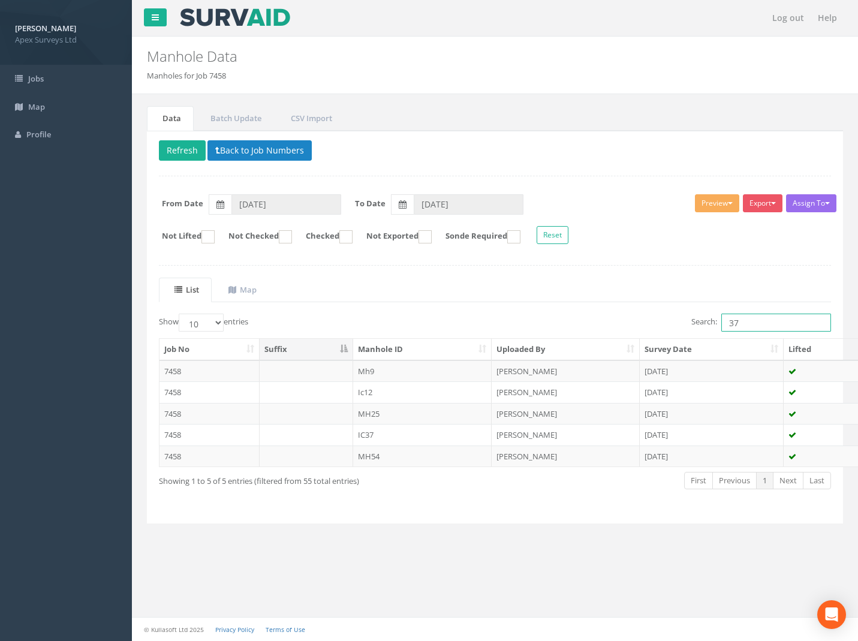
drag, startPoint x: 719, startPoint y: 324, endPoint x: 602, endPoint y: 334, distance: 117.4
click at [670, 327] on div "Search: 37" at bounding box center [669, 324] width 328 height 21
click at [181, 419] on td "7458" at bounding box center [210, 414] width 100 height 22
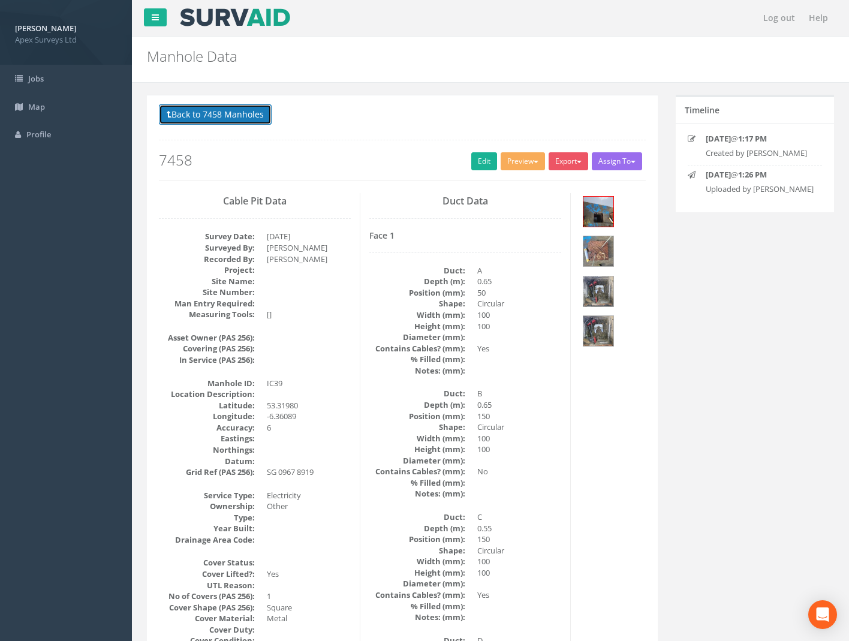
click at [225, 115] on button "Back to 7458 Manholes" at bounding box center [215, 114] width 113 height 20
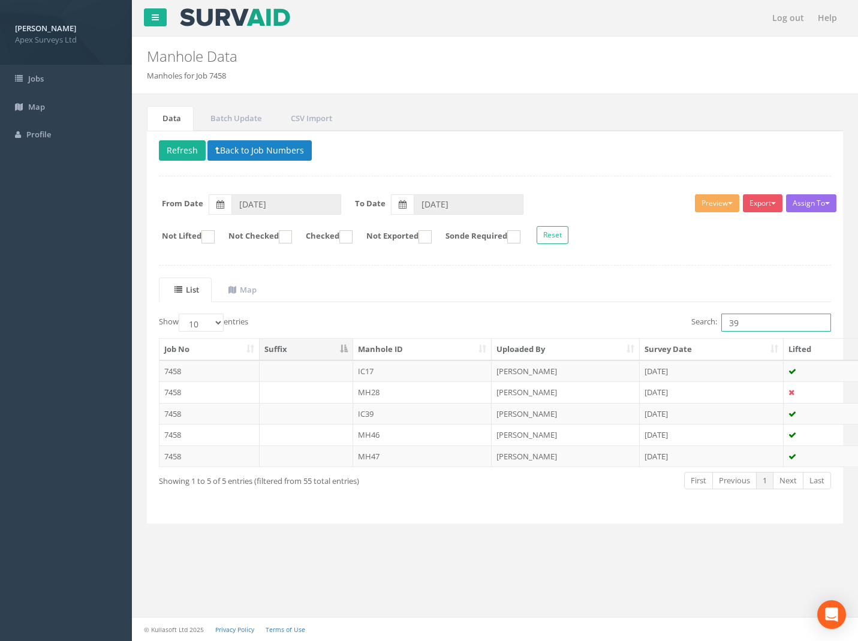
drag, startPoint x: 747, startPoint y: 320, endPoint x: 630, endPoint y: 313, distance: 117.2
click at [644, 317] on div "Search: 39" at bounding box center [669, 324] width 328 height 21
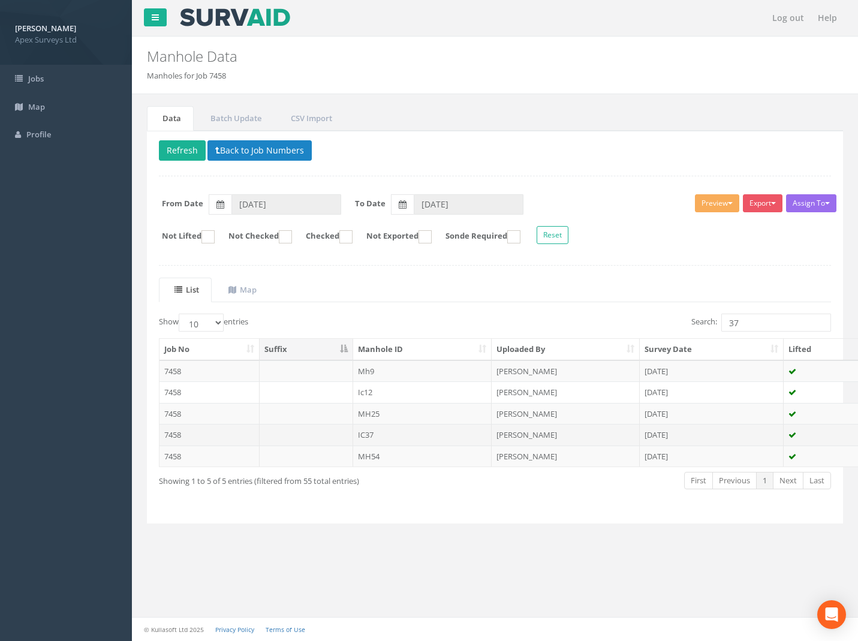
click at [176, 431] on td "7458" at bounding box center [210, 435] width 100 height 22
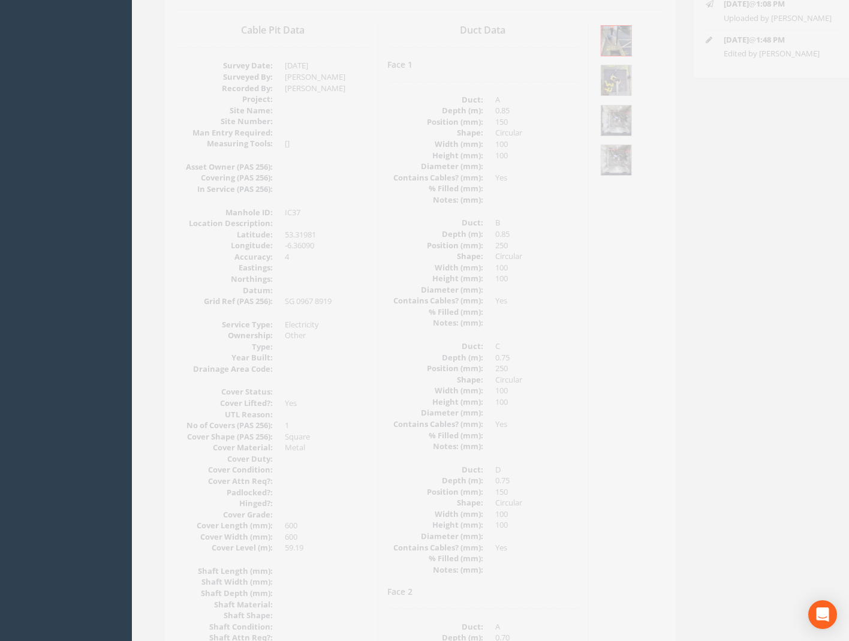
scroll to position [169, 0]
click at [605, 161] on img at bounding box center [599, 163] width 30 height 30
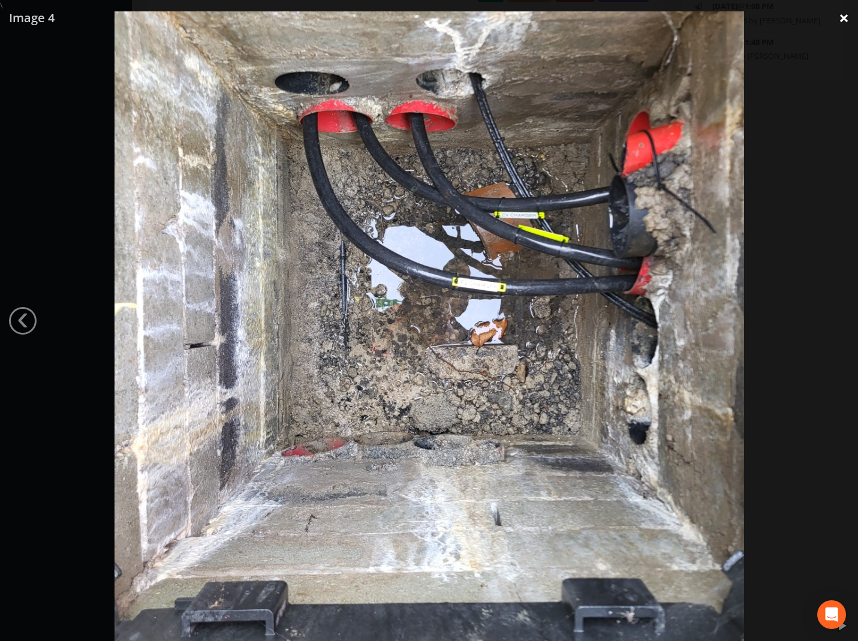
click at [840, 20] on link "×" at bounding box center [844, 18] width 28 height 36
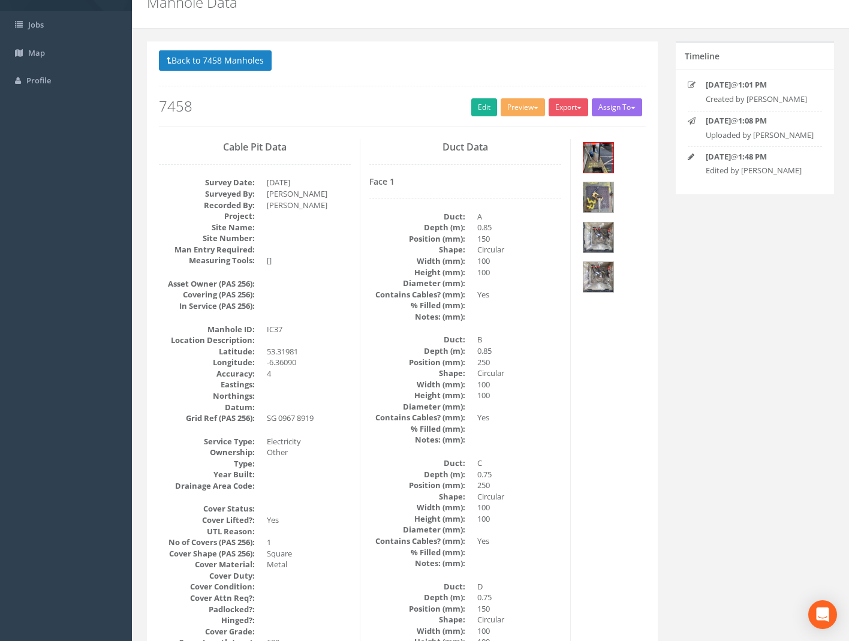
scroll to position [0, 0]
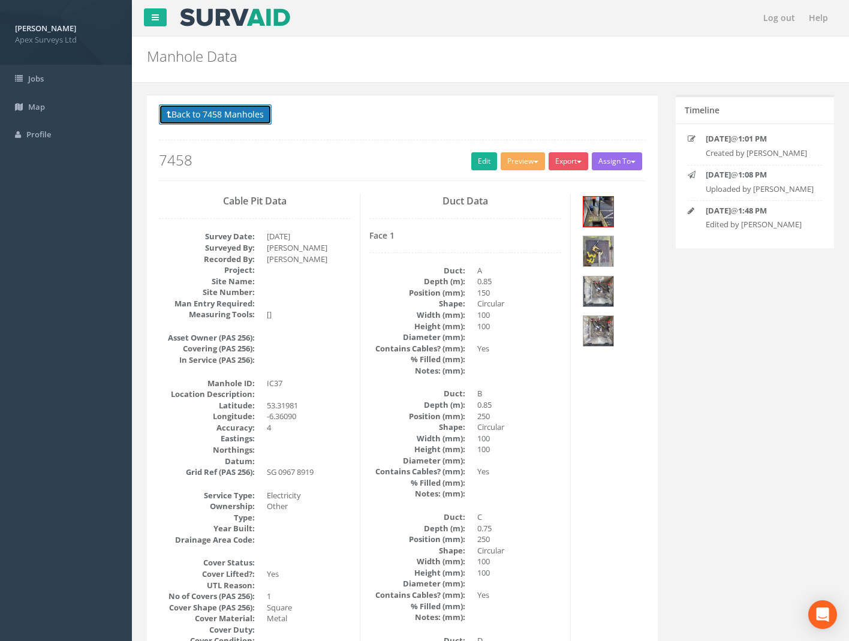
click at [236, 107] on button "Back to 7458 Manholes" at bounding box center [215, 114] width 113 height 20
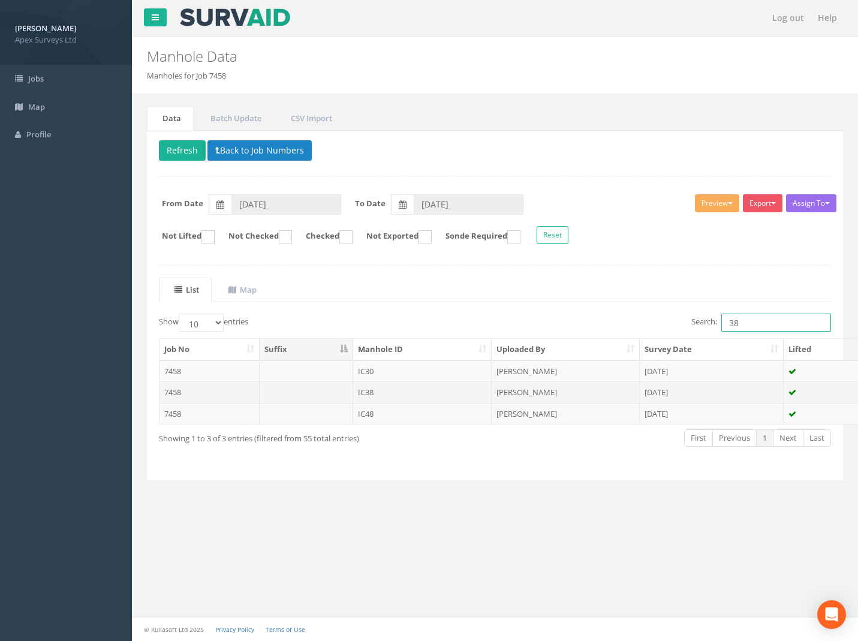
type input "38"
click at [170, 387] on td "7458" at bounding box center [210, 393] width 100 height 22
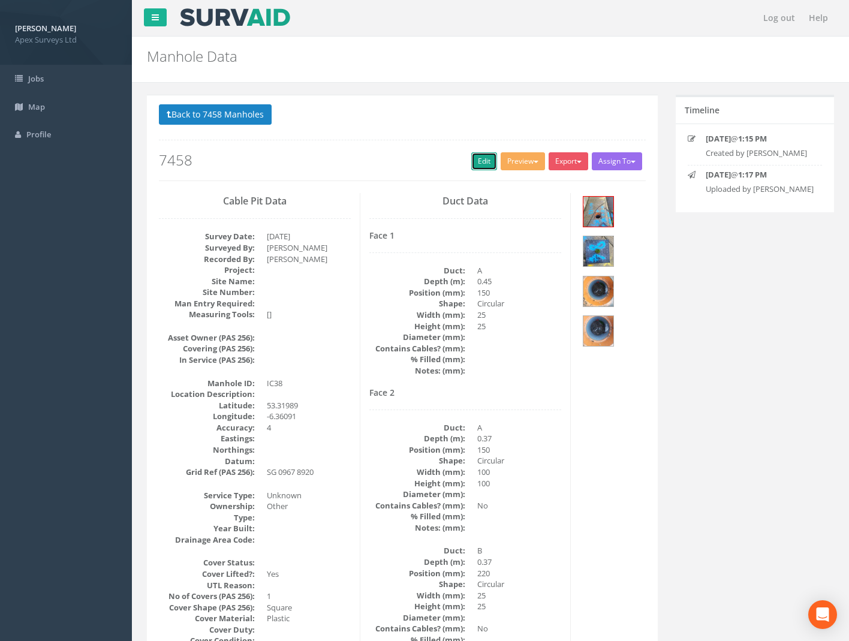
click at [479, 163] on link "Edit" at bounding box center [485, 161] width 26 height 18
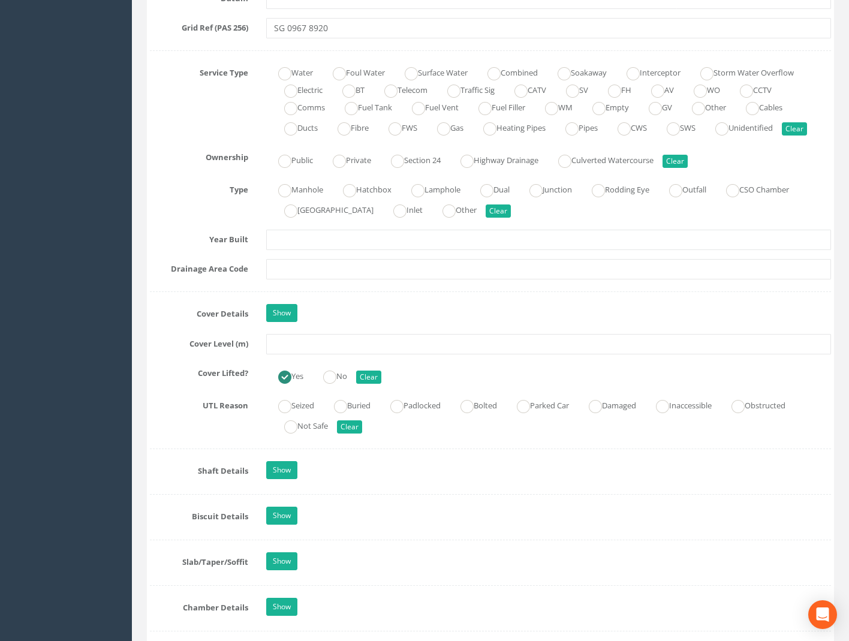
scroll to position [840, 0]
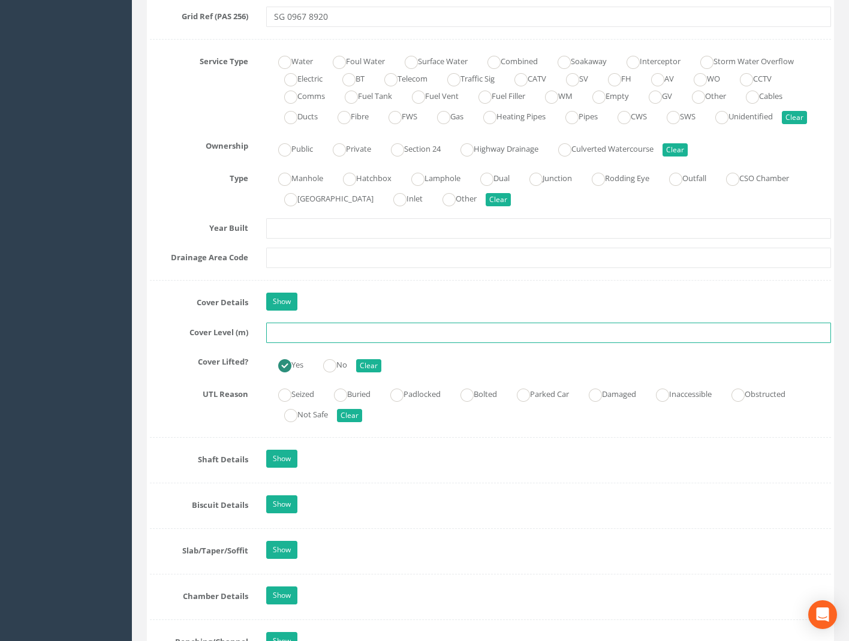
click at [287, 335] on input "text" at bounding box center [548, 333] width 565 height 20
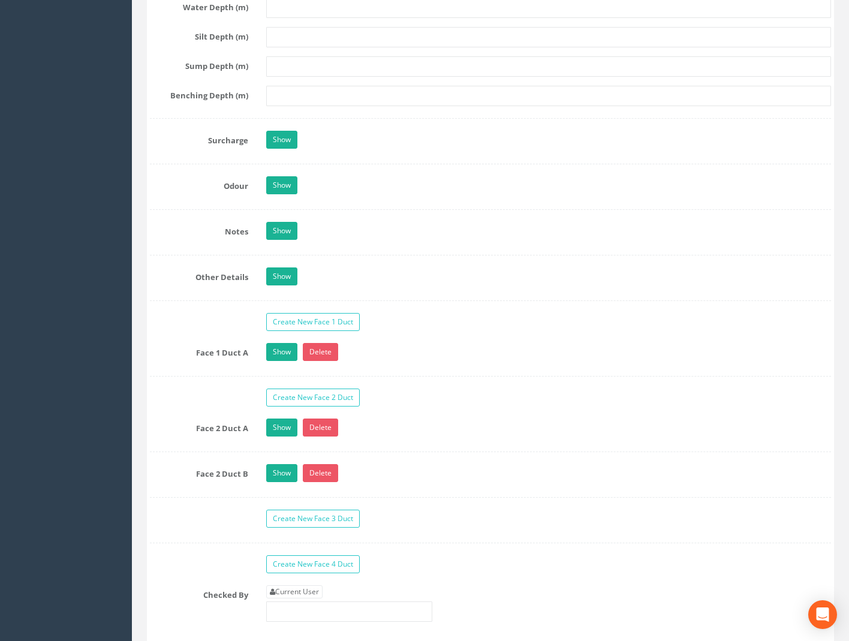
scroll to position [1800, 0]
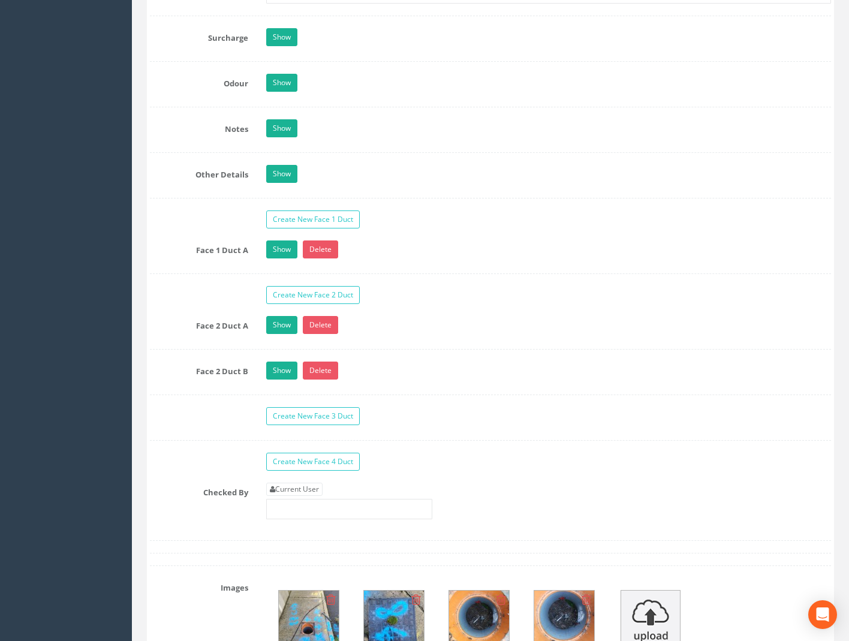
type input "59.12"
click at [297, 497] on div "Current User" at bounding box center [349, 501] width 166 height 37
click at [297, 484] on link "Current User" at bounding box center [294, 489] width 56 height 13
type input "[PERSON_NAME]"
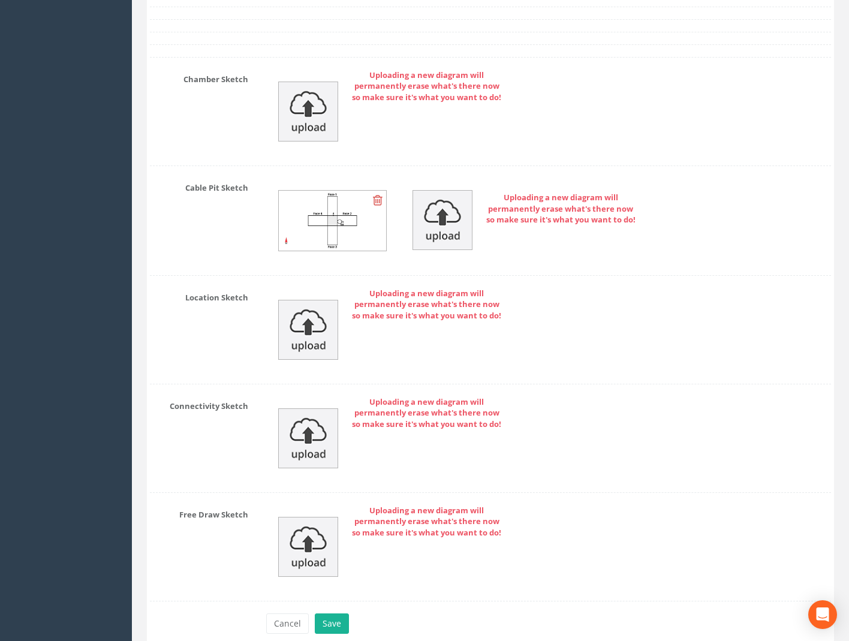
scroll to position [2672, 0]
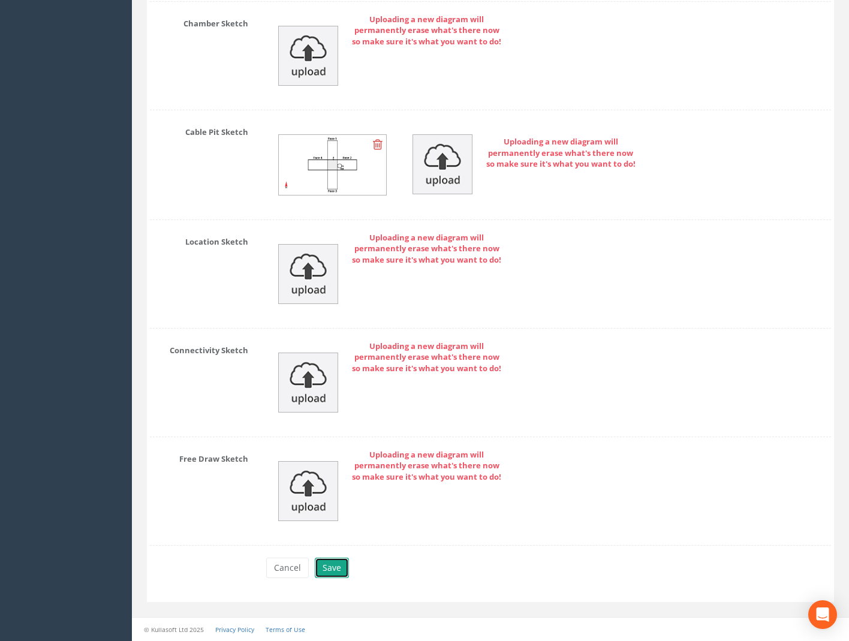
click at [334, 569] on button "Save" at bounding box center [332, 568] width 34 height 20
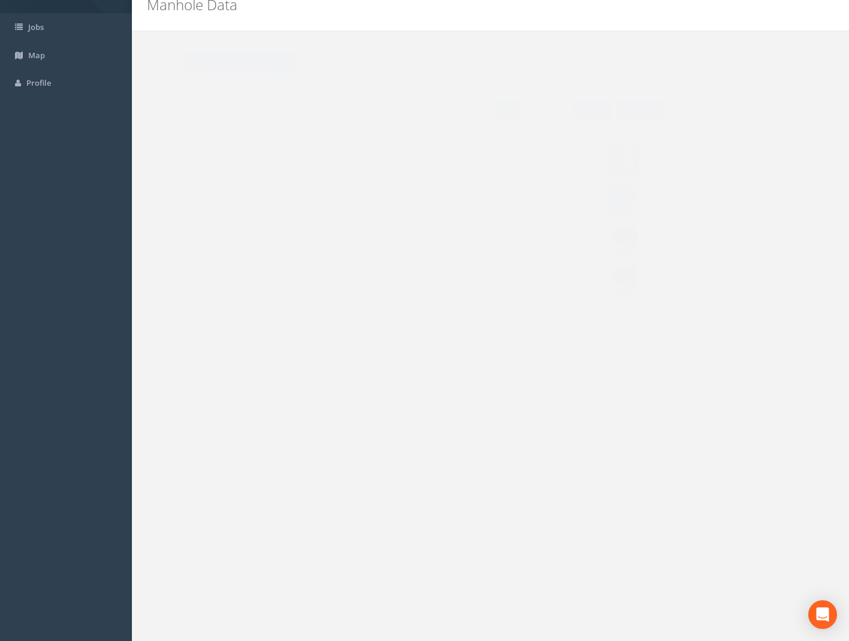
scroll to position [0, 0]
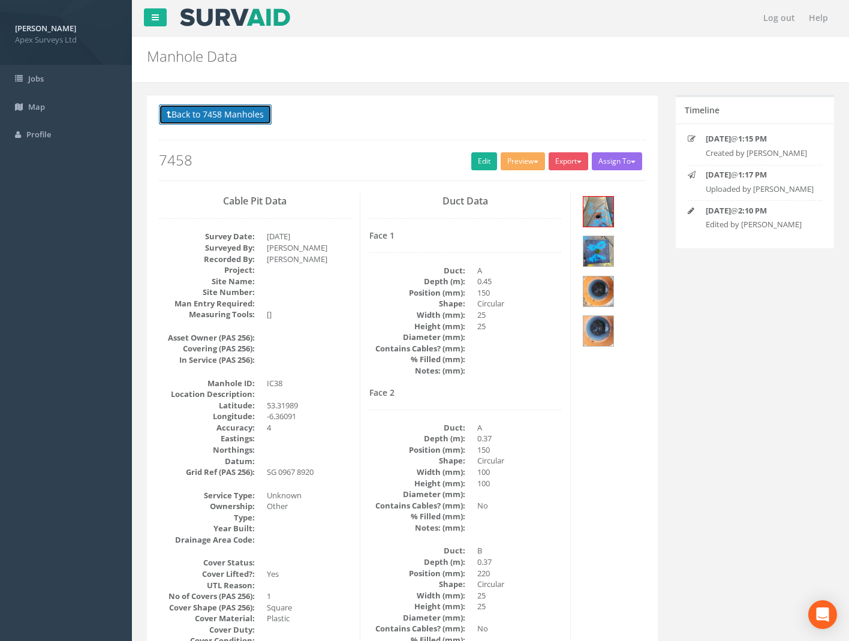
click at [230, 112] on button "Back to 7458 Manholes" at bounding box center [215, 114] width 113 height 20
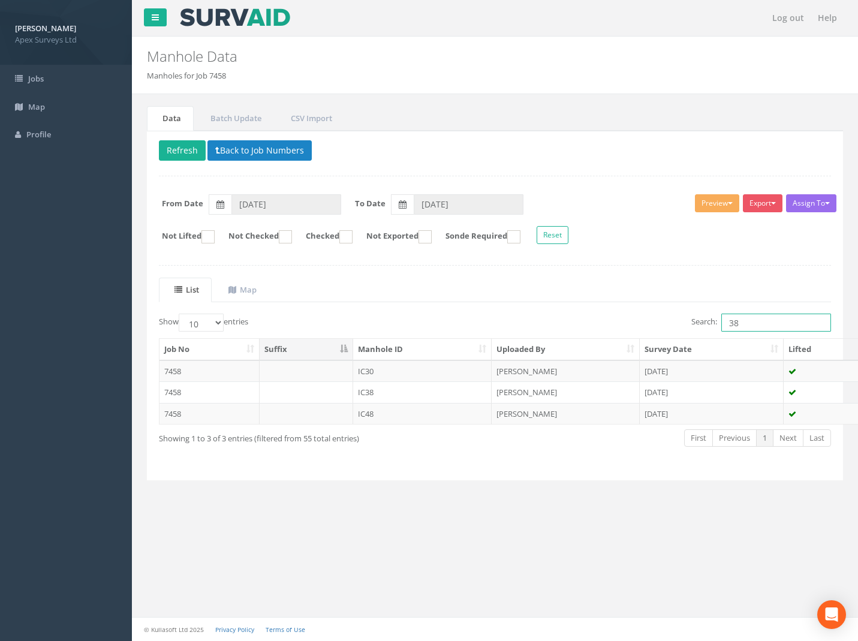
click at [616, 332] on div "Search: 38" at bounding box center [669, 324] width 328 height 21
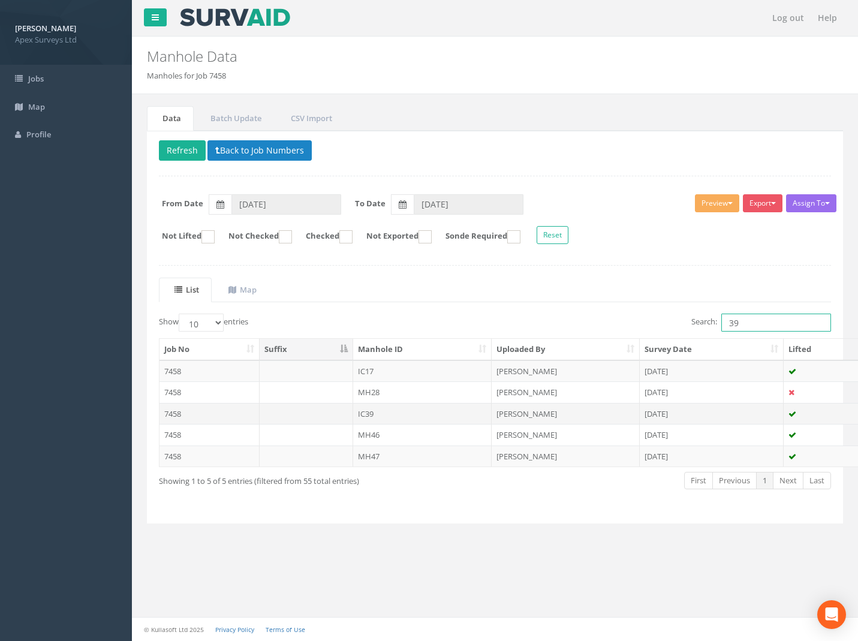
type input "39"
click at [173, 413] on td "7458" at bounding box center [210, 414] width 100 height 22
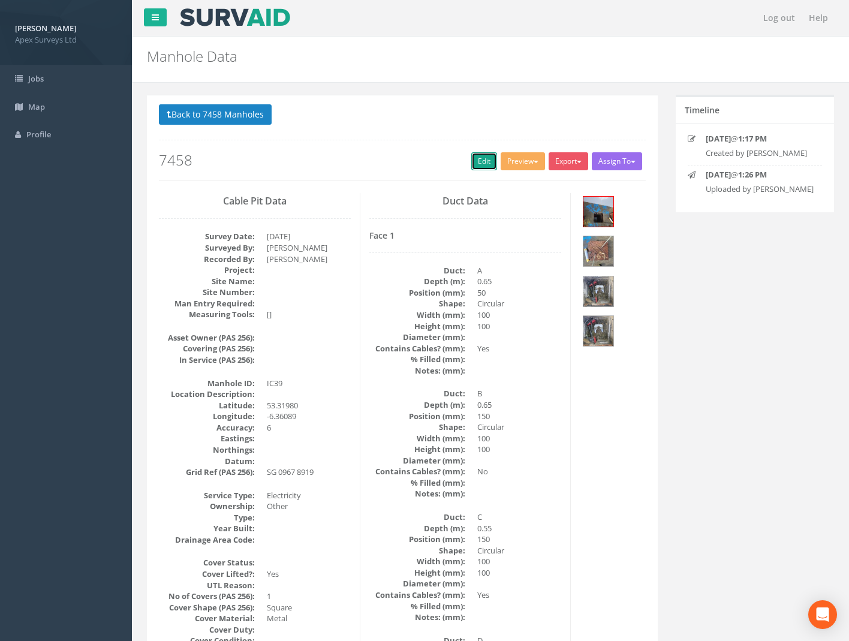
click at [472, 160] on link "Edit" at bounding box center [485, 161] width 26 height 18
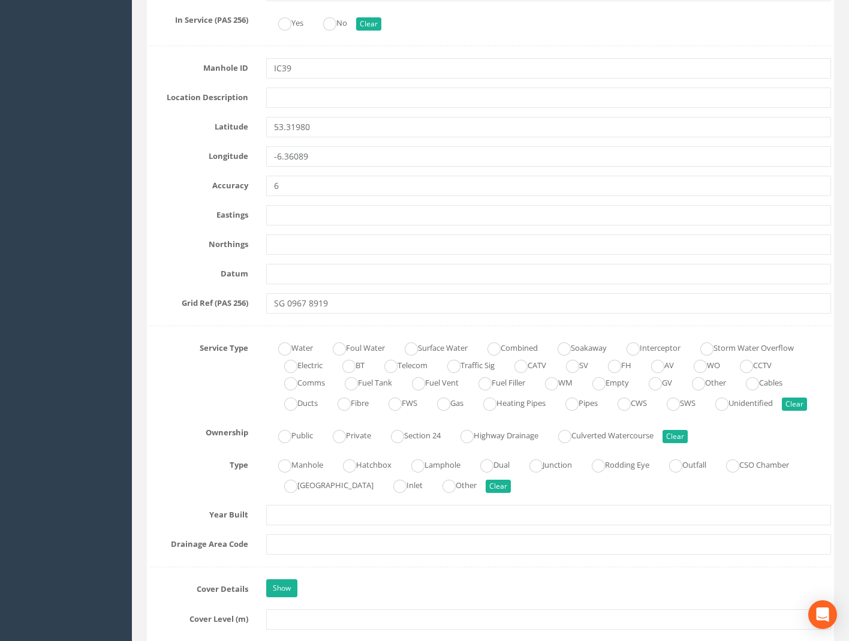
scroll to position [660, 0]
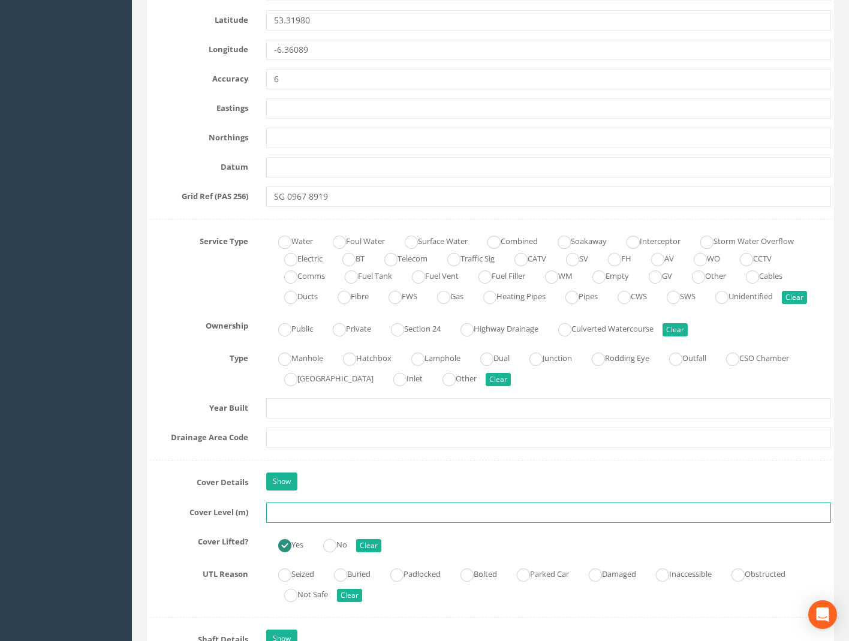
click at [285, 517] on input "text" at bounding box center [548, 513] width 565 height 20
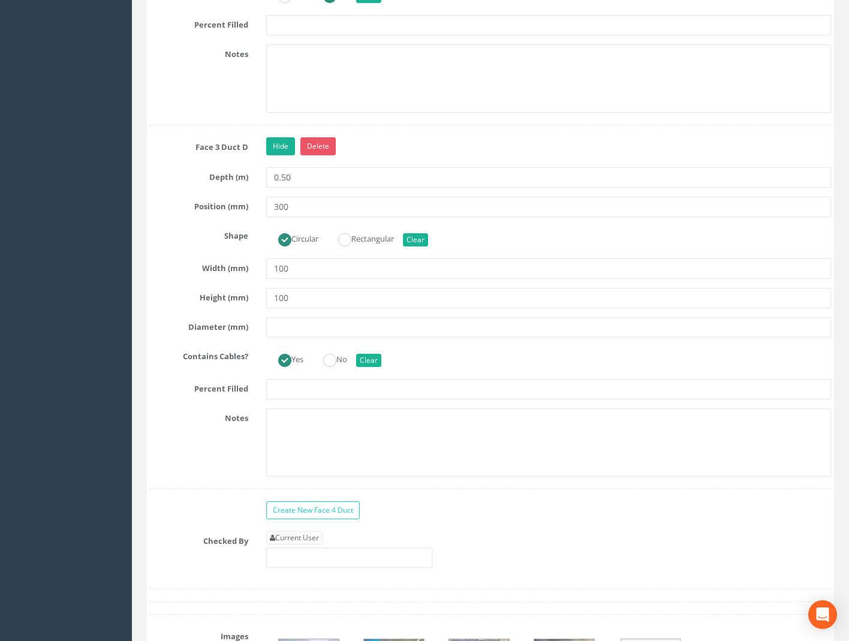
scroll to position [3000, 0]
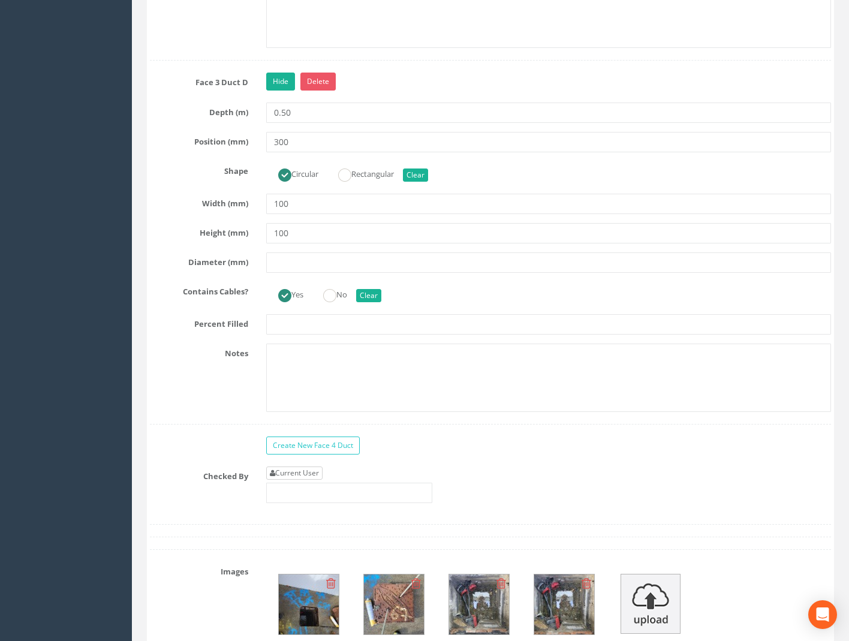
type input "58.98"
click at [311, 470] on link "Current User" at bounding box center [294, 473] width 56 height 13
type input "[PERSON_NAME]"
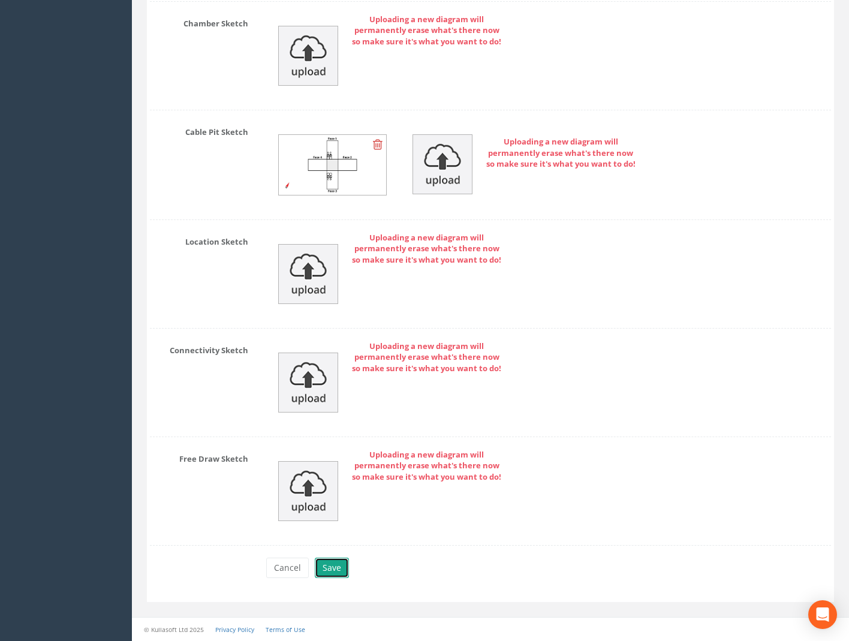
click at [339, 563] on button "Save" at bounding box center [332, 568] width 34 height 20
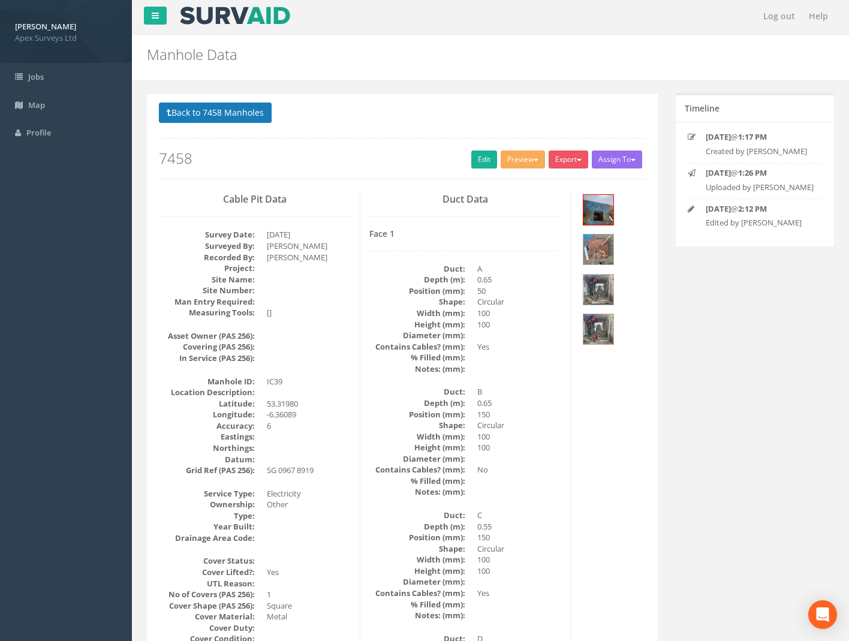
scroll to position [0, 0]
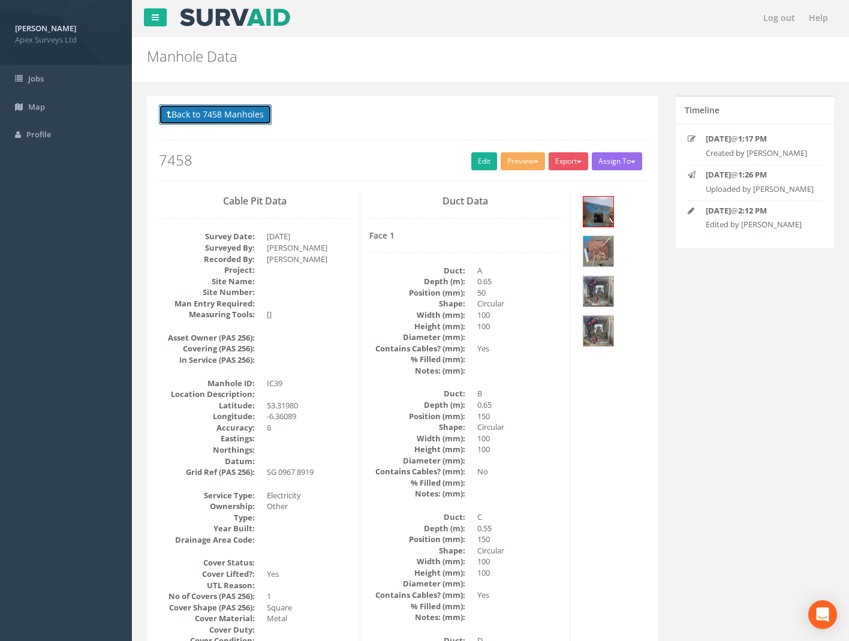
drag, startPoint x: 218, startPoint y: 108, endPoint x: 261, endPoint y: 118, distance: 44.2
click at [218, 108] on button "Back to 7458 Manholes" at bounding box center [215, 114] width 113 height 20
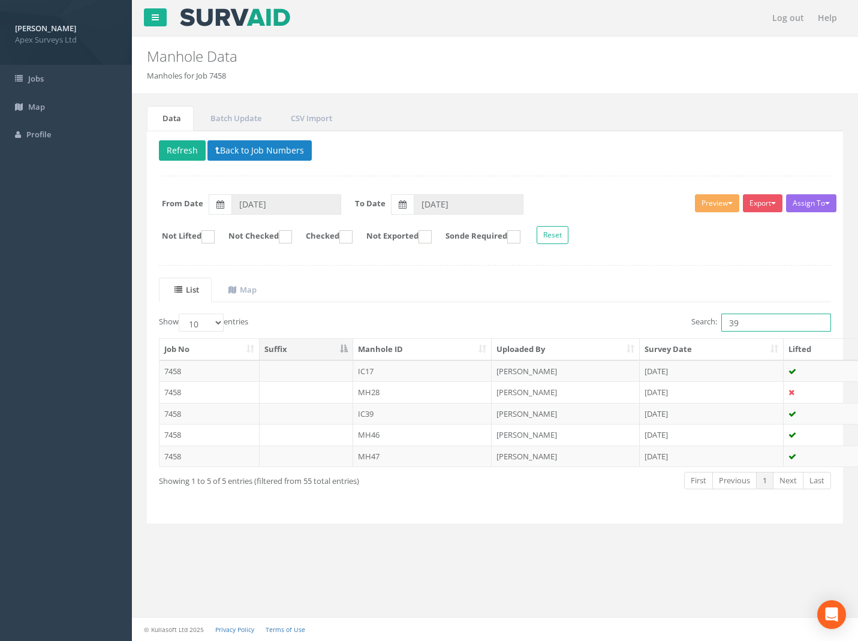
click at [615, 332] on div "Search: 39" at bounding box center [669, 324] width 328 height 21
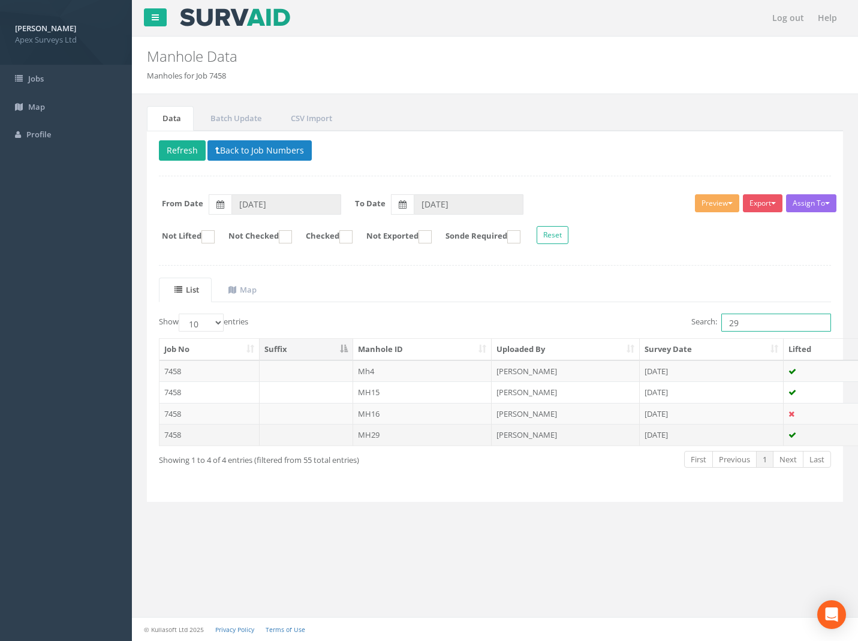
type input "29"
click at [171, 437] on td "7458" at bounding box center [210, 435] width 100 height 22
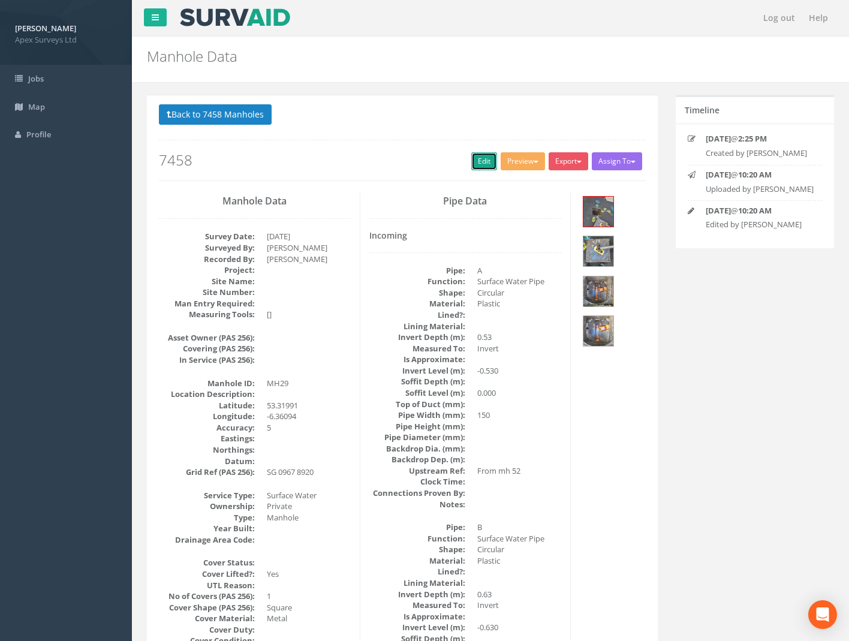
click at [480, 163] on link "Edit" at bounding box center [485, 161] width 26 height 18
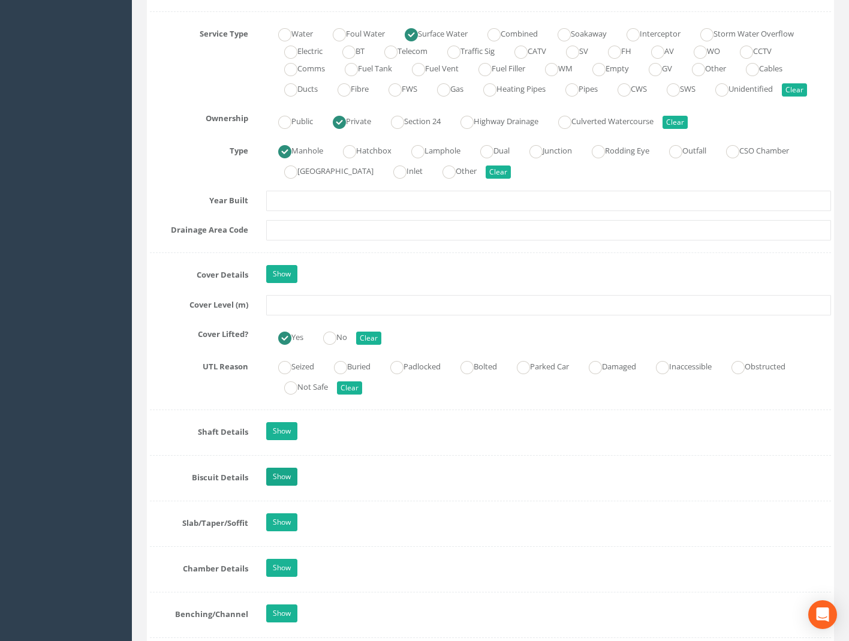
scroll to position [960, 0]
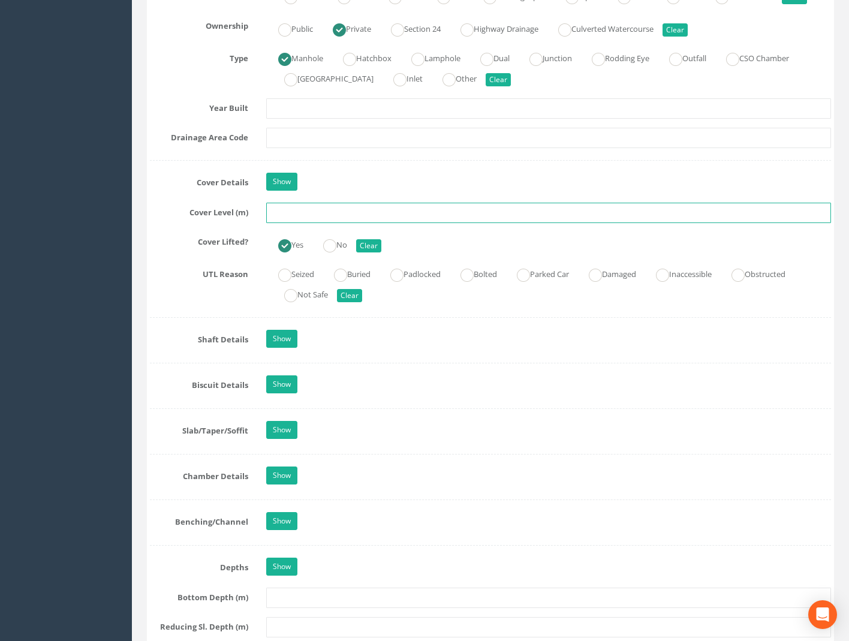
click at [296, 217] on input "text" at bounding box center [548, 213] width 565 height 20
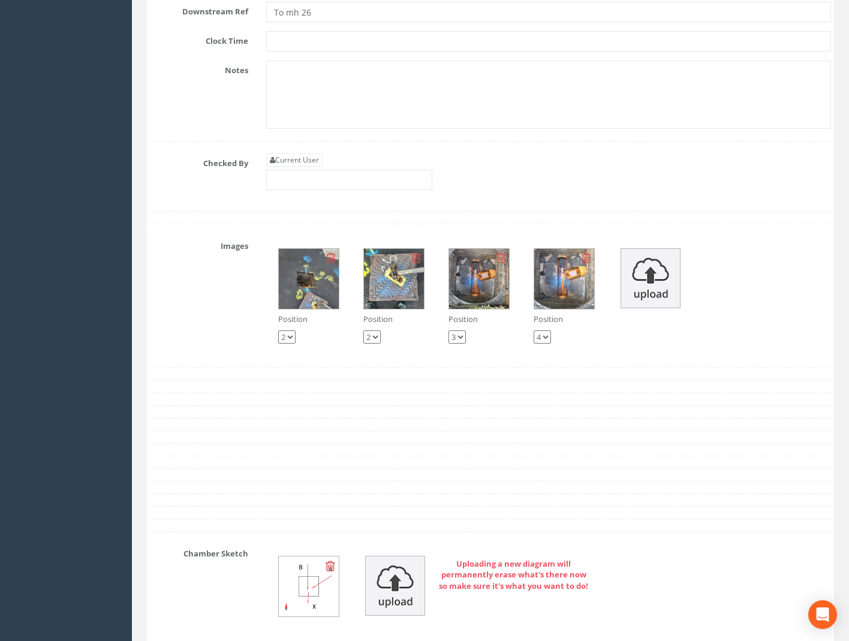
scroll to position [4199, 0]
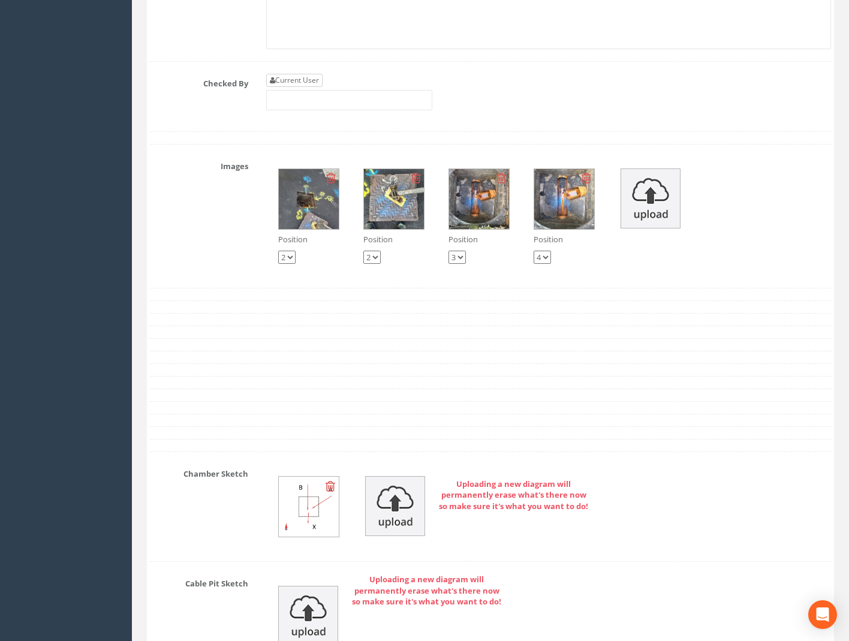
type input "58.86"
click at [292, 74] on link "Current User" at bounding box center [294, 80] width 56 height 13
type input "[PERSON_NAME]"
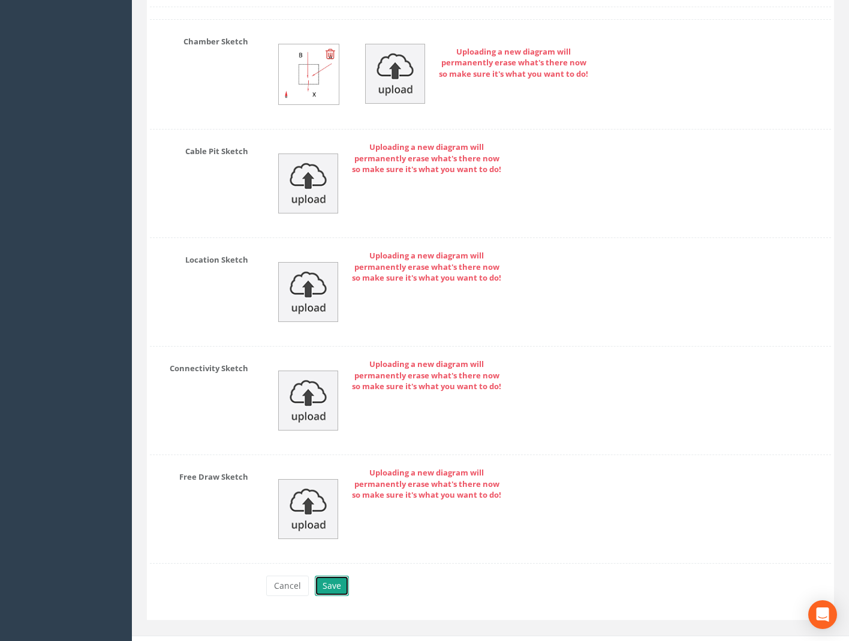
click at [329, 576] on button "Save" at bounding box center [332, 586] width 34 height 20
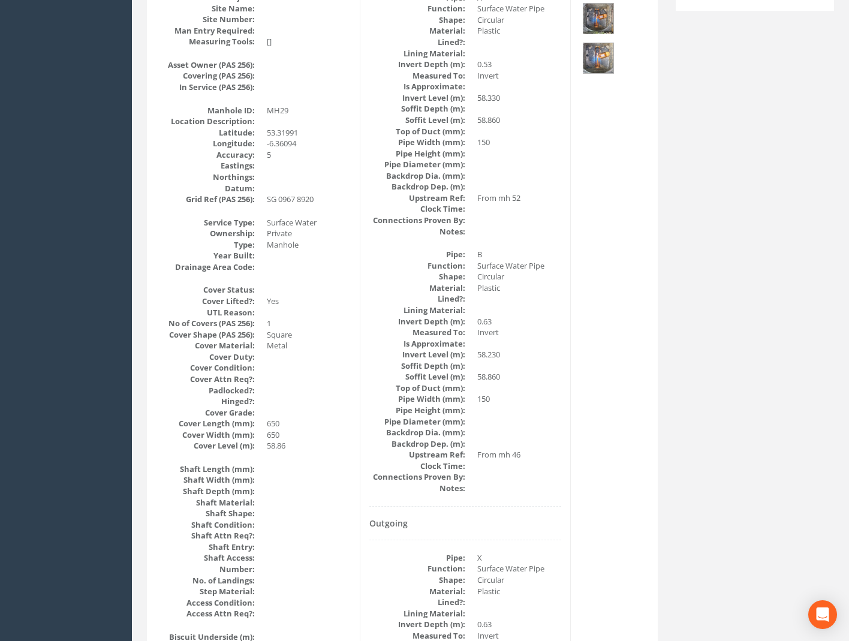
scroll to position [0, 0]
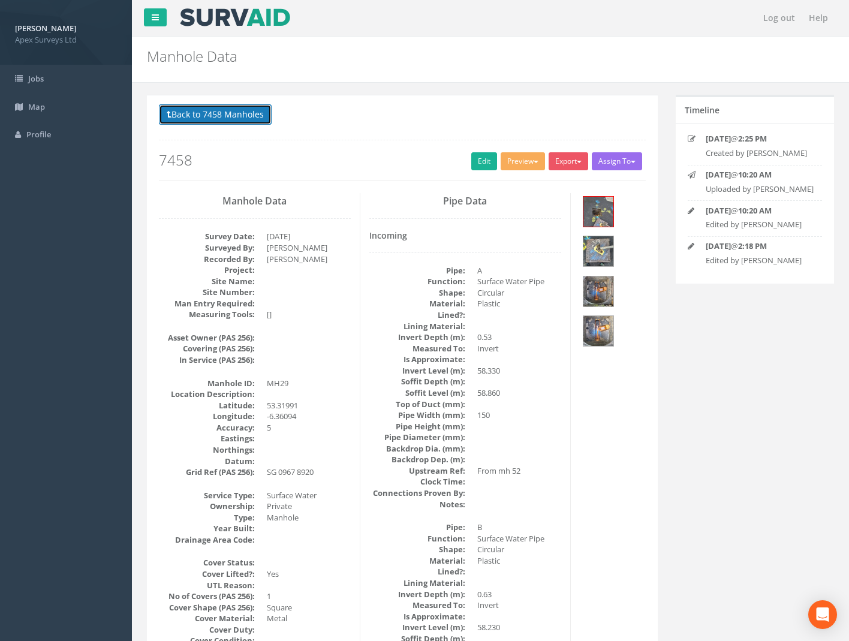
click at [172, 113] on button "Back to 7458 Manholes" at bounding box center [215, 114] width 113 height 20
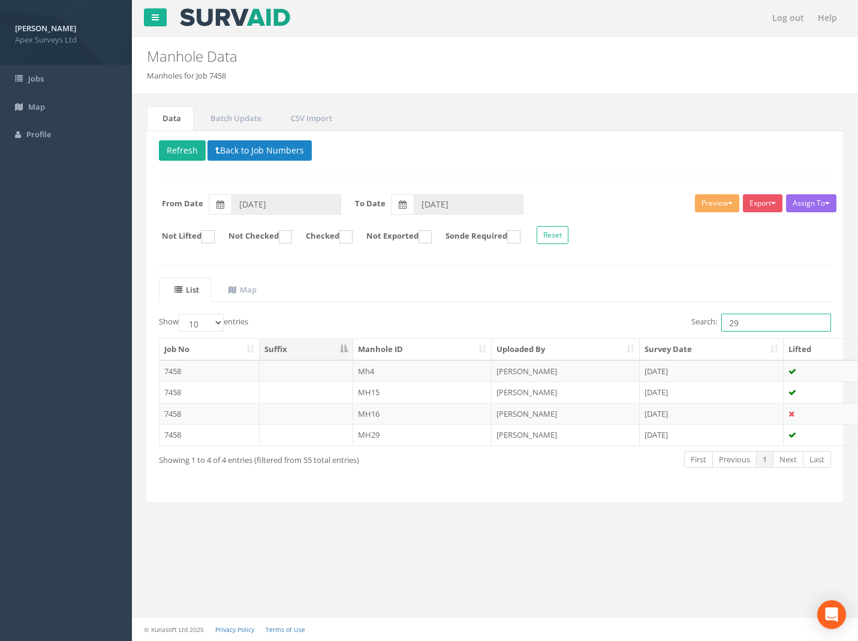
drag, startPoint x: 740, startPoint y: 322, endPoint x: 638, endPoint y: 317, distance: 102.1
click at [651, 319] on div "Search: 29" at bounding box center [669, 324] width 328 height 21
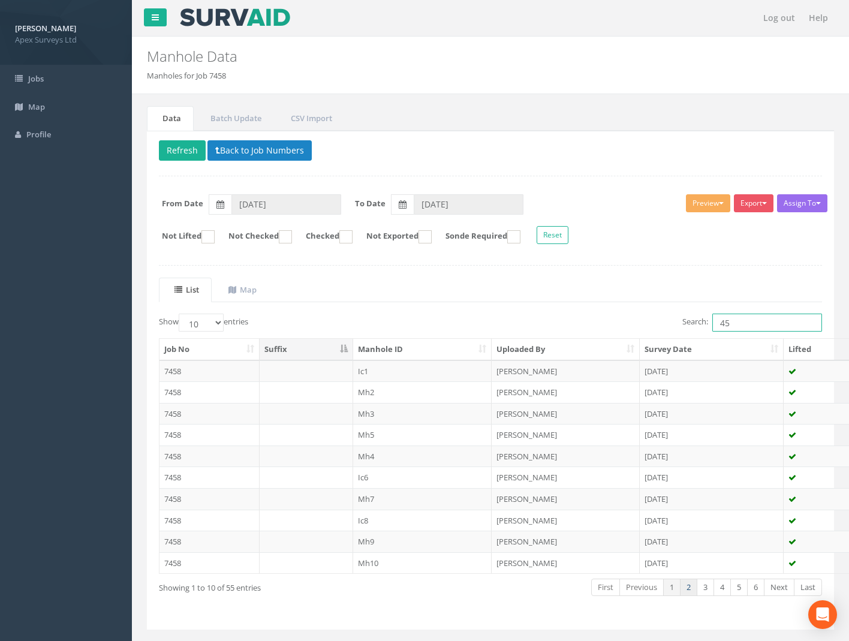
type input "45"
click at [694, 593] on link "2" at bounding box center [688, 587] width 17 height 17
click at [705, 592] on link "3" at bounding box center [705, 587] width 17 height 17
click at [727, 592] on link "4" at bounding box center [722, 587] width 17 height 17
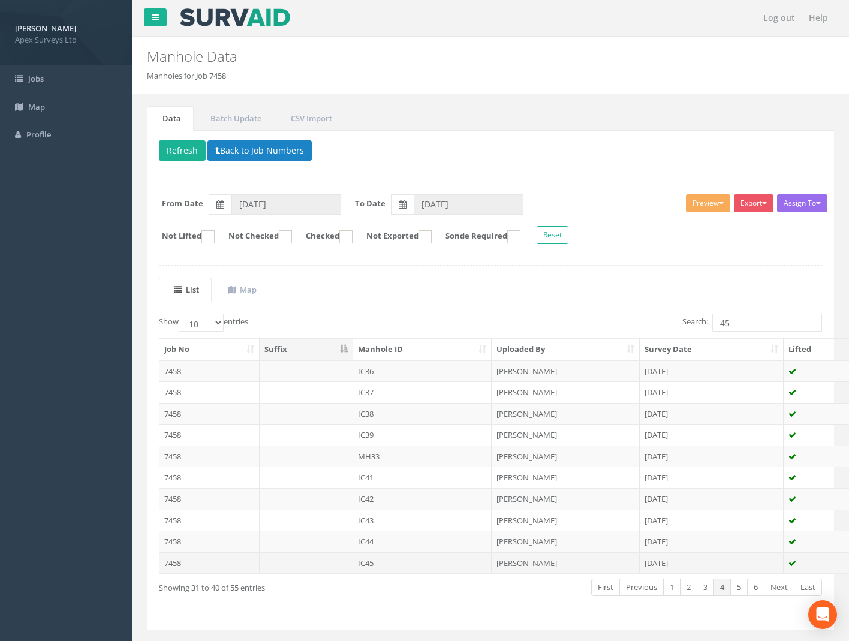
click at [182, 560] on td "7458" at bounding box center [210, 564] width 100 height 22
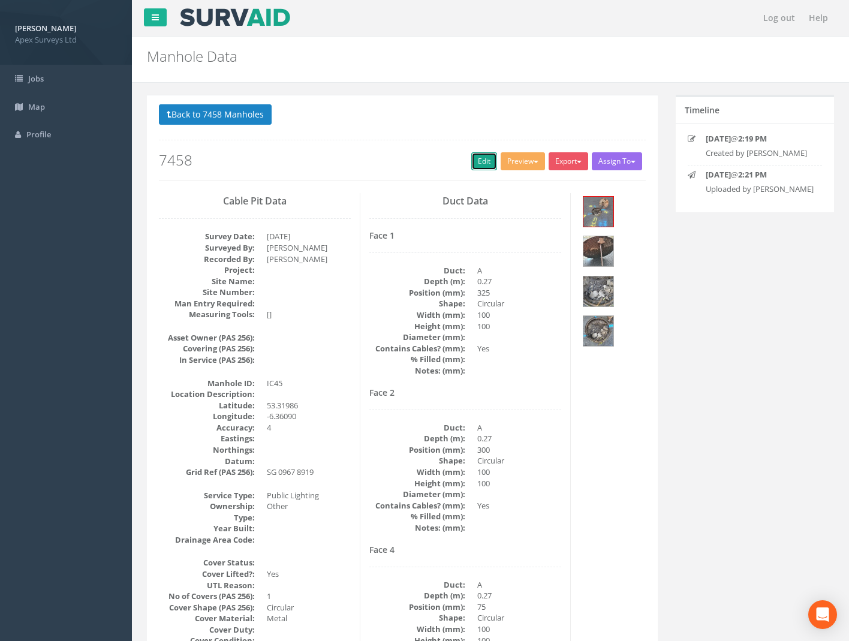
click at [478, 162] on link "Edit" at bounding box center [485, 161] width 26 height 18
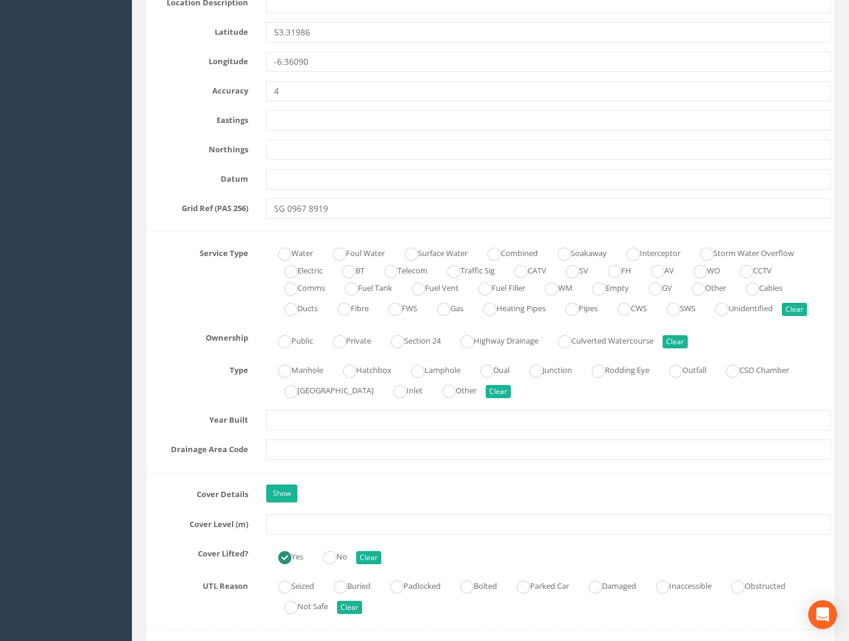
scroll to position [660, 0]
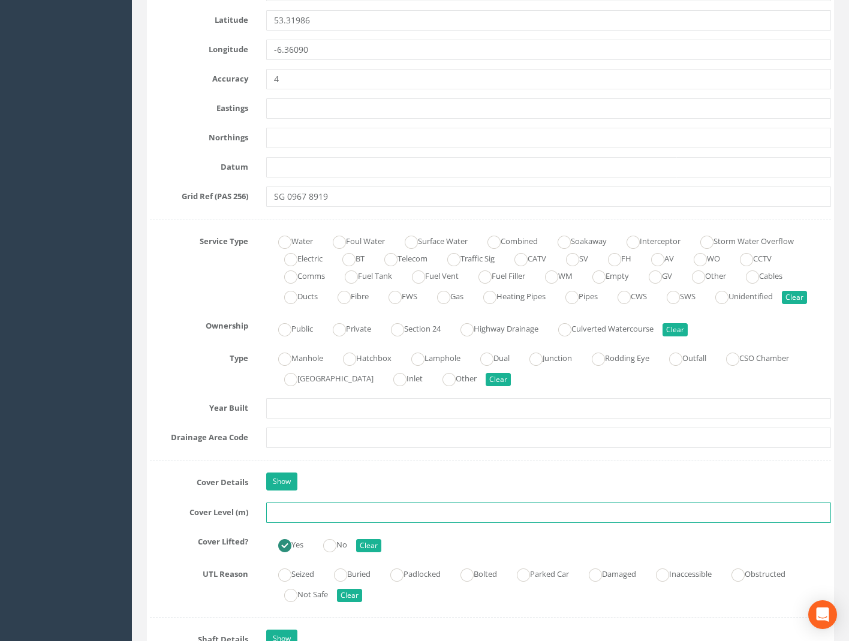
click at [299, 515] on input "text" at bounding box center [548, 513] width 565 height 20
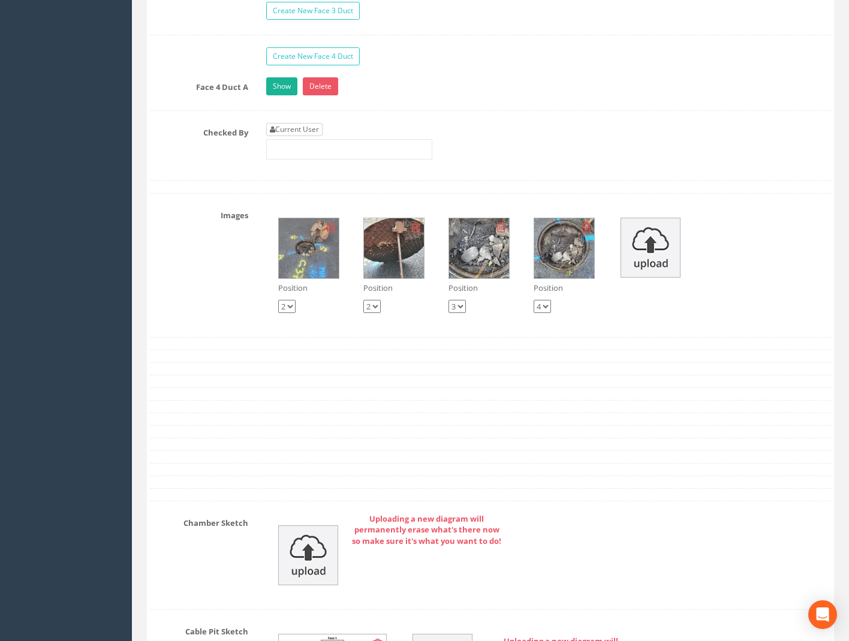
type input "58.93"
click at [306, 125] on link "Current User" at bounding box center [294, 129] width 56 height 13
type input "[PERSON_NAME]"
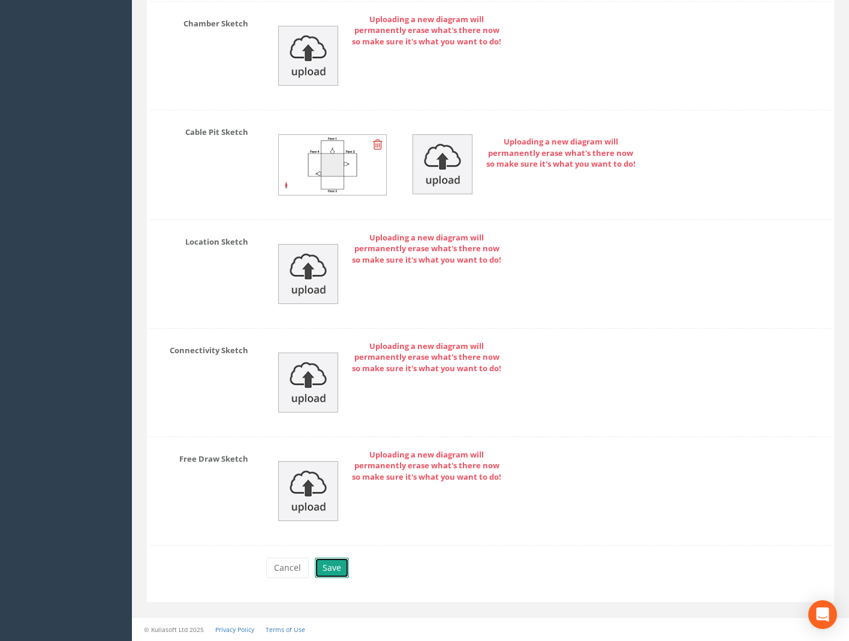
click at [335, 571] on button "Save" at bounding box center [332, 568] width 34 height 20
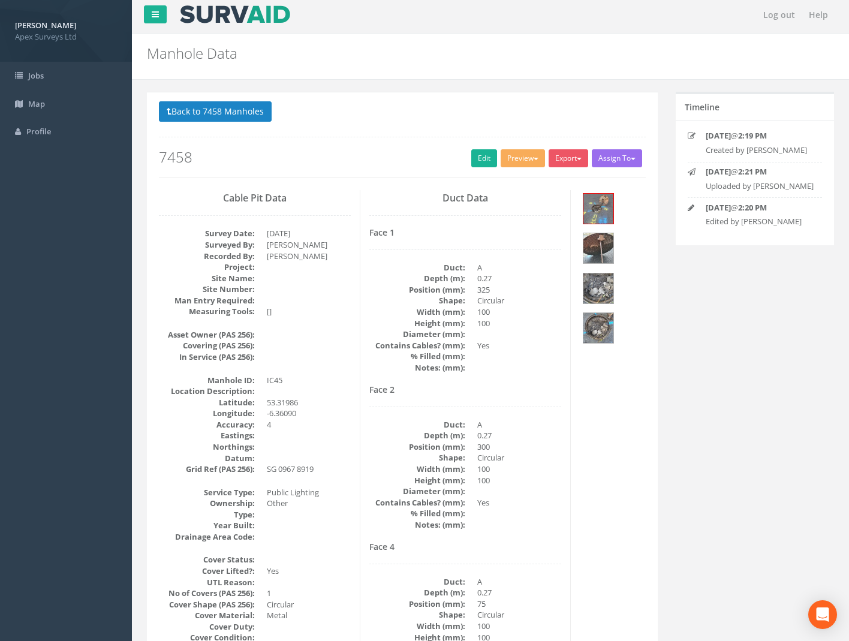
scroll to position [0, 0]
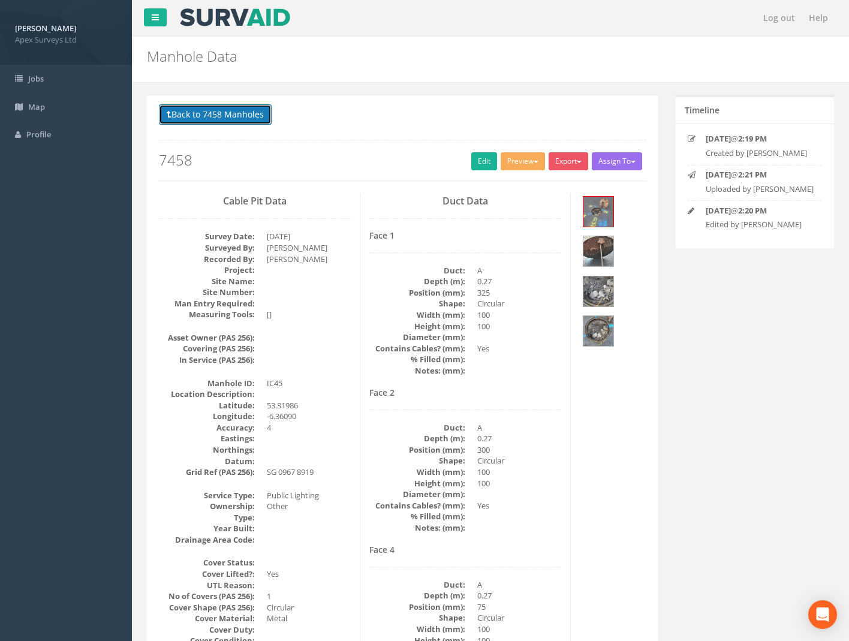
click at [220, 113] on button "Back to 7458 Manholes" at bounding box center [215, 114] width 113 height 20
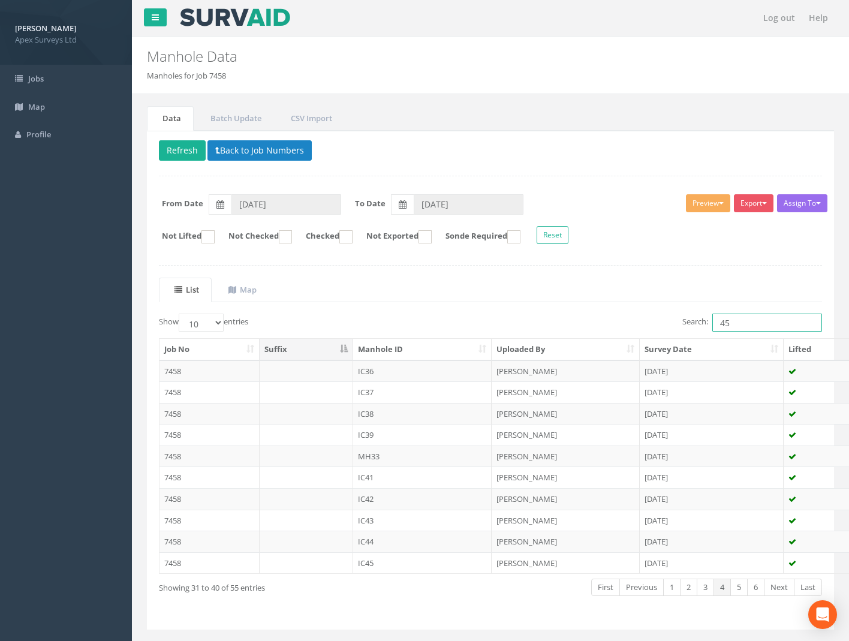
click at [689, 334] on div "Search: 45" at bounding box center [661, 324] width 323 height 21
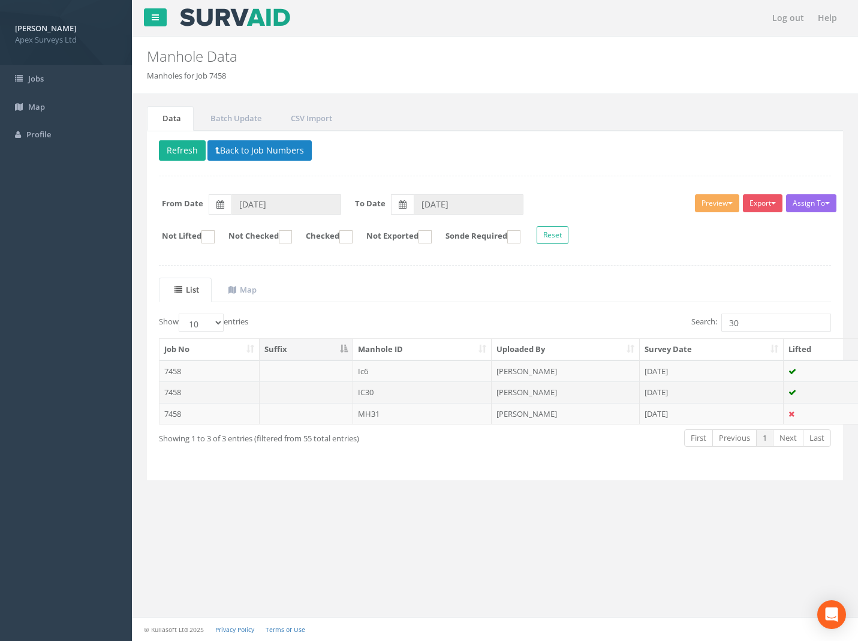
click at [371, 387] on td "IC30" at bounding box center [422, 393] width 139 height 22
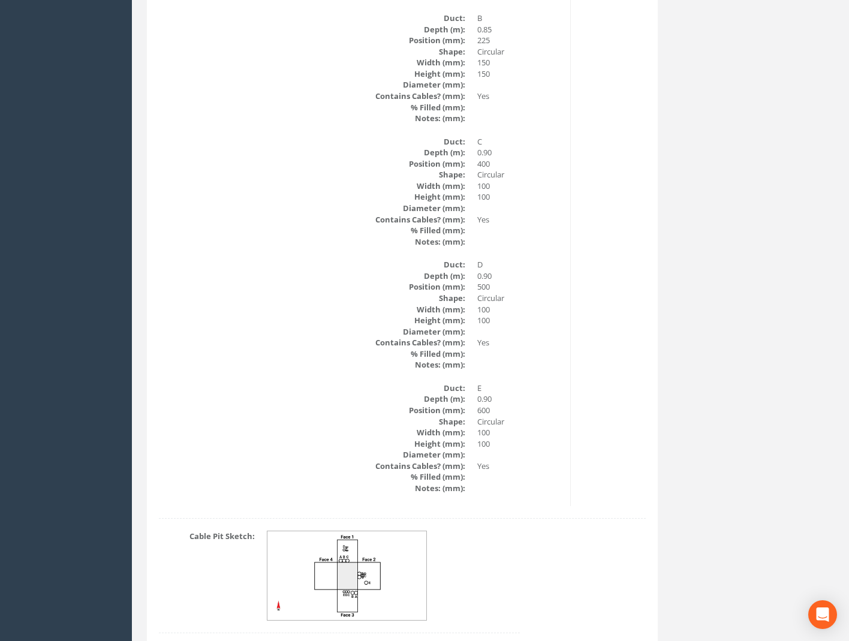
scroll to position [1856, 0]
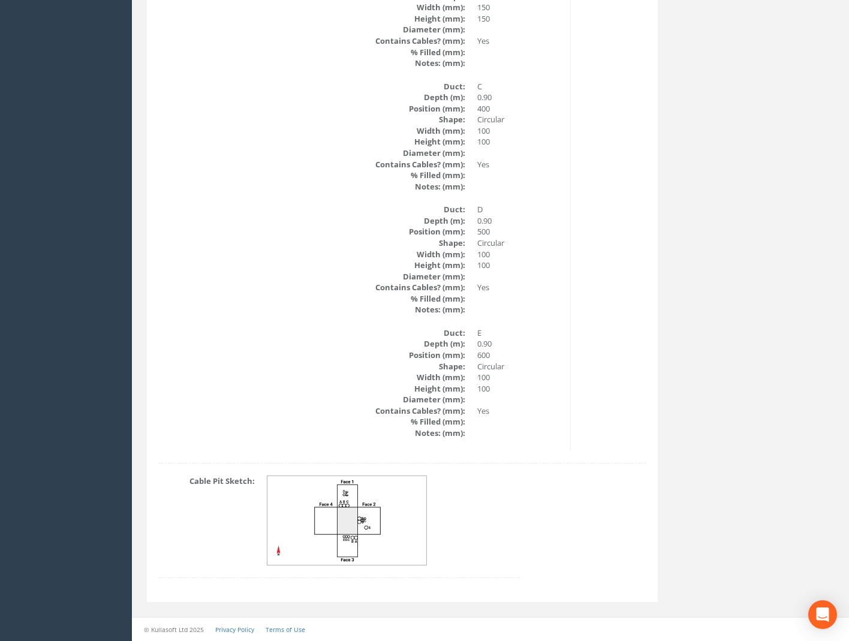
click at [382, 513] on img at bounding box center [348, 520] width 160 height 89
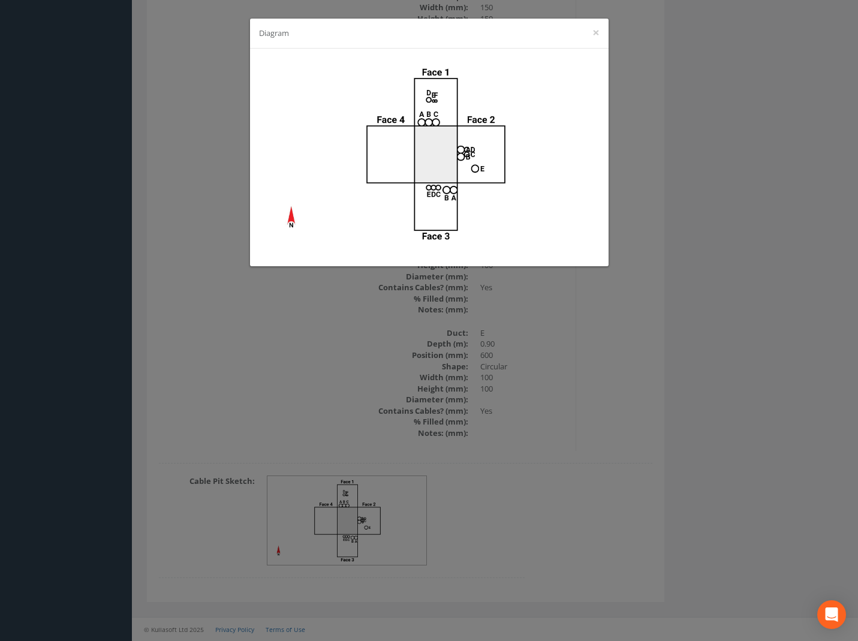
click at [471, 386] on div "Diagram ×" at bounding box center [429, 320] width 858 height 641
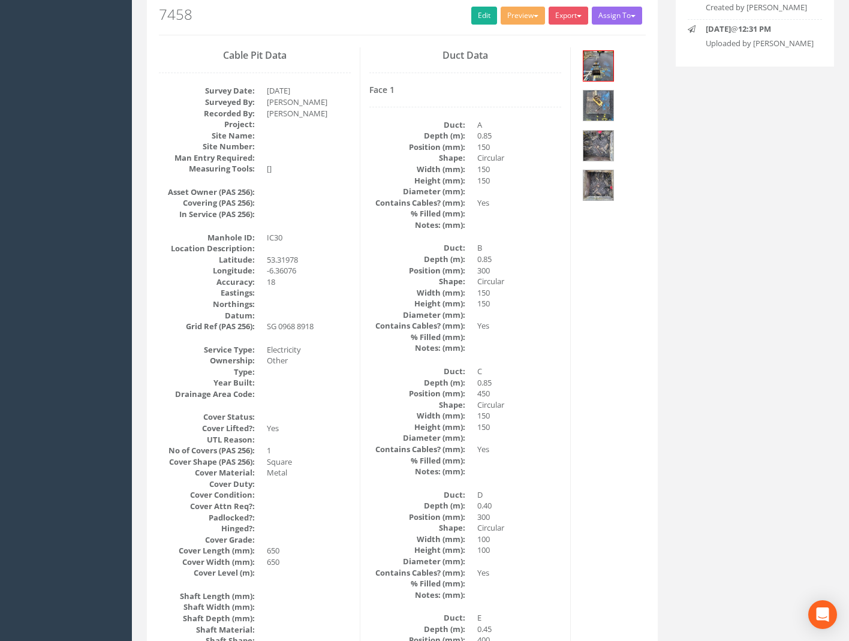
scroll to position [56, 0]
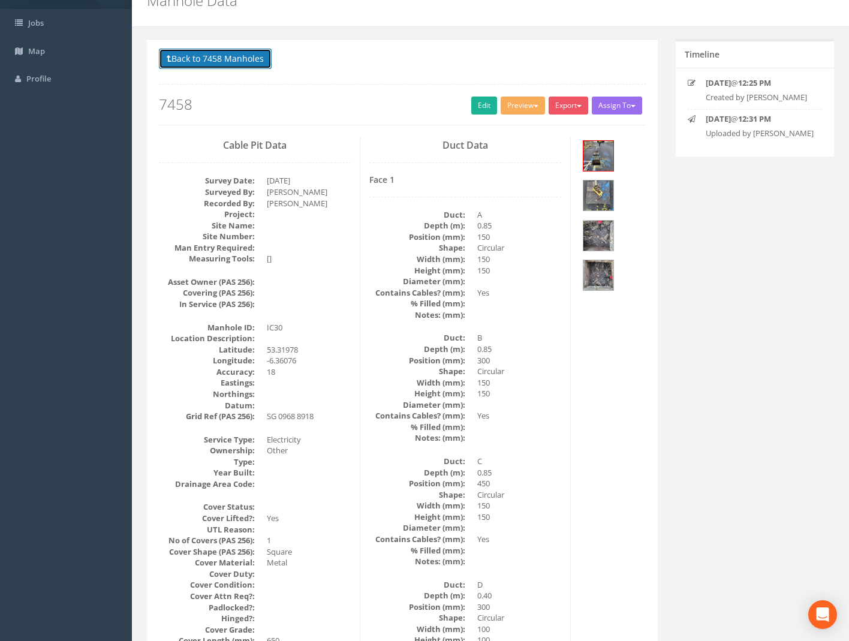
click at [217, 56] on button "Back to 7458 Manholes" at bounding box center [215, 59] width 113 height 20
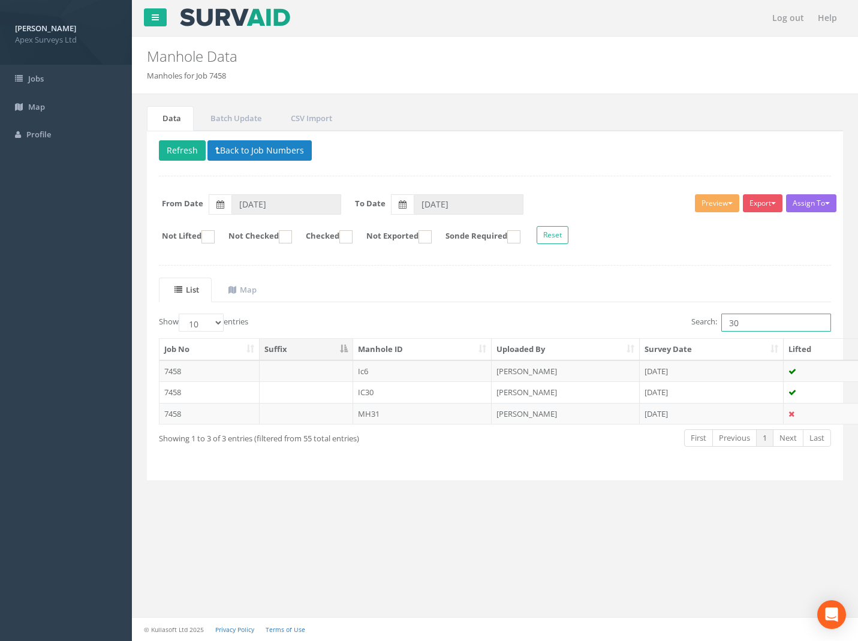
drag, startPoint x: 742, startPoint y: 319, endPoint x: 584, endPoint y: 307, distance: 157.6
click at [631, 321] on div "Search: 30" at bounding box center [669, 324] width 328 height 21
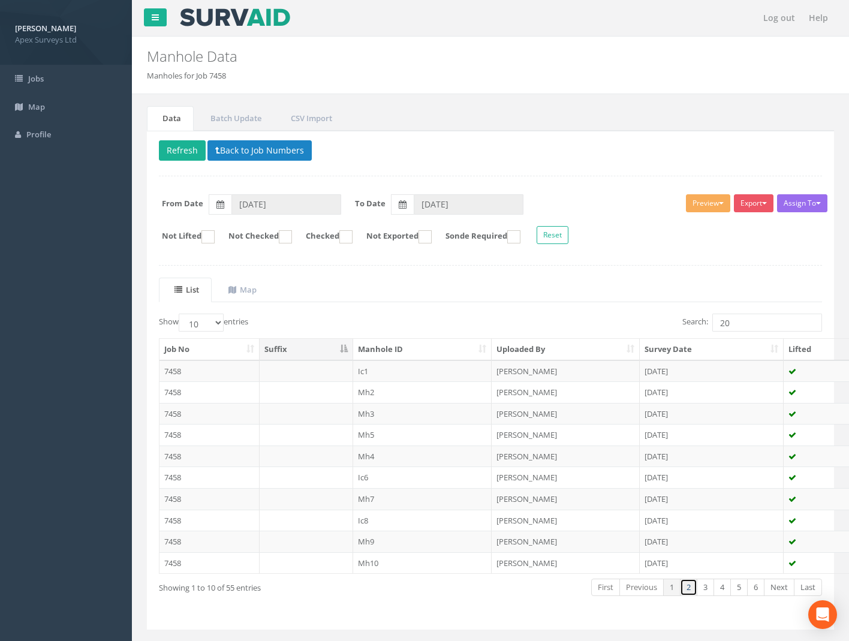
click at [685, 583] on link "2" at bounding box center [688, 587] width 17 height 17
click at [174, 523] on td "7458" at bounding box center [210, 521] width 100 height 22
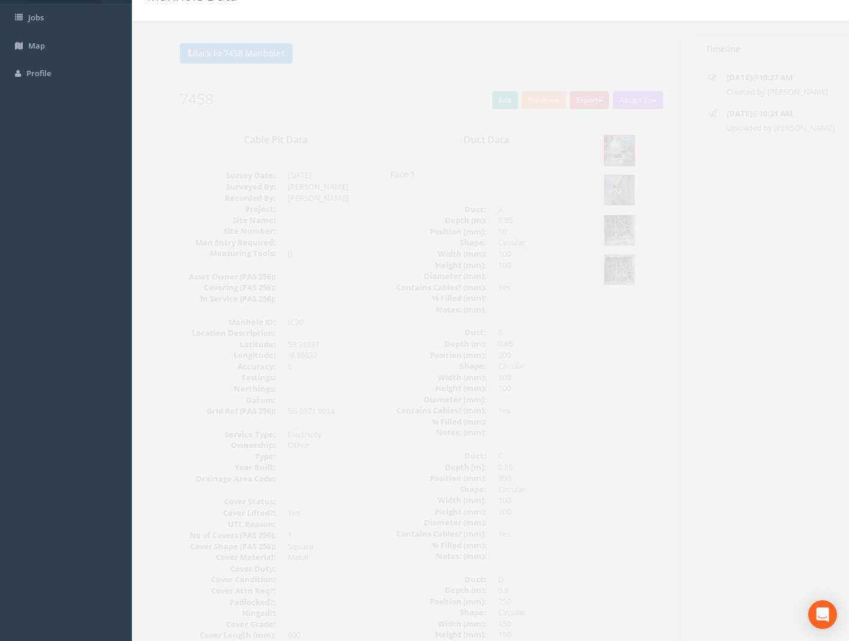
scroll to position [42, 0]
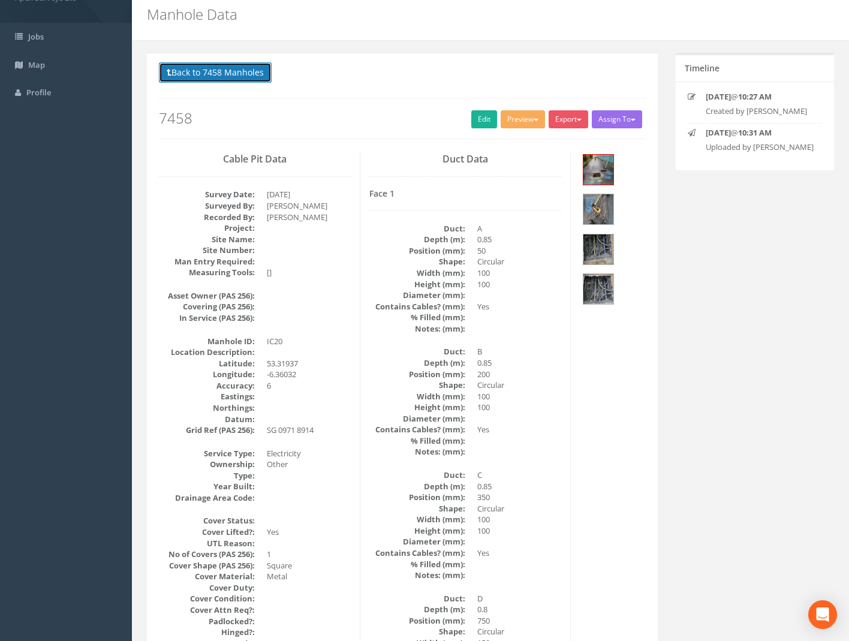
drag, startPoint x: 265, startPoint y: 79, endPoint x: 286, endPoint y: 77, distance: 21.6
click at [265, 79] on button "Back to 7458 Manholes" at bounding box center [215, 72] width 113 height 20
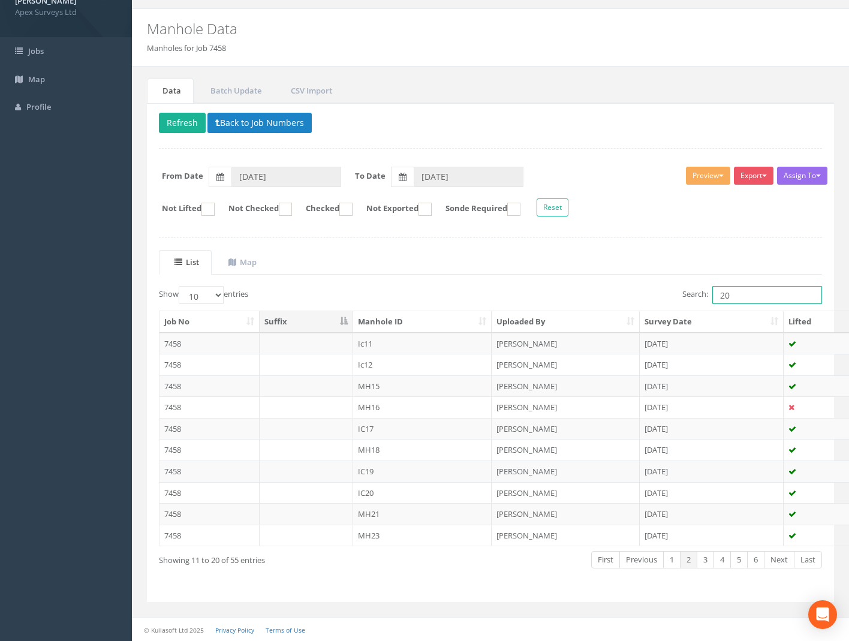
drag, startPoint x: 735, startPoint y: 301, endPoint x: 634, endPoint y: 298, distance: 101.4
click at [656, 298] on div "Search: 20" at bounding box center [661, 296] width 323 height 21
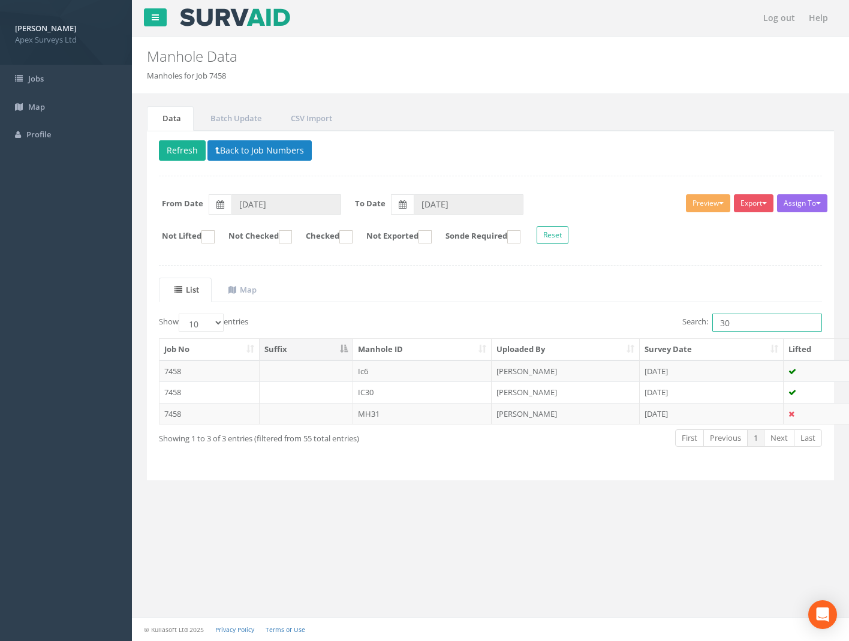
scroll to position [0, 0]
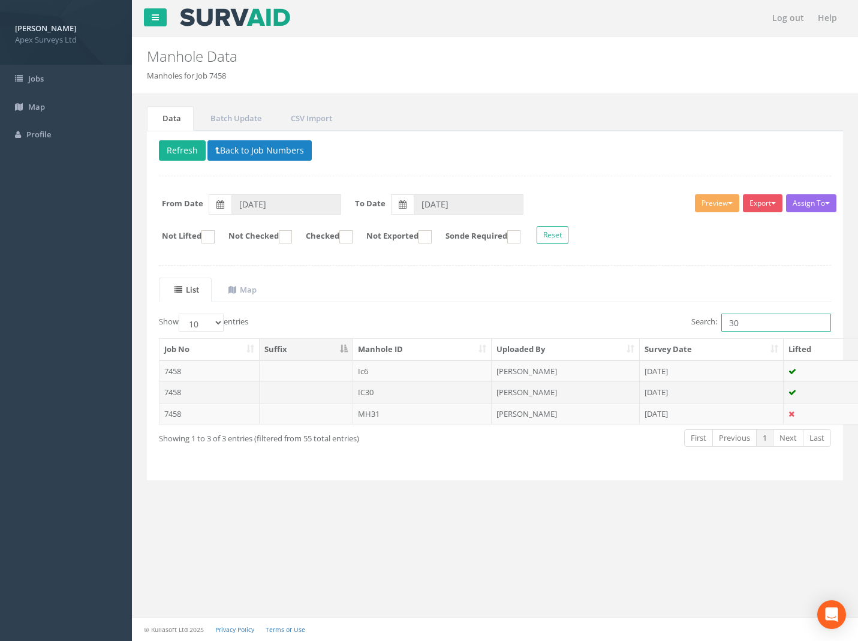
type input "30"
click at [181, 388] on td "7458" at bounding box center [210, 393] width 100 height 22
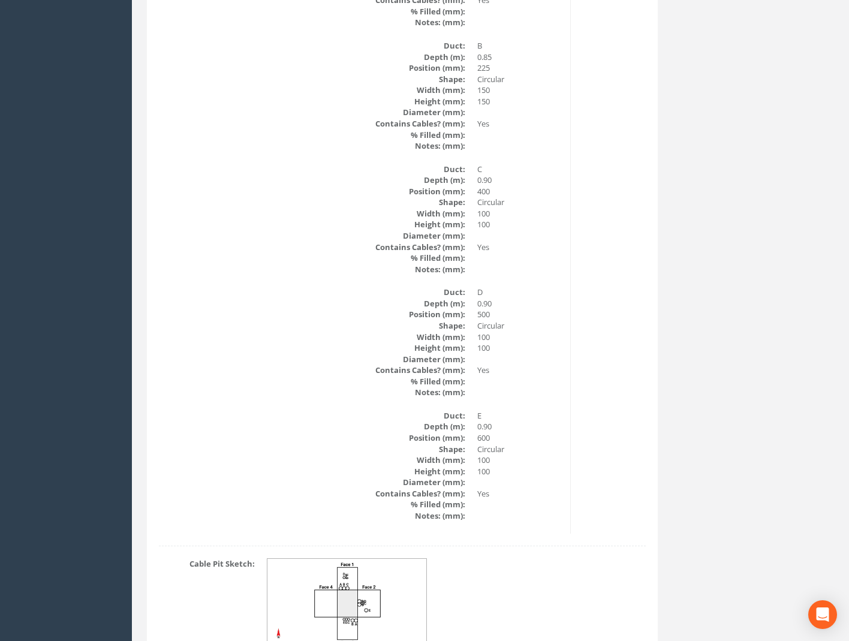
scroll to position [1856, 0]
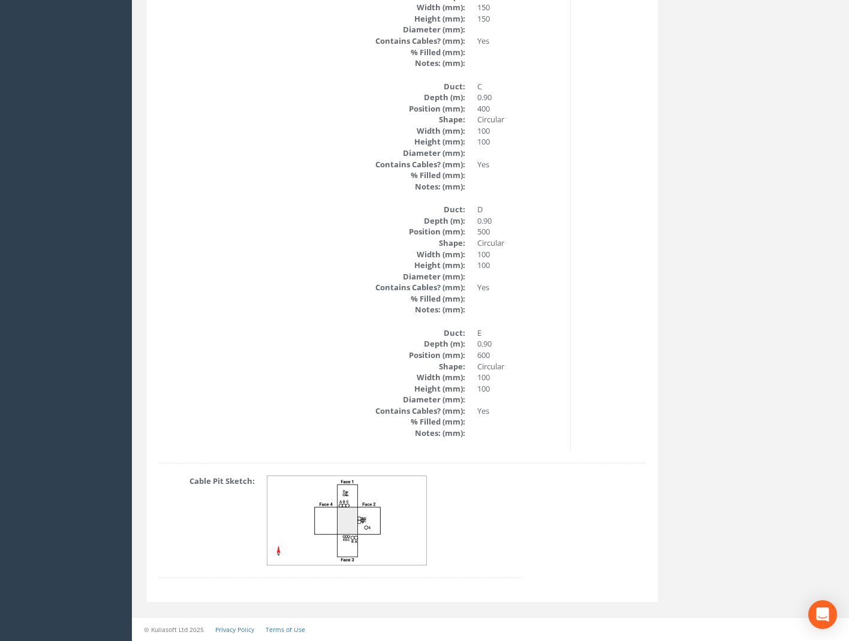
click at [391, 514] on img at bounding box center [348, 520] width 160 height 89
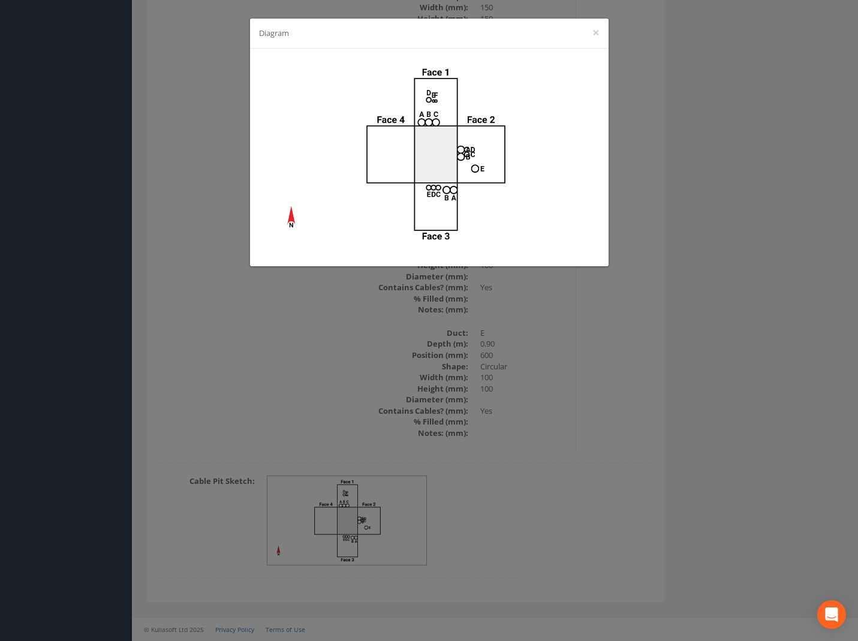
click at [715, 319] on div "Diagram ×" at bounding box center [429, 320] width 858 height 641
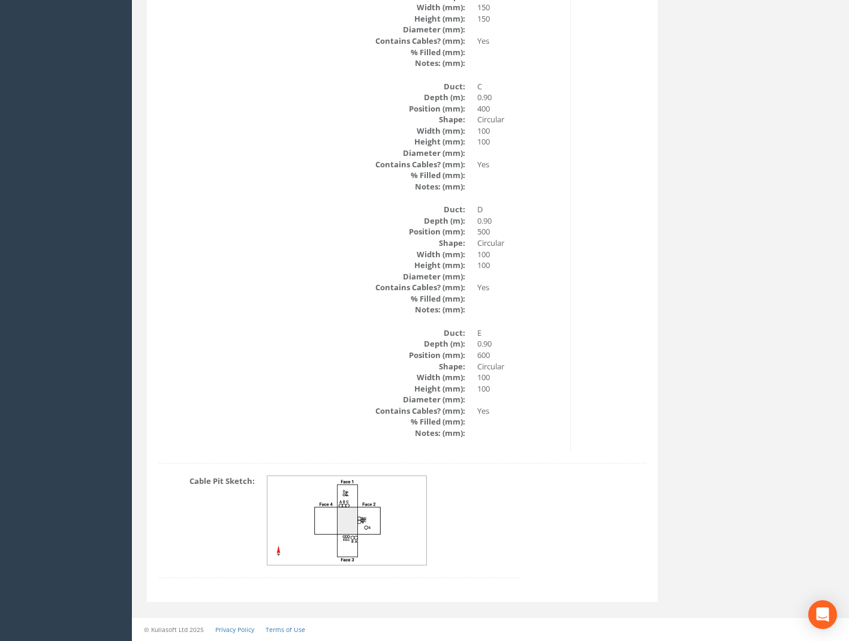
click at [349, 523] on img at bounding box center [348, 520] width 160 height 89
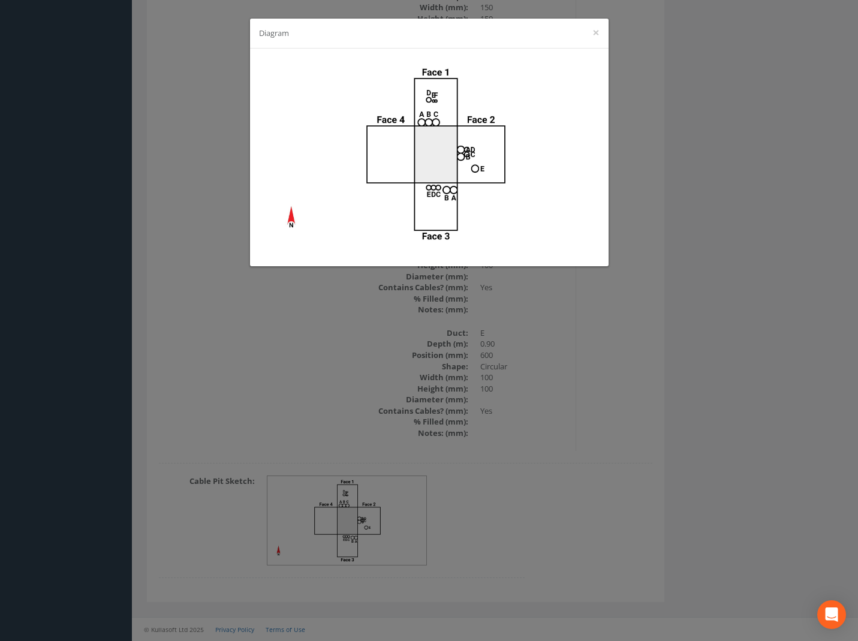
click at [635, 404] on div "Diagram ×" at bounding box center [429, 320] width 858 height 641
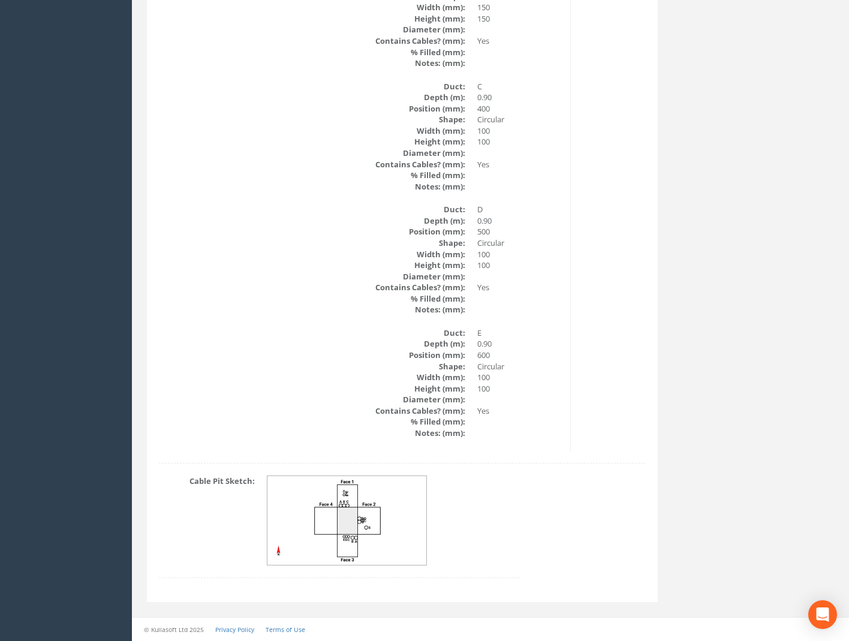
click at [328, 515] on img at bounding box center [348, 520] width 160 height 89
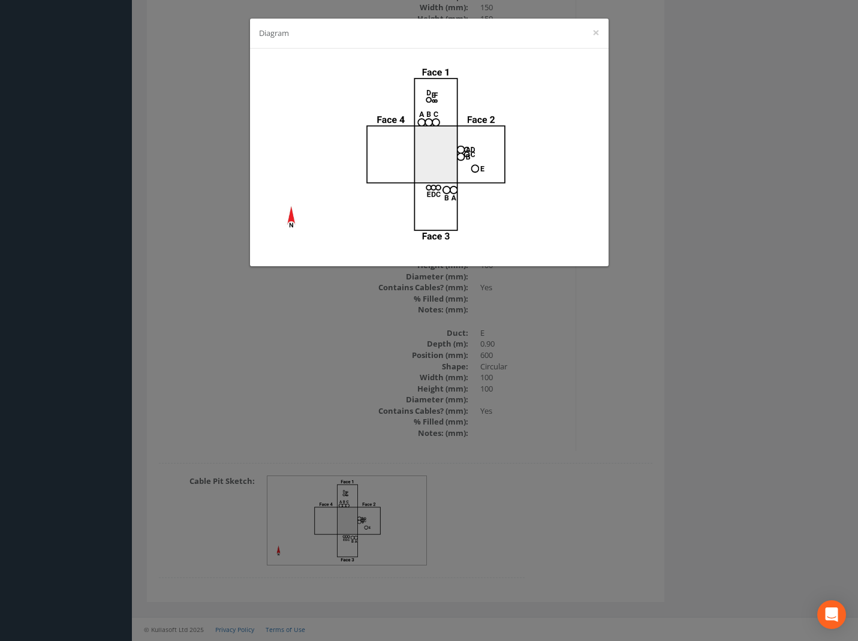
click at [664, 407] on div "Diagram ×" at bounding box center [429, 320] width 858 height 641
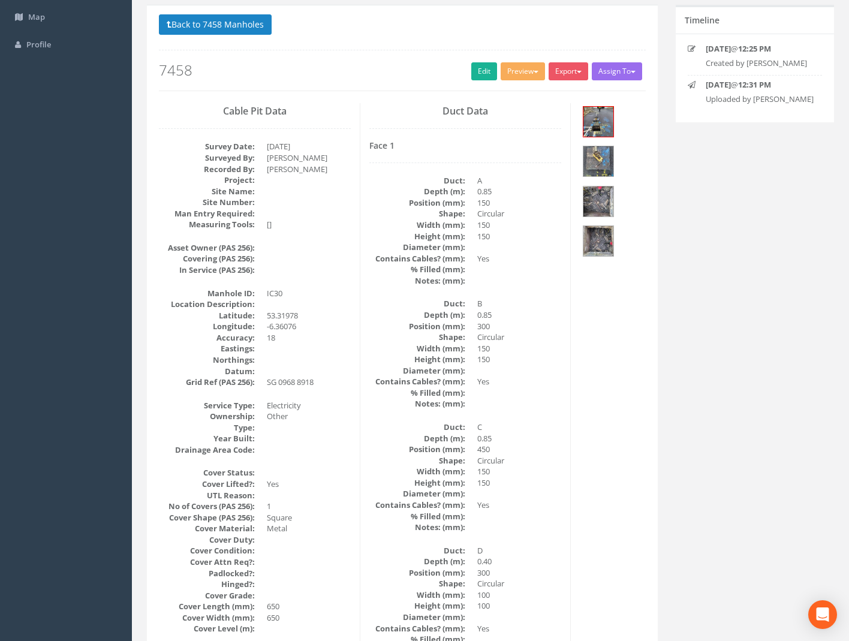
scroll to position [0, 0]
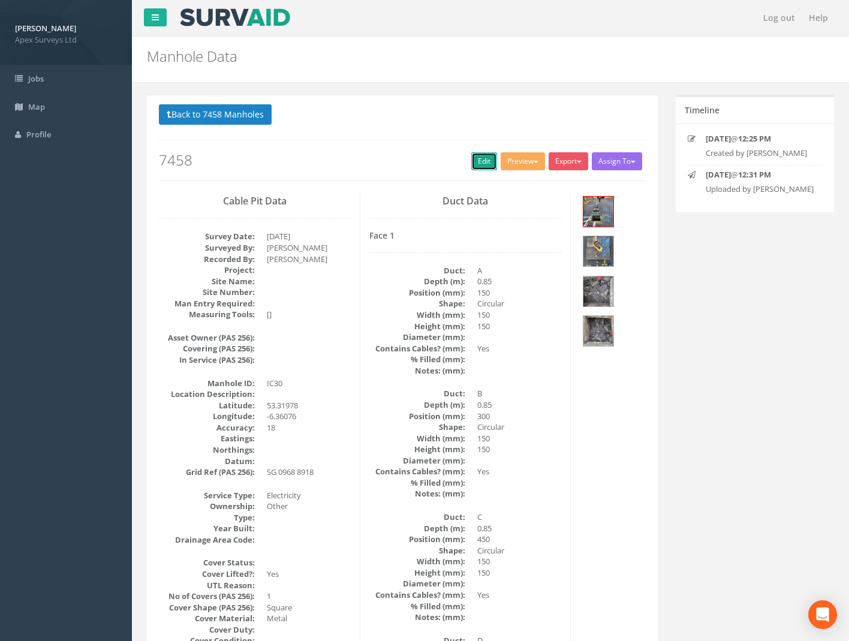
drag, startPoint x: 471, startPoint y: 161, endPoint x: 857, endPoint y: 497, distance: 511.9
click at [472, 161] on link "Edit" at bounding box center [485, 161] width 26 height 18
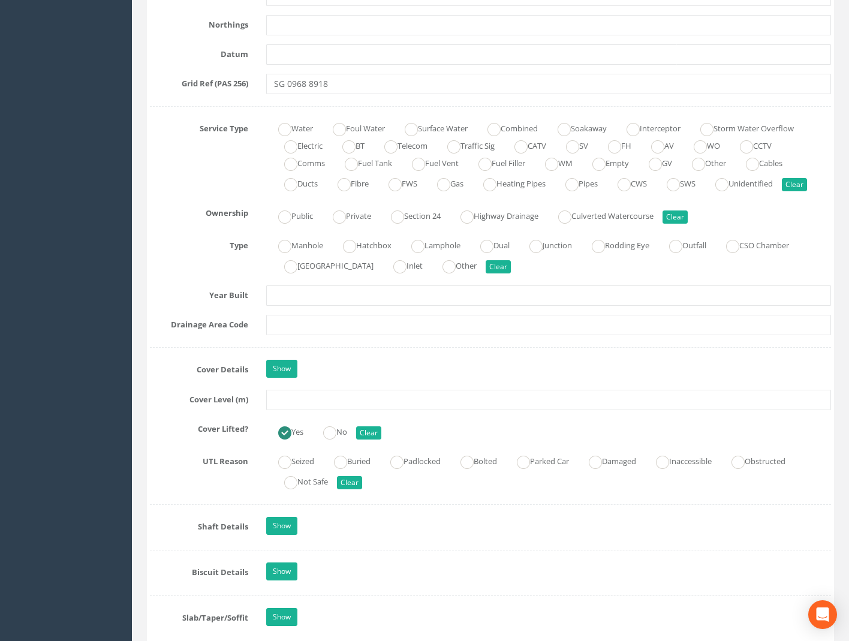
scroll to position [900, 0]
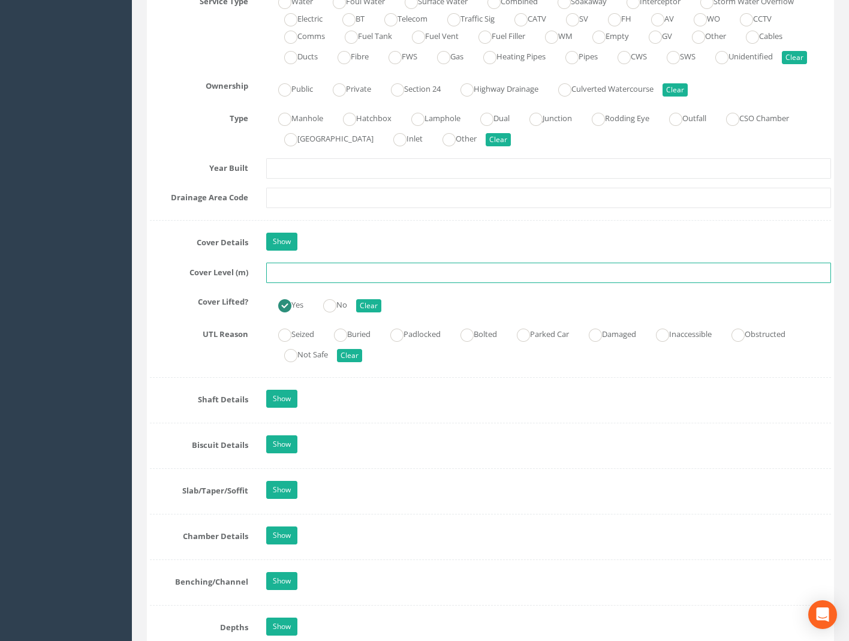
click at [284, 268] on input "text" at bounding box center [548, 273] width 565 height 20
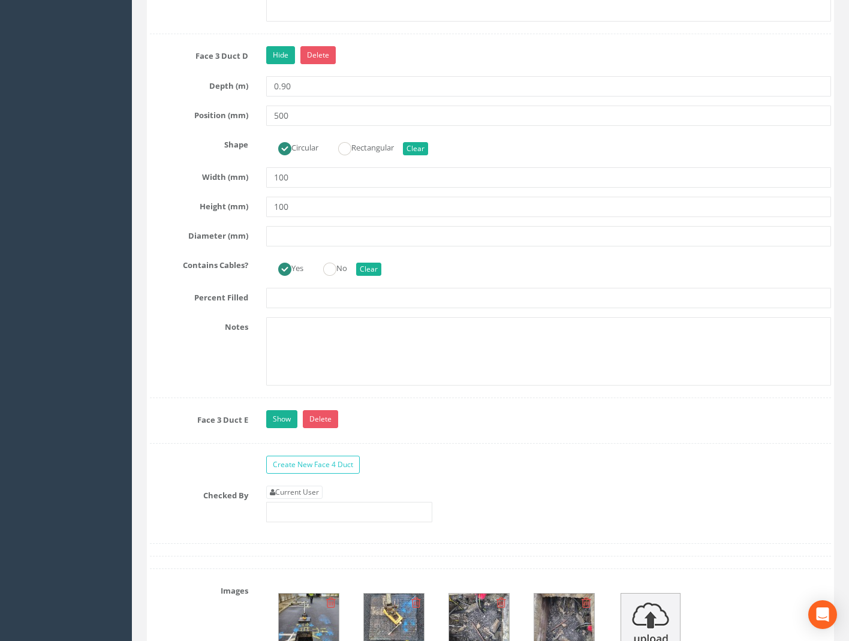
scroll to position [3540, 0]
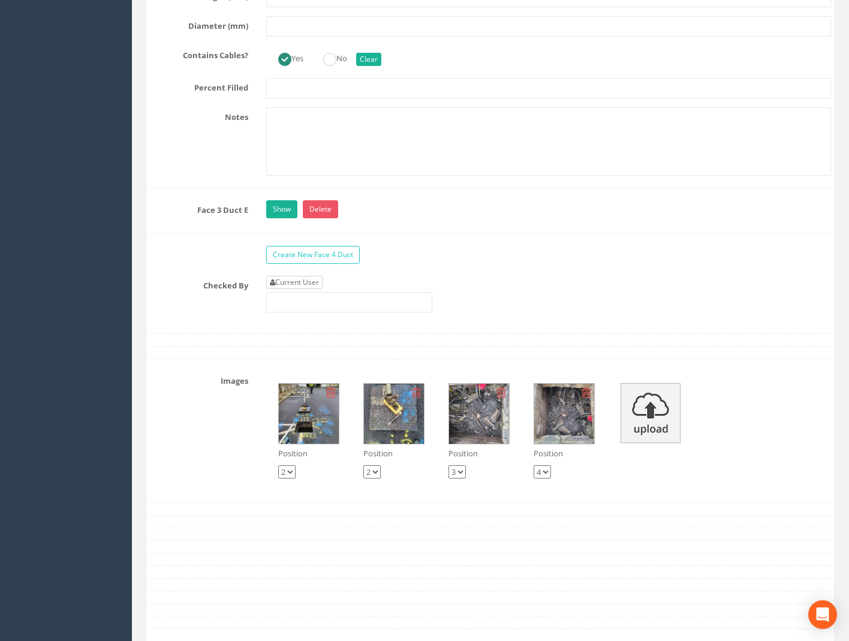
type input "59.16"
click at [288, 277] on link "Current User" at bounding box center [294, 282] width 56 height 13
type input "[PERSON_NAME]"
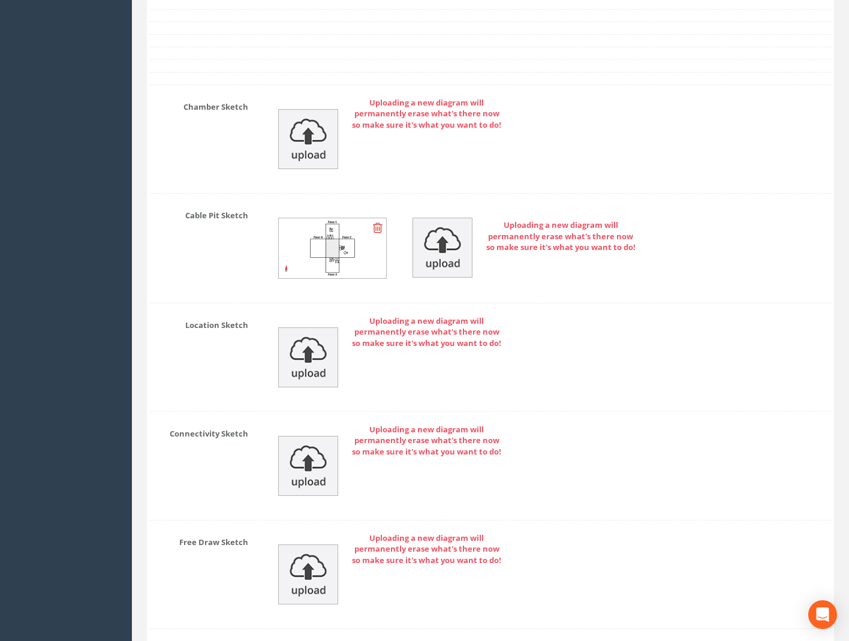
scroll to position [4205, 0]
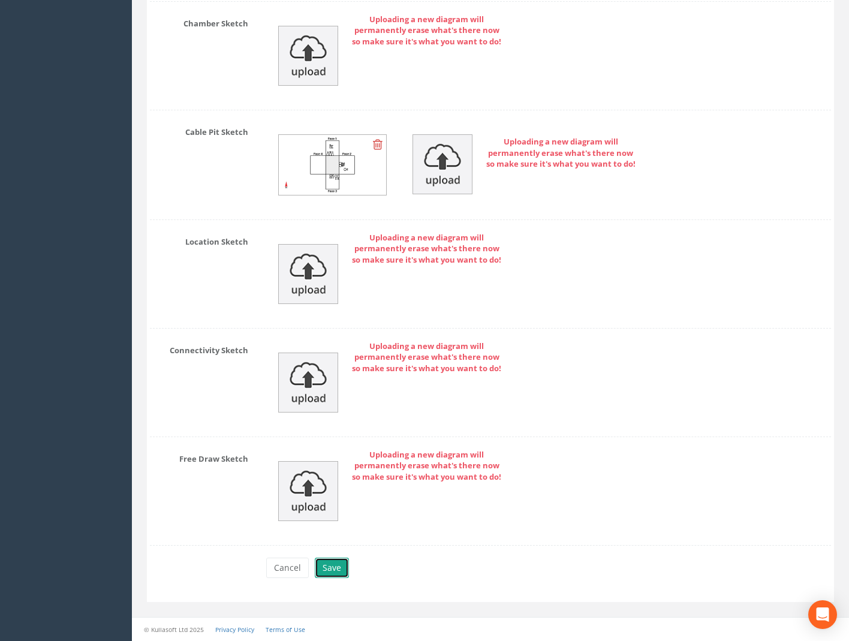
click at [331, 562] on button "Save" at bounding box center [332, 568] width 34 height 20
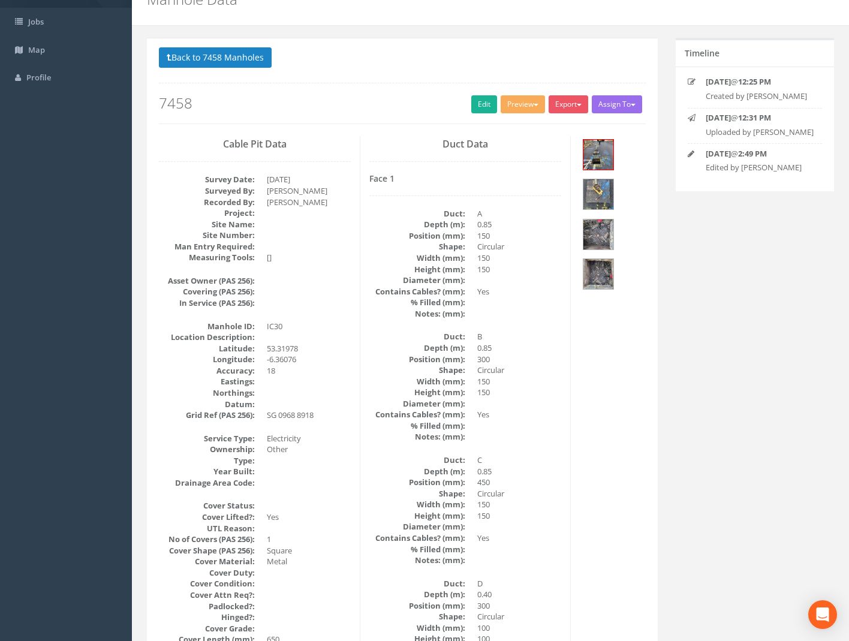
scroll to position [0, 0]
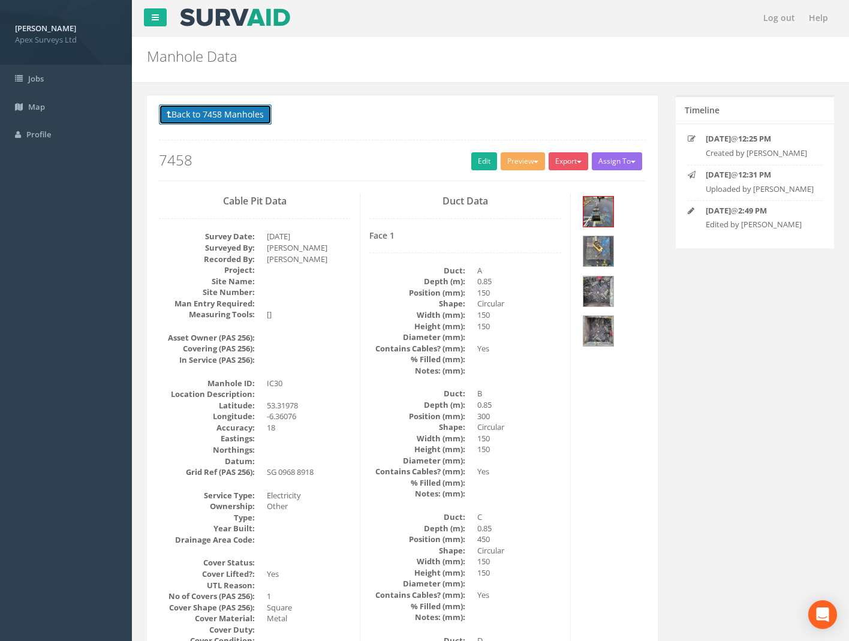
click at [222, 115] on button "Back to 7458 Manholes" at bounding box center [215, 114] width 113 height 20
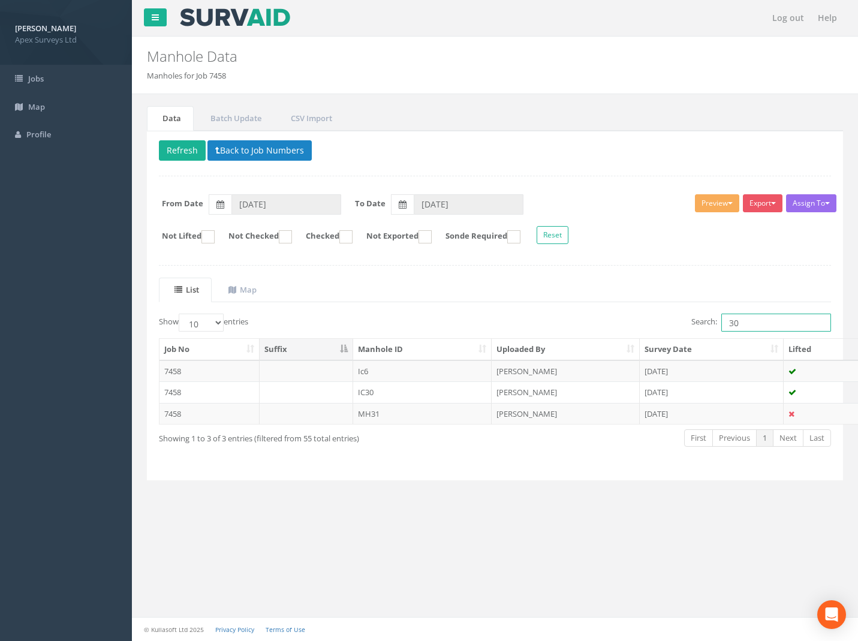
drag, startPoint x: 751, startPoint y: 323, endPoint x: 595, endPoint y: 342, distance: 157.2
click at [626, 336] on div "Show 10 25 50 100 entries Search: 30 Job No Suffix Manhole ID Uploaded By Surve…" at bounding box center [495, 391] width 673 height 155
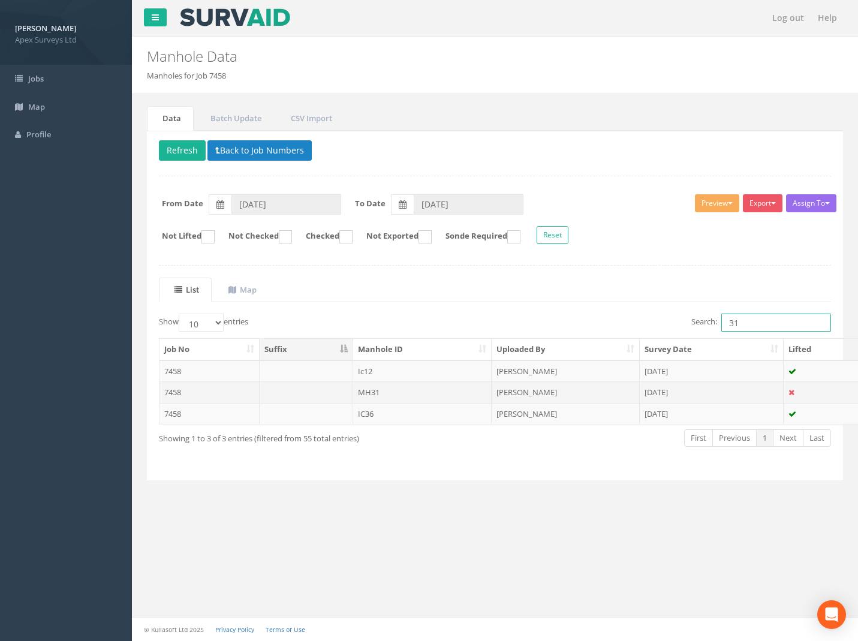
type input "31"
click at [173, 390] on td "7458" at bounding box center [210, 393] width 100 height 22
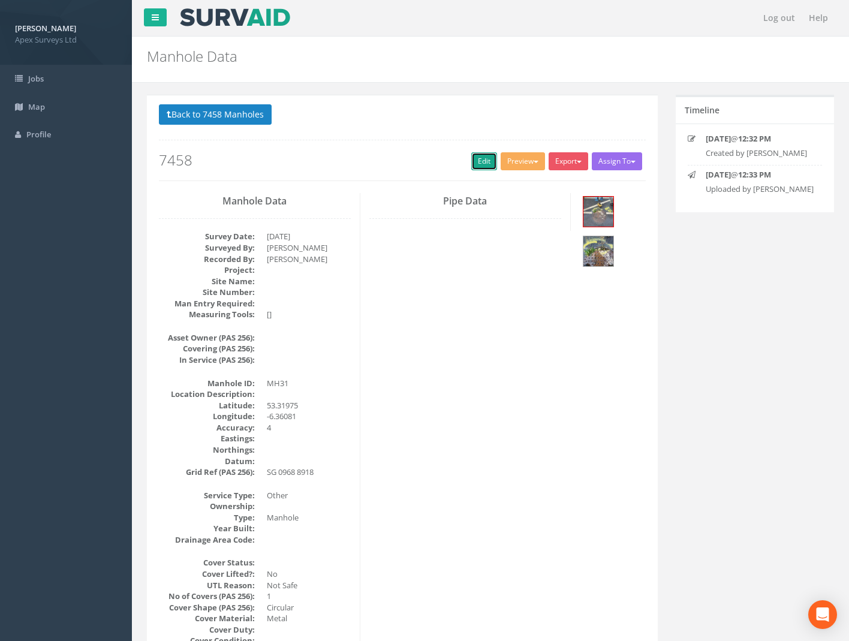
click at [484, 159] on link "Edit" at bounding box center [485, 161] width 26 height 18
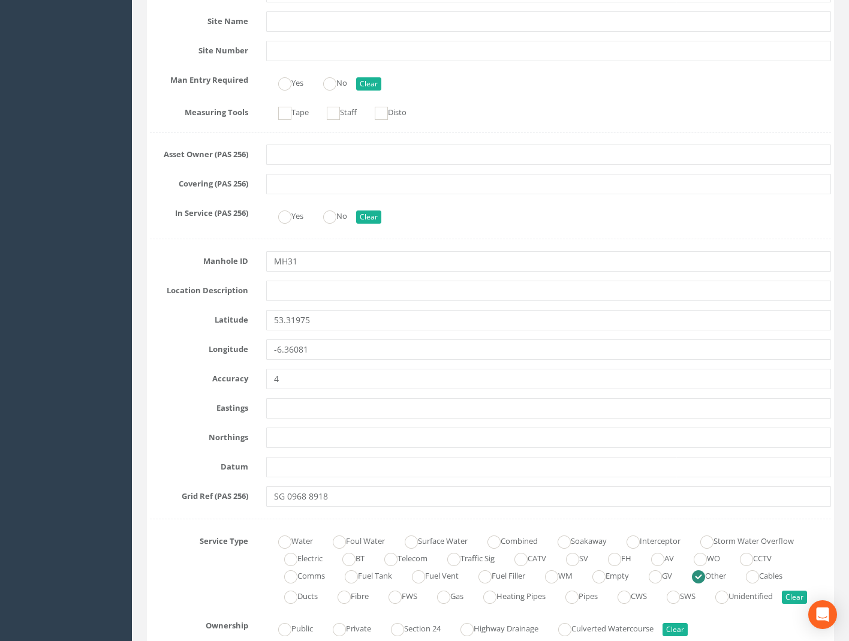
scroll to position [600, 0]
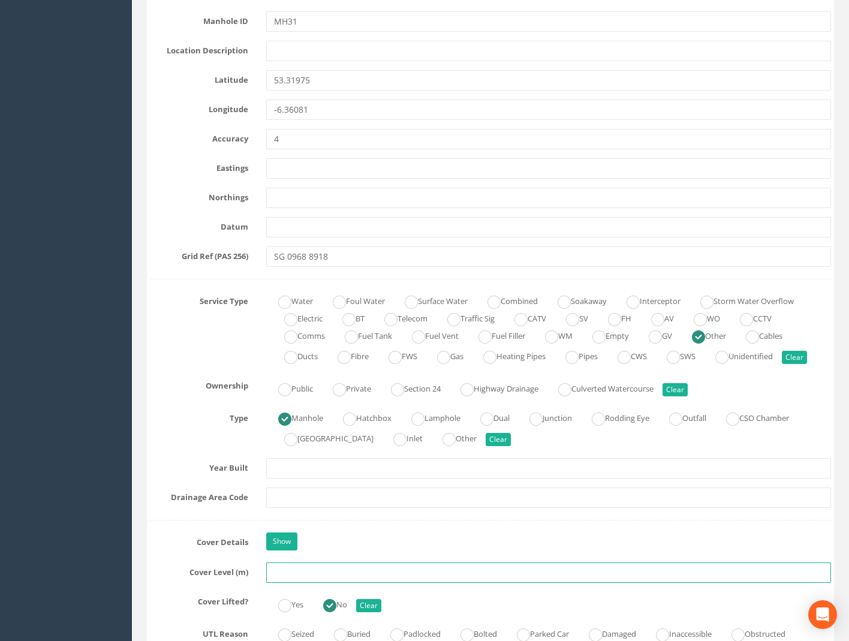
click at [290, 579] on input "text" at bounding box center [548, 573] width 565 height 20
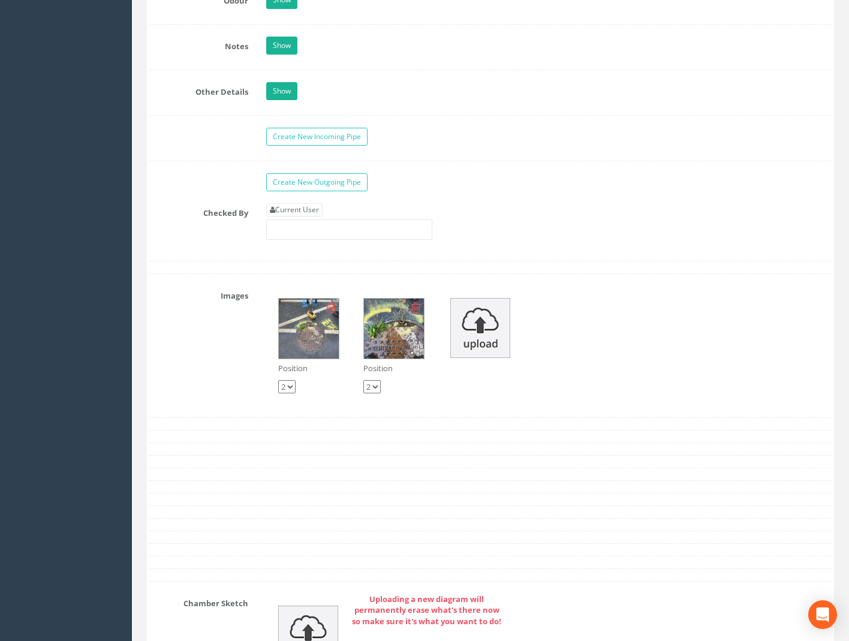
scroll to position [1802, 0]
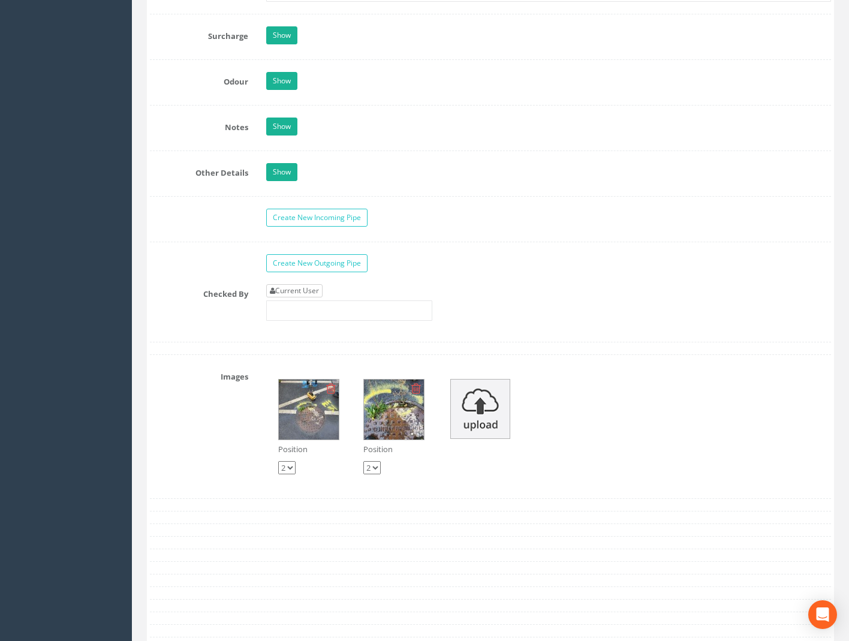
type input "59.17"
drag, startPoint x: 302, startPoint y: 294, endPoint x: 322, endPoint y: 294, distance: 20.4
click at [301, 294] on link "Current User" at bounding box center [294, 290] width 56 height 13
type input "[PERSON_NAME]"
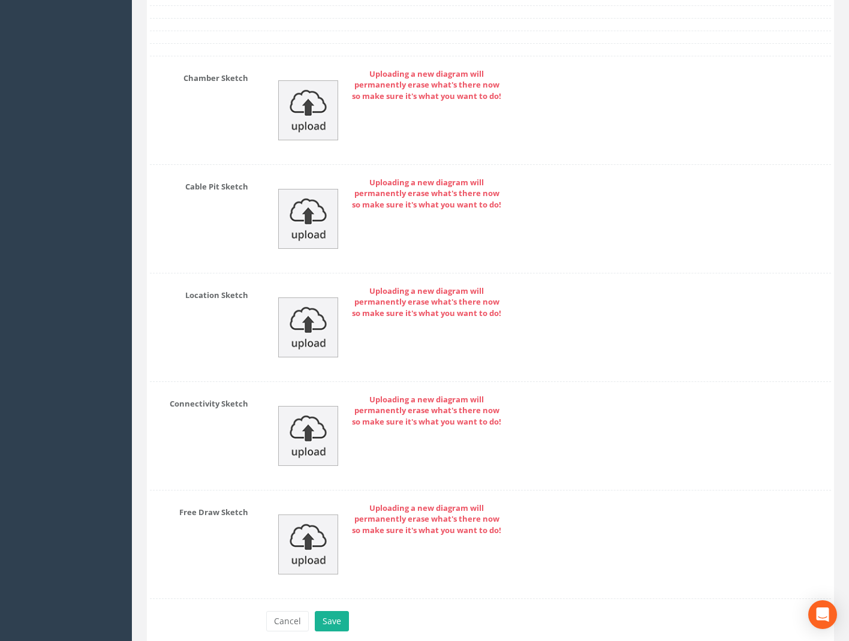
scroll to position [2462, 0]
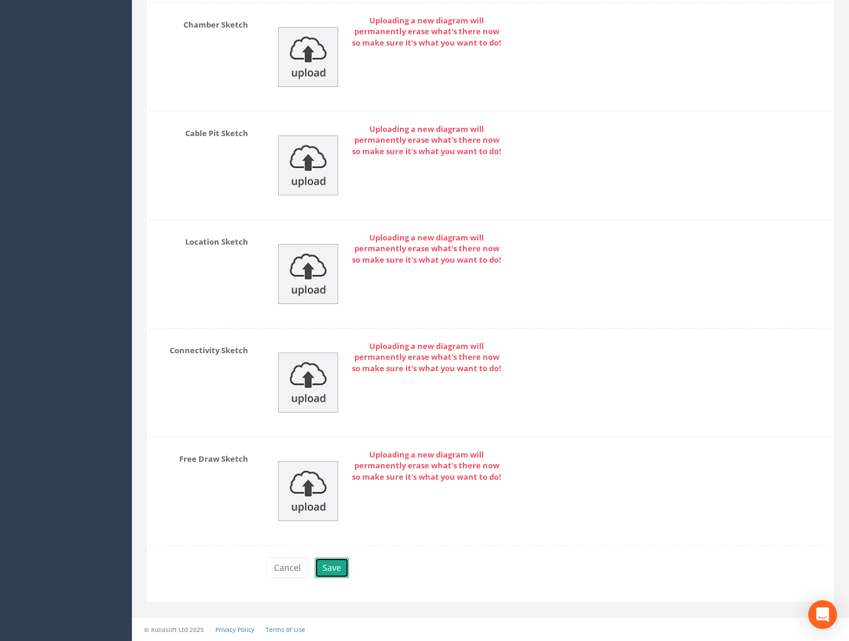
drag, startPoint x: 336, startPoint y: 569, endPoint x: 343, endPoint y: 574, distance: 8.3
click at [337, 570] on button "Save" at bounding box center [332, 568] width 34 height 20
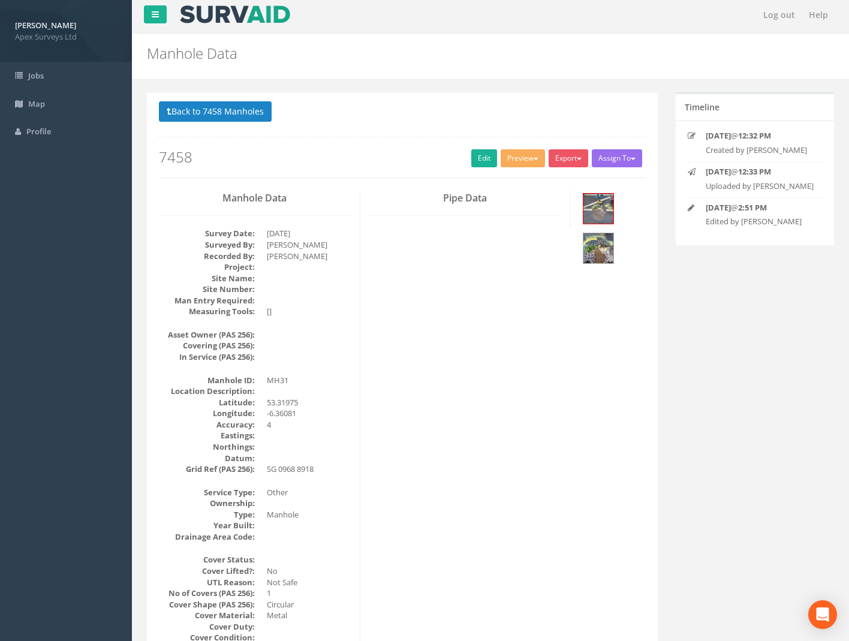
scroll to position [0, 0]
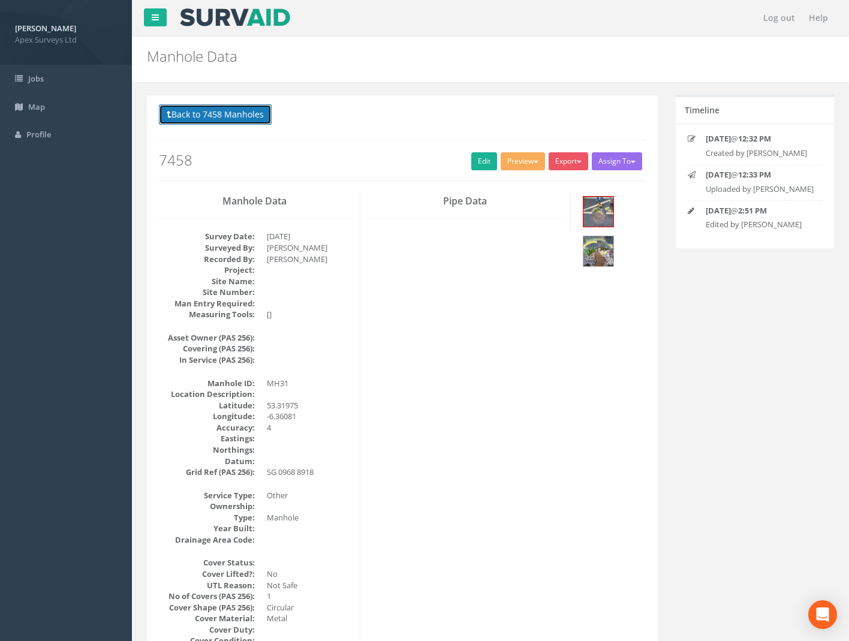
click at [237, 118] on button "Back to 7458 Manholes" at bounding box center [215, 114] width 113 height 20
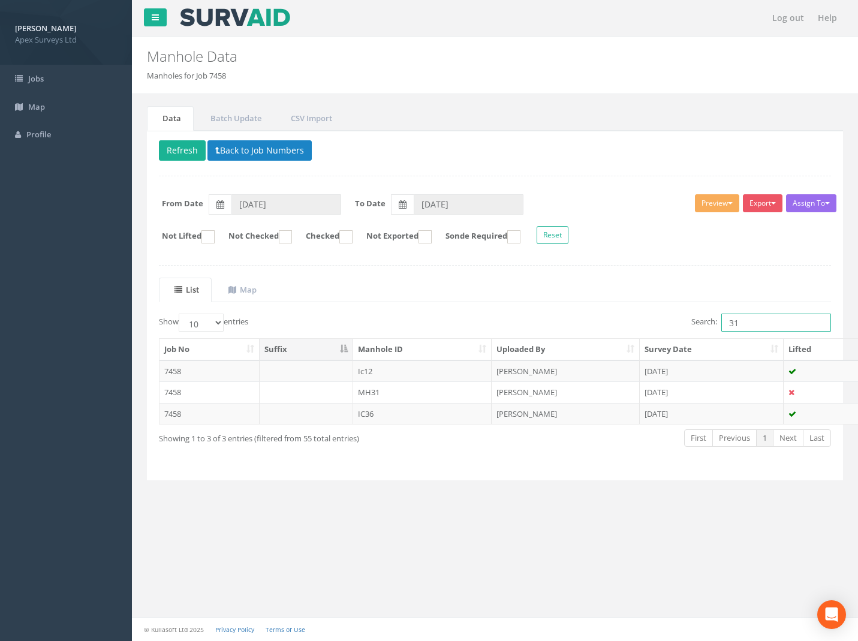
click at [593, 346] on div "Show 10 25 50 100 entries Search: 31 Job No Suffix Manhole ID Uploaded By Surve…" at bounding box center [495, 391] width 673 height 155
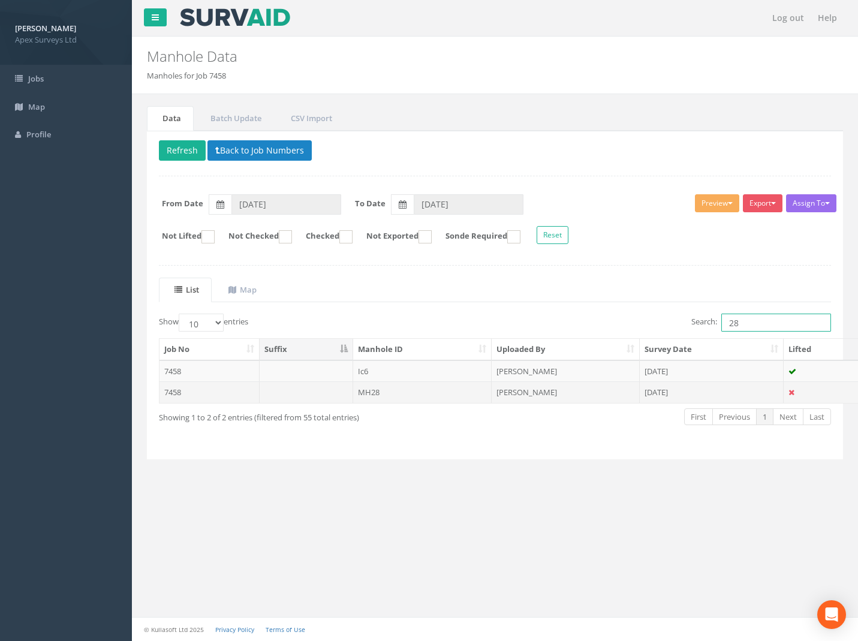
type input "28"
click at [161, 394] on td "7458" at bounding box center [210, 393] width 100 height 22
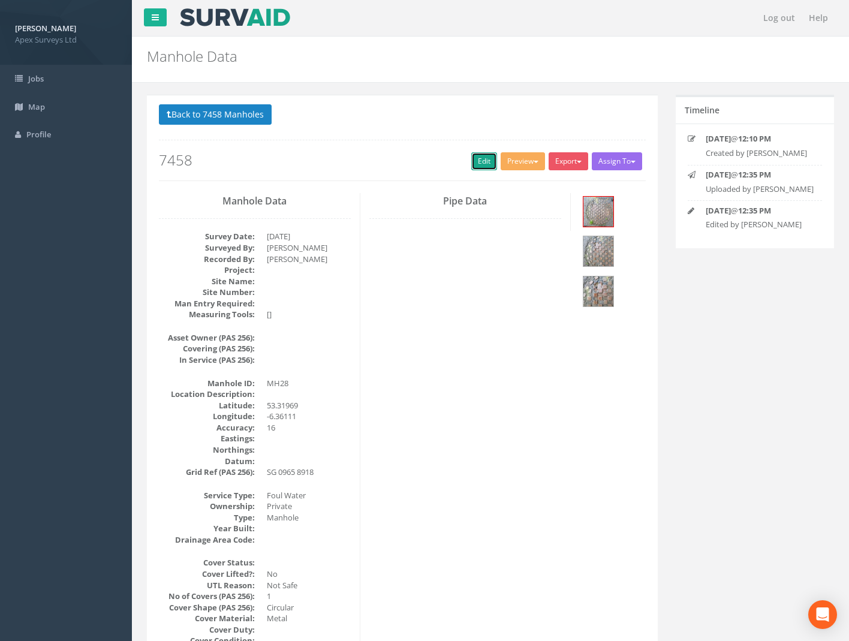
click at [476, 163] on link "Edit" at bounding box center [485, 161] width 26 height 18
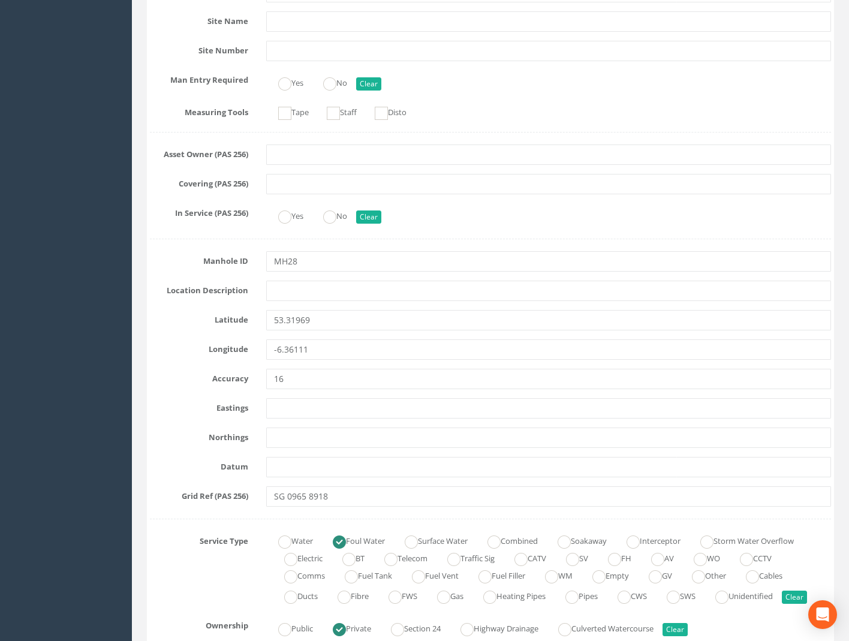
scroll to position [720, 0]
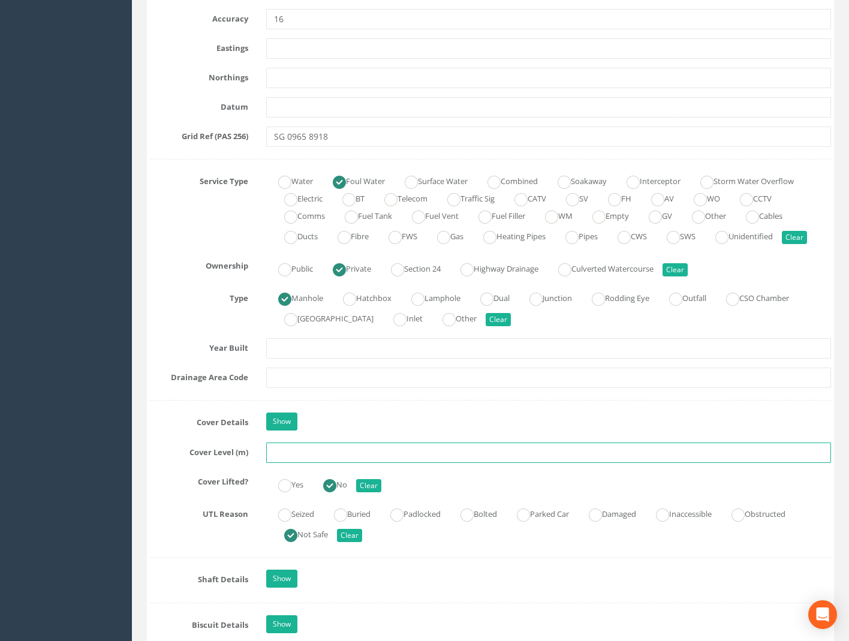
click at [281, 454] on input "text" at bounding box center [548, 453] width 565 height 20
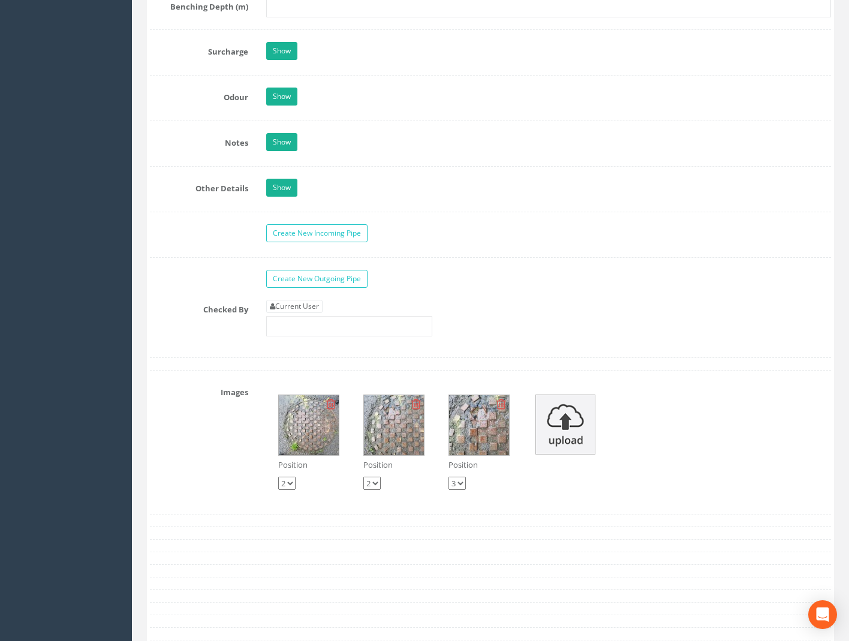
scroll to position [1920, 0]
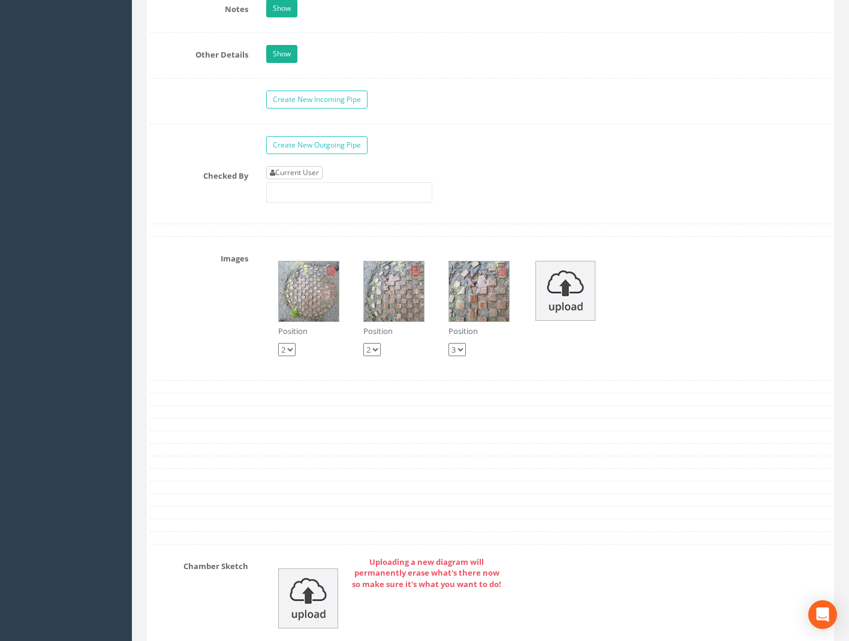
type input "59.11"
click at [301, 176] on link "Current User" at bounding box center [294, 172] width 56 height 13
type input "[PERSON_NAME]"
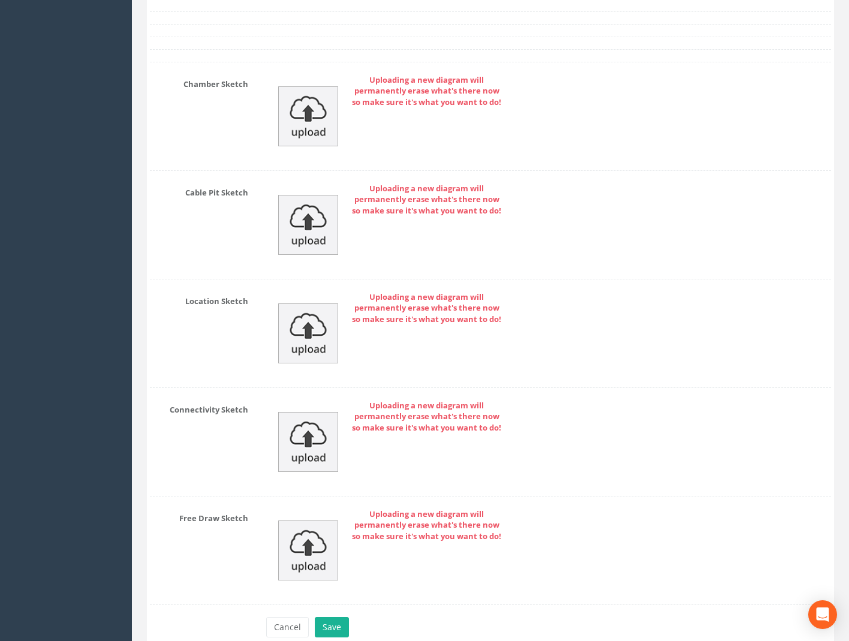
scroll to position [2462, 0]
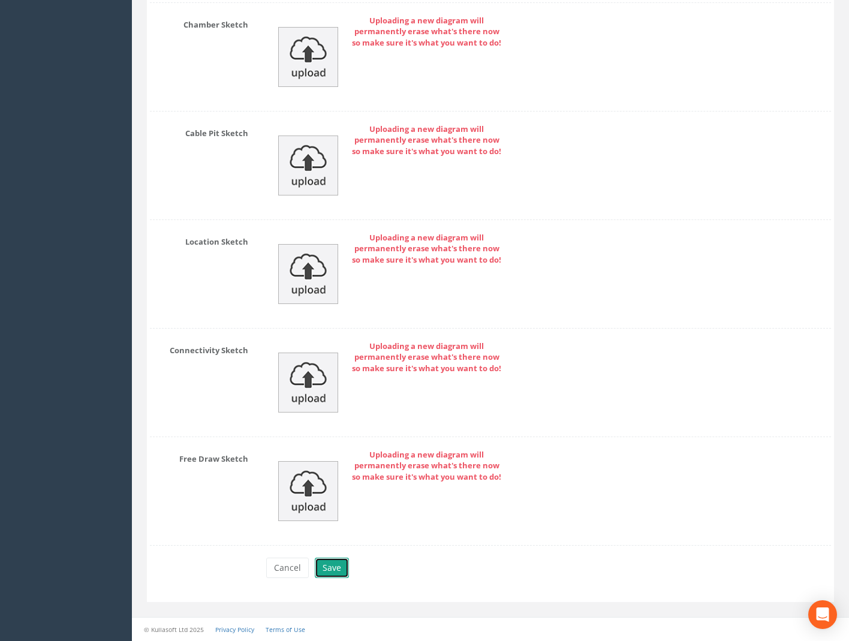
click at [339, 568] on button "Save" at bounding box center [332, 568] width 34 height 20
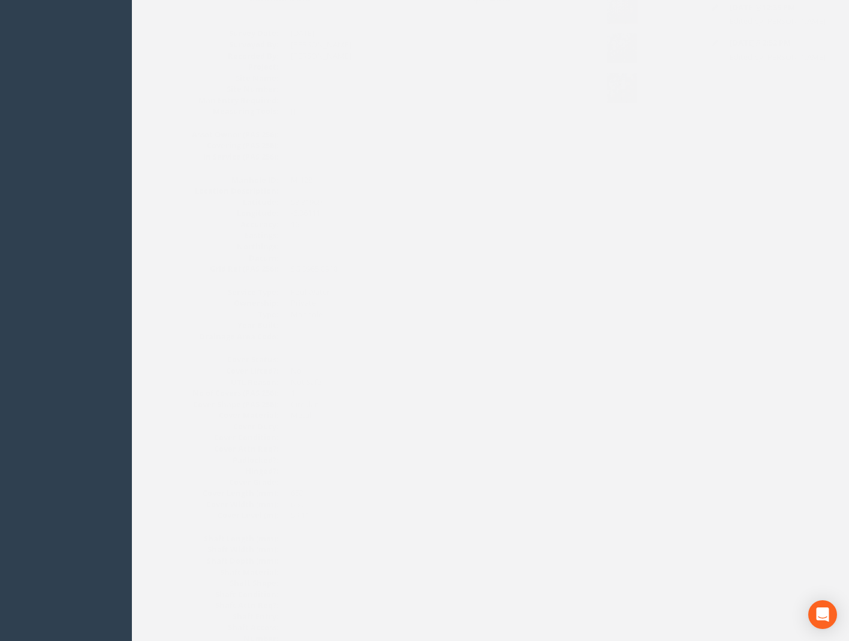
scroll to position [0, 0]
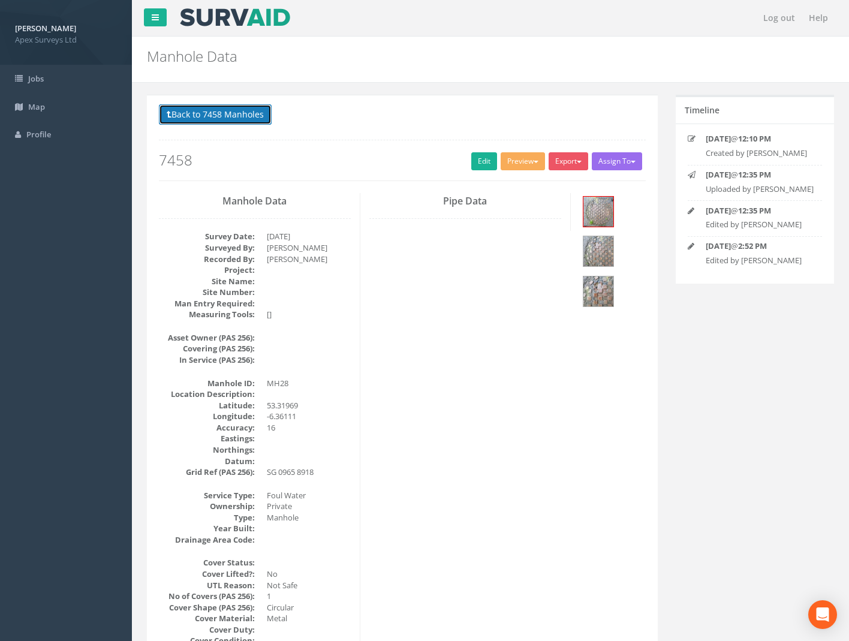
click at [211, 115] on button "Back to 7458 Manholes" at bounding box center [215, 114] width 113 height 20
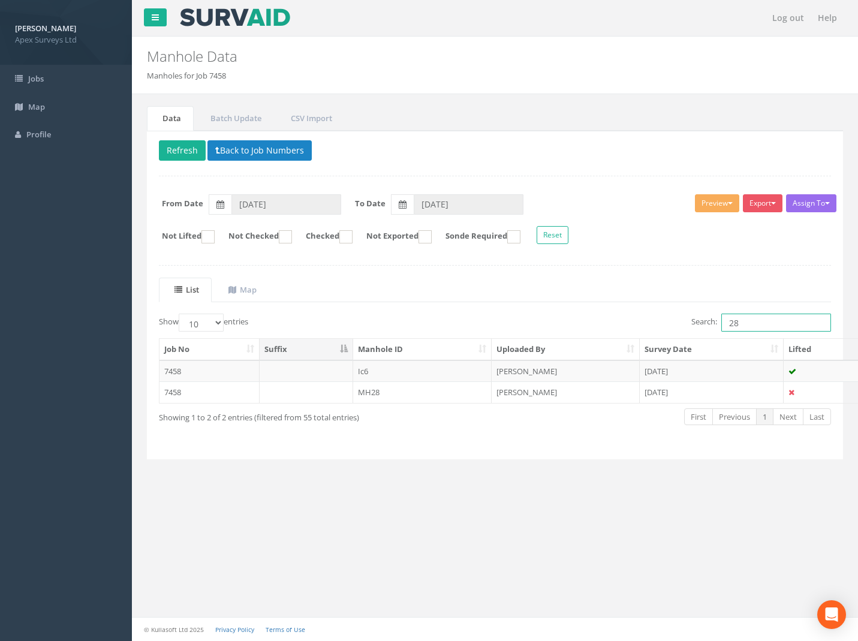
click at [454, 329] on div "Show 10 25 50 100 entries Search: 28" at bounding box center [495, 324] width 691 height 21
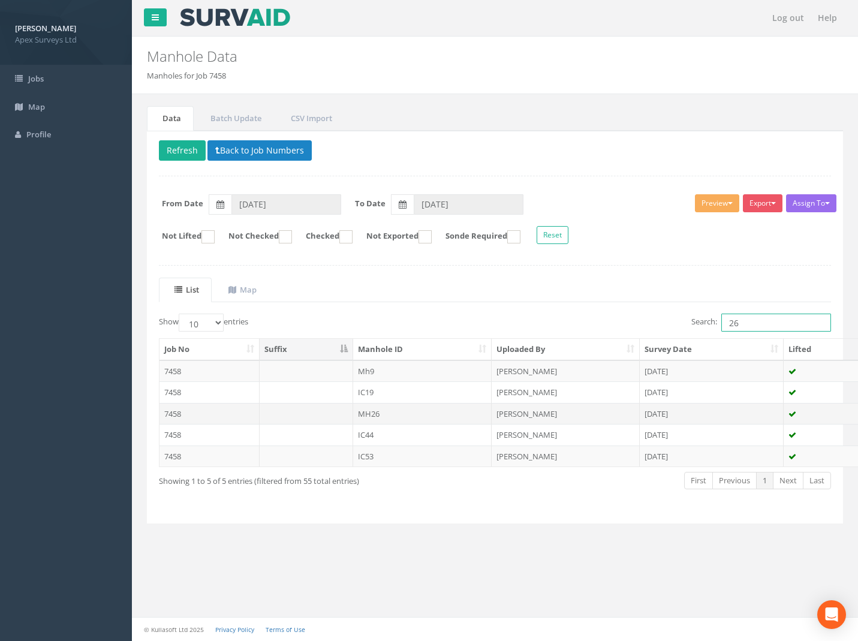
type input "26"
click at [172, 410] on td "7458" at bounding box center [210, 414] width 100 height 22
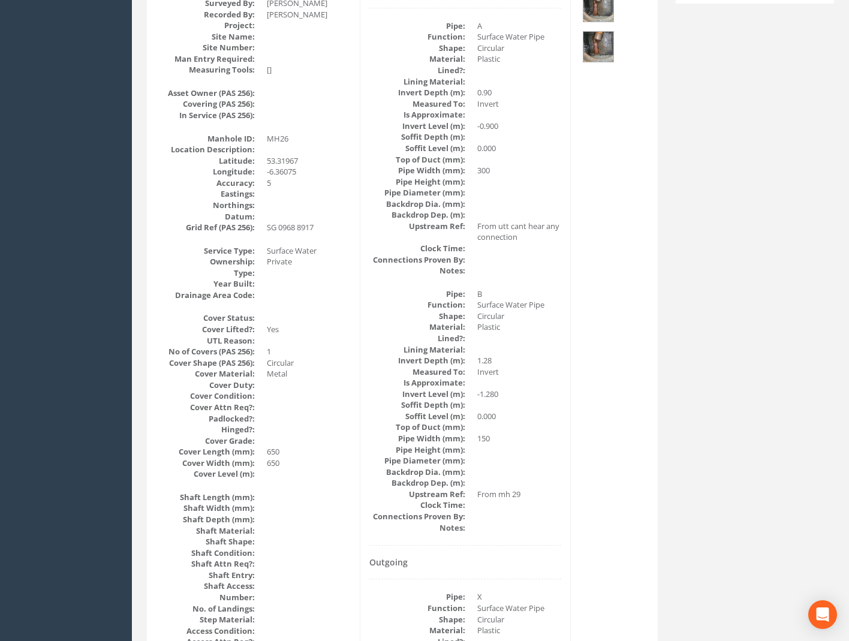
scroll to position [120, 0]
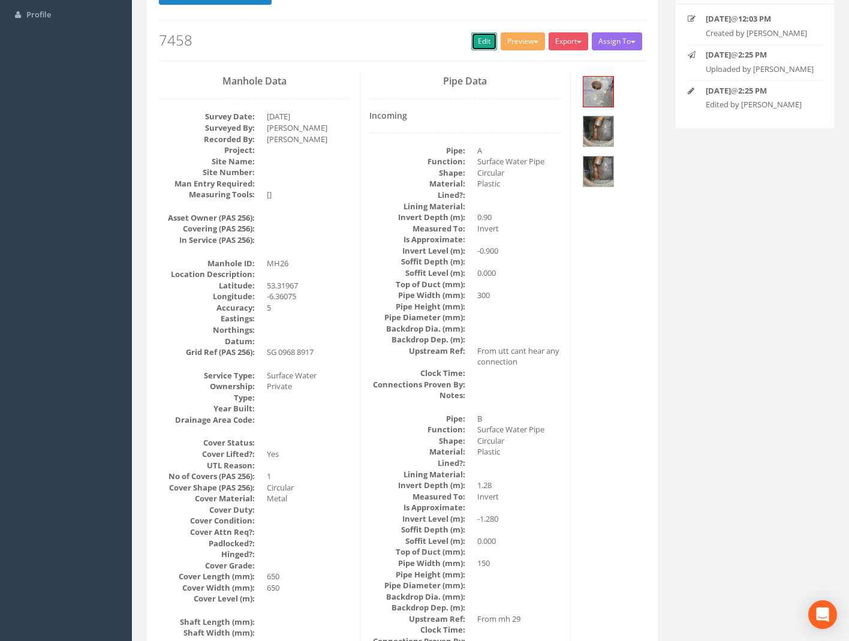
click at [476, 35] on link "Edit" at bounding box center [485, 41] width 26 height 18
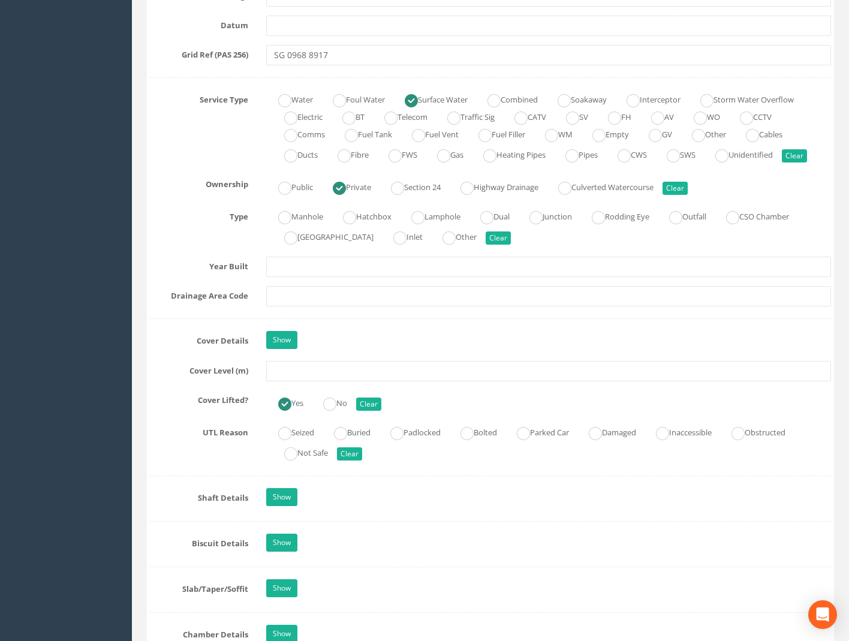
scroll to position [840, 0]
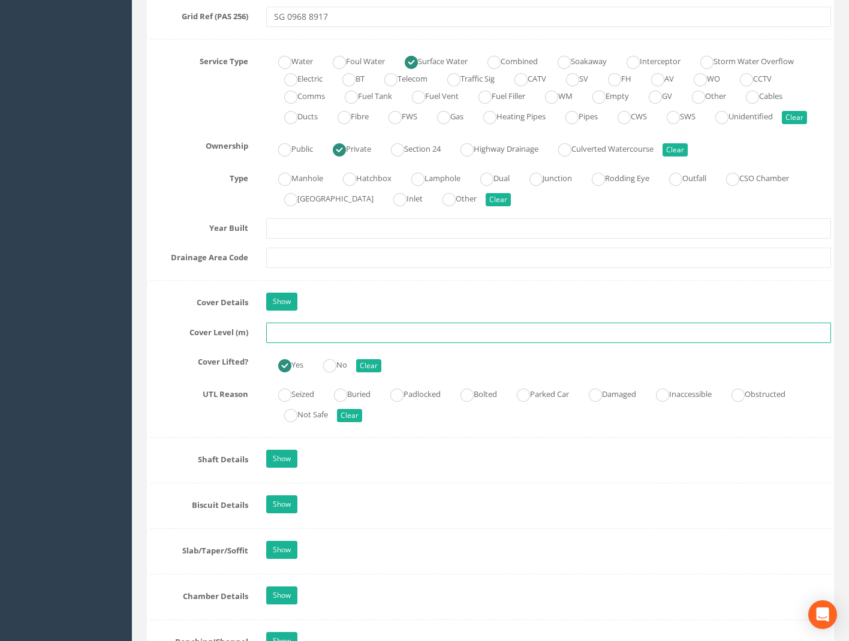
click at [298, 334] on input "text" at bounding box center [548, 333] width 565 height 20
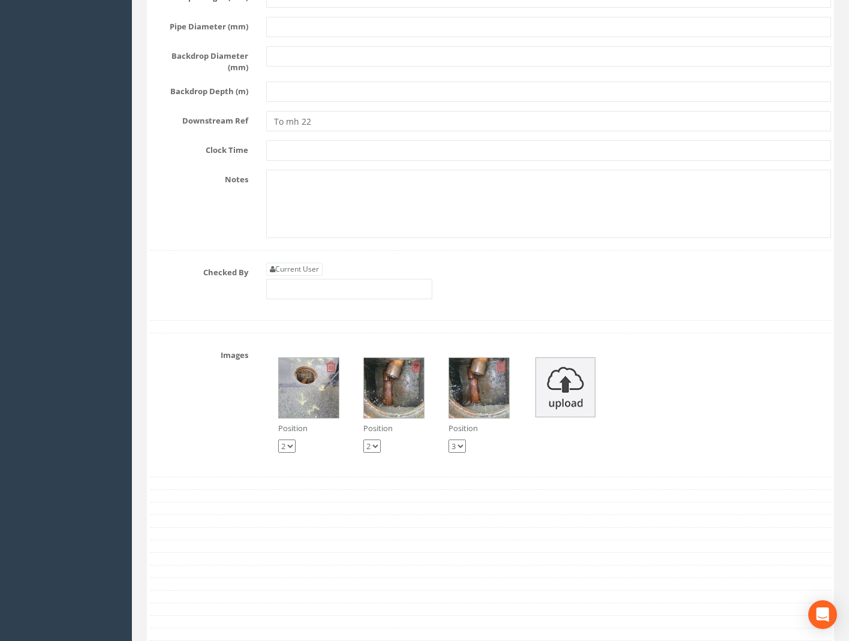
scroll to position [4080, 0]
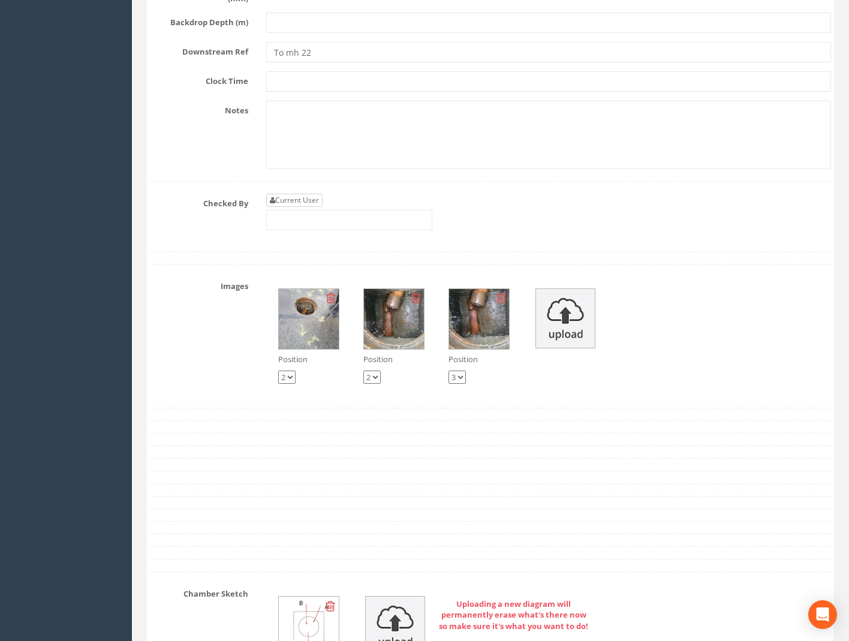
type input "59.12"
click at [305, 194] on link "Current User" at bounding box center [294, 200] width 56 height 13
type input "[PERSON_NAME]"
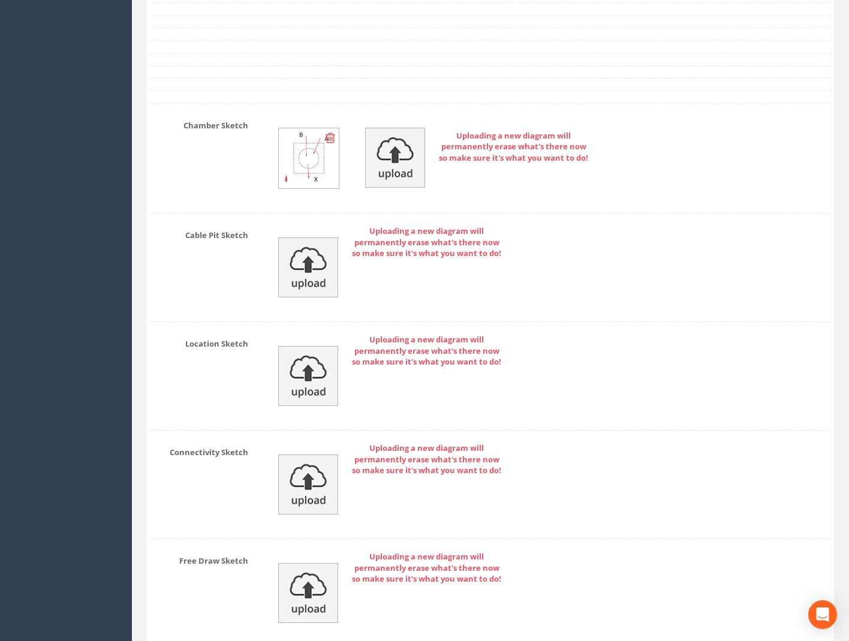
scroll to position [4632, 0]
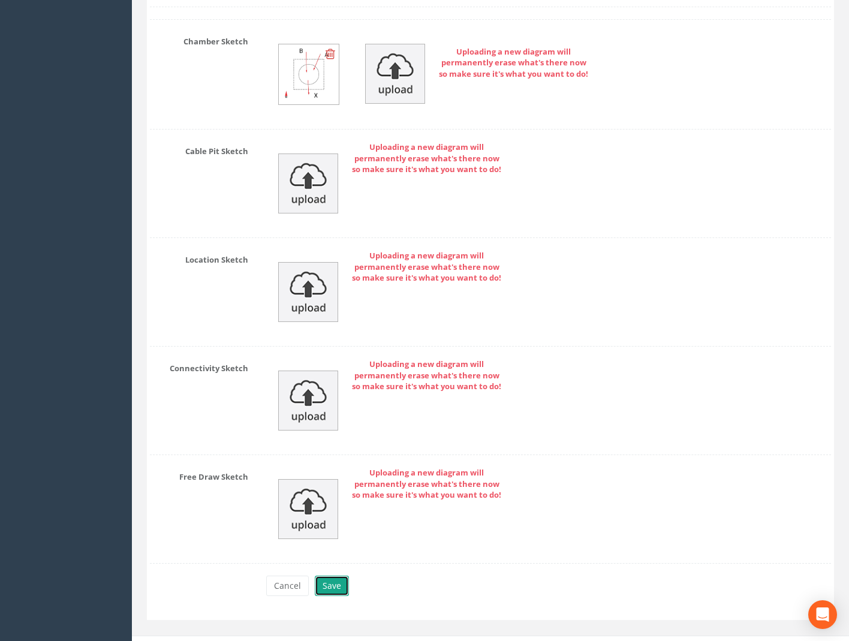
click at [334, 576] on button "Save" at bounding box center [332, 586] width 34 height 20
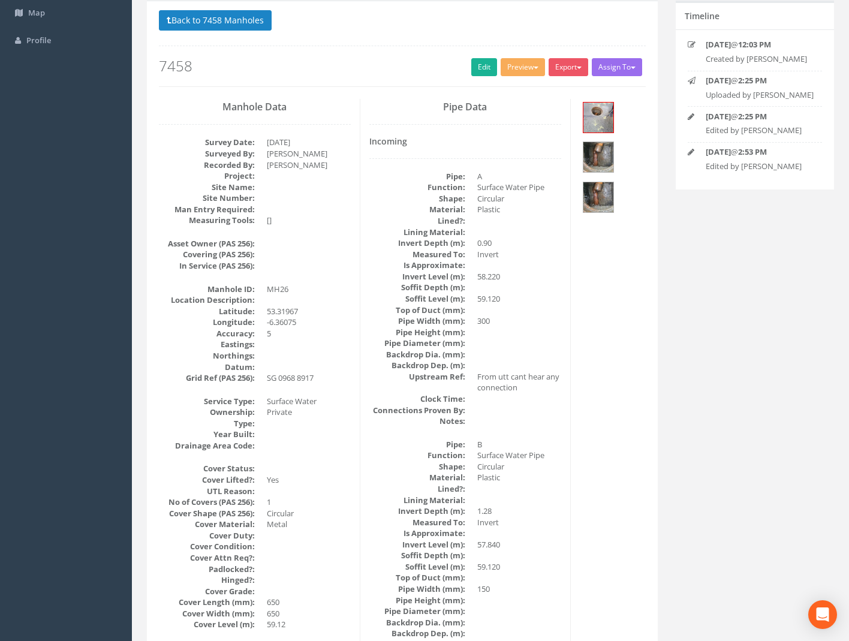
scroll to position [0, 0]
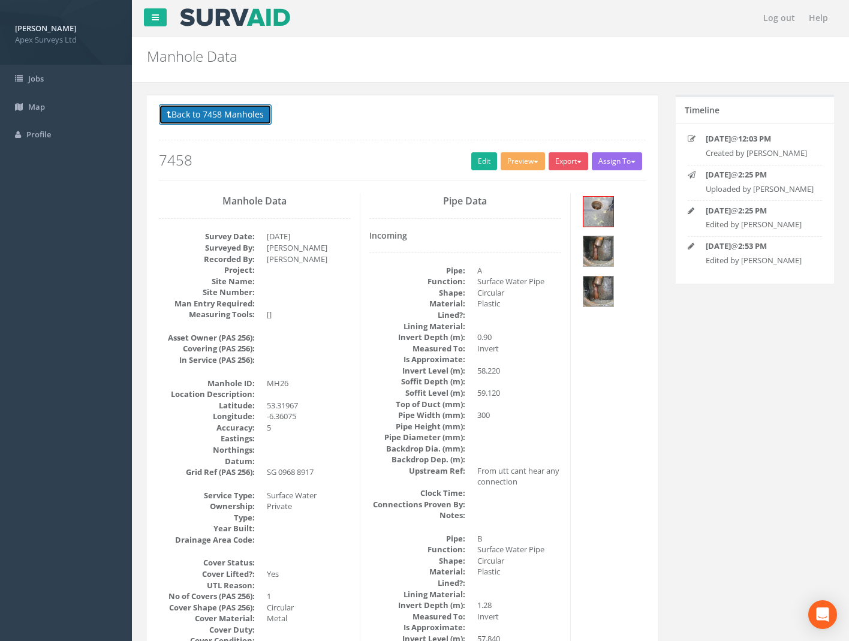
click at [245, 116] on button "Back to 7458 Manholes" at bounding box center [215, 114] width 113 height 20
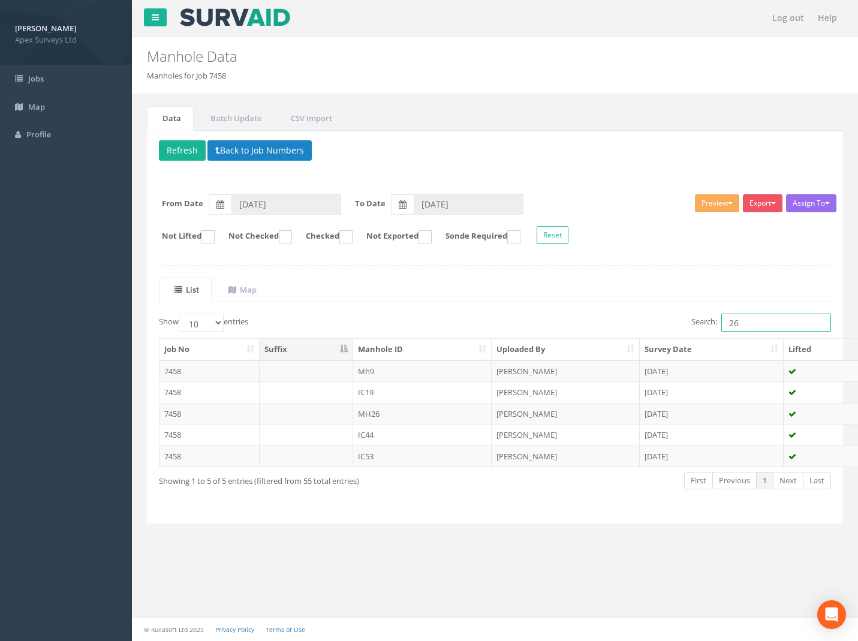
drag, startPoint x: 763, startPoint y: 326, endPoint x: 622, endPoint y: 344, distance: 141.6
click at [658, 342] on div "Show 10 25 50 100 entries Search: 26 Job No Suffix Manhole ID Uploaded By Surve…" at bounding box center [495, 413] width 673 height 198
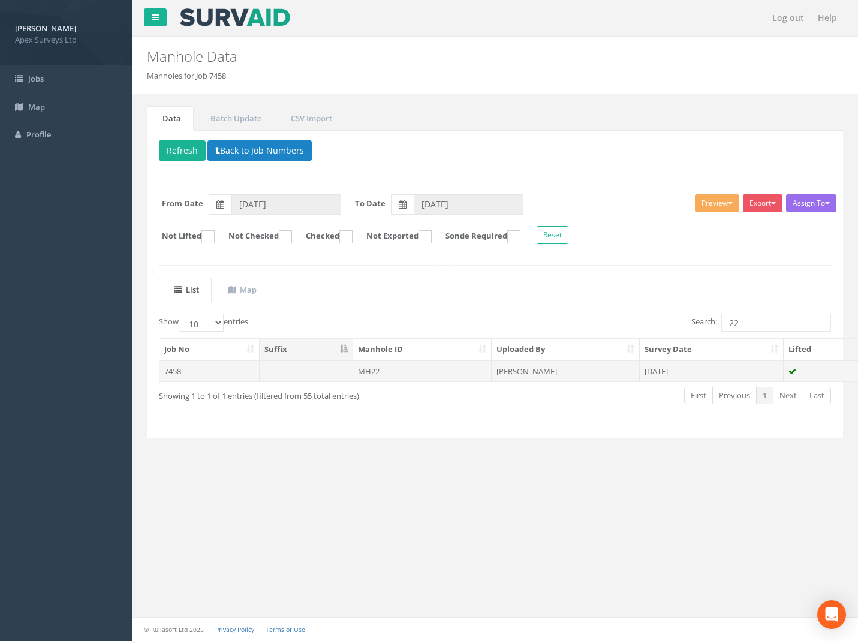
click at [172, 373] on td "7458" at bounding box center [210, 372] width 100 height 22
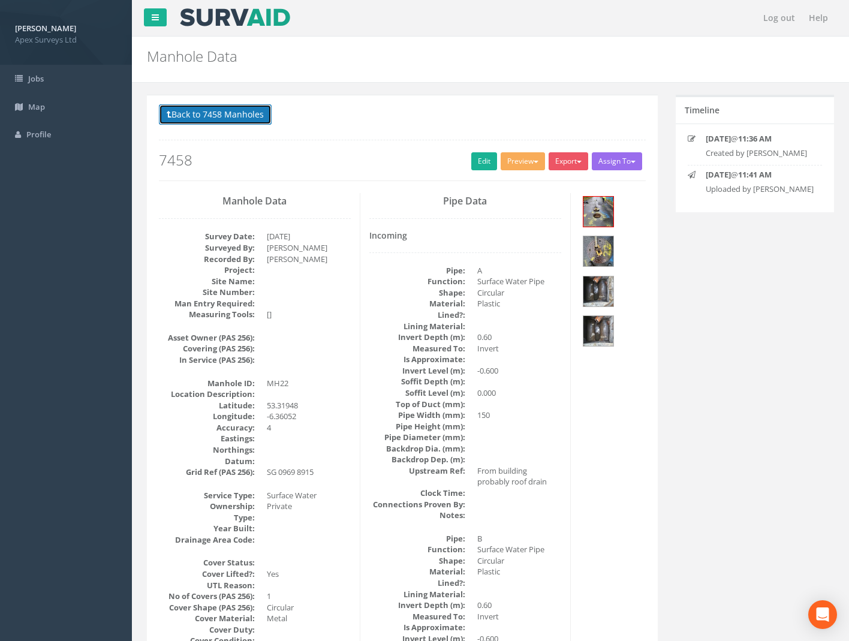
drag, startPoint x: 238, startPoint y: 107, endPoint x: 292, endPoint y: 107, distance: 53.4
click at [238, 107] on button "Back to 7458 Manholes" at bounding box center [215, 114] width 113 height 20
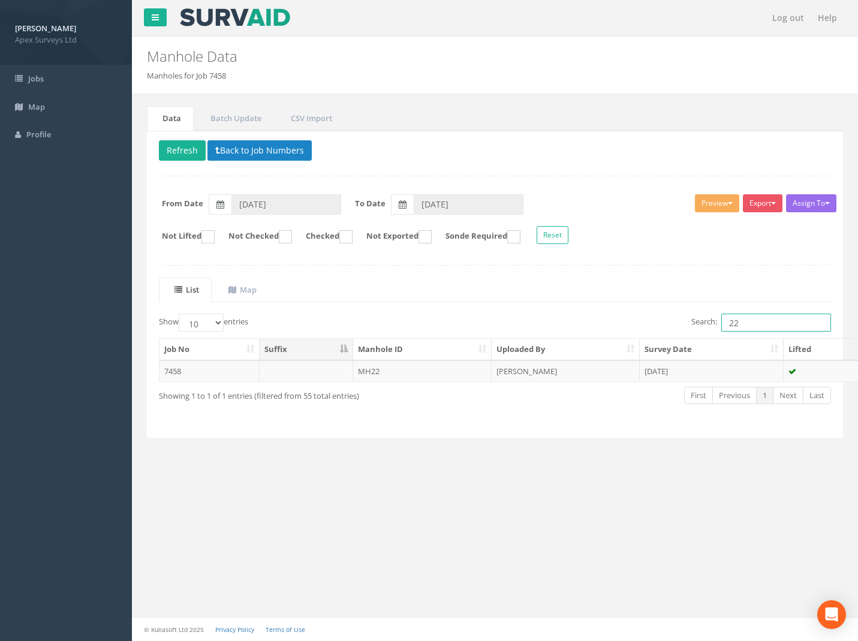
drag, startPoint x: 745, startPoint y: 318, endPoint x: 584, endPoint y: 326, distance: 161.6
click at [599, 320] on div "Search: 22" at bounding box center [669, 324] width 328 height 21
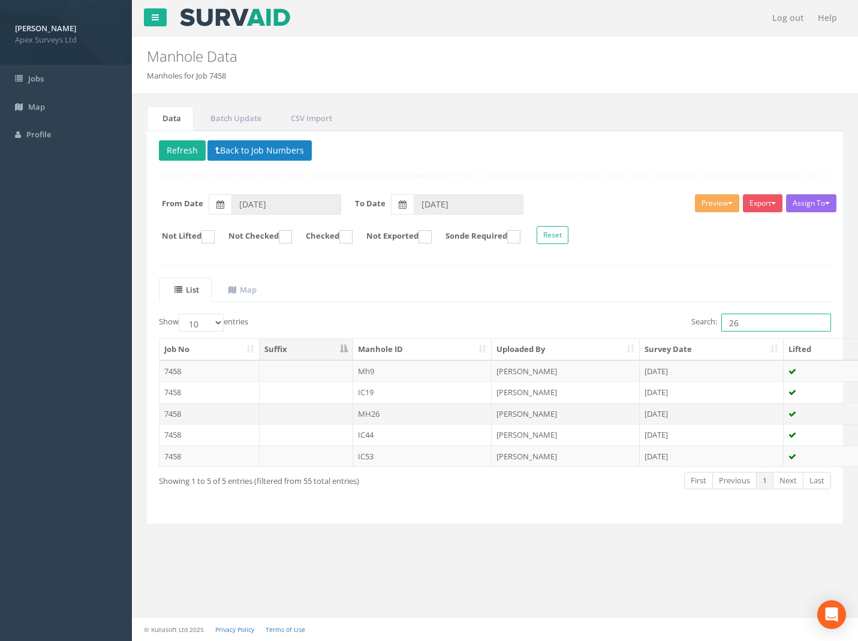
type input "26"
click at [160, 412] on td "7458" at bounding box center [210, 414] width 100 height 22
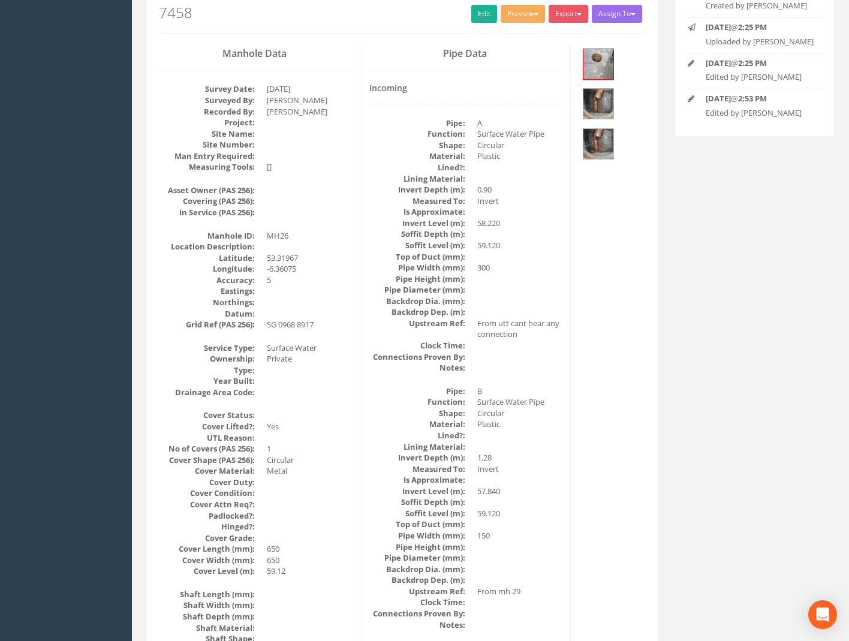
scroll to position [129, 0]
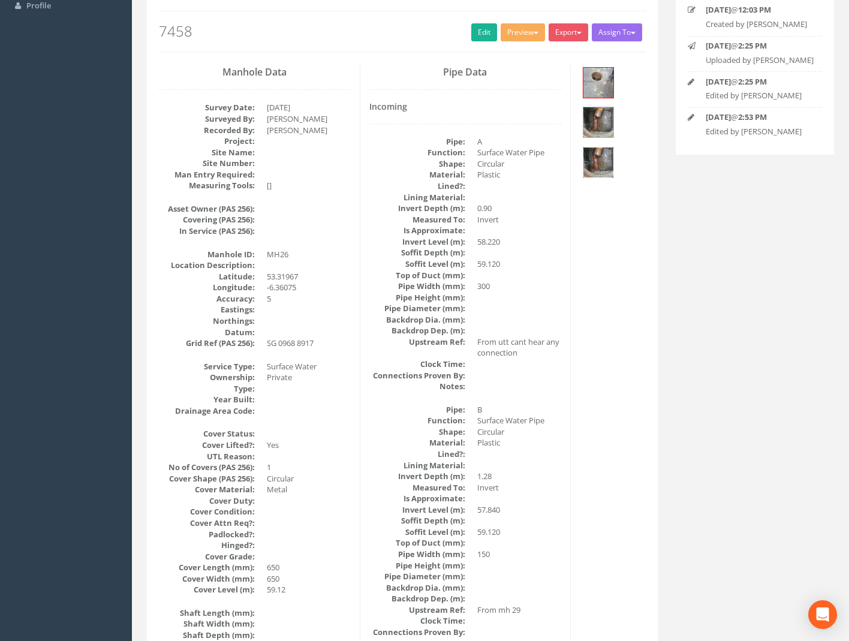
click at [601, 164] on img at bounding box center [599, 163] width 30 height 30
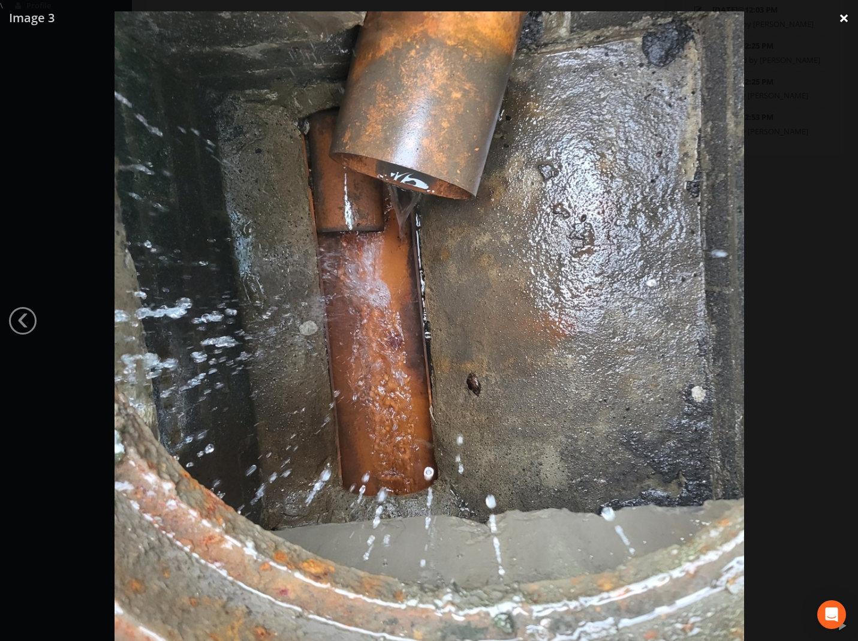
click at [852, 20] on link "×" at bounding box center [844, 18] width 28 height 36
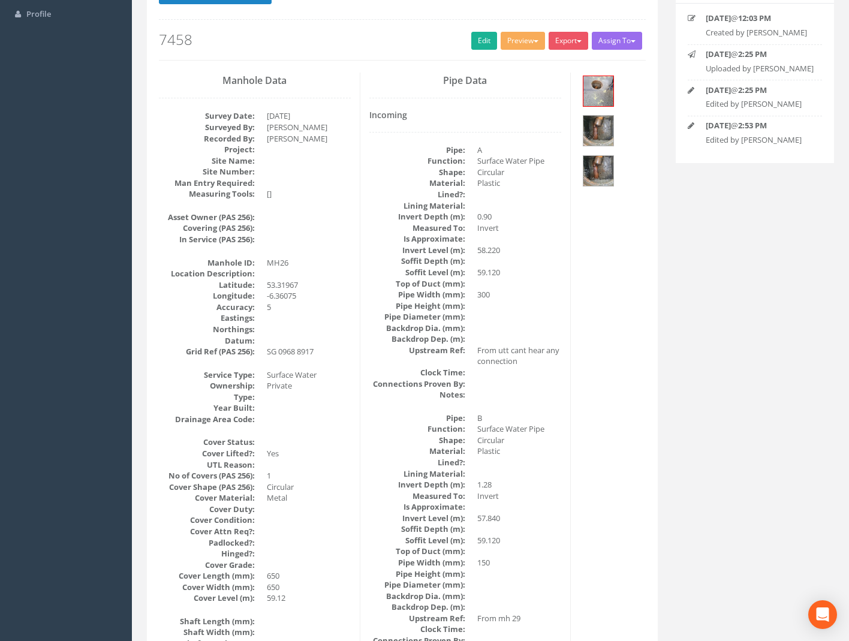
scroll to position [69, 0]
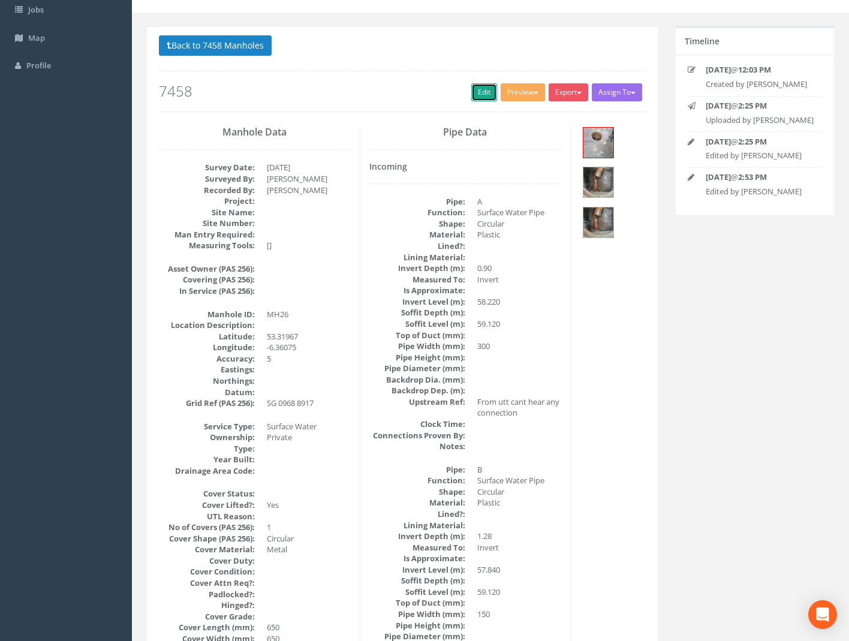
click at [484, 100] on link "Edit" at bounding box center [485, 92] width 26 height 18
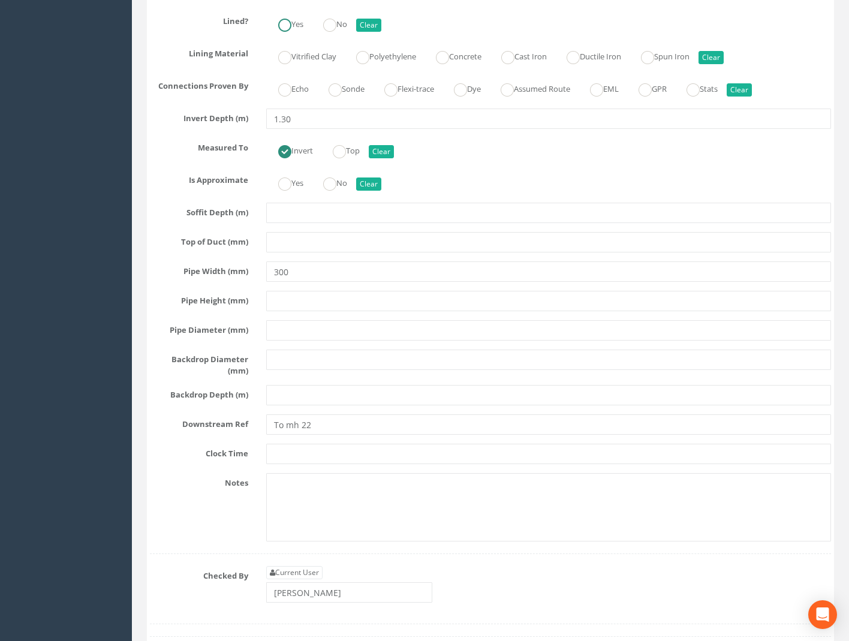
scroll to position [3789, 0]
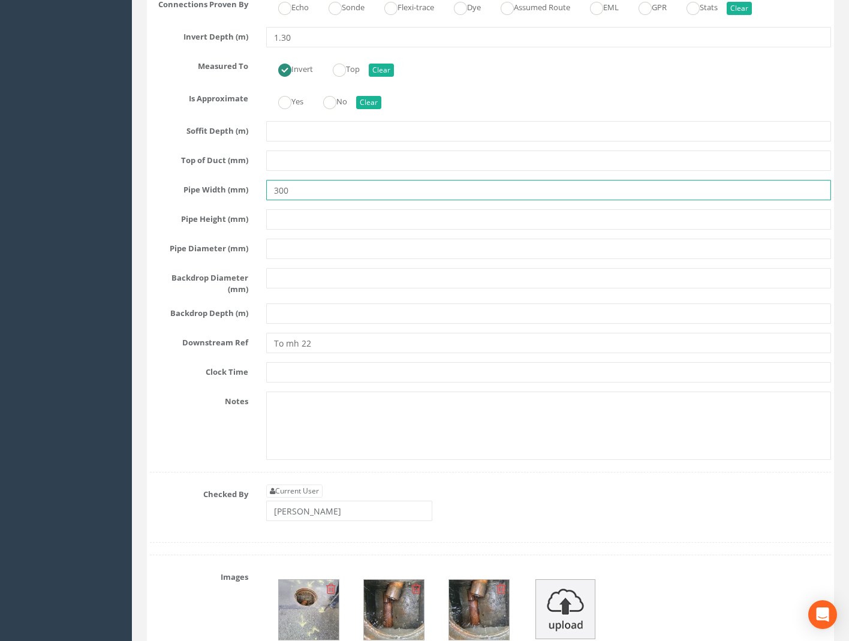
drag, startPoint x: 295, startPoint y: 177, endPoint x: 202, endPoint y: 187, distance: 92.9
click at [219, 180] on div "Pipe Width (mm) 300" at bounding box center [491, 190] width 700 height 20
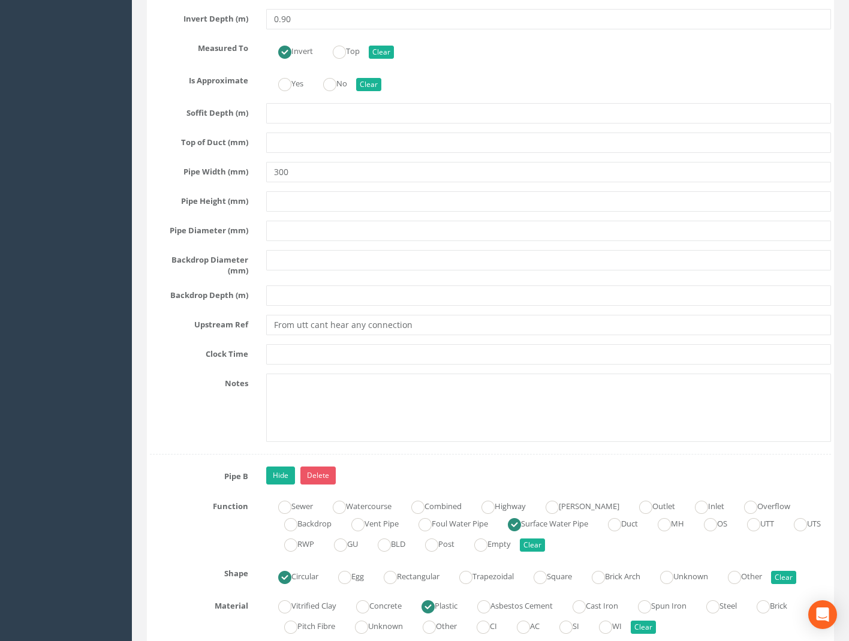
scroll to position [2229, 0]
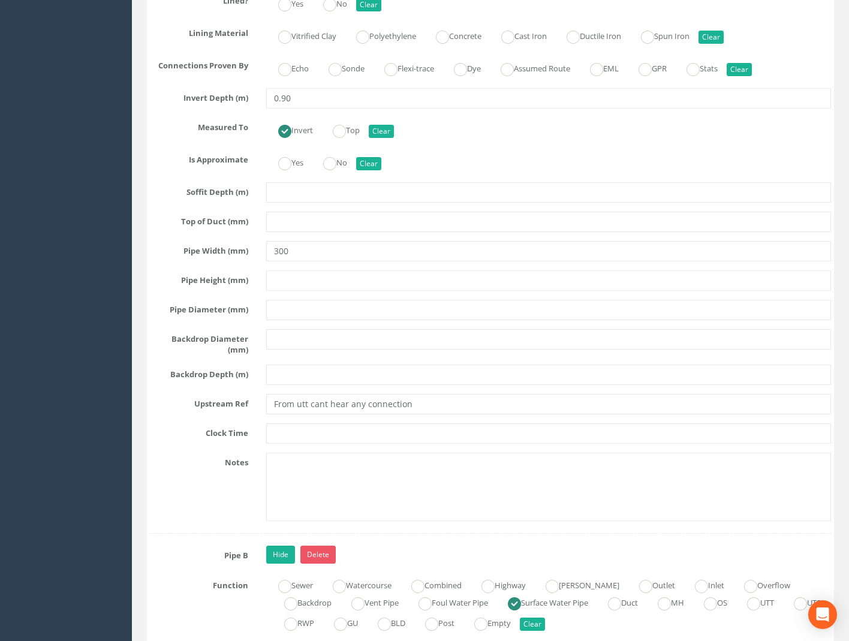
type input "150"
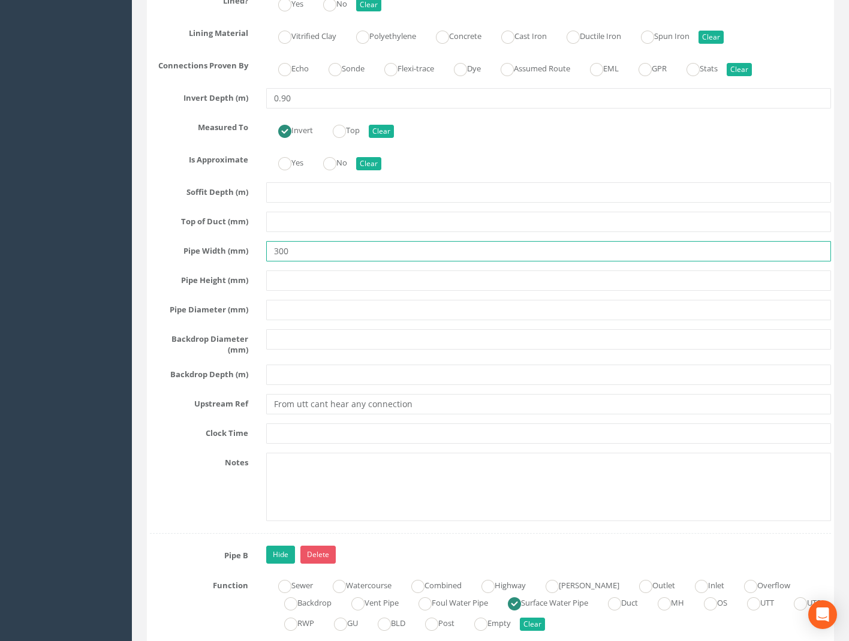
drag, startPoint x: 298, startPoint y: 251, endPoint x: 152, endPoint y: 255, distance: 145.8
click at [161, 254] on div "Pipe Width (mm) 300" at bounding box center [491, 251] width 700 height 20
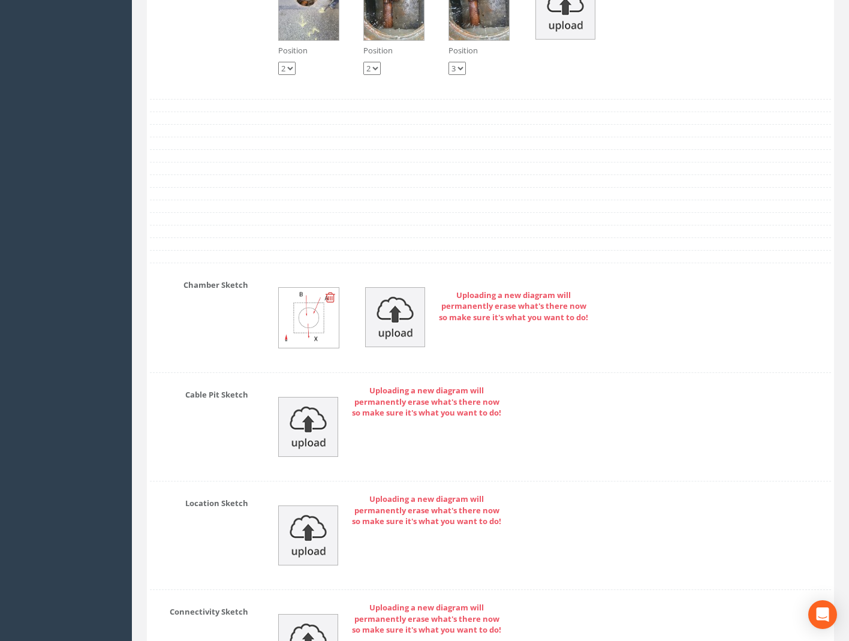
scroll to position [4632, 0]
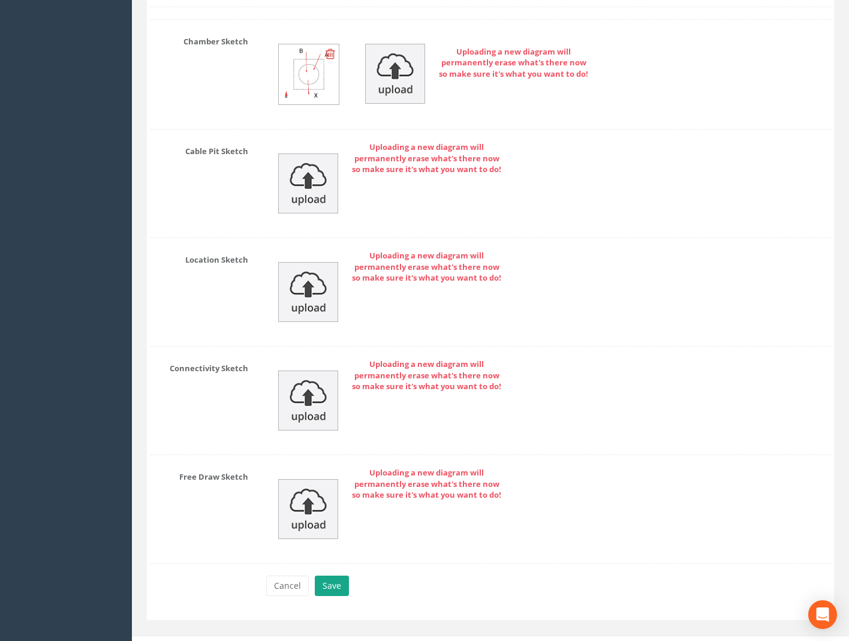
type input "150"
click at [334, 576] on button "Save" at bounding box center [332, 586] width 34 height 20
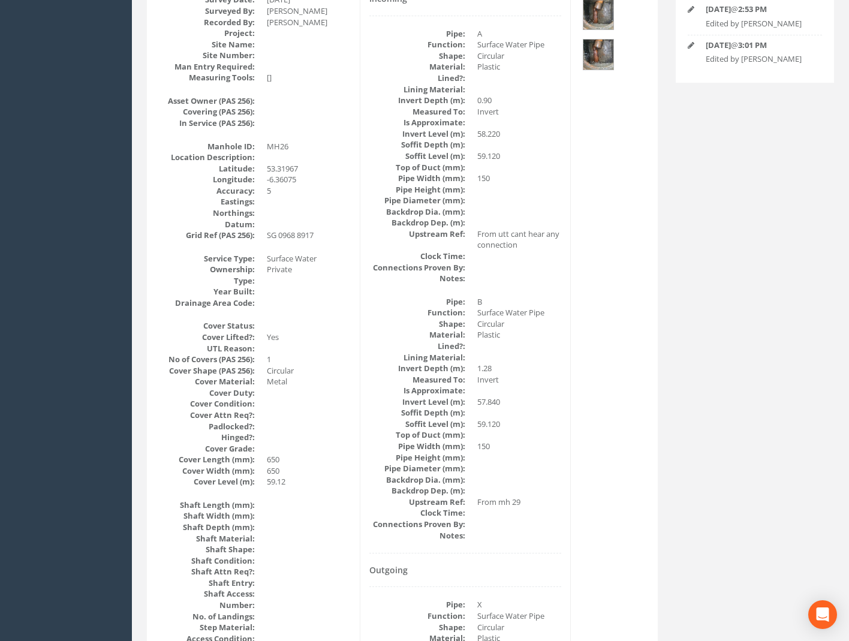
scroll to position [9, 0]
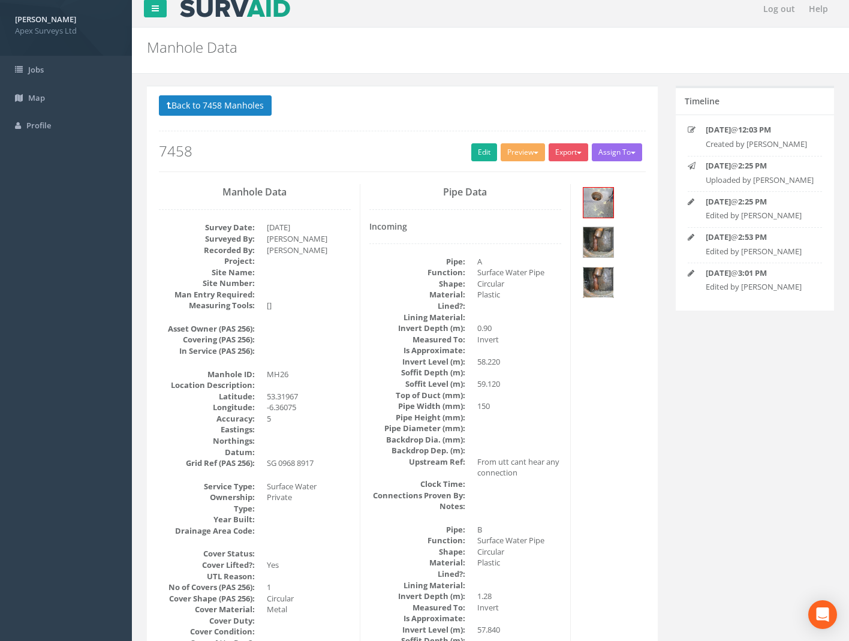
click at [598, 277] on img at bounding box center [599, 283] width 30 height 30
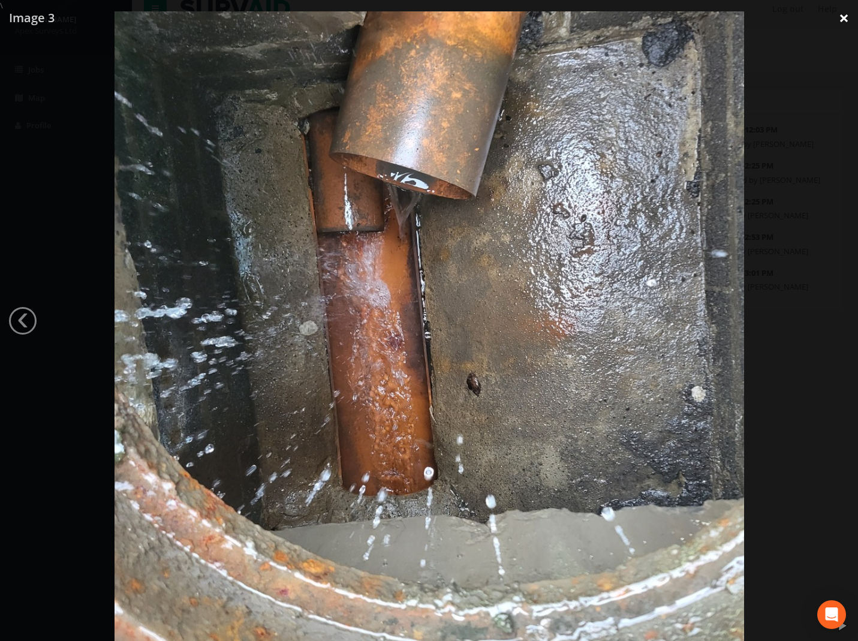
click at [848, 19] on link "×" at bounding box center [844, 18] width 28 height 36
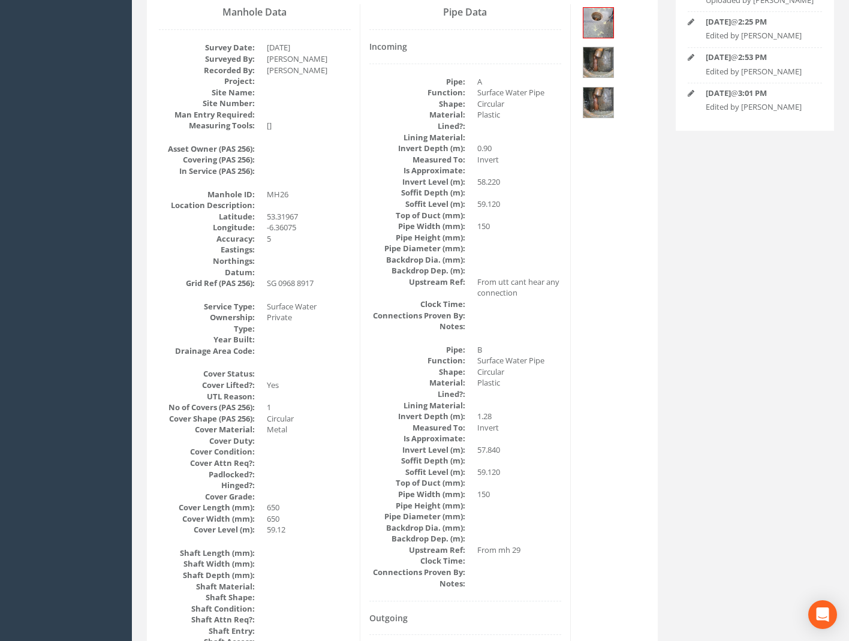
scroll to position [69, 0]
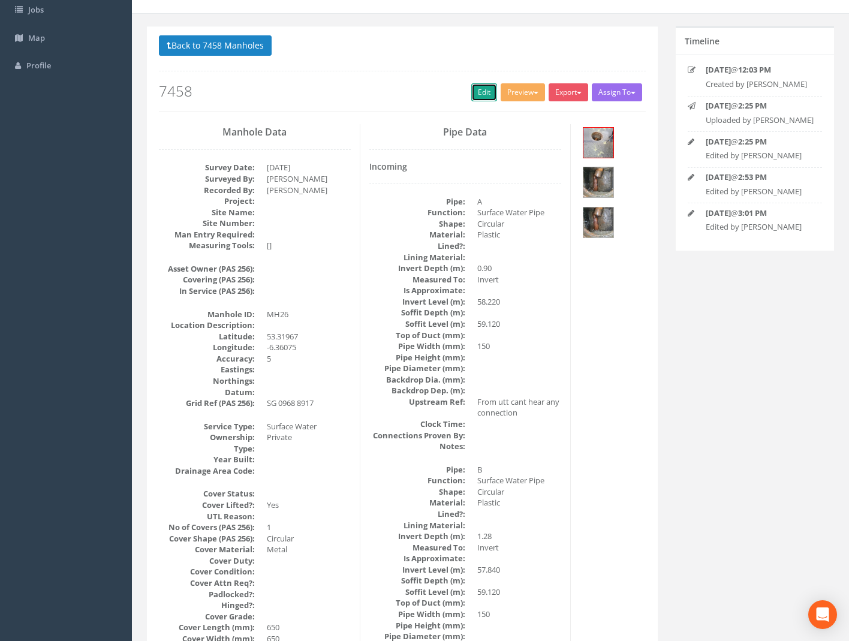
click at [478, 90] on link "Edit" at bounding box center [485, 92] width 26 height 18
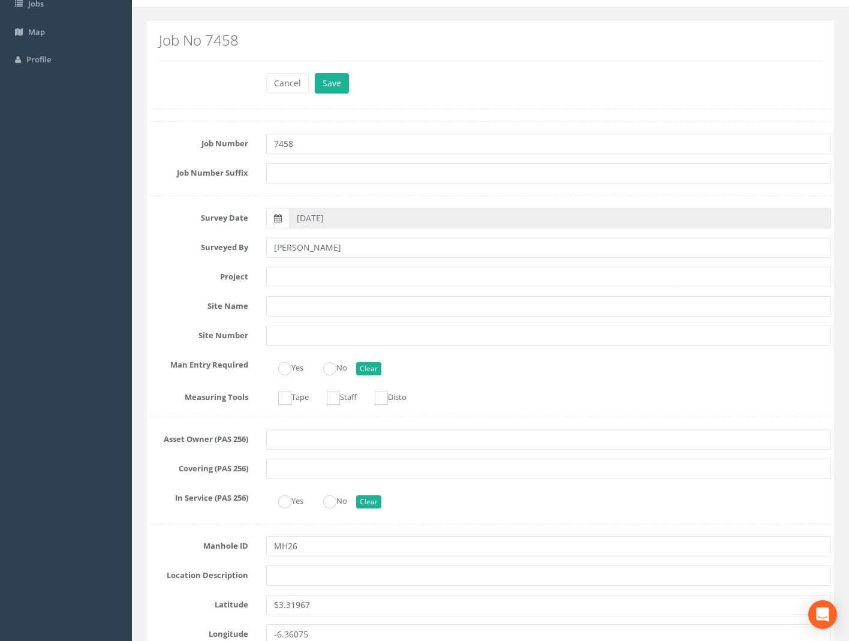
scroll to position [0, 0]
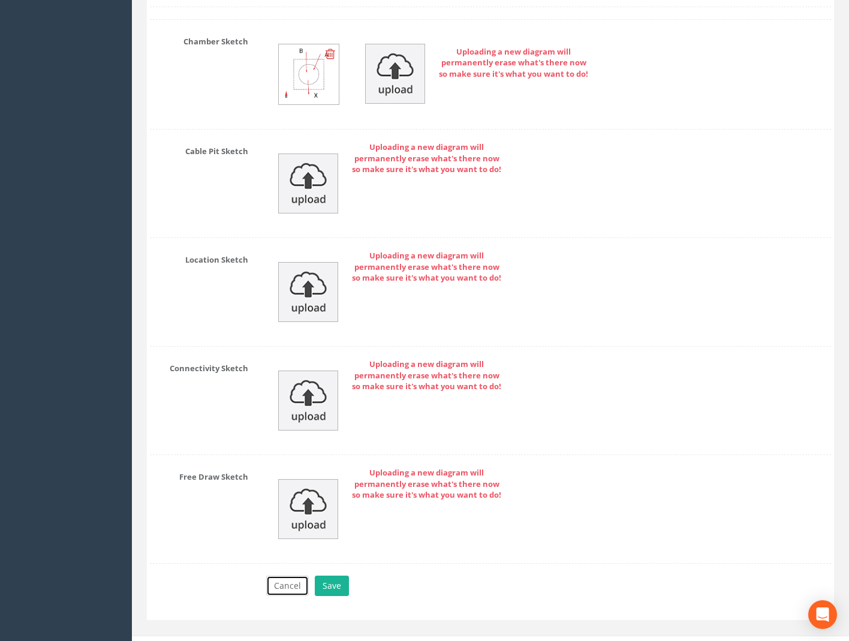
click at [283, 576] on button "Cancel" at bounding box center [287, 586] width 43 height 20
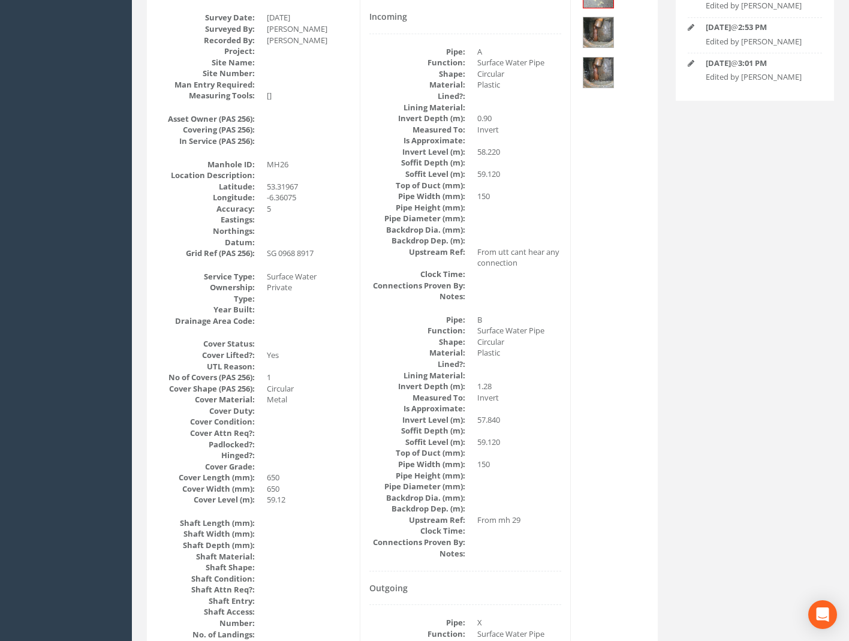
scroll to position [9, 0]
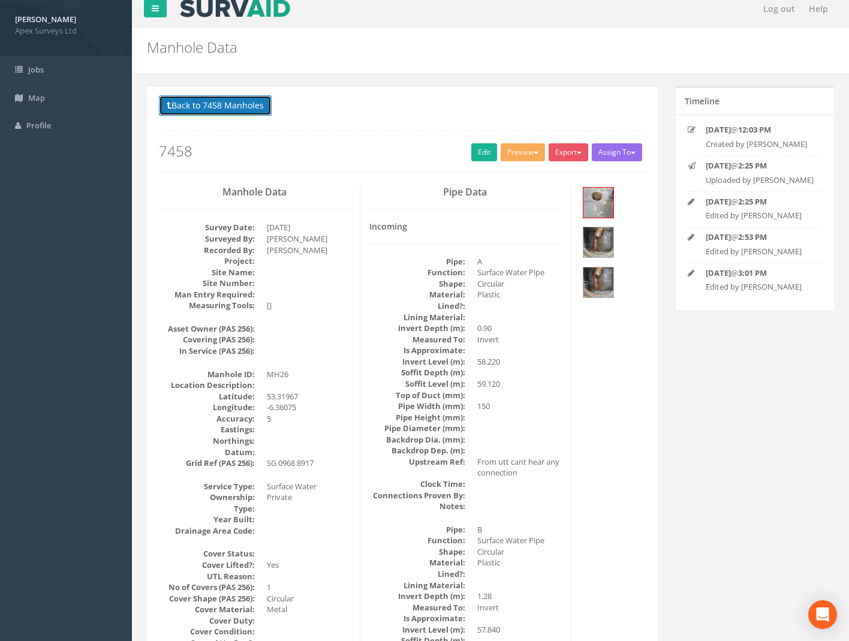
click at [226, 109] on button "Back to 7458 Manholes" at bounding box center [215, 105] width 113 height 20
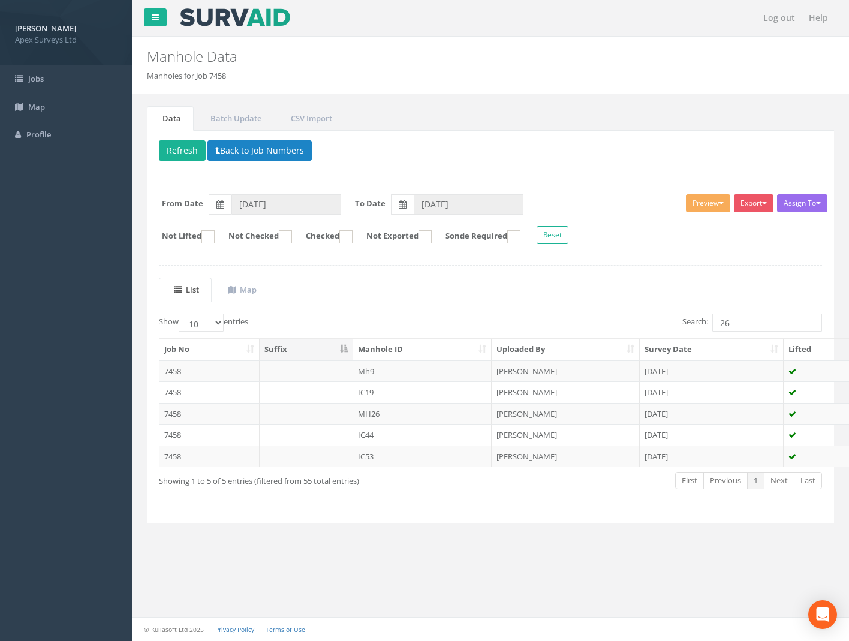
scroll to position [0, 0]
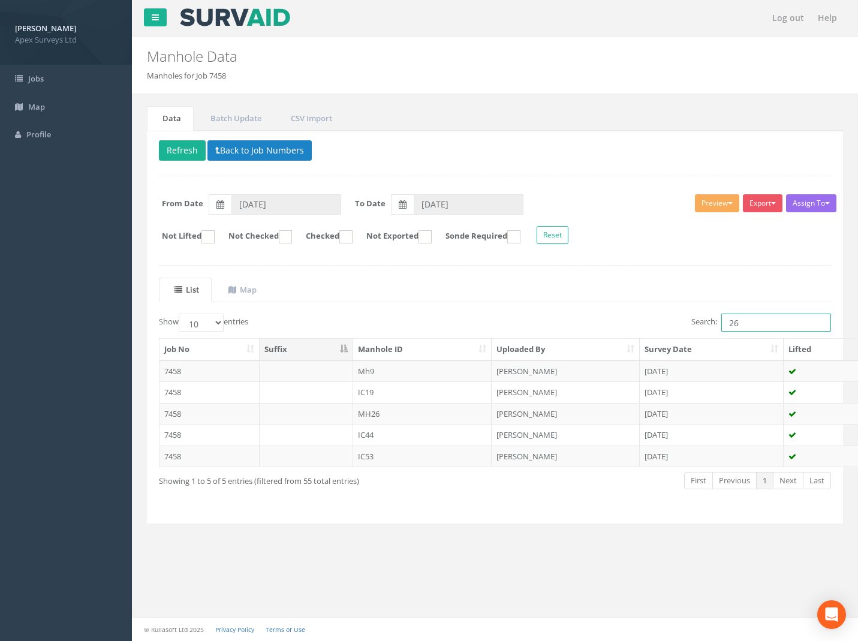
drag, startPoint x: 745, startPoint y: 322, endPoint x: 594, endPoint y: 334, distance: 151.1
click at [604, 332] on div "Search: 26" at bounding box center [669, 324] width 328 height 21
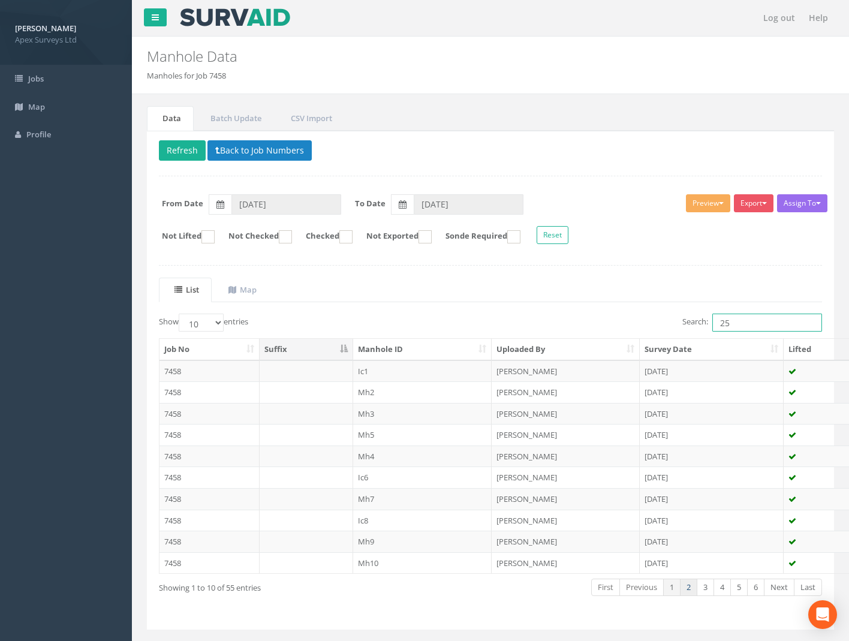
type input "25"
click at [686, 588] on link "2" at bounding box center [688, 587] width 17 height 17
click at [708, 587] on link "3" at bounding box center [705, 587] width 17 height 17
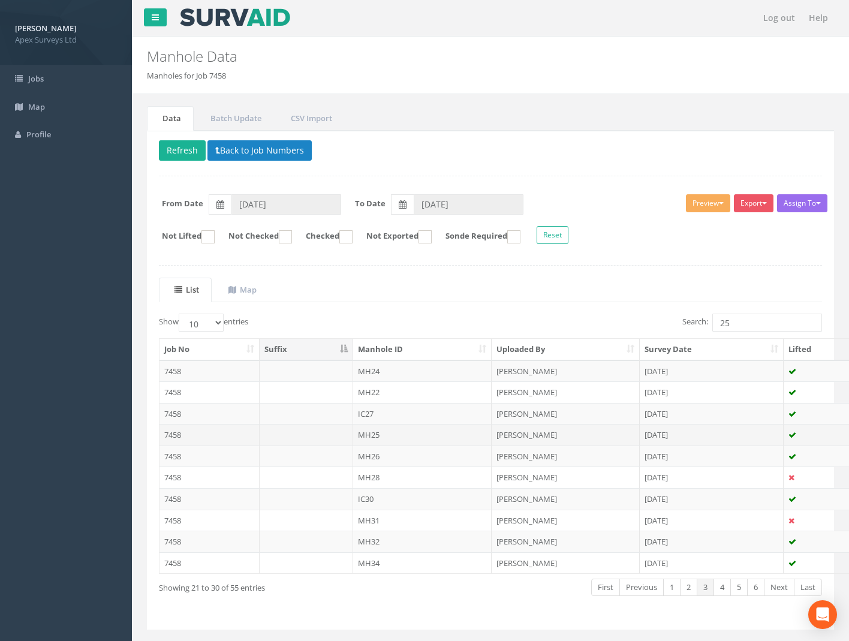
click at [172, 433] on td "7458" at bounding box center [210, 435] width 100 height 22
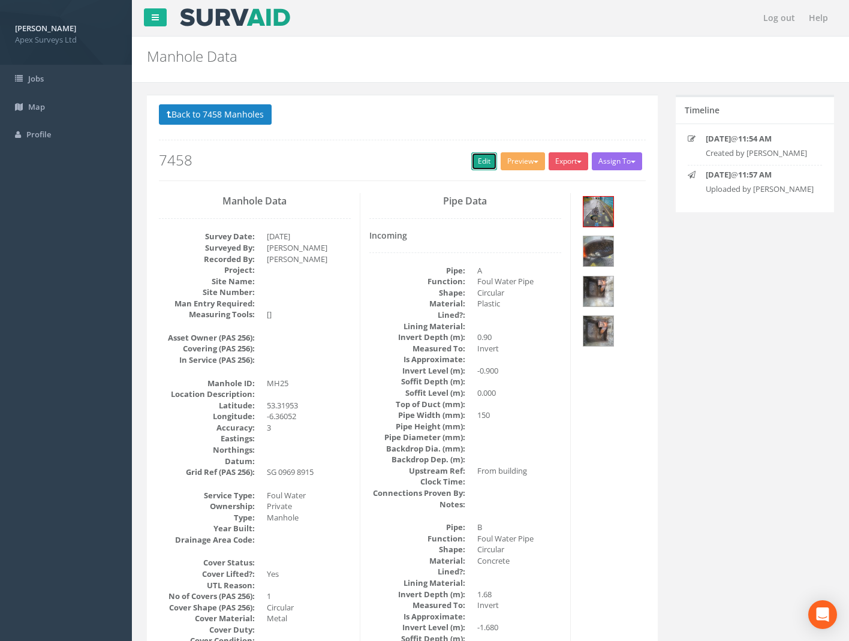
click at [478, 163] on link "Edit" at bounding box center [485, 161] width 26 height 18
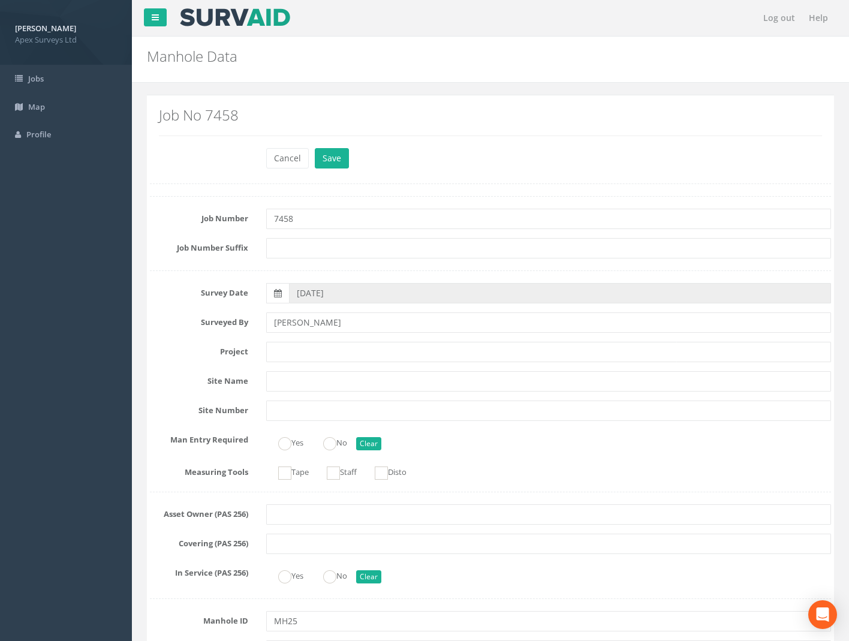
scroll to position [780, 0]
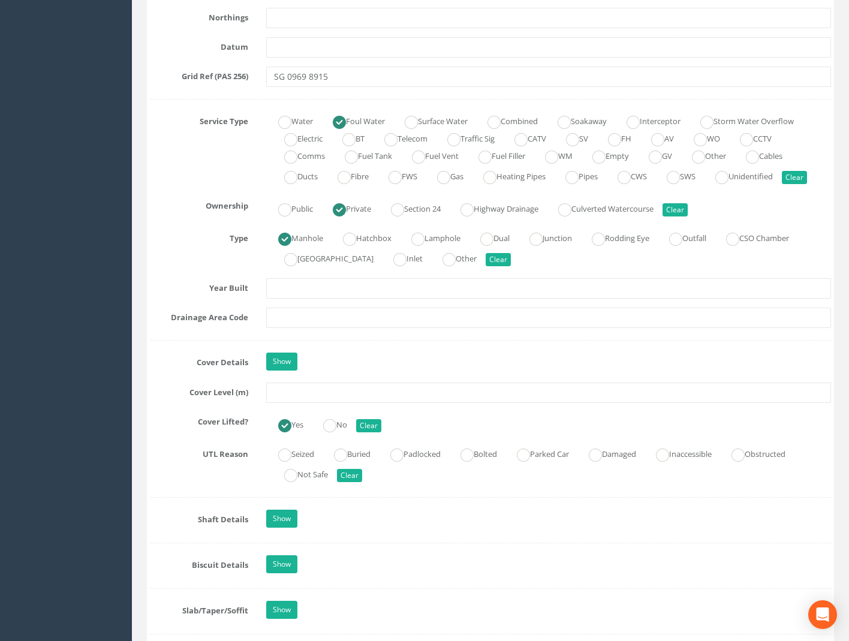
click at [287, 396] on input "text" at bounding box center [548, 393] width 565 height 20
type input "59.14"
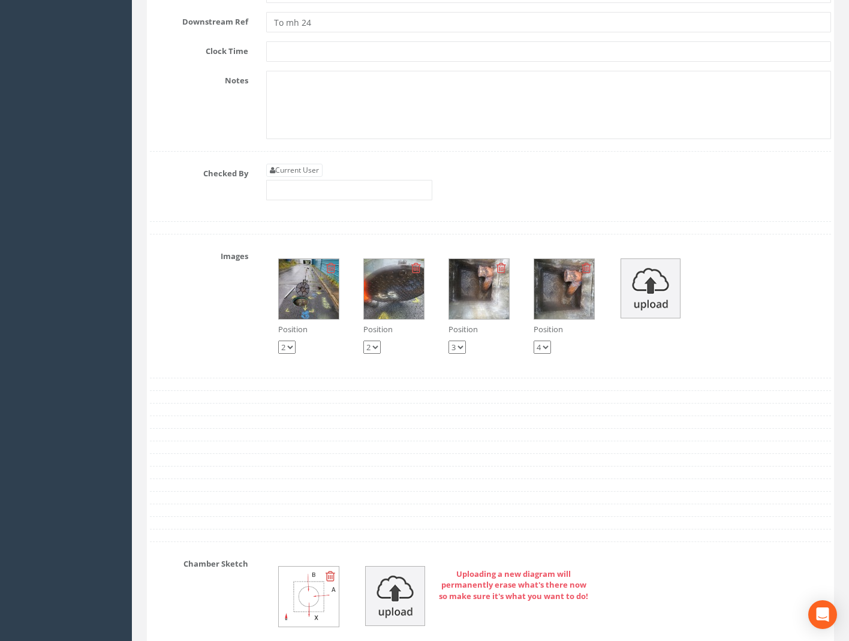
scroll to position [4199, 0]
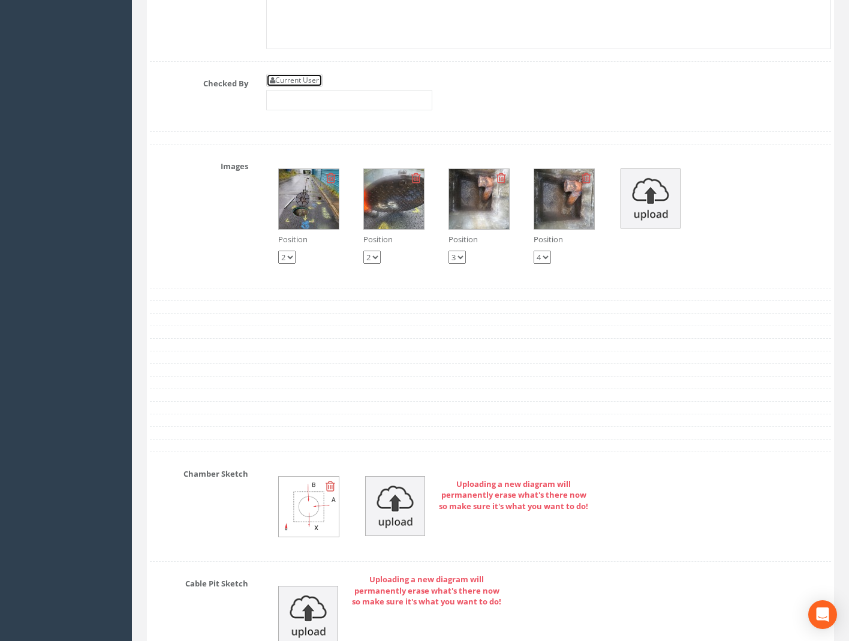
click at [299, 74] on link "Current User" at bounding box center [294, 80] width 56 height 13
type input "[PERSON_NAME]"
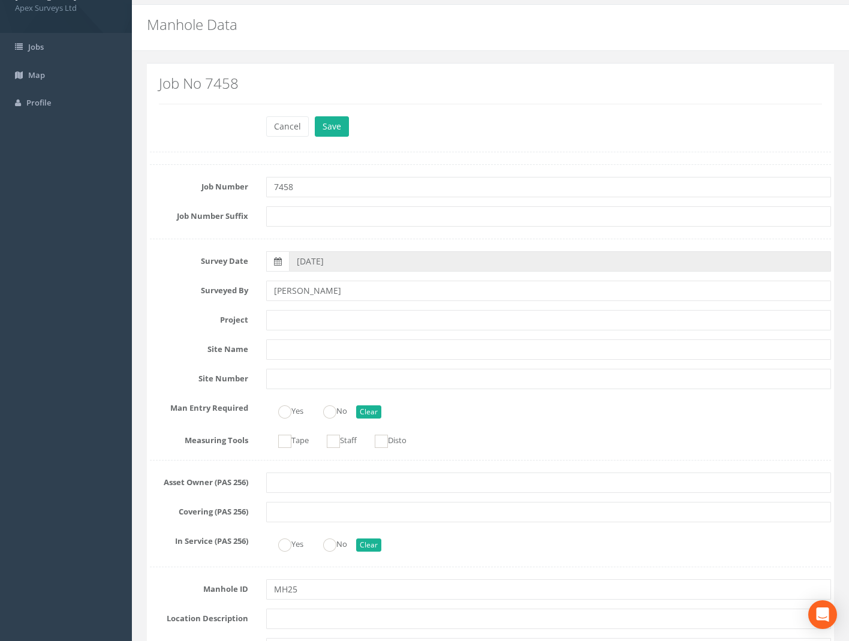
scroll to position [0, 0]
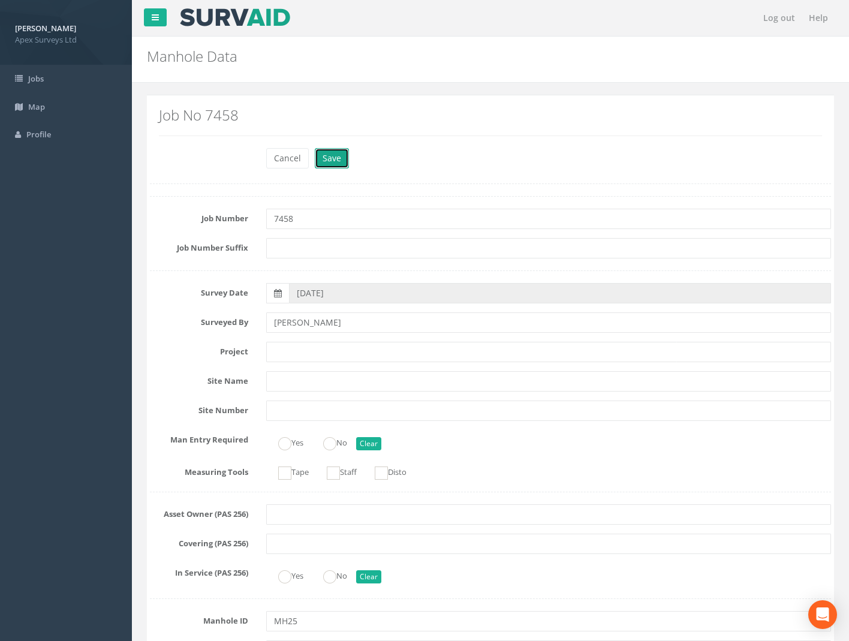
click at [329, 154] on button "Save" at bounding box center [332, 158] width 34 height 20
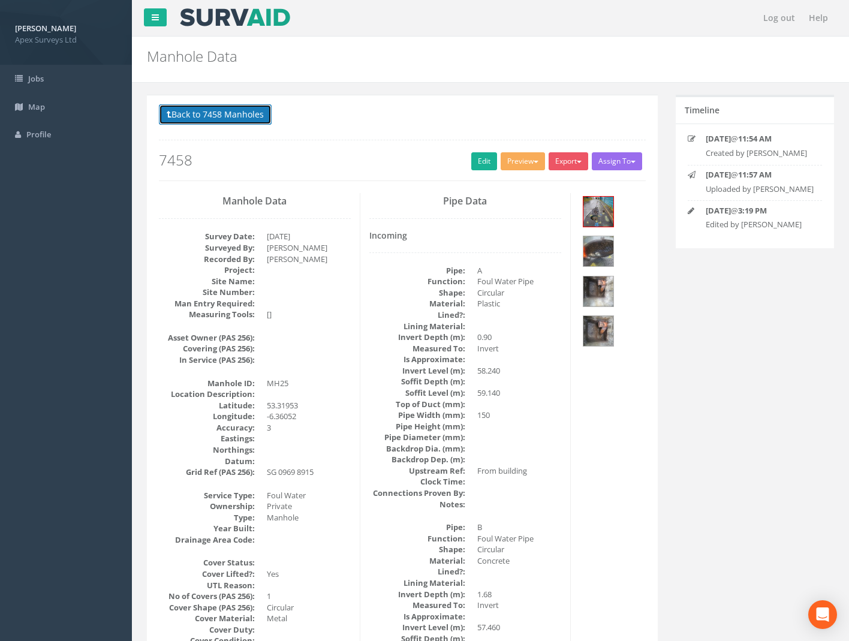
click at [224, 110] on button "Back to 7458 Manholes" at bounding box center [215, 114] width 113 height 20
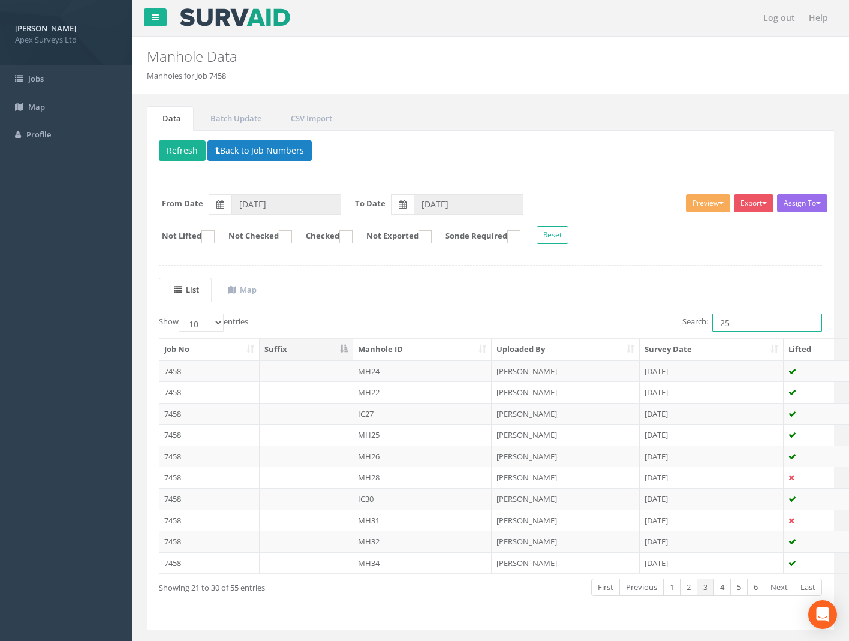
drag, startPoint x: 736, startPoint y: 320, endPoint x: 625, endPoint y: 326, distance: 111.1
click at [637, 326] on div "Search: 25" at bounding box center [661, 324] width 323 height 21
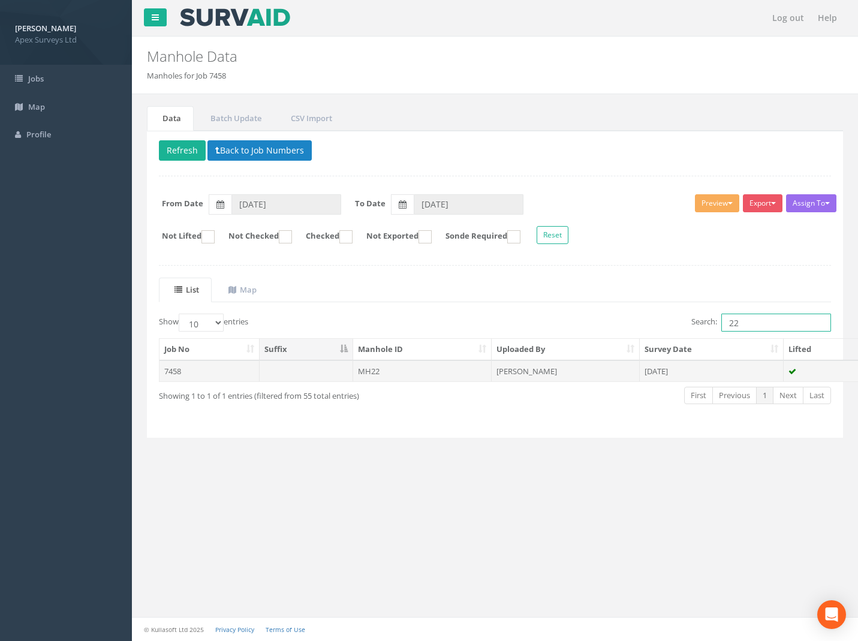
type input "22"
click at [177, 364] on td "7458" at bounding box center [210, 372] width 100 height 22
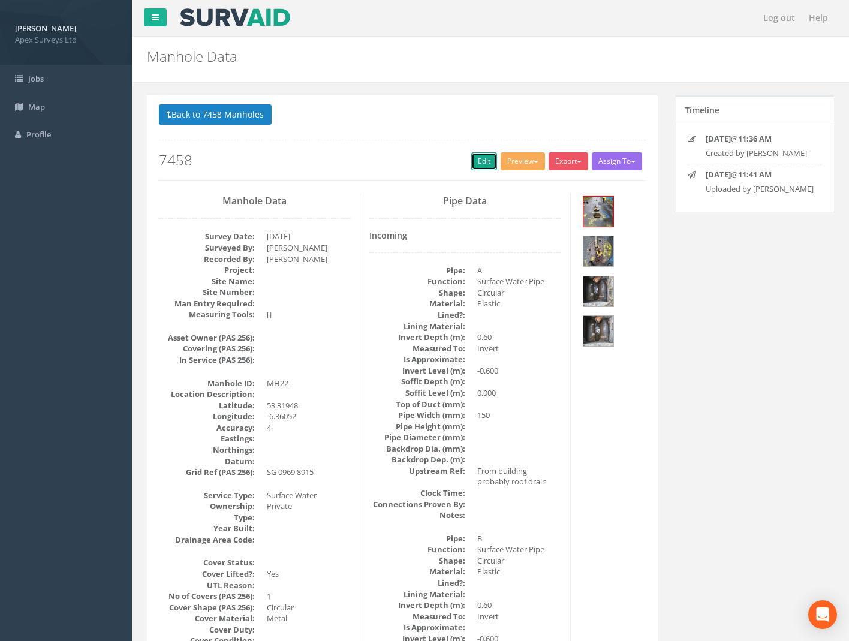
click at [473, 166] on link "Edit" at bounding box center [485, 161] width 26 height 18
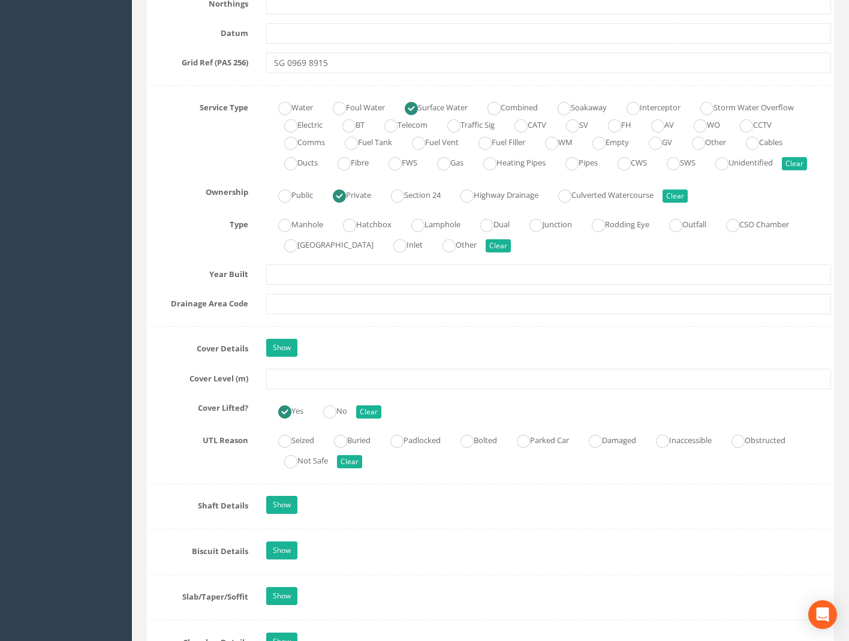
scroll to position [840, 0]
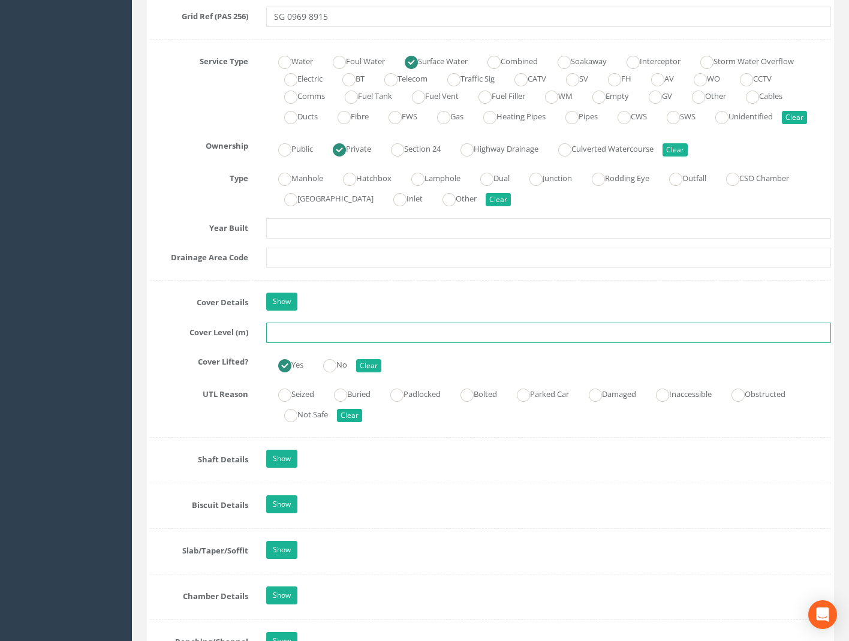
click at [308, 331] on input "text" at bounding box center [548, 333] width 565 height 20
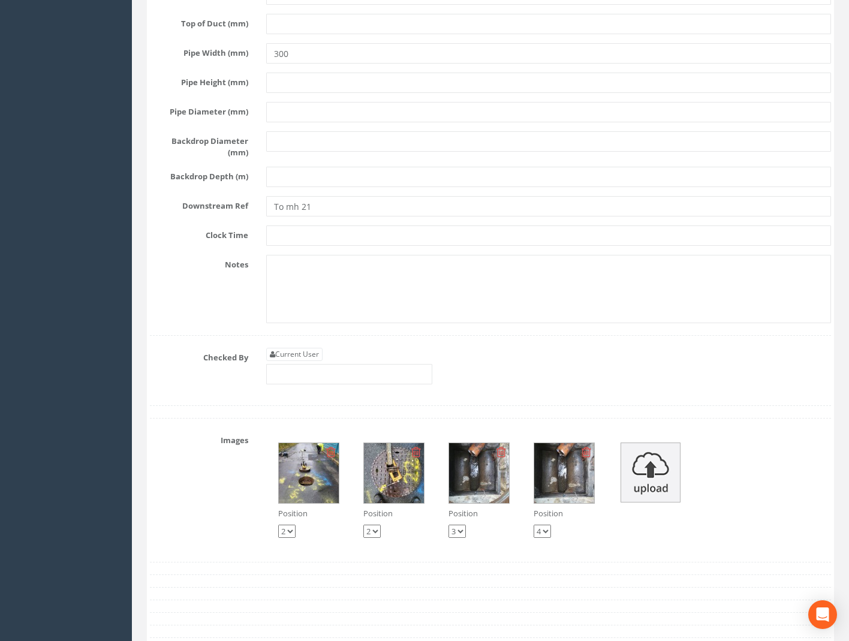
scroll to position [4140, 0]
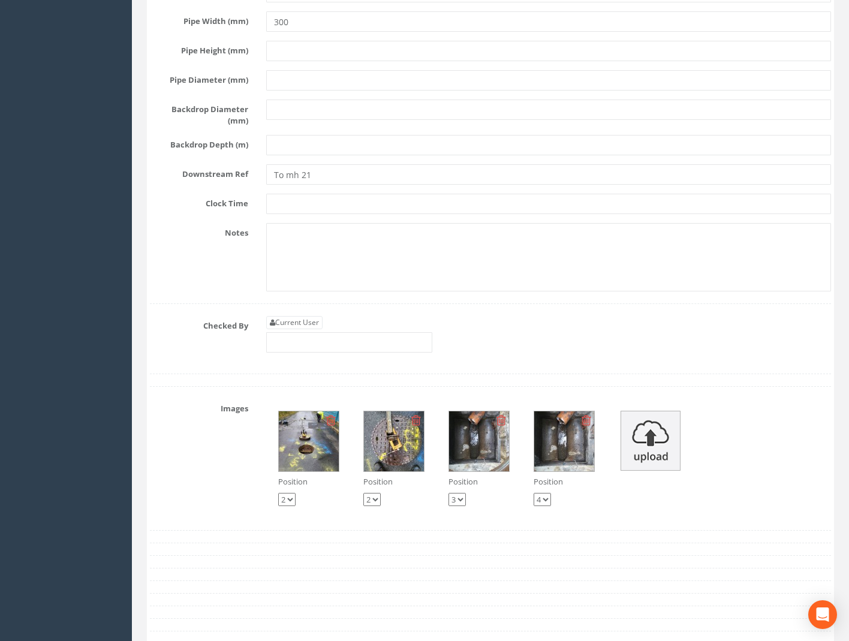
type input "59.18"
click at [289, 316] on link "Current User" at bounding box center [294, 322] width 56 height 13
type input "[PERSON_NAME]"
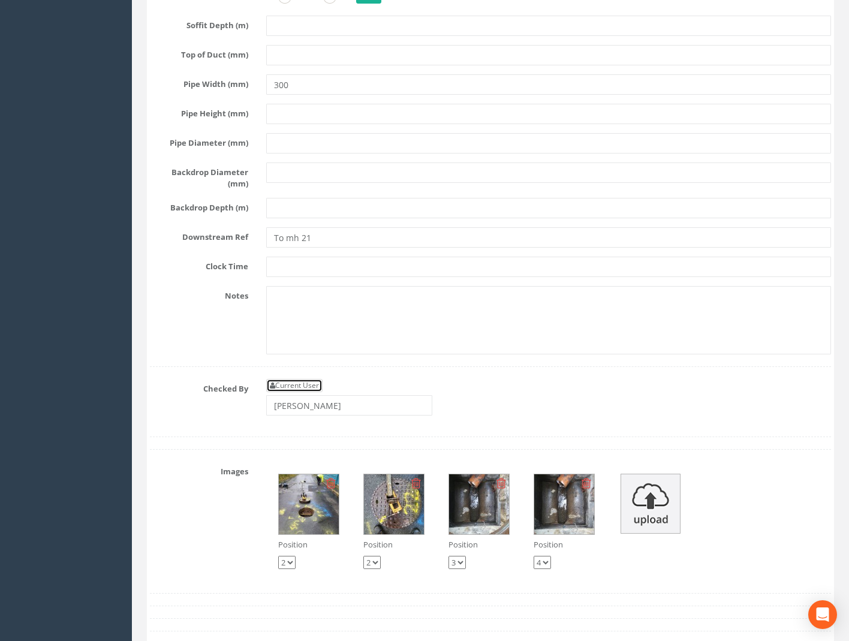
scroll to position [3960, 0]
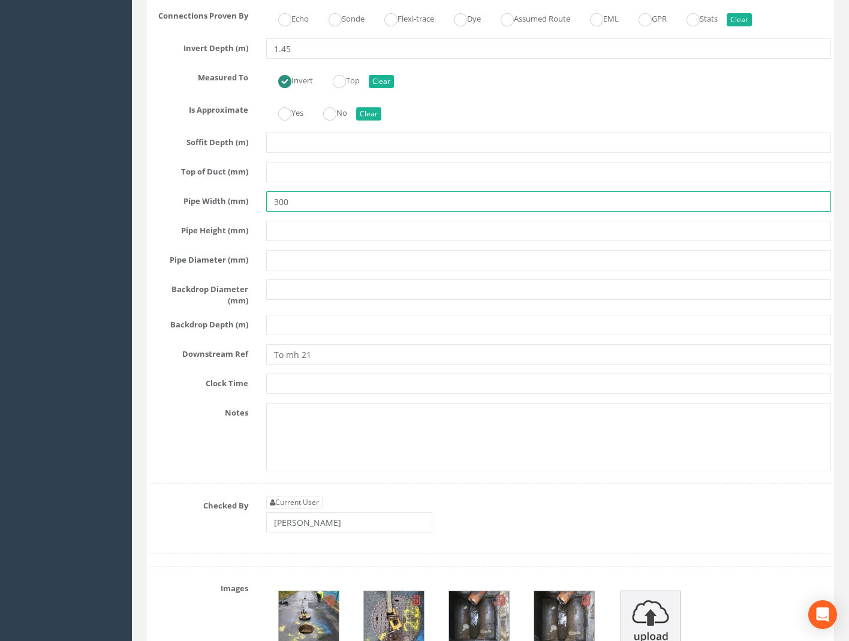
drag, startPoint x: 298, startPoint y: 190, endPoint x: 213, endPoint y: 196, distance: 85.4
click at [217, 191] on div "Pipe Width (mm) 300" at bounding box center [491, 201] width 700 height 20
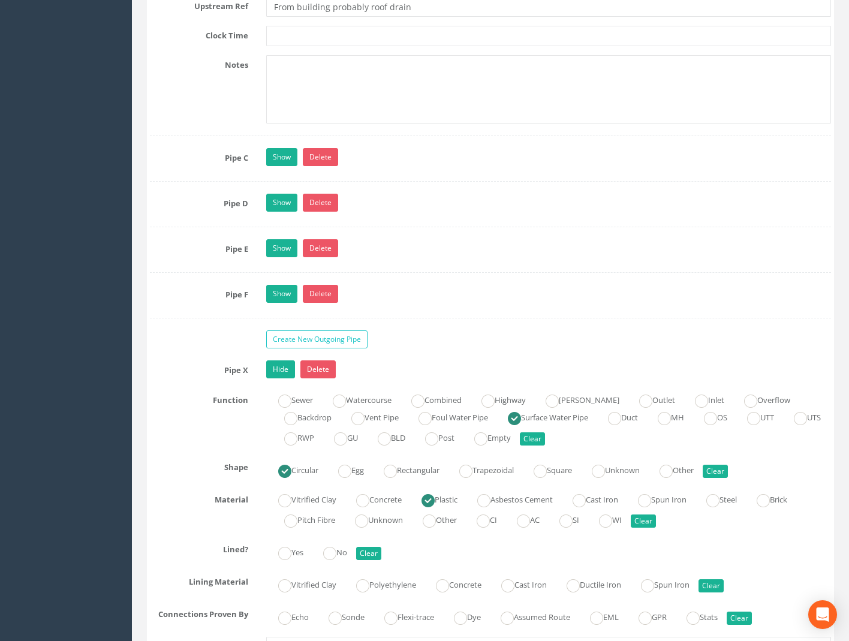
scroll to position [3420, 0]
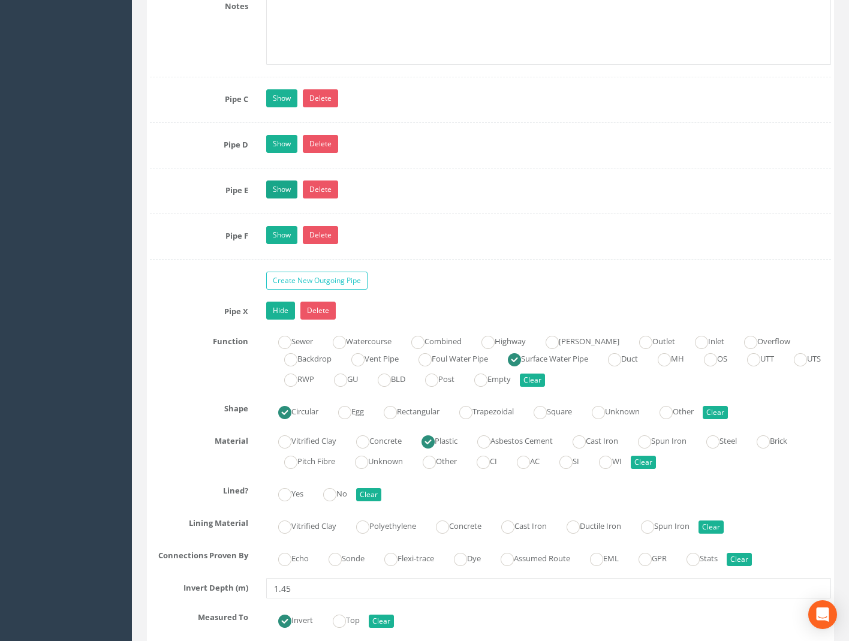
type input "150"
click at [278, 181] on link "Show" at bounding box center [281, 190] width 31 height 18
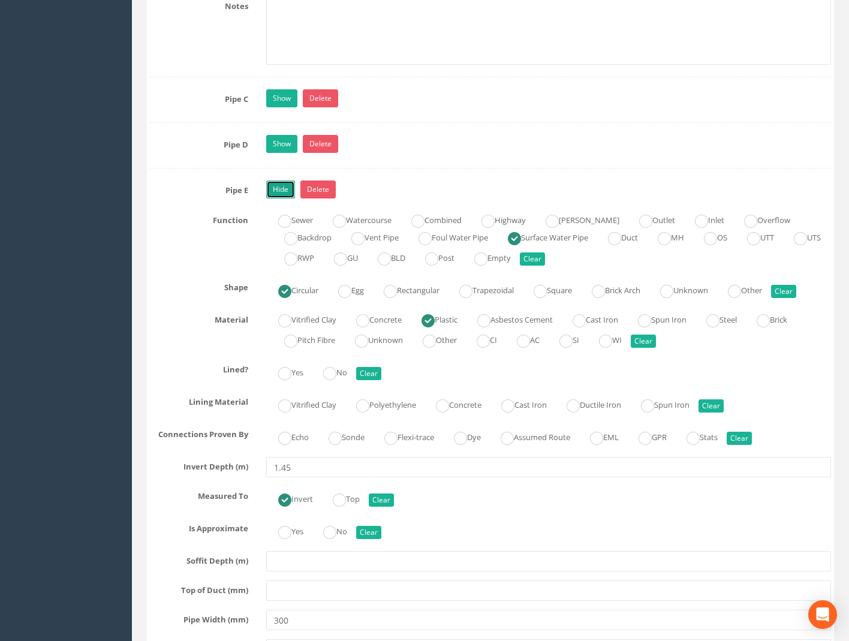
scroll to position [3720, 0]
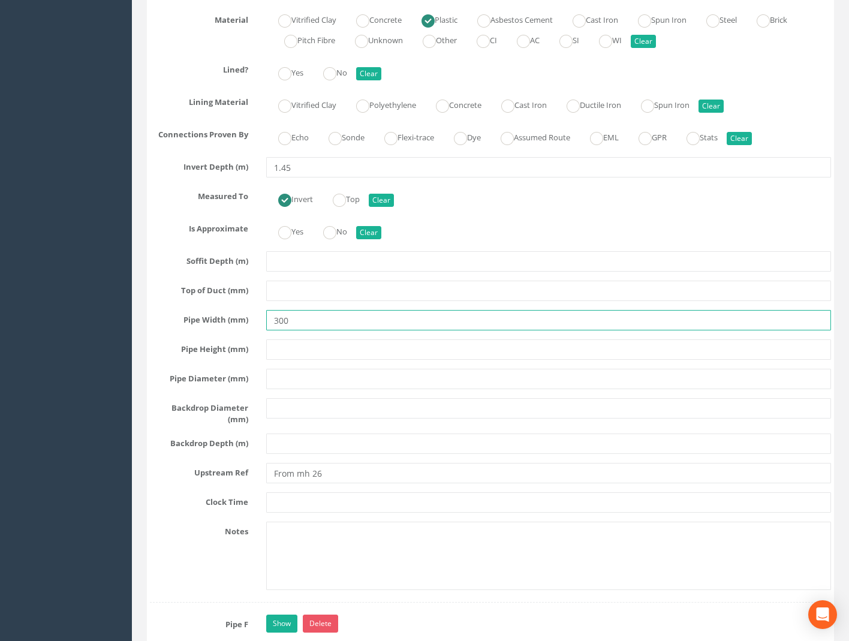
drag, startPoint x: 151, startPoint y: 323, endPoint x: 133, endPoint y: 324, distance: 17.4
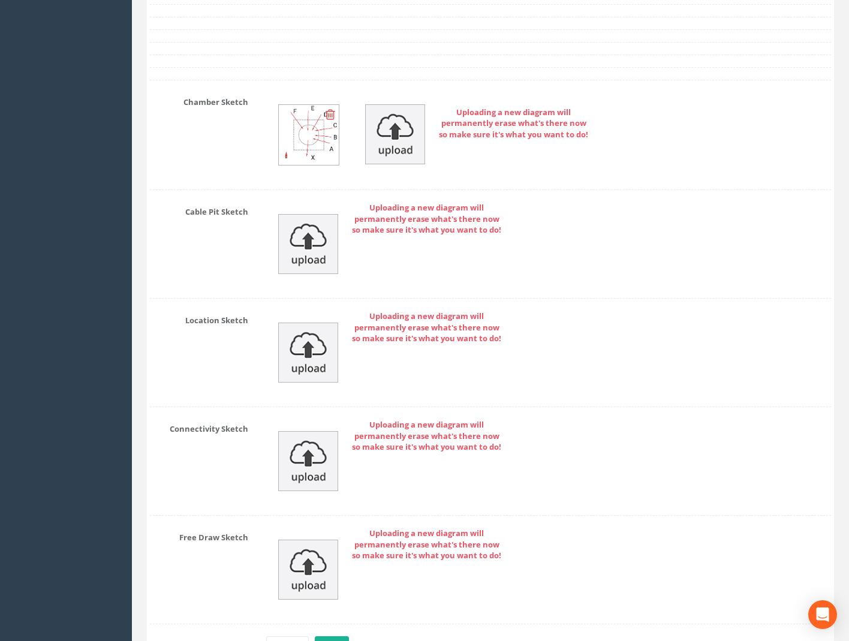
scroll to position [5497, 0]
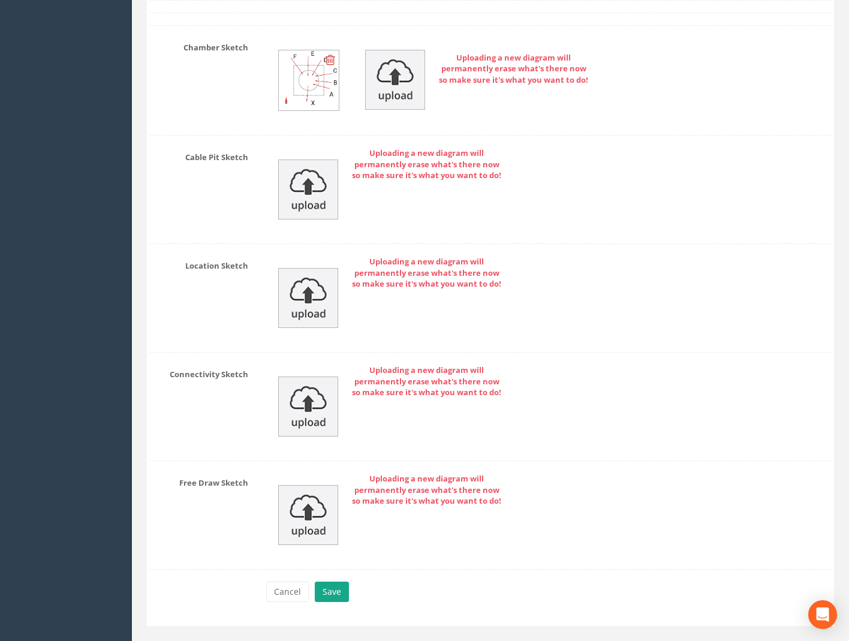
type input "150"
click at [327, 582] on button "Save" at bounding box center [332, 592] width 34 height 20
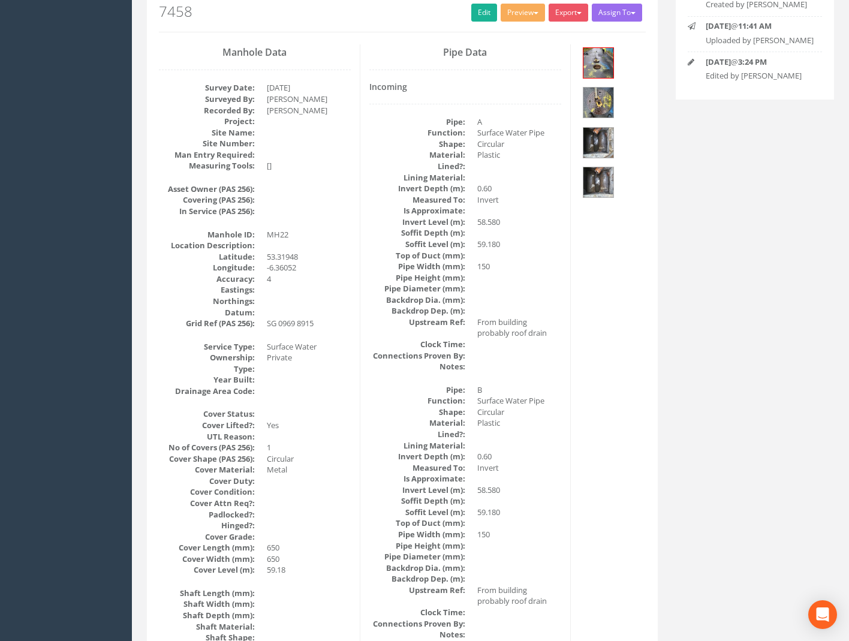
scroll to position [24, 0]
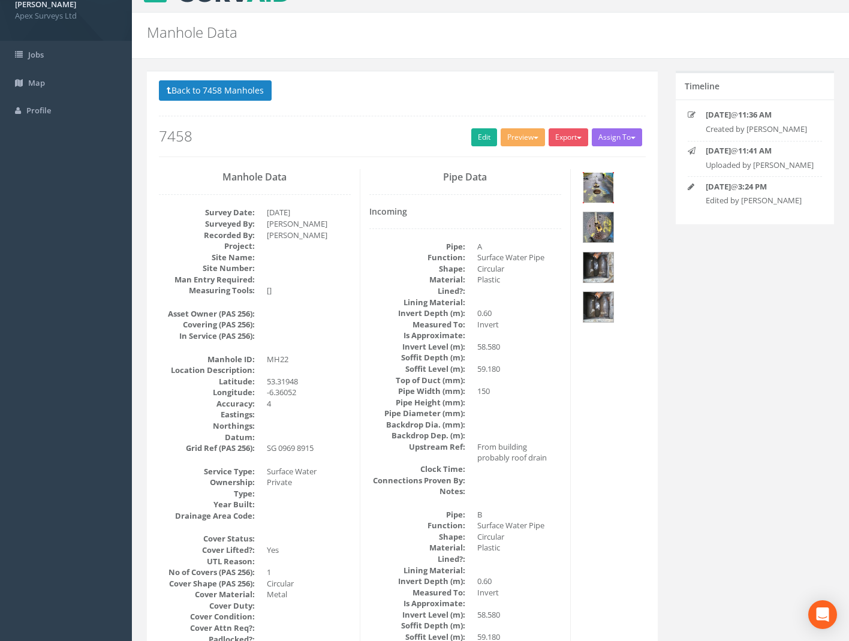
click at [602, 182] on img at bounding box center [599, 188] width 30 height 30
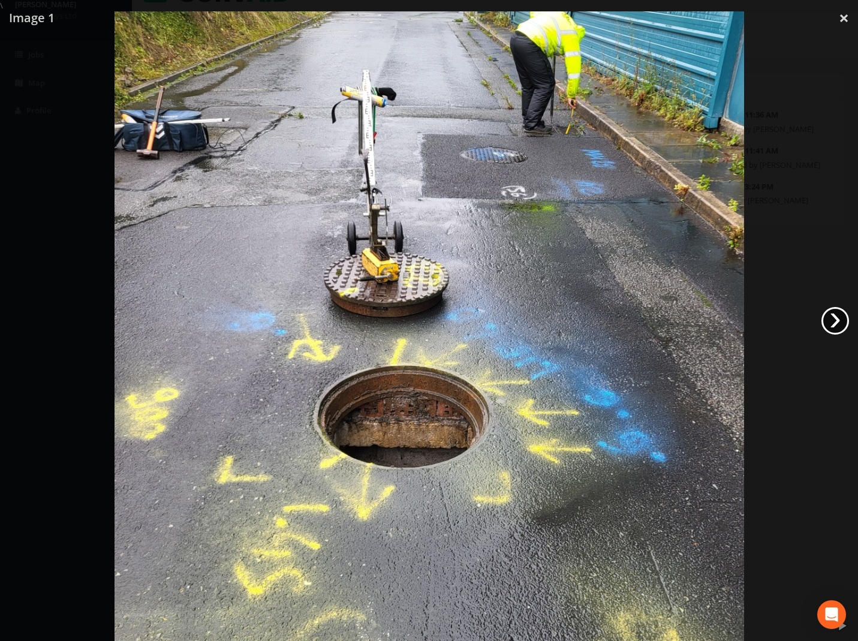
click at [835, 318] on link "›" at bounding box center [836, 321] width 28 height 28
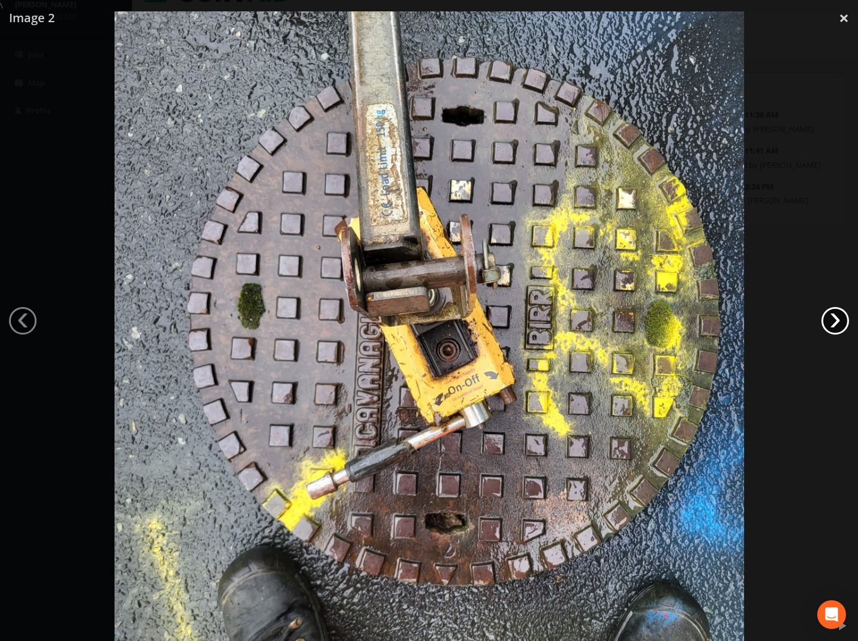
click at [829, 319] on link "›" at bounding box center [836, 321] width 28 height 28
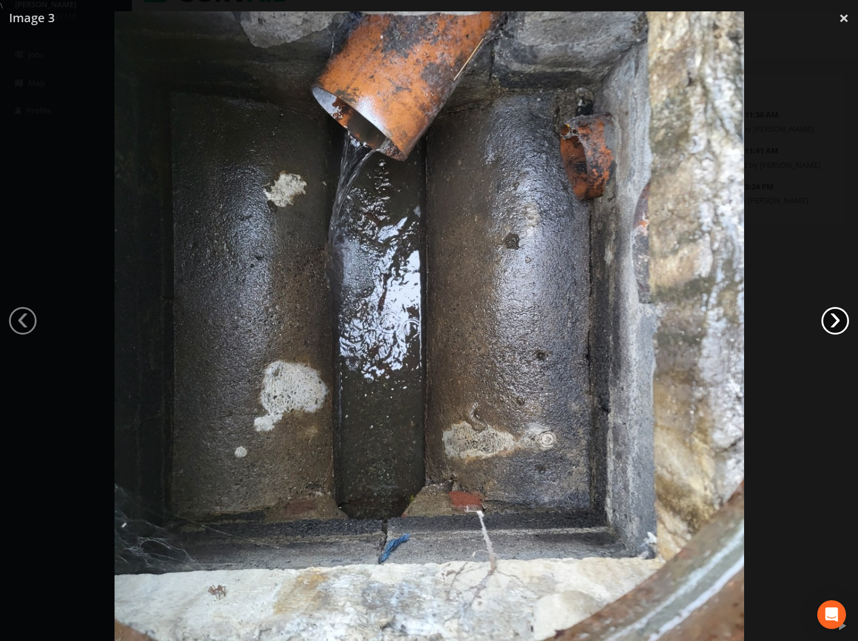
click at [825, 319] on link "›" at bounding box center [836, 321] width 28 height 28
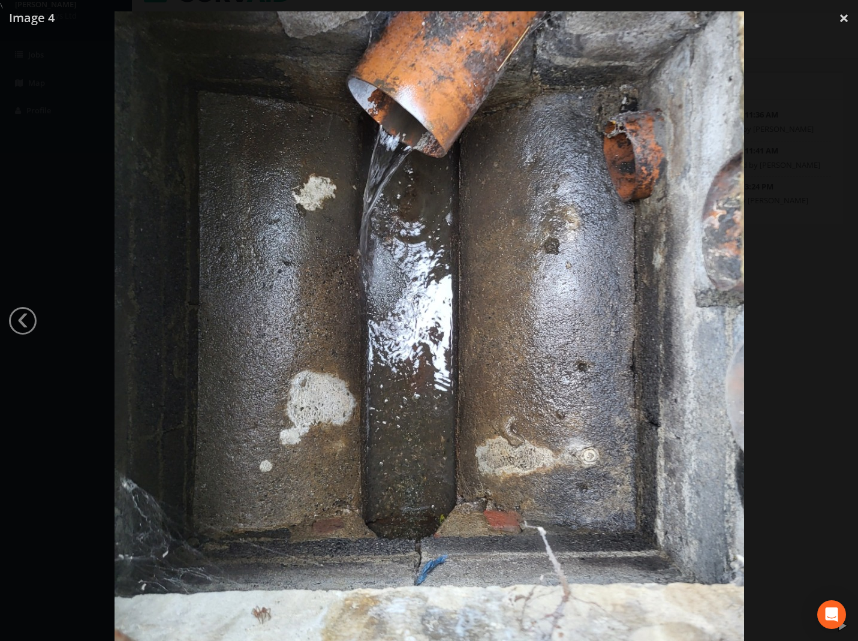
click at [825, 319] on div at bounding box center [429, 331] width 858 height 641
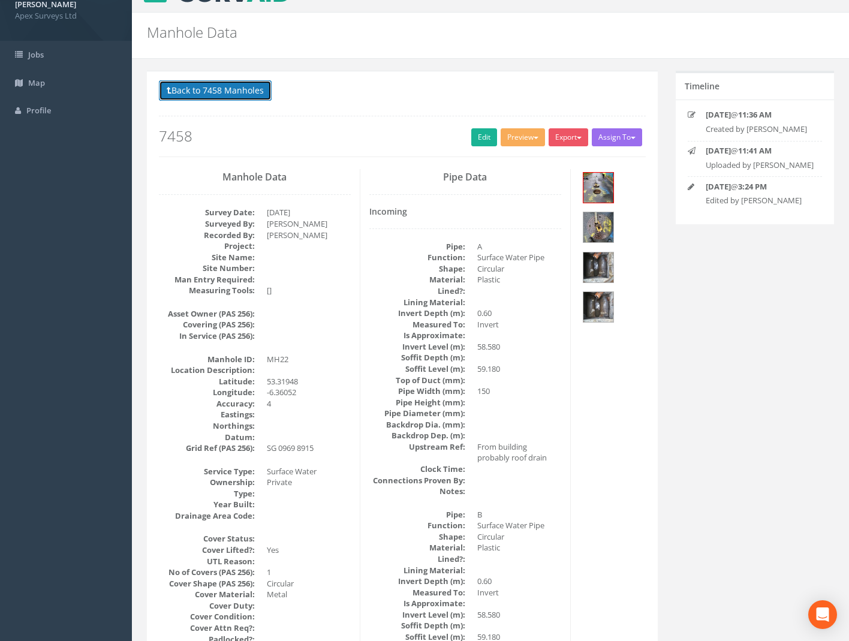
click at [241, 86] on button "Back to 7458 Manholes" at bounding box center [215, 90] width 113 height 20
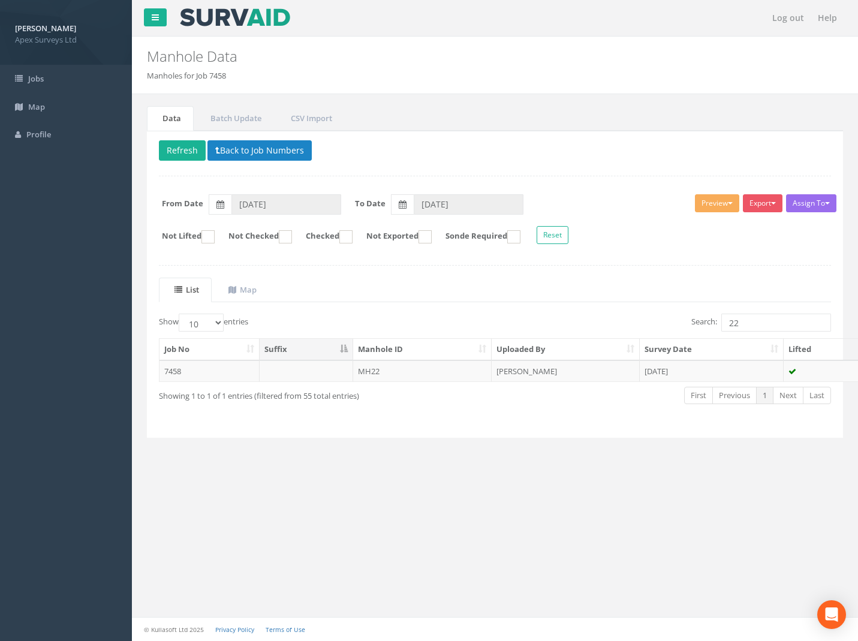
click at [626, 367] on td "[PERSON_NAME]" at bounding box center [566, 372] width 148 height 22
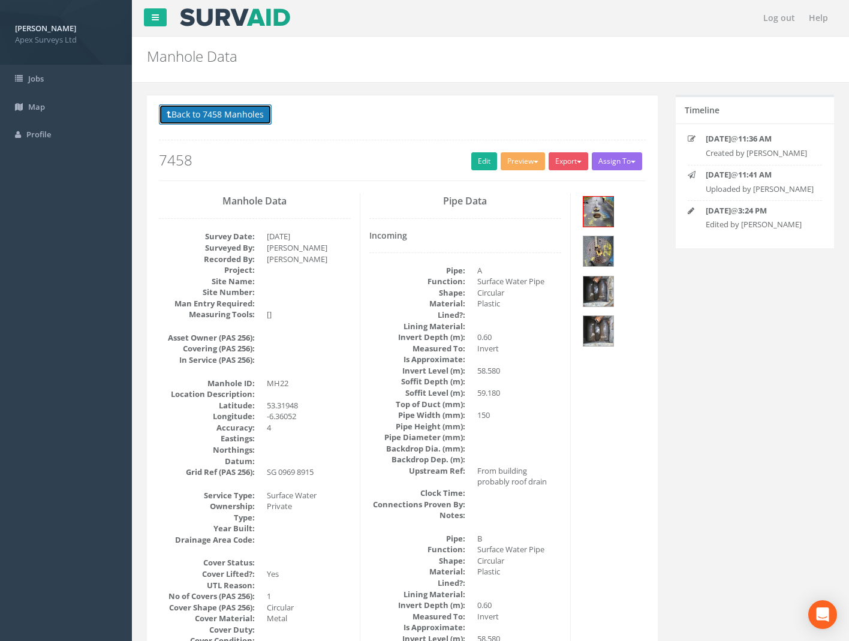
click at [222, 122] on button "Back to 7458 Manholes" at bounding box center [215, 114] width 113 height 20
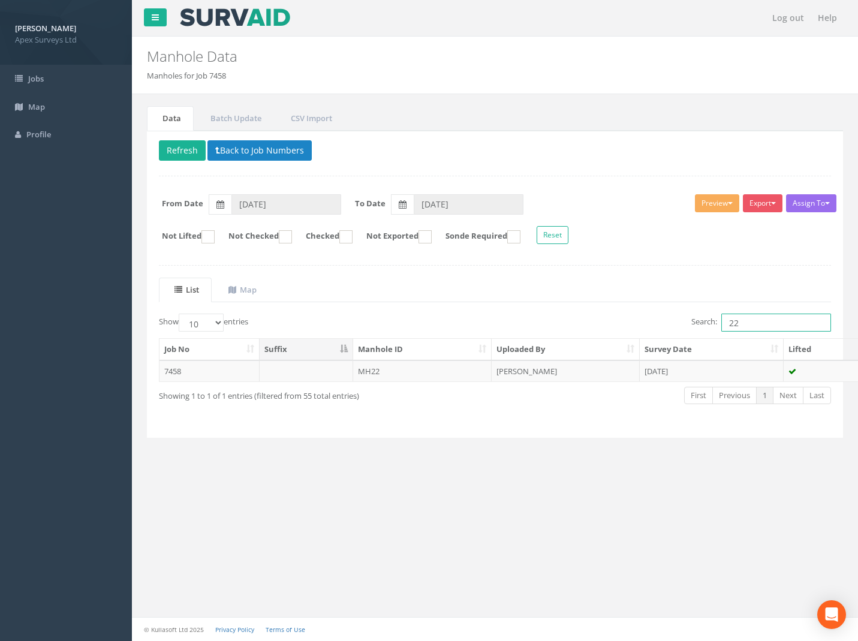
click at [739, 331] on input "22" at bounding box center [777, 323] width 110 height 18
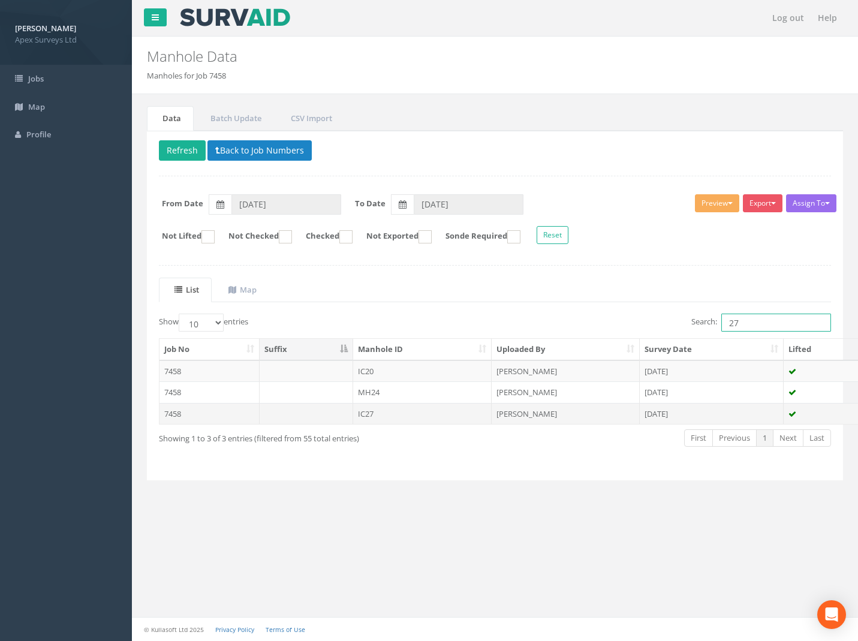
type input "27"
click at [181, 419] on td "7458" at bounding box center [210, 414] width 100 height 22
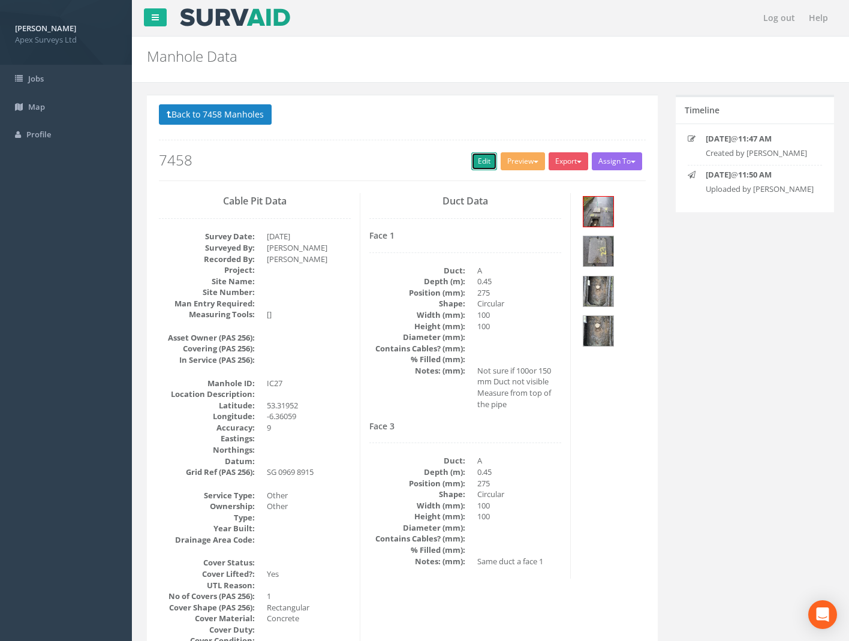
click at [479, 160] on link "Edit" at bounding box center [485, 161] width 26 height 18
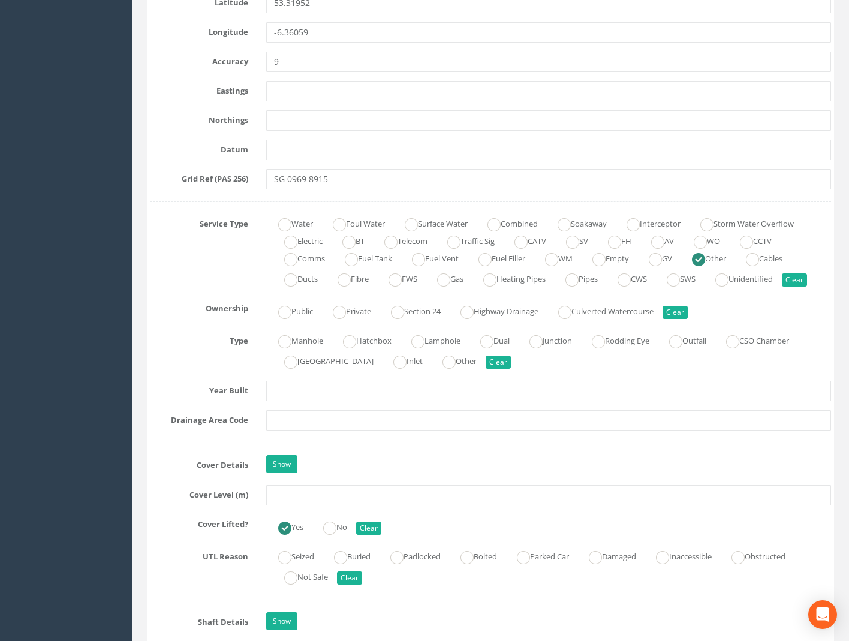
scroll to position [840, 0]
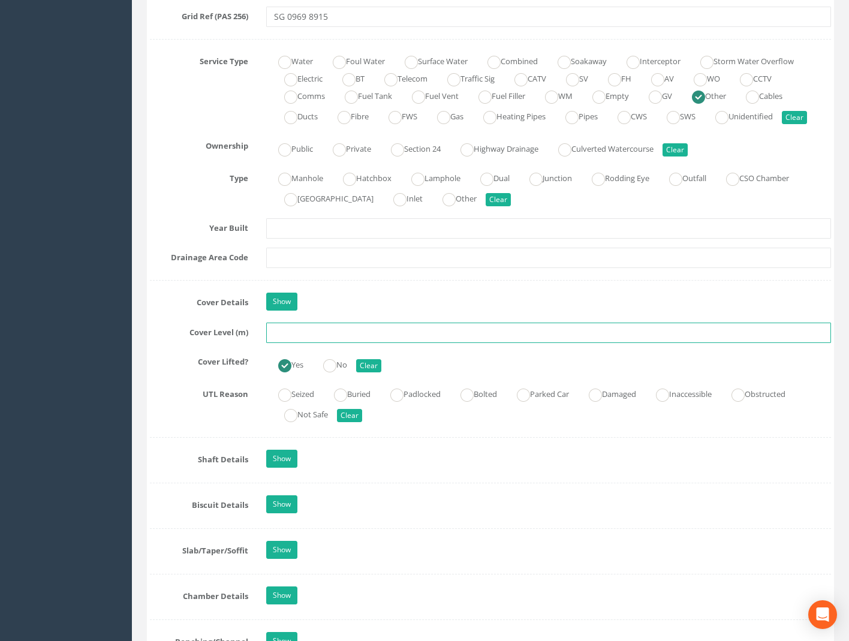
click at [296, 335] on input "text" at bounding box center [548, 333] width 565 height 20
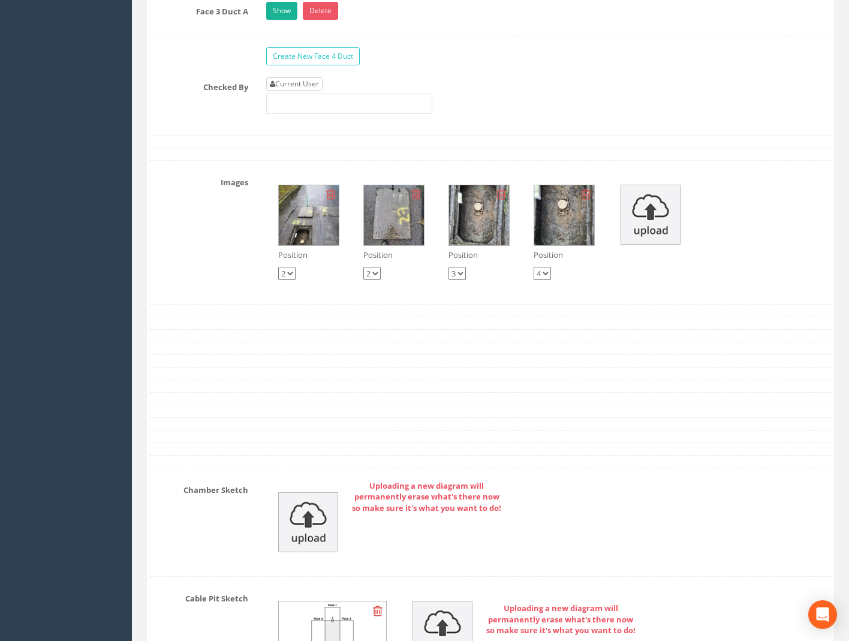
type input "59.17"
click at [304, 80] on link "Current User" at bounding box center [294, 83] width 56 height 13
type input "[PERSON_NAME]"
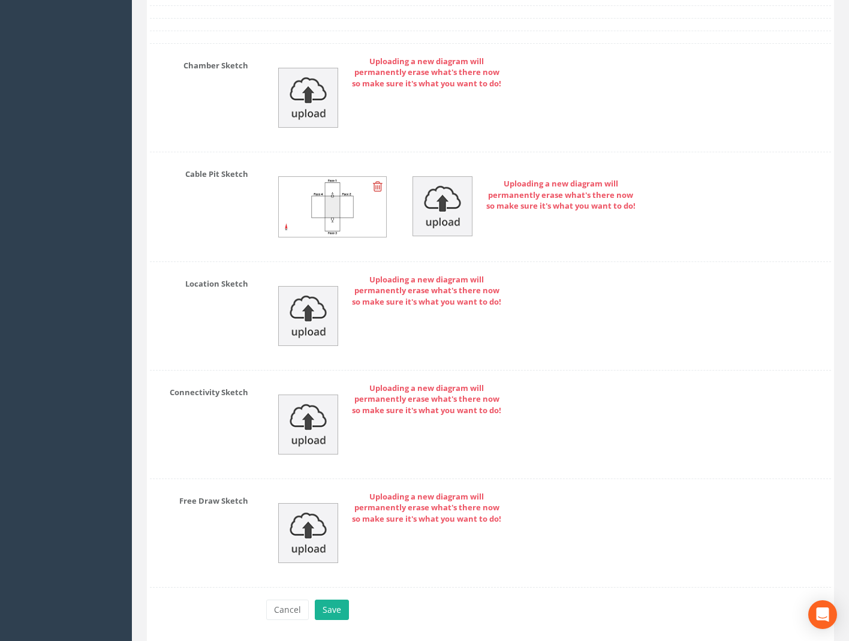
scroll to position [2626, 0]
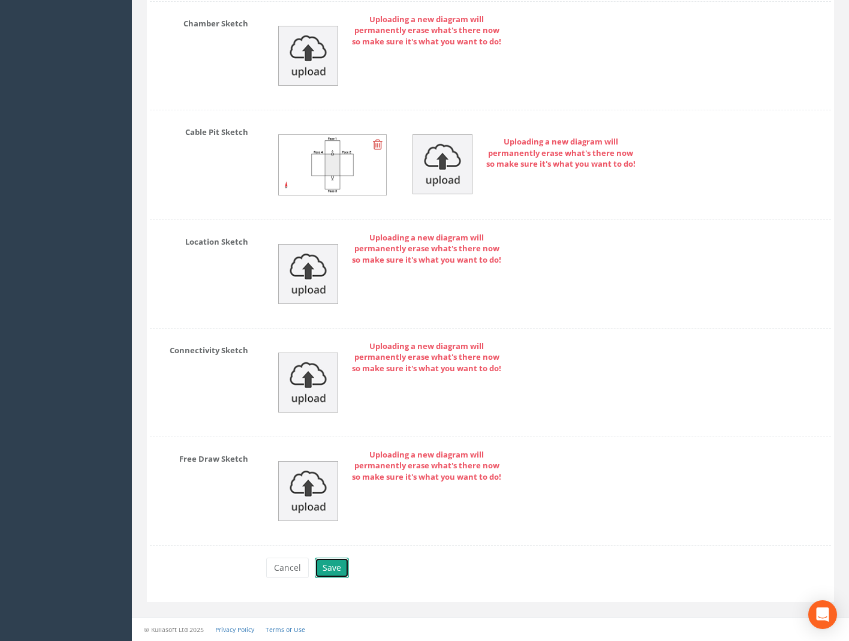
click at [337, 575] on button "Save" at bounding box center [332, 568] width 34 height 20
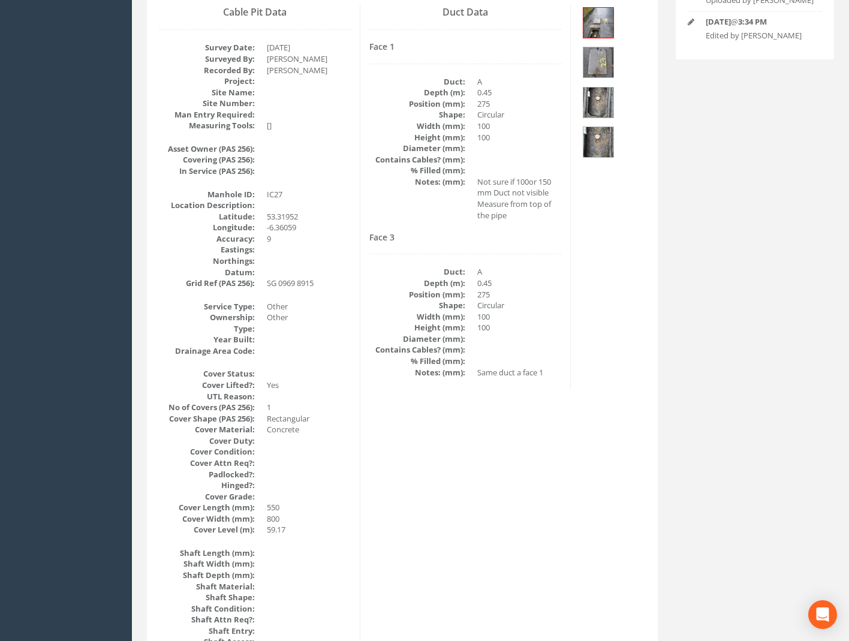
scroll to position [0, 0]
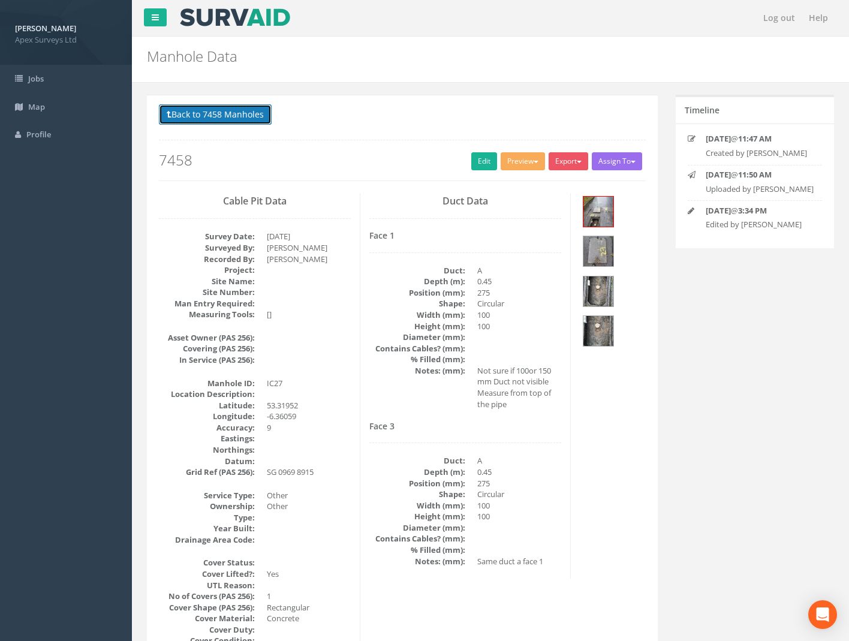
click at [220, 112] on button "Back to 7458 Manholes" at bounding box center [215, 114] width 113 height 20
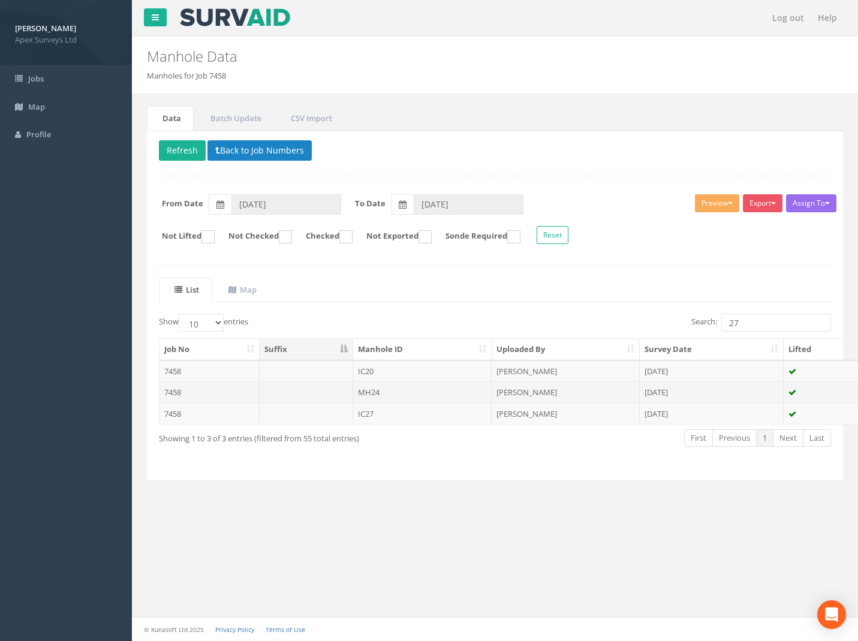
click at [172, 391] on td "7458" at bounding box center [210, 393] width 100 height 22
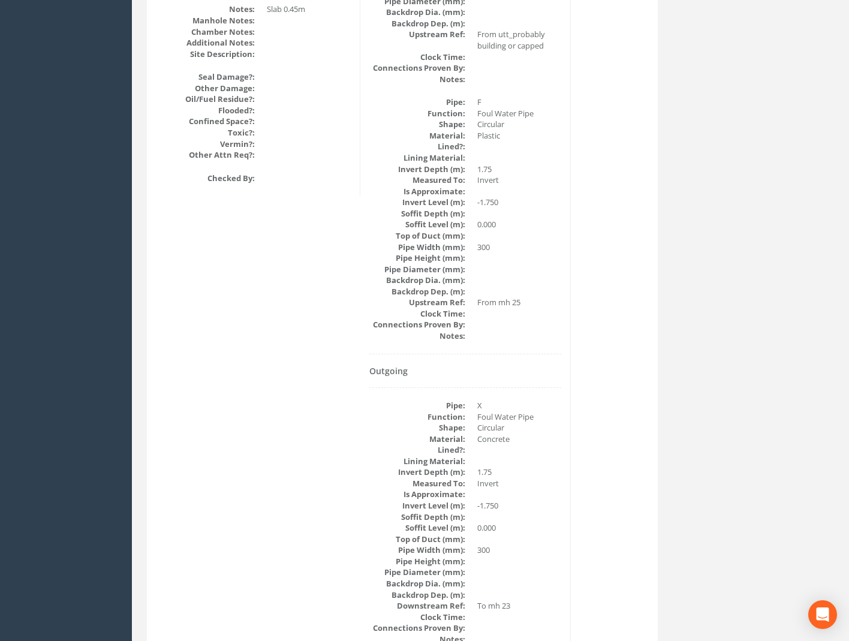
scroll to position [1190, 0]
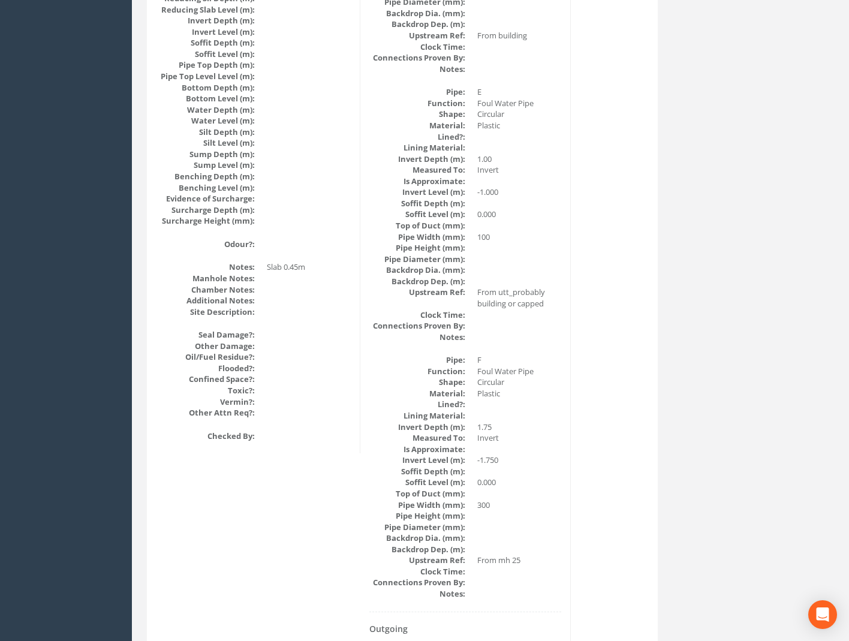
drag, startPoint x: 507, startPoint y: 364, endPoint x: 506, endPoint y: 398, distance: 34.8
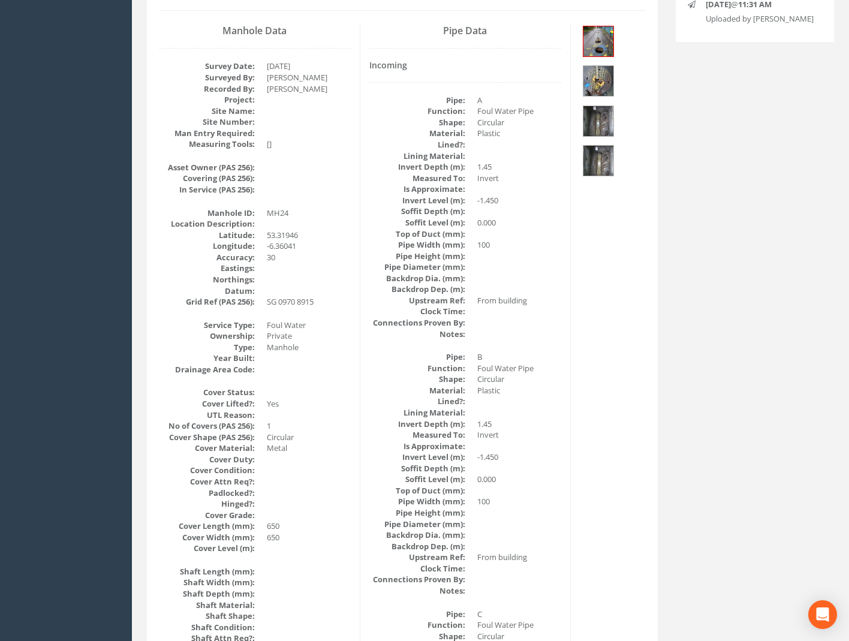
scroll to position [0, 0]
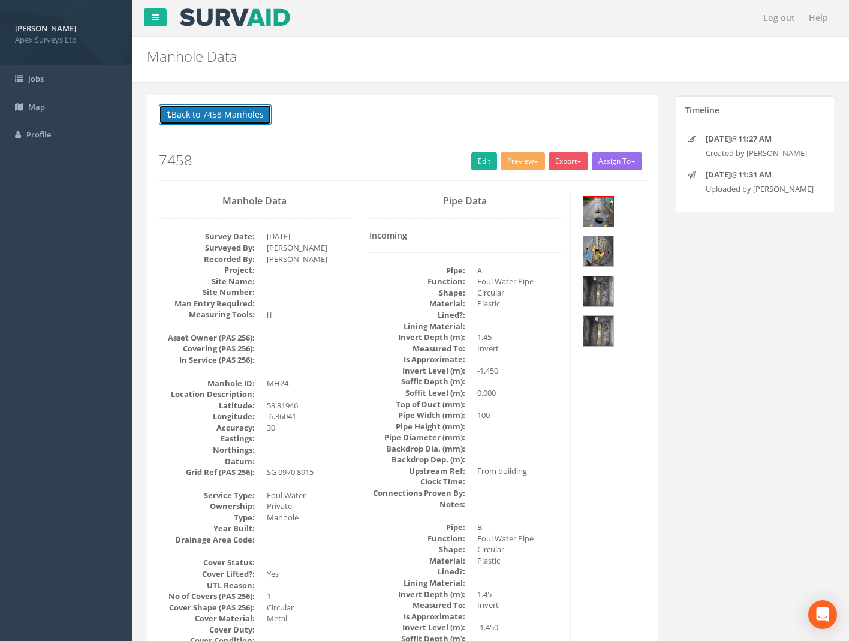
click at [247, 115] on button "Back to 7458 Manholes" at bounding box center [215, 114] width 113 height 20
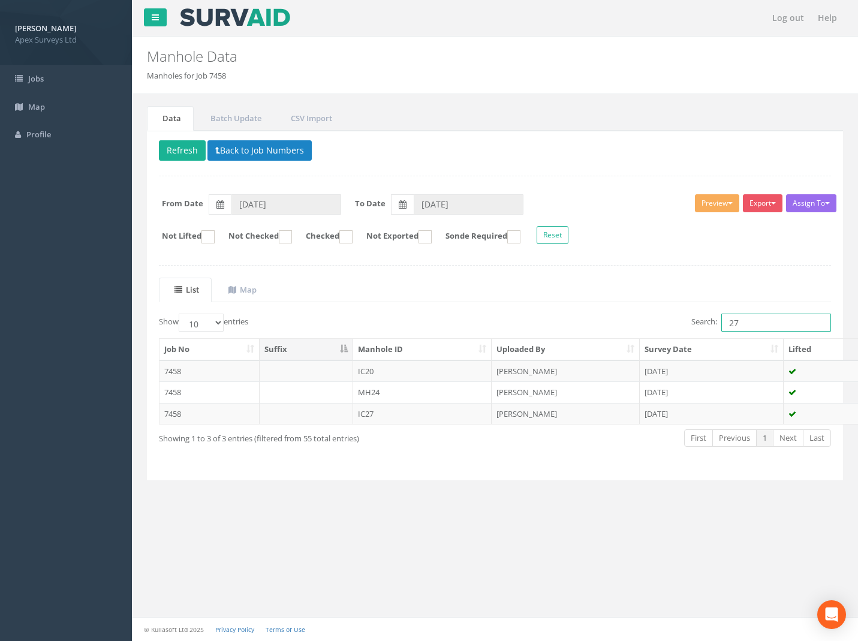
drag, startPoint x: 748, startPoint y: 323, endPoint x: 524, endPoint y: 330, distance: 224.5
click at [536, 328] on div "Search: 27" at bounding box center [669, 324] width 328 height 21
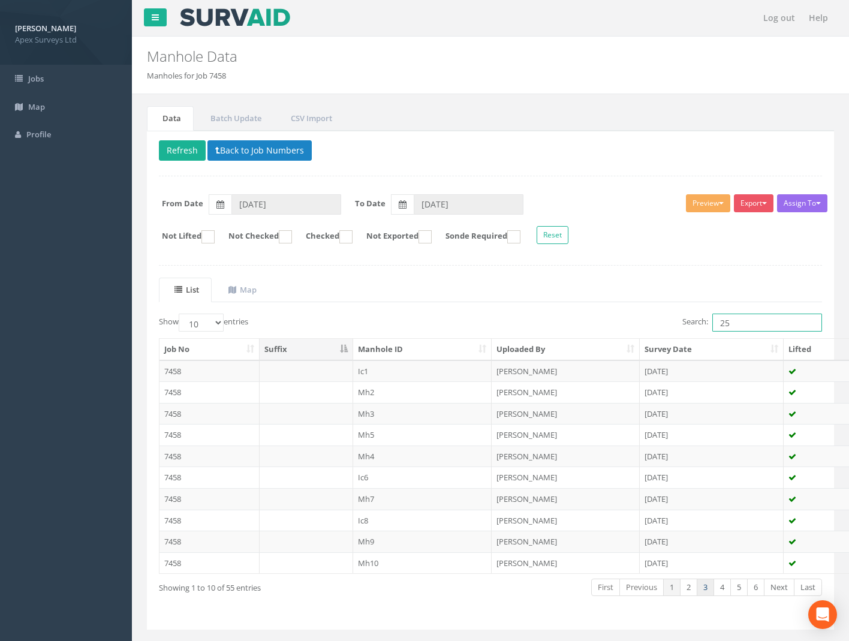
type input "25"
click at [701, 583] on link "3" at bounding box center [705, 587] width 17 height 17
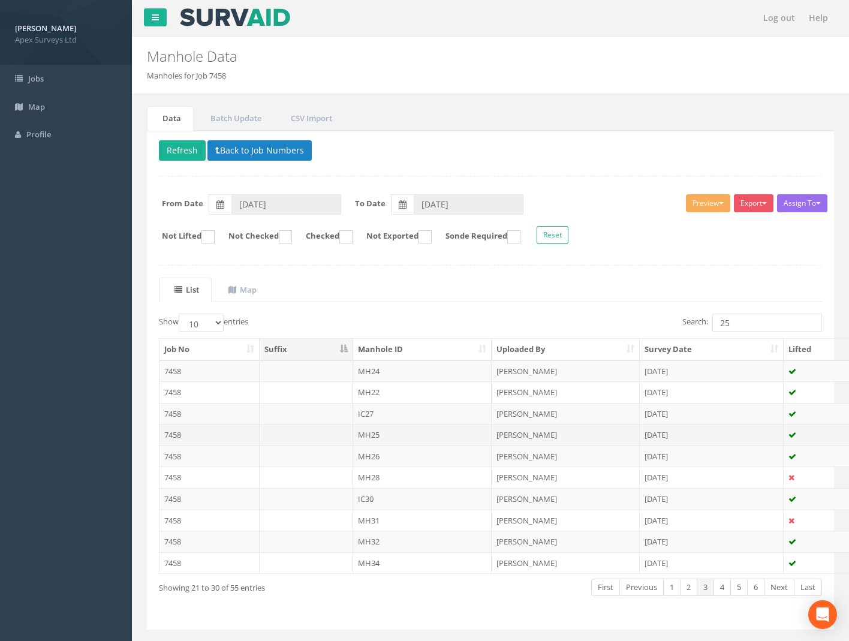
click at [176, 435] on td "7458" at bounding box center [210, 435] width 100 height 22
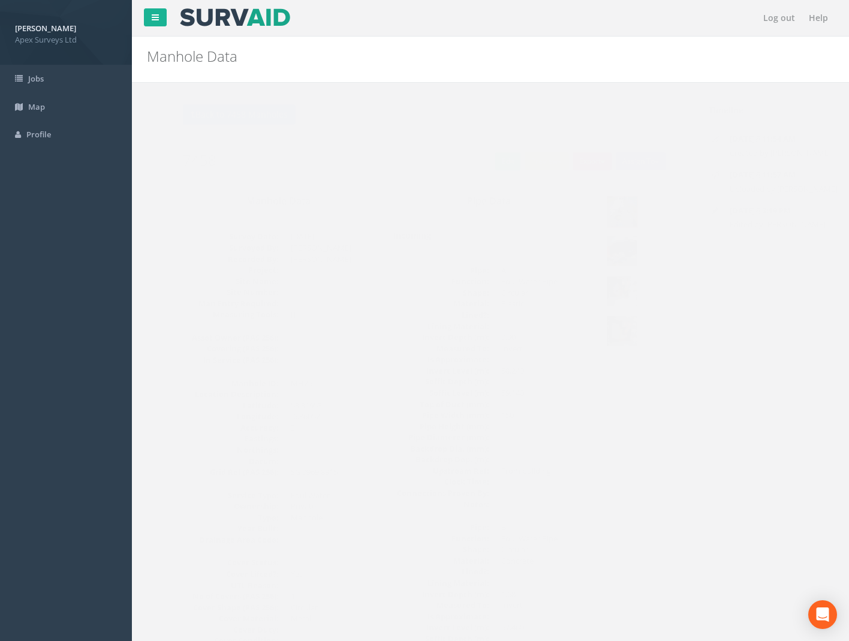
scroll to position [120, 0]
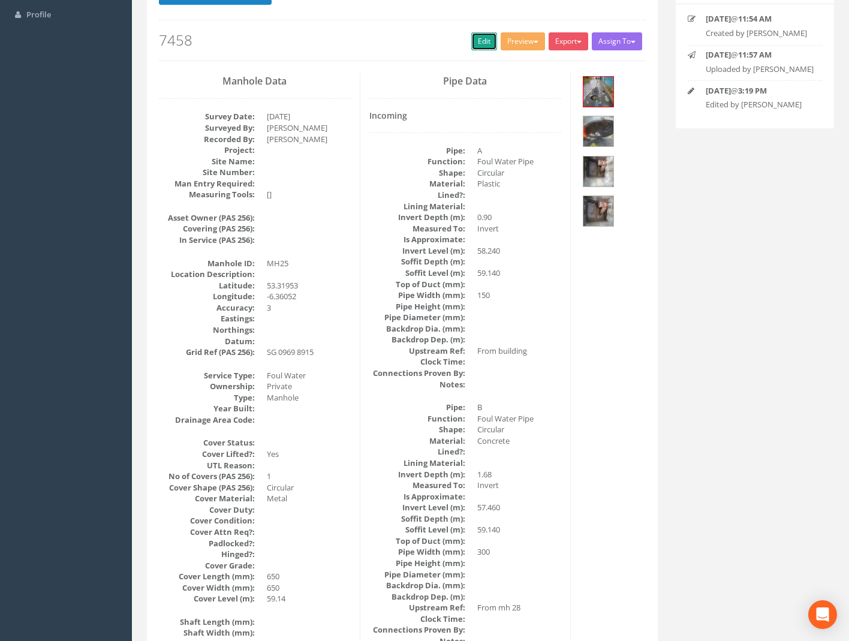
click at [472, 36] on link "Edit" at bounding box center [485, 41] width 26 height 18
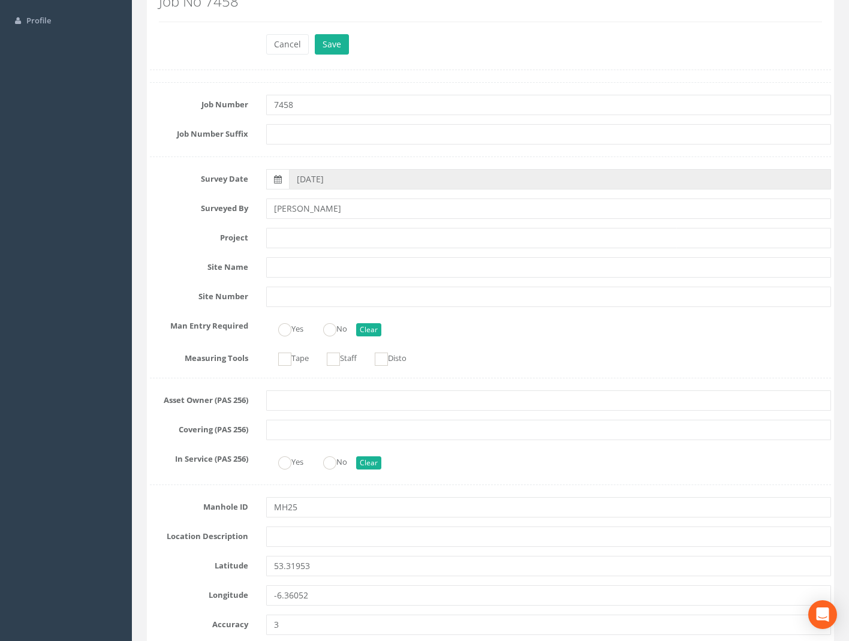
scroll to position [0, 0]
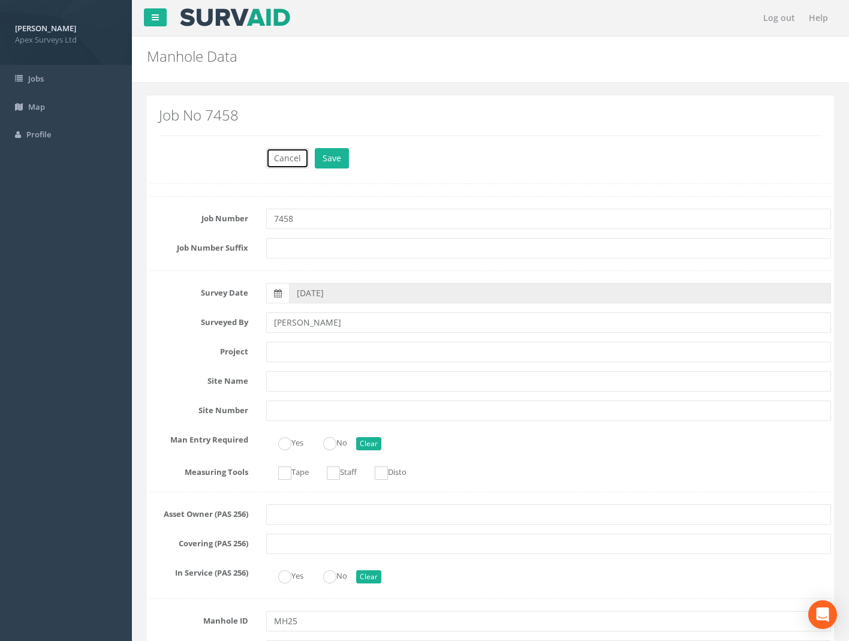
click at [292, 163] on button "Cancel" at bounding box center [287, 158] width 43 height 20
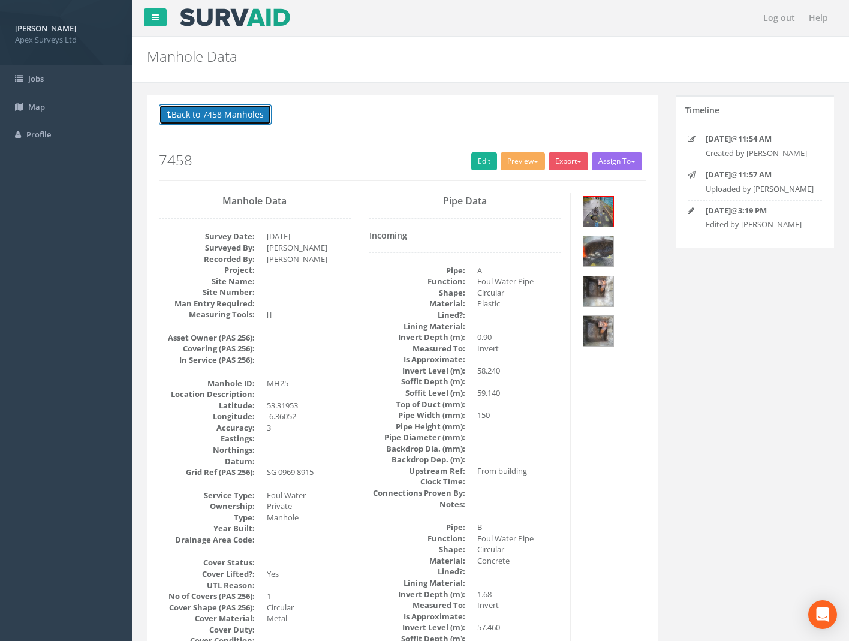
click at [206, 117] on button "Back to 7458 Manholes" at bounding box center [215, 114] width 113 height 20
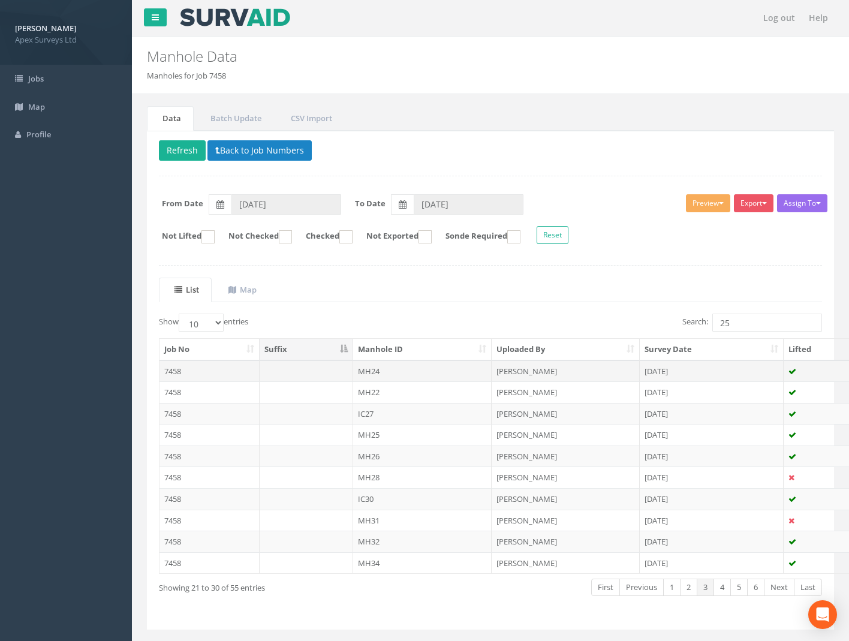
click at [170, 373] on td "7458" at bounding box center [210, 372] width 100 height 22
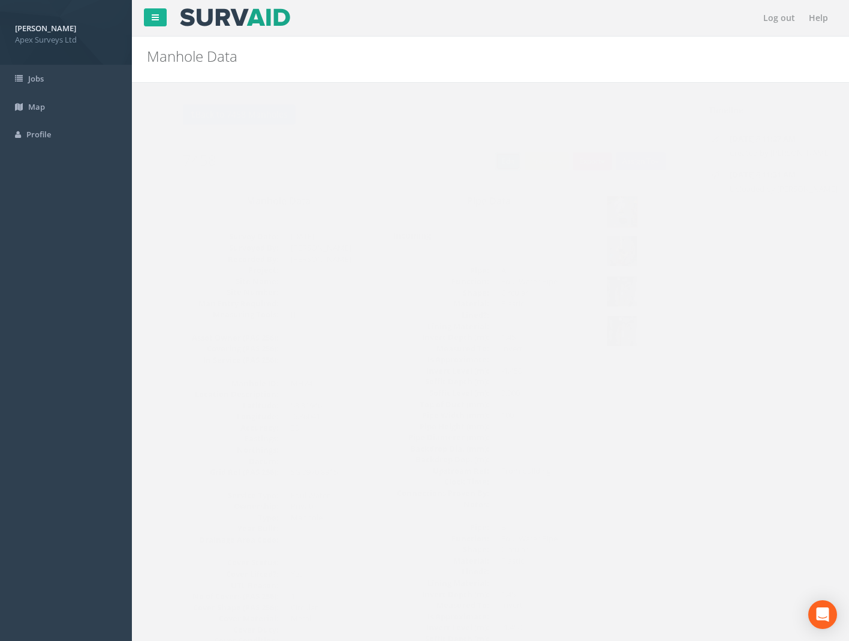
click at [479, 157] on link "Edit" at bounding box center [485, 161] width 26 height 18
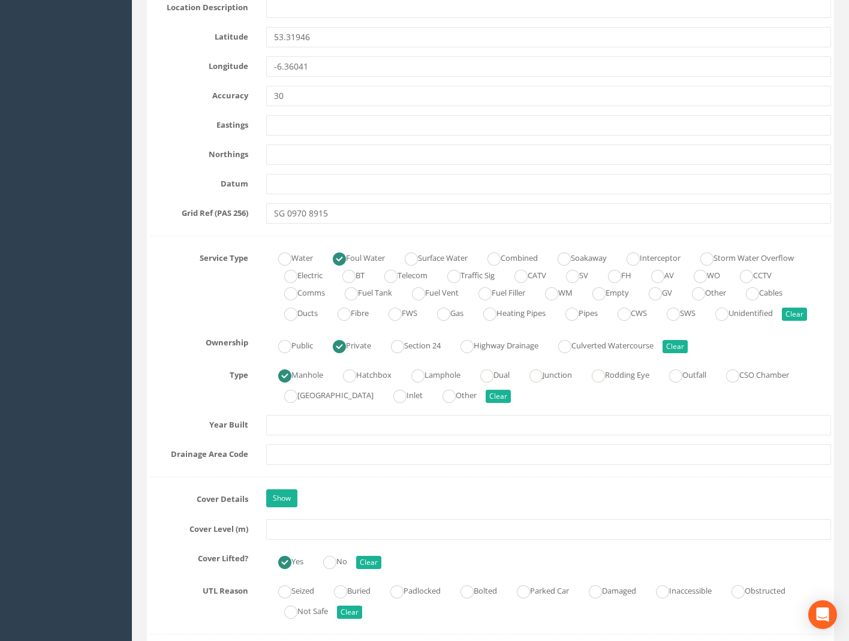
scroll to position [840, 0]
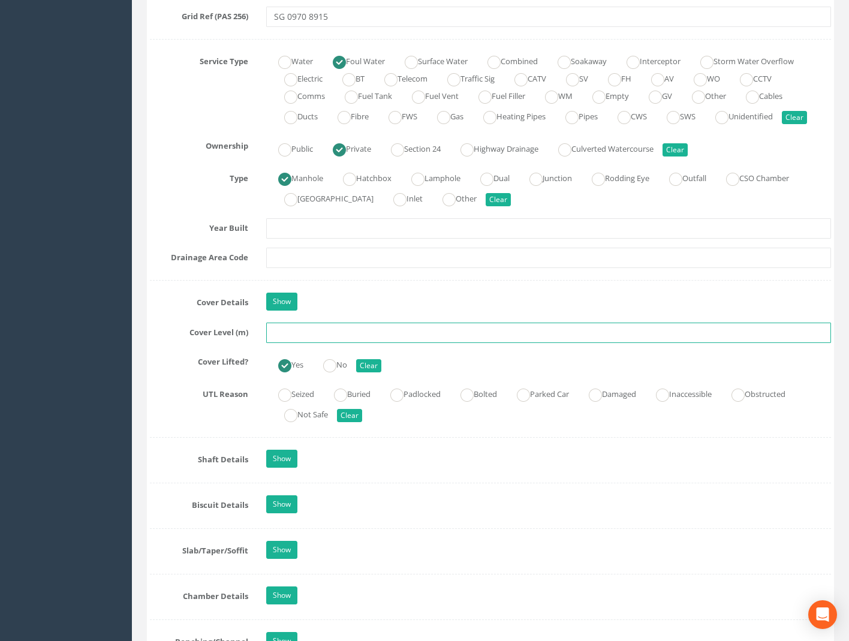
click at [301, 331] on input "text" at bounding box center [548, 333] width 565 height 20
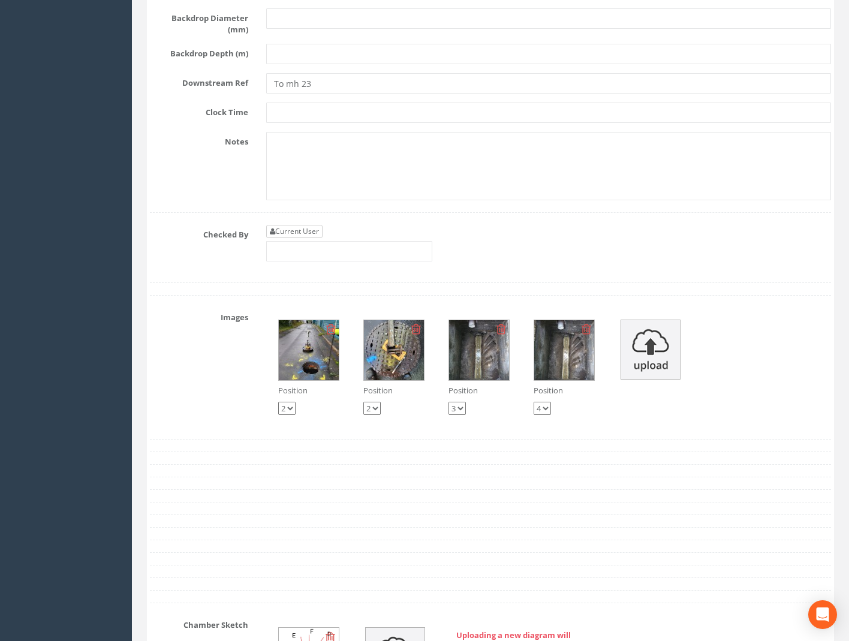
type input "59.15"
click at [297, 225] on link "Current User" at bounding box center [294, 231] width 56 height 13
type input "[PERSON_NAME]"
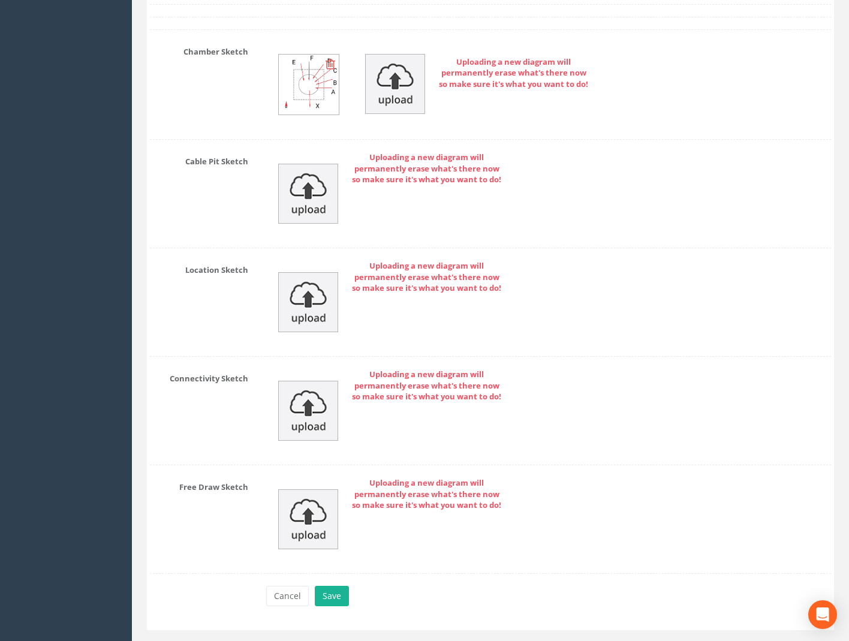
scroll to position [5497, 0]
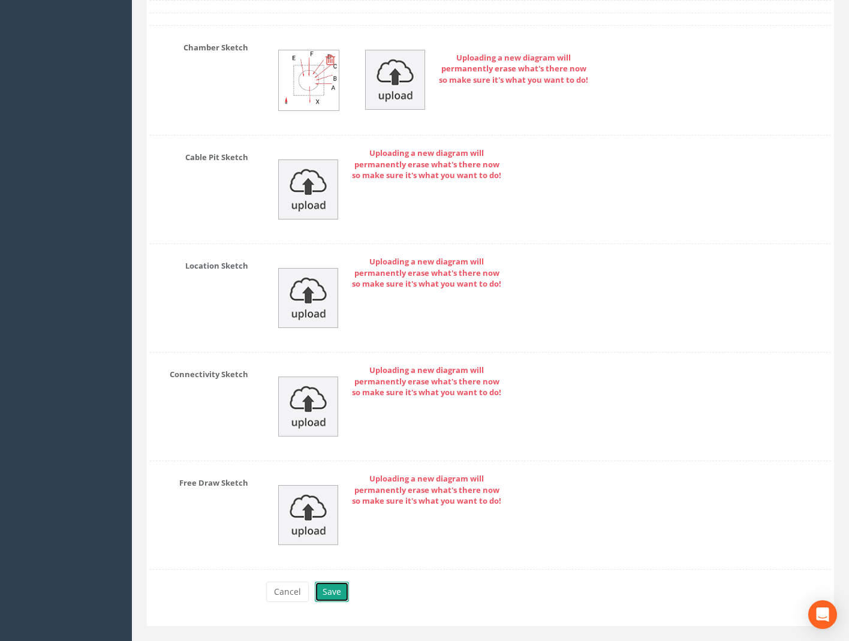
click at [328, 582] on button "Save" at bounding box center [332, 592] width 34 height 20
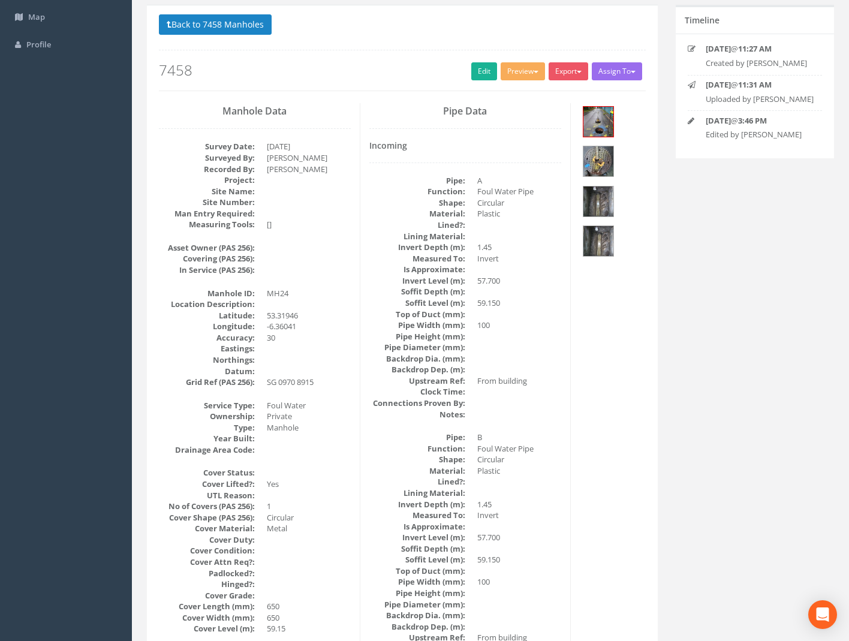
scroll to position [0, 0]
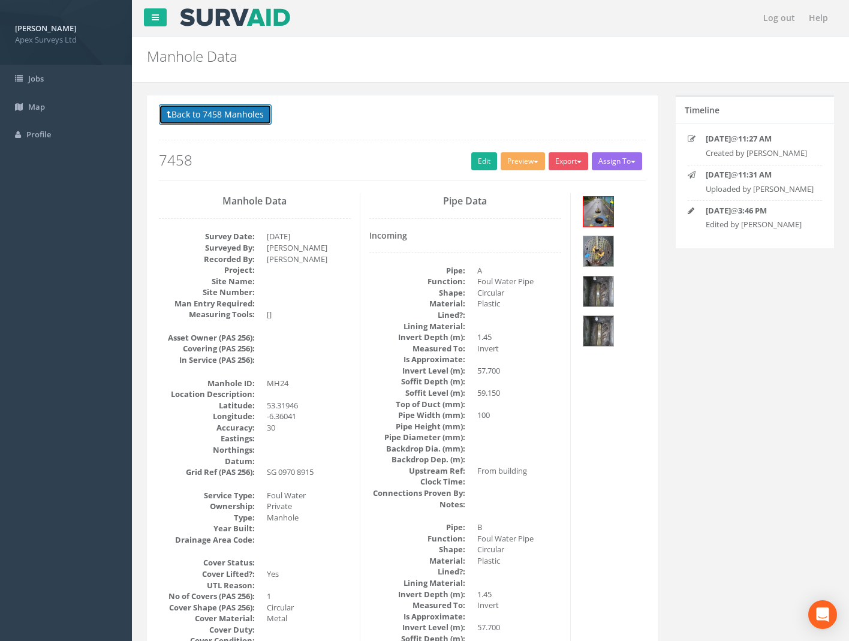
click at [205, 118] on button "Back to 7458 Manholes" at bounding box center [215, 114] width 113 height 20
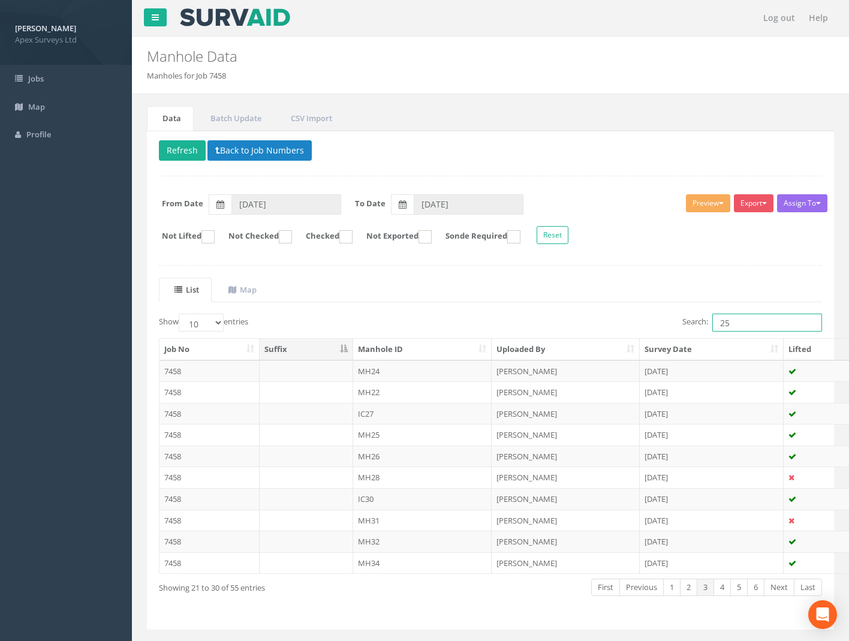
click at [747, 323] on input "25" at bounding box center [768, 323] width 110 height 18
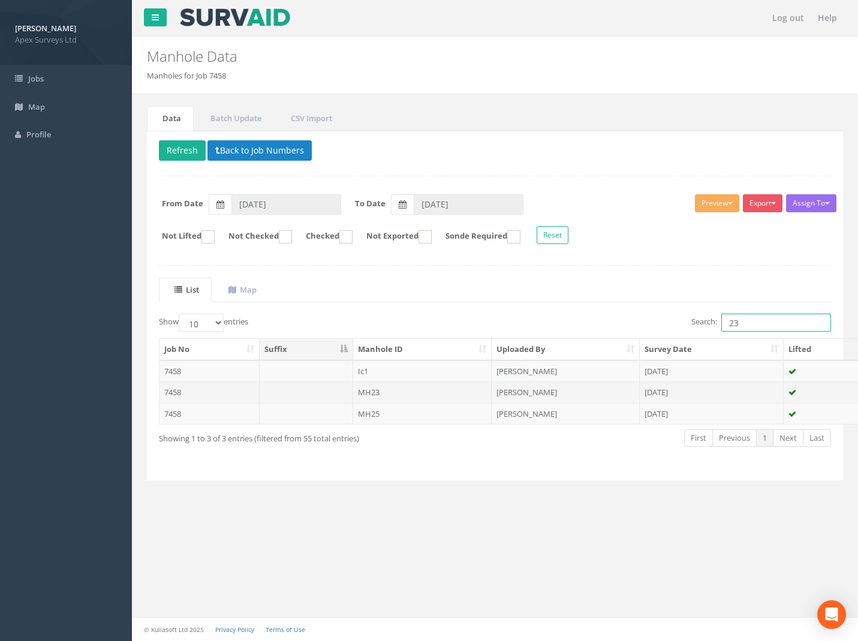
type input "23"
click at [168, 395] on td "7458" at bounding box center [210, 393] width 100 height 22
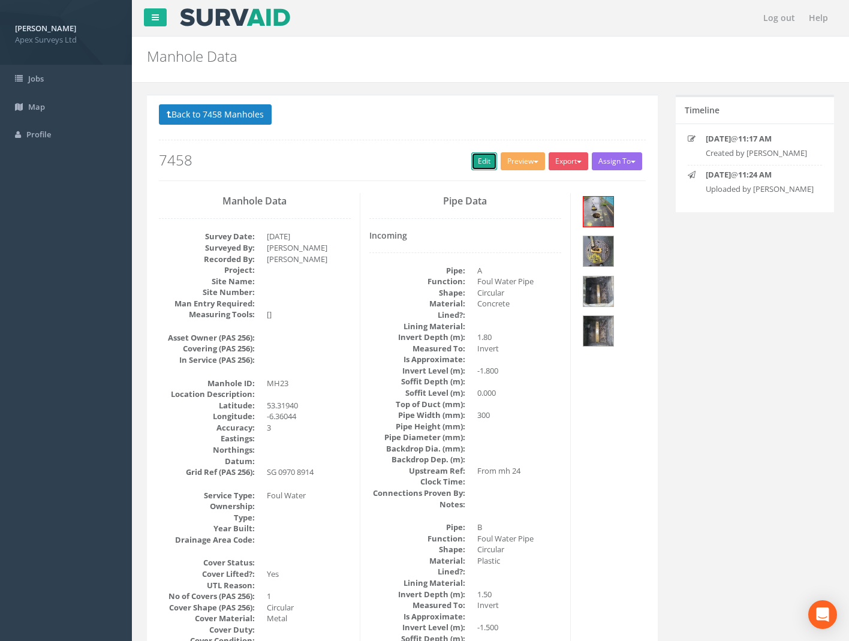
click at [482, 162] on link "Edit" at bounding box center [485, 161] width 26 height 18
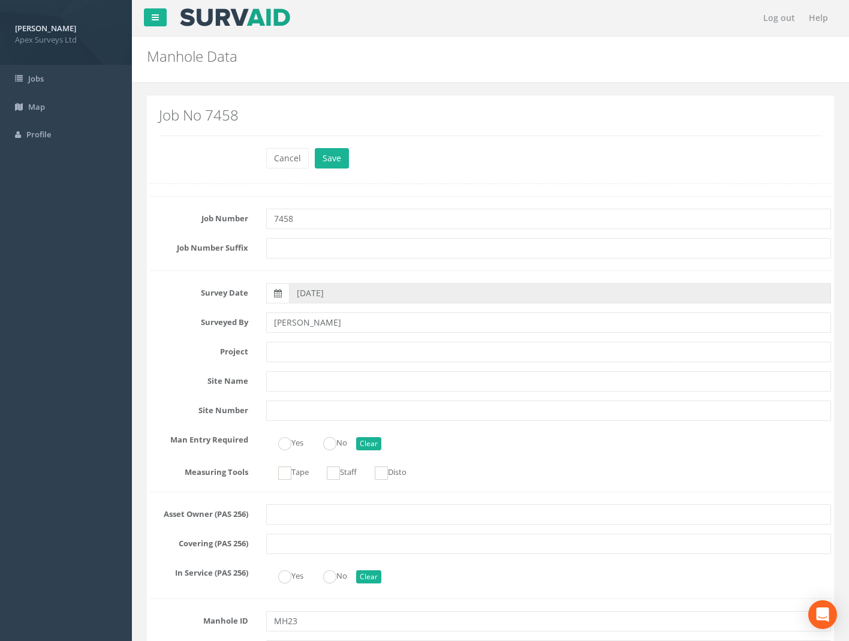
scroll to position [780, 0]
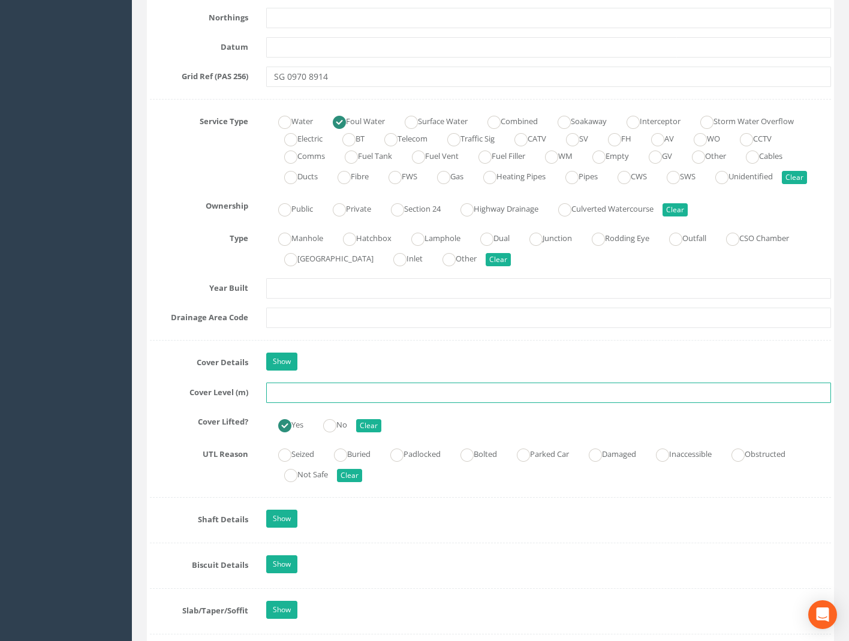
click at [291, 390] on input "text" at bounding box center [548, 393] width 565 height 20
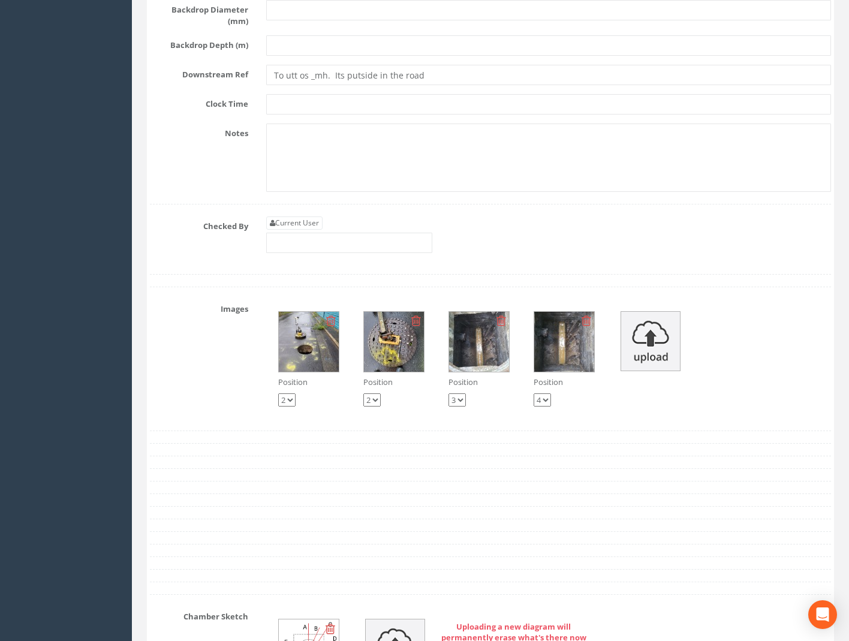
scroll to position [5099, 0]
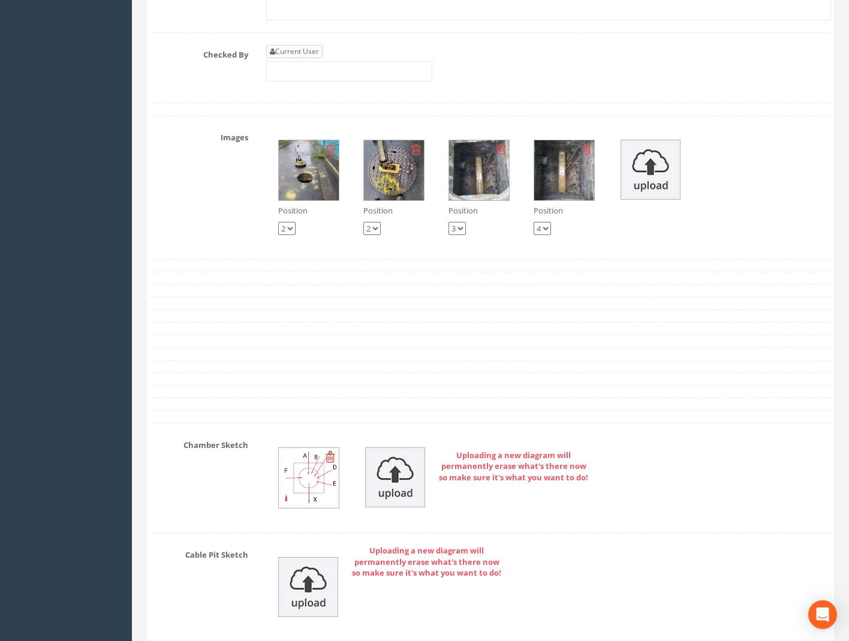
type input "59.15"
click at [280, 45] on link "Current User" at bounding box center [294, 51] width 56 height 13
type input "[PERSON_NAME]"
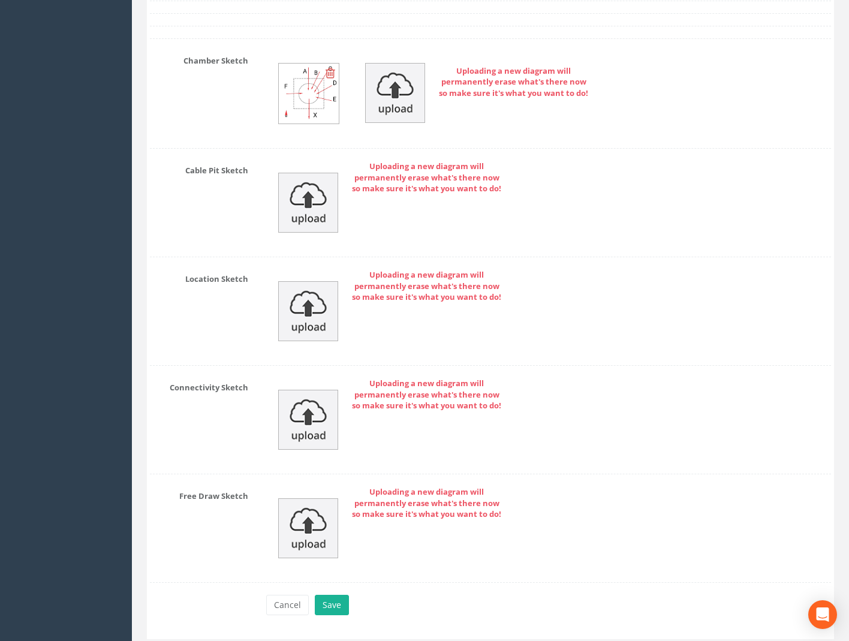
scroll to position [5497, 0]
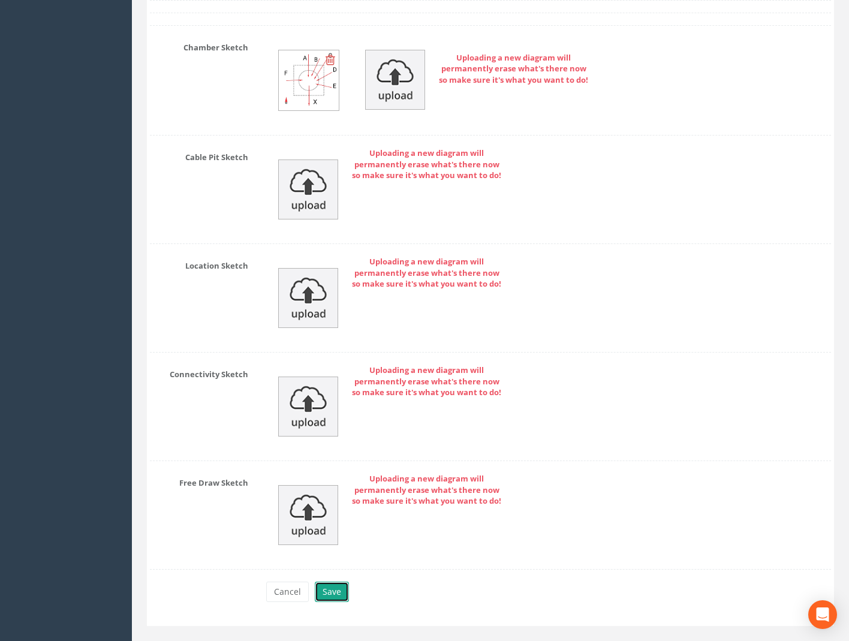
click at [341, 582] on button "Save" at bounding box center [332, 592] width 34 height 20
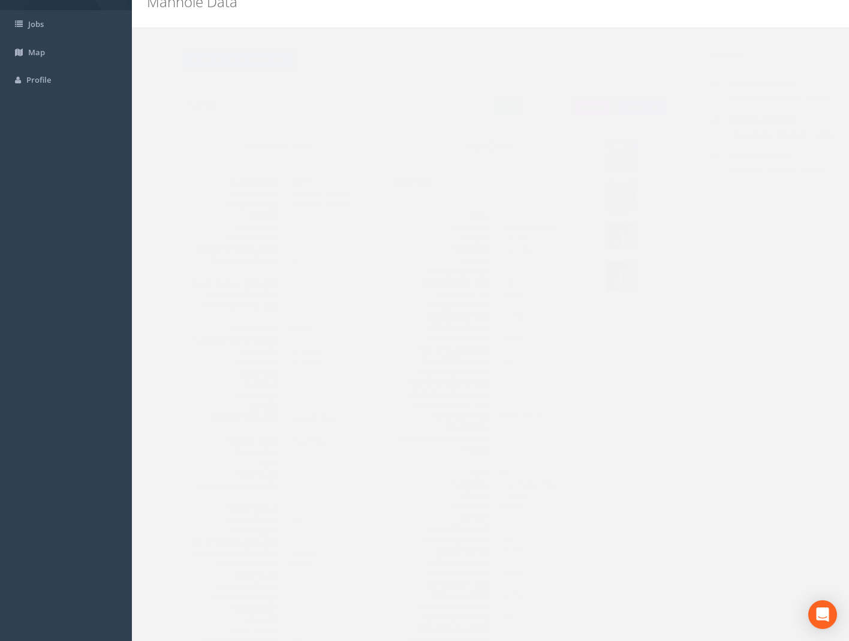
scroll to position [0, 0]
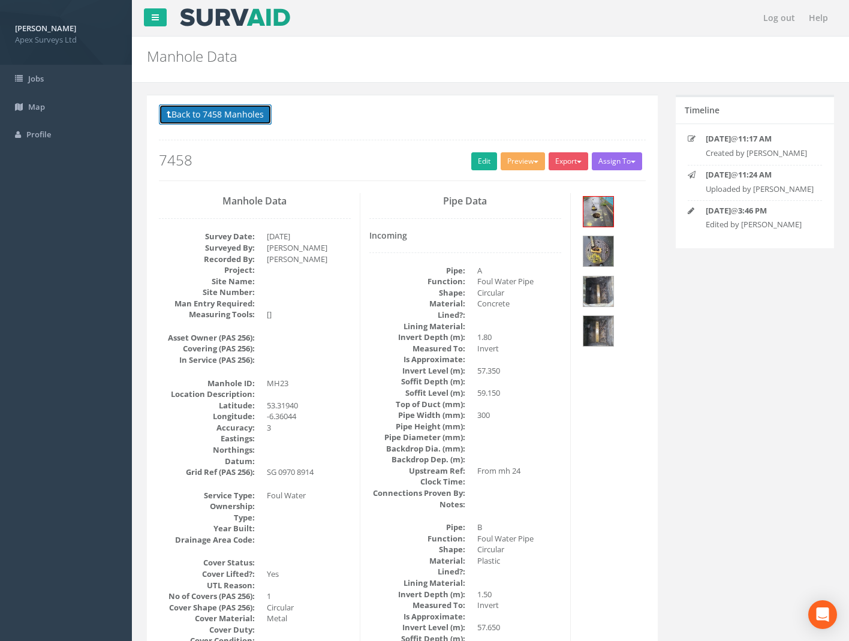
click at [233, 118] on button "Back to 7458 Manholes" at bounding box center [215, 114] width 113 height 20
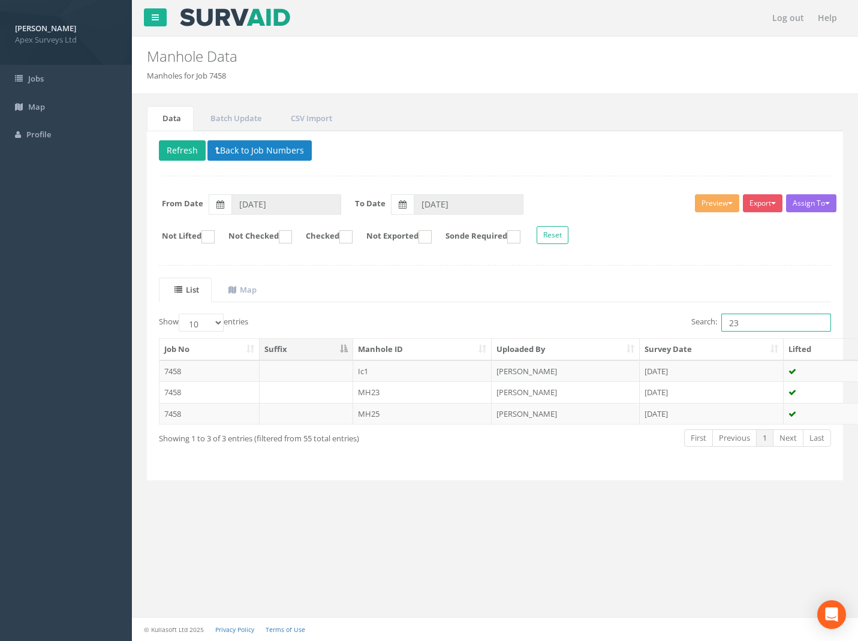
click at [760, 326] on input "23" at bounding box center [777, 323] width 110 height 18
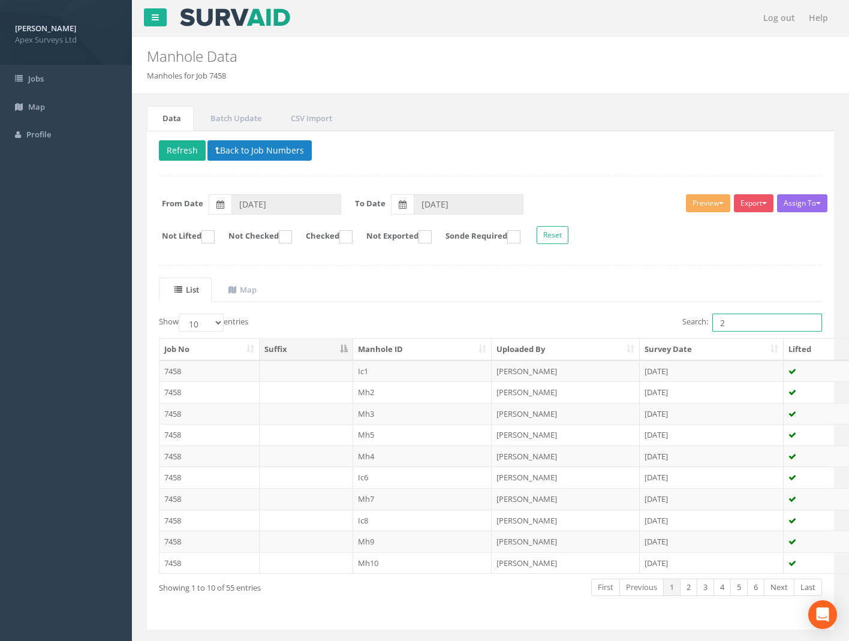
click at [763, 326] on input "2" at bounding box center [768, 323] width 110 height 18
type input "20"
click at [691, 589] on link "2" at bounding box center [688, 587] width 17 height 17
click at [703, 589] on link "3" at bounding box center [705, 587] width 17 height 17
click at [720, 585] on link "4" at bounding box center [722, 587] width 17 height 17
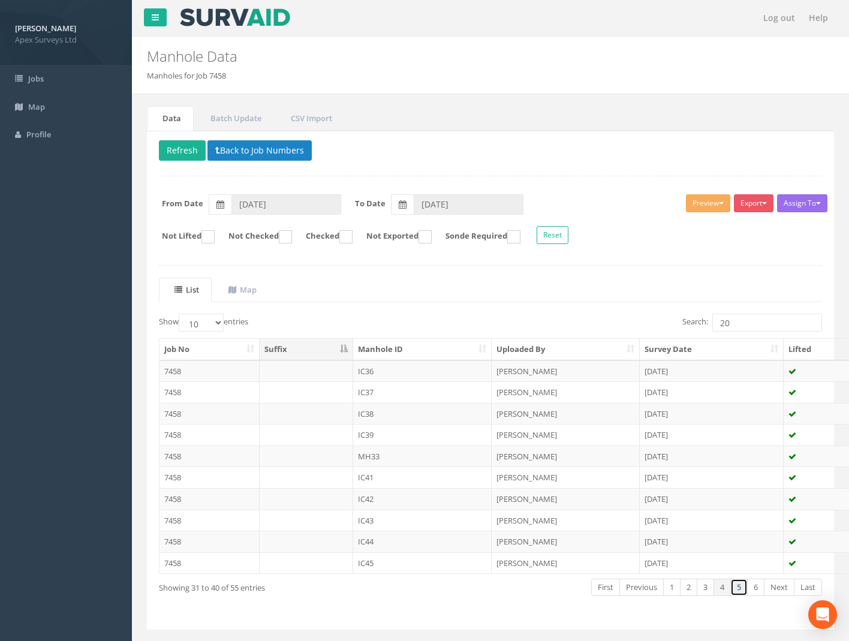
click at [736, 586] on link "5" at bounding box center [739, 587] width 17 height 17
click at [757, 587] on link "6" at bounding box center [756, 587] width 17 height 17
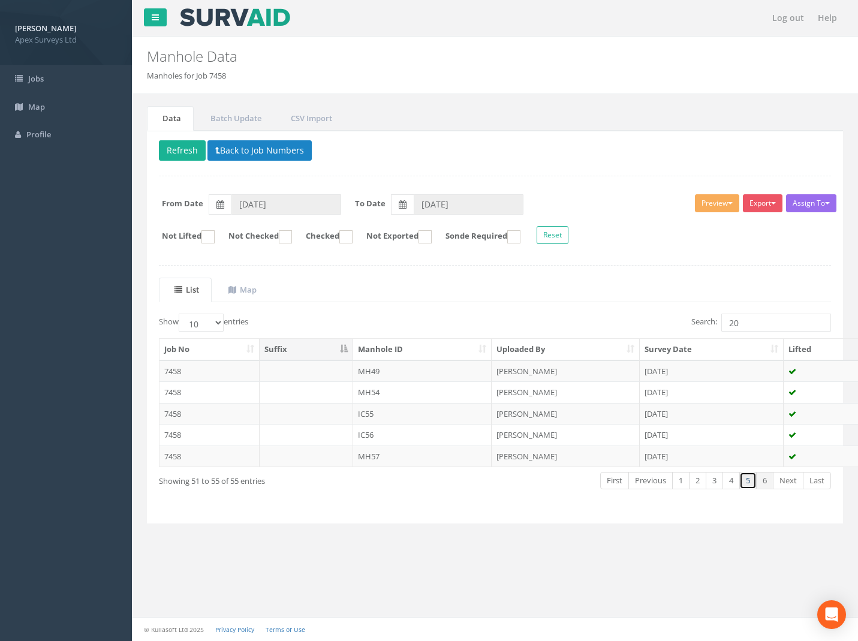
click at [744, 482] on link "5" at bounding box center [748, 480] width 17 height 17
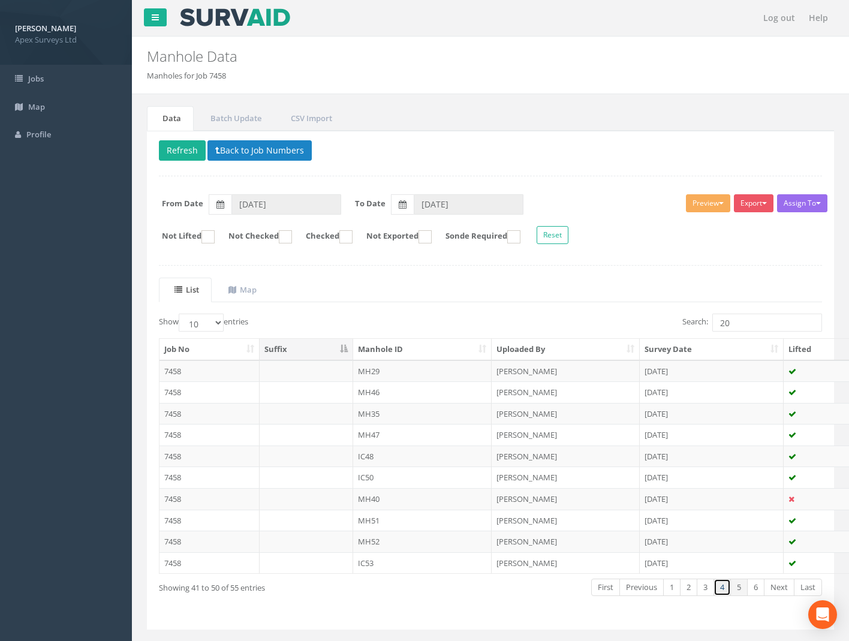
click at [722, 585] on link "4" at bounding box center [722, 587] width 17 height 17
click at [704, 586] on link "3" at bounding box center [705, 587] width 17 height 17
click at [691, 589] on link "2" at bounding box center [688, 587] width 17 height 17
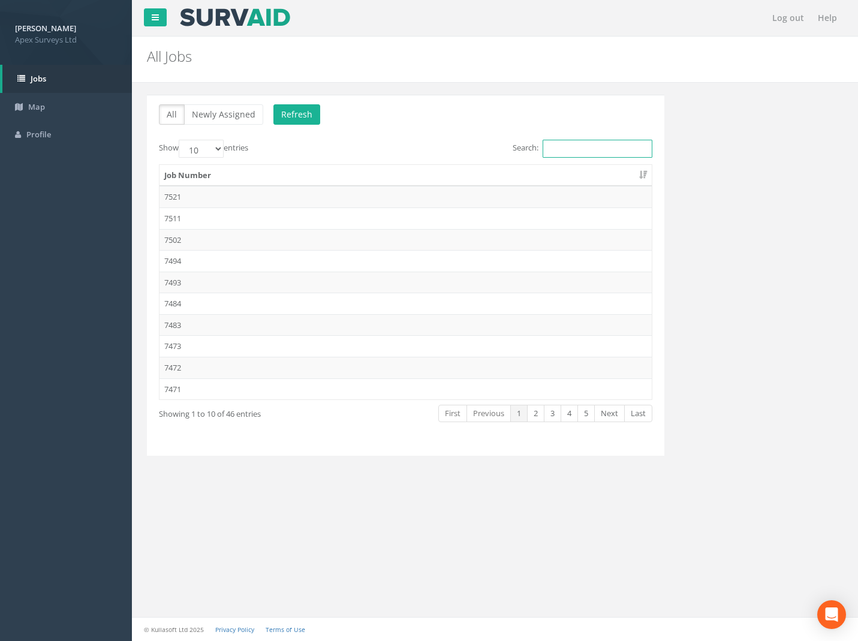
click at [560, 142] on input "Search:" at bounding box center [598, 149] width 110 height 18
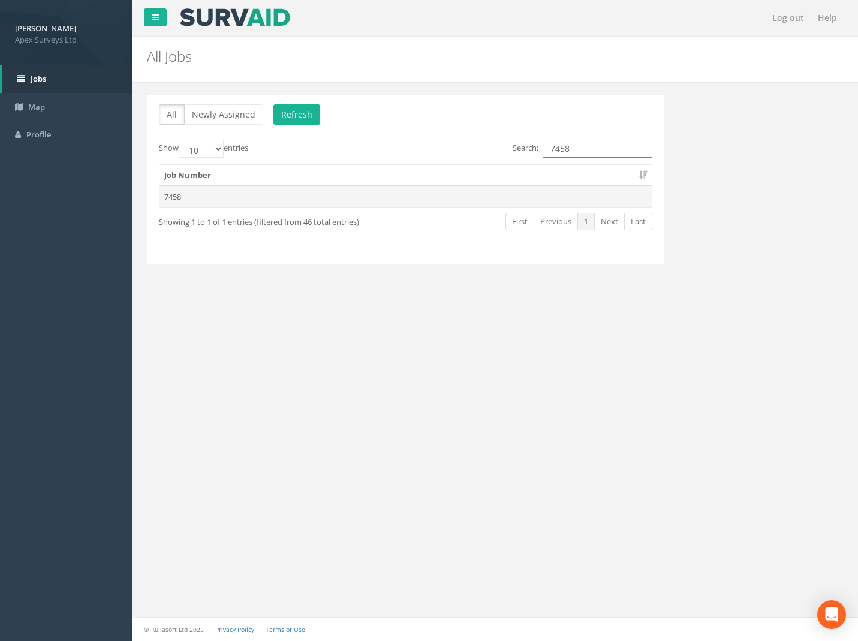
type input "7458"
click at [172, 199] on td "7458" at bounding box center [406, 197] width 493 height 22
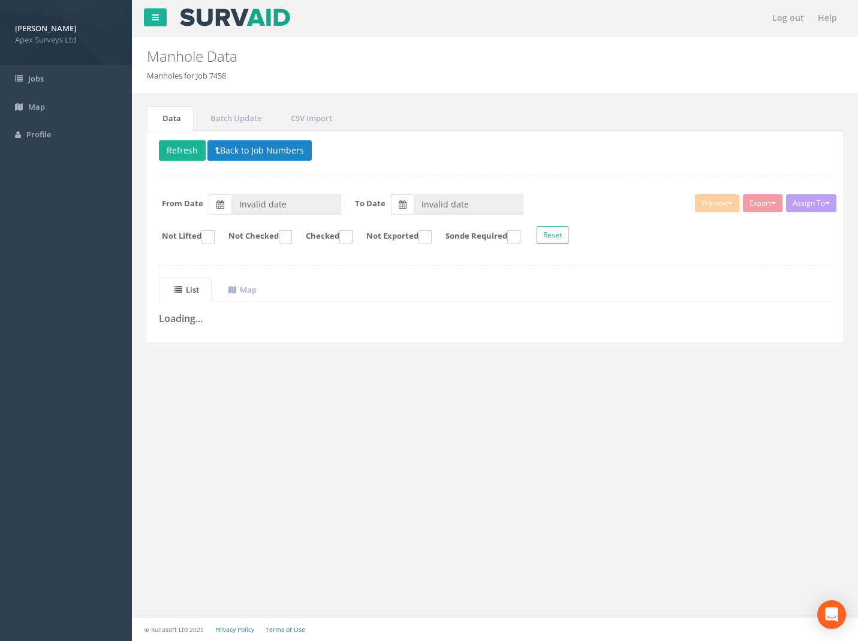
type input "[DATE]"
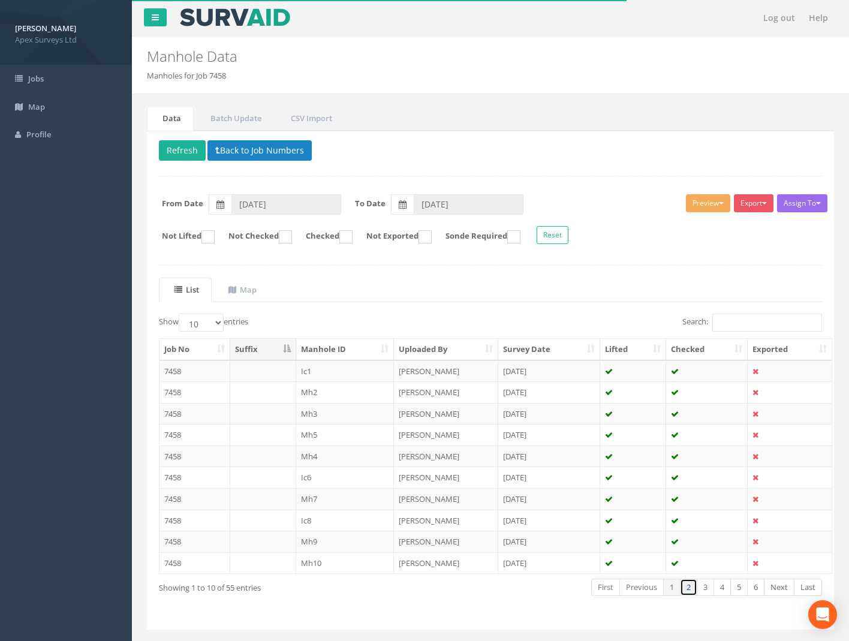
click at [692, 589] on link "2" at bounding box center [688, 587] width 17 height 17
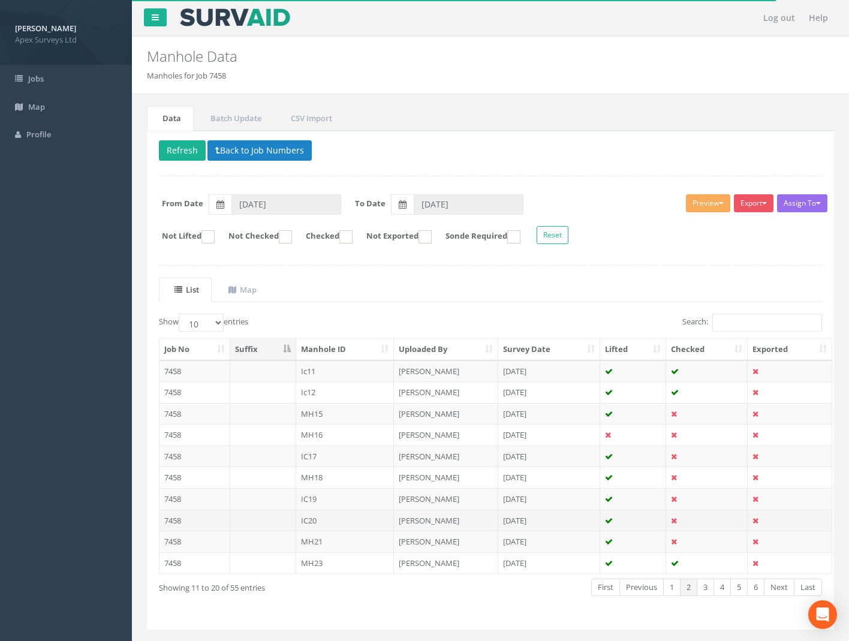
click at [177, 520] on td "7458" at bounding box center [195, 521] width 71 height 22
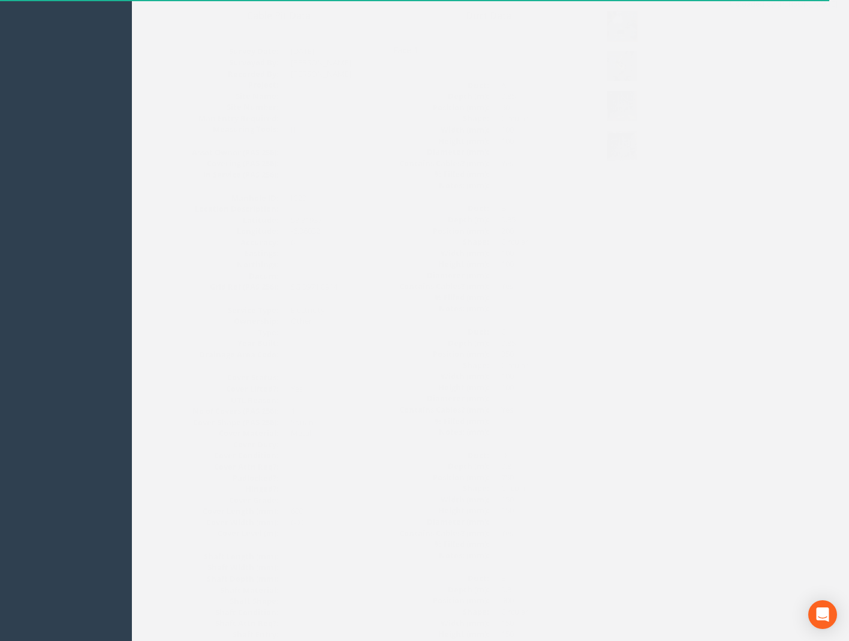
scroll to position [42, 0]
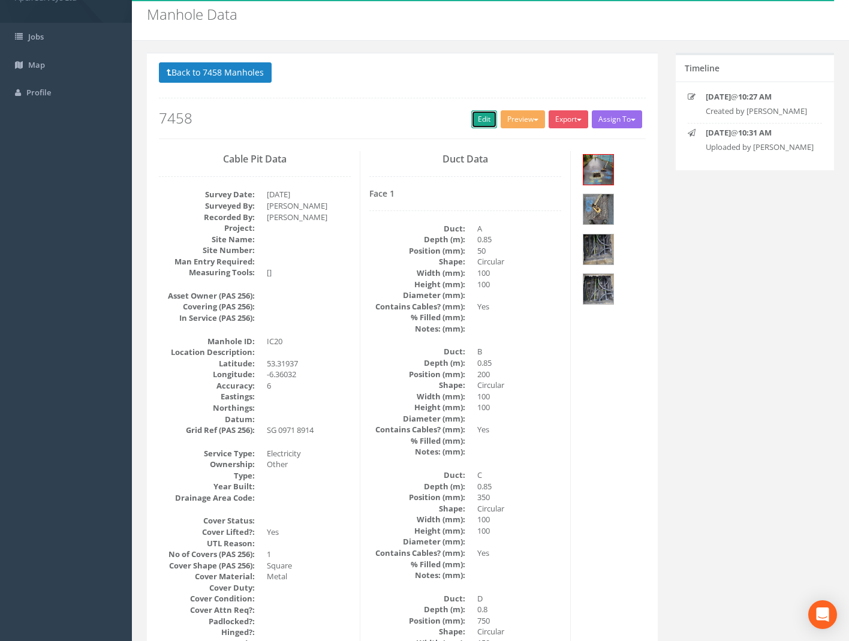
click at [474, 118] on link "Edit" at bounding box center [485, 119] width 26 height 18
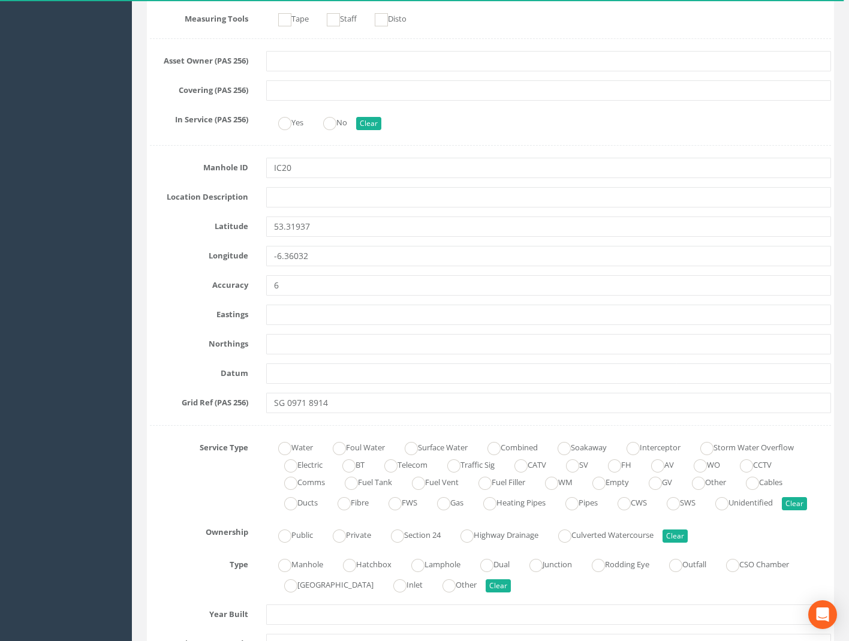
scroll to position [762, 0]
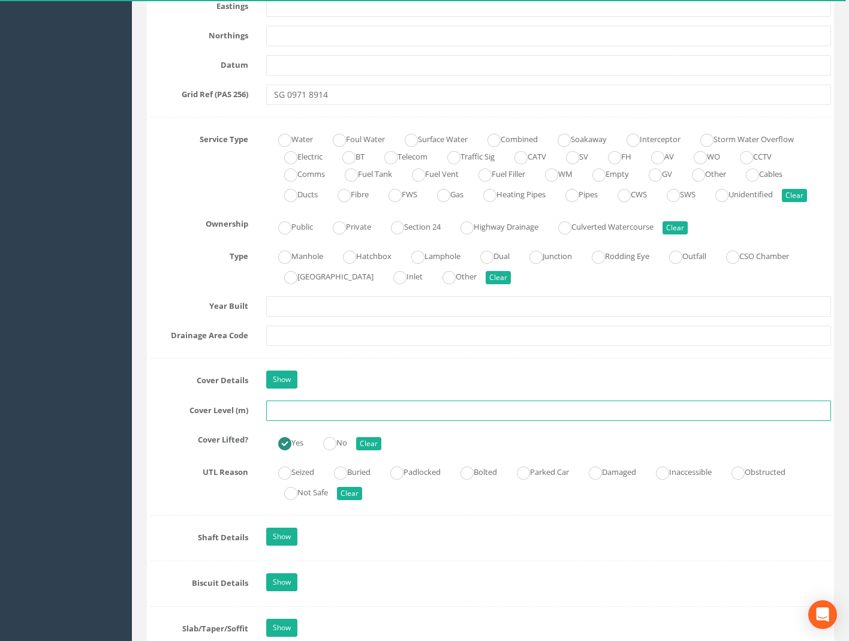
click at [286, 410] on input "text" at bounding box center [548, 411] width 565 height 20
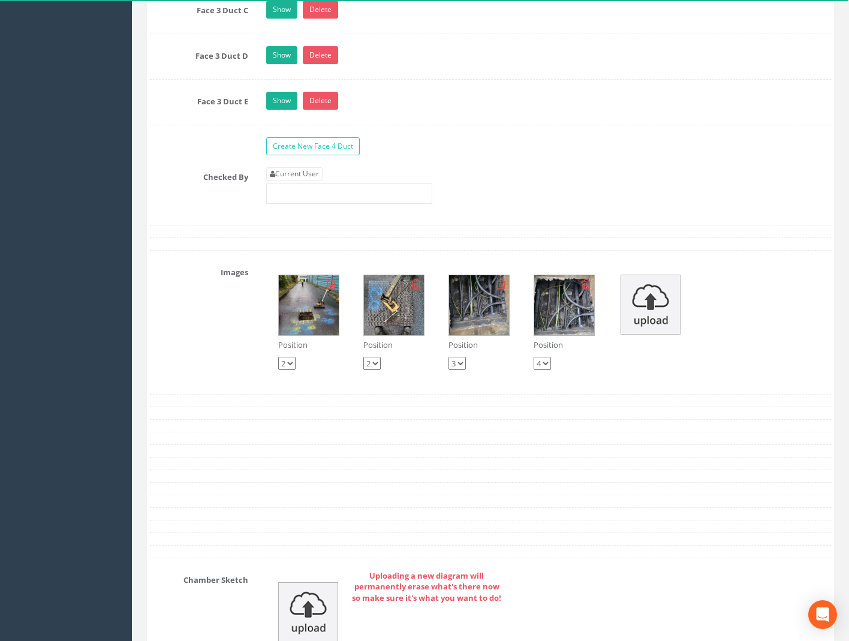
scroll to position [2622, 0]
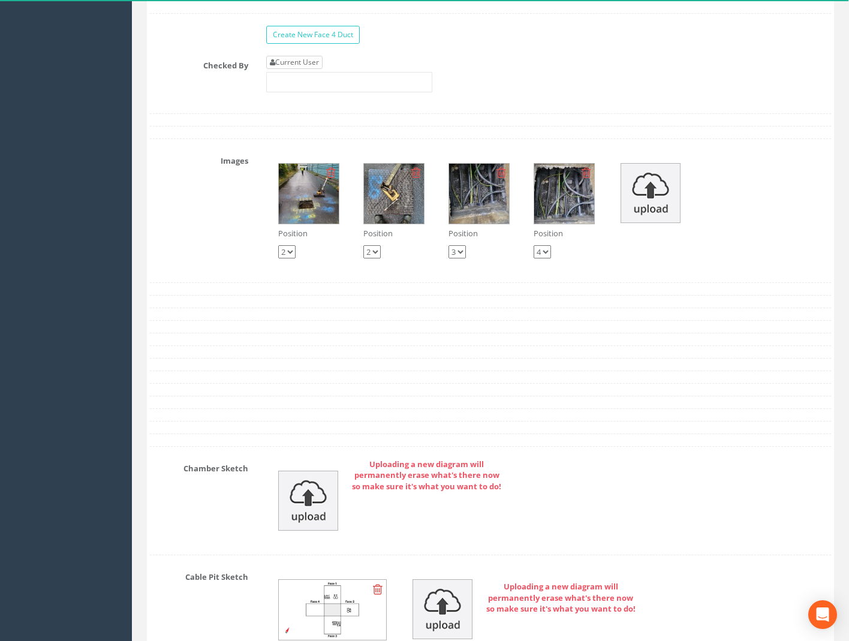
type input "59.14"
click at [293, 62] on link "Current User" at bounding box center [294, 62] width 56 height 13
type input "[PERSON_NAME]"
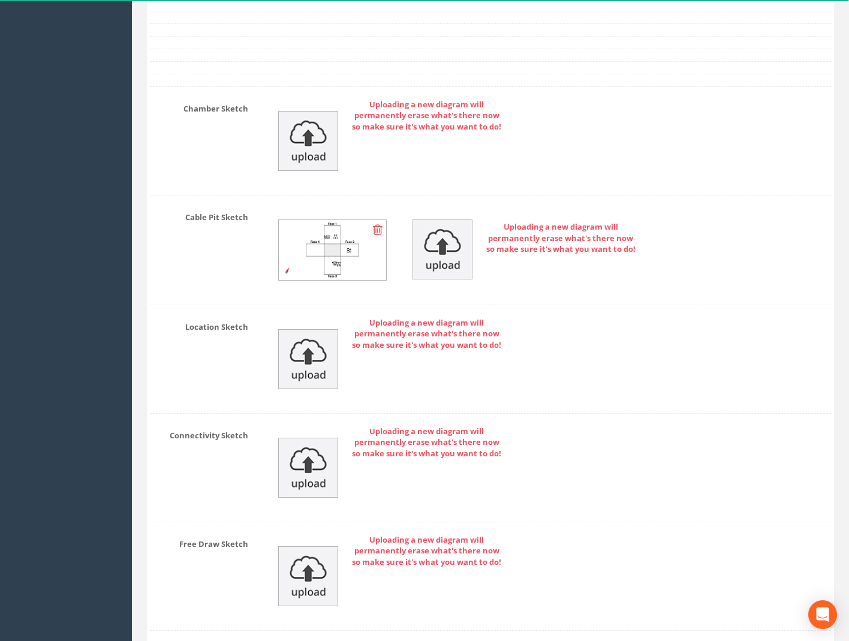
scroll to position [3067, 0]
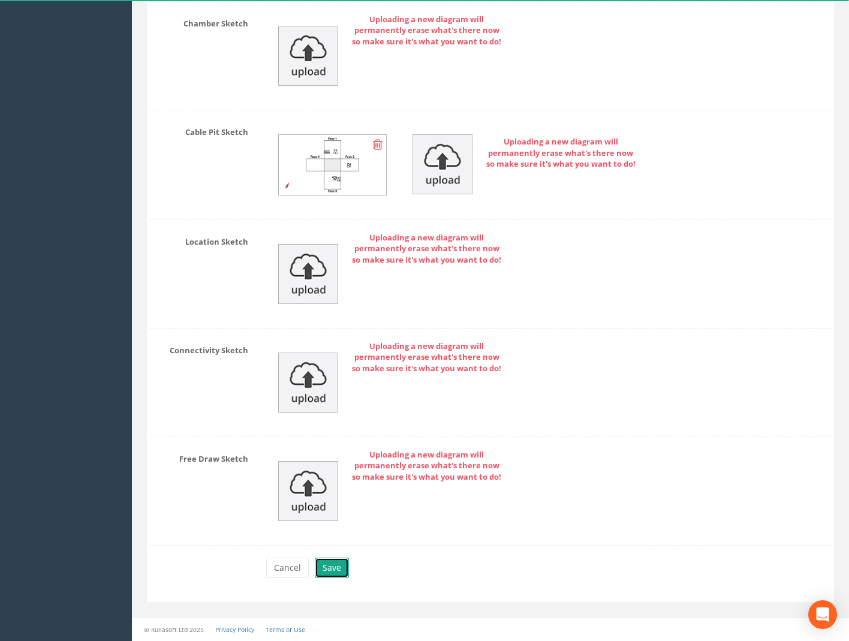
click at [335, 568] on button "Save" at bounding box center [332, 568] width 34 height 20
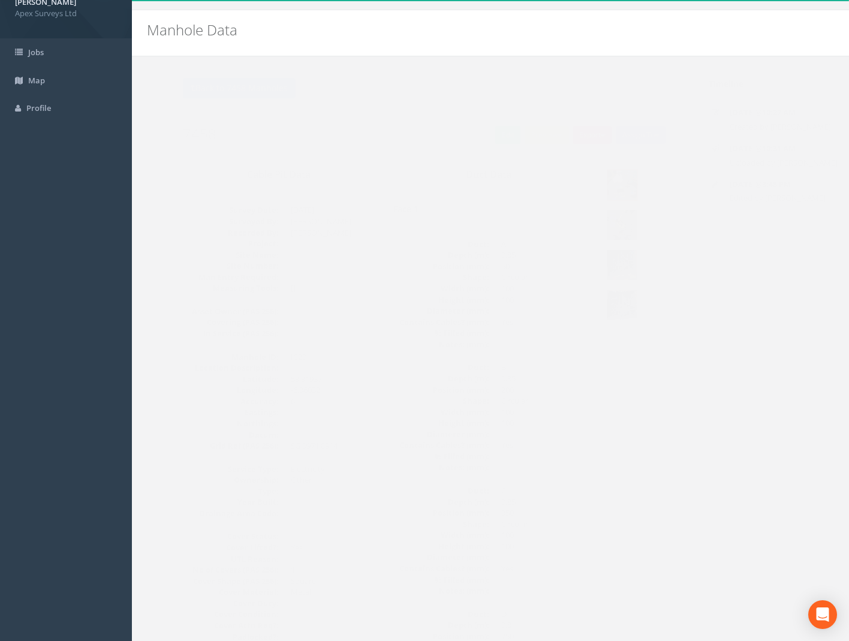
scroll to position [0, 0]
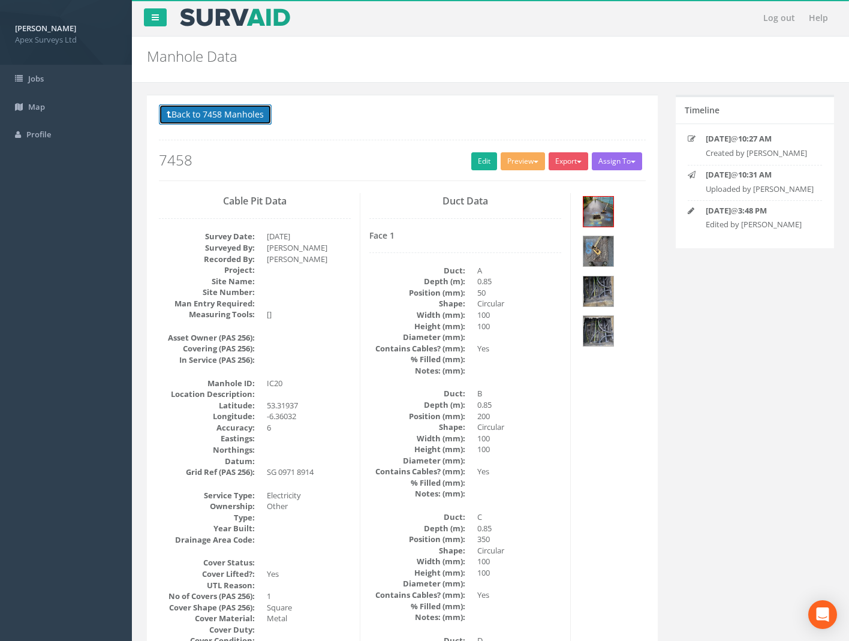
click at [215, 115] on button "Back to 7458 Manholes" at bounding box center [215, 114] width 113 height 20
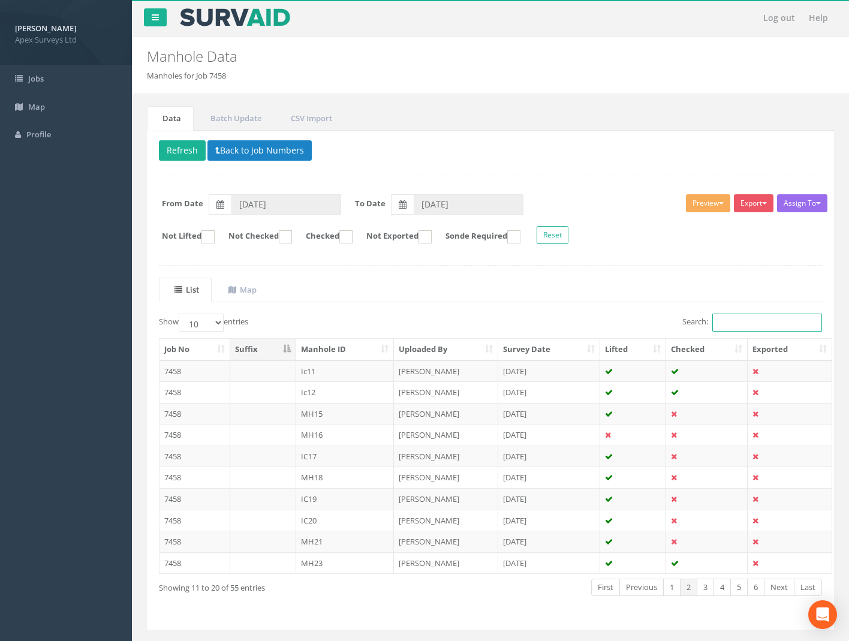
drag, startPoint x: 753, startPoint y: 323, endPoint x: 667, endPoint y: 326, distance: 85.8
click at [668, 325] on div "Search:" at bounding box center [661, 324] width 323 height 21
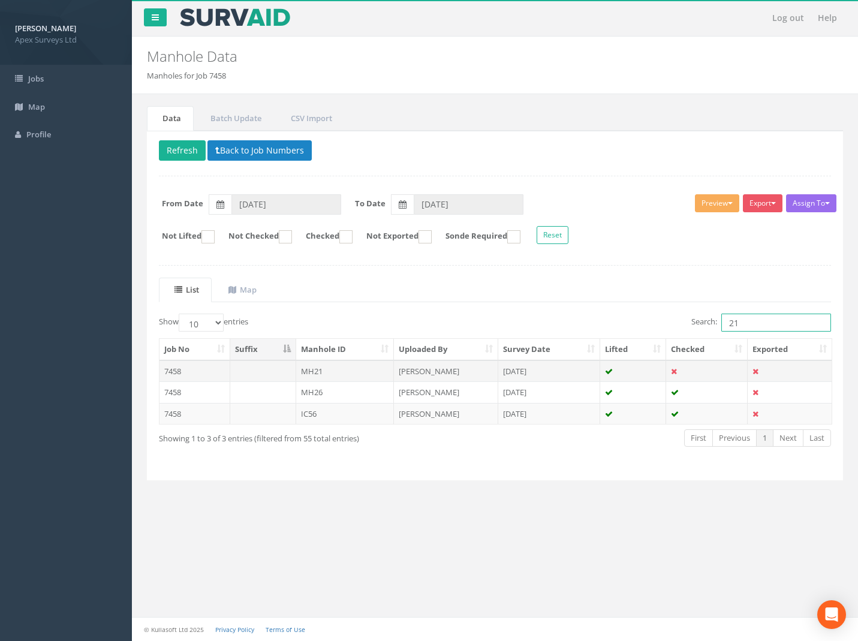
type input "21"
click at [180, 371] on td "7458" at bounding box center [195, 372] width 71 height 22
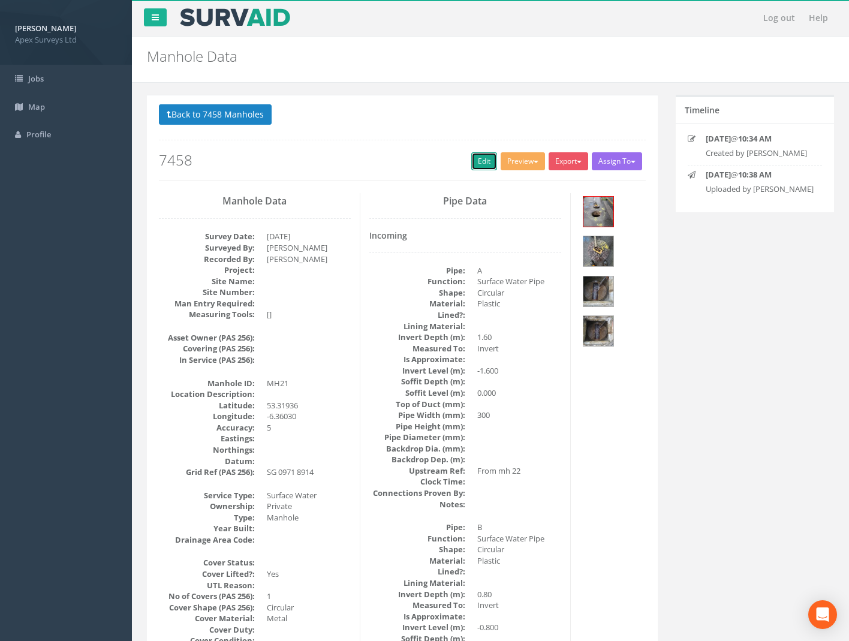
click at [473, 161] on link "Edit" at bounding box center [485, 161] width 26 height 18
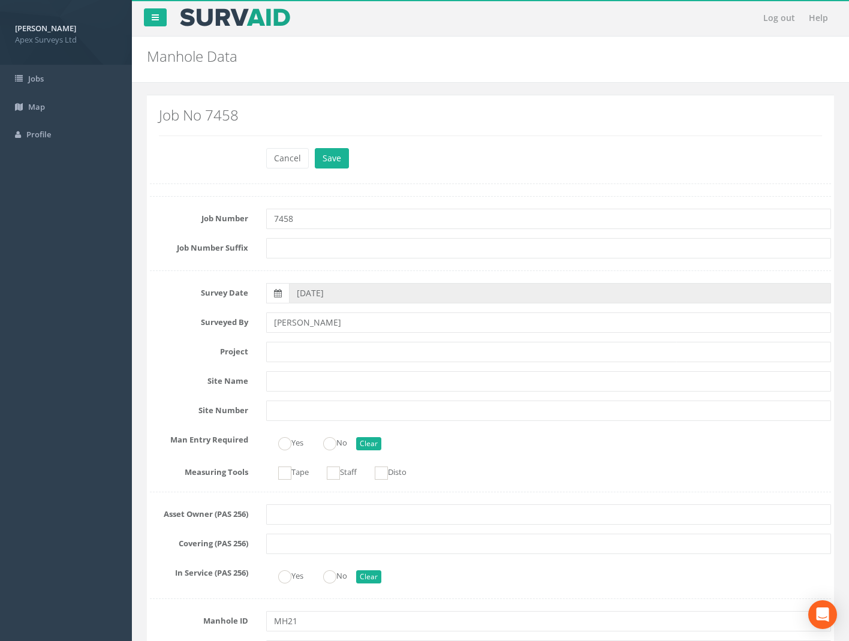
scroll to position [600, 0]
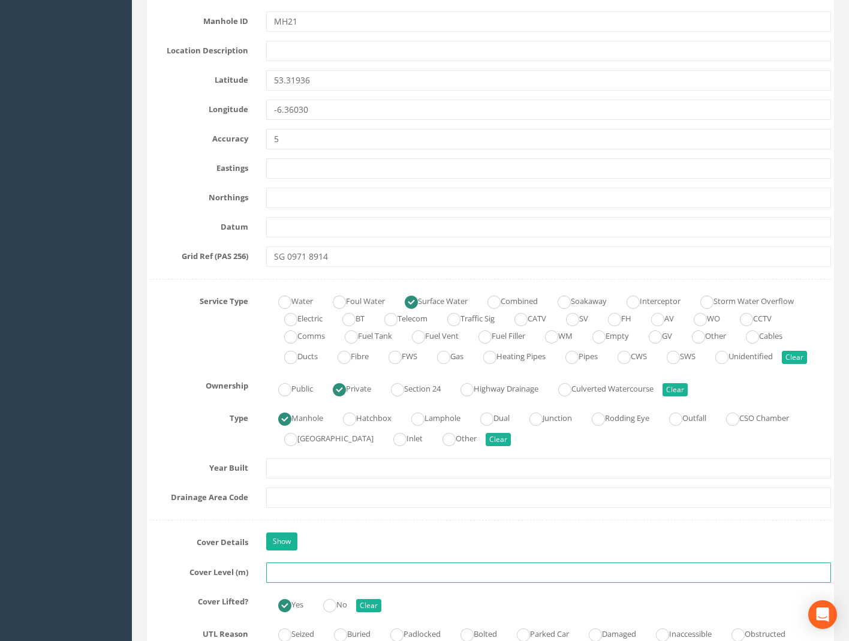
click at [306, 576] on input "text" at bounding box center [548, 573] width 565 height 20
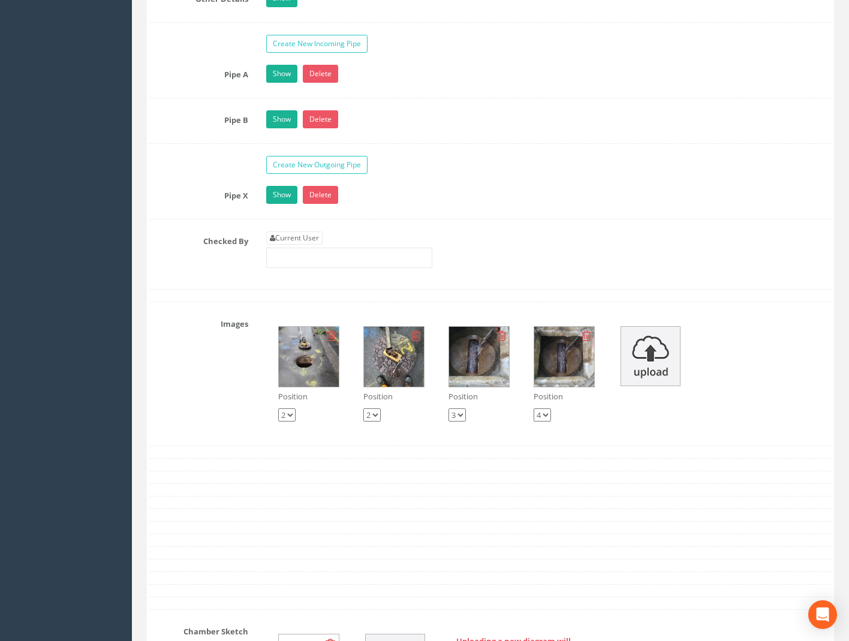
scroll to position [2160, 0]
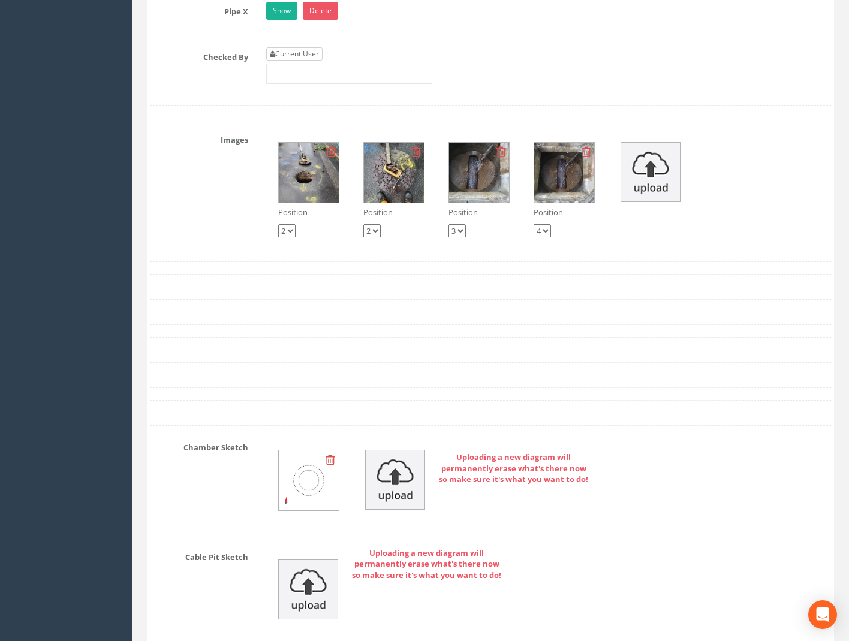
type input "59.17"
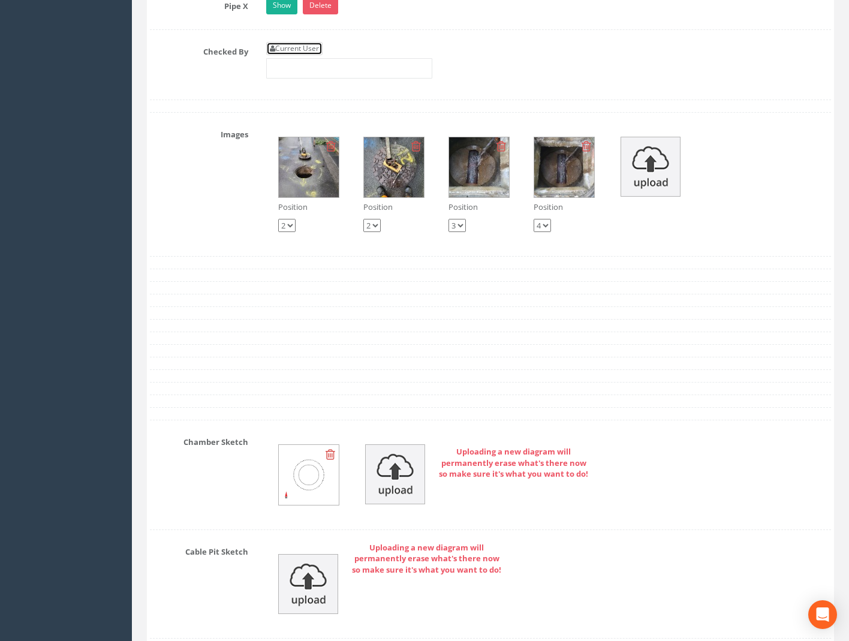
scroll to position [2040, 0]
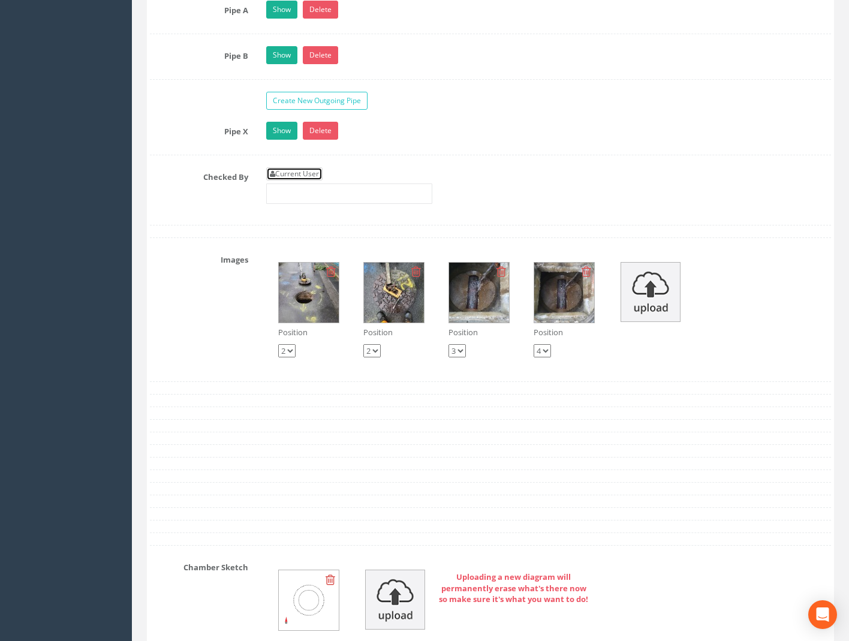
click at [299, 169] on link "Current User" at bounding box center [294, 173] width 56 height 13
type input "[PERSON_NAME]"
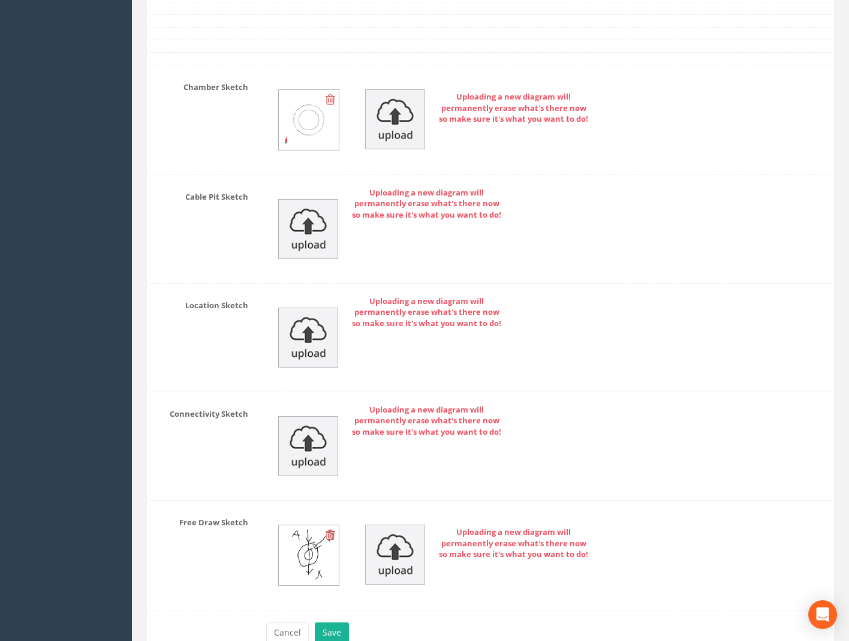
scroll to position [2585, 0]
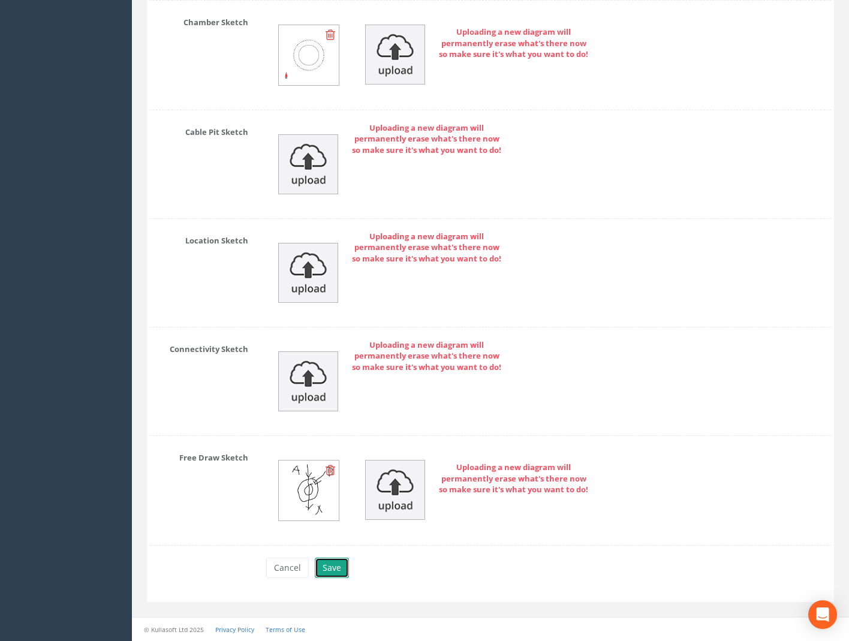
click at [328, 569] on button "Save" at bounding box center [332, 568] width 34 height 20
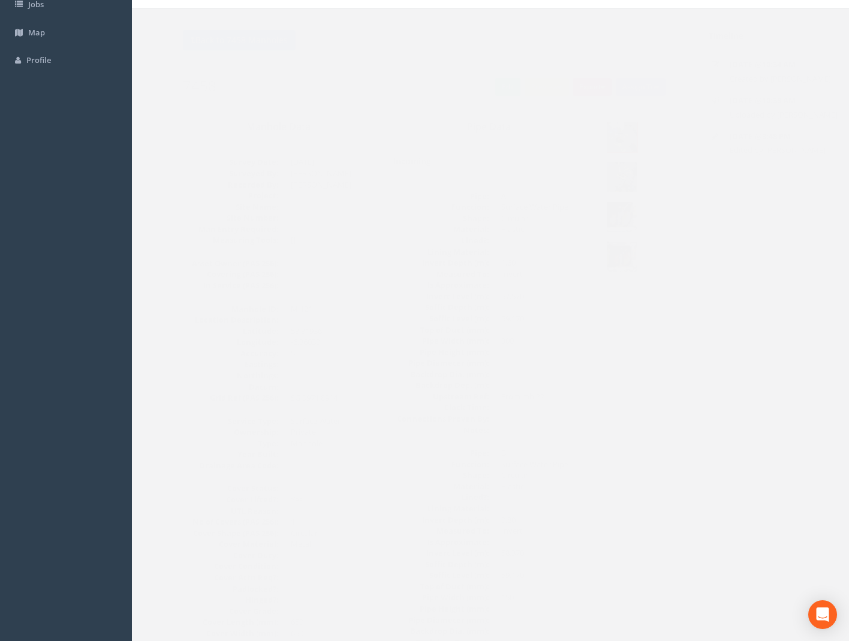
scroll to position [0, 0]
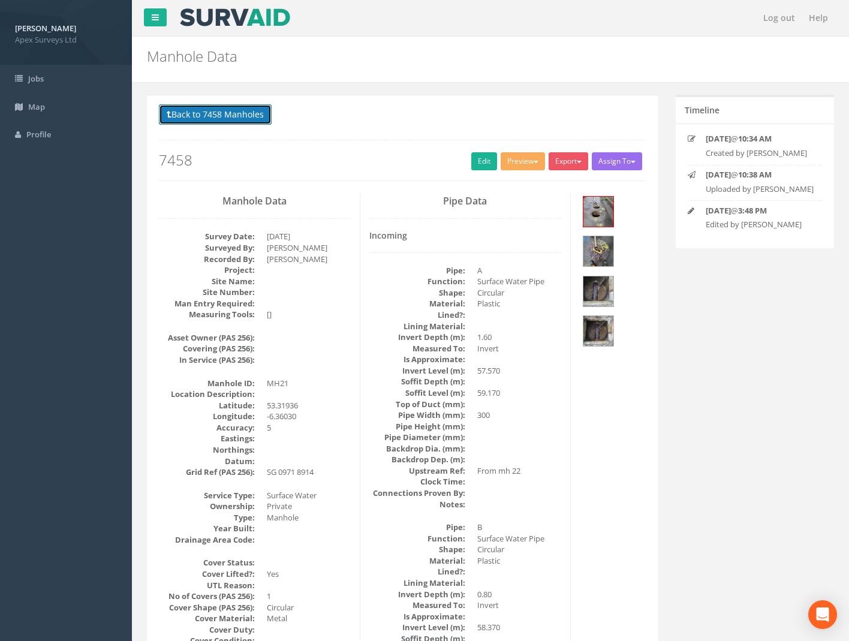
click at [218, 121] on button "Back to 7458 Manholes" at bounding box center [215, 114] width 113 height 20
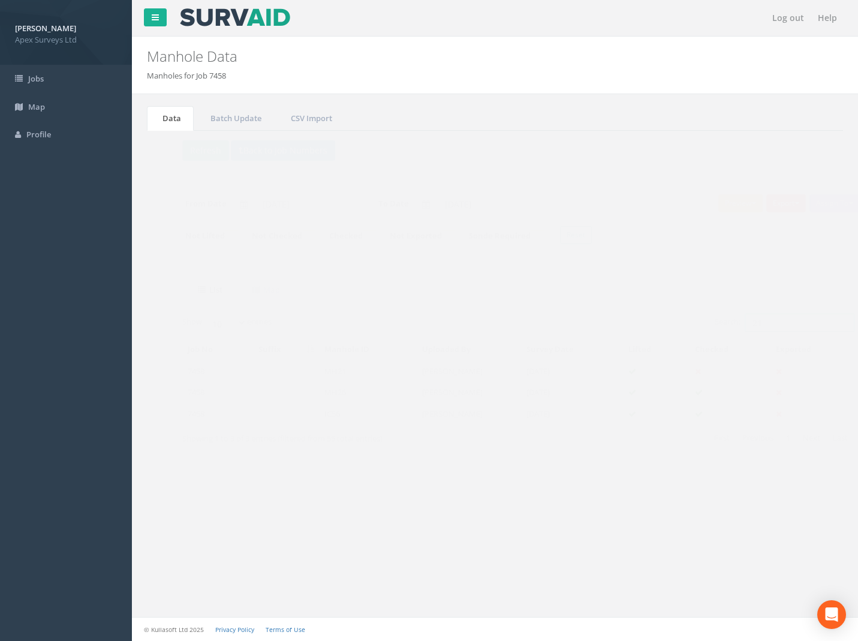
click at [663, 337] on div "Show 10 25 50 100 entries Search: 21 Job No Suffix Manhole ID Uploaded By Surve…" at bounding box center [495, 391] width 673 height 155
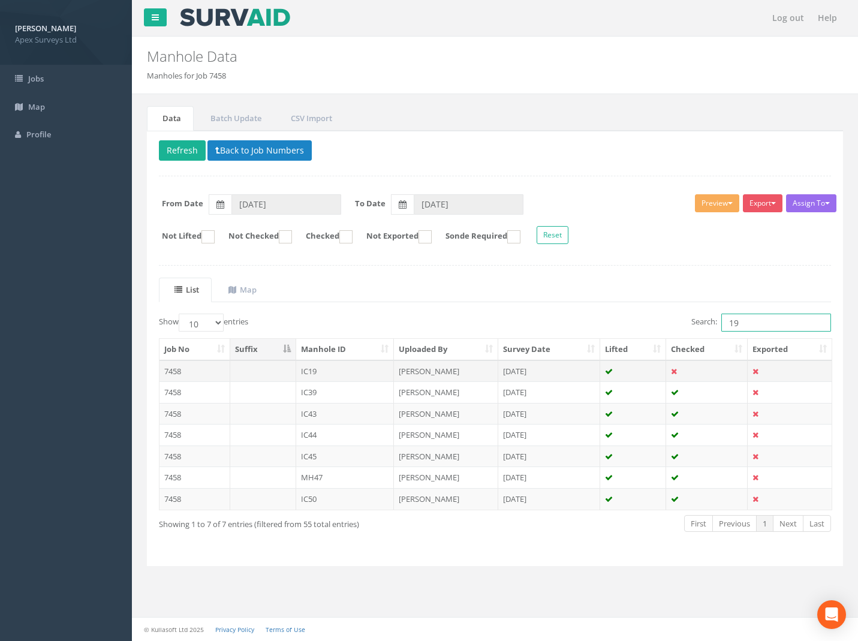
type input "19"
click at [167, 368] on td "7458" at bounding box center [195, 372] width 71 height 22
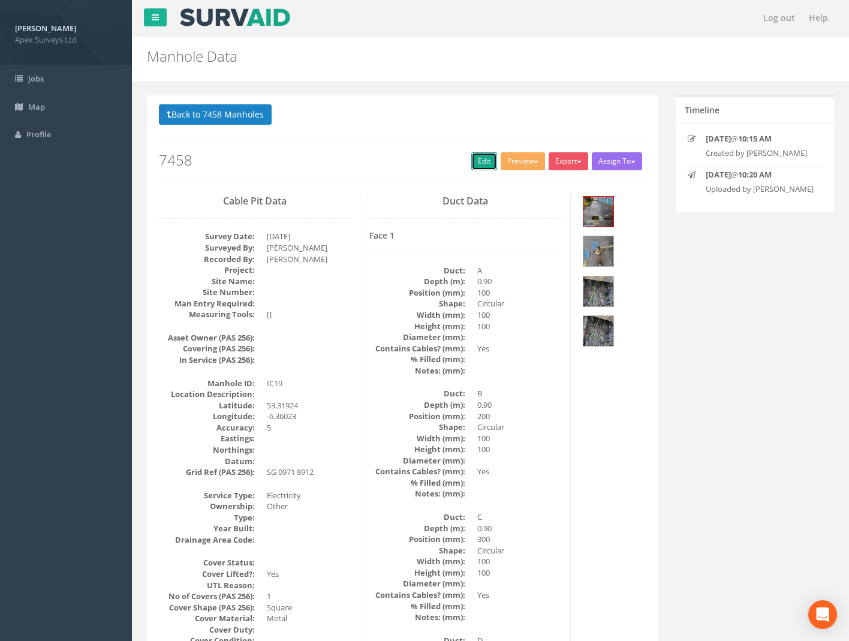
click at [479, 154] on link "Edit" at bounding box center [485, 161] width 26 height 18
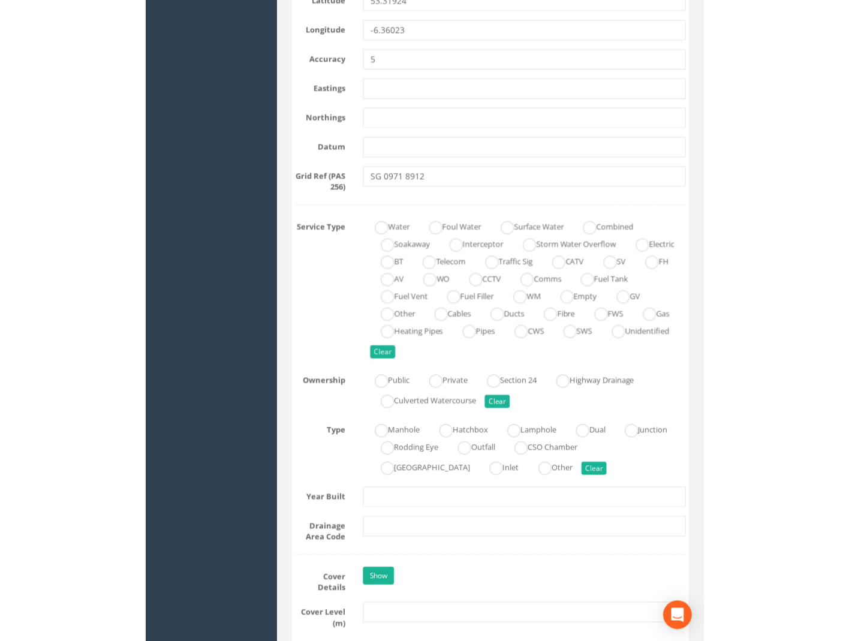
scroll to position [680, 0]
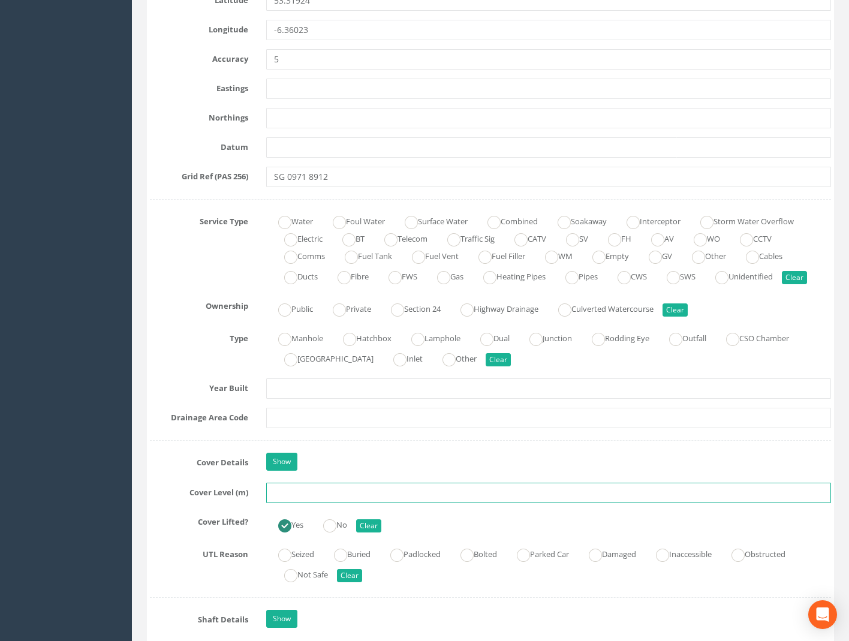
click at [286, 491] on input "text" at bounding box center [548, 493] width 565 height 20
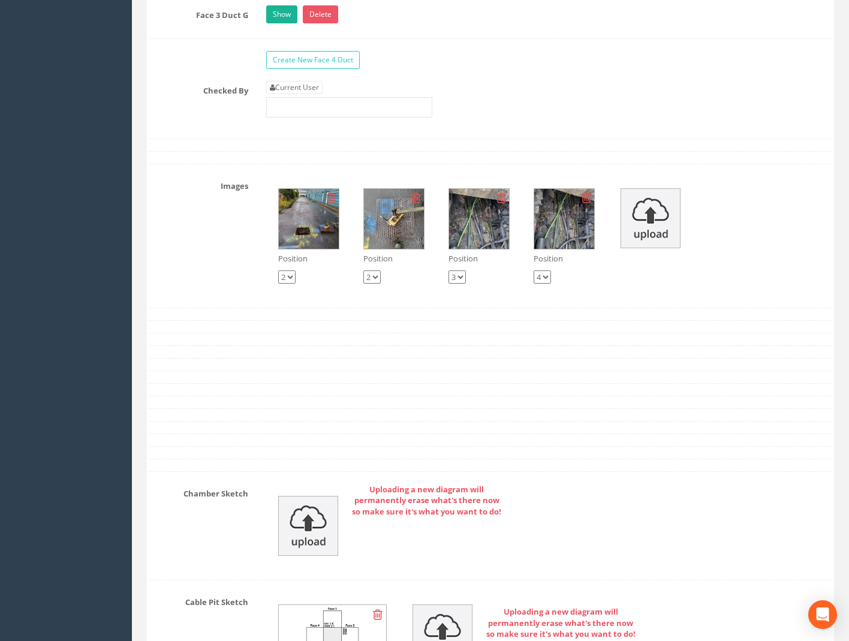
scroll to position [2779, 0]
type input "59.10"
click at [307, 87] on link "Current User" at bounding box center [294, 86] width 56 height 13
type input "[PERSON_NAME]"
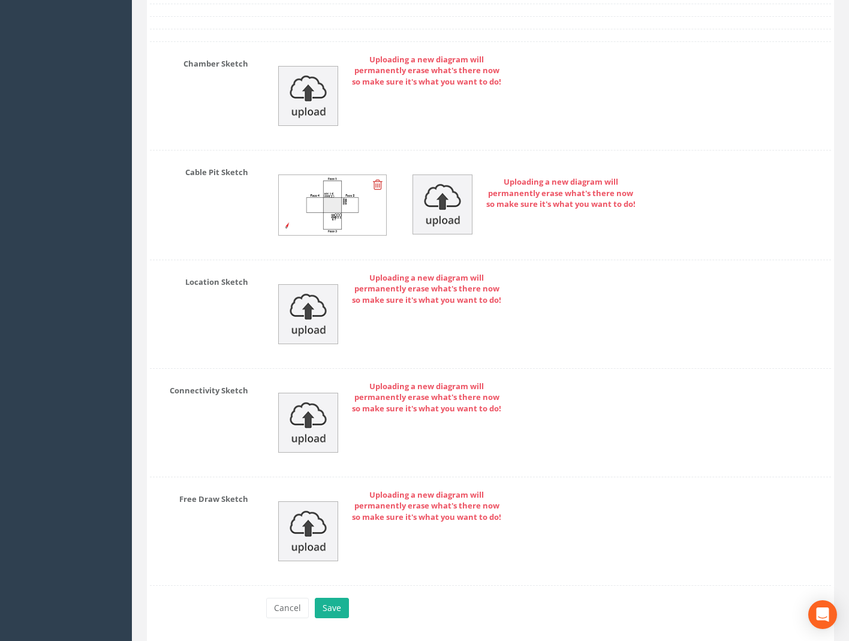
scroll to position [3249, 0]
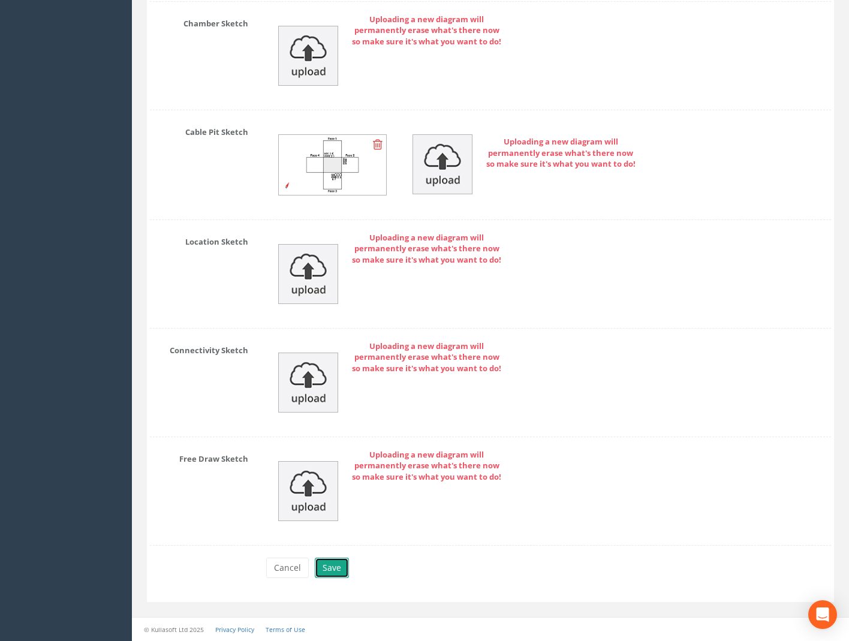
click at [329, 563] on button "Save" at bounding box center [332, 568] width 34 height 20
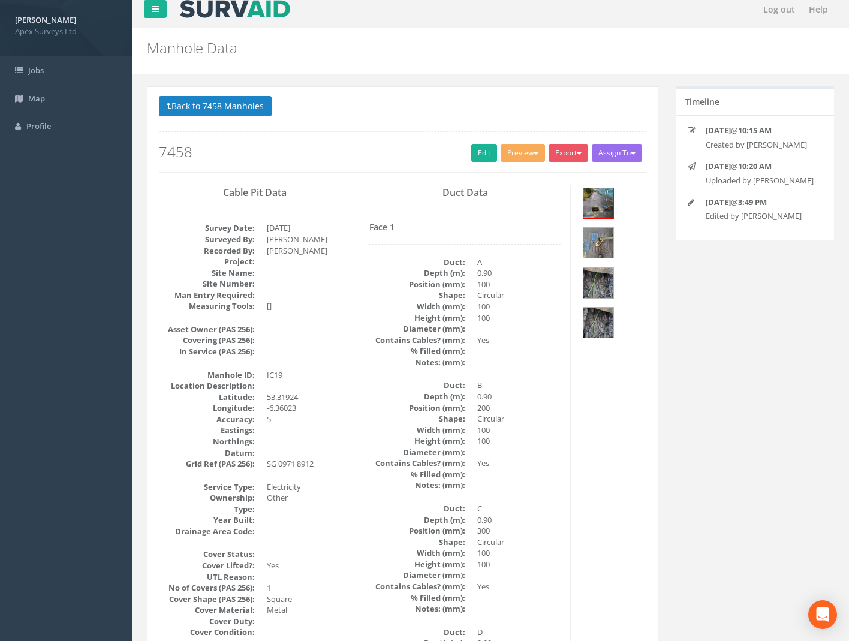
scroll to position [0, 0]
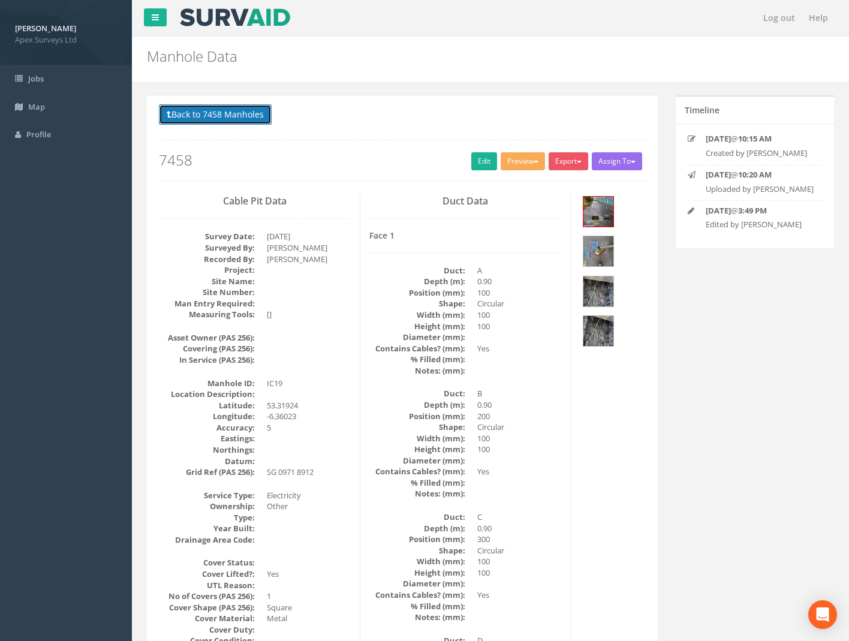
click at [219, 113] on button "Back to 7458 Manholes" at bounding box center [215, 114] width 113 height 20
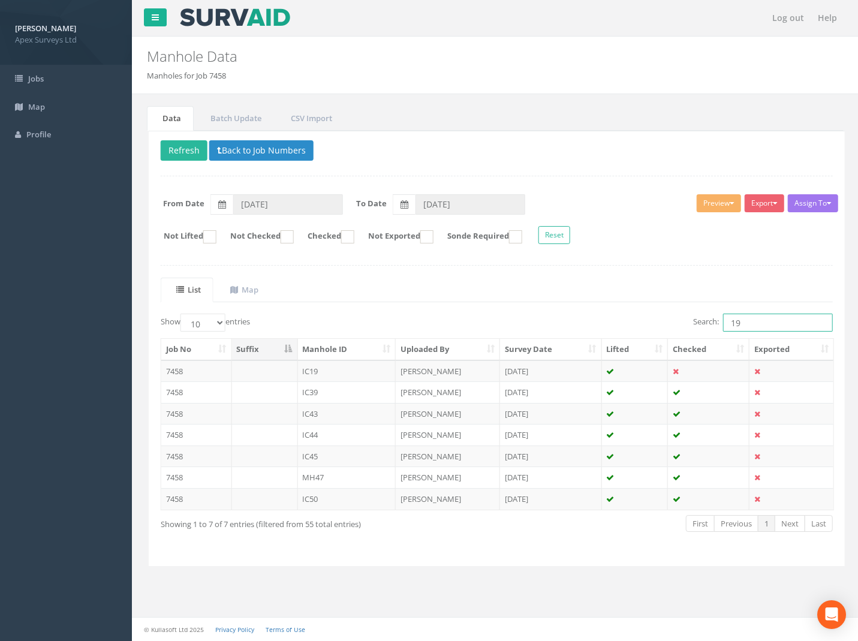
click at [753, 323] on input "19" at bounding box center [777, 323] width 110 height 18
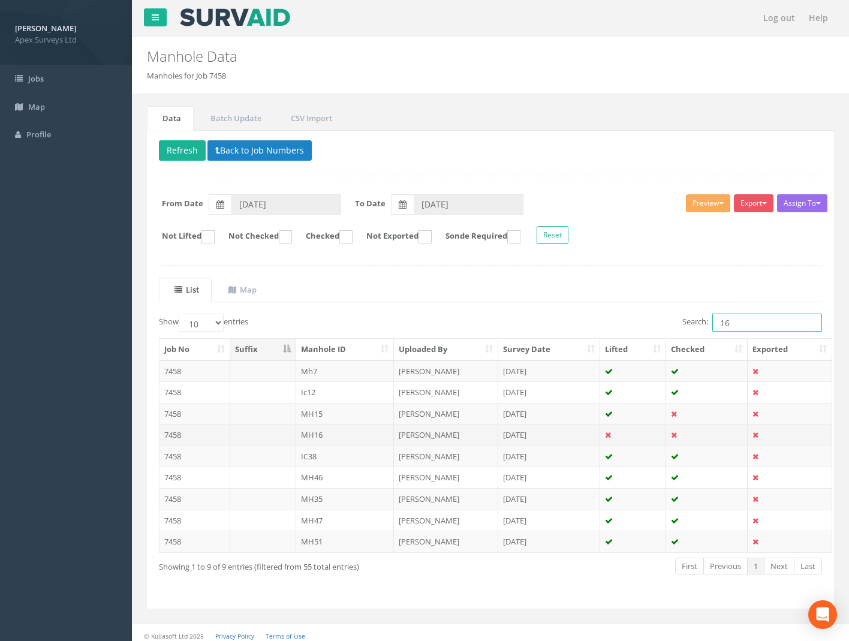
type input "16"
click at [169, 432] on td "7458" at bounding box center [195, 435] width 71 height 22
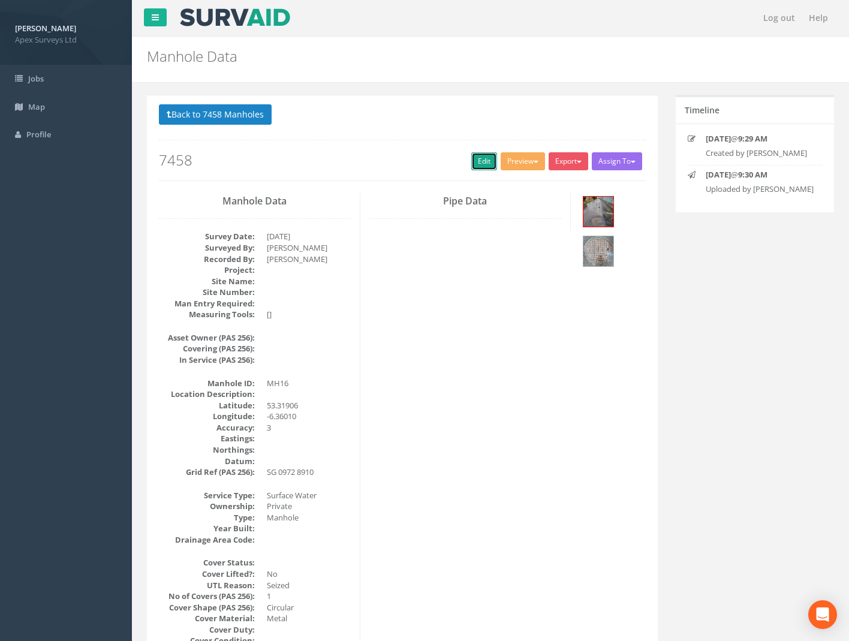
click at [479, 164] on link "Edit" at bounding box center [485, 161] width 26 height 18
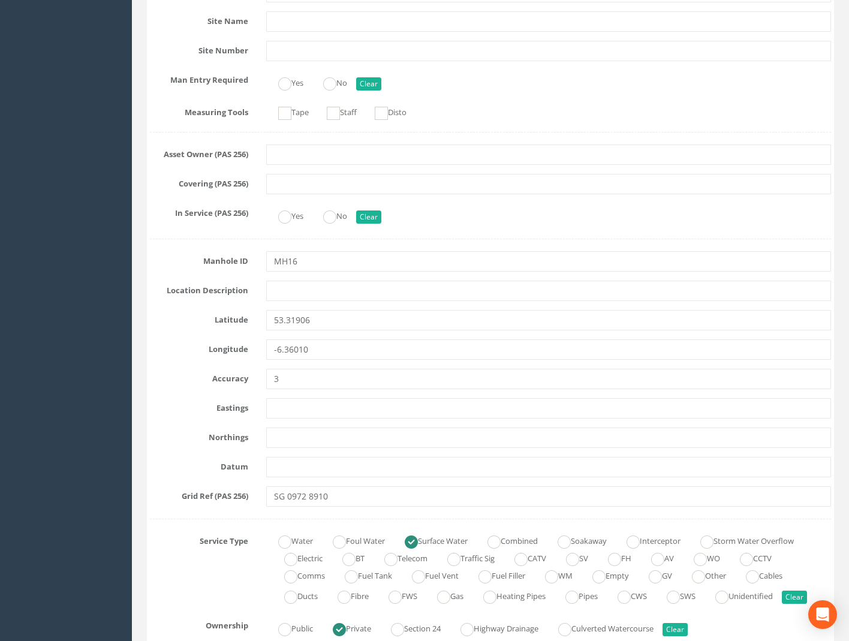
scroll to position [780, 0]
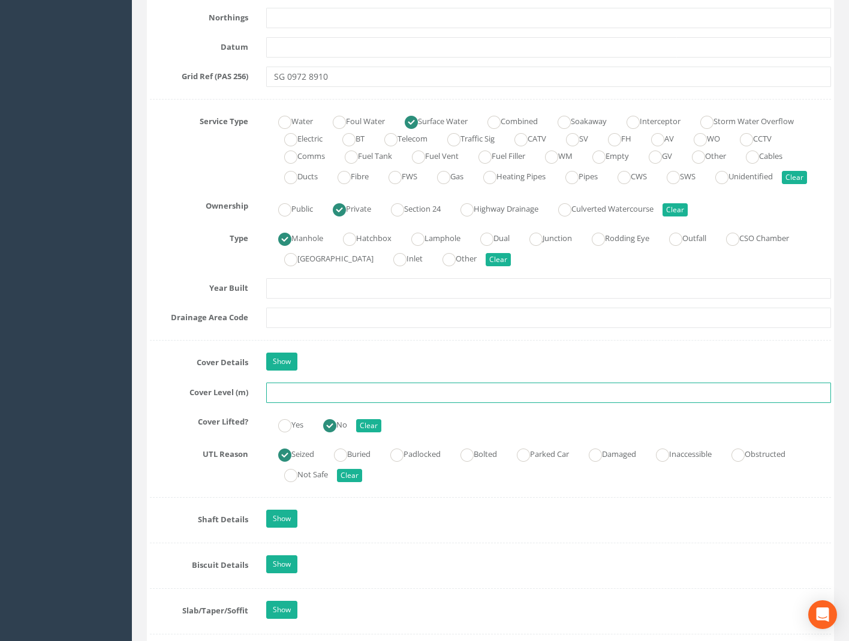
drag, startPoint x: 289, startPoint y: 397, endPoint x: 296, endPoint y: 396, distance: 6.6
click at [289, 396] on input "text" at bounding box center [548, 393] width 565 height 20
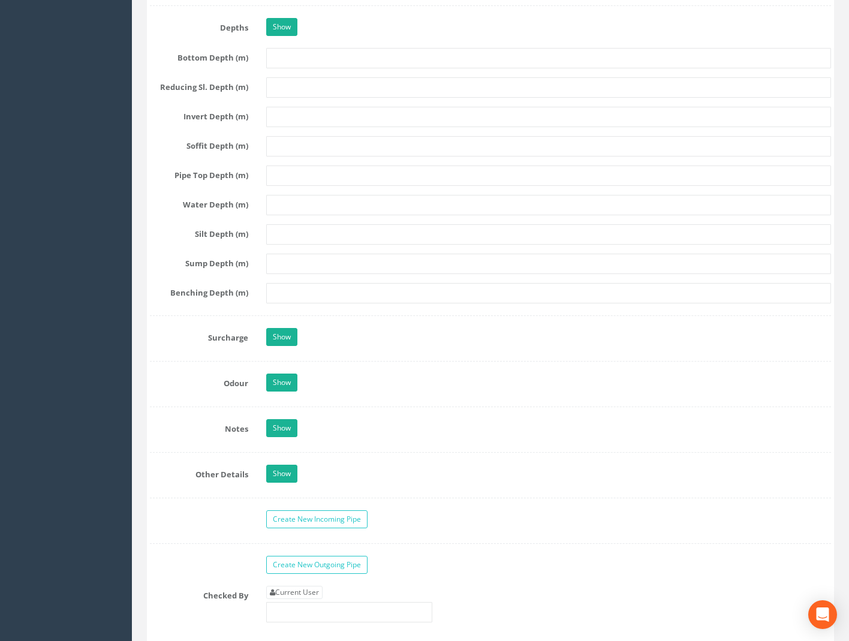
scroll to position [1920, 0]
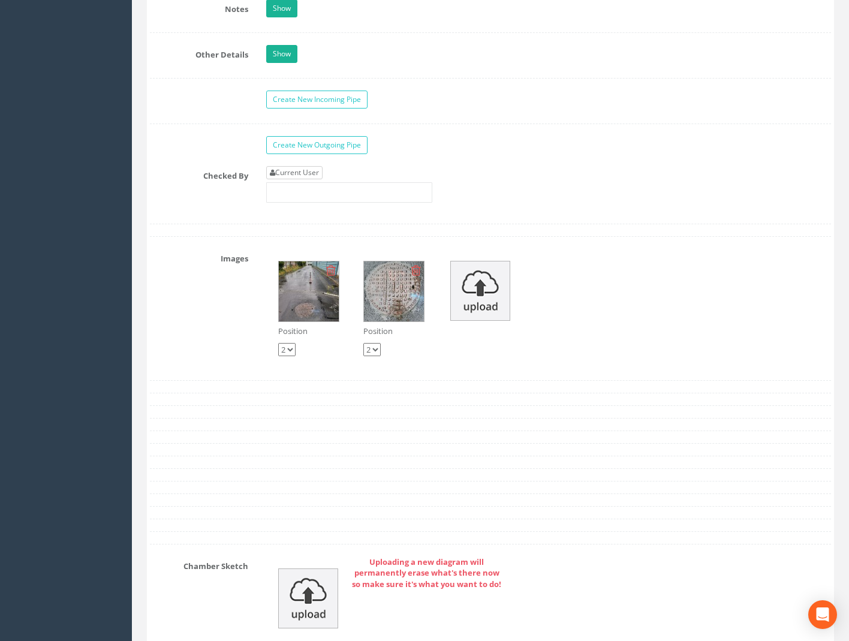
type input "59.05"
click at [302, 178] on link "Current User" at bounding box center [294, 172] width 56 height 13
type input "[PERSON_NAME]"
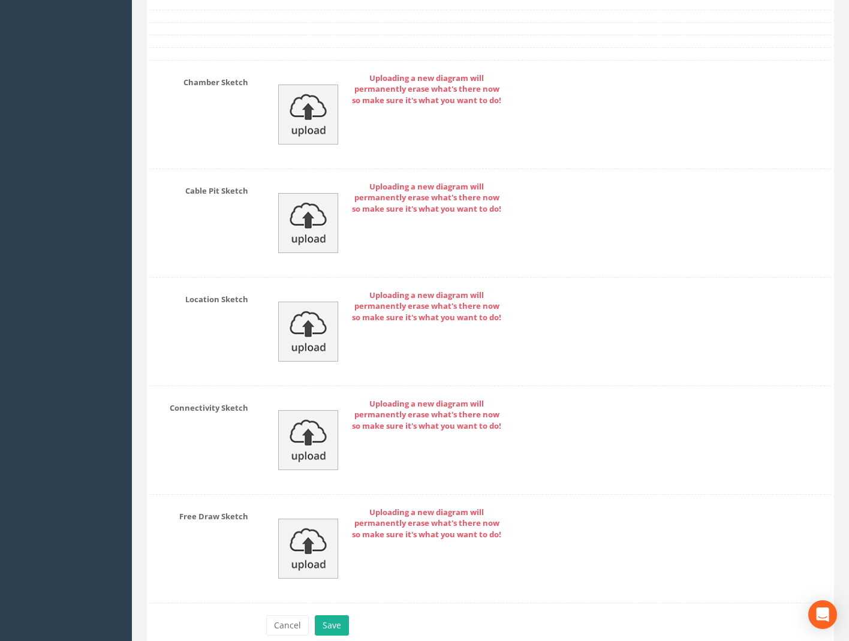
scroll to position [2462, 0]
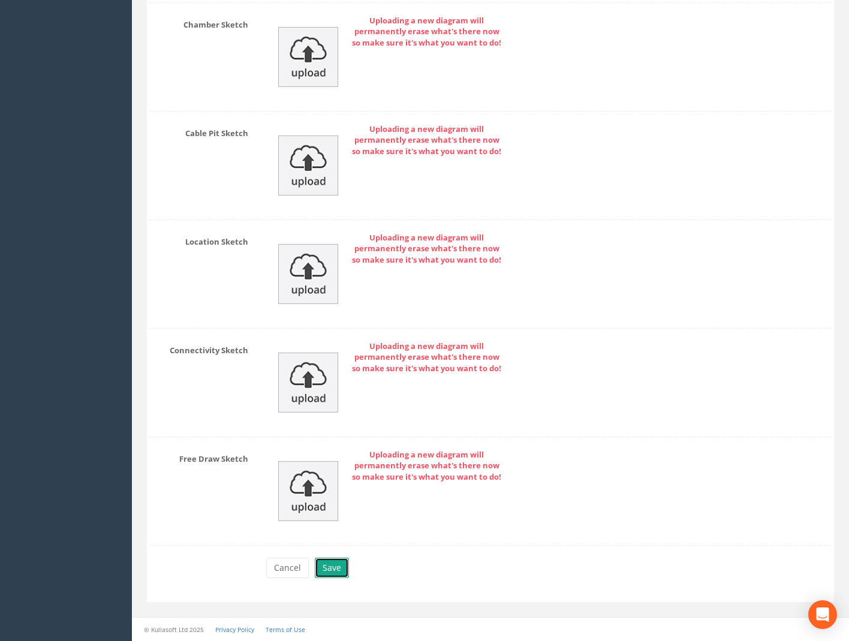
click at [331, 566] on button "Save" at bounding box center [332, 568] width 34 height 20
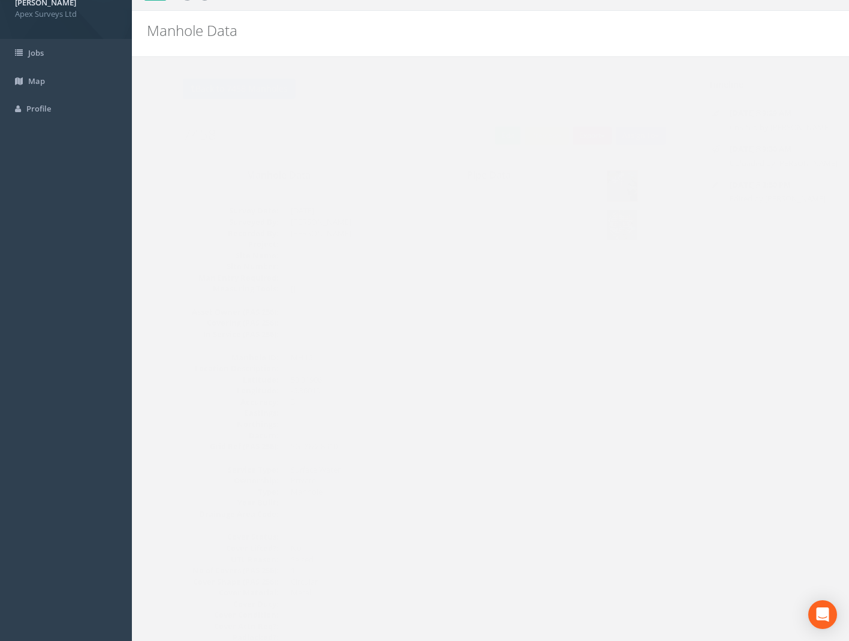
scroll to position [0, 0]
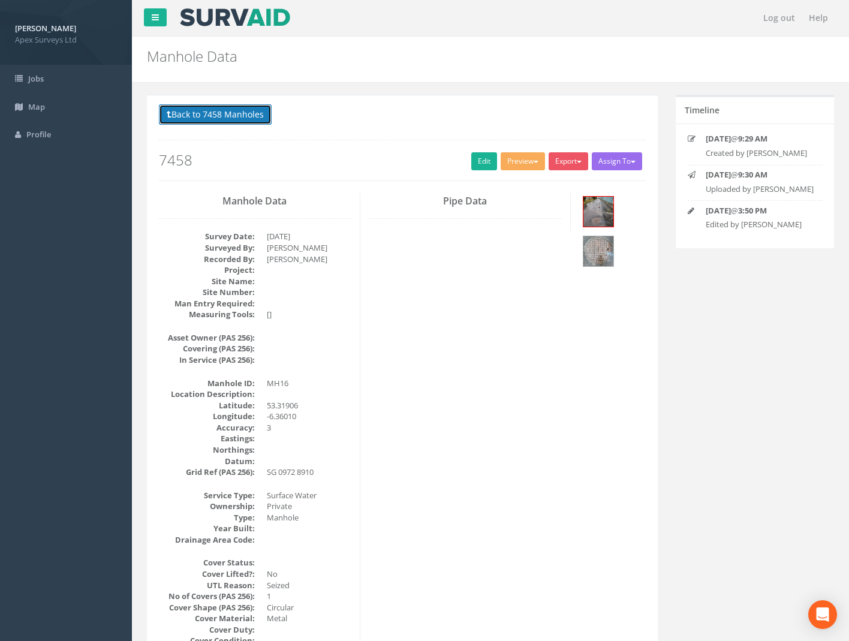
click at [221, 116] on button "Back to 7458 Manholes" at bounding box center [215, 114] width 113 height 20
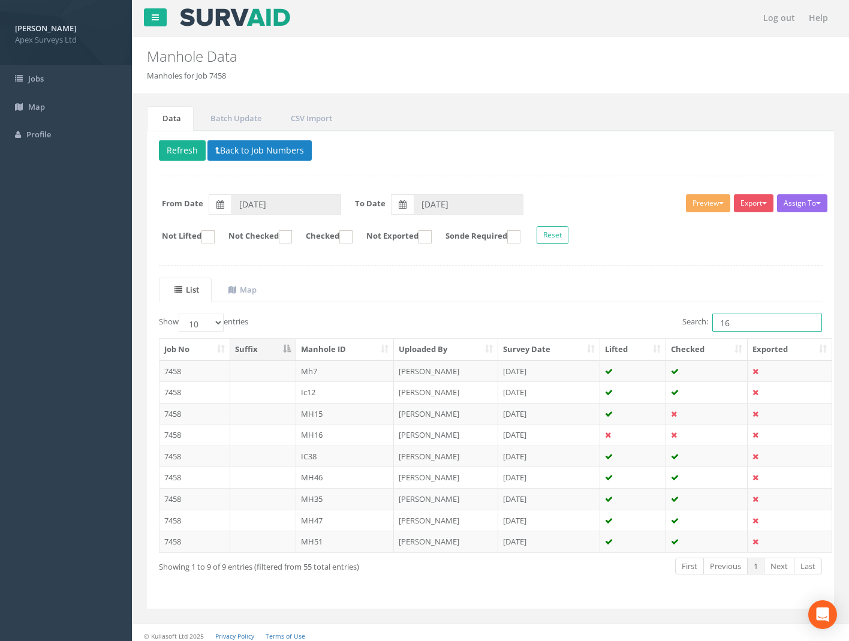
drag, startPoint x: 748, startPoint y: 322, endPoint x: 591, endPoint y: 326, distance: 157.2
click at [606, 325] on div "Search: 16" at bounding box center [661, 324] width 323 height 21
click at [734, 319] on input "16" at bounding box center [768, 323] width 110 height 18
drag, startPoint x: 739, startPoint y: 322, endPoint x: 635, endPoint y: 323, distance: 104.4
click at [637, 323] on div "Search: 16" at bounding box center [661, 324] width 323 height 21
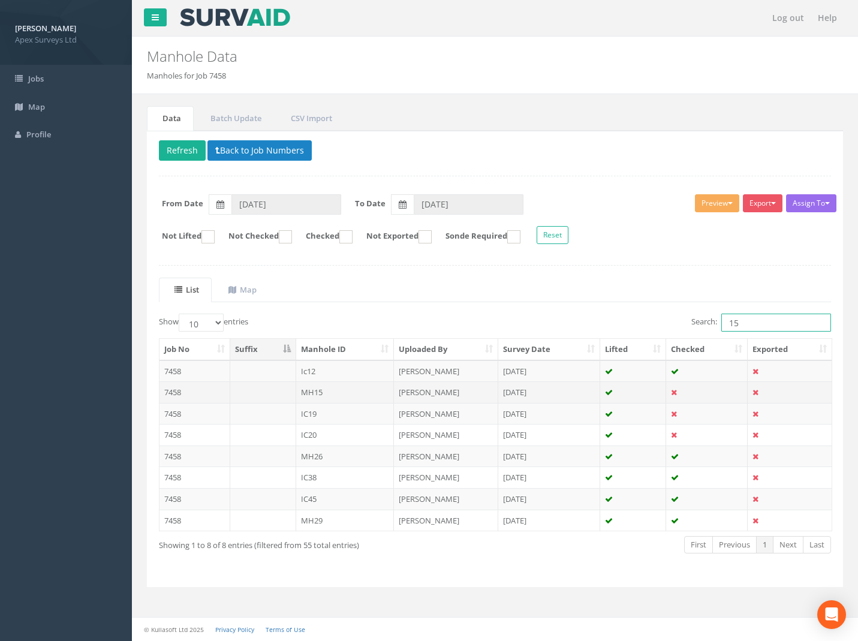
type input "15"
click at [174, 391] on td "7458" at bounding box center [195, 393] width 71 height 22
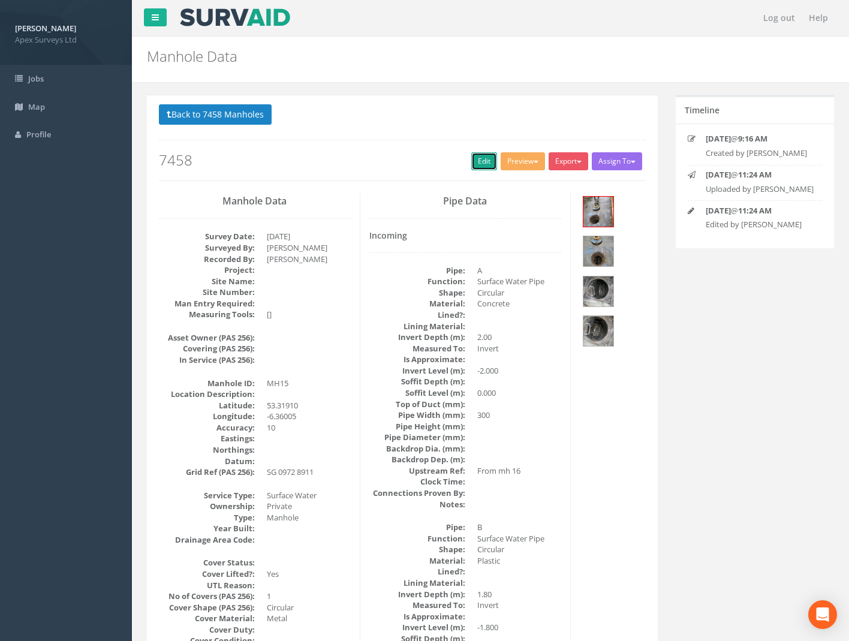
click at [478, 160] on link "Edit" at bounding box center [485, 161] width 26 height 18
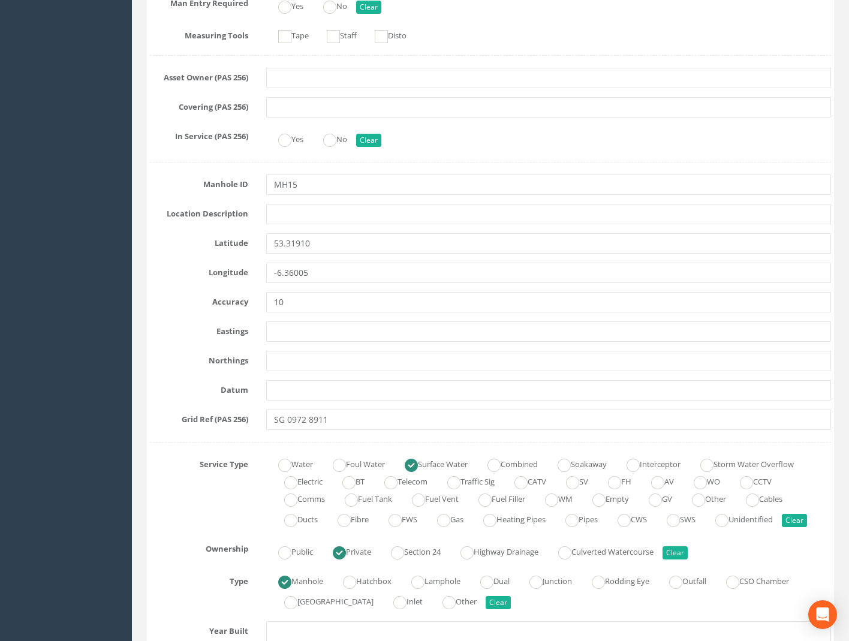
scroll to position [780, 0]
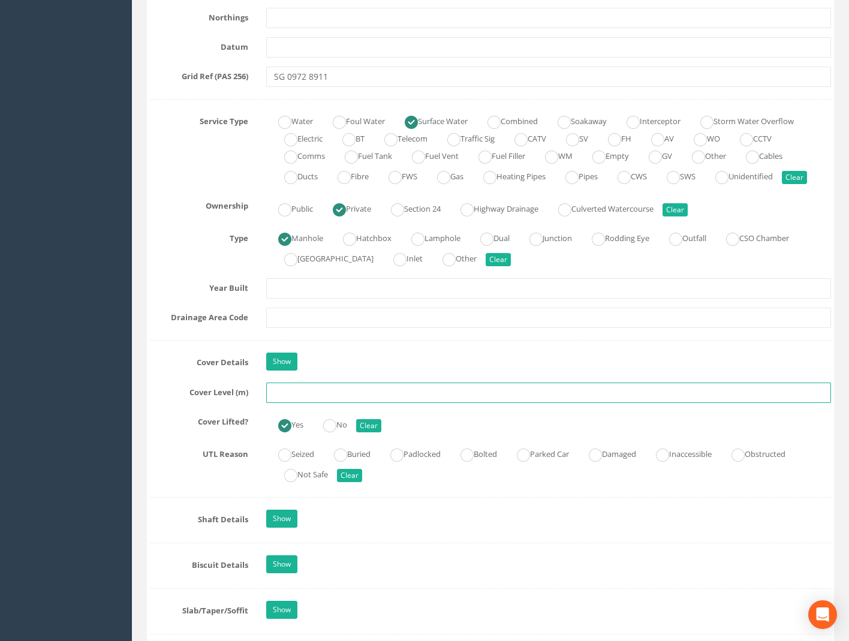
click at [289, 394] on input "text" at bounding box center [548, 393] width 565 height 20
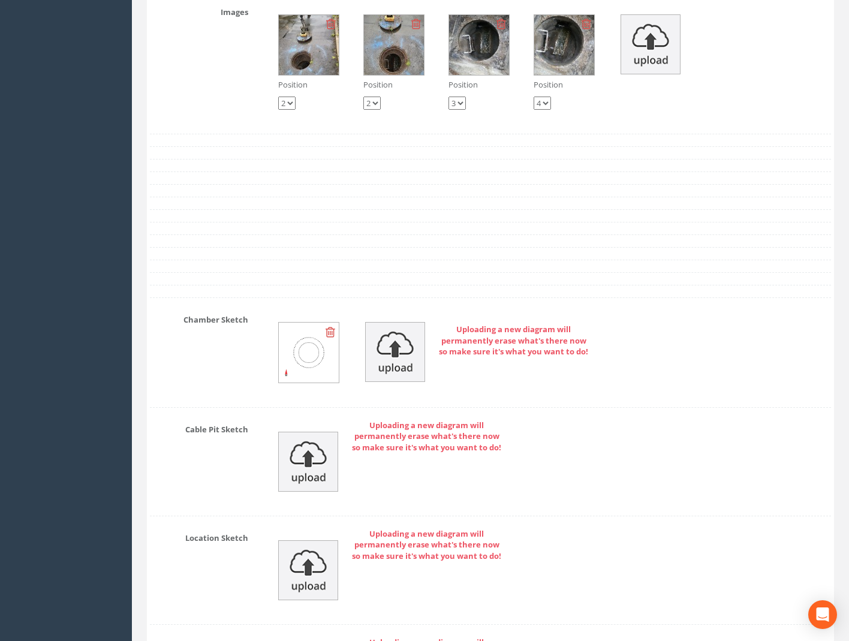
scroll to position [2105, 0]
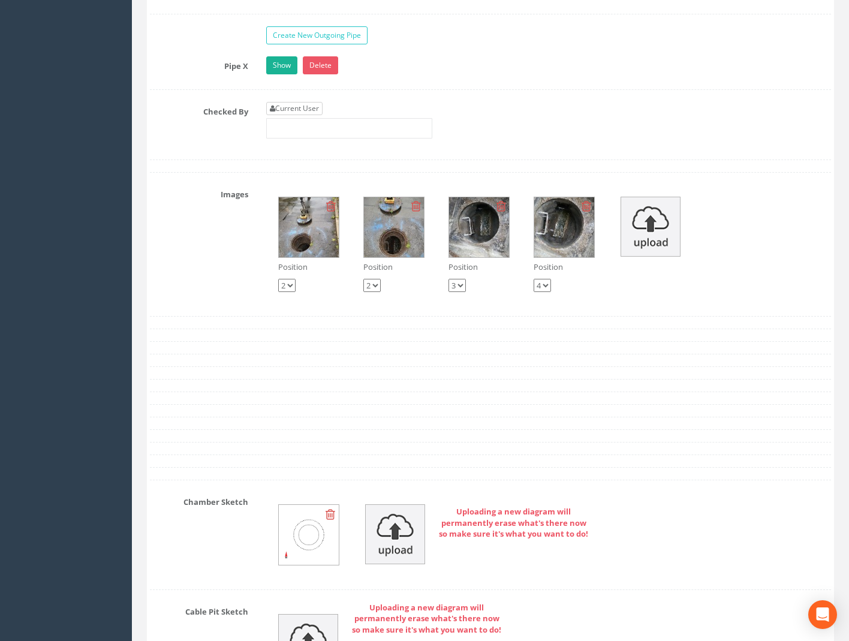
type input "59.04"
click at [281, 108] on link "Current User" at bounding box center [294, 108] width 56 height 13
type input "[PERSON_NAME]"
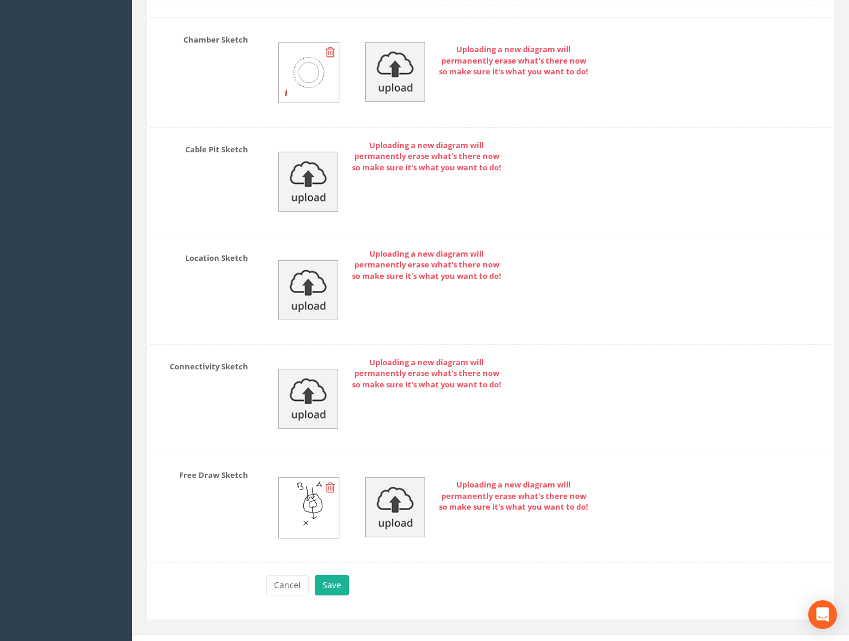
scroll to position [2585, 0]
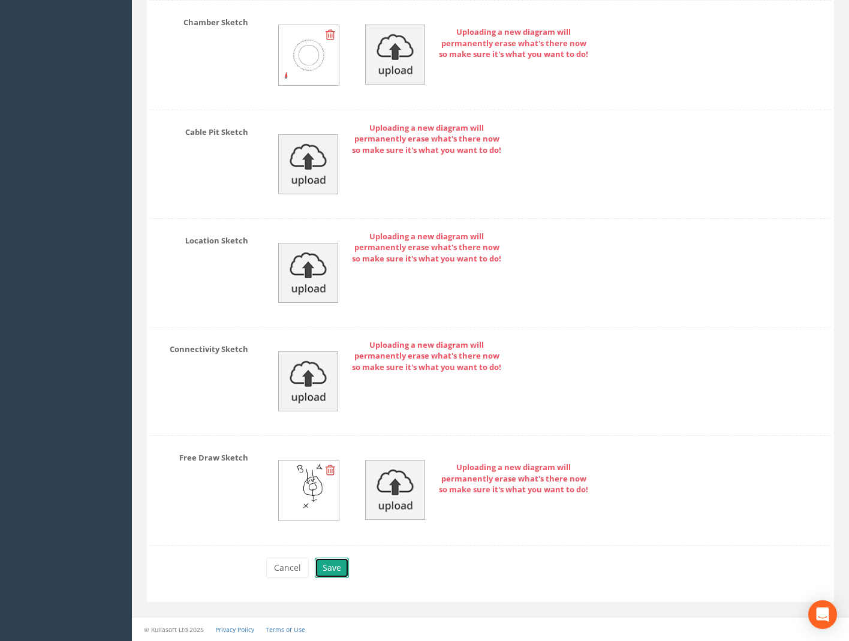
click at [332, 577] on button "Save" at bounding box center [332, 568] width 34 height 20
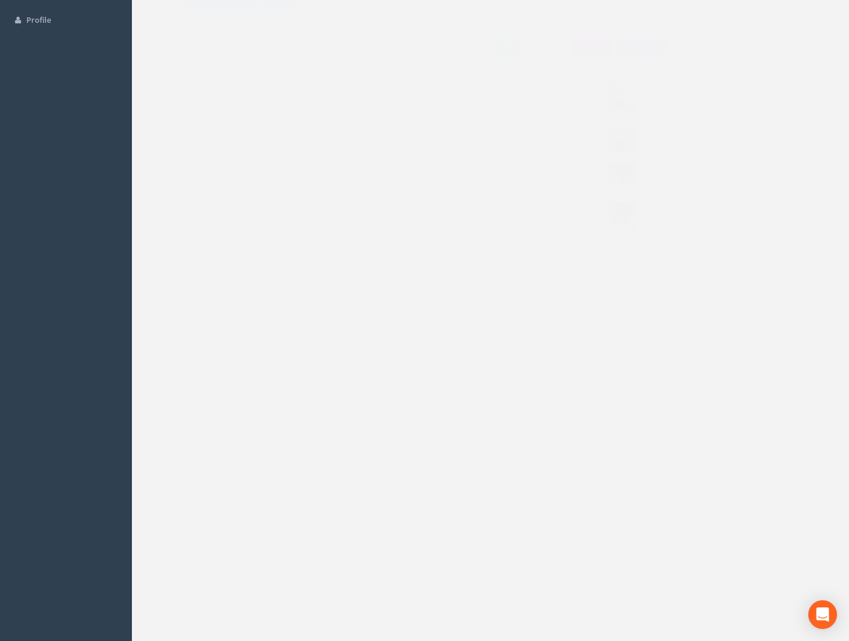
scroll to position [0, 0]
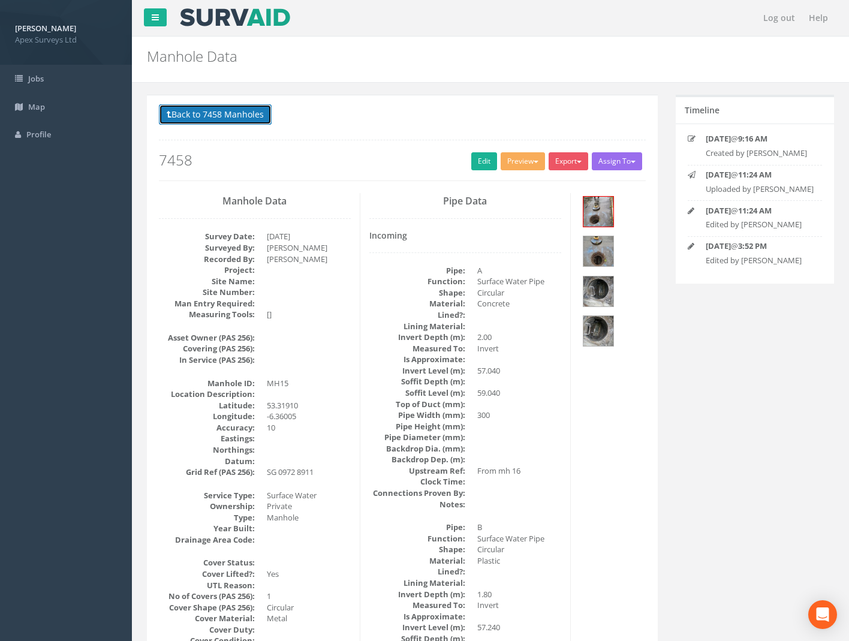
click at [259, 119] on button "Back to 7458 Manholes" at bounding box center [215, 114] width 113 height 20
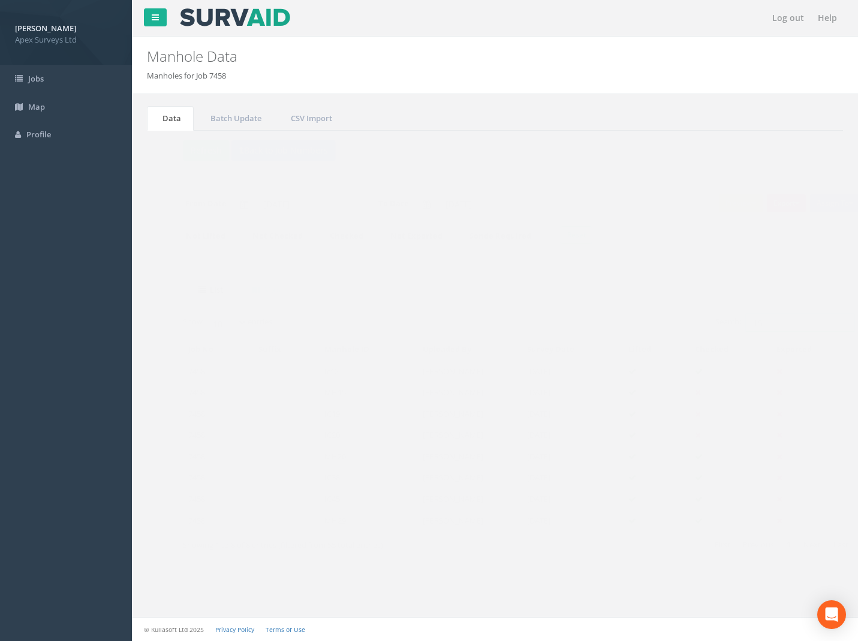
drag, startPoint x: 751, startPoint y: 320, endPoint x: 591, endPoint y: 334, distance: 160.2
click at [594, 334] on div "Search: 15" at bounding box center [669, 324] width 328 height 21
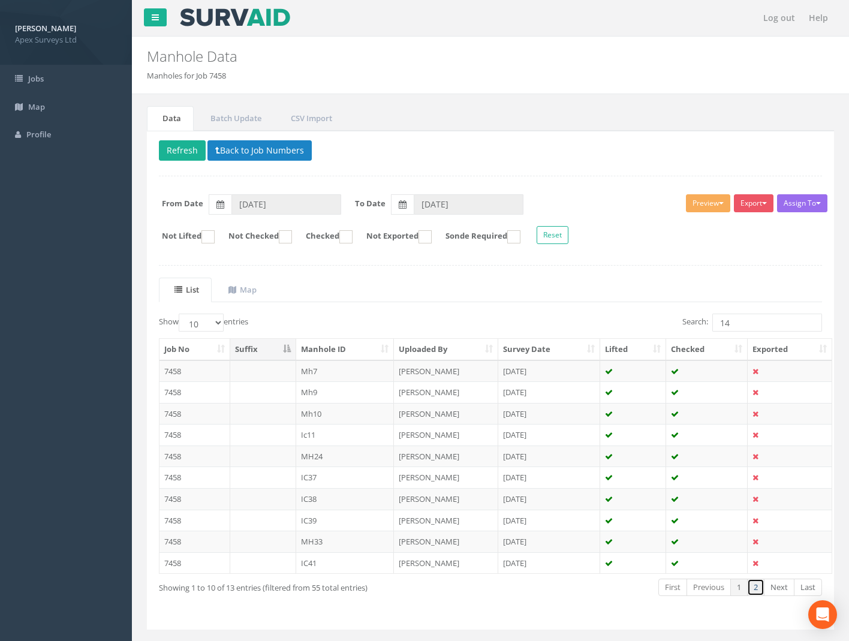
click at [764, 592] on link "2" at bounding box center [756, 587] width 17 height 17
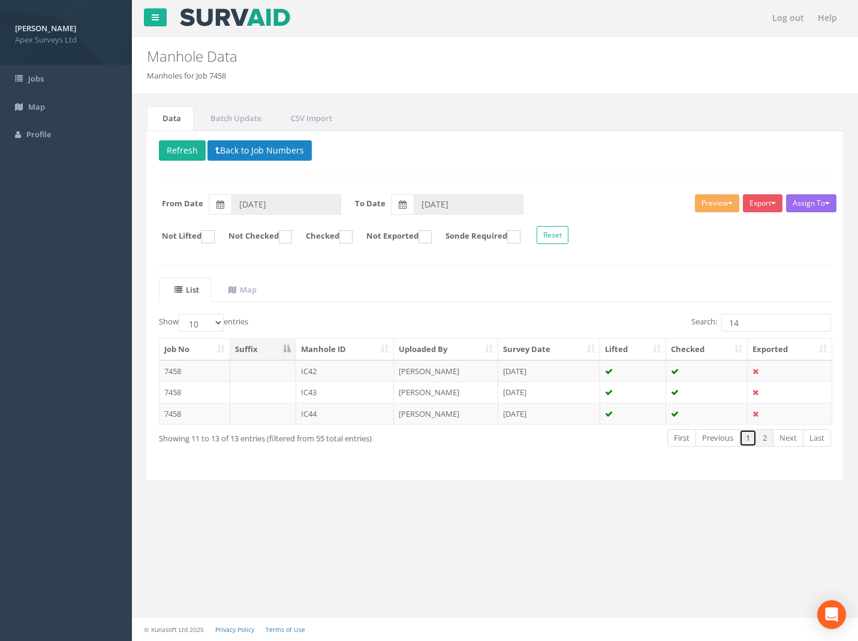
click at [749, 439] on link "1" at bounding box center [748, 438] width 17 height 17
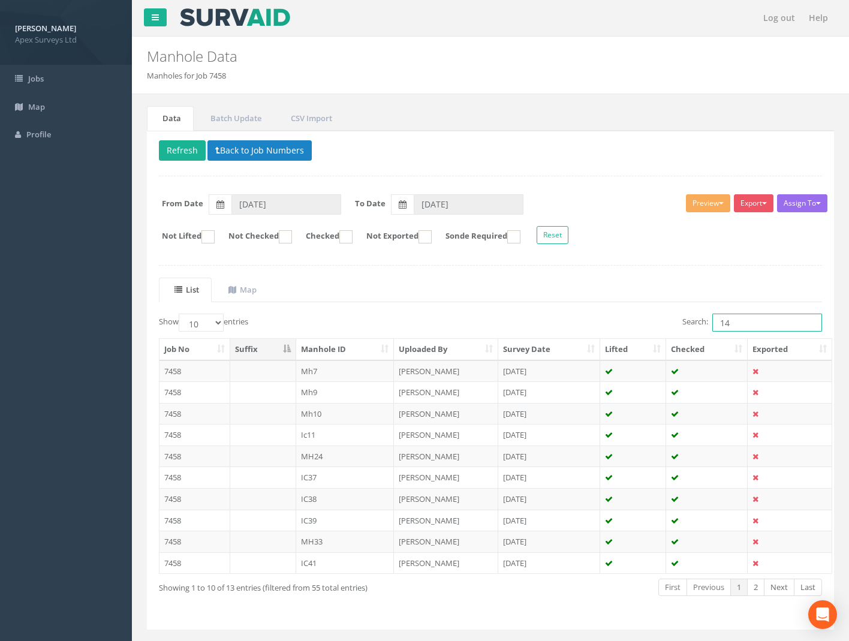
drag, startPoint x: 734, startPoint y: 325, endPoint x: 672, endPoint y: 323, distance: 61.8
click at [672, 323] on div "Search: 14" at bounding box center [661, 324] width 323 height 21
click at [736, 331] on input "14" at bounding box center [768, 323] width 110 height 18
drag, startPoint x: 739, startPoint y: 325, endPoint x: 658, endPoint y: 323, distance: 81.0
click at [658, 323] on div "Search: 14" at bounding box center [661, 324] width 323 height 21
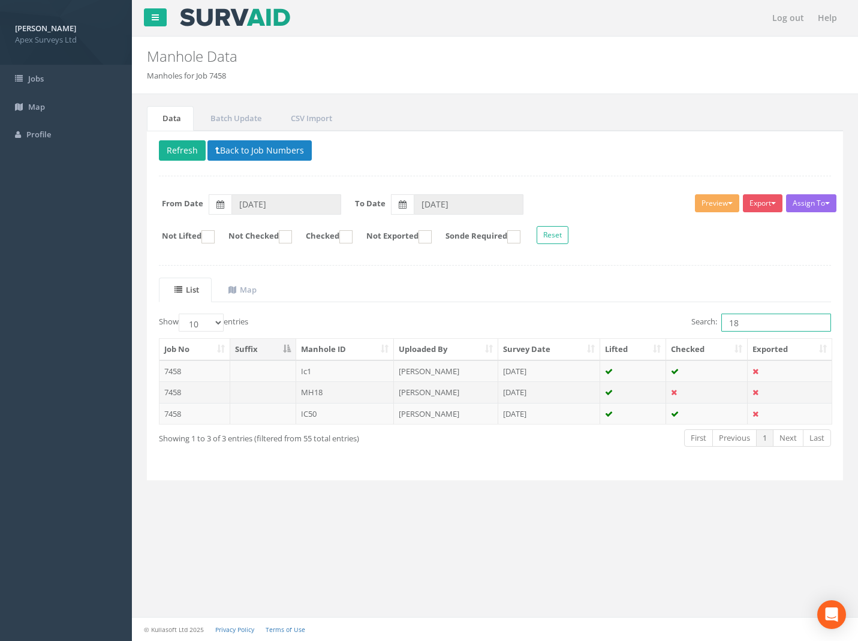
type input "18"
click at [169, 396] on td "7458" at bounding box center [195, 393] width 71 height 22
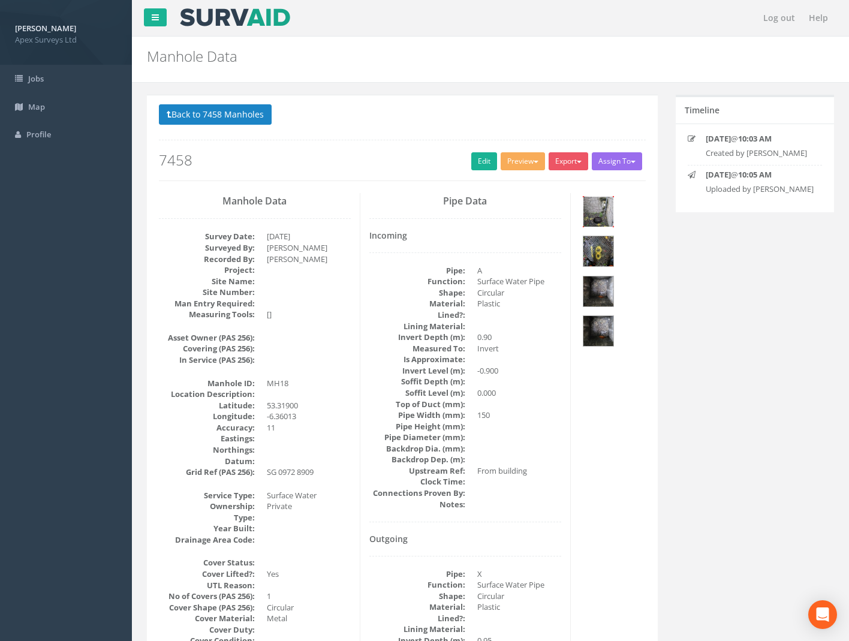
click at [598, 212] on img at bounding box center [599, 212] width 30 height 30
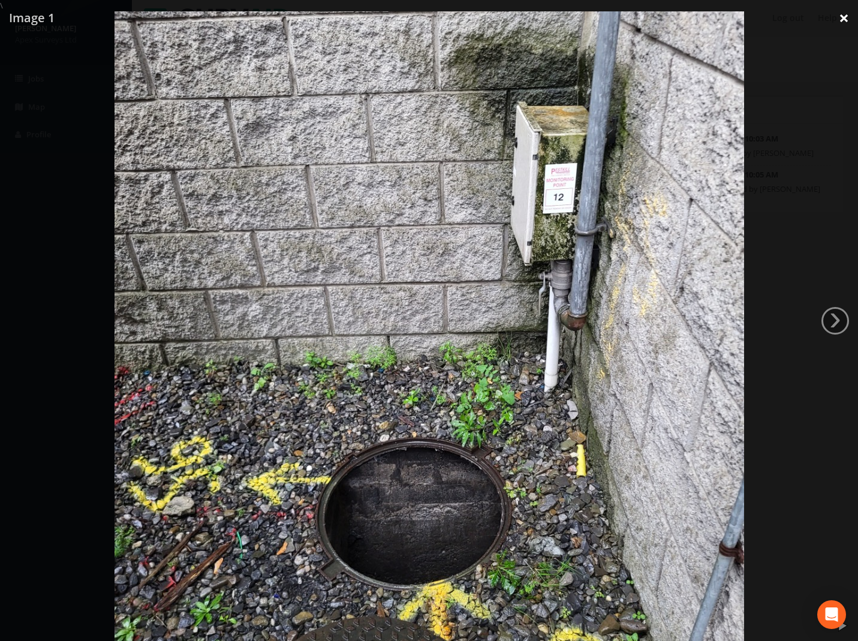
click at [847, 23] on link "×" at bounding box center [844, 18] width 28 height 36
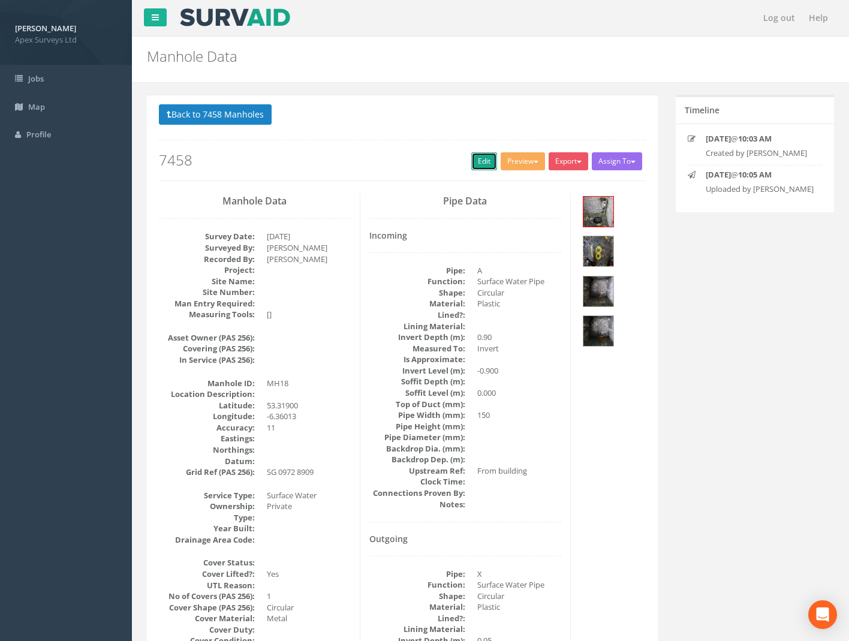
click at [479, 161] on link "Edit" at bounding box center [485, 161] width 26 height 18
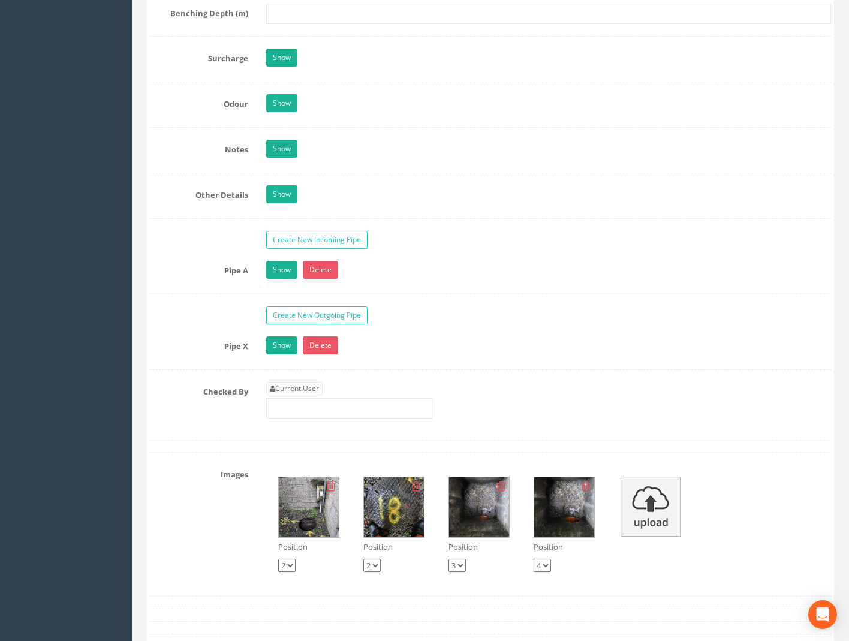
scroll to position [1860, 0]
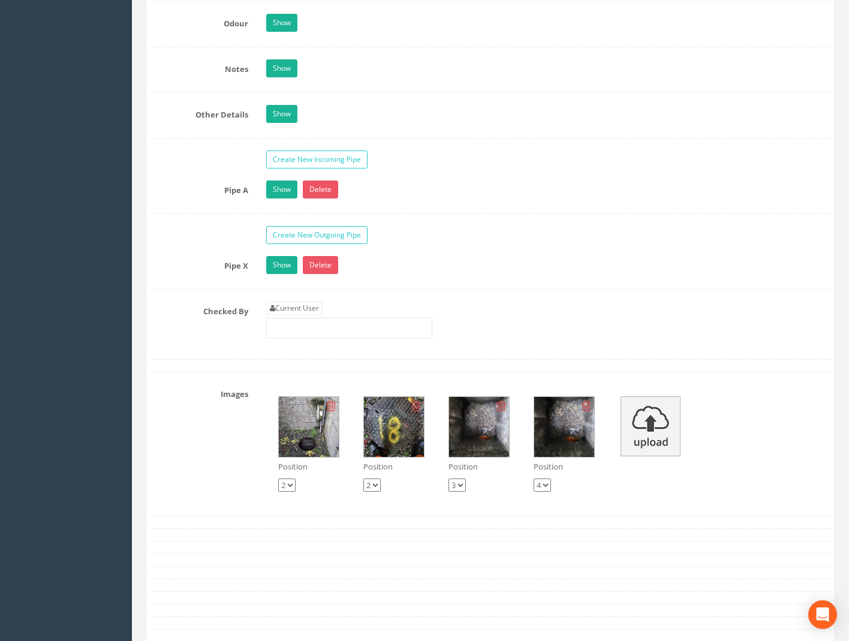
click at [299, 316] on div "Current User" at bounding box center [349, 320] width 166 height 37
click at [296, 311] on link "Current User" at bounding box center [294, 308] width 56 height 13
type input "[PERSON_NAME]"
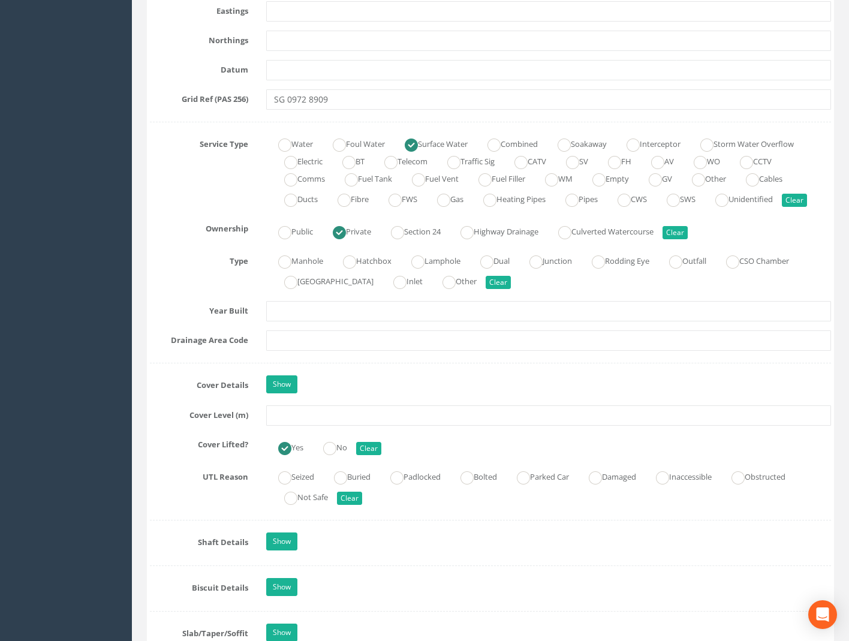
scroll to position [720, 0]
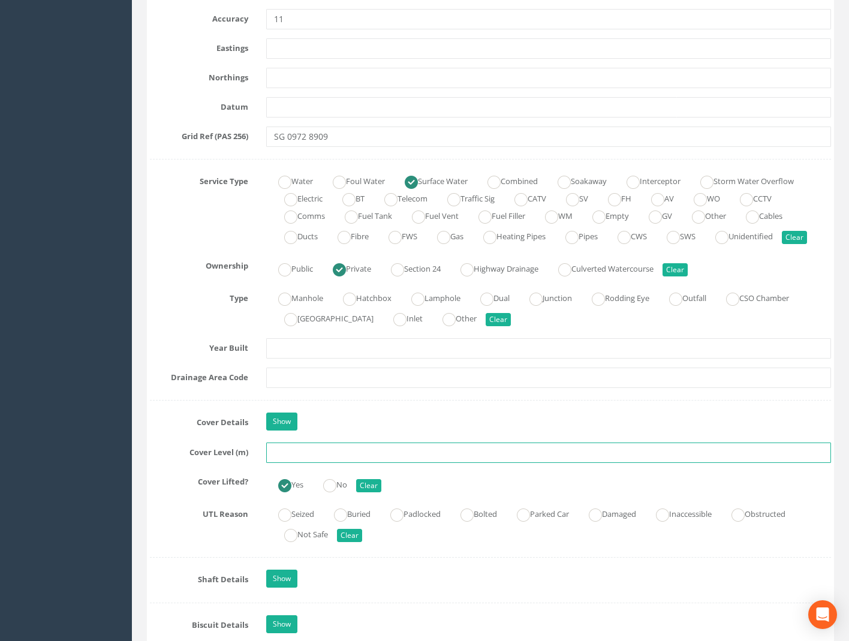
click at [285, 452] on input "text" at bounding box center [548, 453] width 565 height 20
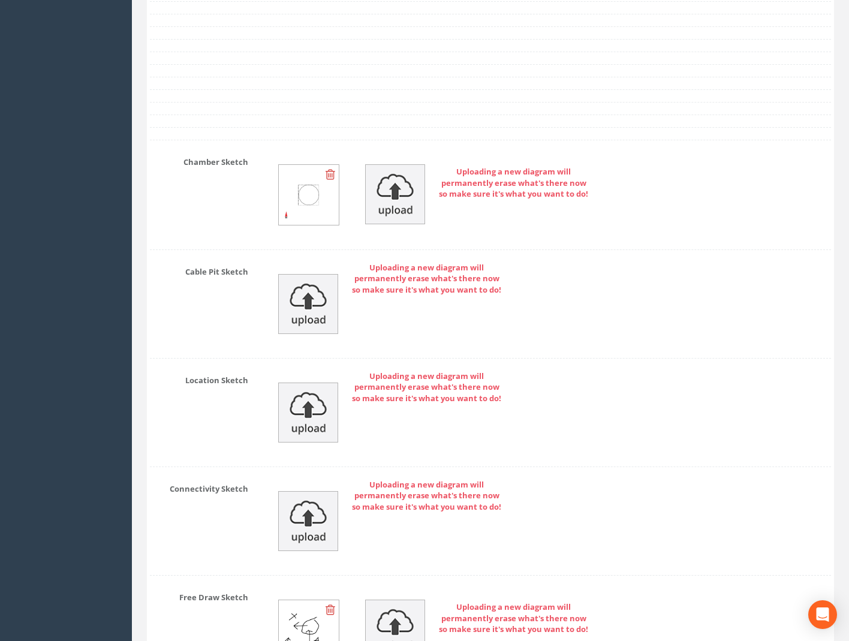
scroll to position [2539, 0]
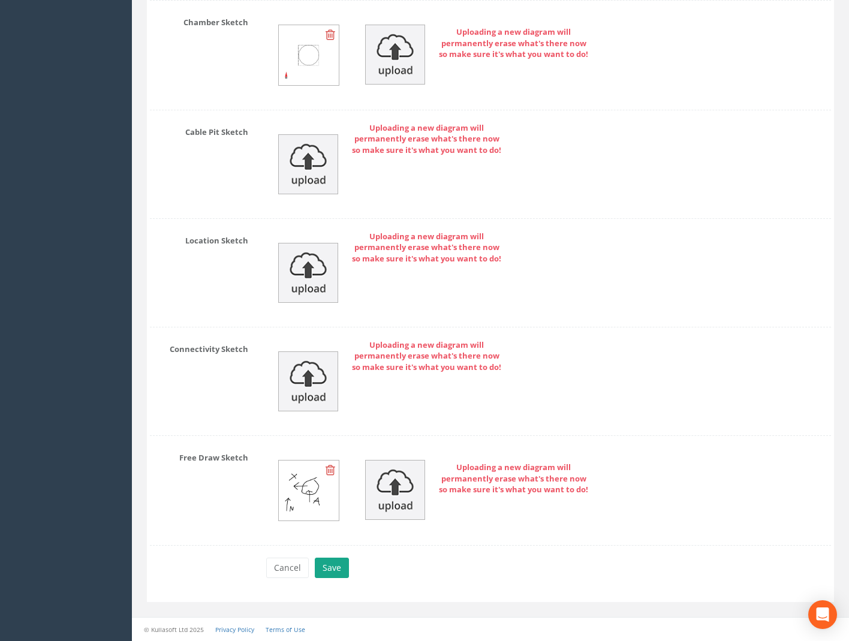
type input "59.01"
click at [334, 568] on button "Save" at bounding box center [332, 568] width 34 height 20
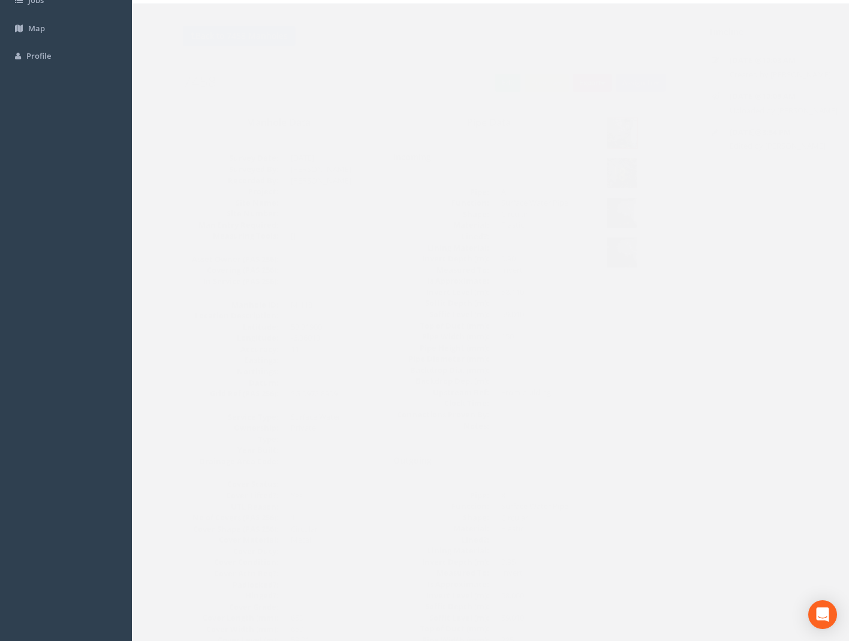
scroll to position [0, 0]
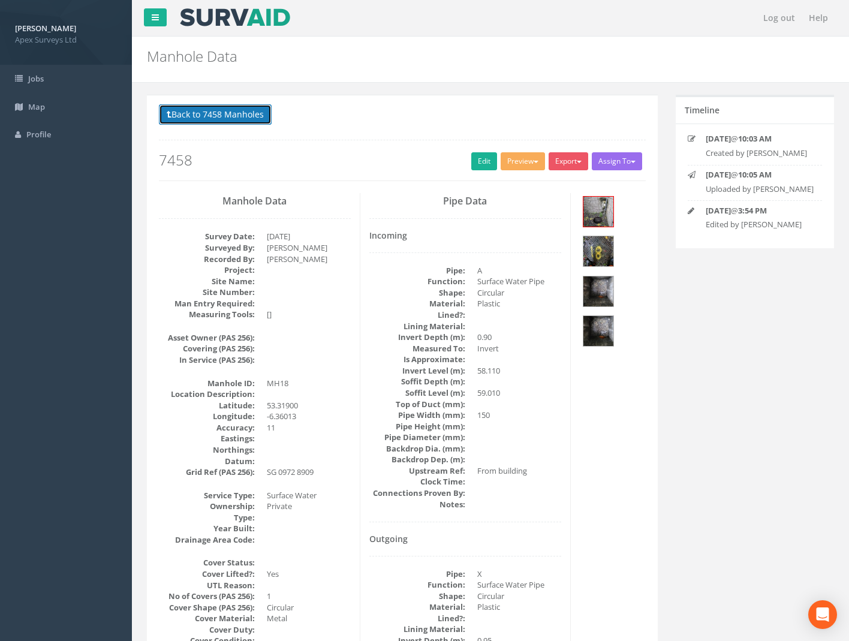
click at [214, 111] on button "Back to 7458 Manholes" at bounding box center [215, 114] width 113 height 20
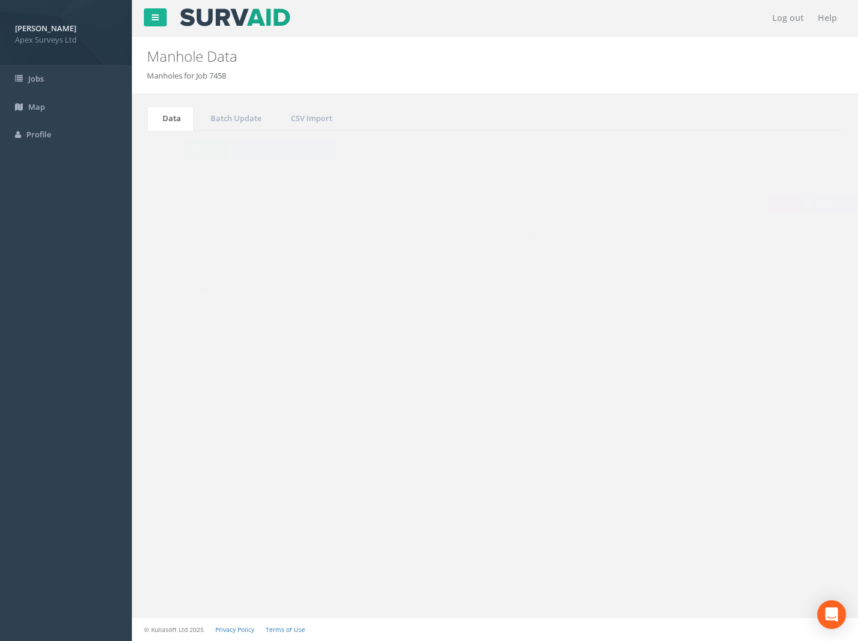
drag, startPoint x: 761, startPoint y: 326, endPoint x: 650, endPoint y: 337, distance: 110.9
click at [656, 334] on div "Search: 18" at bounding box center [669, 324] width 328 height 21
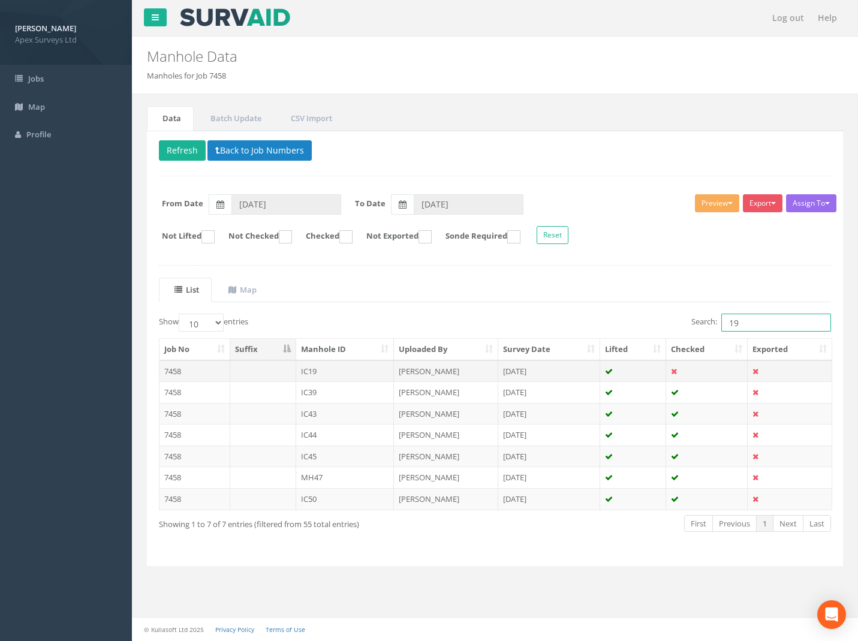
type input "19"
click at [175, 370] on td "7458" at bounding box center [195, 372] width 71 height 22
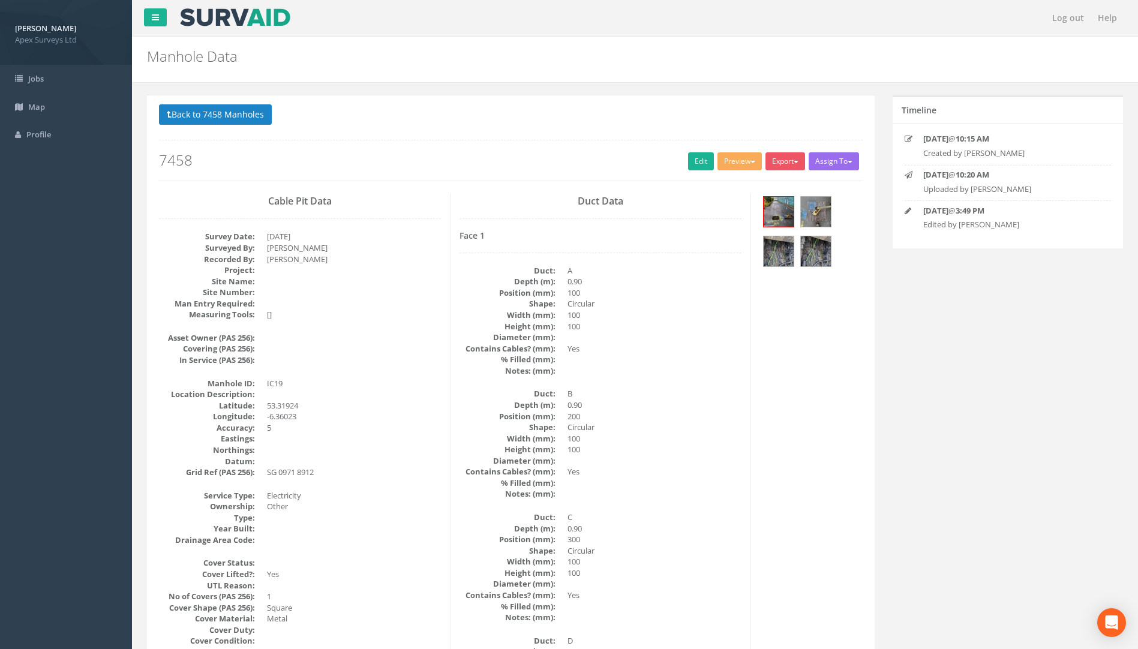
click at [224, 107] on button "Back to 7458 Manholes" at bounding box center [215, 114] width 113 height 20
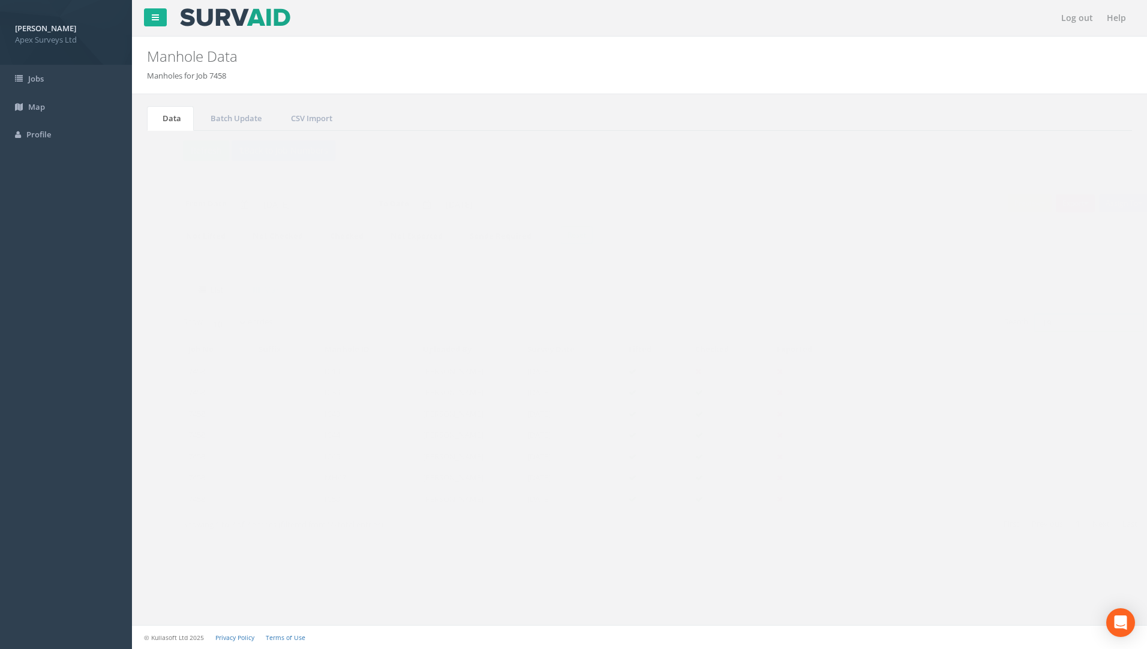
drag, startPoint x: 1038, startPoint y: 322, endPoint x: 955, endPoint y: 329, distance: 83.7
click at [957, 329] on div "Search: 19" at bounding box center [885, 324] width 472 height 21
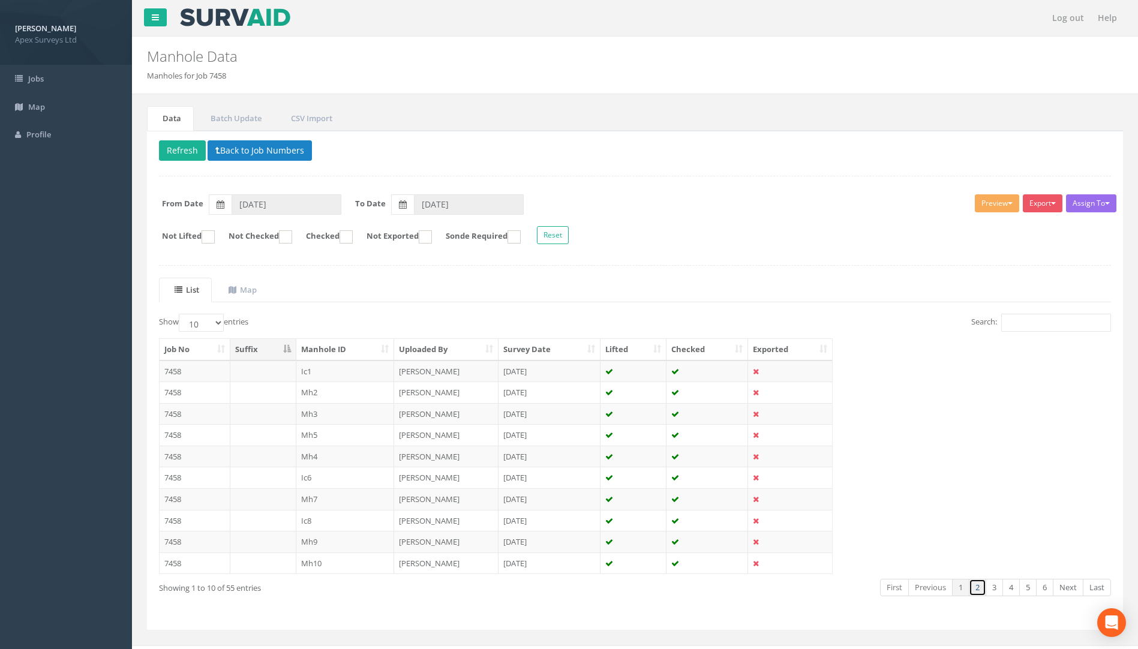
click at [980, 589] on link "2" at bounding box center [977, 587] width 17 height 17
click at [991, 594] on link "3" at bounding box center [994, 587] width 17 height 17
click at [1014, 589] on link "4" at bounding box center [1010, 587] width 17 height 17
click at [1029, 586] on link "5" at bounding box center [1027, 587] width 17 height 17
click at [1044, 591] on link "6" at bounding box center [1044, 587] width 17 height 17
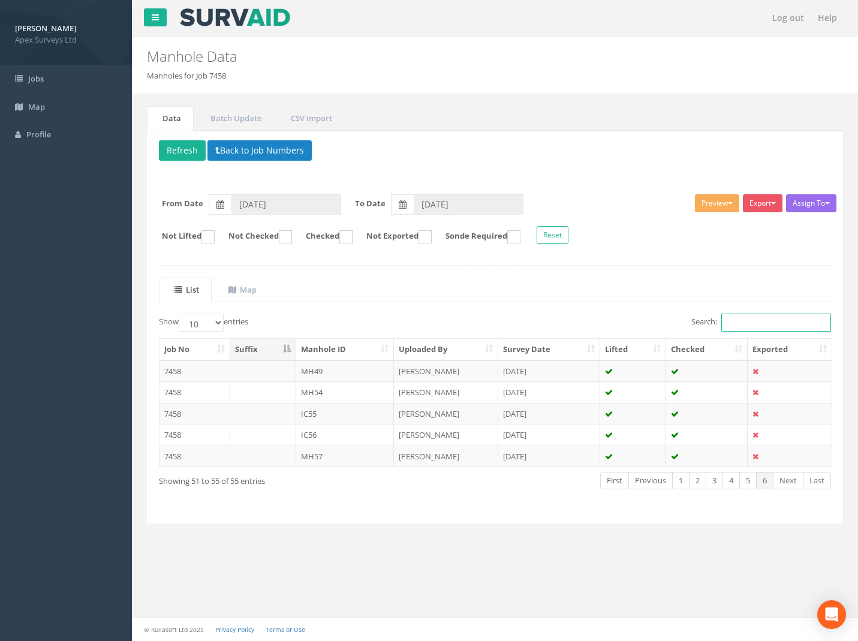
click at [727, 321] on input "Search:" at bounding box center [777, 323] width 110 height 18
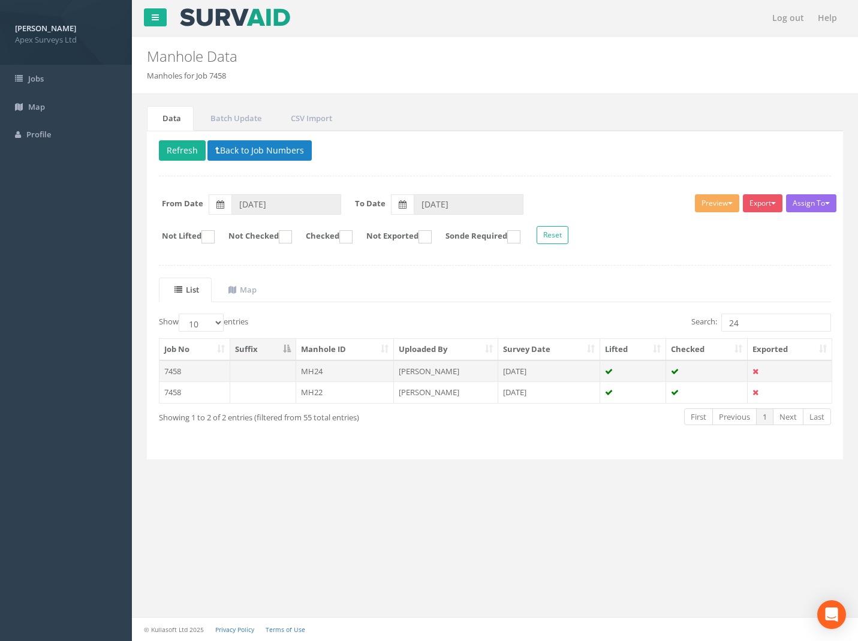
click at [170, 371] on td "7458" at bounding box center [195, 372] width 71 height 22
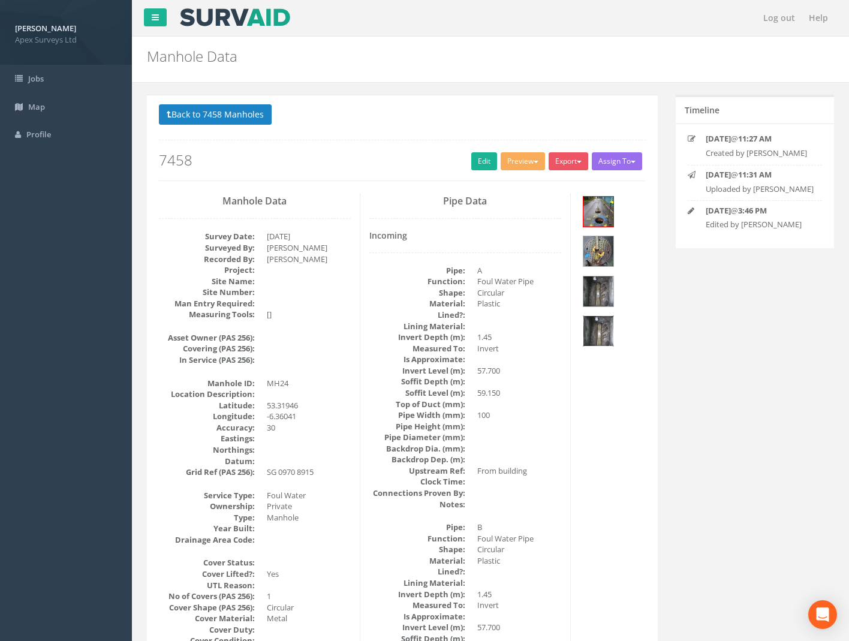
click at [596, 329] on img at bounding box center [599, 331] width 30 height 30
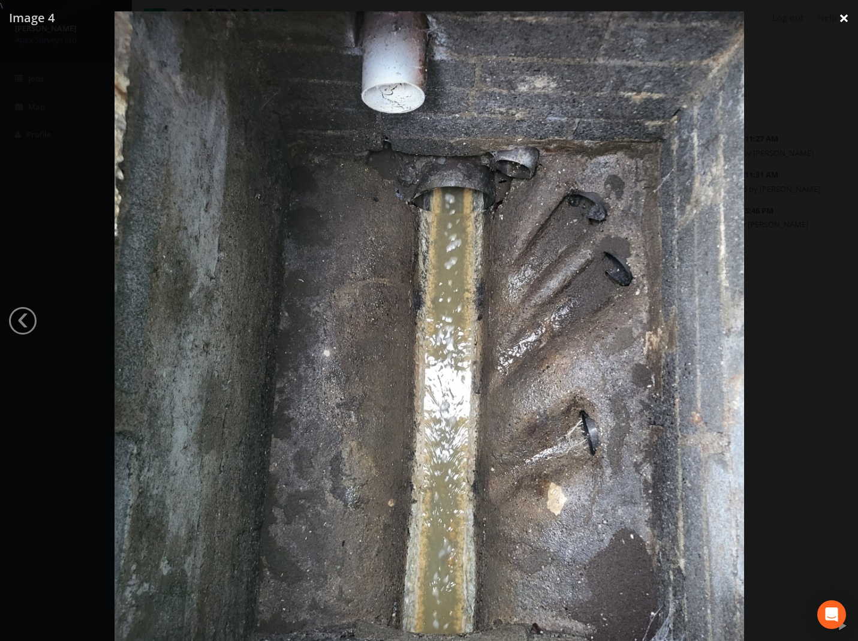
click at [842, 16] on link "×" at bounding box center [844, 18] width 28 height 36
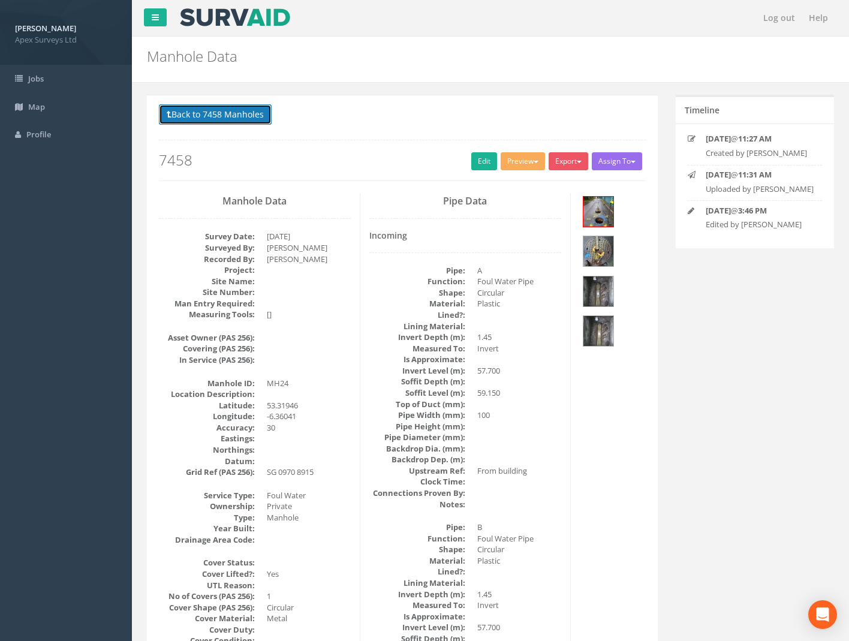
click at [242, 117] on button "Back to 7458 Manholes" at bounding box center [215, 114] width 113 height 20
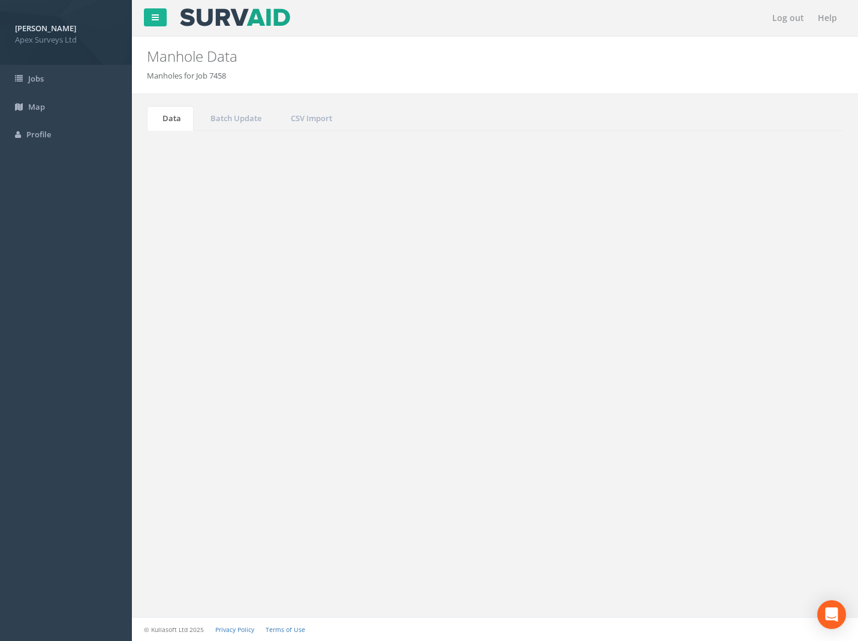
drag, startPoint x: 776, startPoint y: 325, endPoint x: 528, endPoint y: 329, distance: 247.8
click at [570, 331] on div "Search: 24" at bounding box center [669, 324] width 328 height 21
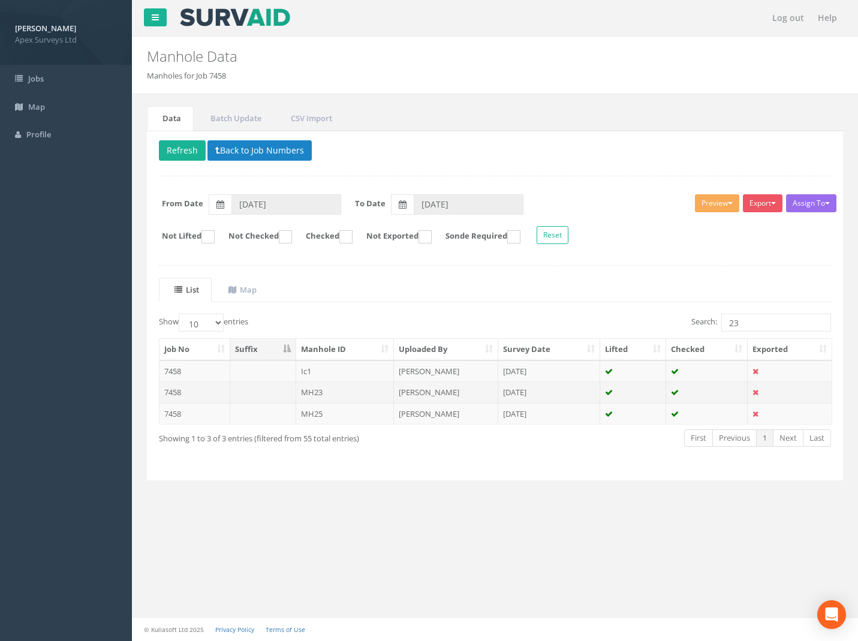
click at [172, 395] on td "7458" at bounding box center [195, 393] width 71 height 22
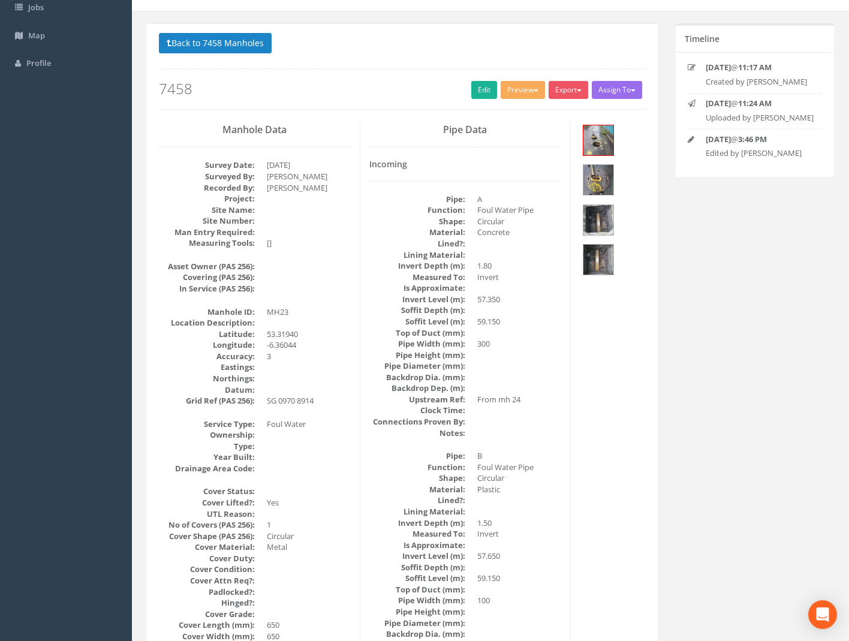
scroll to position [50, 0]
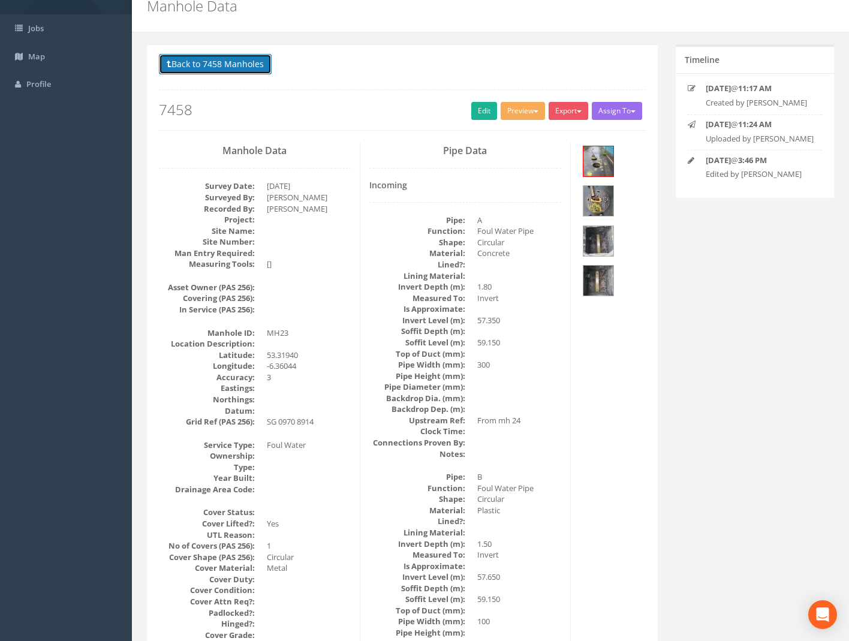
click at [232, 61] on button "Back to 7458 Manholes" at bounding box center [215, 64] width 113 height 20
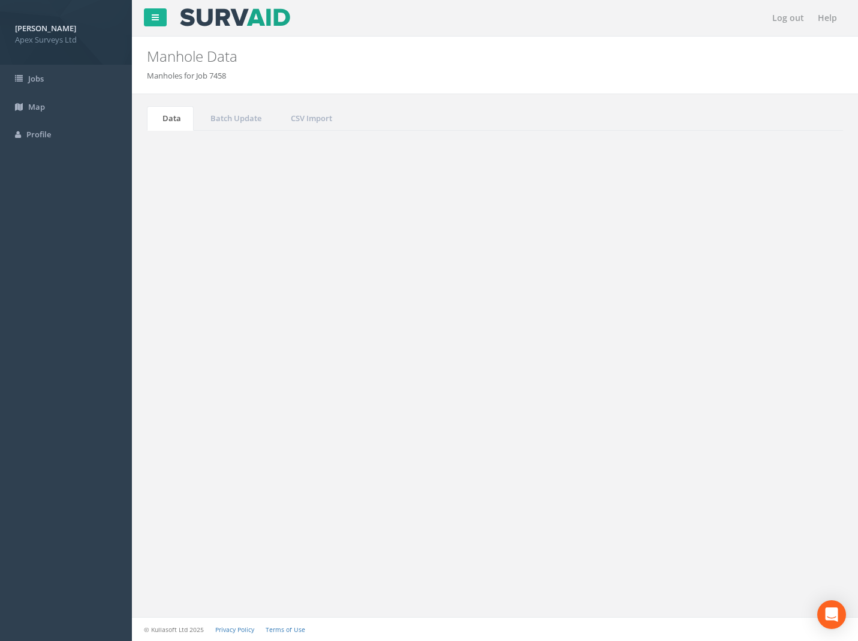
drag, startPoint x: 746, startPoint y: 323, endPoint x: 612, endPoint y: 337, distance: 134.5
click at [619, 334] on div "Search: 23" at bounding box center [669, 324] width 328 height 21
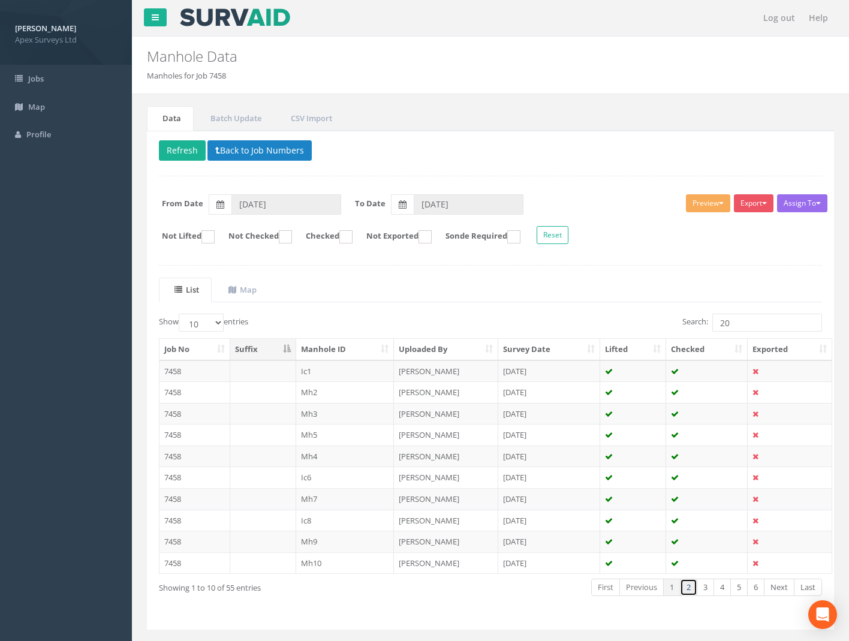
click at [689, 589] on link "2" at bounding box center [688, 587] width 17 height 17
click at [170, 526] on td "7458" at bounding box center [195, 521] width 71 height 22
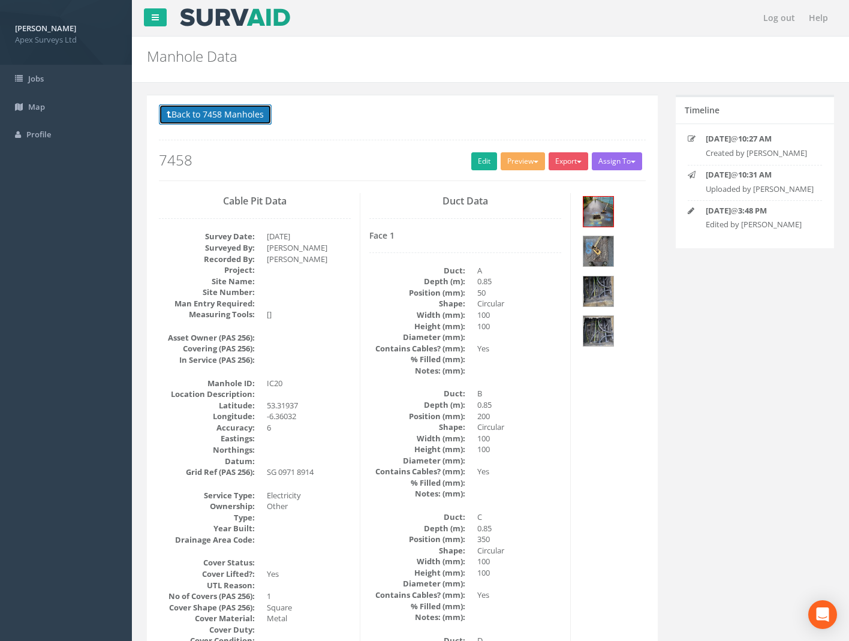
drag, startPoint x: 244, startPoint y: 105, endPoint x: 284, endPoint y: 115, distance: 41.3
click at [244, 105] on button "Back to 7458 Manholes" at bounding box center [215, 114] width 113 height 20
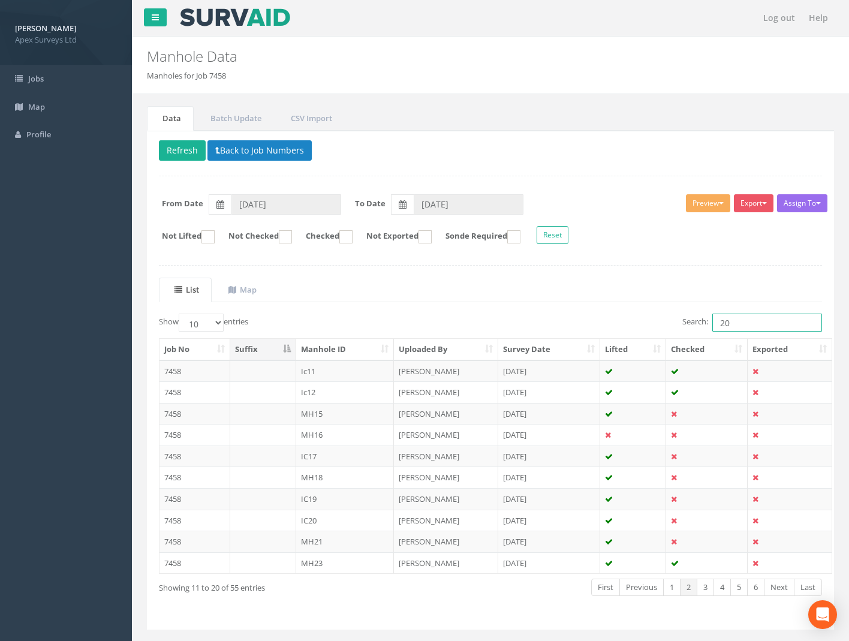
drag, startPoint x: 738, startPoint y: 323, endPoint x: 610, endPoint y: 329, distance: 128.0
click at [611, 329] on div "Search: 20" at bounding box center [661, 324] width 323 height 21
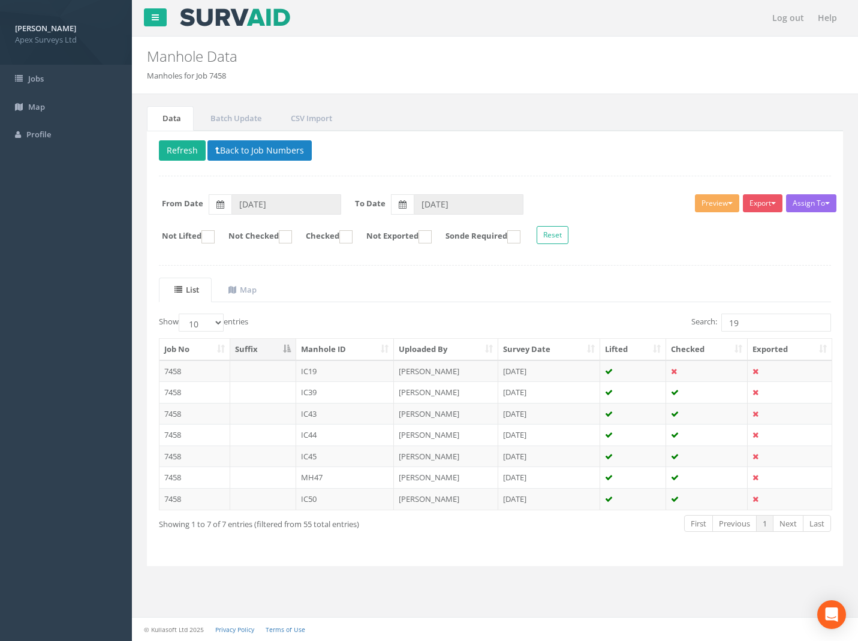
drag, startPoint x: 170, startPoint y: 374, endPoint x: 164, endPoint y: 376, distance: 6.3
click at [169, 374] on td "7458" at bounding box center [195, 372] width 71 height 22
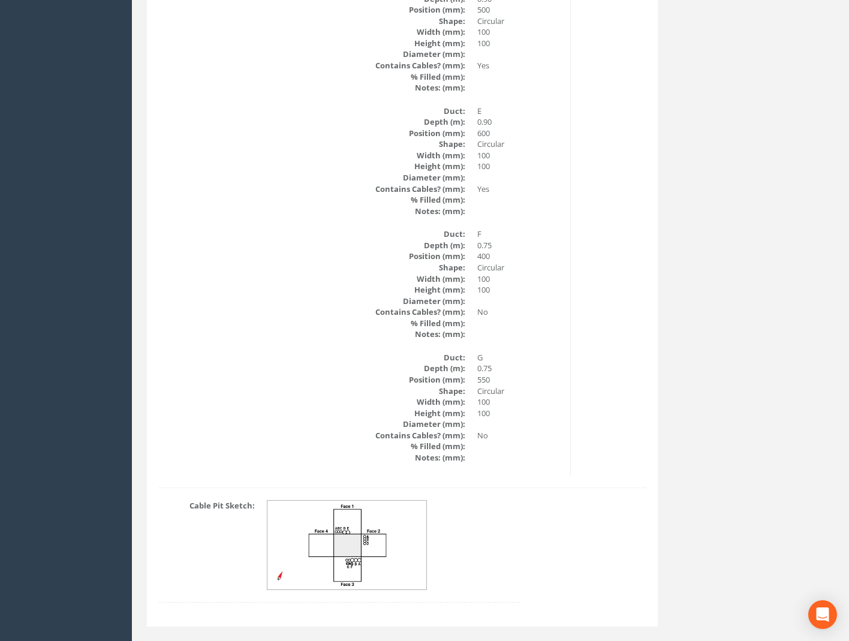
scroll to position [1856, 0]
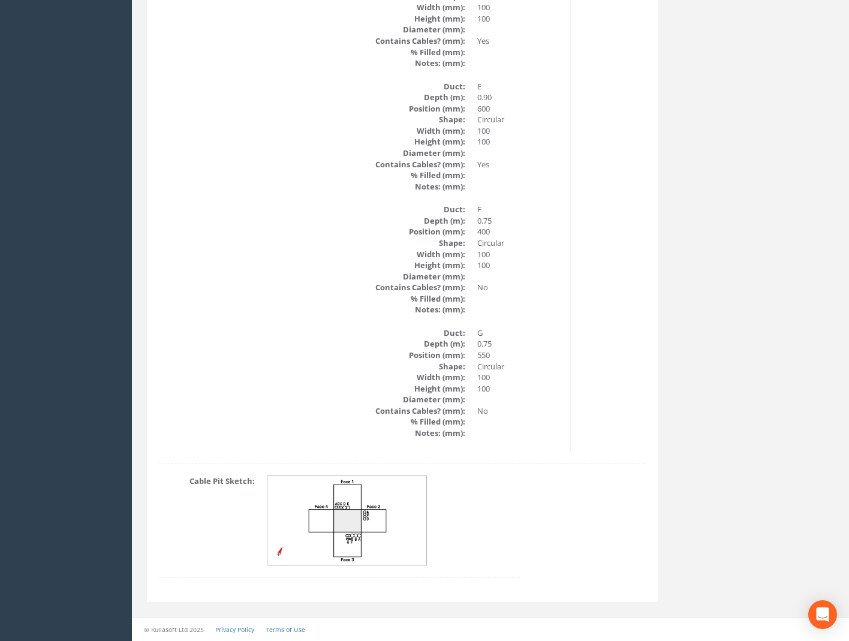
click at [371, 536] on img at bounding box center [348, 520] width 160 height 89
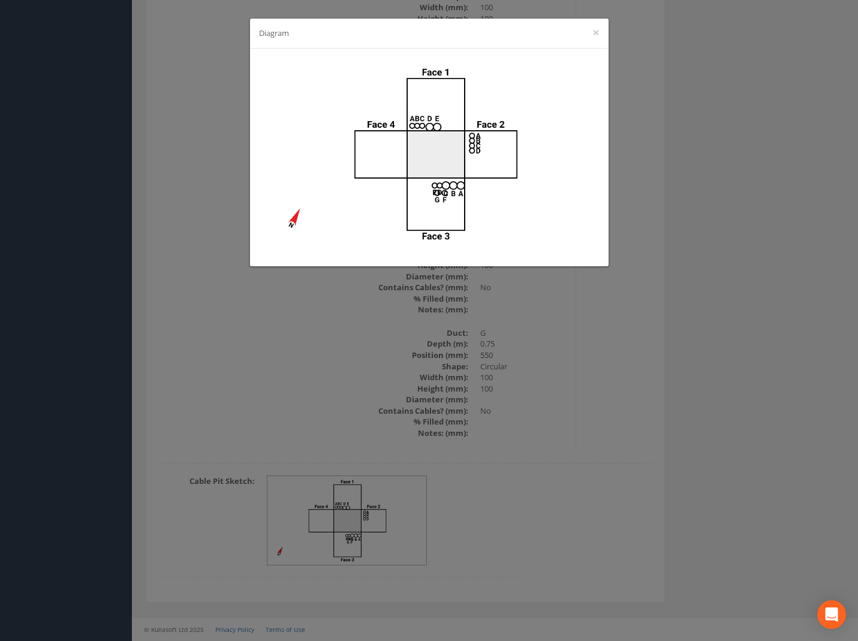
click at [690, 143] on div "Diagram ×" at bounding box center [429, 320] width 858 height 641
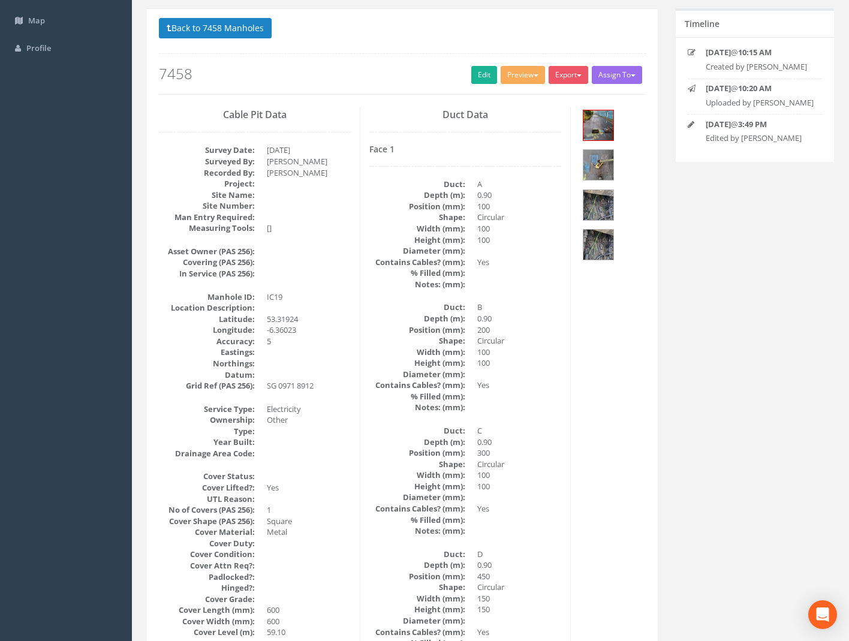
scroll to position [0, 0]
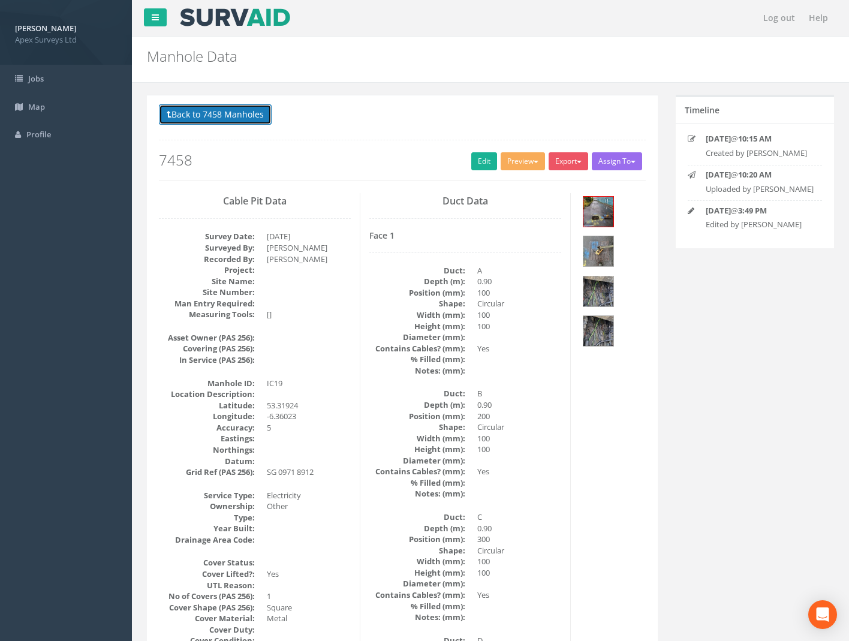
click at [227, 111] on button "Back to 7458 Manholes" at bounding box center [215, 114] width 113 height 20
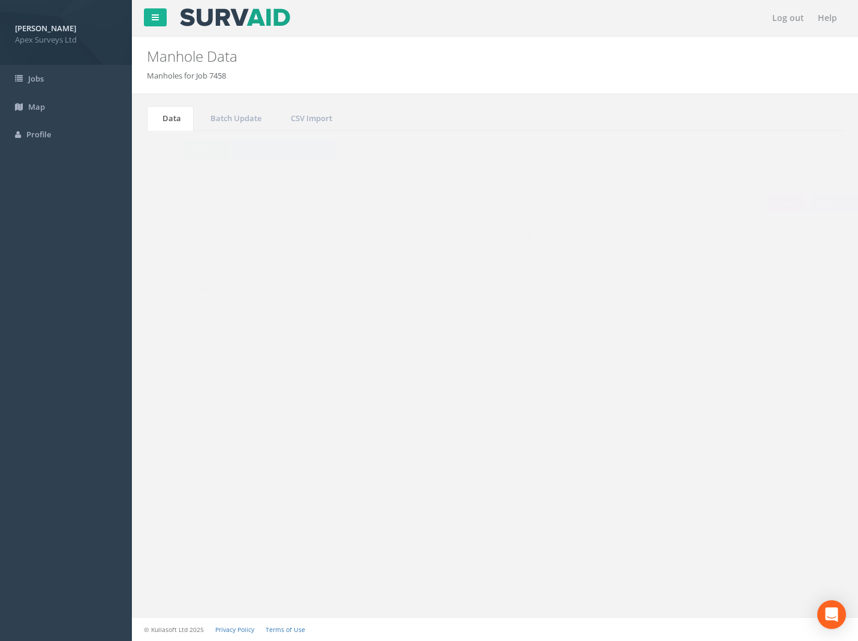
drag, startPoint x: 757, startPoint y: 323, endPoint x: 634, endPoint y: 323, distance: 123.6
click at [640, 323] on div "Search: 19" at bounding box center [669, 324] width 328 height 21
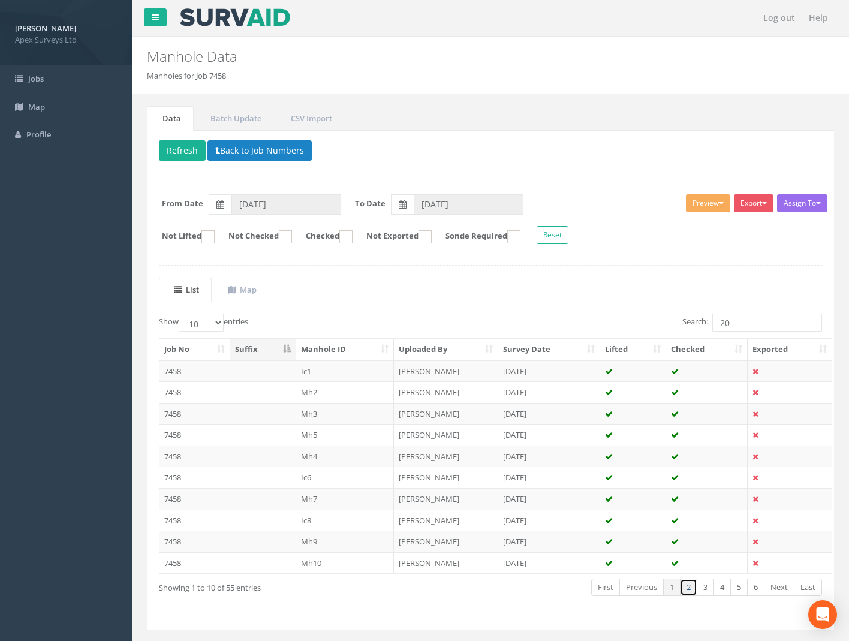
click at [693, 589] on link "2" at bounding box center [688, 587] width 17 height 17
click at [173, 518] on td "7458" at bounding box center [195, 521] width 71 height 22
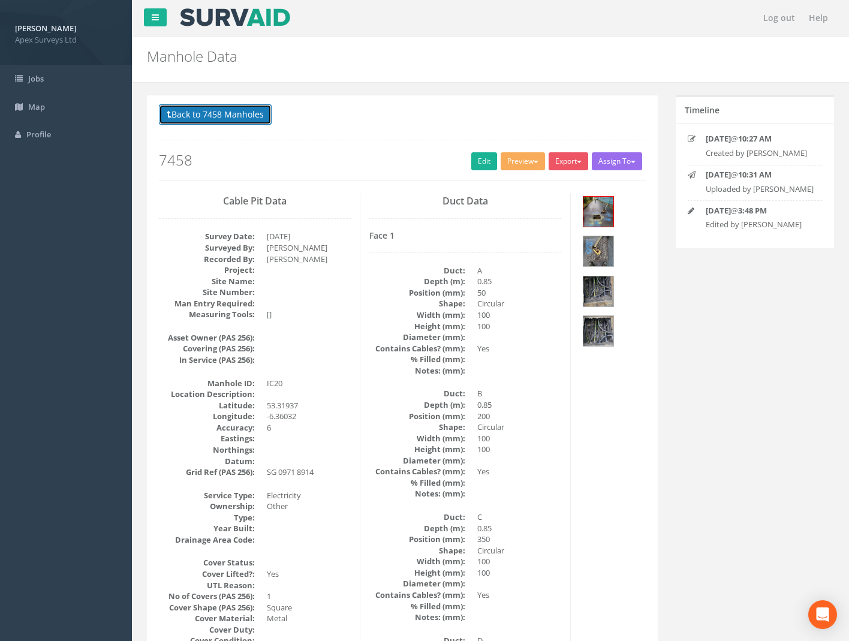
click at [221, 120] on button "Back to 7458 Manholes" at bounding box center [215, 114] width 113 height 20
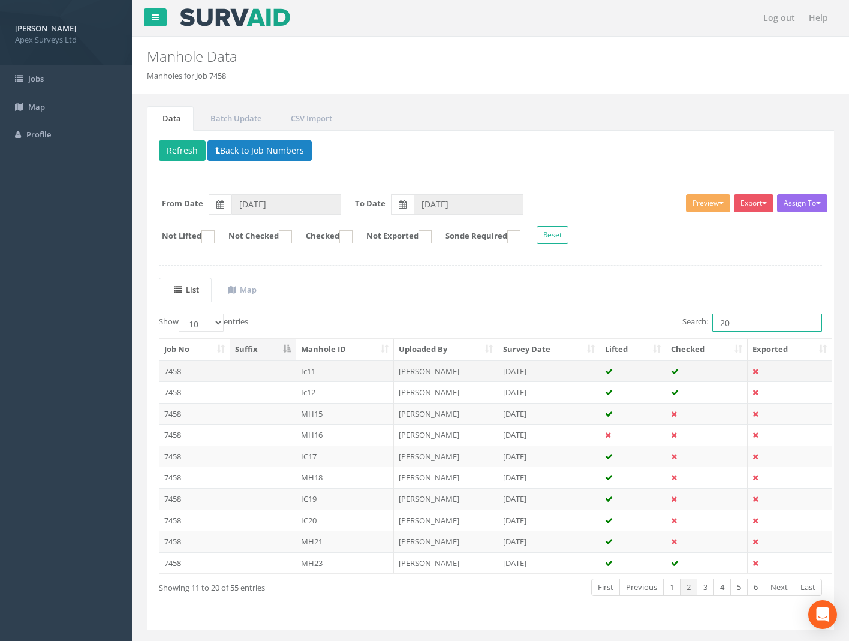
drag, startPoint x: 748, startPoint y: 315, endPoint x: 525, endPoint y: 364, distance: 227.8
click at [548, 359] on div "Show 10 25 50 100 entries Search: 20 Job No Suffix Manhole ID Uploaded By Surve…" at bounding box center [491, 466] width 664 height 304
click at [181, 536] on td "7458" at bounding box center [195, 542] width 71 height 22
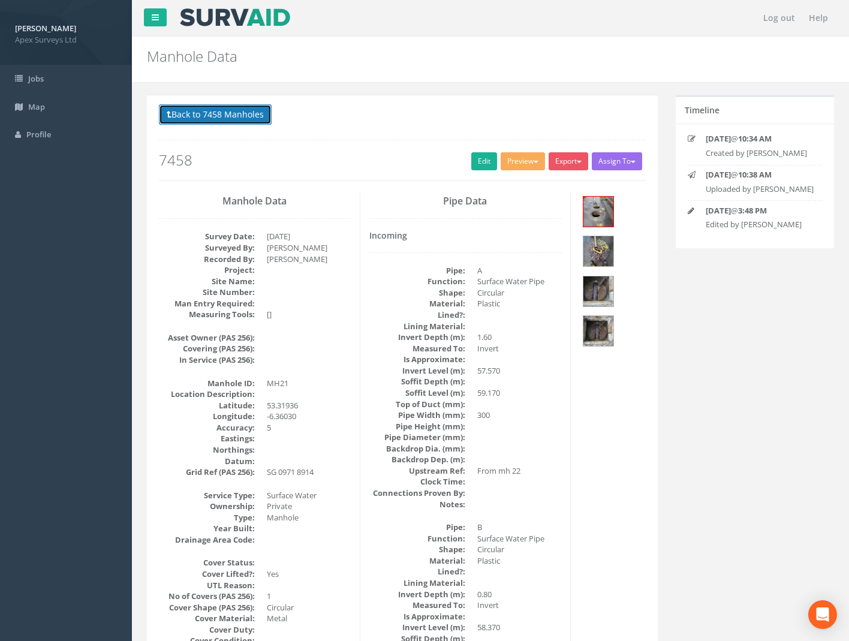
click at [252, 115] on button "Back to 7458 Manholes" at bounding box center [215, 114] width 113 height 20
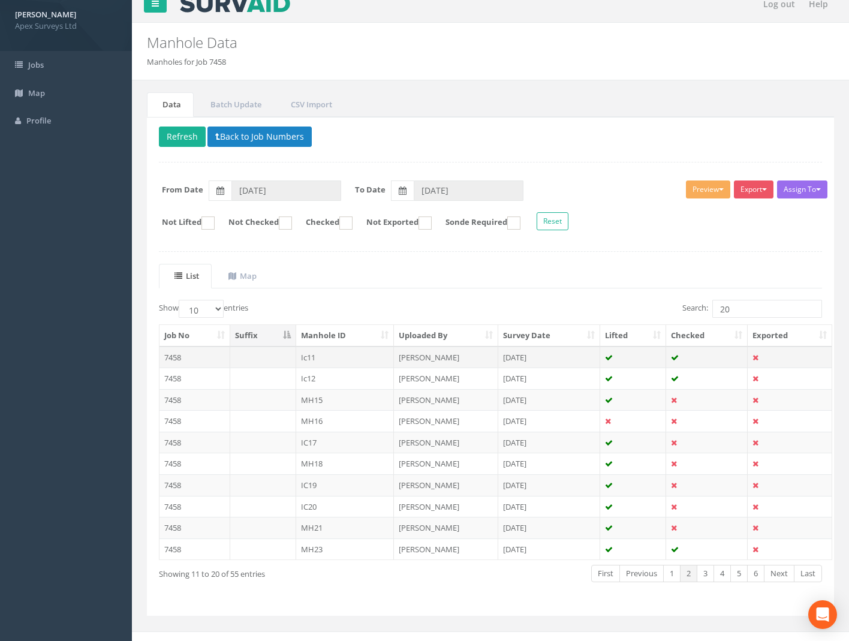
scroll to position [28, 0]
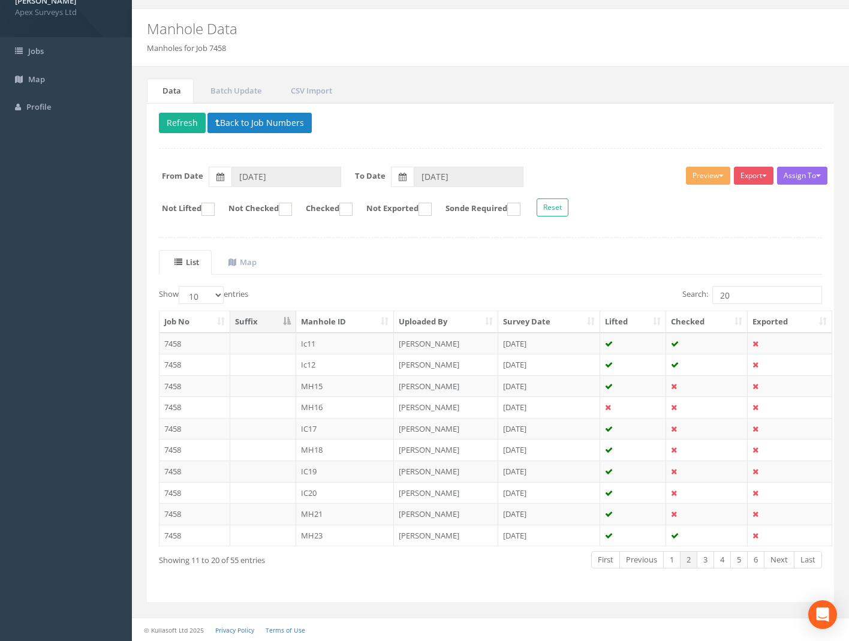
click at [167, 494] on td "7458" at bounding box center [195, 493] width 71 height 22
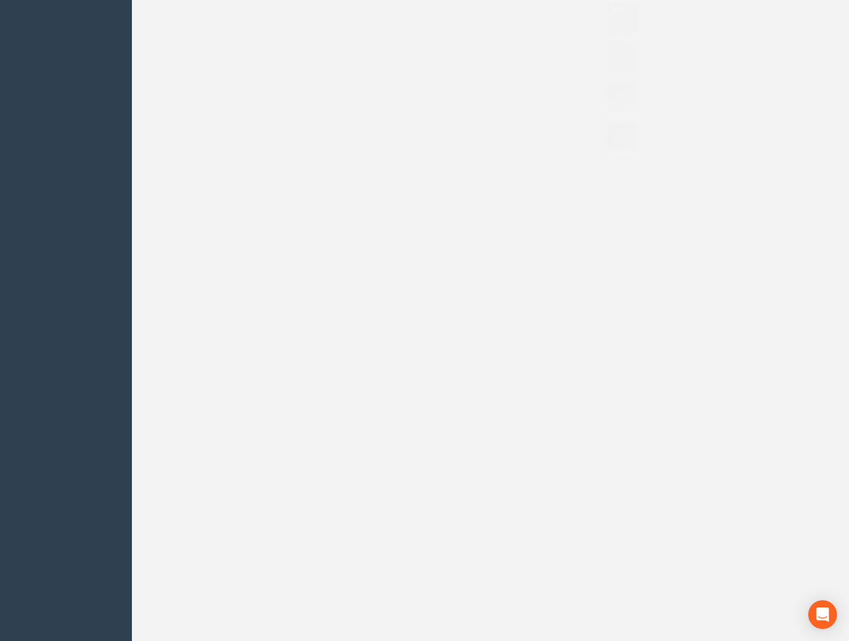
scroll to position [120, 0]
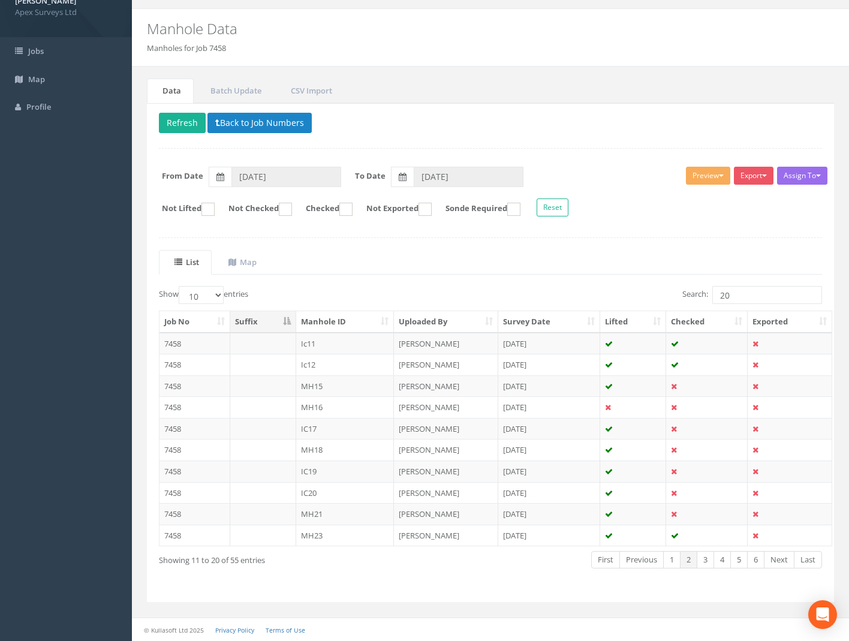
scroll to position [28, 0]
click at [173, 511] on td "7458" at bounding box center [195, 514] width 71 height 22
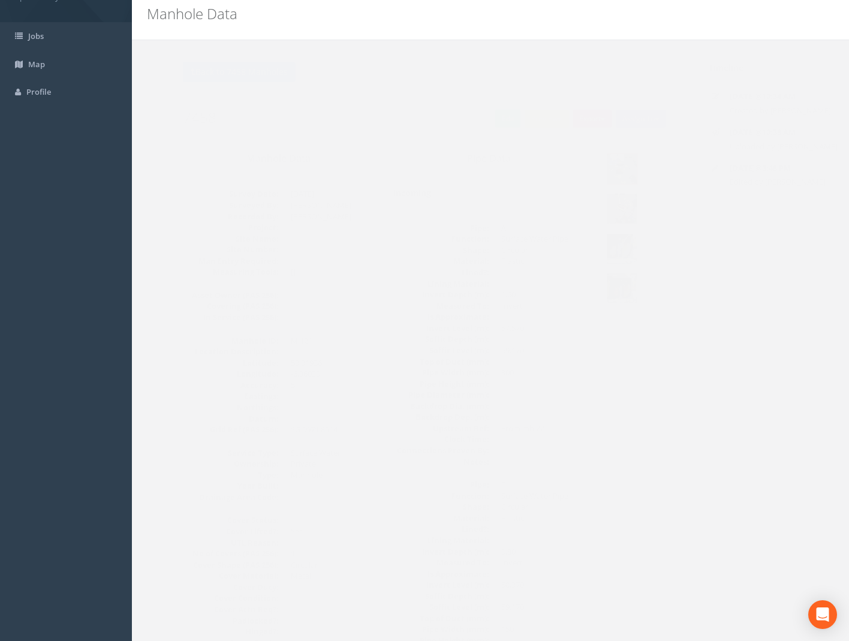
scroll to position [0, 0]
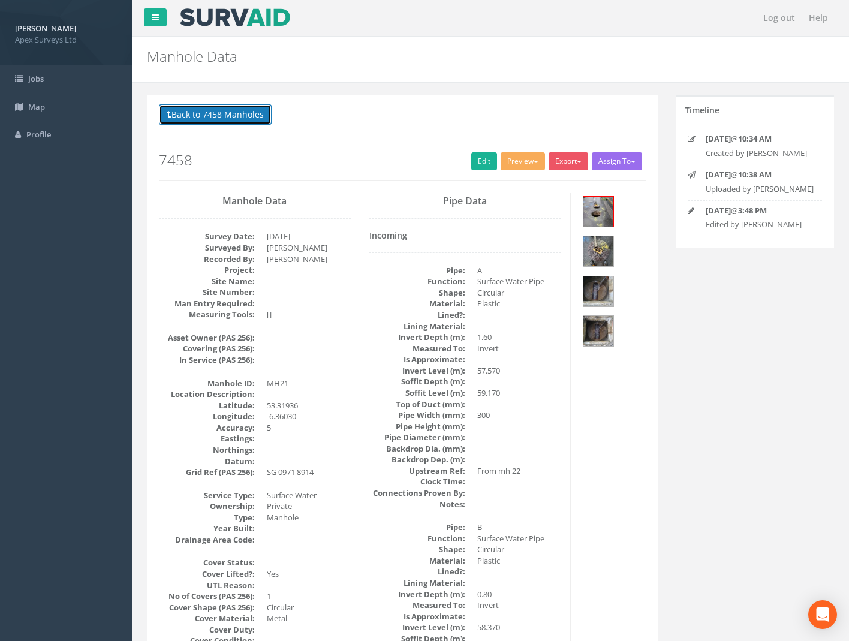
drag, startPoint x: 215, startPoint y: 110, endPoint x: 227, endPoint y: 116, distance: 13.7
click at [215, 110] on button "Back to 7458 Manholes" at bounding box center [215, 114] width 113 height 20
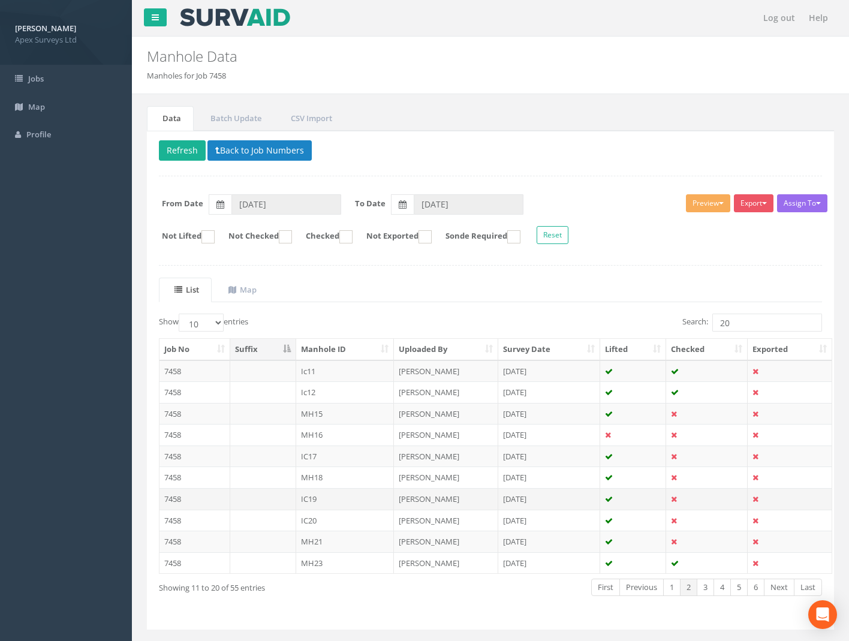
click at [169, 500] on td "7458" at bounding box center [195, 499] width 71 height 22
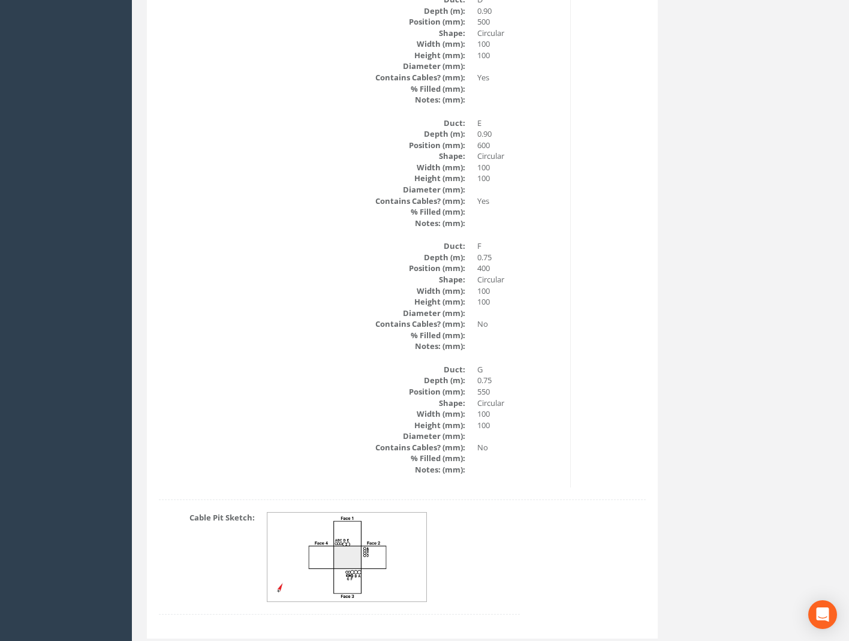
scroll to position [1856, 0]
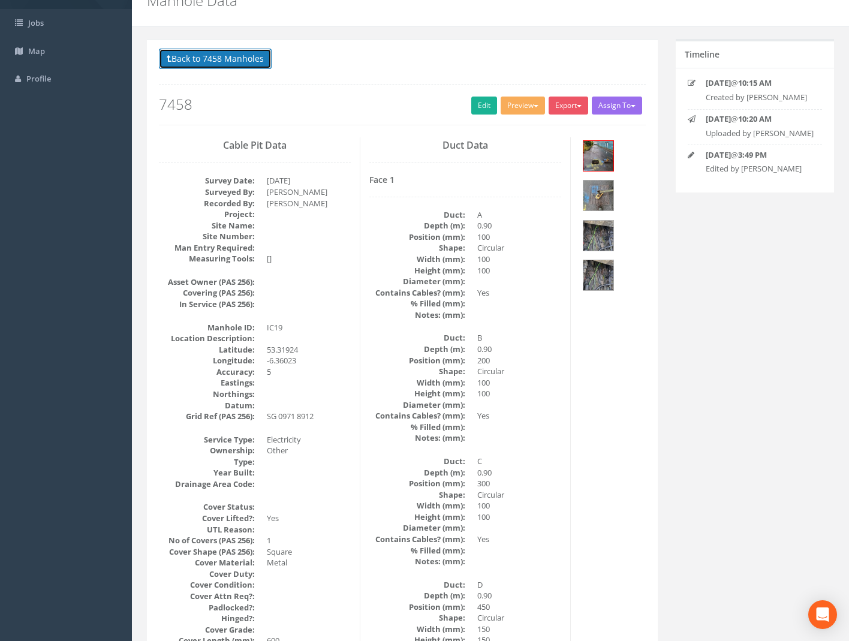
click at [231, 61] on button "Back to 7458 Manholes" at bounding box center [215, 59] width 113 height 20
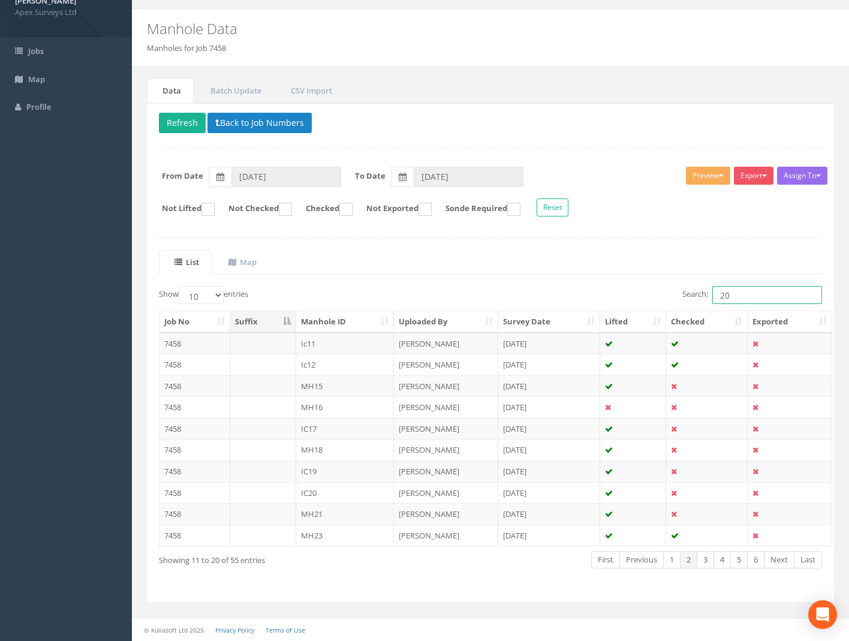
drag, startPoint x: 743, startPoint y: 298, endPoint x: 584, endPoint y: 316, distance: 159.3
click at [620, 319] on div "Show 10 25 50 100 entries Search: 20 Job No Suffix Manhole ID Uploaded By Surve…" at bounding box center [491, 438] width 664 height 304
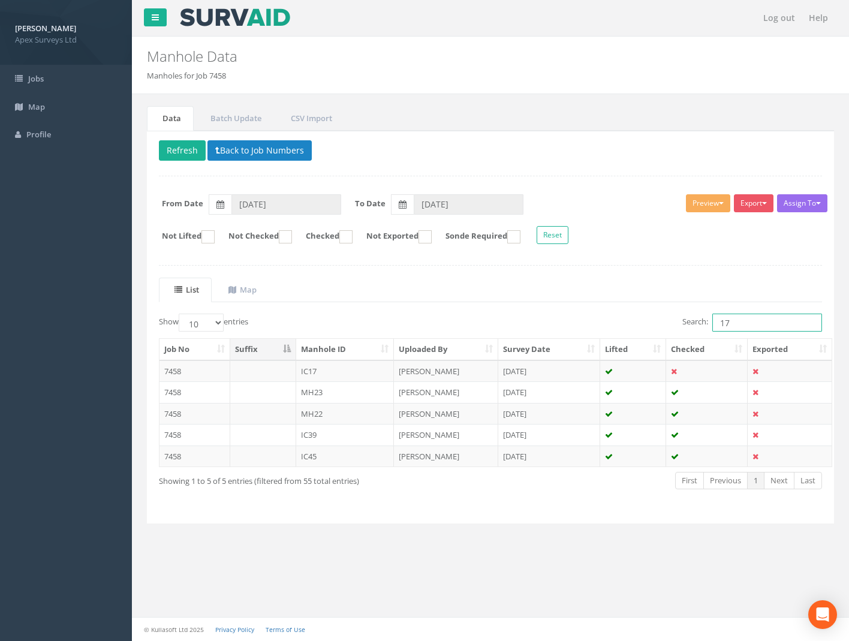
scroll to position [0, 0]
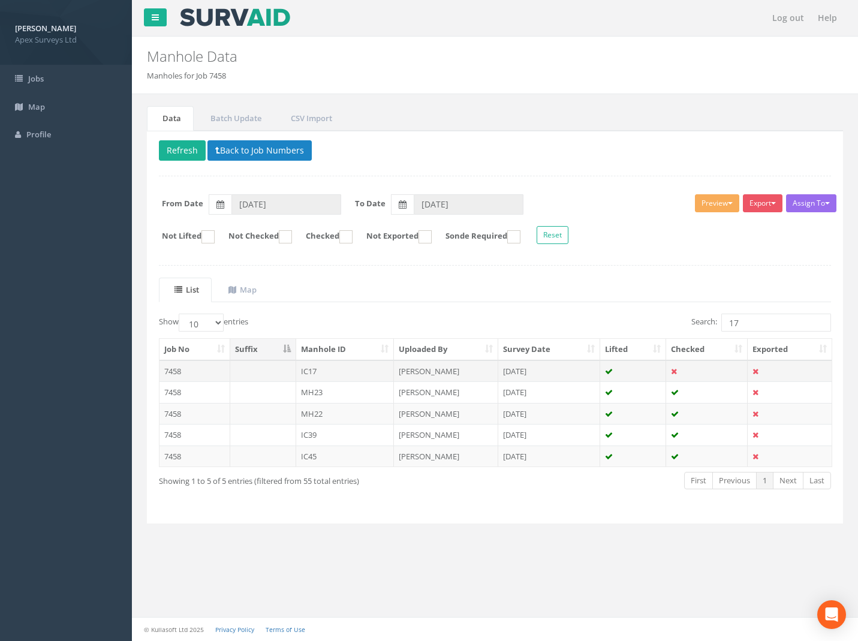
click at [184, 365] on td "7458" at bounding box center [195, 372] width 71 height 22
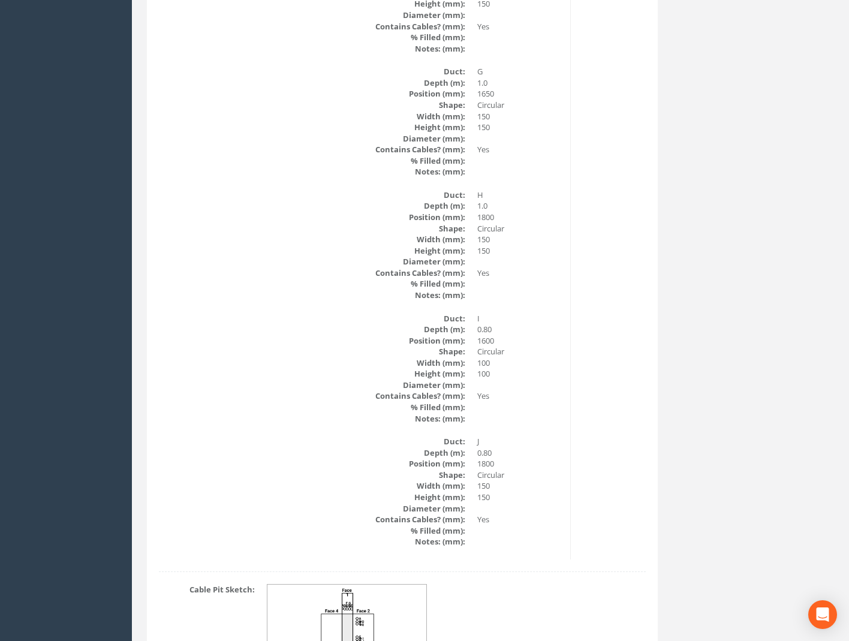
scroll to position [1945, 0]
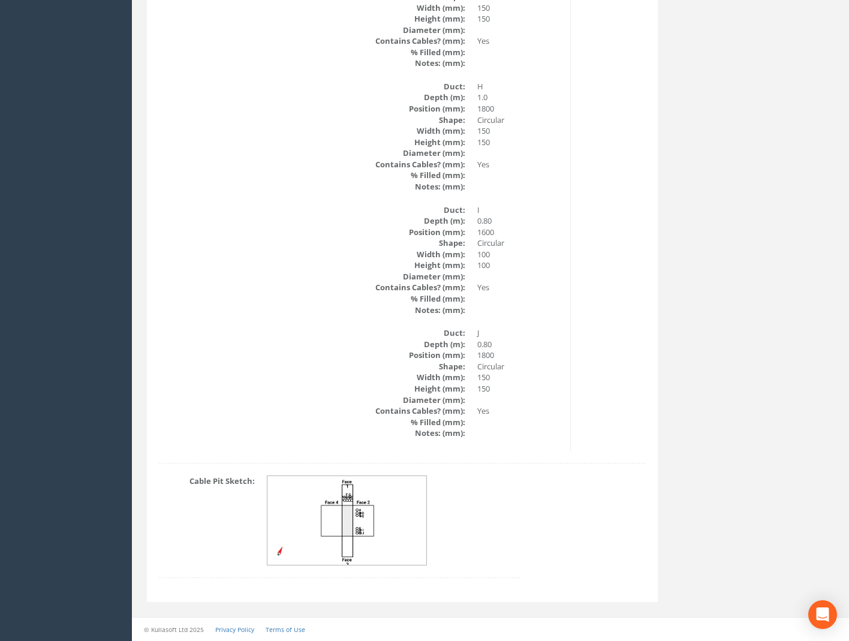
click at [377, 512] on img at bounding box center [348, 520] width 160 height 89
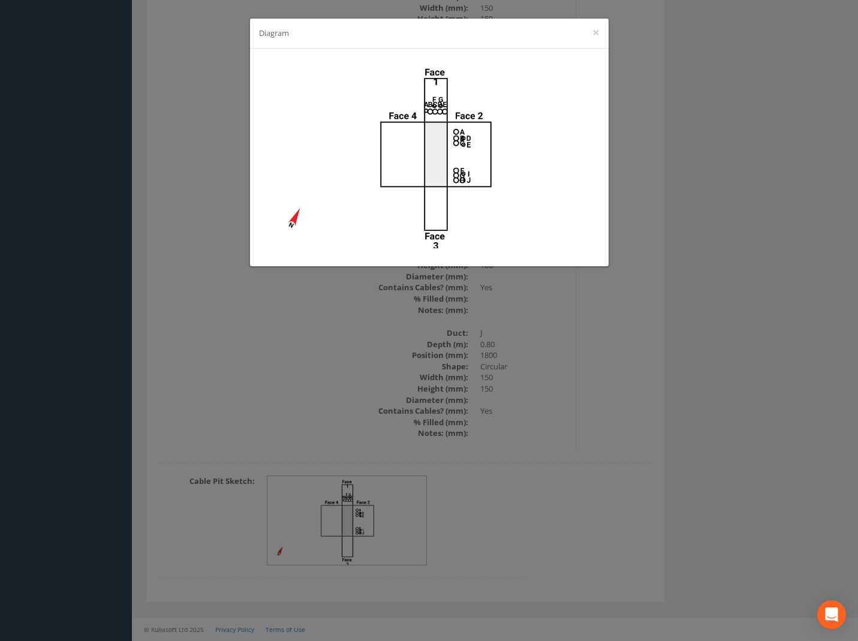
click at [608, 407] on div "Diagram ×" at bounding box center [429, 320] width 858 height 641
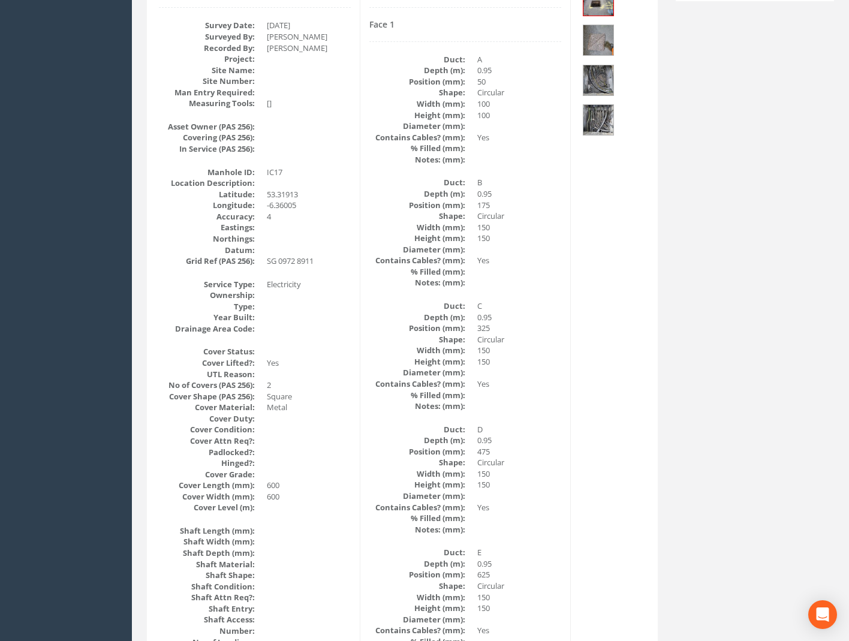
scroll to position [25, 0]
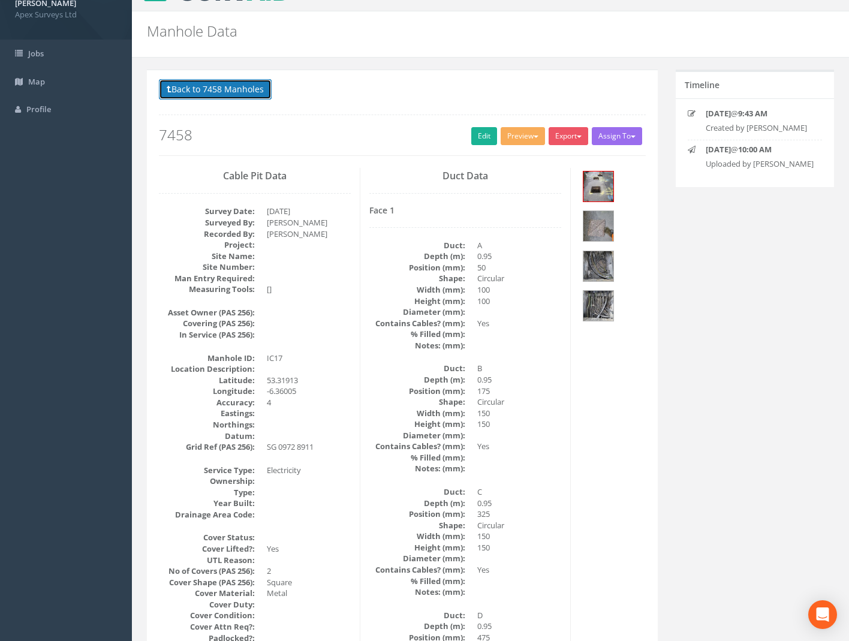
click at [231, 97] on button "Back to 7458 Manholes" at bounding box center [215, 89] width 113 height 20
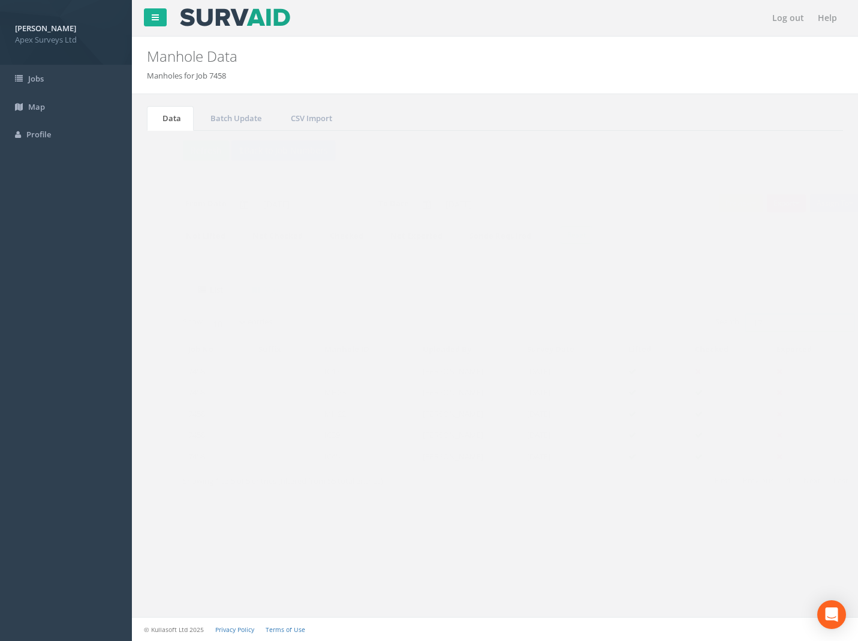
drag, startPoint x: 725, startPoint y: 320, endPoint x: 623, endPoint y: 323, distance: 102.1
click at [633, 319] on div "Search: 17" at bounding box center [669, 324] width 328 height 21
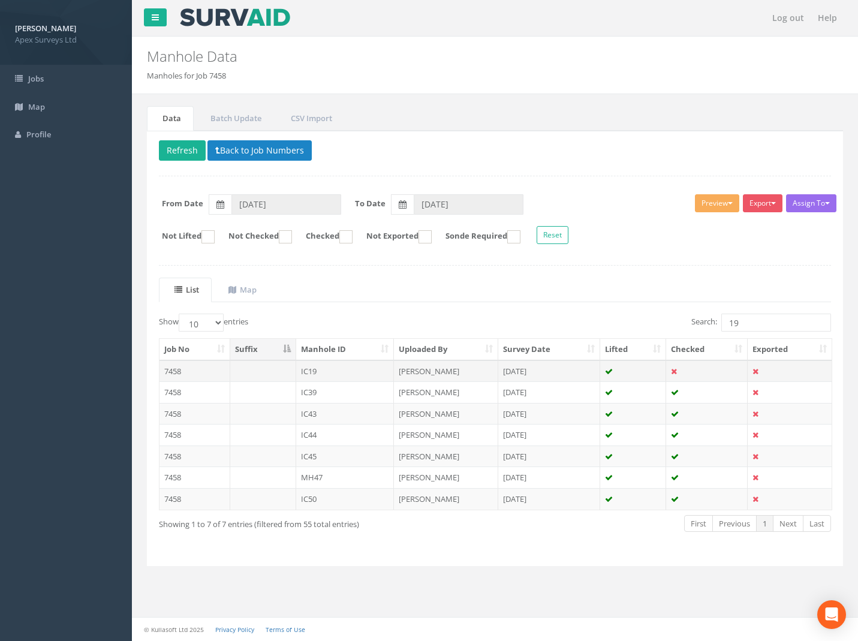
click at [166, 373] on td "7458" at bounding box center [195, 372] width 71 height 22
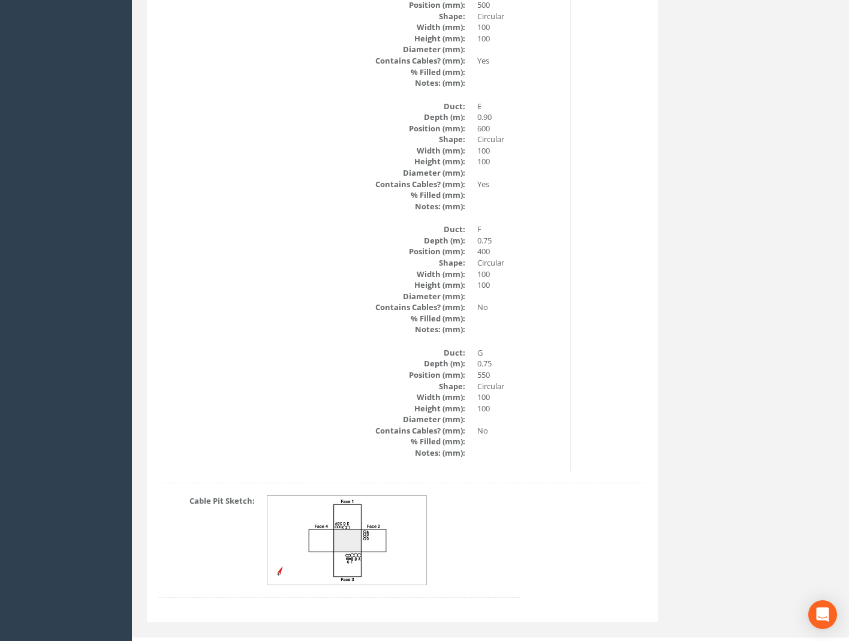
scroll to position [1856, 0]
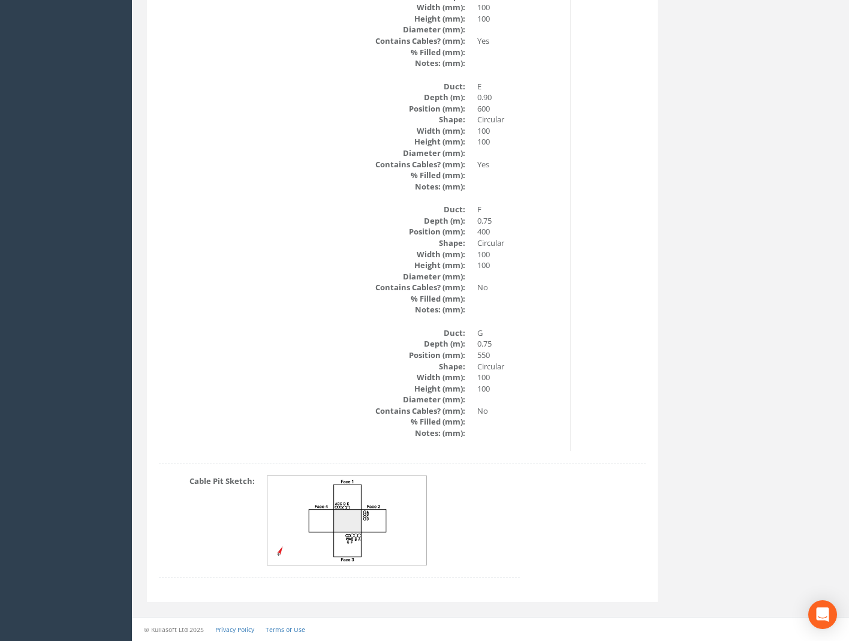
click at [374, 522] on img at bounding box center [348, 520] width 160 height 89
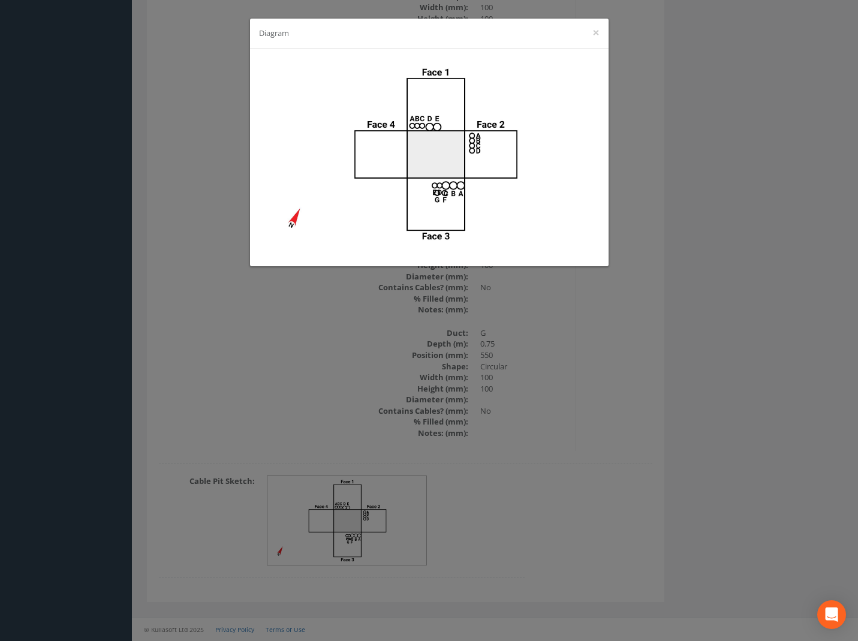
click at [730, 335] on div "Diagram ×" at bounding box center [429, 320] width 858 height 641
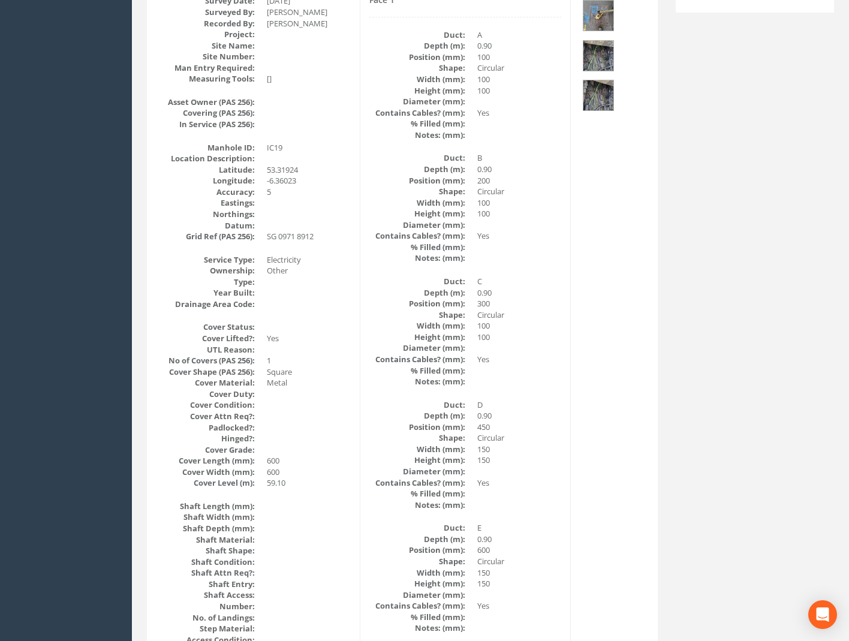
scroll to position [0, 0]
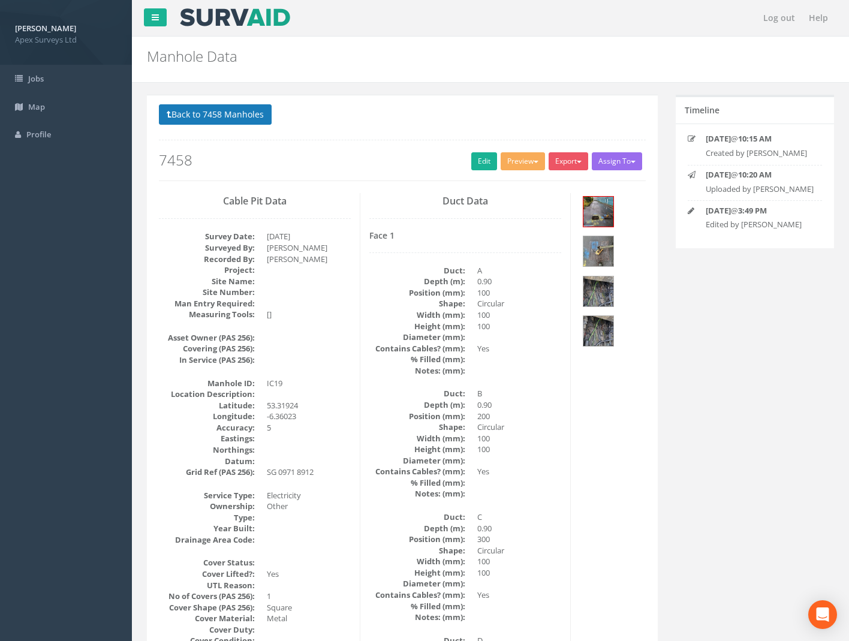
drag, startPoint x: 228, startPoint y: 98, endPoint x: 229, endPoint y: 109, distance: 10.2
click at [229, 109] on button "Back to 7458 Manholes" at bounding box center [215, 114] width 113 height 20
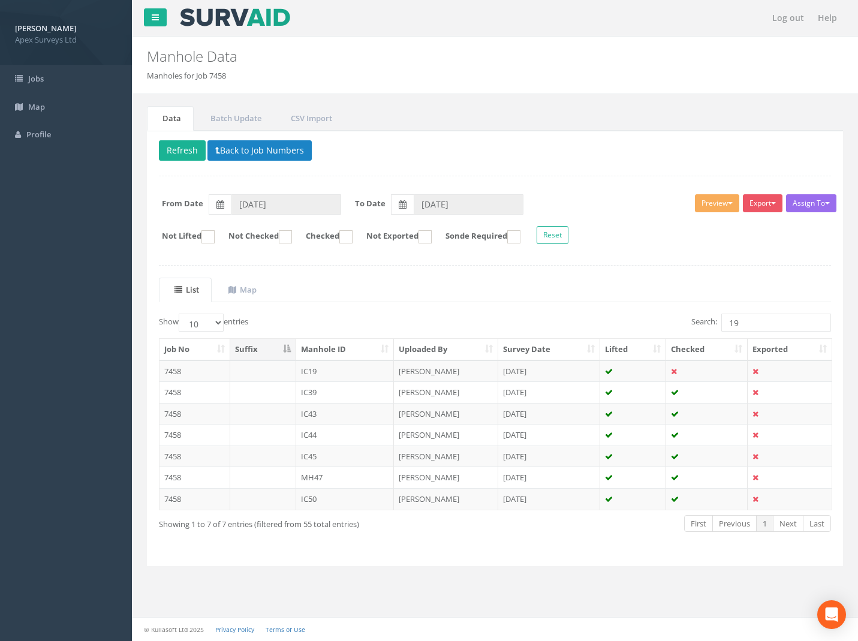
drag, startPoint x: 178, startPoint y: 370, endPoint x: 164, endPoint y: 364, distance: 14.3
click at [178, 370] on td "7458" at bounding box center [195, 372] width 71 height 22
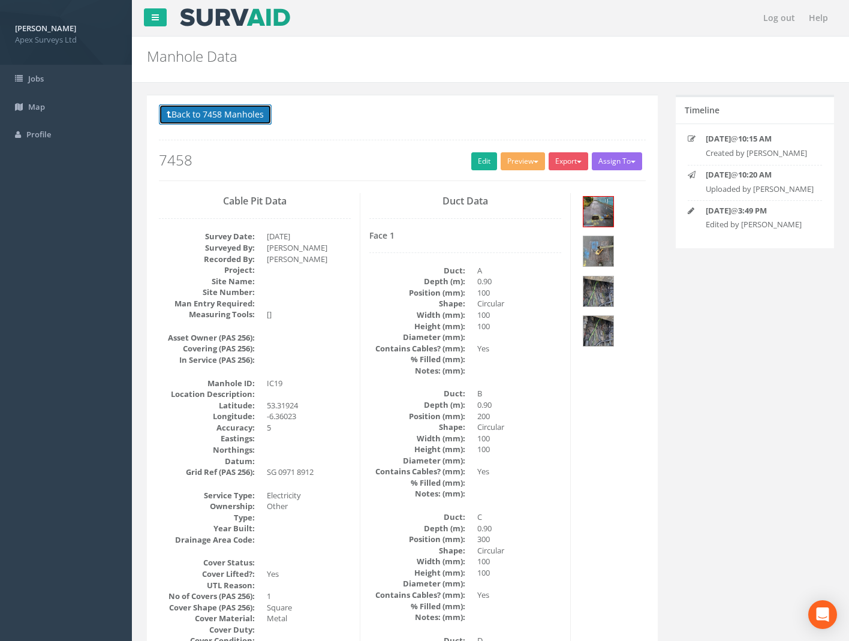
click at [257, 117] on button "Back to 7458 Manholes" at bounding box center [215, 114] width 113 height 20
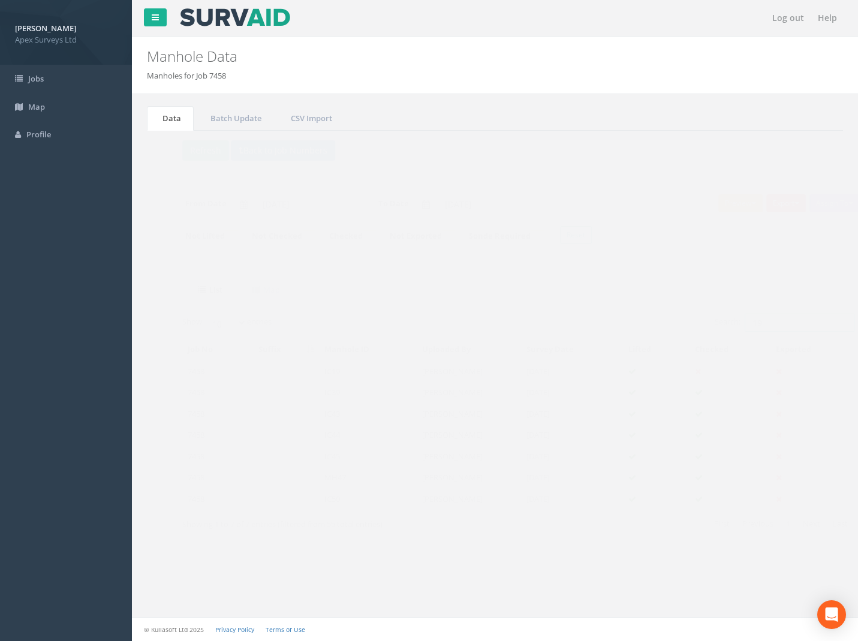
drag, startPoint x: 740, startPoint y: 320, endPoint x: 631, endPoint y: 316, distance: 108.7
click at [636, 312] on div "List Map Show 10 25 50 100 entries Search: 19 Job No Suffix Manhole ID Uploaded…" at bounding box center [495, 416] width 673 height 277
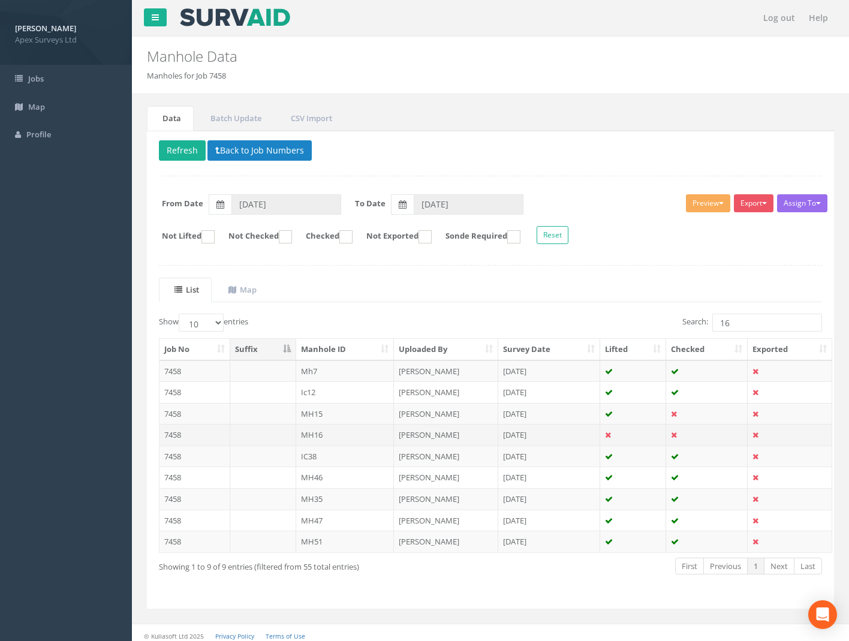
click at [168, 437] on td "7458" at bounding box center [195, 435] width 71 height 22
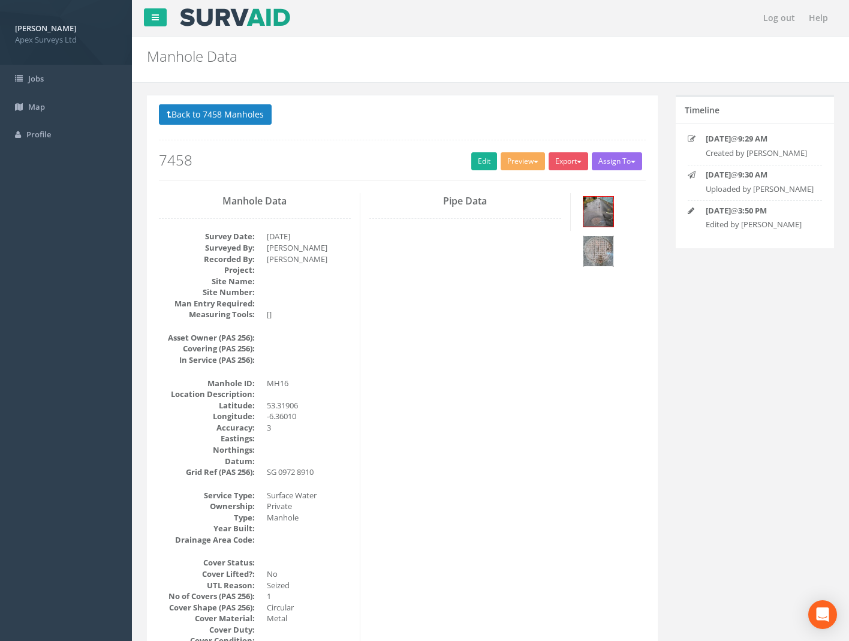
click at [598, 251] on img at bounding box center [599, 251] width 30 height 30
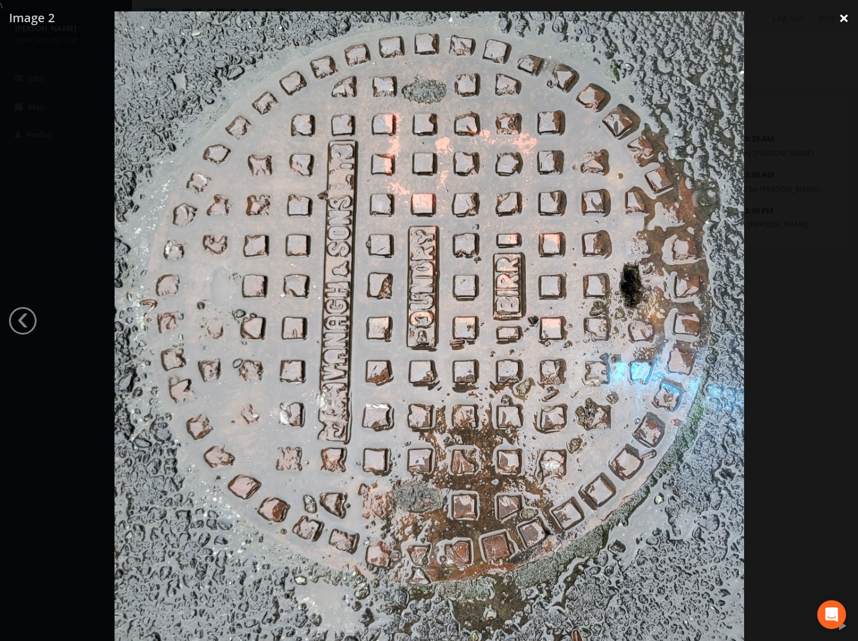
click at [848, 23] on link "×" at bounding box center [844, 18] width 28 height 36
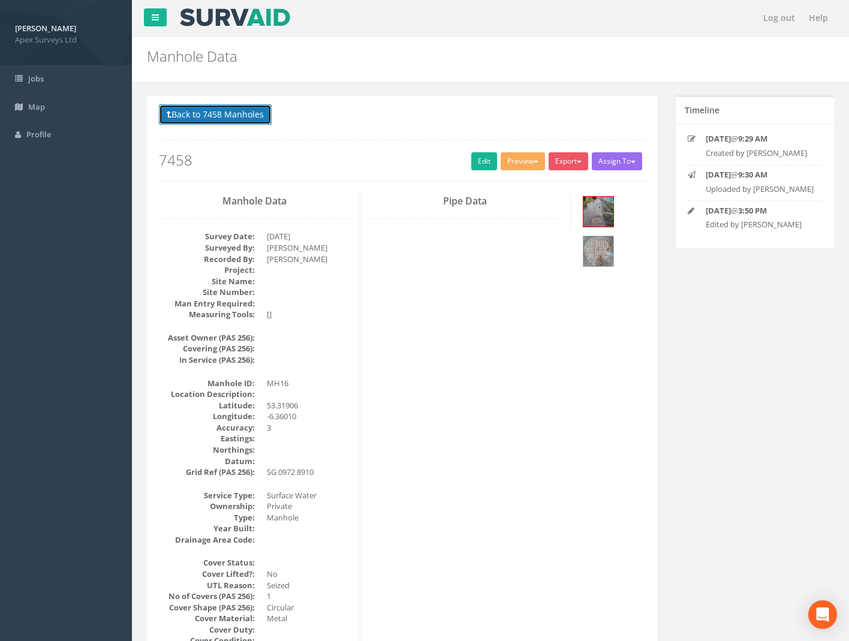
click at [204, 115] on button "Back to 7458 Manholes" at bounding box center [215, 114] width 113 height 20
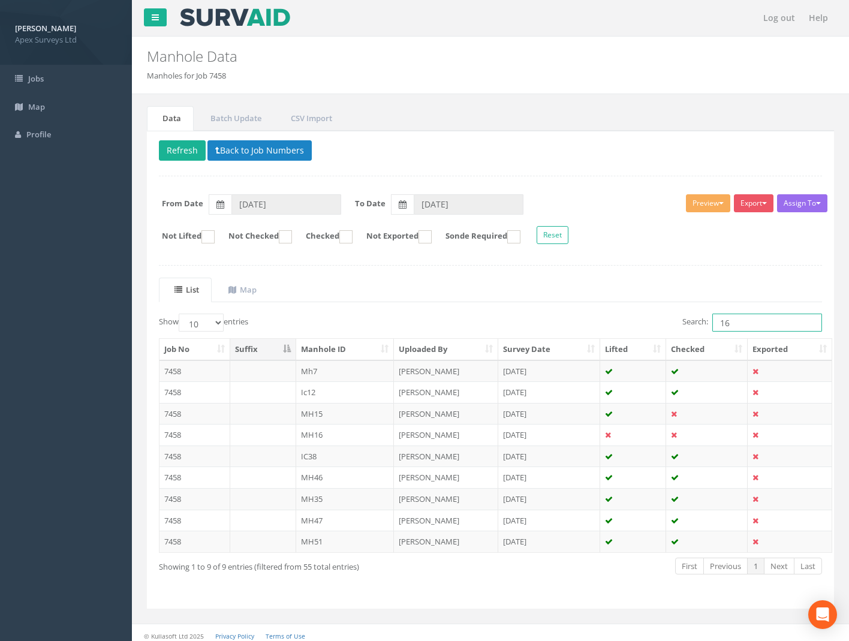
drag, startPoint x: 731, startPoint y: 324, endPoint x: 596, endPoint y: 321, distance: 135.0
click at [602, 321] on div "Search: 16" at bounding box center [661, 324] width 323 height 21
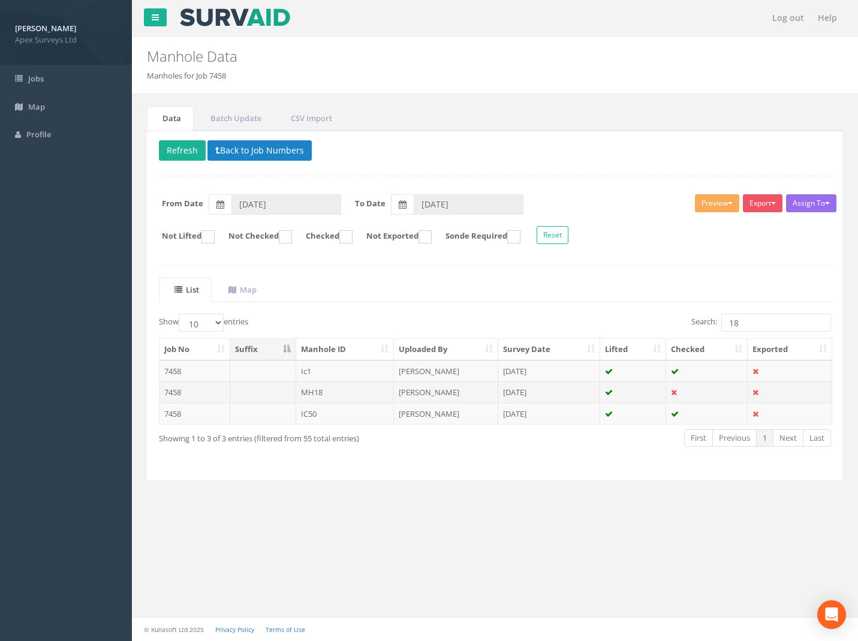
click at [166, 389] on td "7458" at bounding box center [195, 393] width 71 height 22
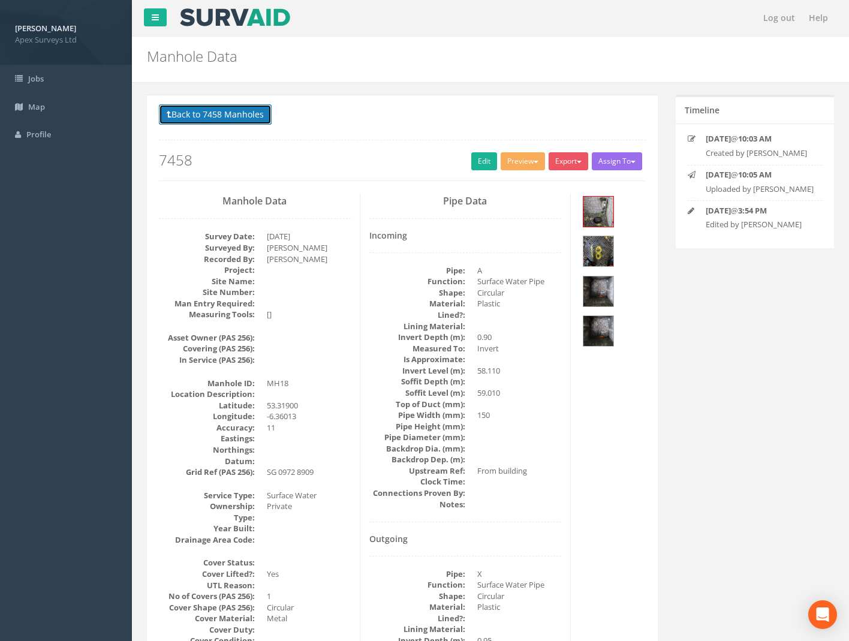
drag, startPoint x: 221, startPoint y: 111, endPoint x: 250, endPoint y: 111, distance: 28.8
click at [221, 111] on button "Back to 7458 Manholes" at bounding box center [215, 114] width 113 height 20
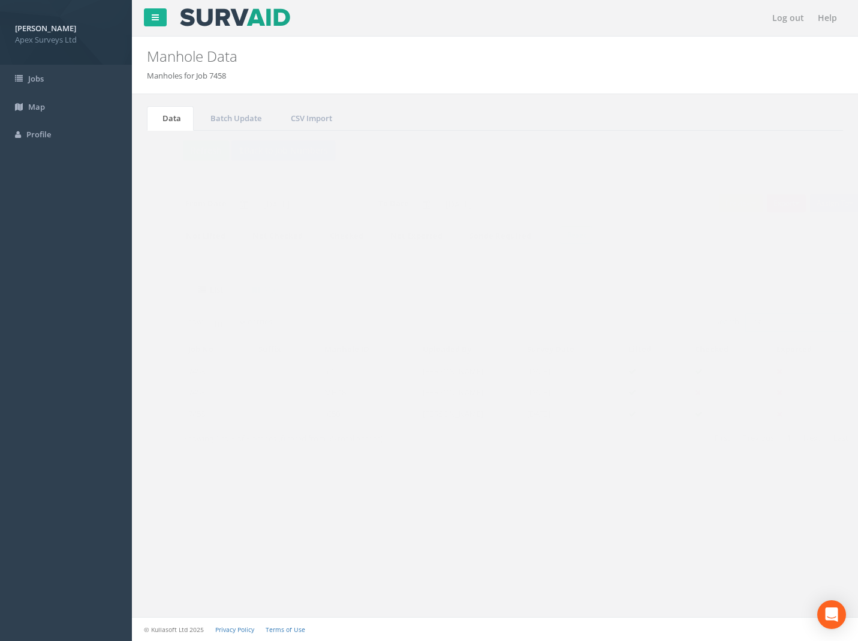
drag, startPoint x: 739, startPoint y: 322, endPoint x: 593, endPoint y: 317, distance: 146.5
click at [611, 320] on div "Search: 18" at bounding box center [669, 324] width 328 height 21
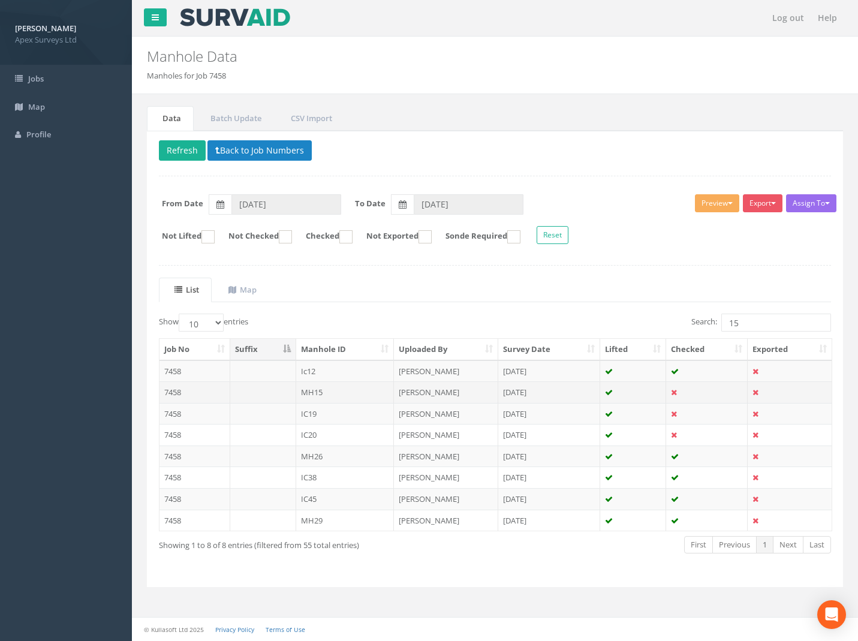
click at [168, 392] on td "7458" at bounding box center [195, 393] width 71 height 22
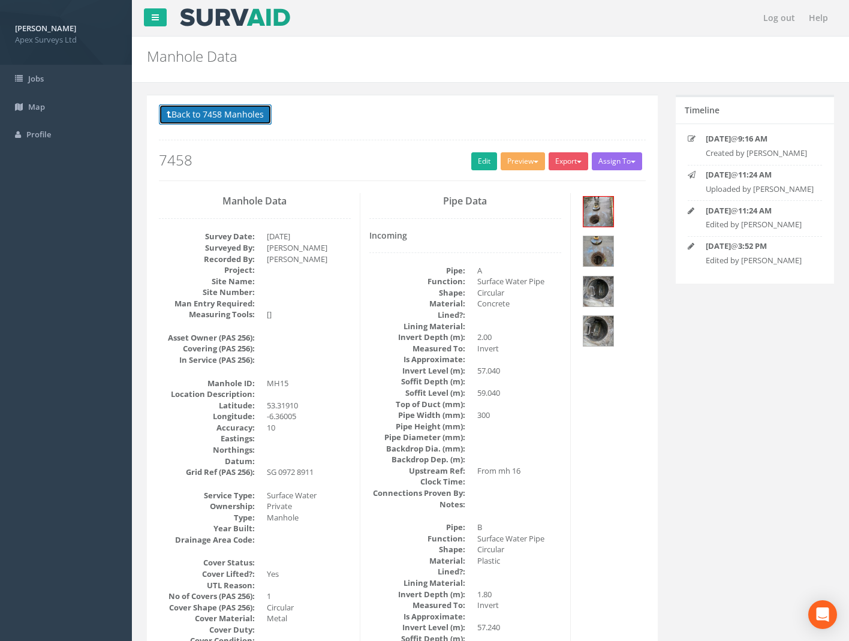
click at [227, 110] on button "Back to 7458 Manholes" at bounding box center [215, 114] width 113 height 20
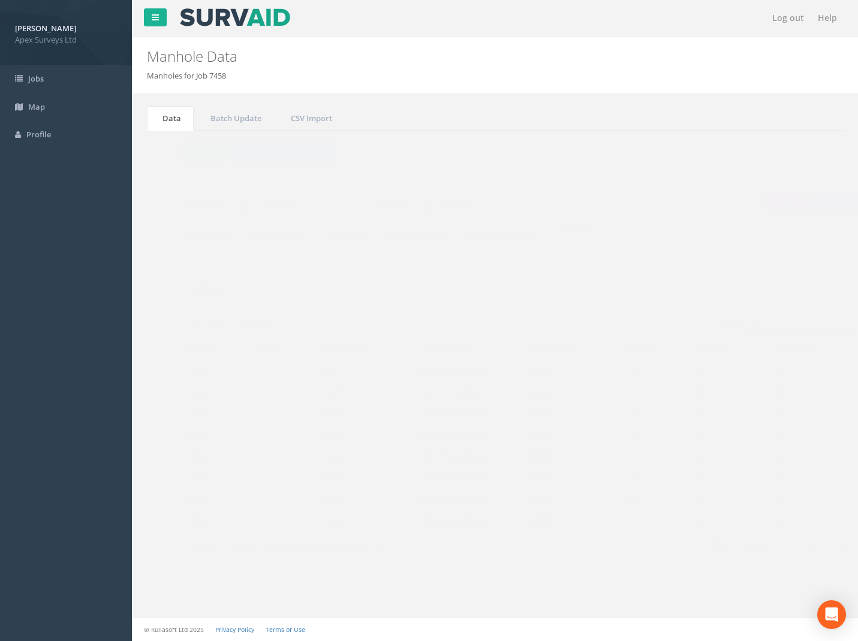
click at [607, 334] on div "Search: 15" at bounding box center [669, 324] width 328 height 21
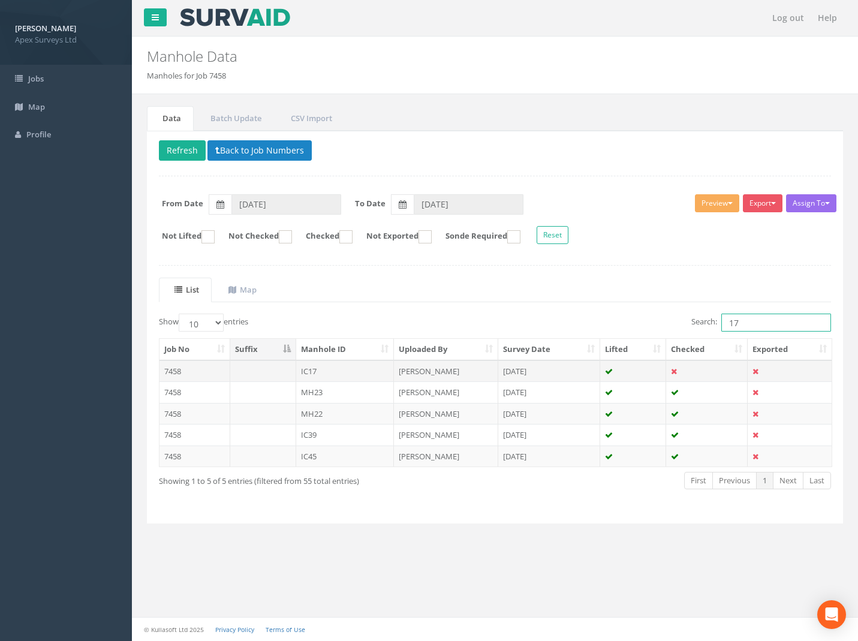
type input "17"
click at [172, 368] on td "7458" at bounding box center [195, 372] width 71 height 22
